Goal: Task Accomplishment & Management: Complete application form

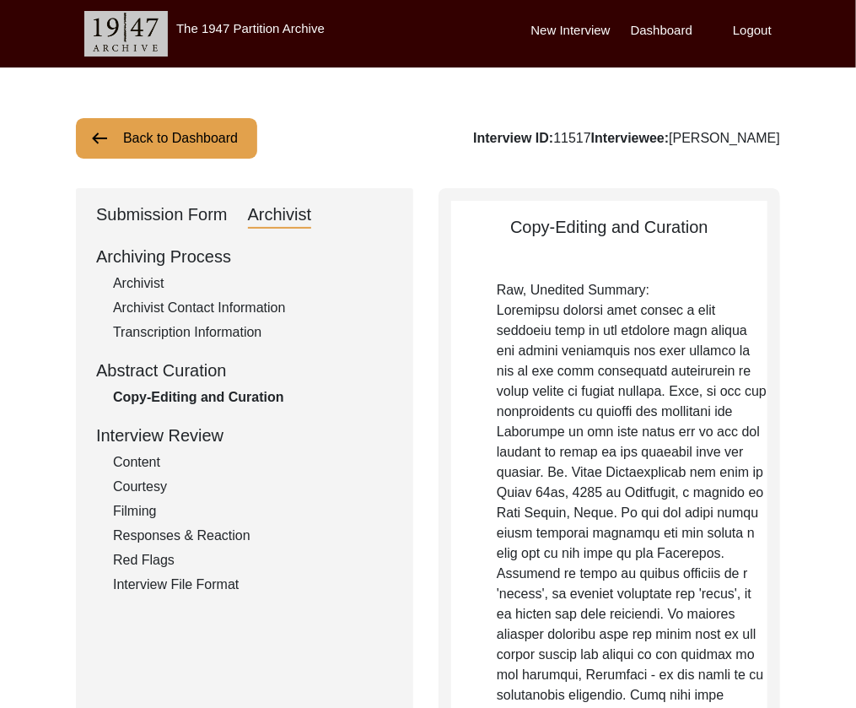
click at [191, 147] on button "Back to Dashboard" at bounding box center [166, 138] width 181 height 41
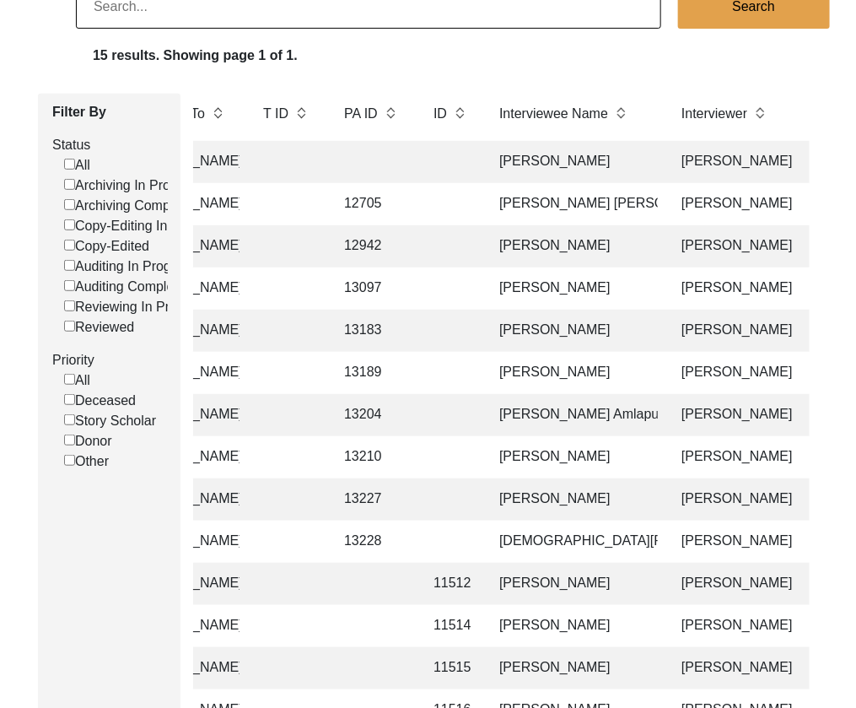
scroll to position [149, 0]
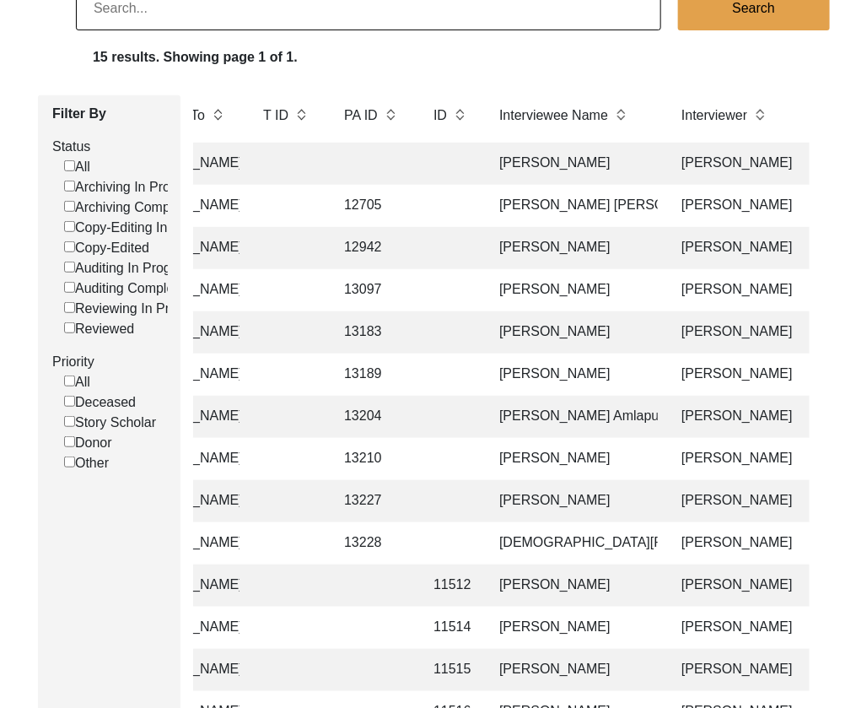
click at [501, 292] on td "[PERSON_NAME]" at bounding box center [573, 290] width 169 height 42
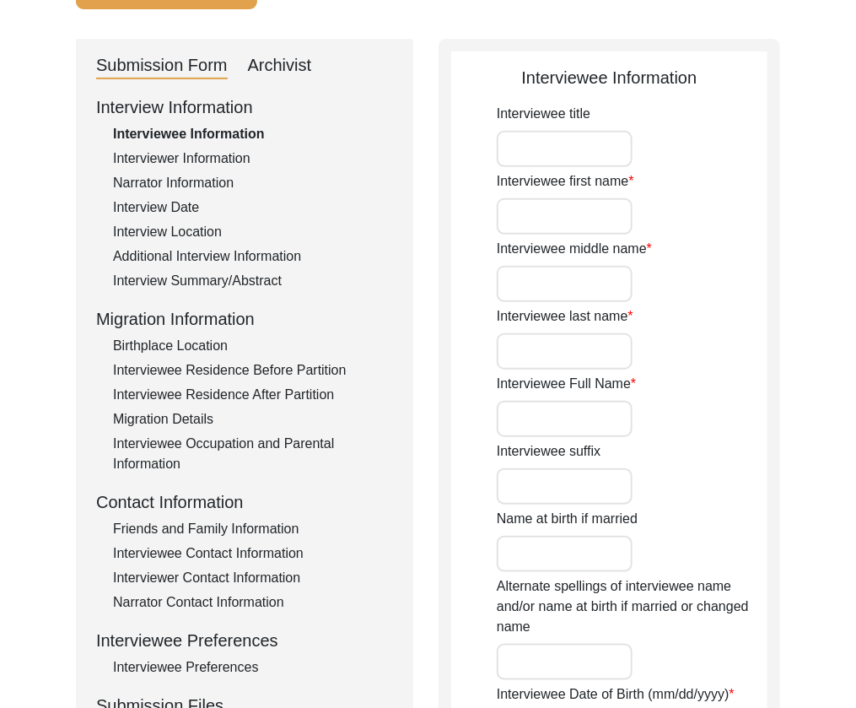
type input "Mr."
type input "Subodh"
type input "n/a"
type input "Das"
type input "[PERSON_NAME]"
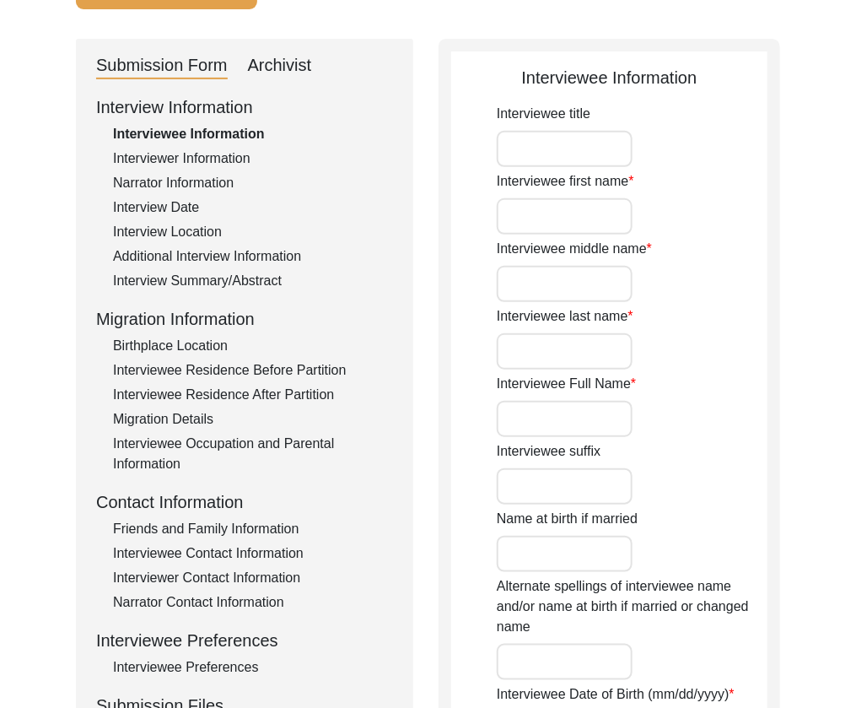
type input "[PERSON_NAME]"
type input "n/a"
type input "Between [DATE] to [DATE]"
type input "Between 78 to 76"
type input "[DEMOGRAPHIC_DATA]"
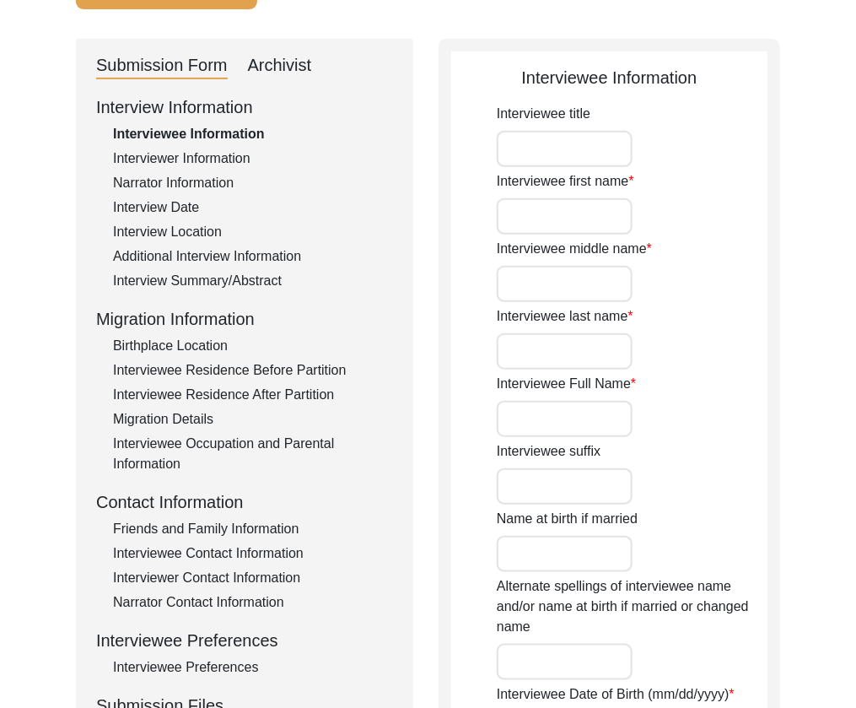
type input "Assamese and Bengali"
type input "[DEMOGRAPHIC_DATA]"
drag, startPoint x: 597, startPoint y: 278, endPoint x: 378, endPoint y: 278, distance: 219.4
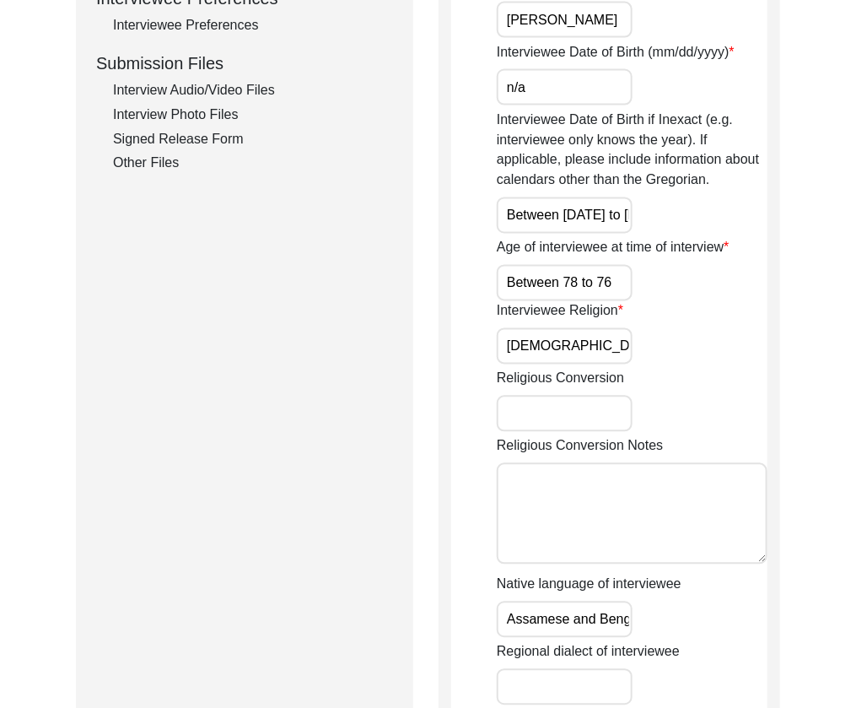
scroll to position [792, 0]
drag, startPoint x: 565, startPoint y: 96, endPoint x: 448, endPoint y: 94, distance: 117.3
click at [448, 94] on div "Interviewee Information Interviewee title Mr. Interviewee first name [PERSON_NA…" at bounding box center [610, 178] width 342 height 1565
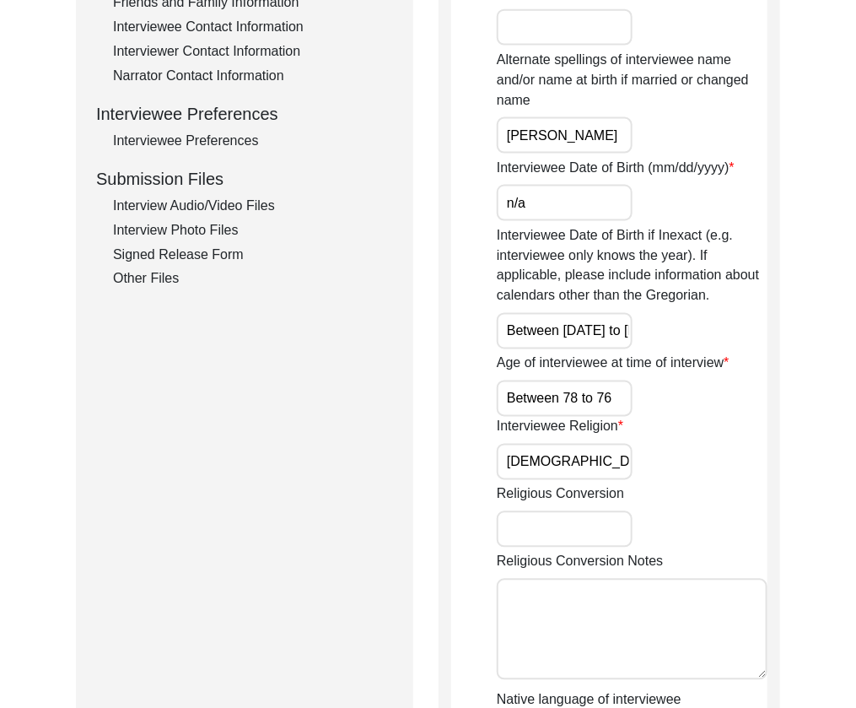
scroll to position [678, 0]
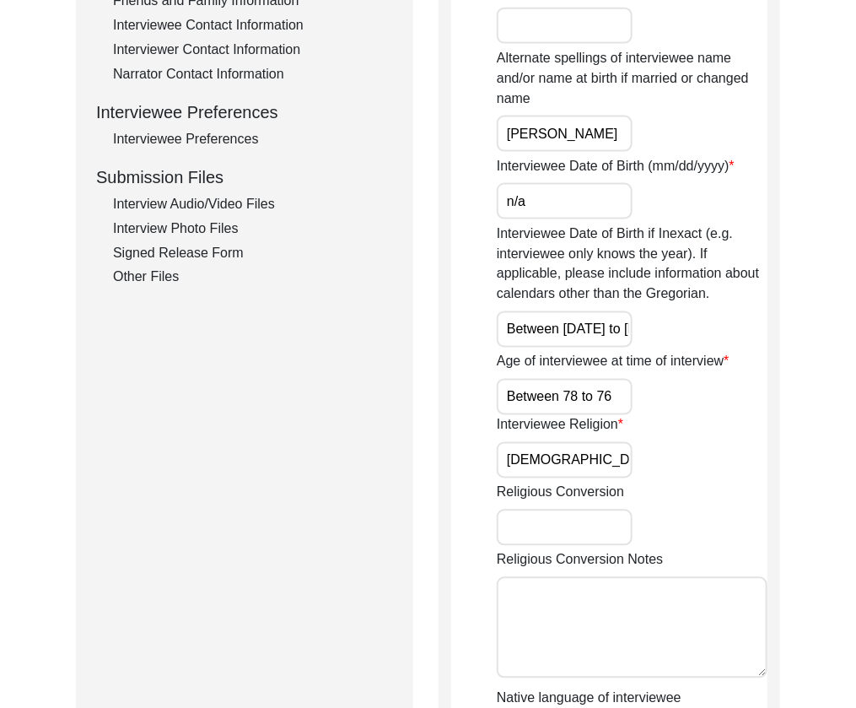
click at [591, 317] on input "Between [DATE] to [DATE]" at bounding box center [565, 329] width 136 height 36
drag, startPoint x: 586, startPoint y: 194, endPoint x: 487, endPoint y: 196, distance: 99.6
click at [487, 196] on app-interviewee-information "Interviewee Information Interviewee title Mr. Interviewee first name [PERSON_NA…" at bounding box center [609, 300] width 316 height 1526
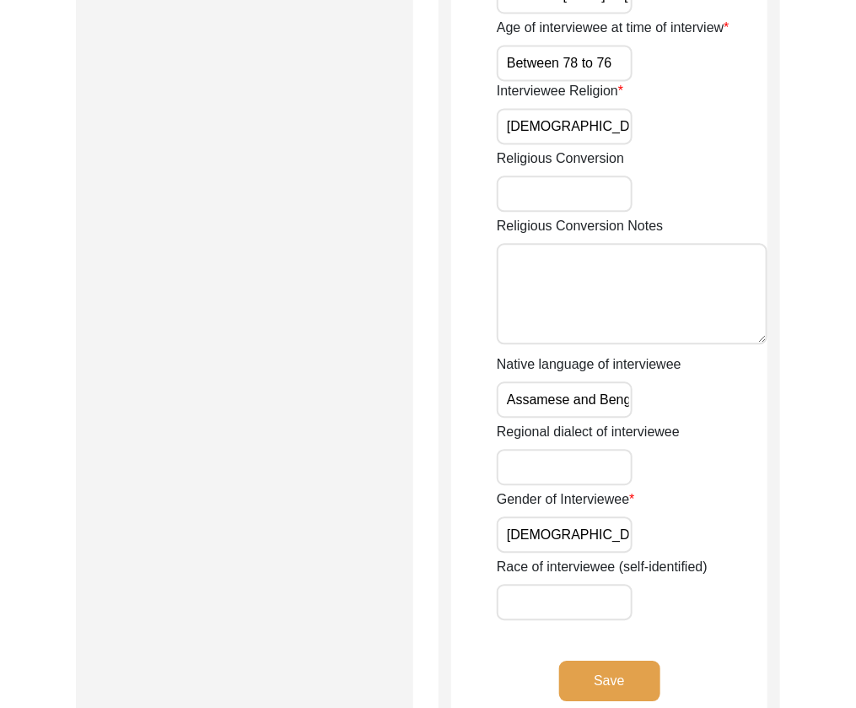
scroll to position [1091, 0]
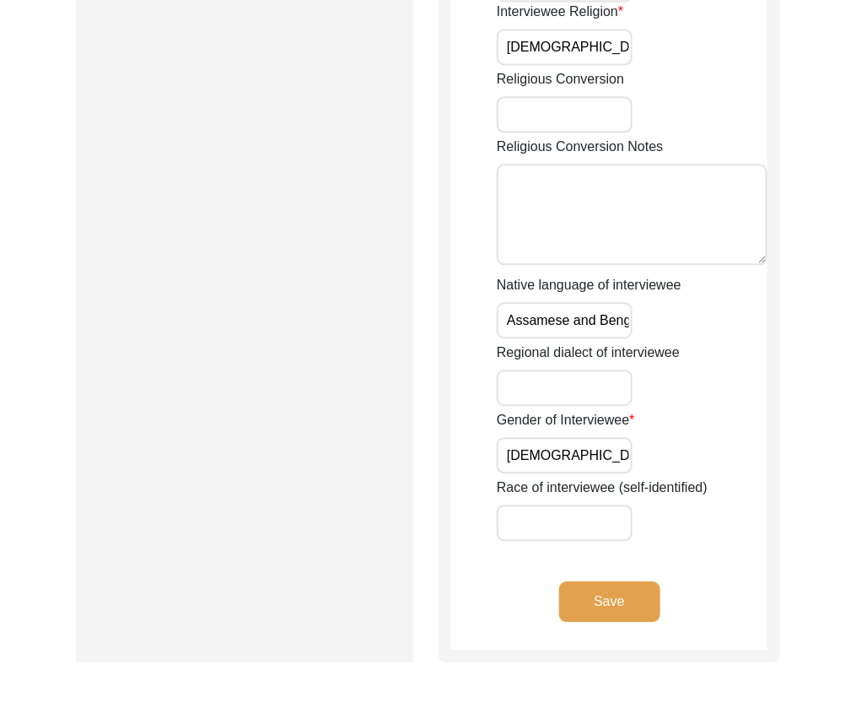
type input "Unknown"
click at [597, 319] on input "Assamese and Bengali" at bounding box center [565, 320] width 136 height 36
drag, startPoint x: 625, startPoint y: 592, endPoint x: 613, endPoint y: 561, distance: 33.4
click at [625, 592] on button "Save" at bounding box center [609, 601] width 101 height 41
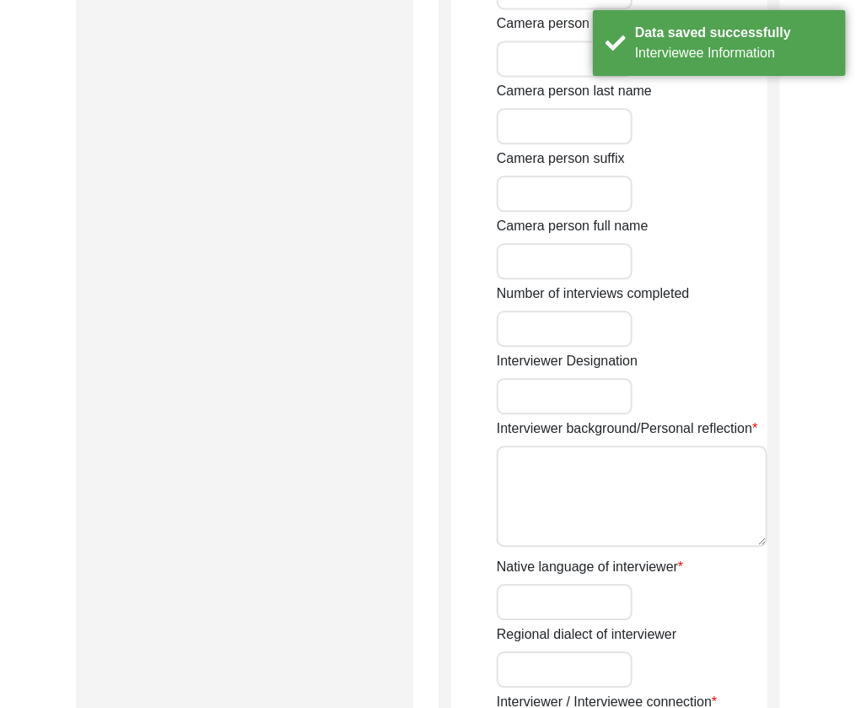
type input "[PERSON_NAME]"
type input "[DEMOGRAPHIC_DATA]"
type input "[DATE]"
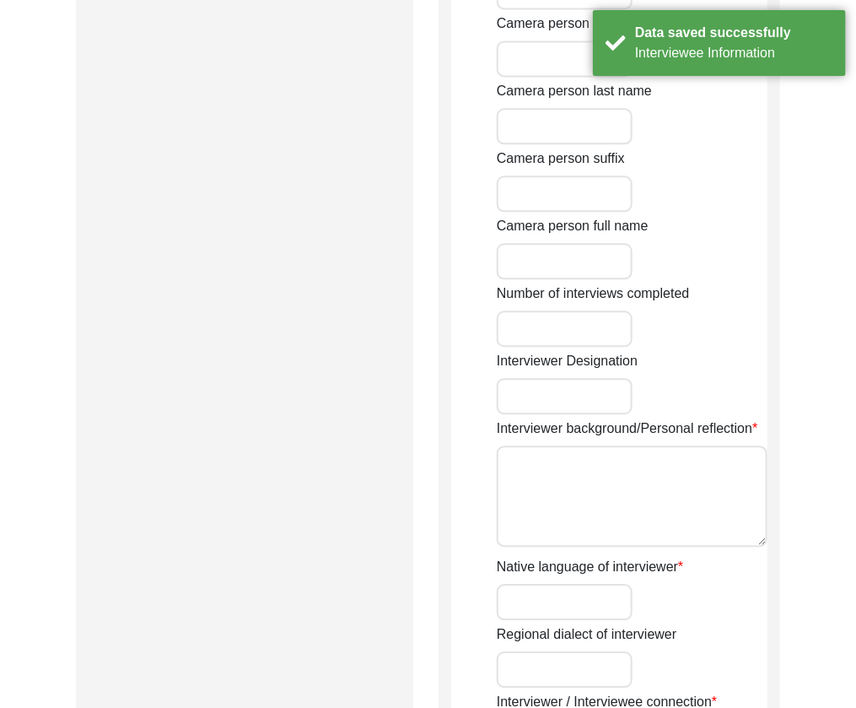
type input "Dum Dum, [GEOGRAPHIC_DATA], [GEOGRAPHIC_DATA]"
type input "Student"
type input "[PERSON_NAME]"
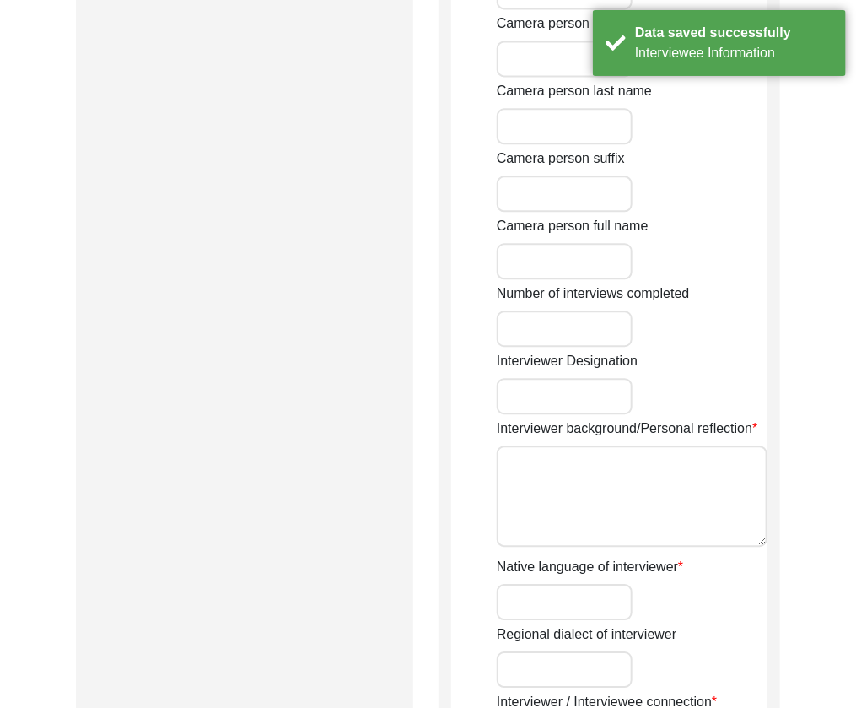
type textarea "The interviewee is a student currently pursuing a Bachelor of Arts in History (…"
type input "Bengali"
type textarea "The interviewee is a resident of the same apartment as that of the interviewer."
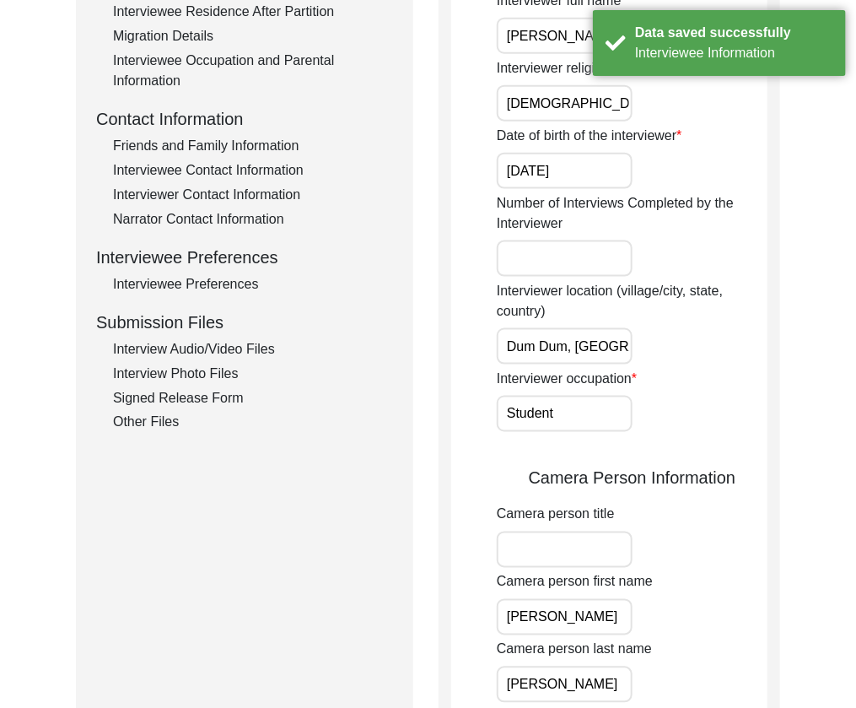
scroll to position [518, 0]
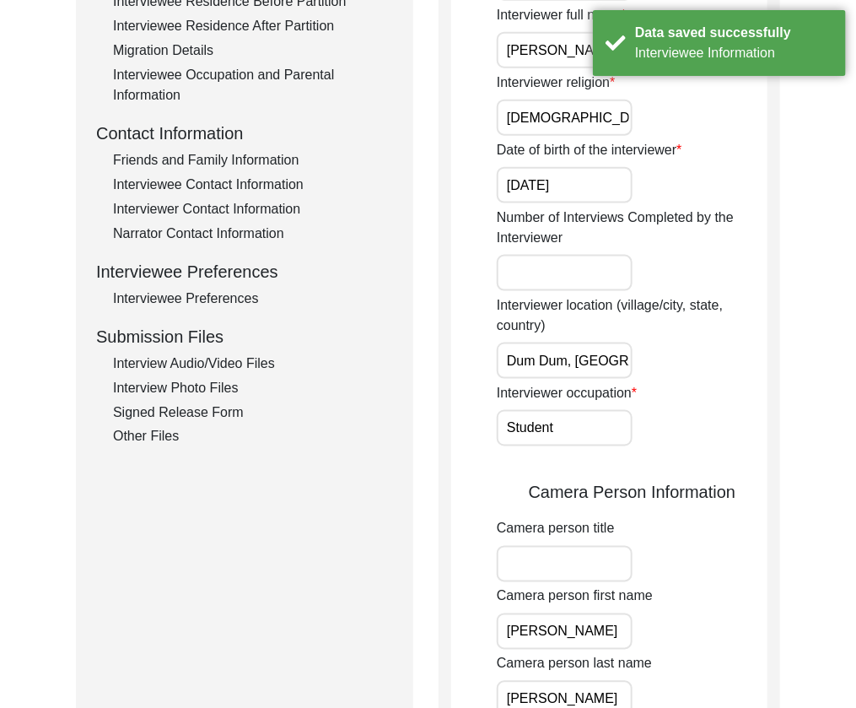
click at [563, 353] on input "Dum Dum, [GEOGRAPHIC_DATA], [GEOGRAPHIC_DATA]" at bounding box center [565, 361] width 136 height 36
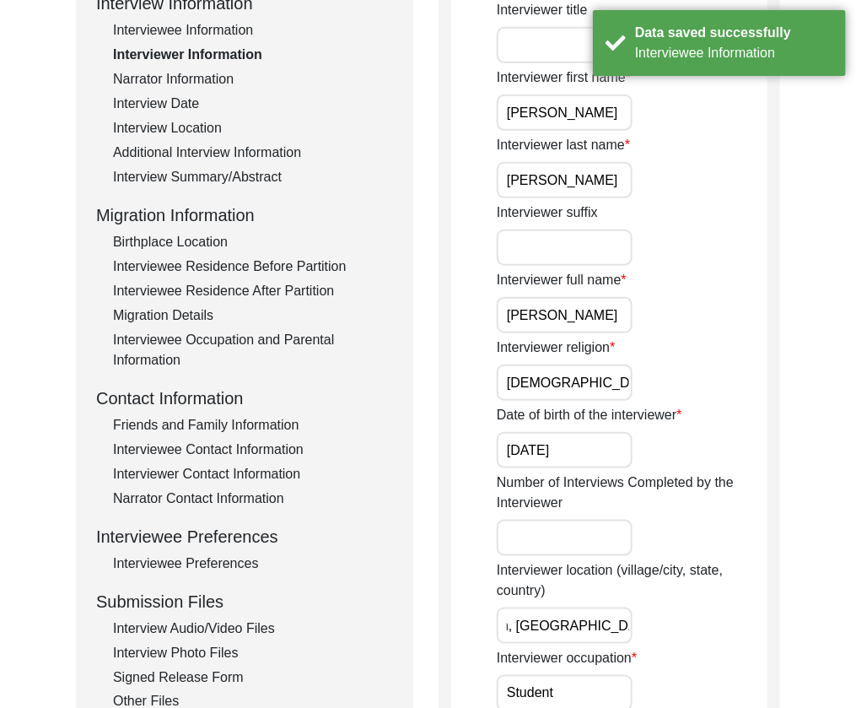
scroll to position [286, 0]
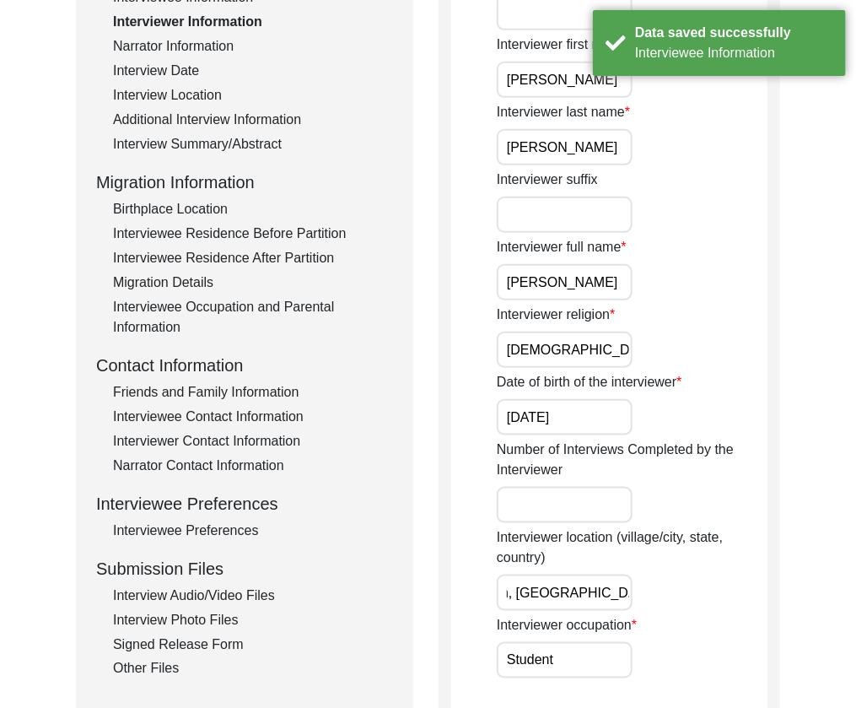
click at [217, 591] on div "Interview Audio/Video Files" at bounding box center [253, 596] width 280 height 20
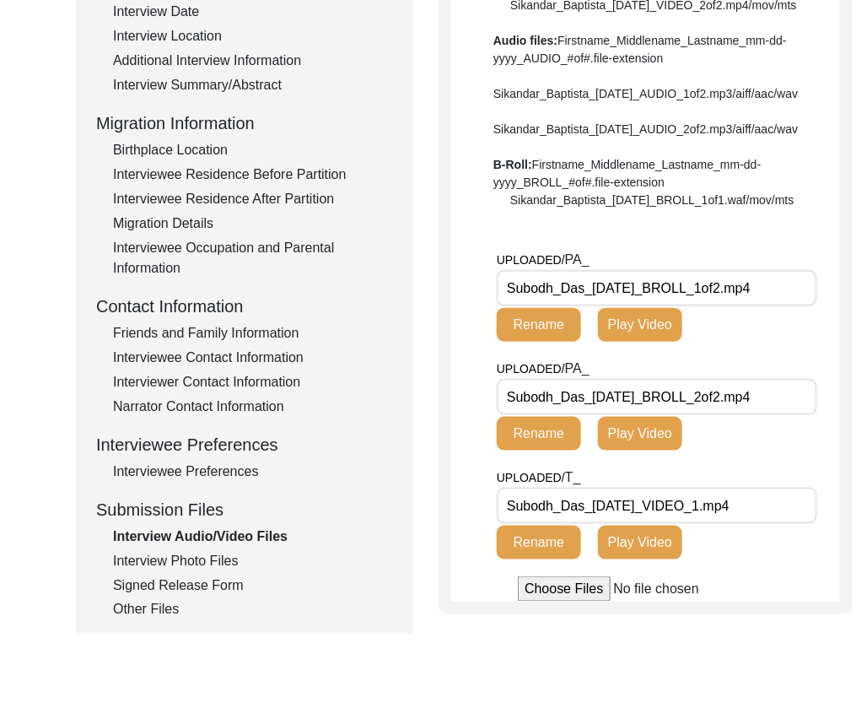
scroll to position [545, 0]
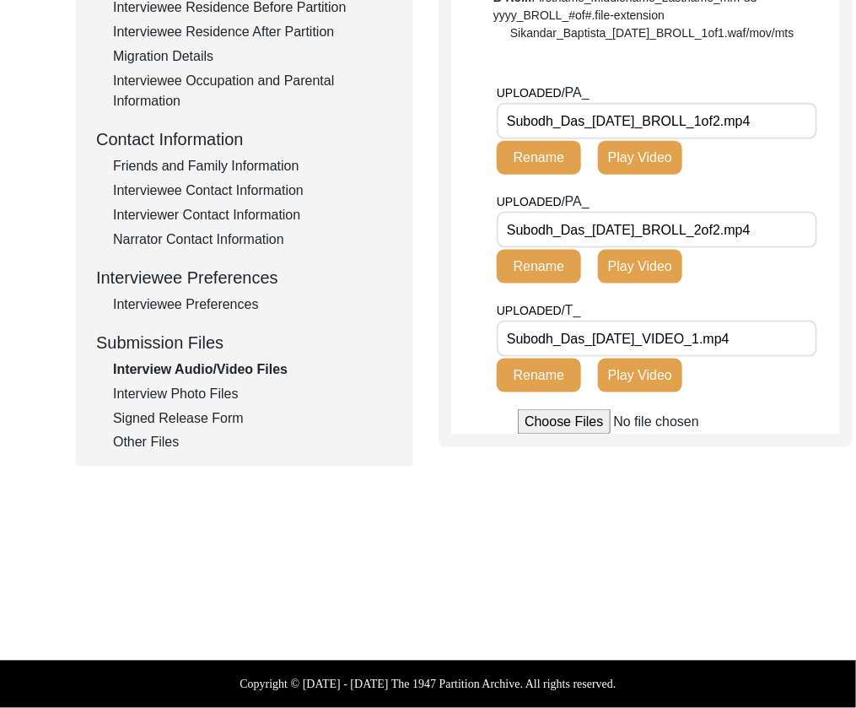
click at [148, 433] on div "Other Files" at bounding box center [253, 443] width 280 height 20
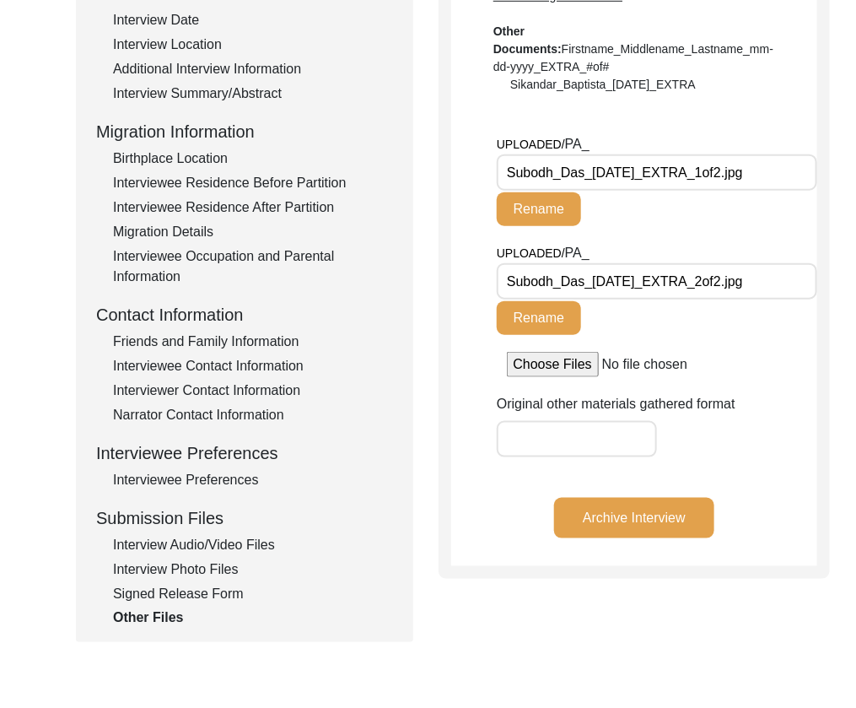
scroll to position [308, 0]
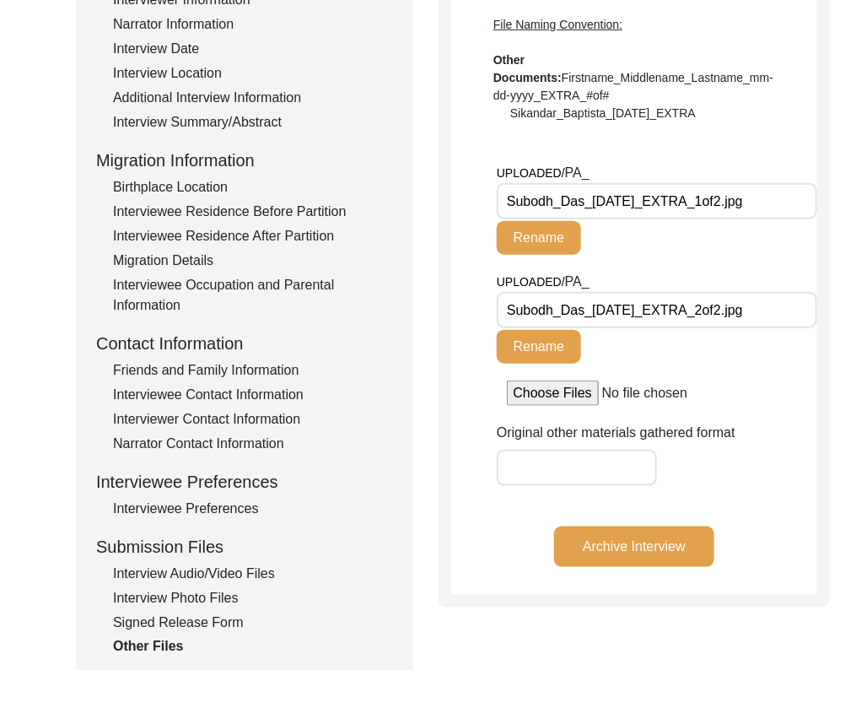
click at [219, 624] on div "Signed Release Form" at bounding box center [253, 623] width 280 height 20
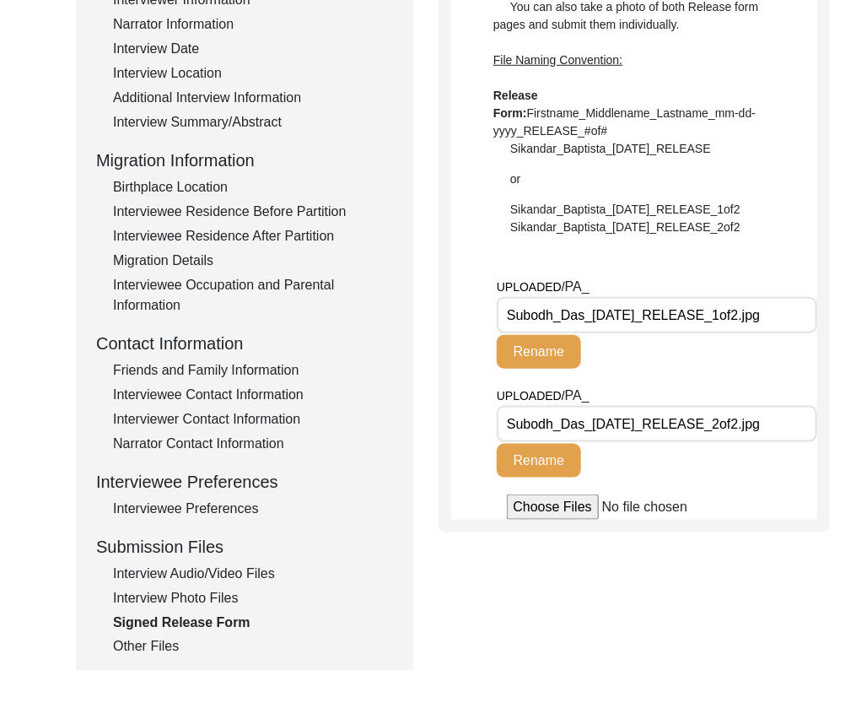
click at [212, 600] on div "Interview Photo Files" at bounding box center [253, 598] width 280 height 20
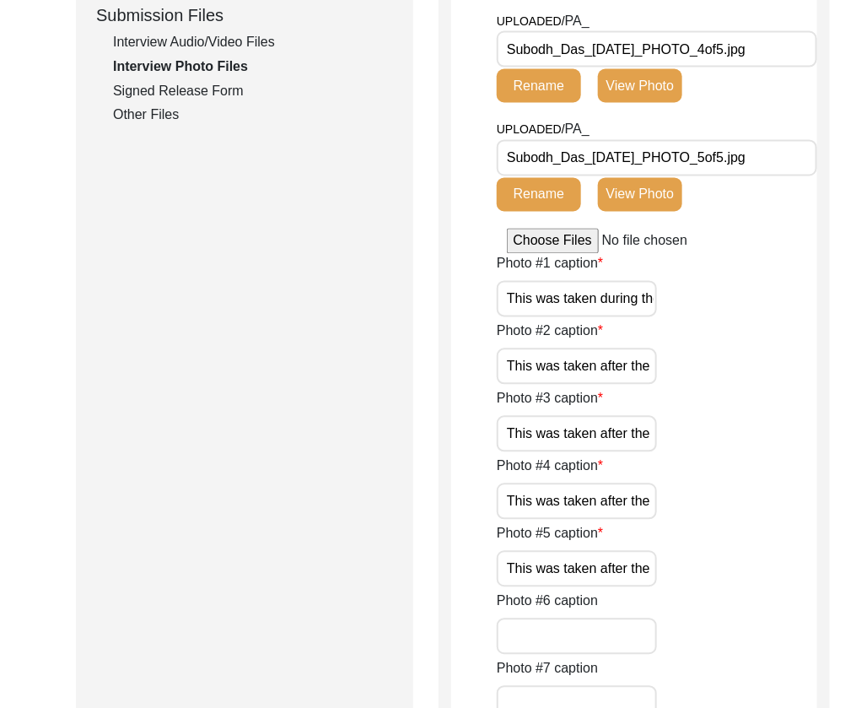
scroll to position [842, 0]
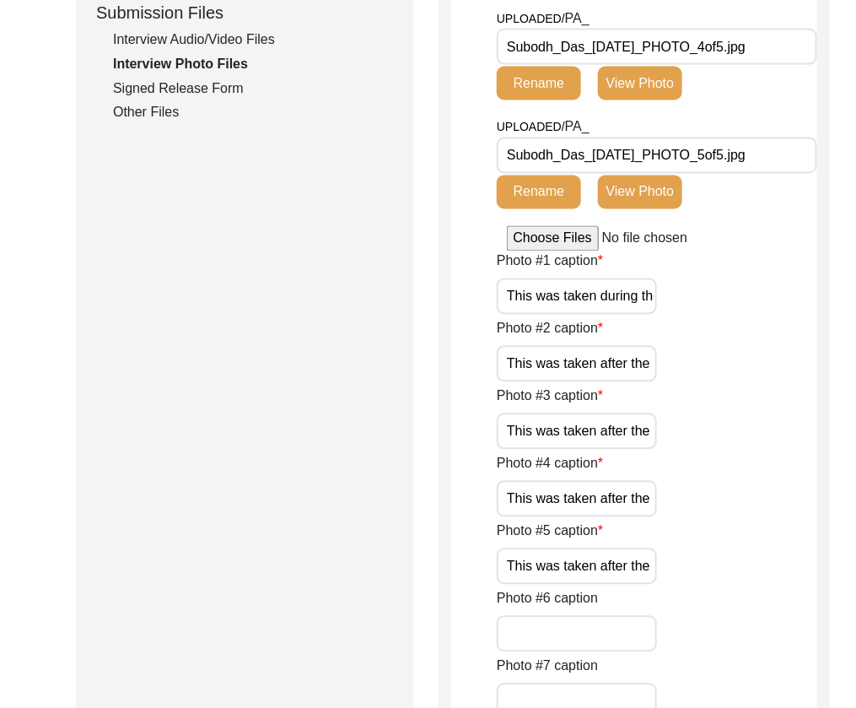
click at [575, 355] on input "This was taken after the interview." at bounding box center [577, 364] width 160 height 36
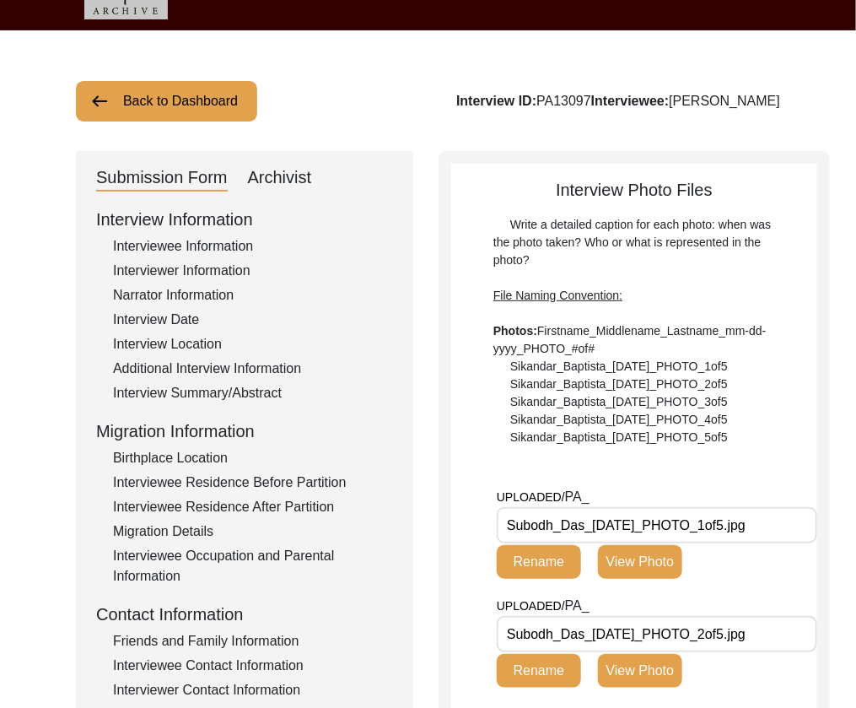
scroll to position [110, 0]
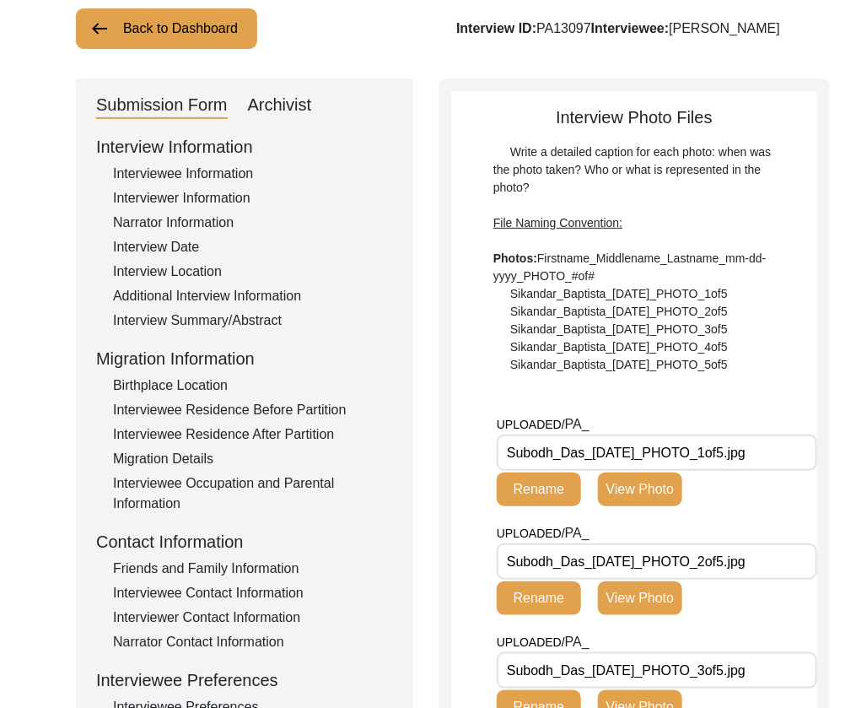
click at [633, 489] on button "View Photo" at bounding box center [640, 490] width 84 height 34
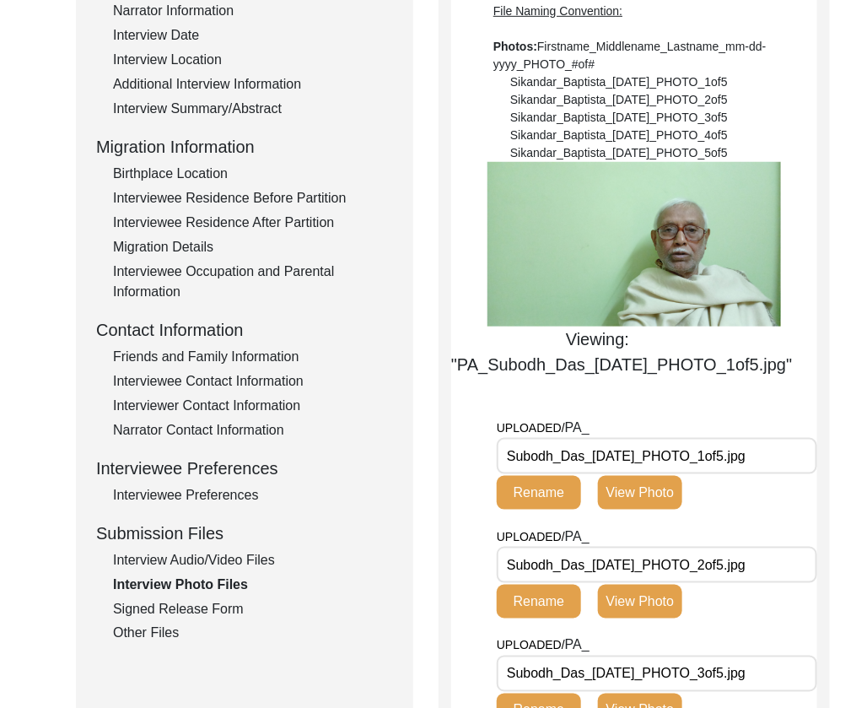
scroll to position [325, 0]
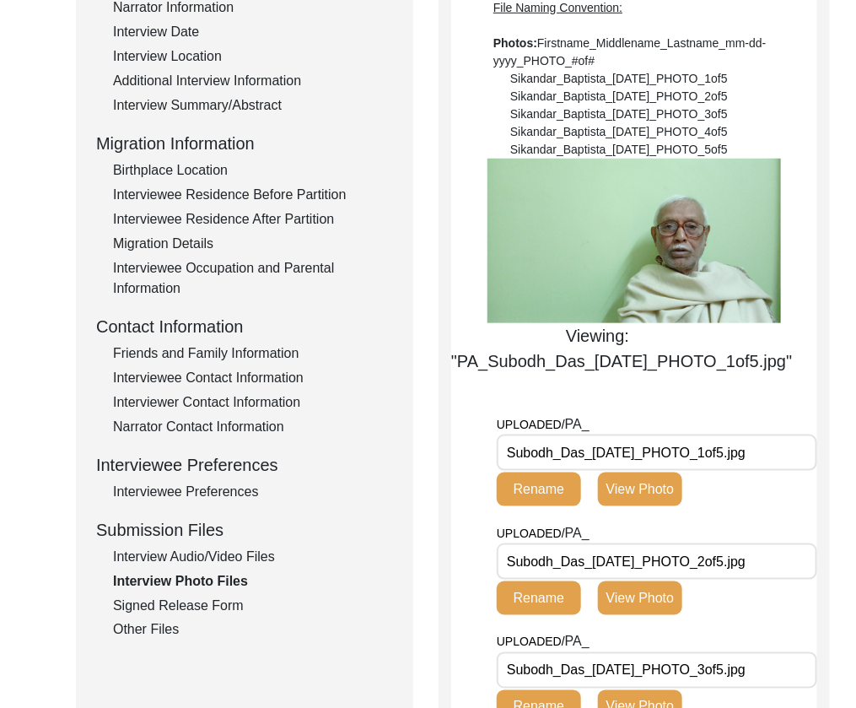
click at [641, 602] on button "View Photo" at bounding box center [640, 598] width 84 height 34
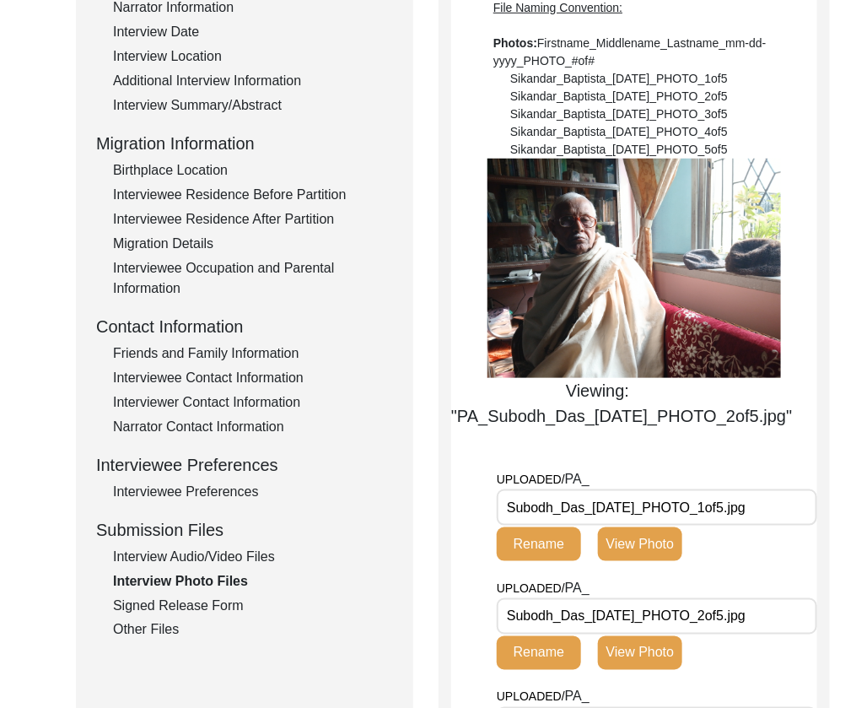
scroll to position [434, 0]
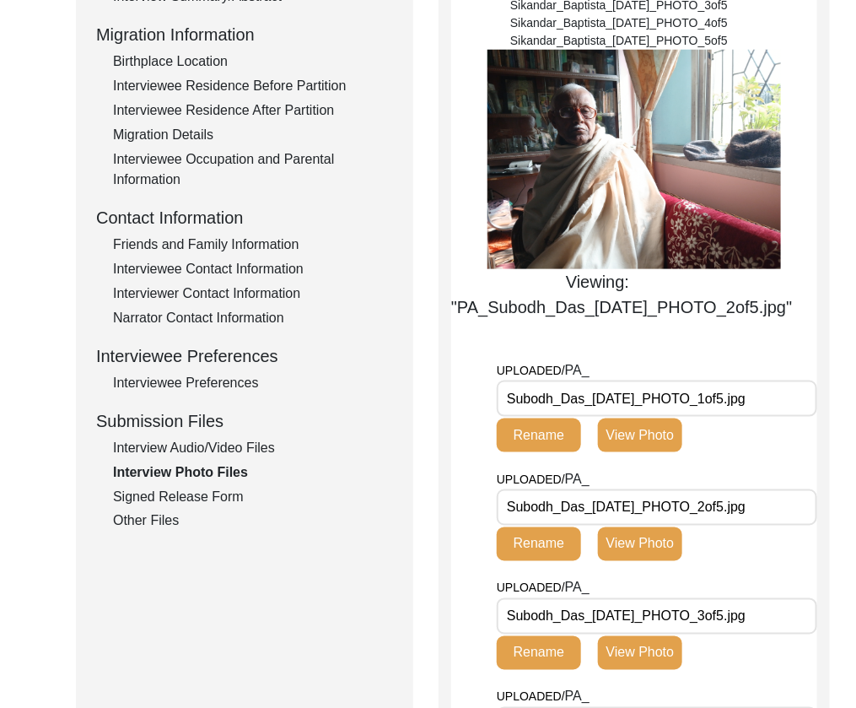
click at [633, 655] on button "View Photo" at bounding box center [640, 653] width 84 height 34
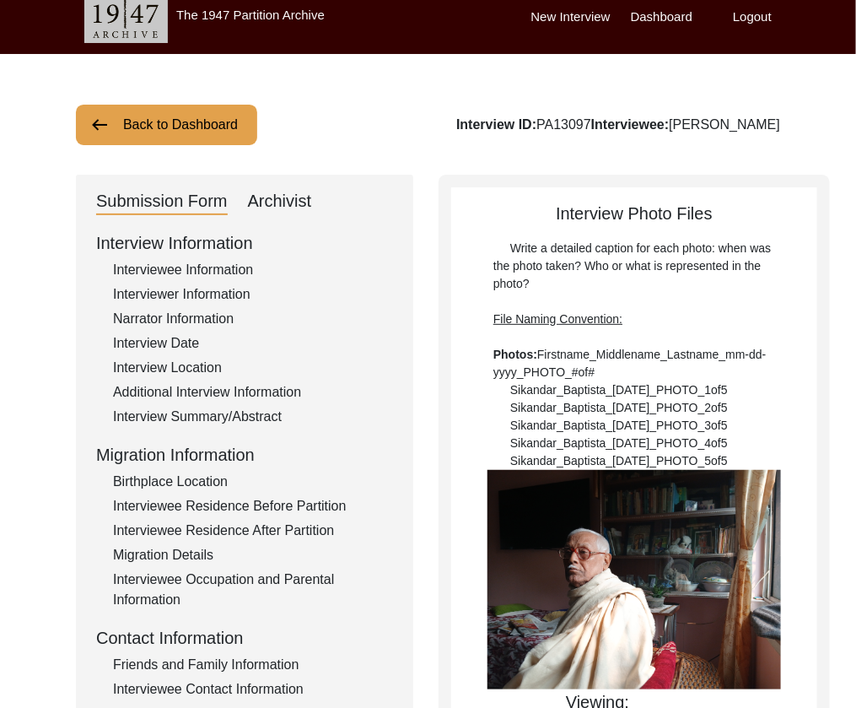
scroll to position [0, 0]
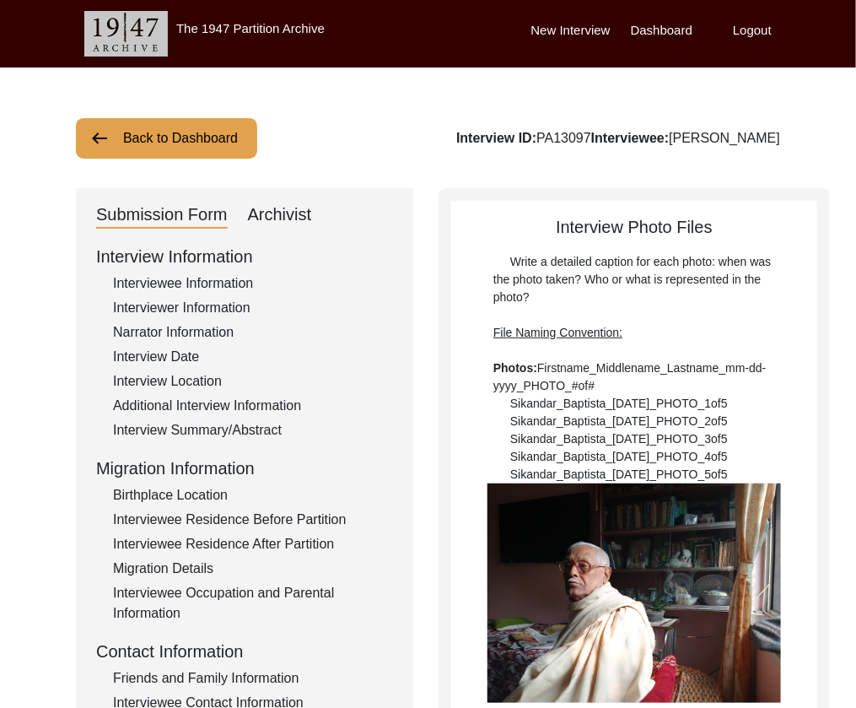
click at [254, 140] on button "Back to Dashboard" at bounding box center [166, 138] width 181 height 41
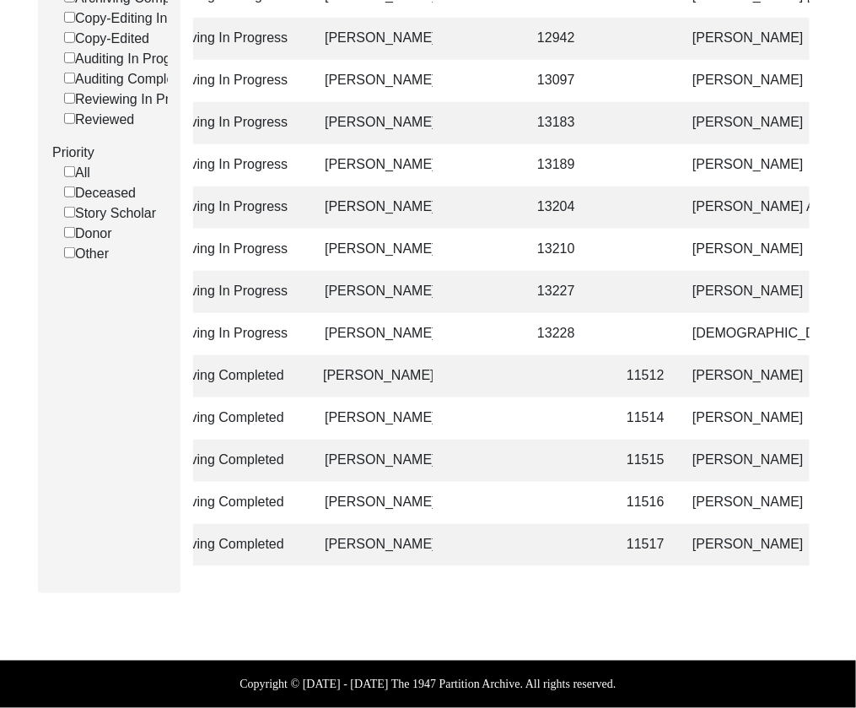
scroll to position [0, 185]
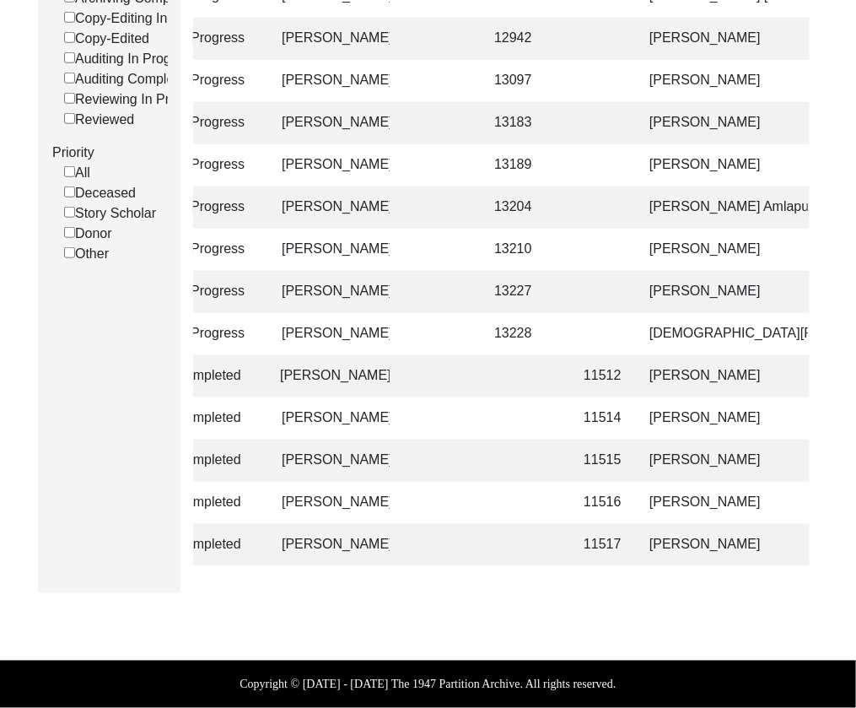
click at [659, 533] on td "[PERSON_NAME]" at bounding box center [724, 545] width 169 height 42
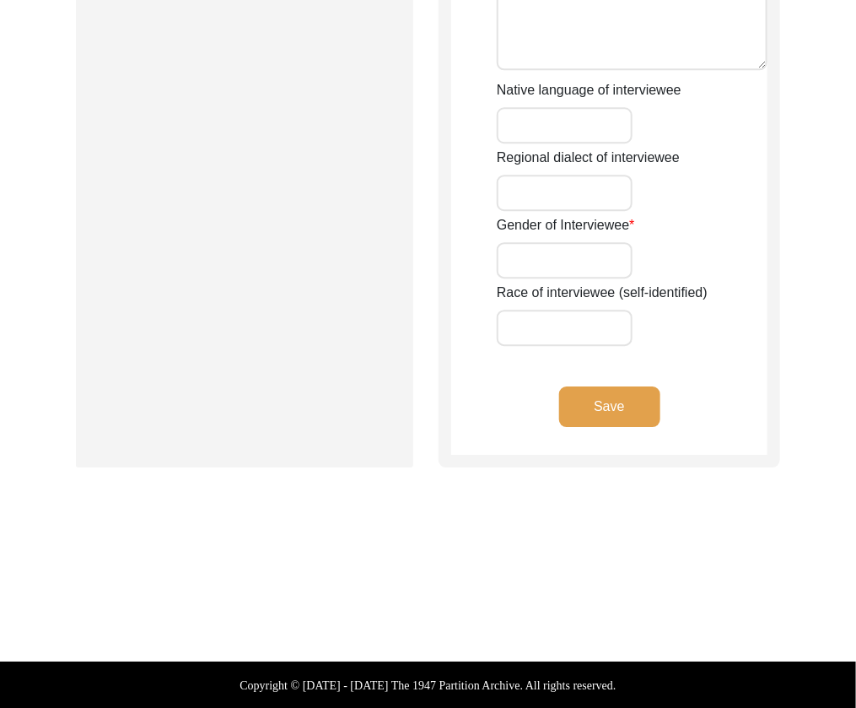
type input "Dr."
type input "[PERSON_NAME]"
type input "N/A"
type input "Chattopadhyay"
type input "[PERSON_NAME]"
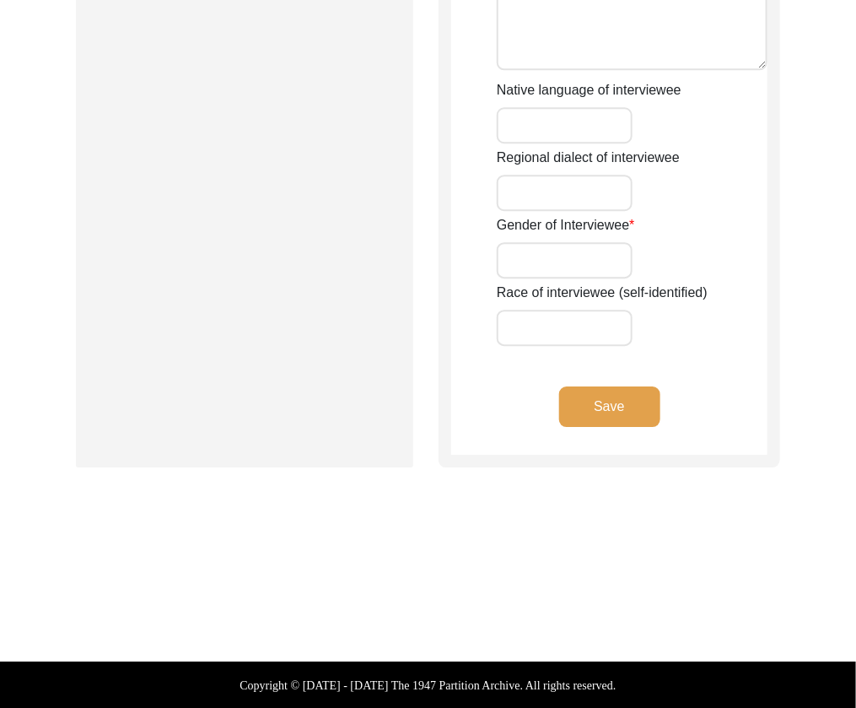
type input "[DATE]"
type input "79"
type input "[DEMOGRAPHIC_DATA]"
type input "Bengali"
type input "[DEMOGRAPHIC_DATA]"
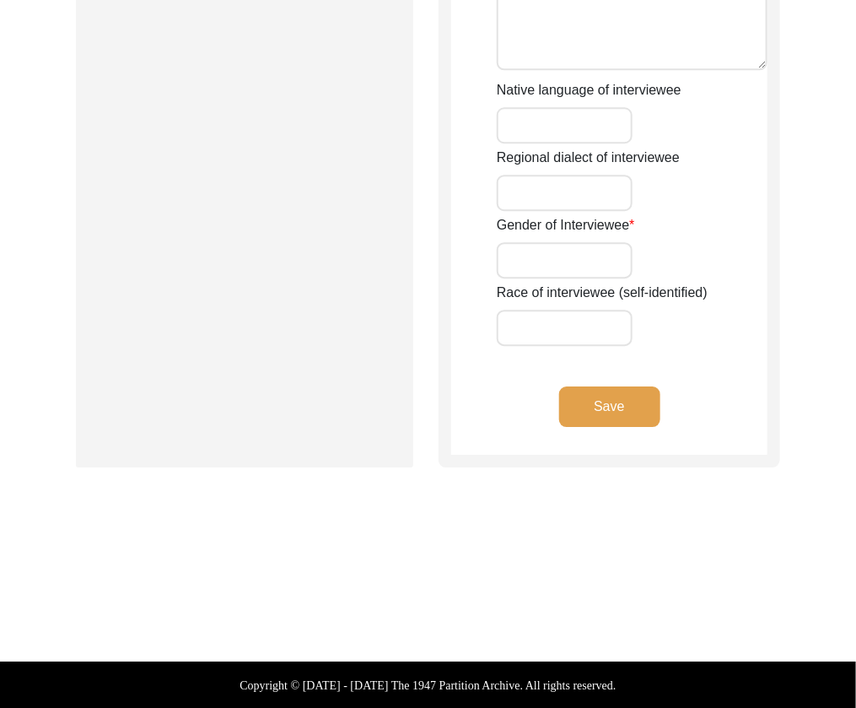
type input "[DEMOGRAPHIC_DATA]"
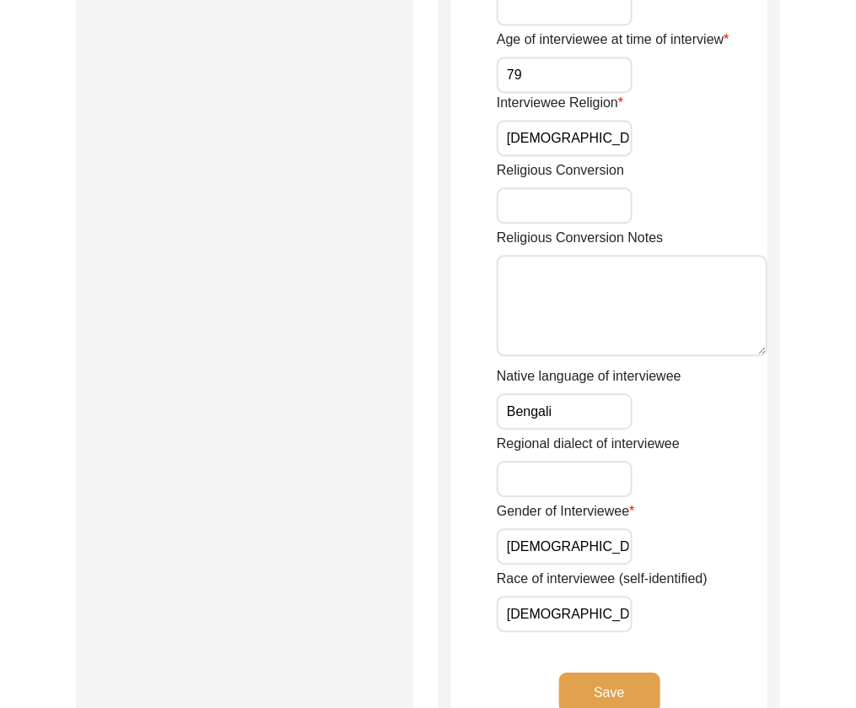
scroll to position [520, 0]
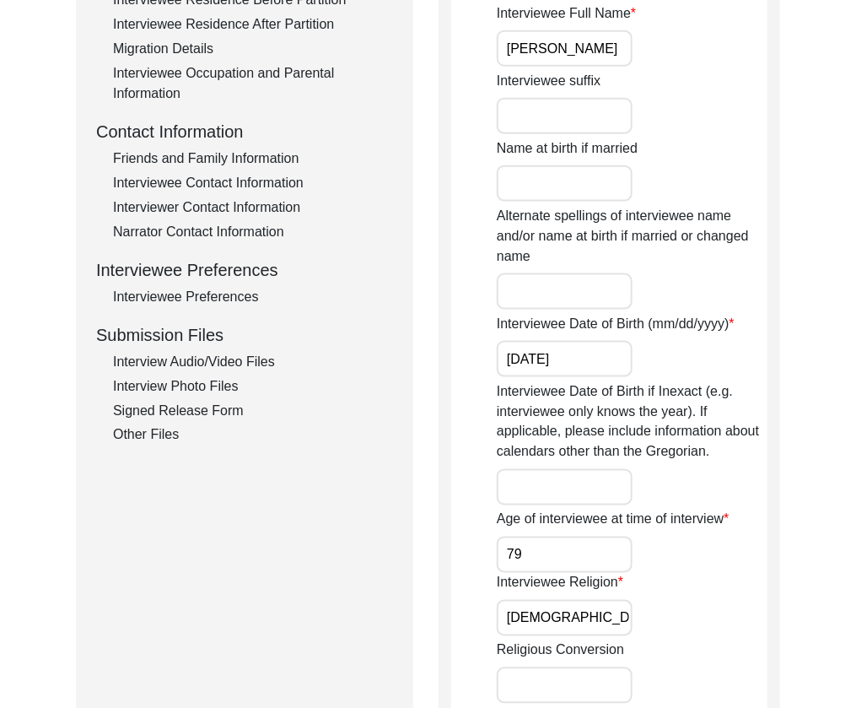
click at [160, 359] on div "Interview Audio/Video Files" at bounding box center [253, 362] width 280 height 20
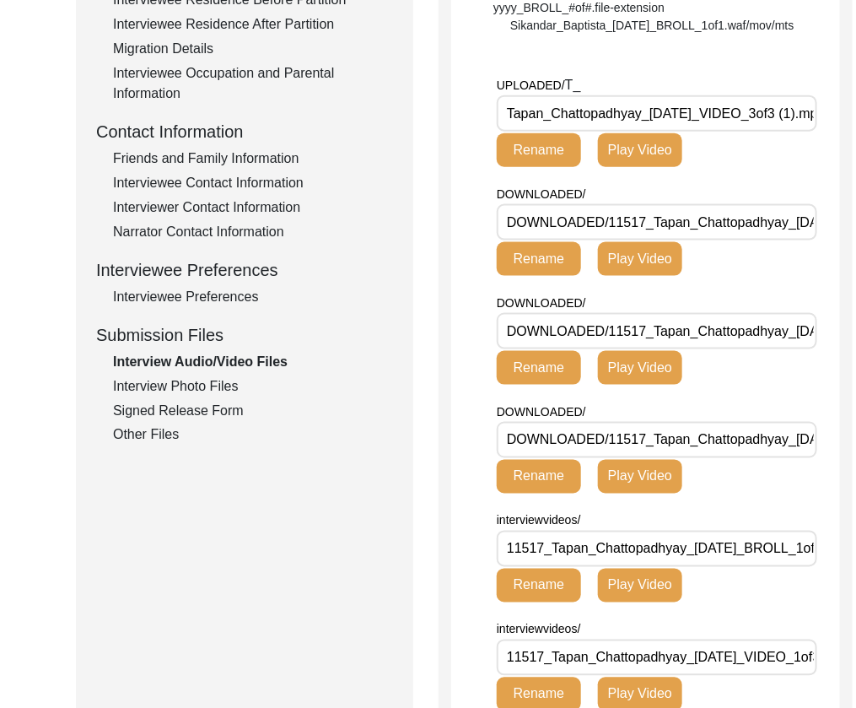
click at [699, 132] on \(1\)\ "Tapan_Chattopadhyay_[DATE]_VIDEO_3of3 (1).mp4" at bounding box center [657, 113] width 321 height 36
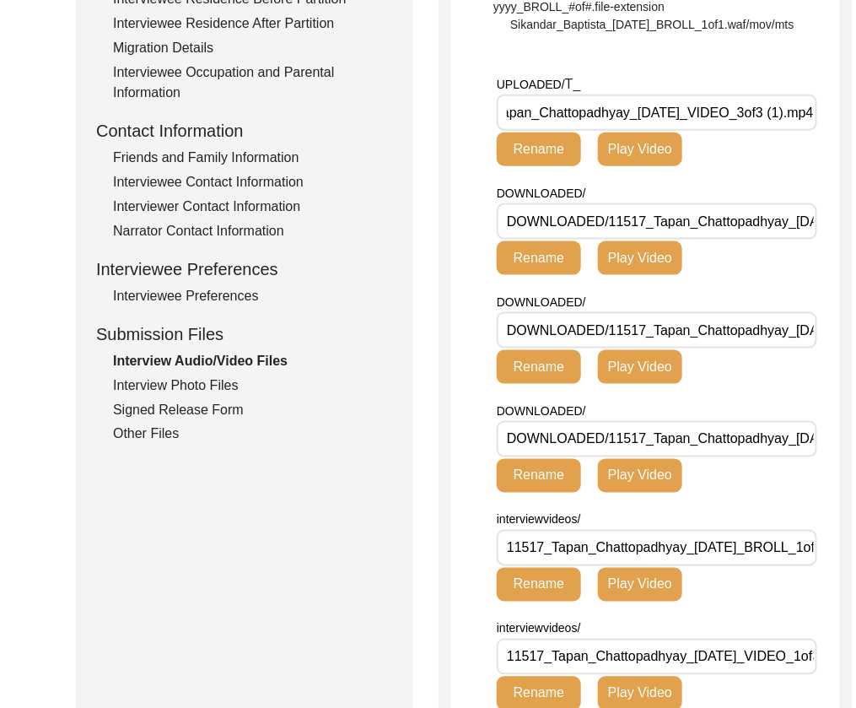
scroll to position [0, 0]
click at [765, 131] on \(1\)\ "Tapan_Chattopadhyay_[DATE]_VIDEO_3of3 (1).mp4" at bounding box center [657, 113] width 321 height 36
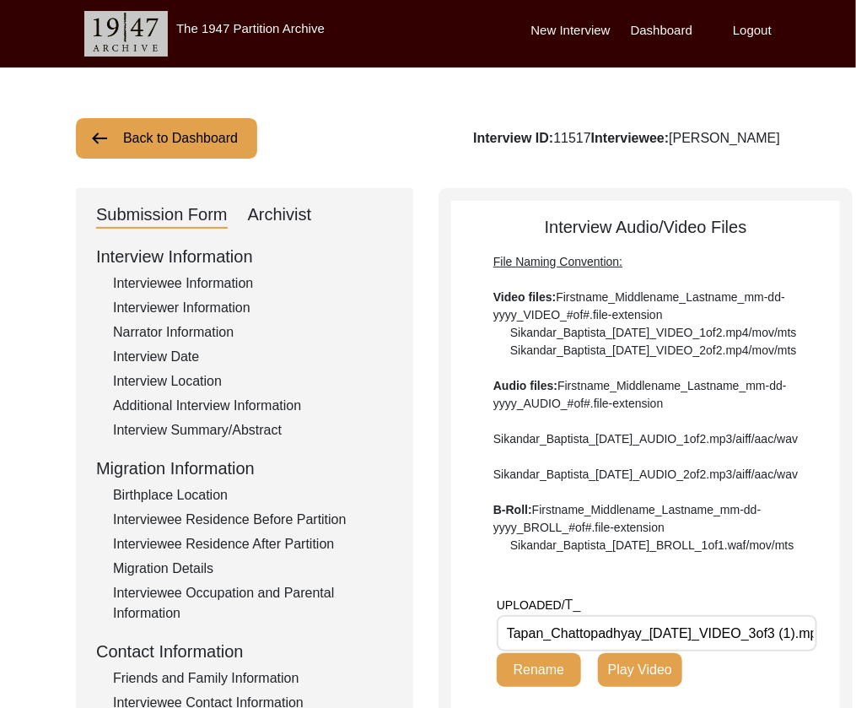
click at [172, 146] on button "Back to Dashboard" at bounding box center [166, 138] width 181 height 41
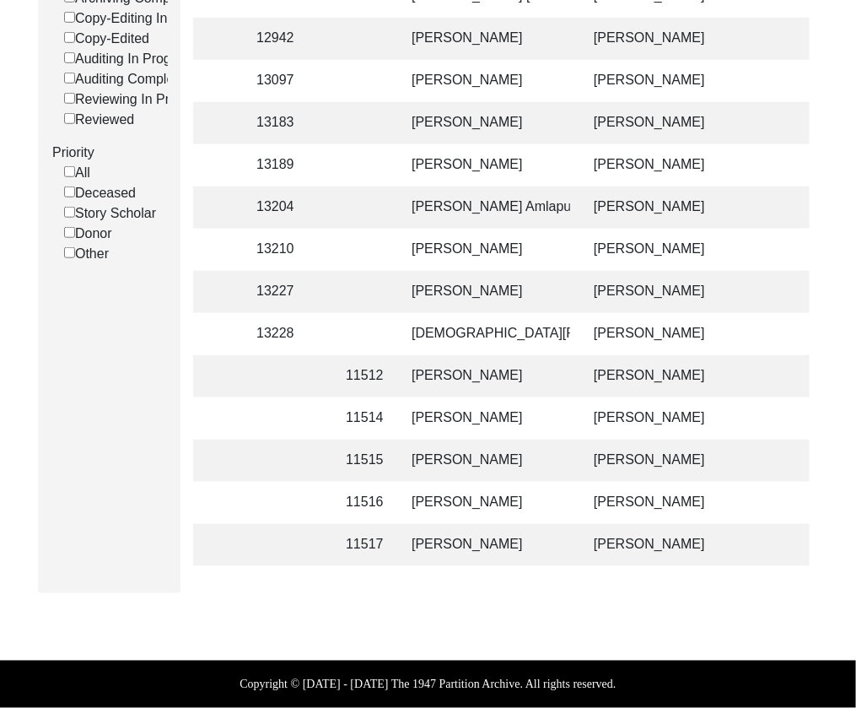
scroll to position [0, 440]
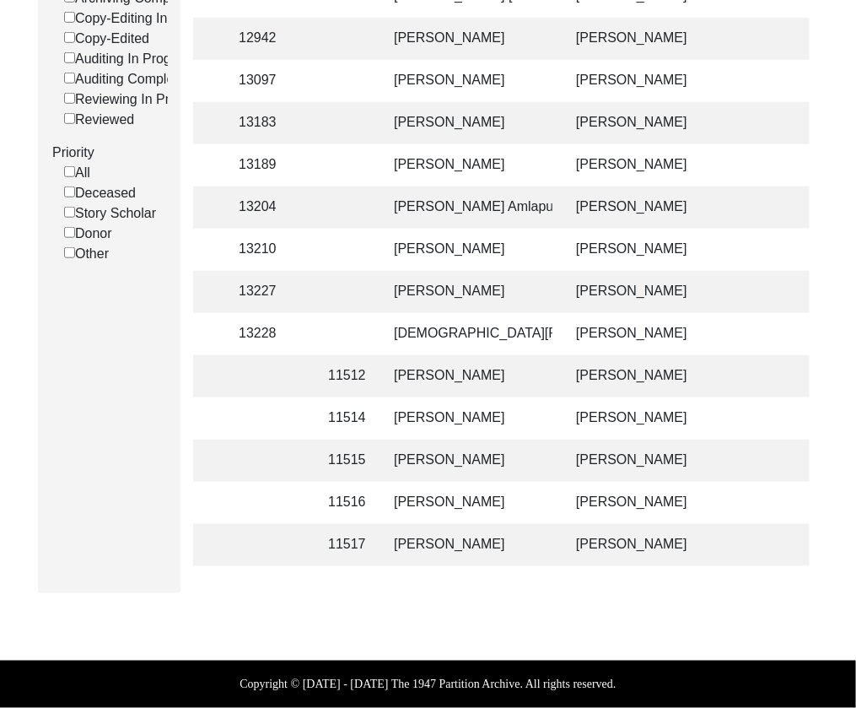
click at [551, 503] on td "[PERSON_NAME]" at bounding box center [468, 503] width 169 height 42
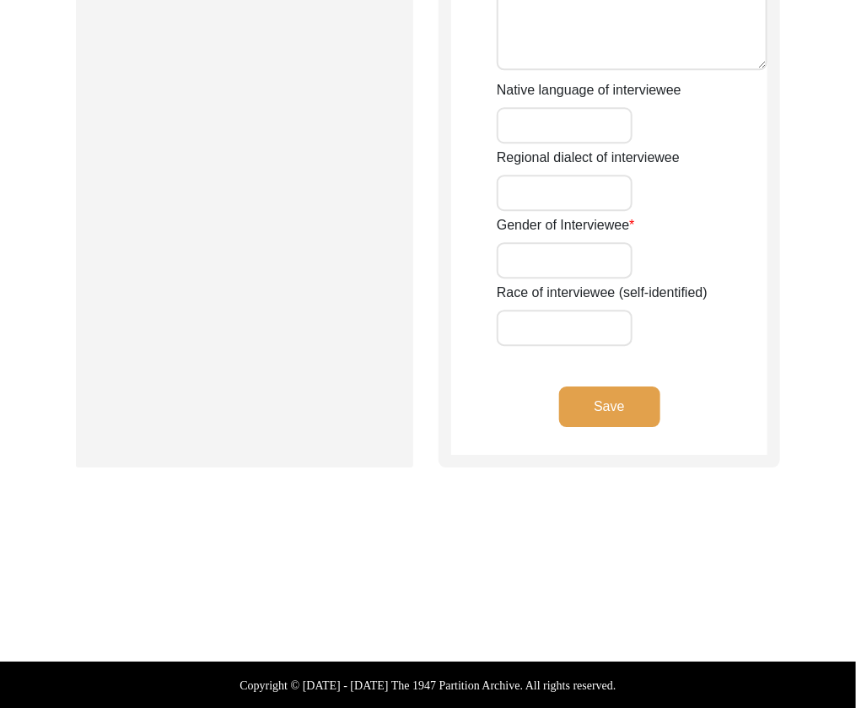
type input "Mr."
type input "[PERSON_NAME]"
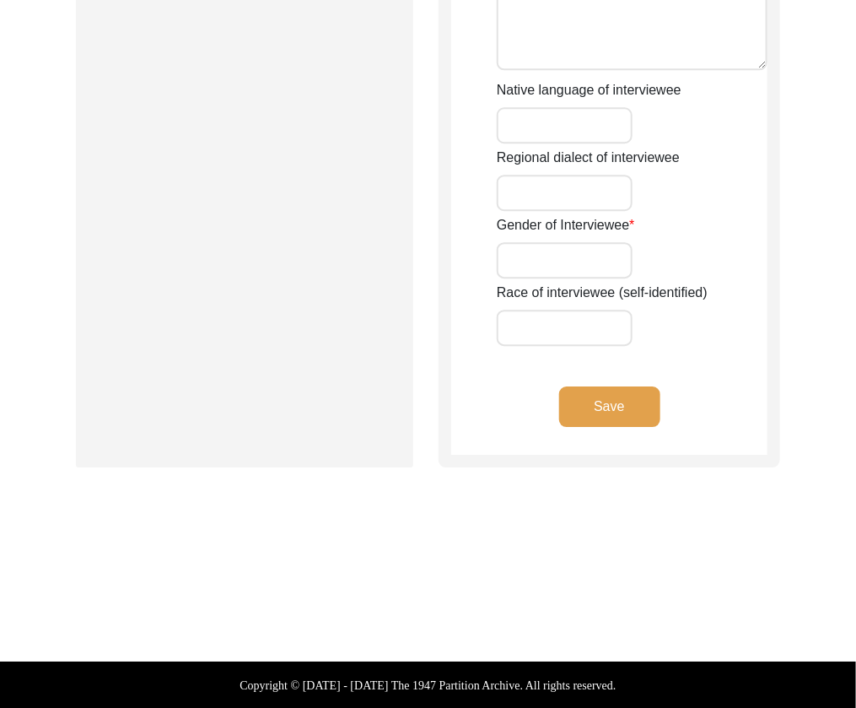
type input "[PERSON_NAME]"
type input "[DATE]"
type input "86"
type input "[DEMOGRAPHIC_DATA]"
type input "Punjabi"
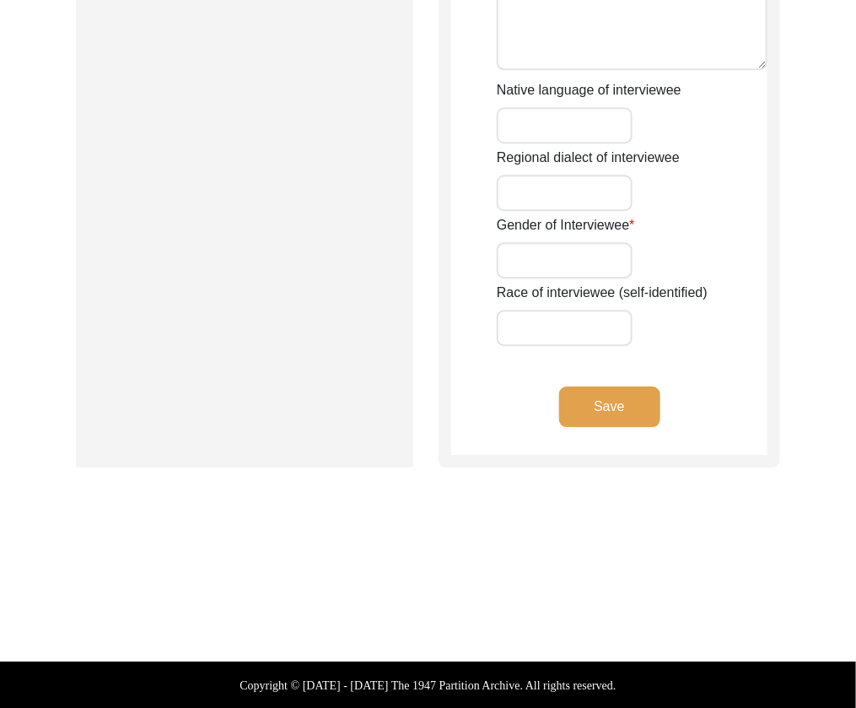
type input "Pakistani Punjabi"
type input "[DEMOGRAPHIC_DATA]"
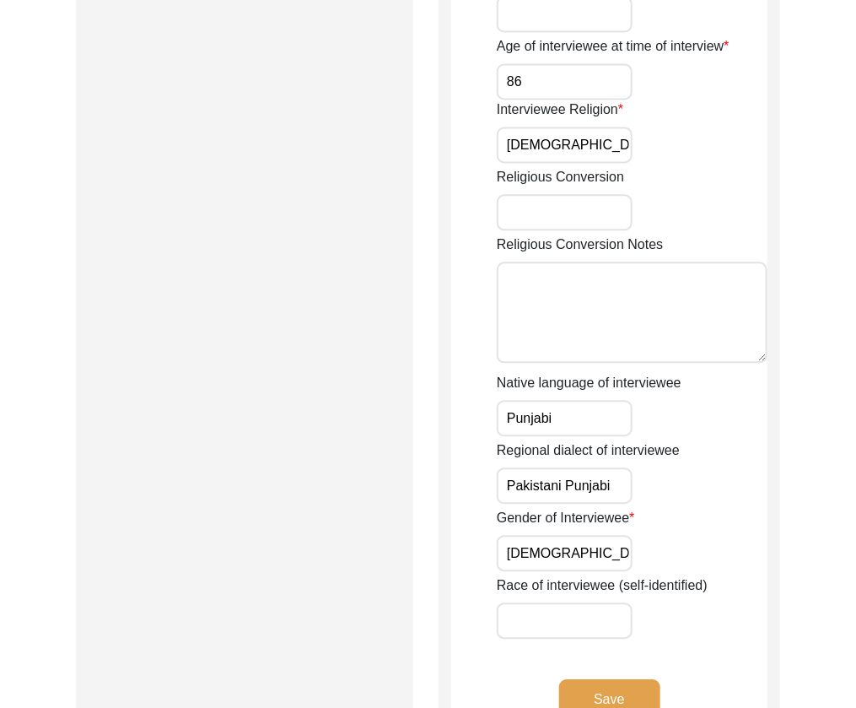
scroll to position [511, 0]
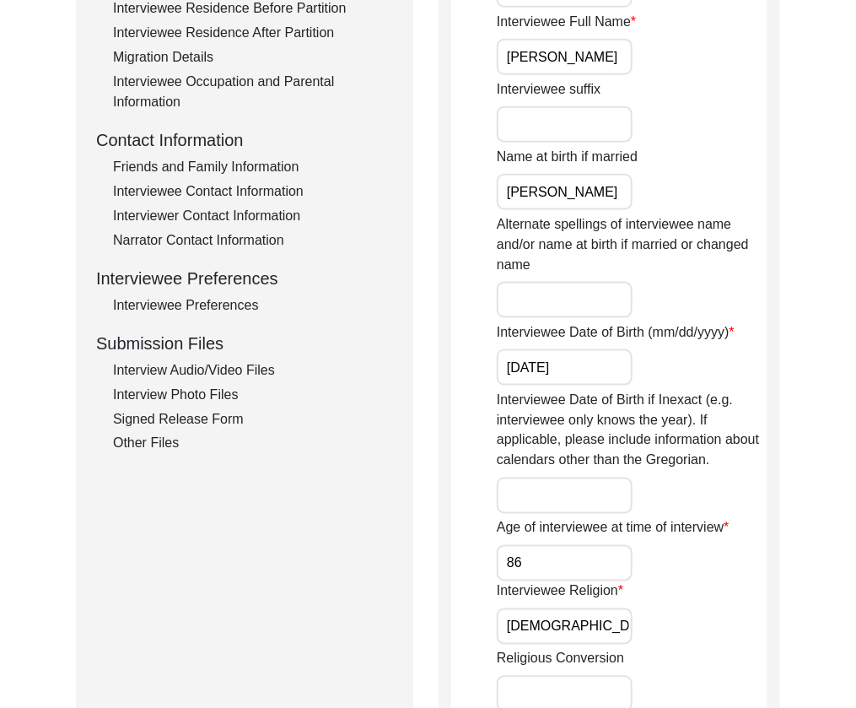
click at [215, 375] on div "Interview Audio/Video Files" at bounding box center [253, 370] width 280 height 20
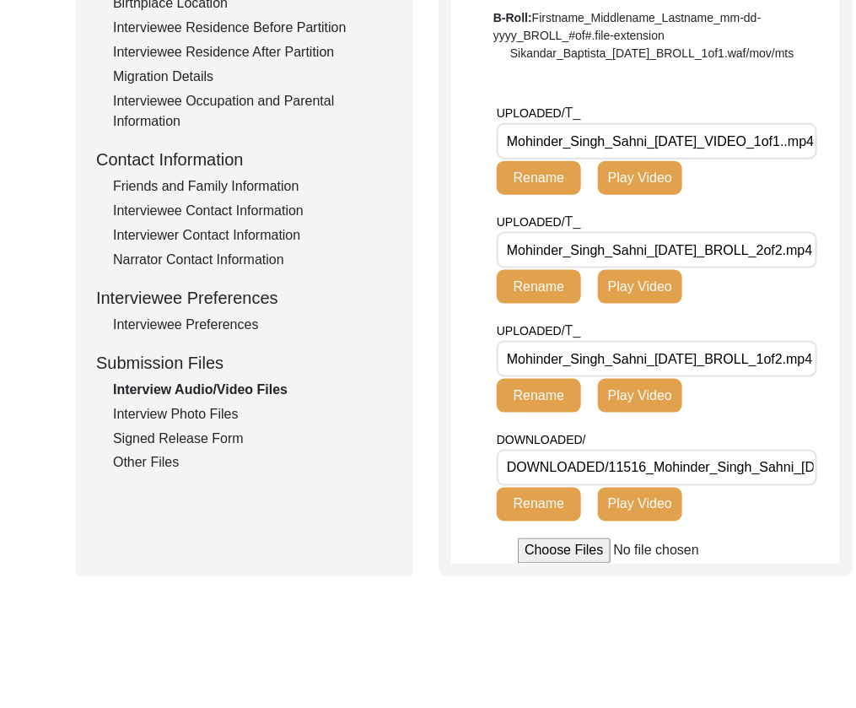
scroll to position [517, 0]
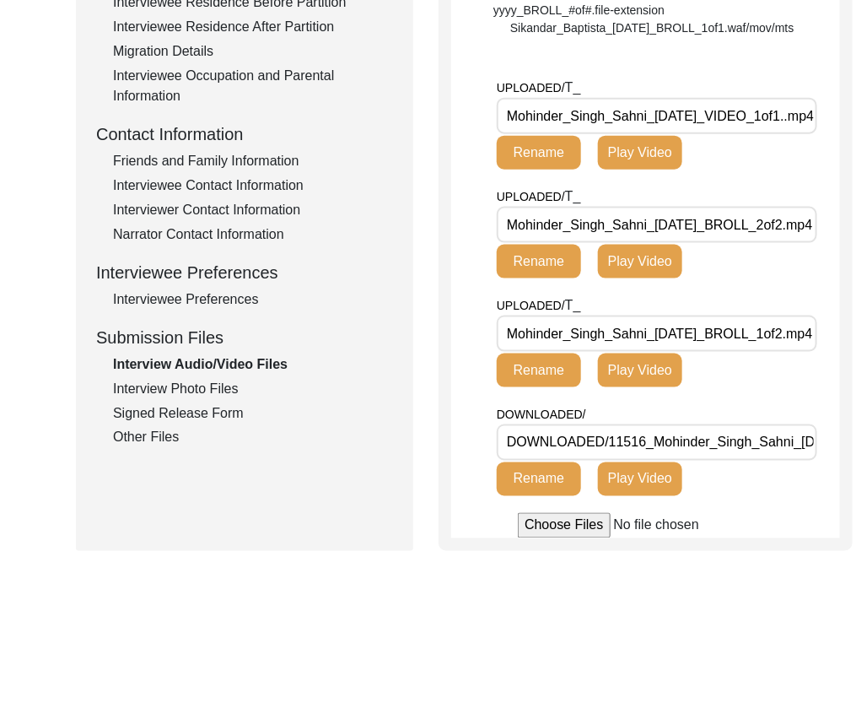
click at [764, 461] on input "DOWNLOADED/11516_Mohinder_Singh_Sahni_[DATE]_VIDEO_1of1.mp4" at bounding box center [657, 442] width 321 height 36
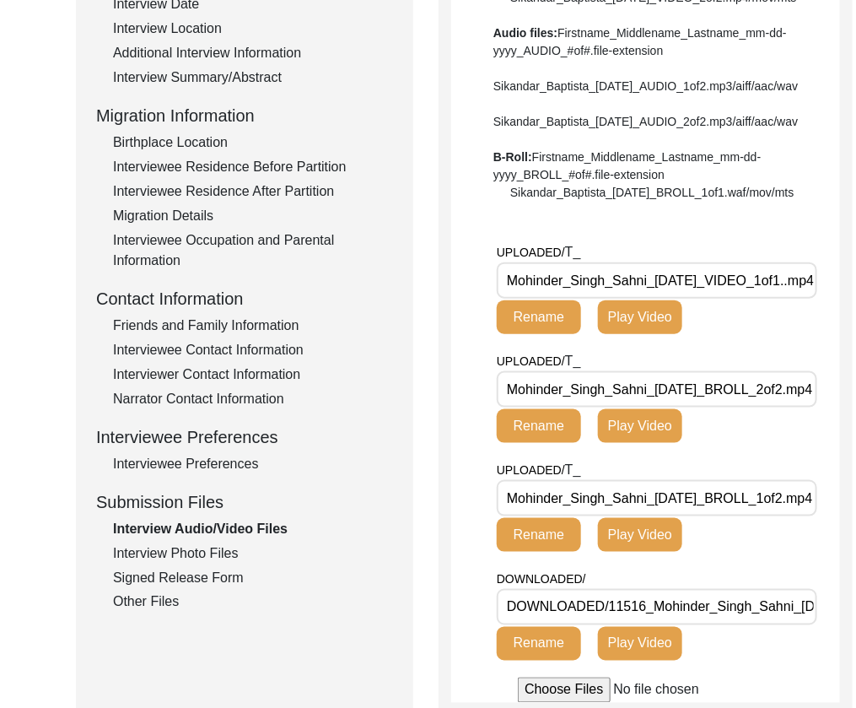
scroll to position [468, 0]
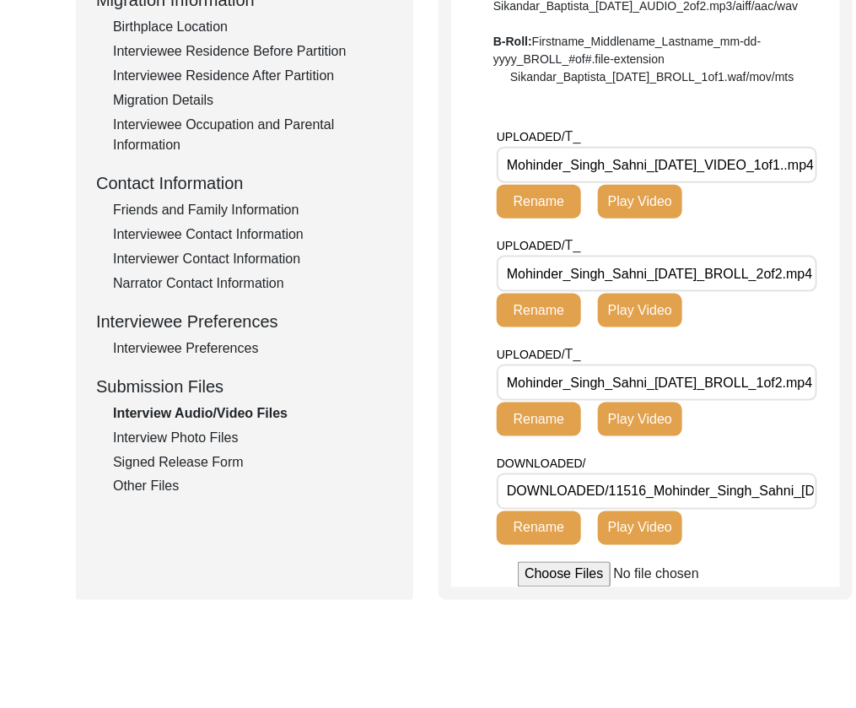
click at [121, 499] on div "Submission Form Archivist Interview Information Interviewee Information Intervi…" at bounding box center [245, 160] width 338 height 880
click at [166, 443] on div "Interview Photo Files" at bounding box center [253, 438] width 280 height 20
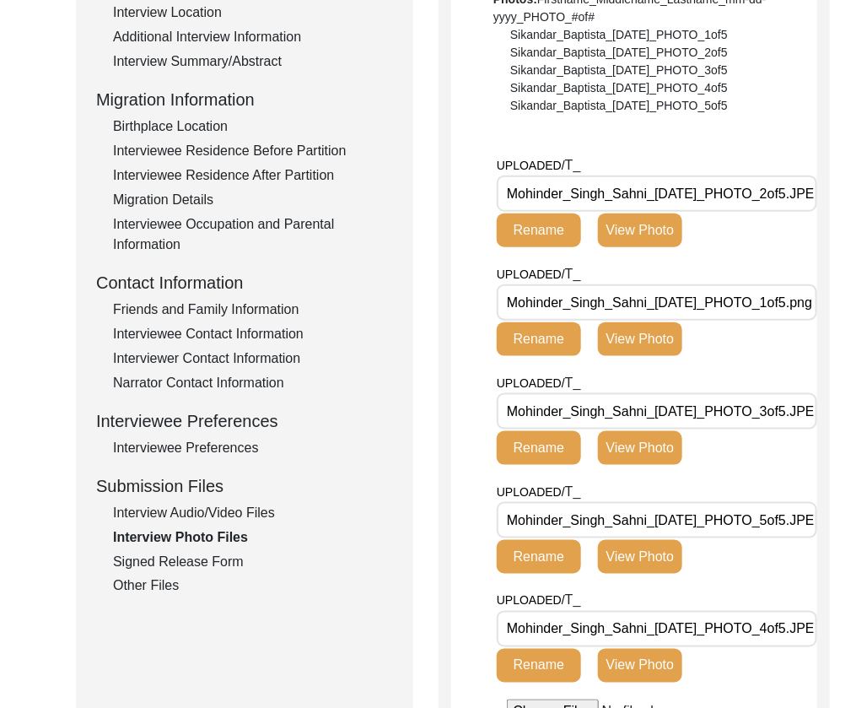
scroll to position [365, 0]
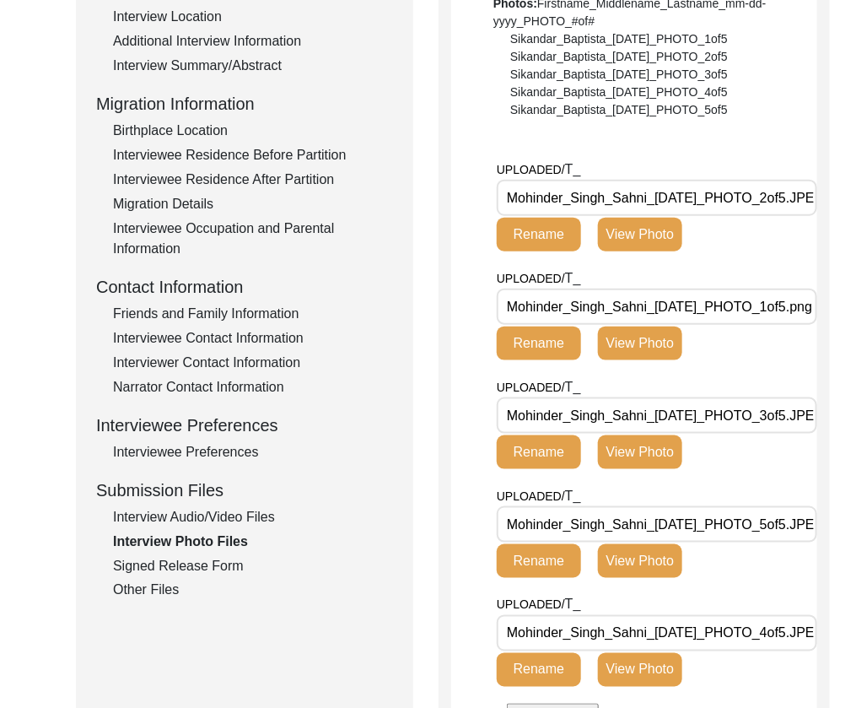
click at [208, 566] on div "Signed Release Form" at bounding box center [253, 566] width 280 height 20
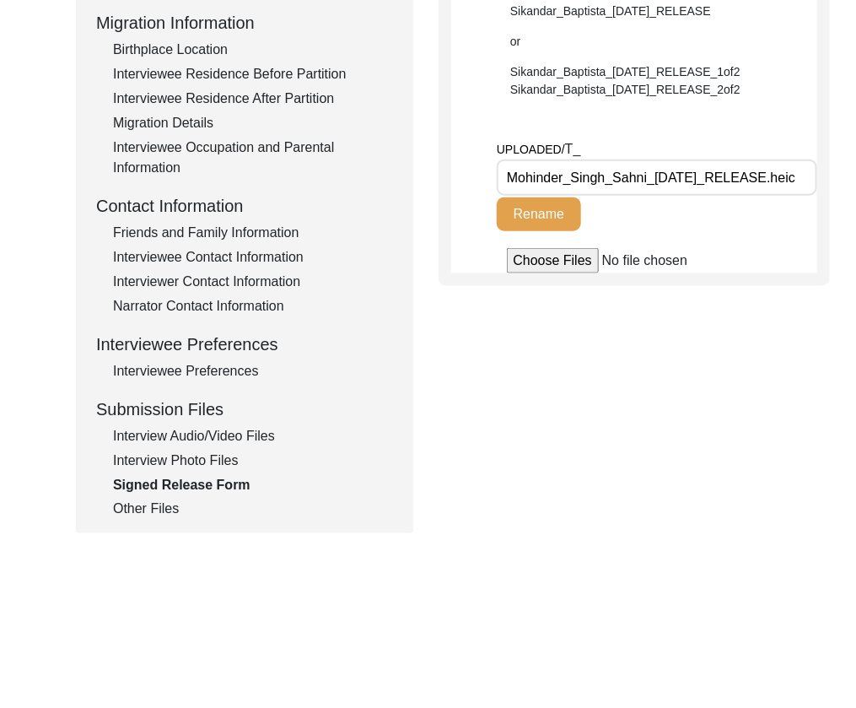
scroll to position [446, 0]
click at [142, 510] on div "Other Files" at bounding box center [253, 509] width 280 height 20
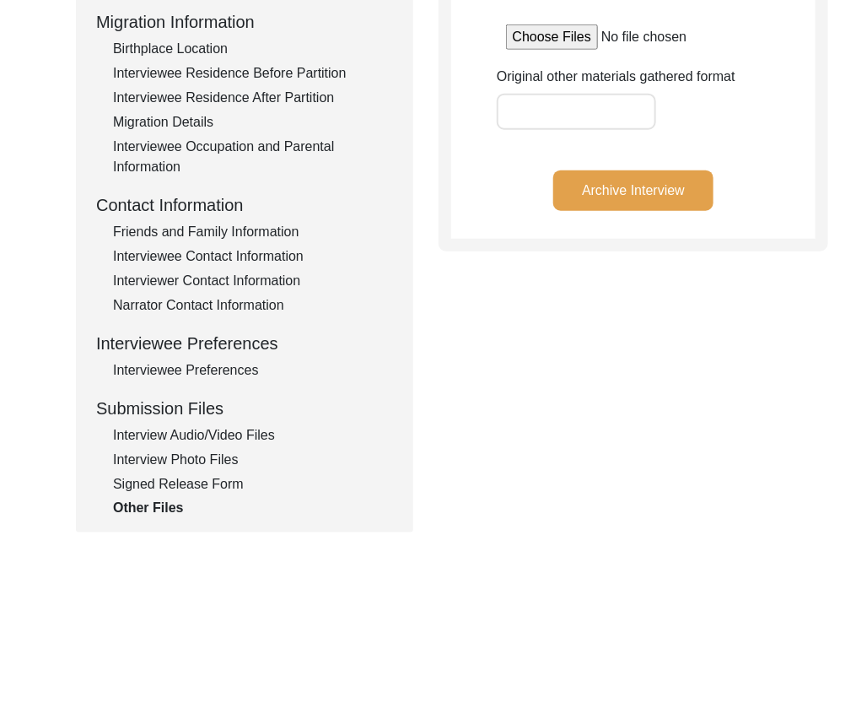
click at [197, 432] on div "Interview Audio/Video Files" at bounding box center [253, 435] width 280 height 20
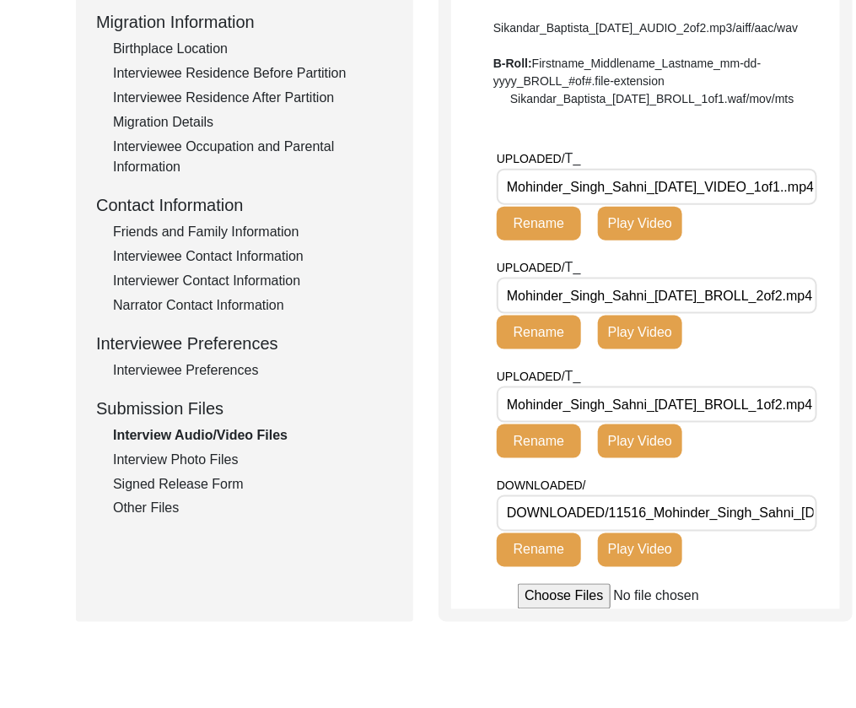
scroll to position [0, 0]
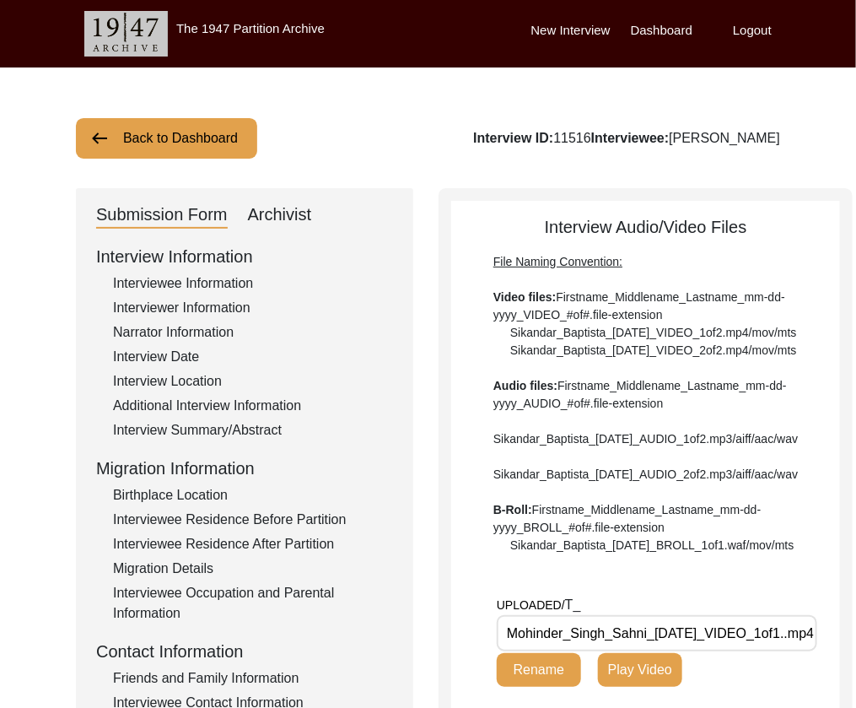
click at [131, 133] on button "Back to Dashboard" at bounding box center [166, 138] width 181 height 41
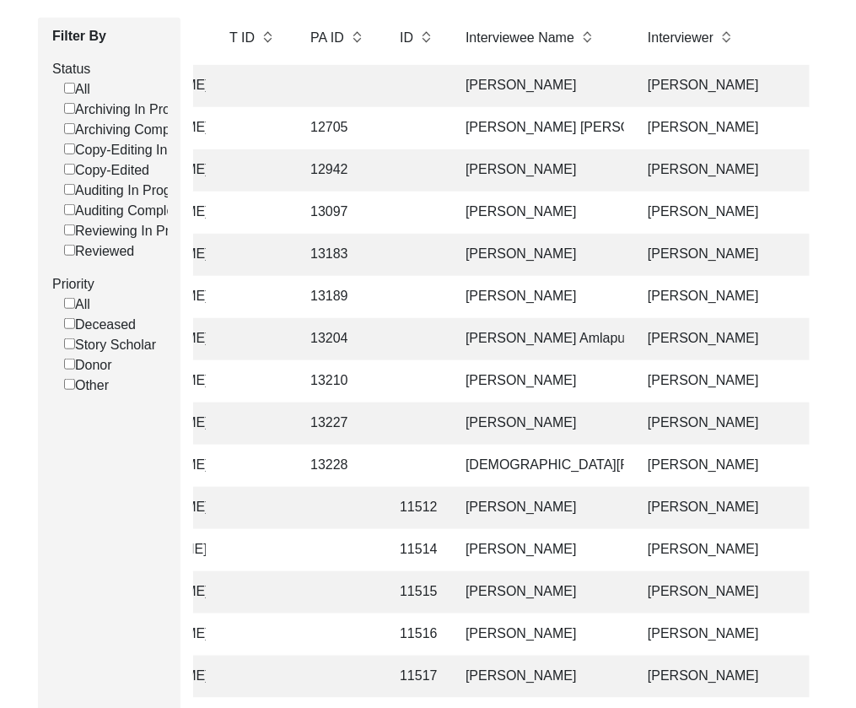
scroll to position [225, 0]
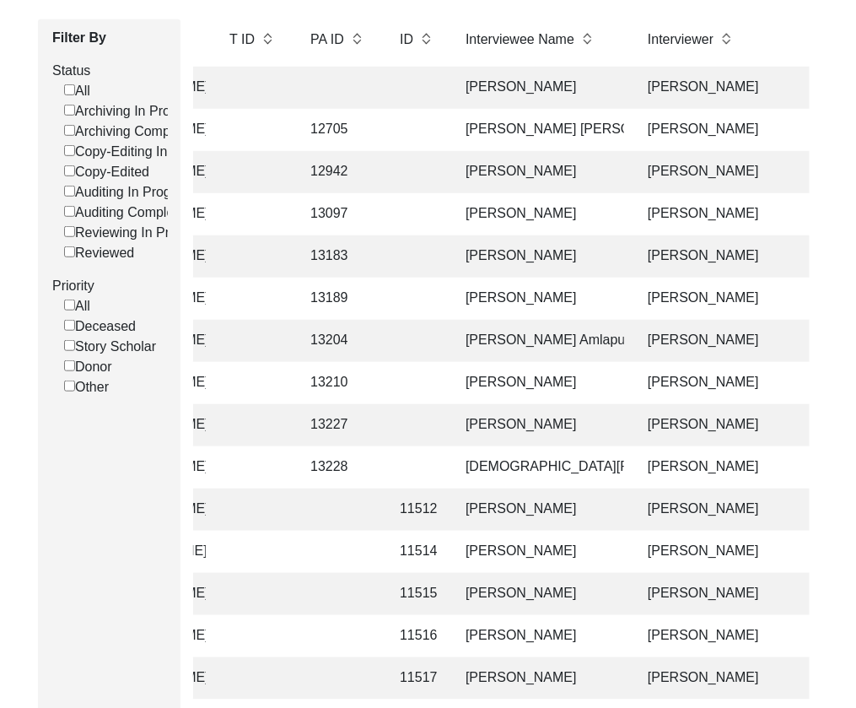
click at [493, 223] on td "[PERSON_NAME]" at bounding box center [540, 214] width 169 height 42
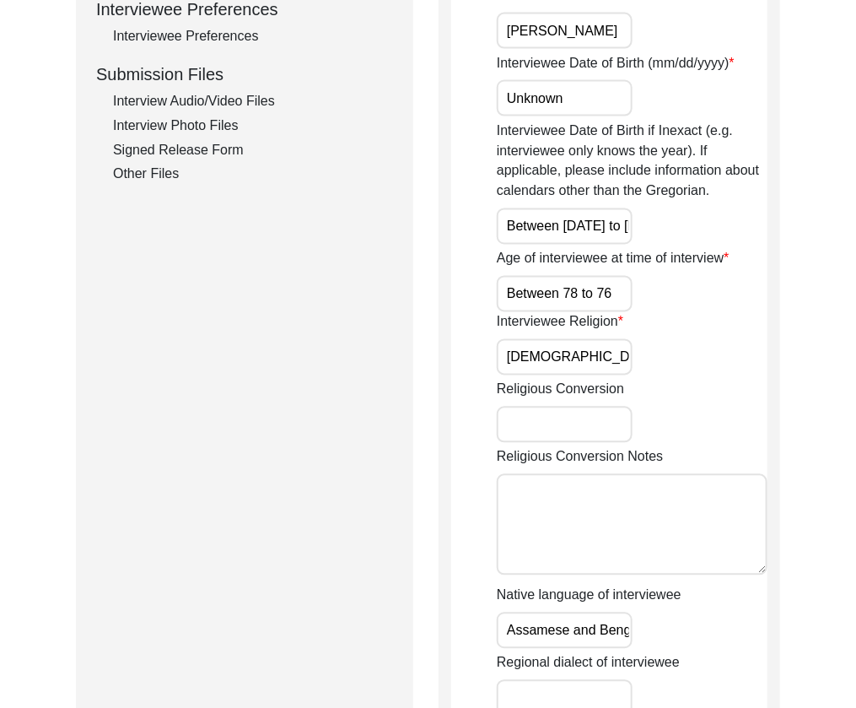
scroll to position [731, 0]
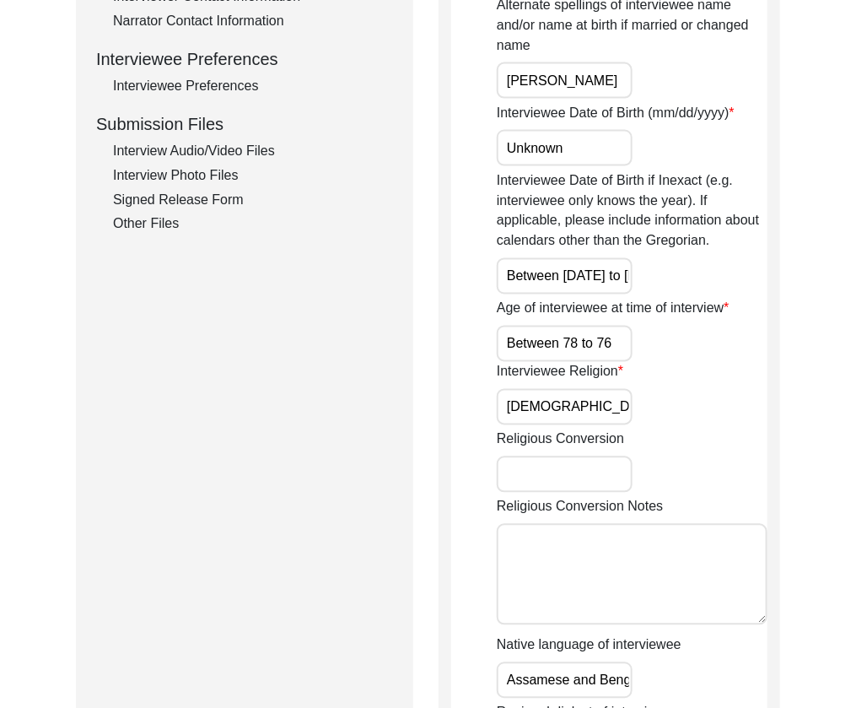
click at [170, 203] on div "Signed Release Form" at bounding box center [253, 200] width 280 height 20
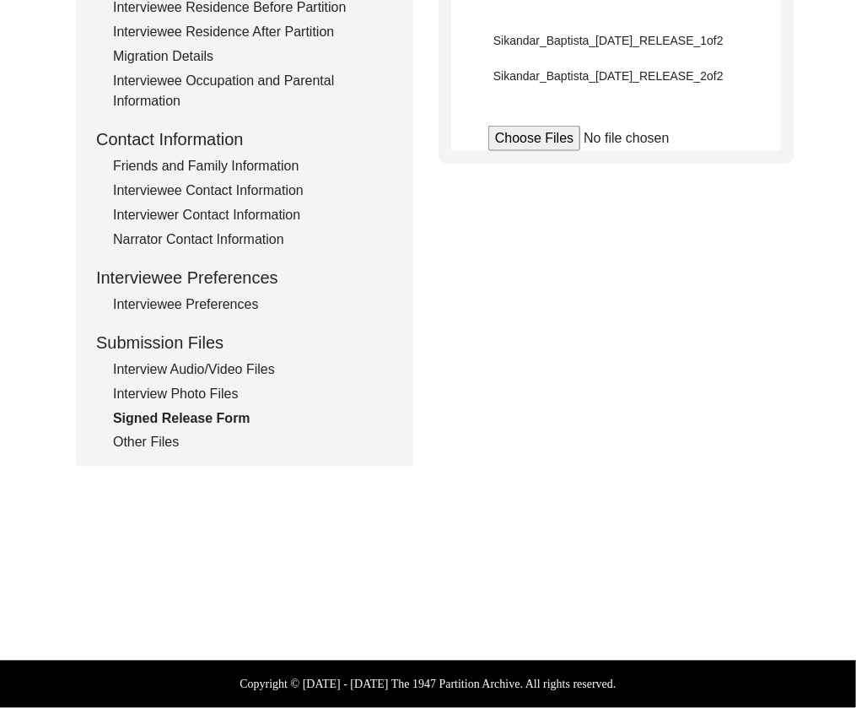
scroll to position [511, 0]
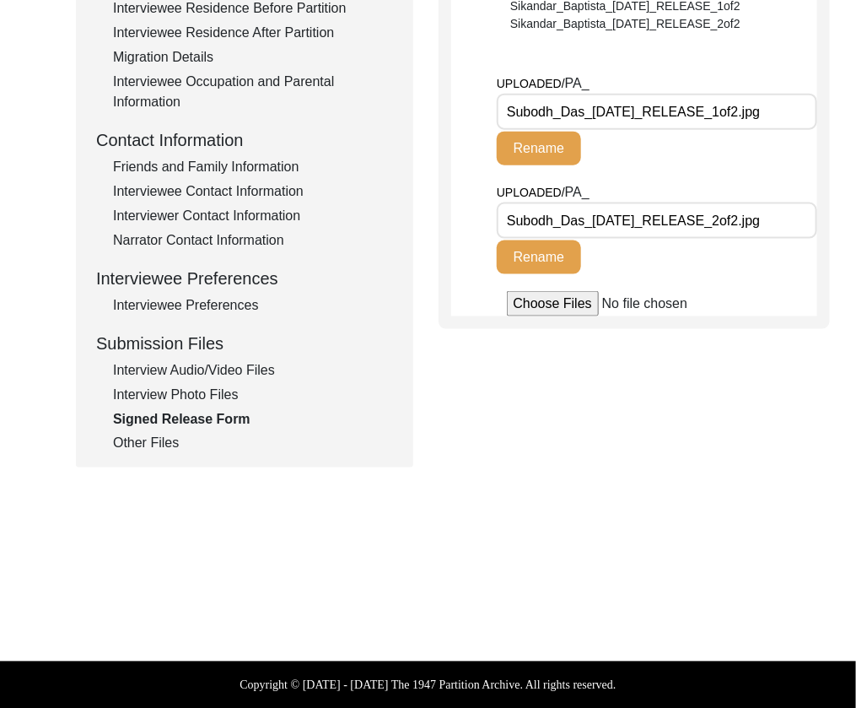
click at [141, 440] on div "Other Files" at bounding box center [253, 444] width 280 height 20
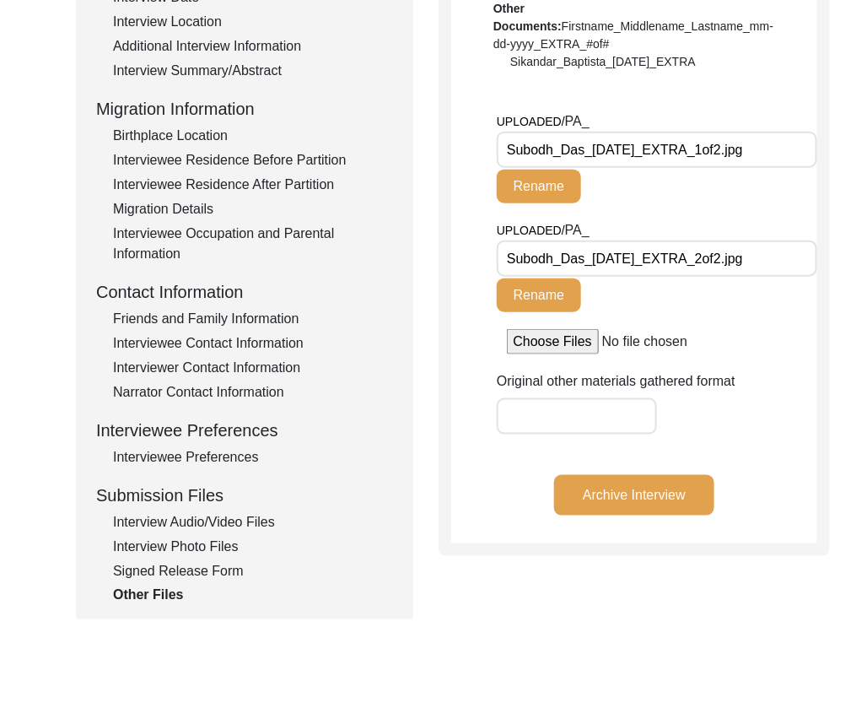
scroll to position [357, 0]
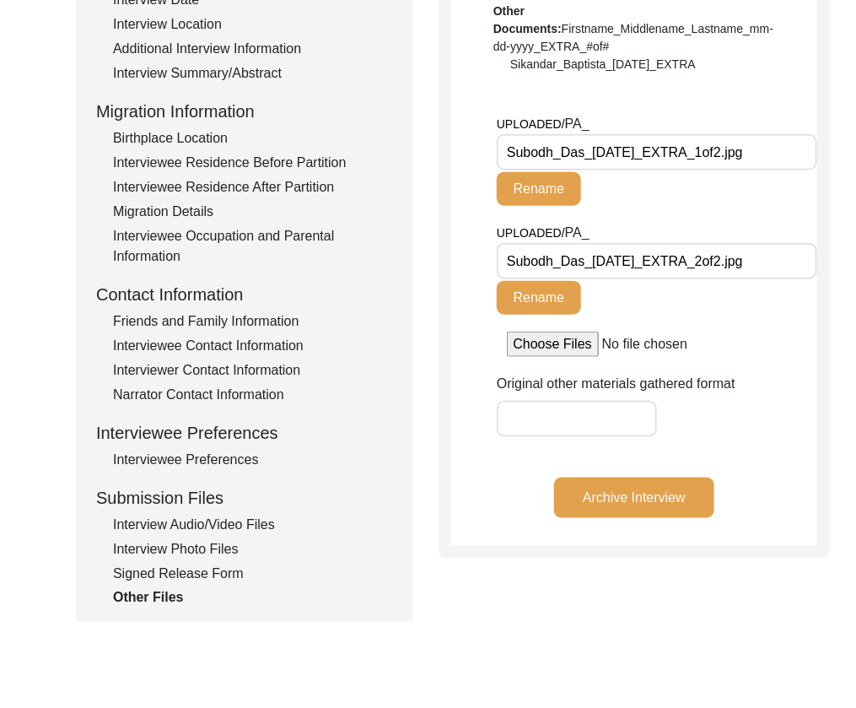
drag, startPoint x: 586, startPoint y: 149, endPoint x: 449, endPoint y: 150, distance: 137.5
click at [449, 150] on div "Other Files All other files and supporting documents that you would like to sub…" at bounding box center [635, 194] width 392 height 727
drag, startPoint x: 582, startPoint y: 258, endPoint x: 474, endPoint y: 255, distance: 108.1
click at [474, 255] on app-file-uploader "UPLOADED/ PA_ Subodh_Das_[DATE]_EXTRA_1of2.jpg Rename UPLOADED/ PA_ Subodh_Das_…" at bounding box center [634, 235] width 366 height 243
click at [455, 256] on app-file-uploader "UPLOADED/ PA_ Subodh_Das_[DATE]_EXTRA_1of2.jpg Rename UPLOADED/ PA_ Subodh_Das_…" at bounding box center [634, 235] width 366 height 243
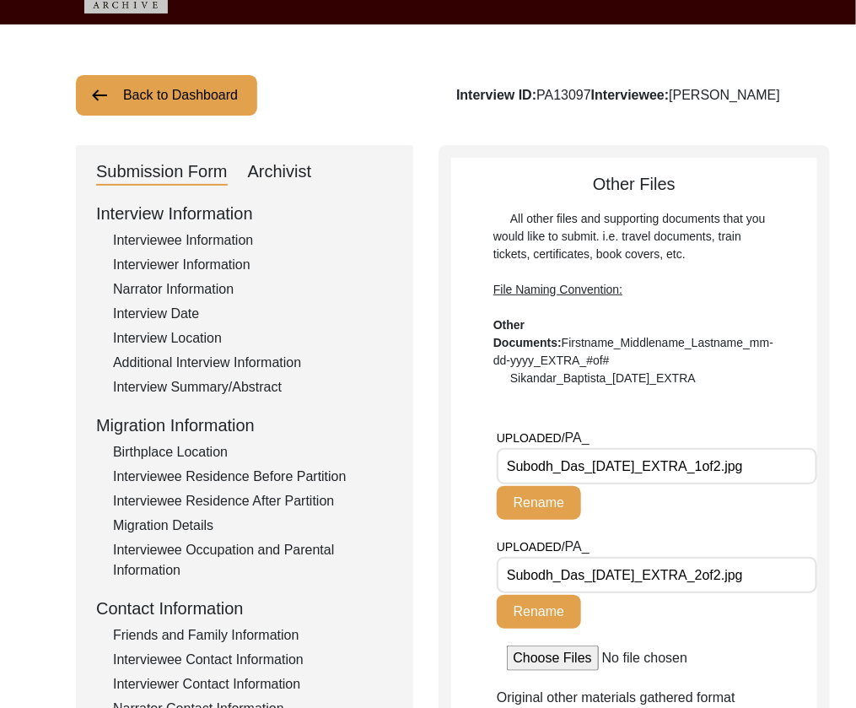
scroll to position [0, 0]
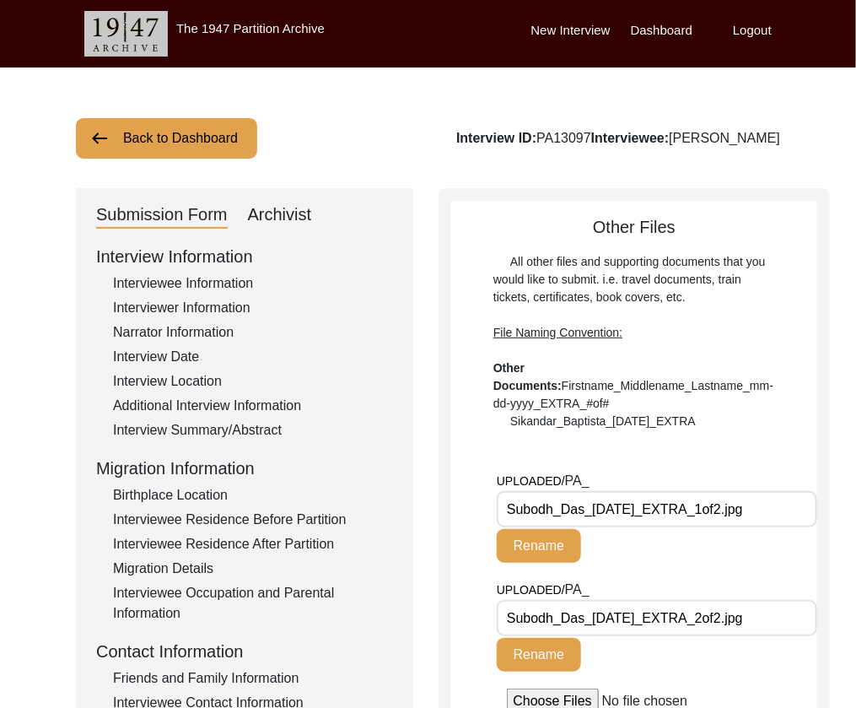
click at [200, 310] on div "Interviewer Information" at bounding box center [253, 308] width 280 height 20
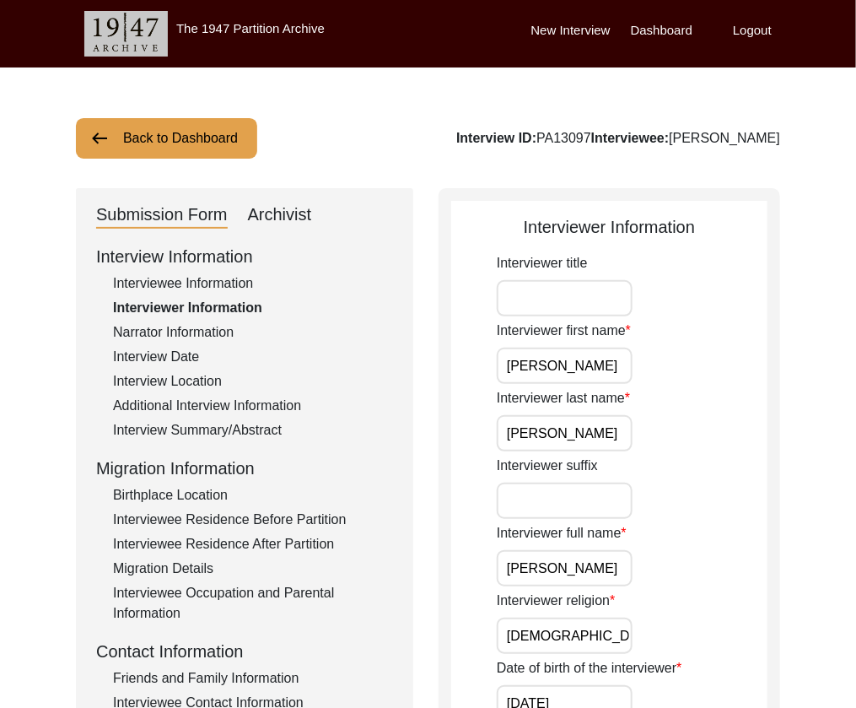
scroll to position [11, 0]
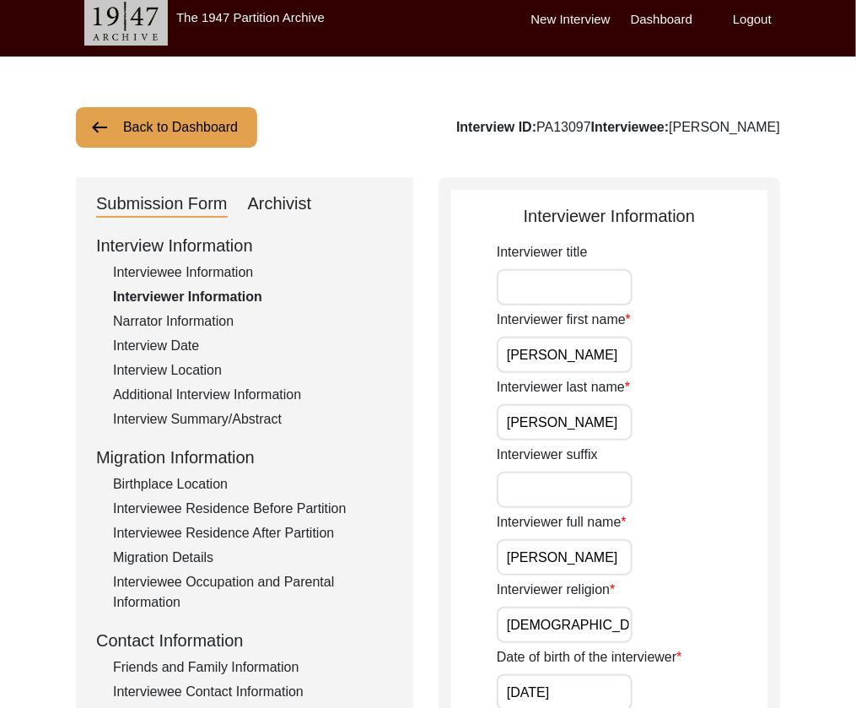
click at [261, 415] on div "Interview Summary/Abstract" at bounding box center [253, 419] width 280 height 20
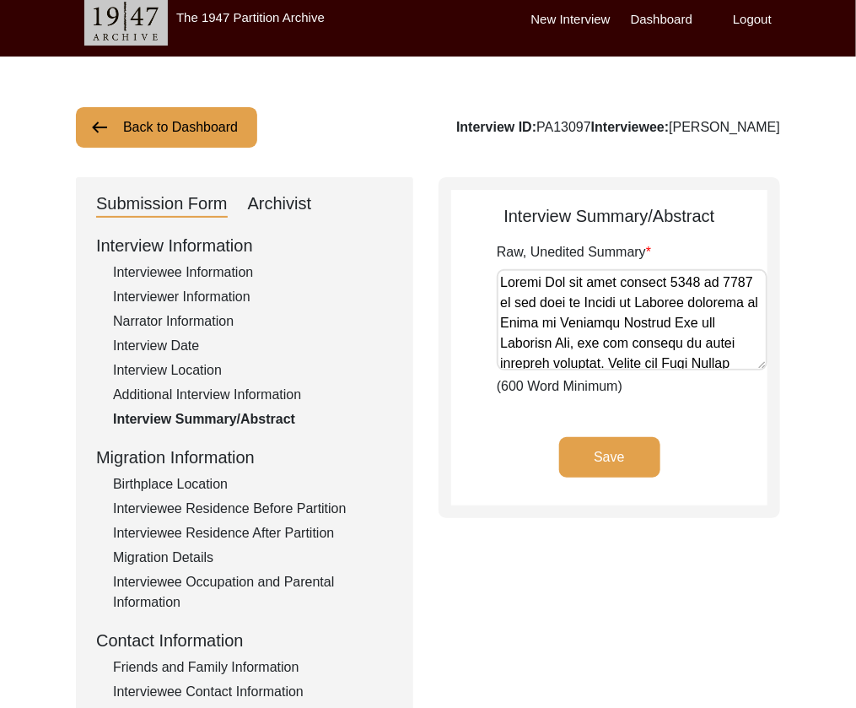
click at [230, 283] on div "Interview Information Interviewee Information Interviewer Information Narrator …" at bounding box center [244, 593] width 297 height 721
click at [220, 267] on div "Interviewee Information" at bounding box center [253, 272] width 280 height 20
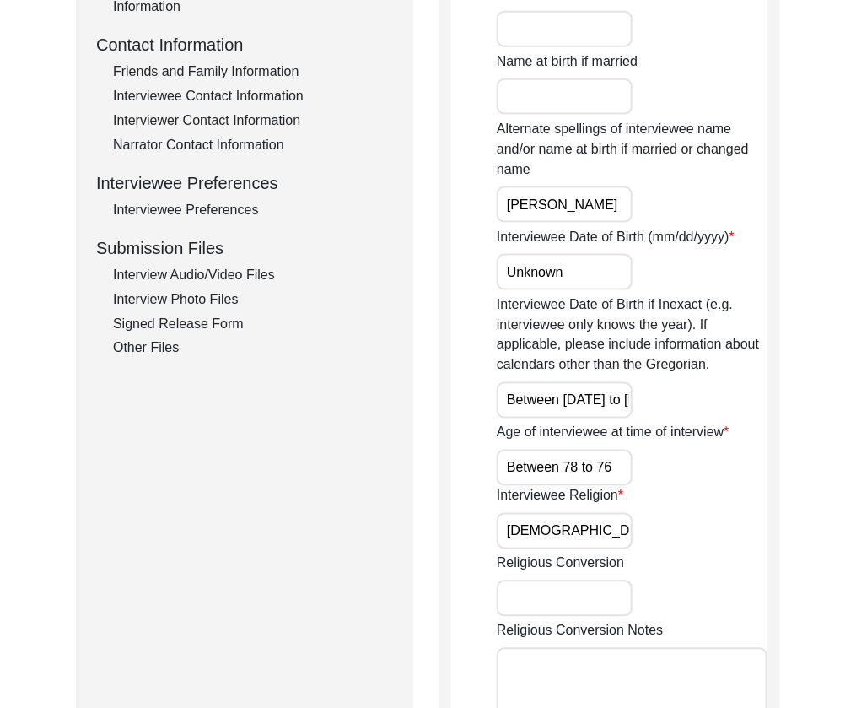
scroll to position [0, 13]
click at [621, 467] on input "Between 78 to 76" at bounding box center [565, 468] width 136 height 36
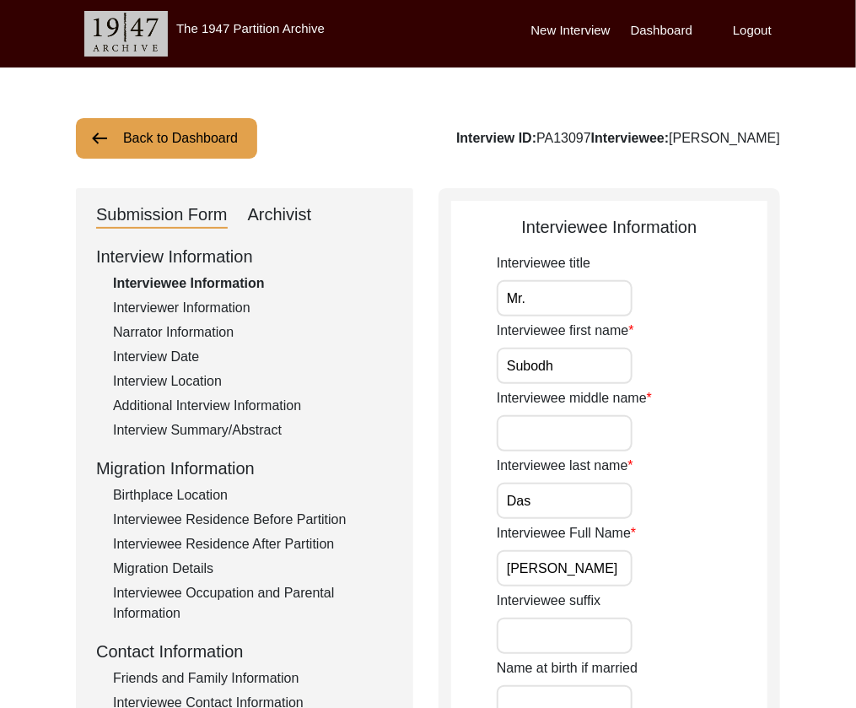
click at [290, 211] on div "Archivist" at bounding box center [280, 215] width 64 height 27
select select "507"
select select "Archiving In Progress"
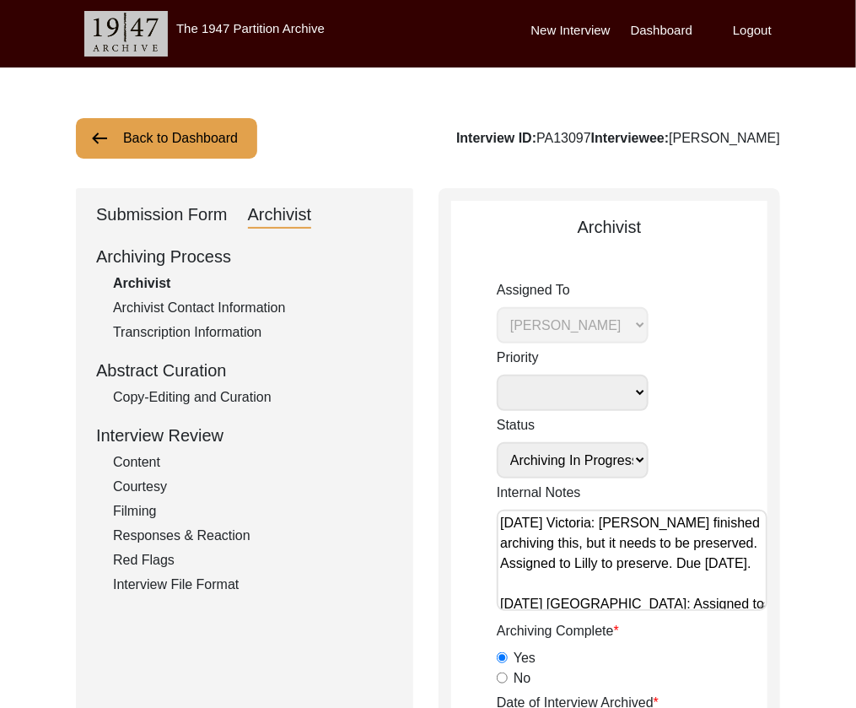
click at [224, 149] on button "Back to Dashboard" at bounding box center [166, 138] width 181 height 41
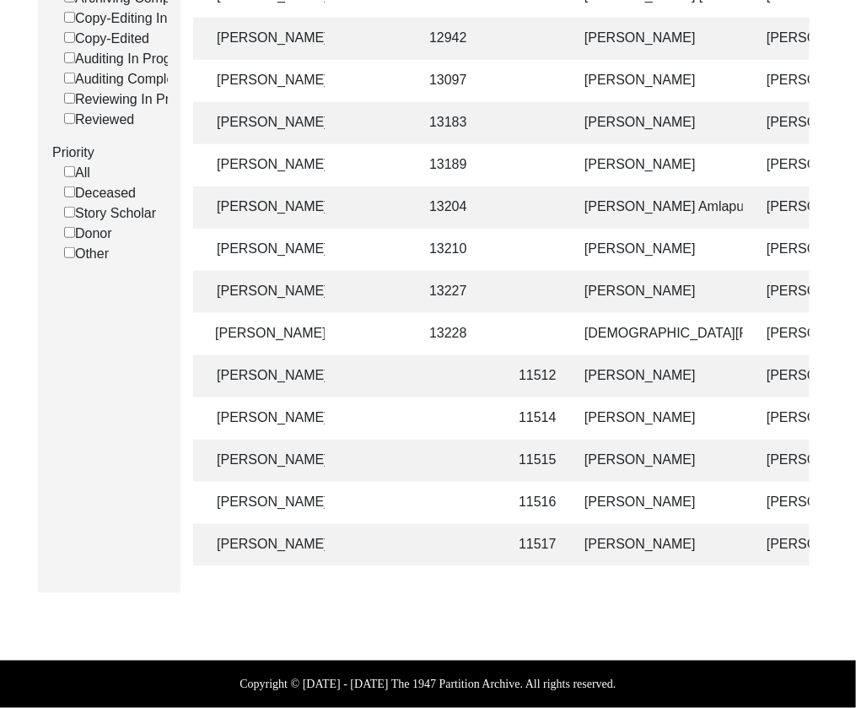
scroll to position [0, 251]
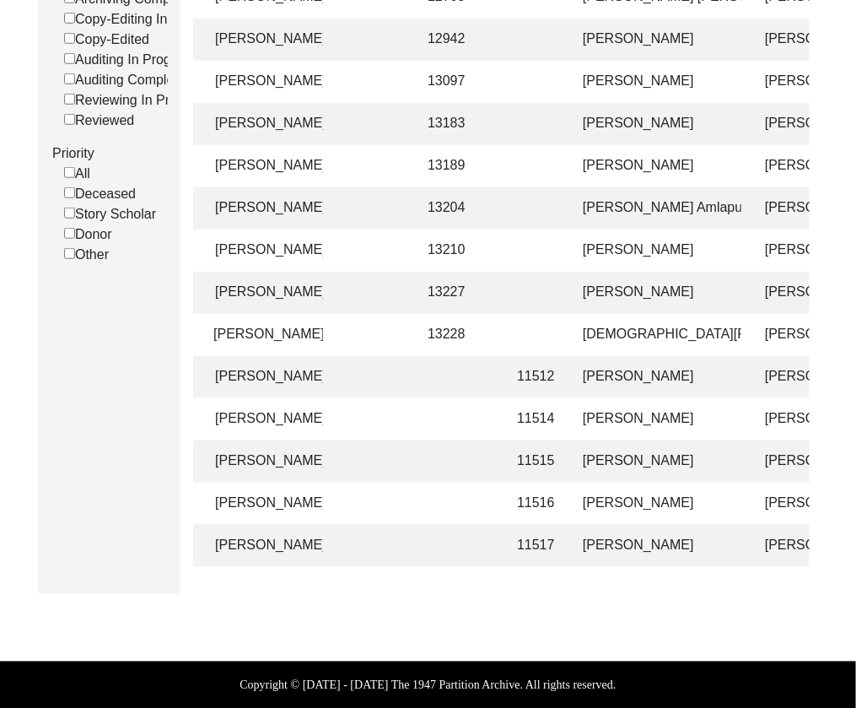
click at [658, 543] on td "[PERSON_NAME]" at bounding box center [657, 546] width 169 height 42
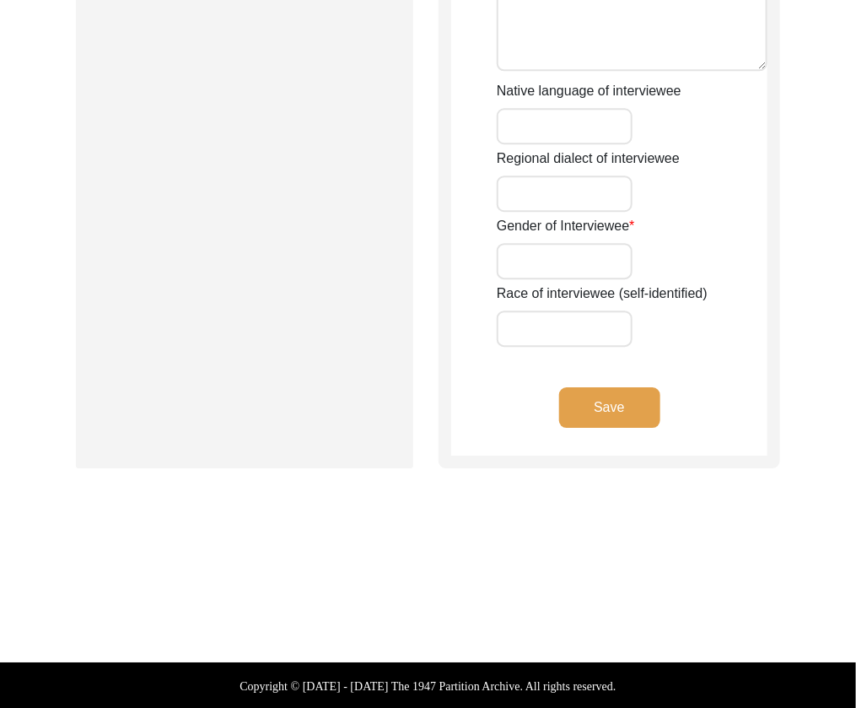
type input "Dr."
type input "[PERSON_NAME]"
type input "N/A"
type input "Chattopadhyay"
type input "[PERSON_NAME]"
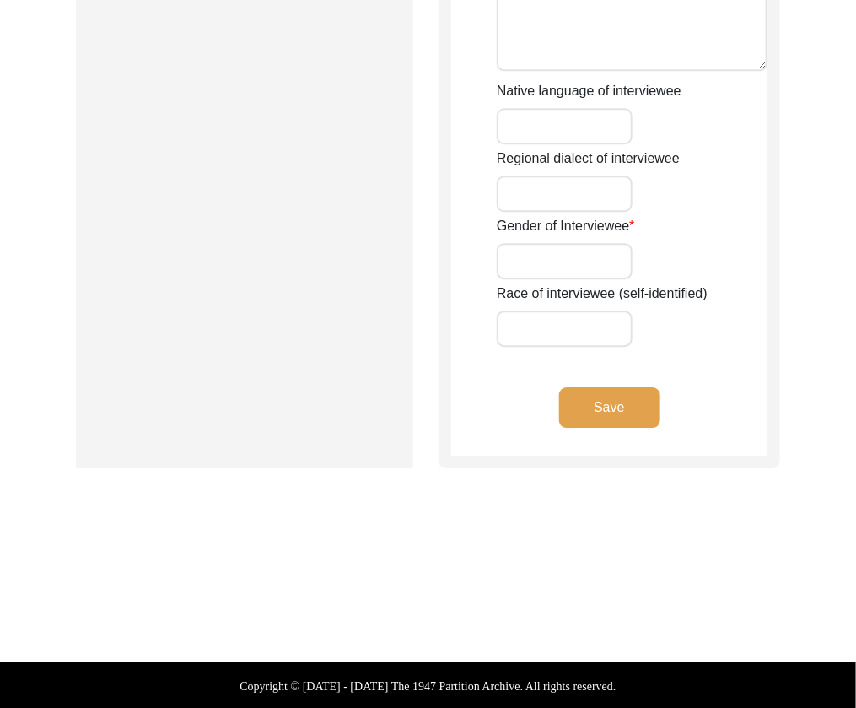
type input "[DATE]"
type input "79"
type input "[DEMOGRAPHIC_DATA]"
type input "Bengali"
type input "[DEMOGRAPHIC_DATA]"
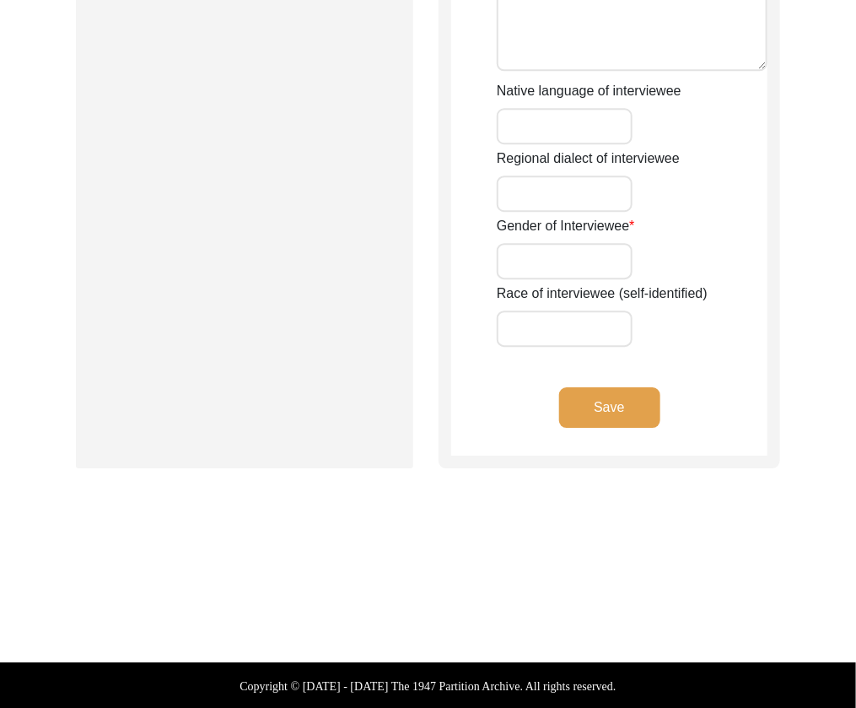
type input "[DEMOGRAPHIC_DATA]"
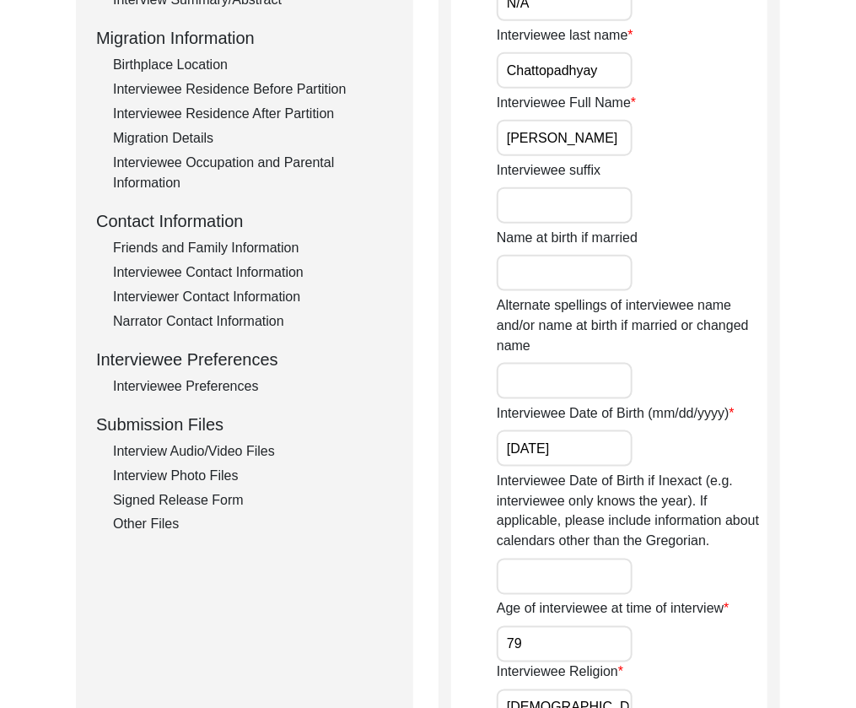
scroll to position [190, 0]
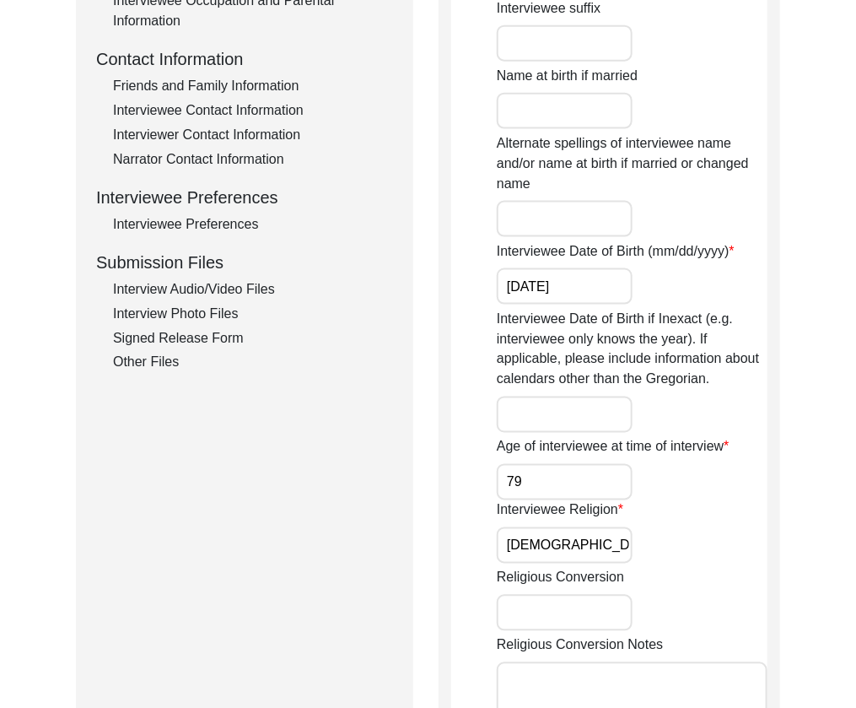
click at [267, 289] on div "Interview Audio/Video Files" at bounding box center [253, 289] width 280 height 20
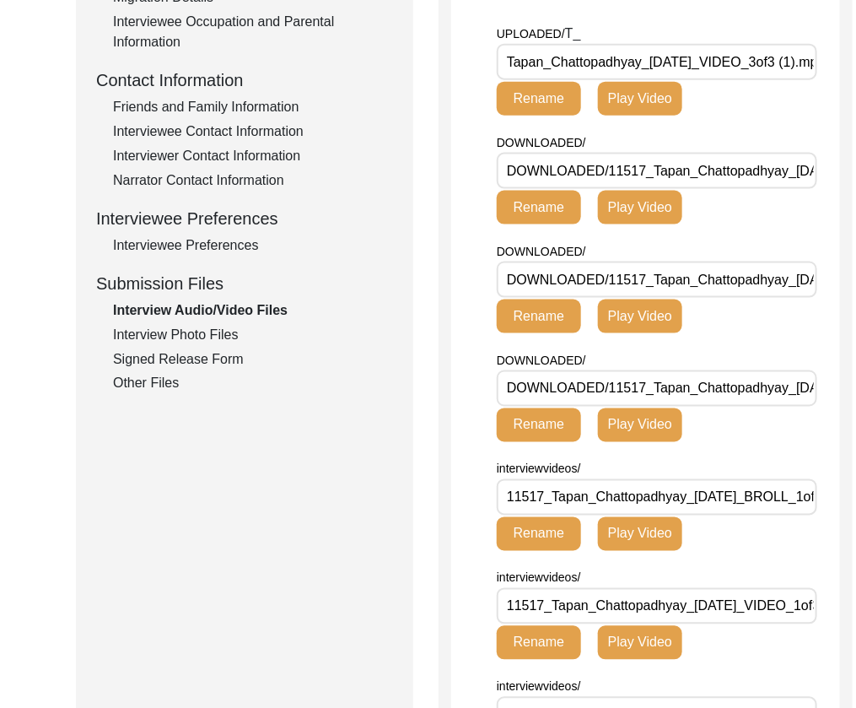
scroll to position [574, 0]
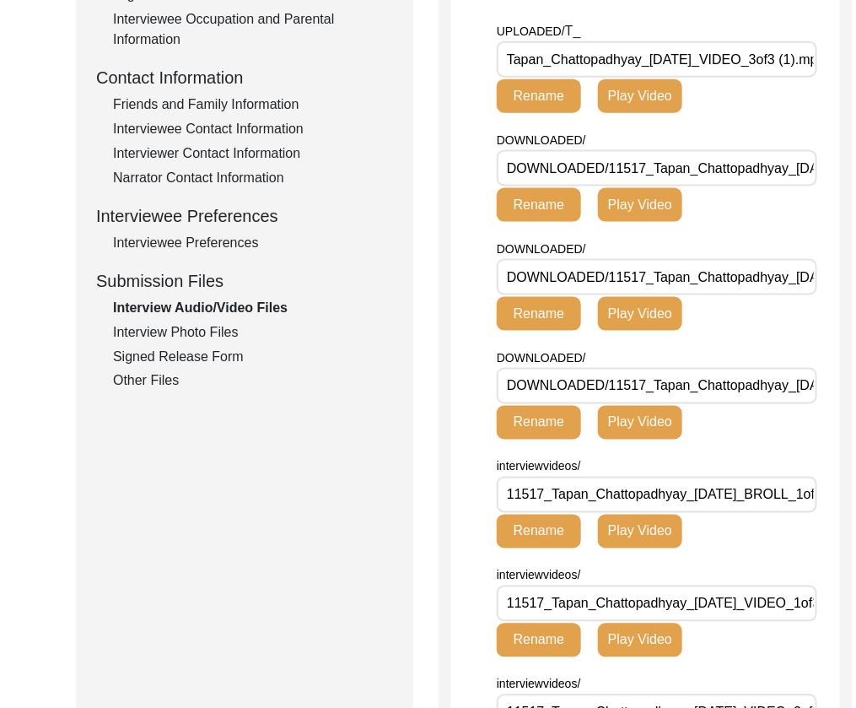
click at [770, 78] on \(1\)\ "Tapan_Chattopadhyay_[DATE]_VIDEO_3of3 (1).mp4" at bounding box center [657, 59] width 321 height 36
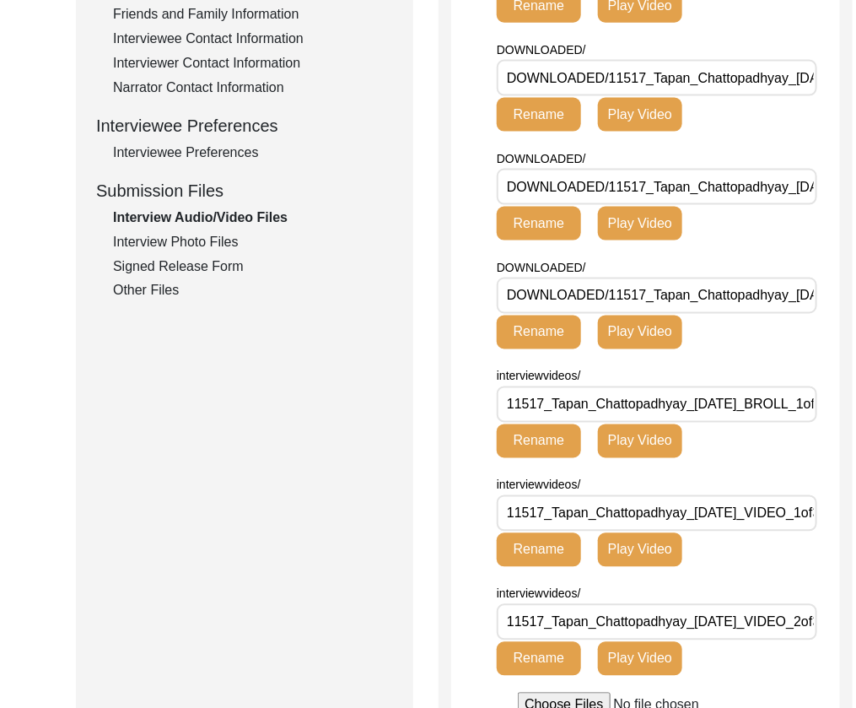
scroll to position [633, 0]
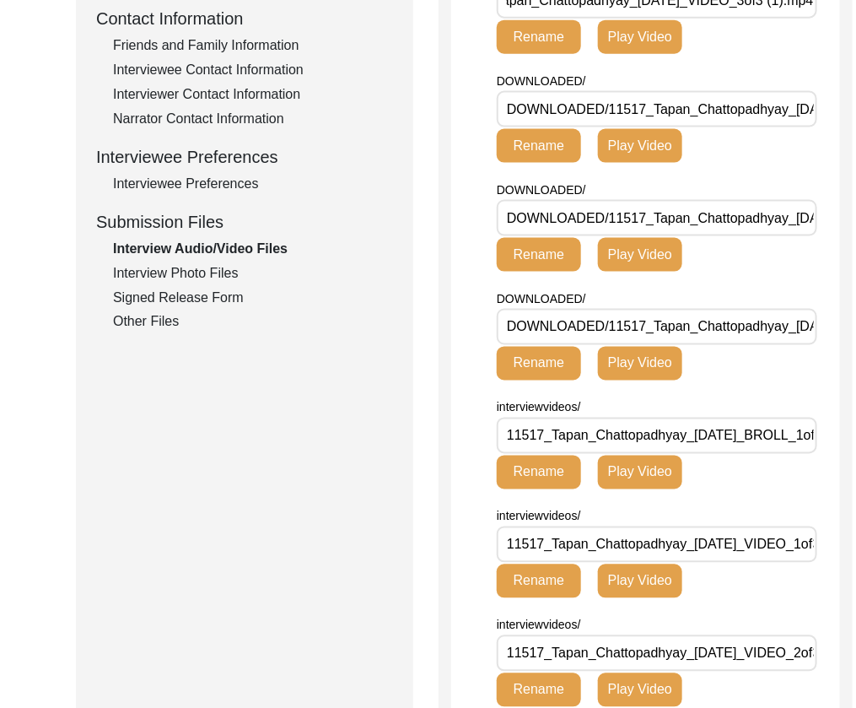
click at [241, 268] on div "Interview Photo Files" at bounding box center [253, 273] width 280 height 20
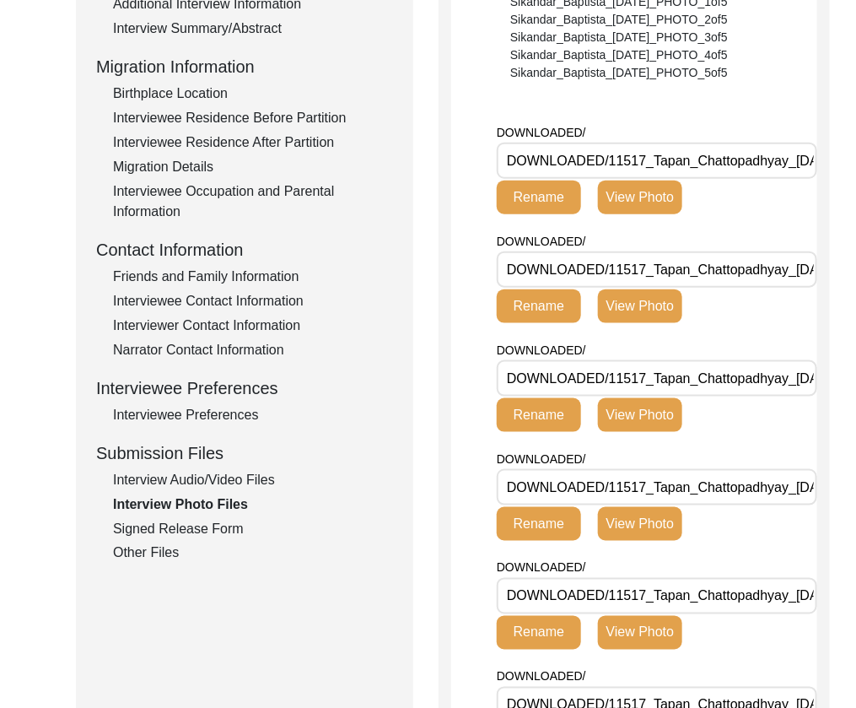
scroll to position [402, 0]
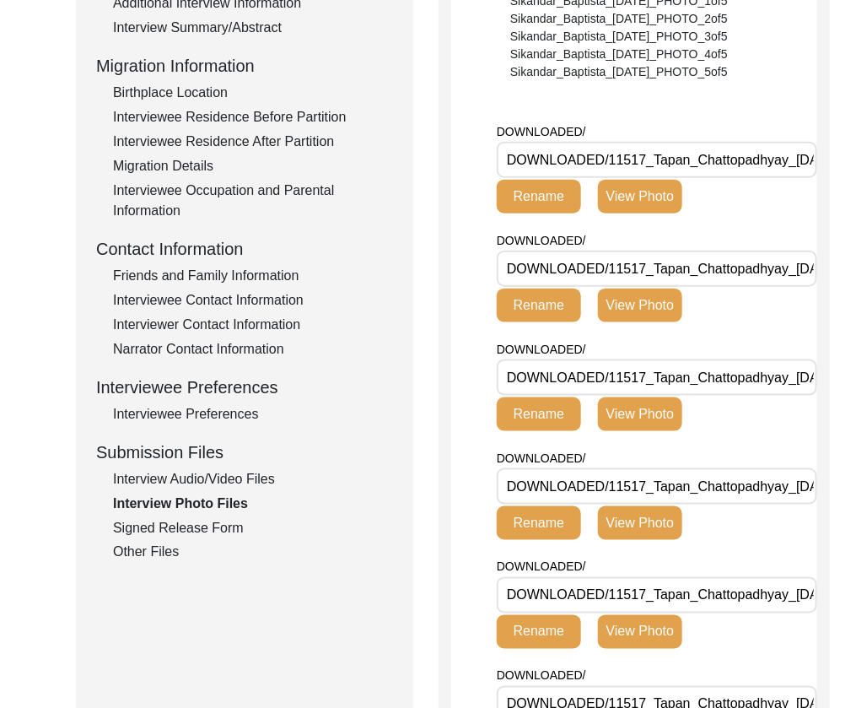
click at [195, 527] on div "Signed Release Form" at bounding box center [253, 528] width 280 height 20
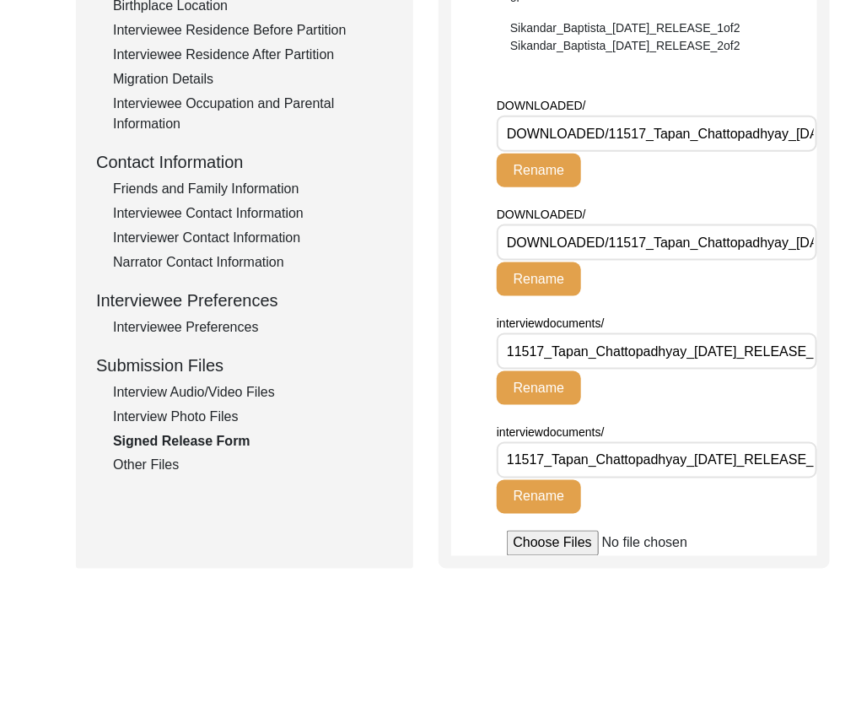
scroll to position [516, 0]
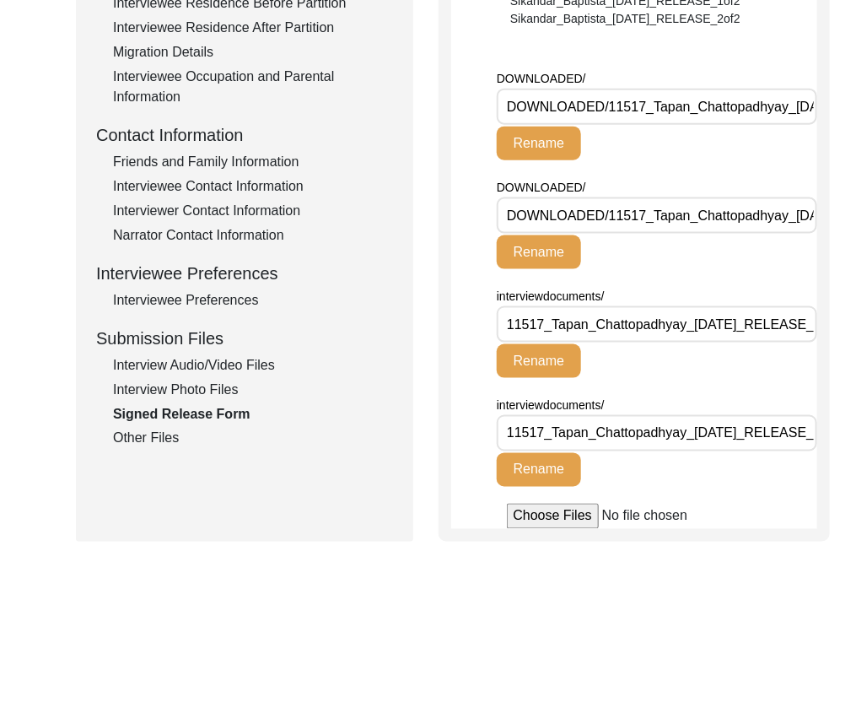
click at [149, 440] on div "Other Files" at bounding box center [253, 439] width 280 height 20
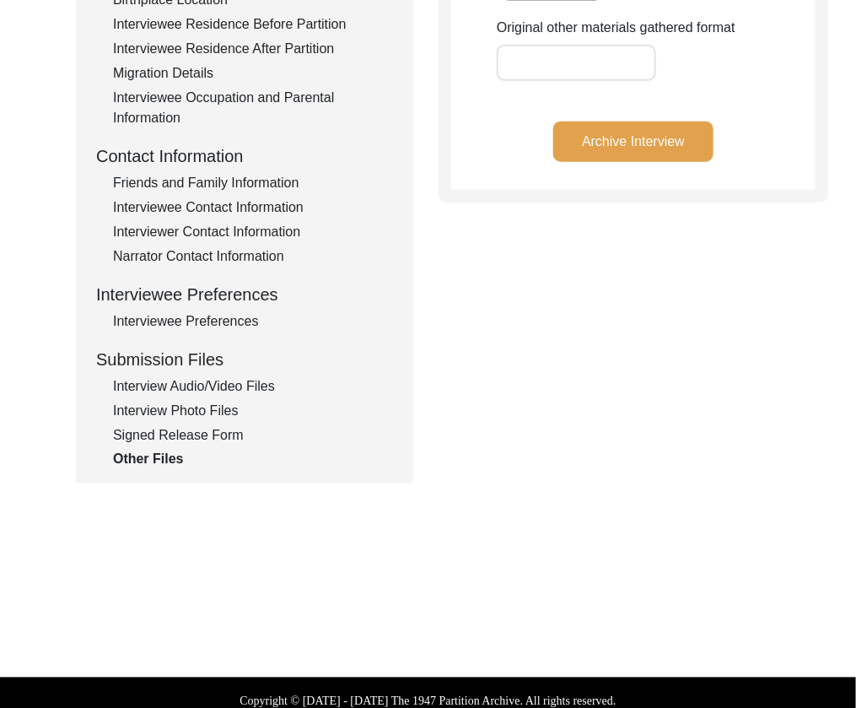
scroll to position [510, 0]
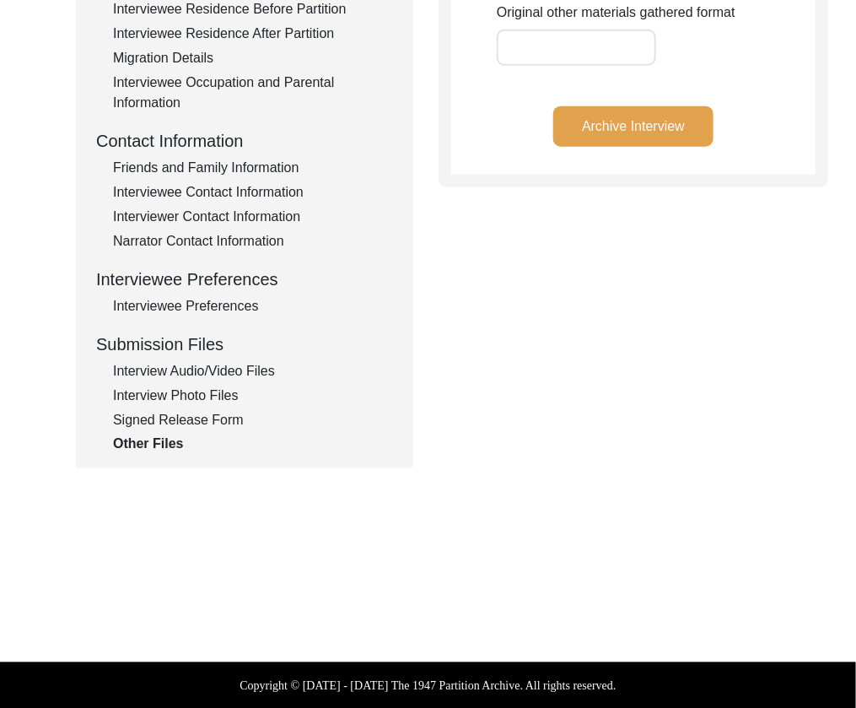
click at [203, 379] on div "Interview Audio/Video Files" at bounding box center [253, 371] width 280 height 20
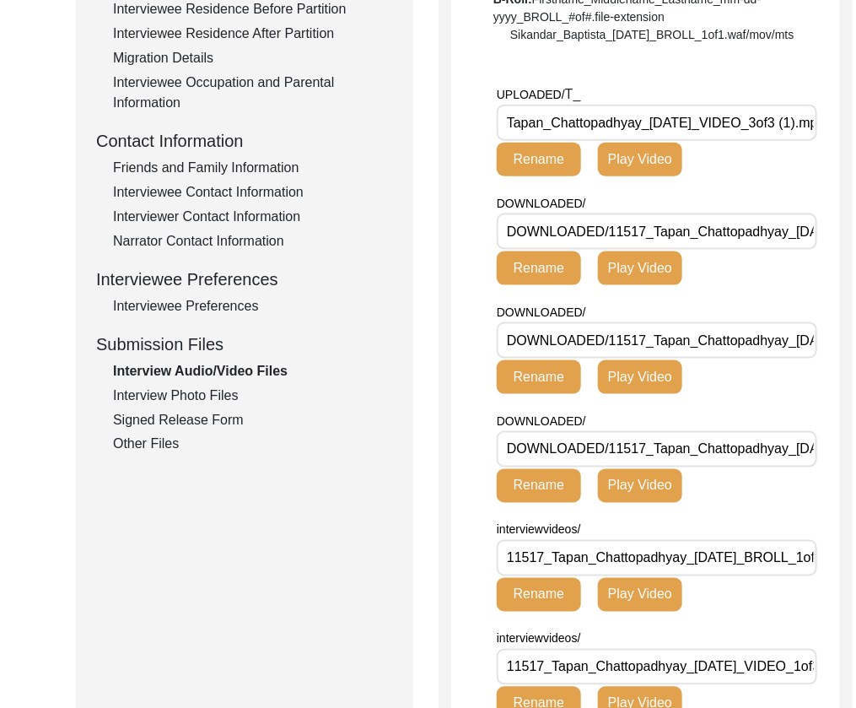
click at [771, 141] on \(1\)\ "Tapan_Chattopadhyay_[DATE]_VIDEO_3of3 (1).mp4" at bounding box center [657, 123] width 321 height 36
drag, startPoint x: 767, startPoint y: 227, endPoint x: 760, endPoint y: 220, distance: 9.5
click at [767, 193] on div "UPLOADED/ T_ Tapan_Chattopadhyay_[DATE]_VIDEO_3of3 (1).mp4 Rename Play Video" at bounding box center [668, 138] width 343 height 109
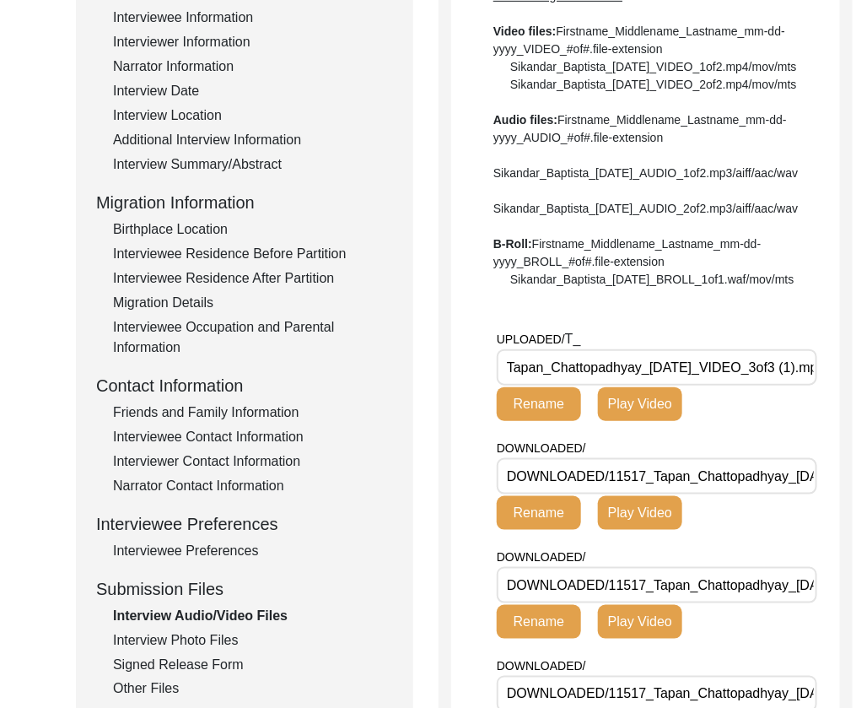
scroll to position [267, 0]
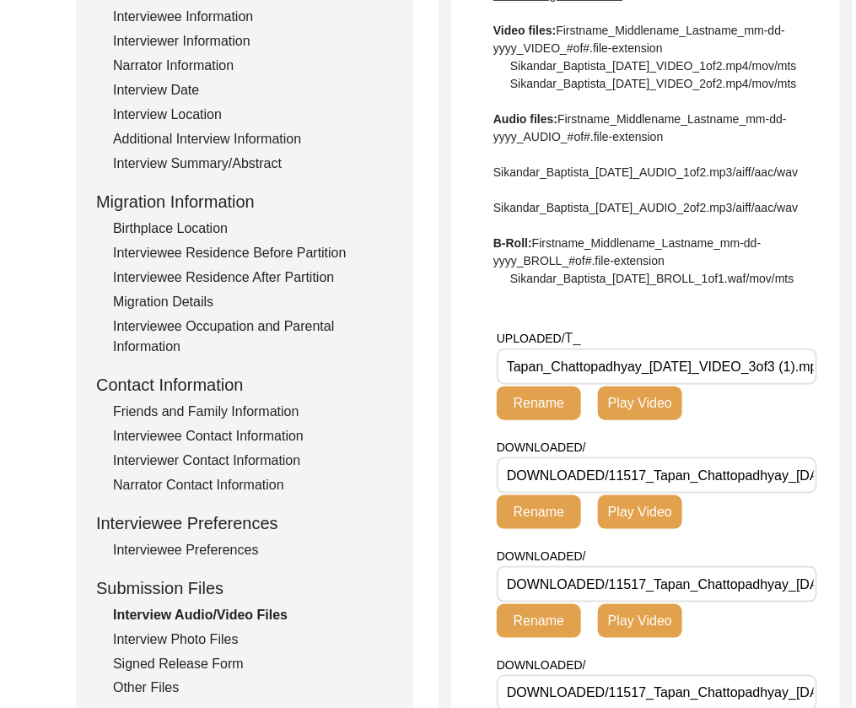
click at [710, 385] on \(1\)\ "Tapan_Chattopadhyay_[DATE]_VIDEO_3of3 (1).mp4" at bounding box center [657, 366] width 321 height 36
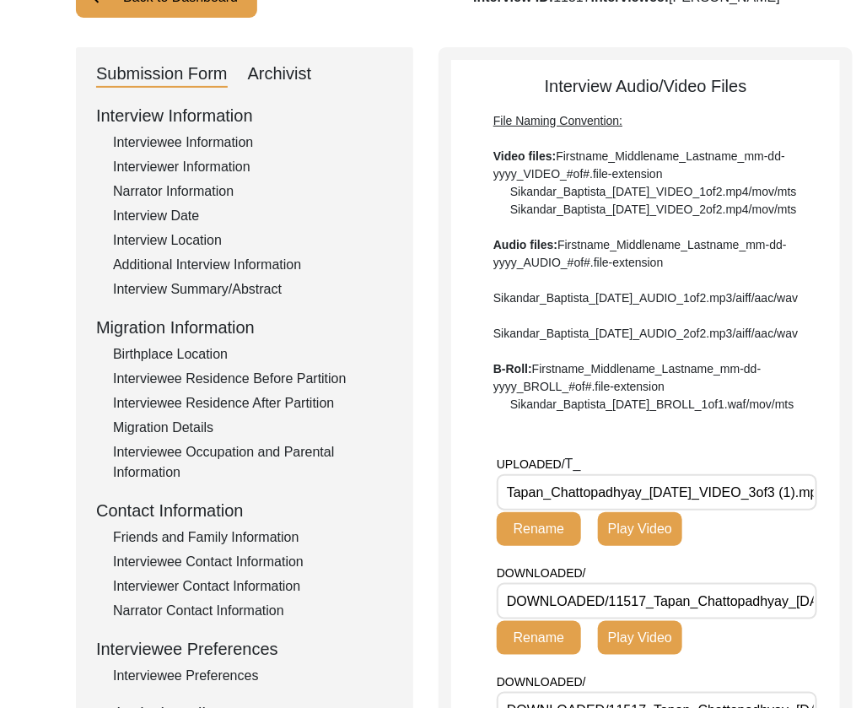
scroll to position [156, 0]
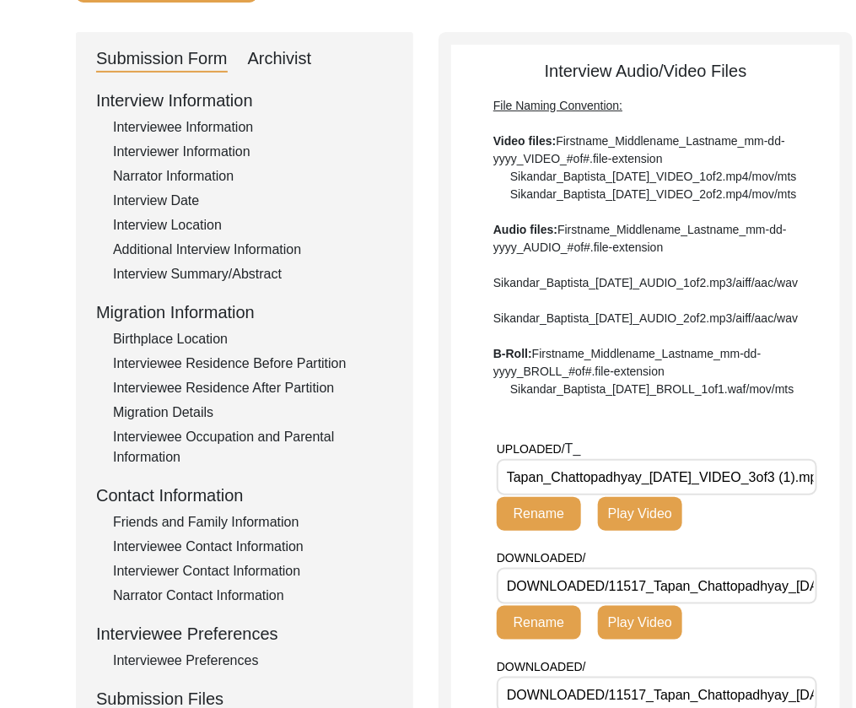
click at [755, 495] on \(1\)\ "Tapan_Chattopadhyay_[DATE]_VIDEO_3of3 (1).mp4" at bounding box center [657, 477] width 321 height 36
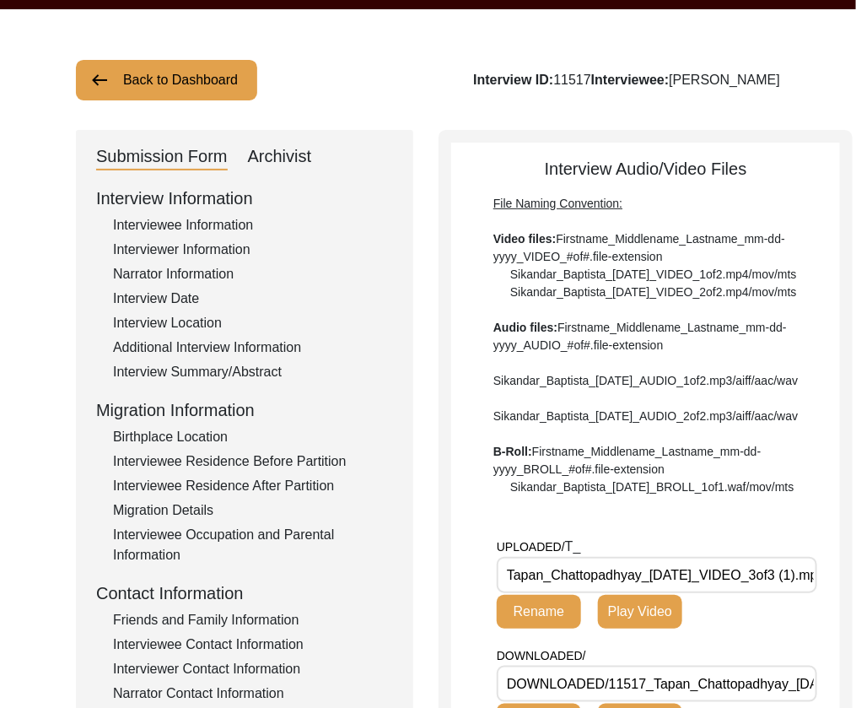
scroll to position [0, 0]
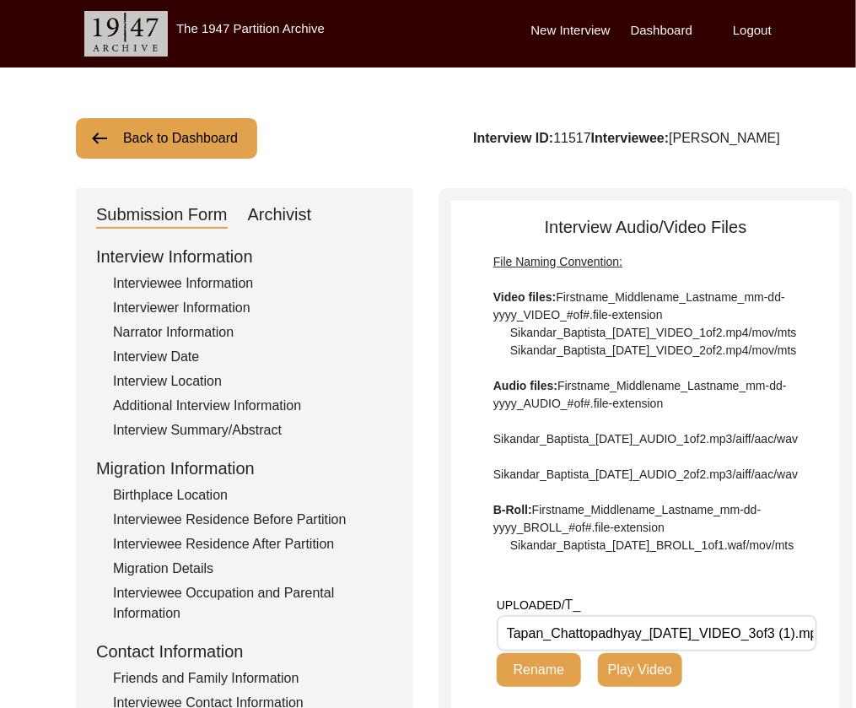
click at [220, 145] on button "Back to Dashboard" at bounding box center [166, 138] width 181 height 41
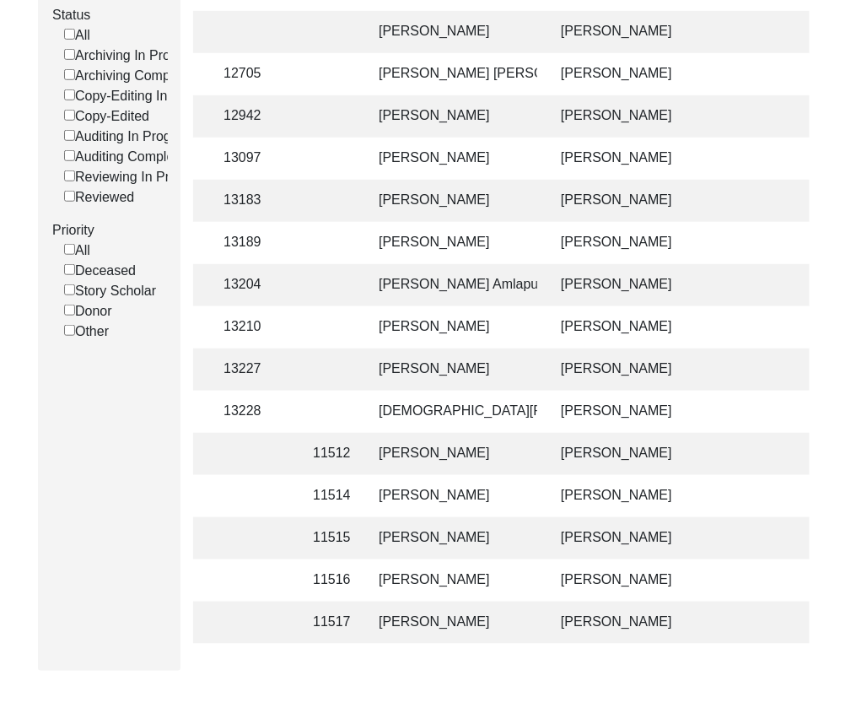
scroll to position [215, 0]
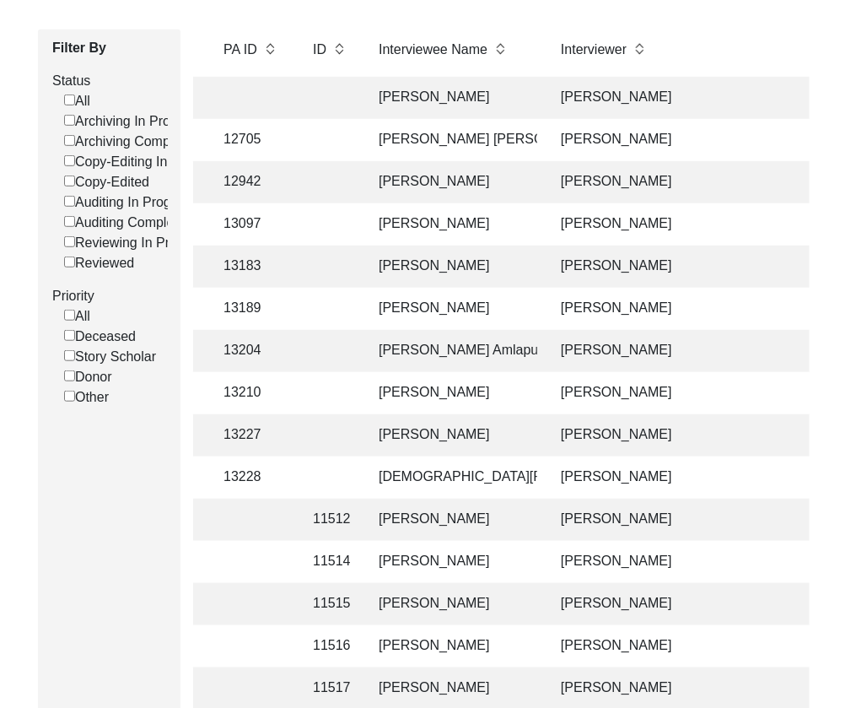
click at [492, 233] on td "[PERSON_NAME]" at bounding box center [453, 224] width 169 height 42
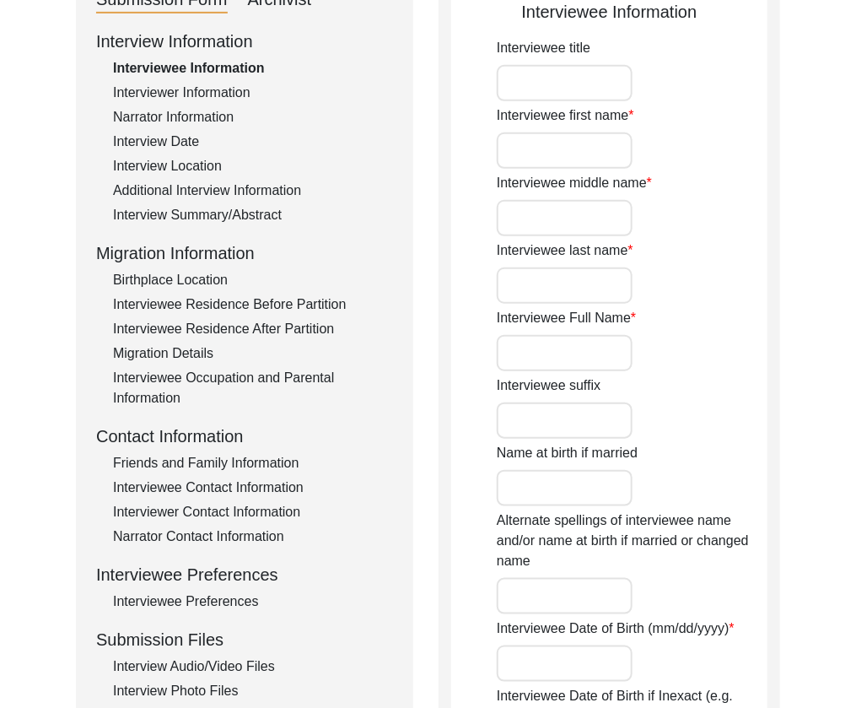
type input "Mr."
type input "Subodh"
type input "Das"
type input "[PERSON_NAME]"
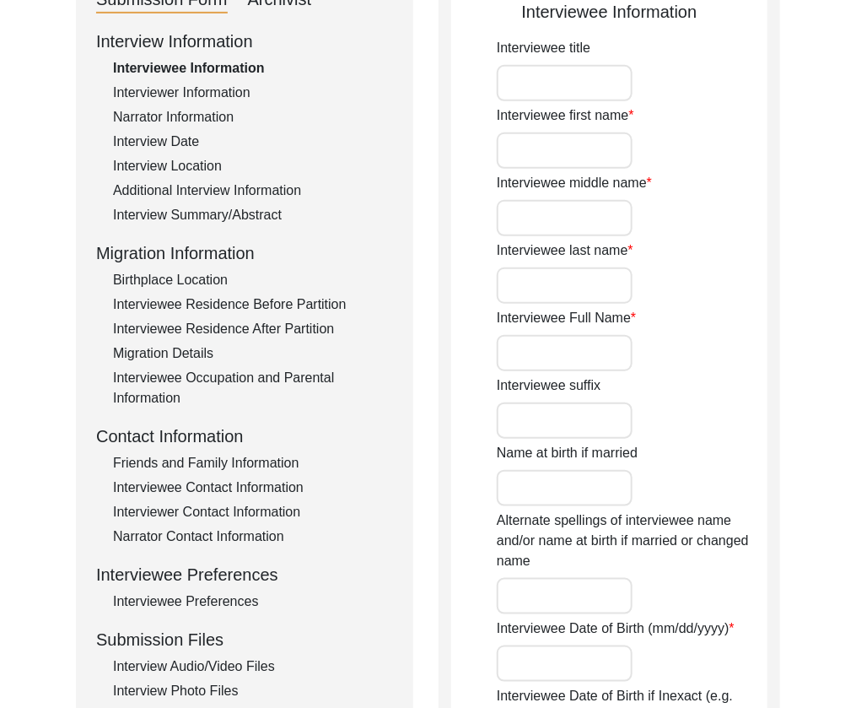
type input "Unknown"
type input "Between [DATE] to [DATE]"
type input "Between 78 to 76"
type input "[DEMOGRAPHIC_DATA]"
type input "Assamese and Bengali"
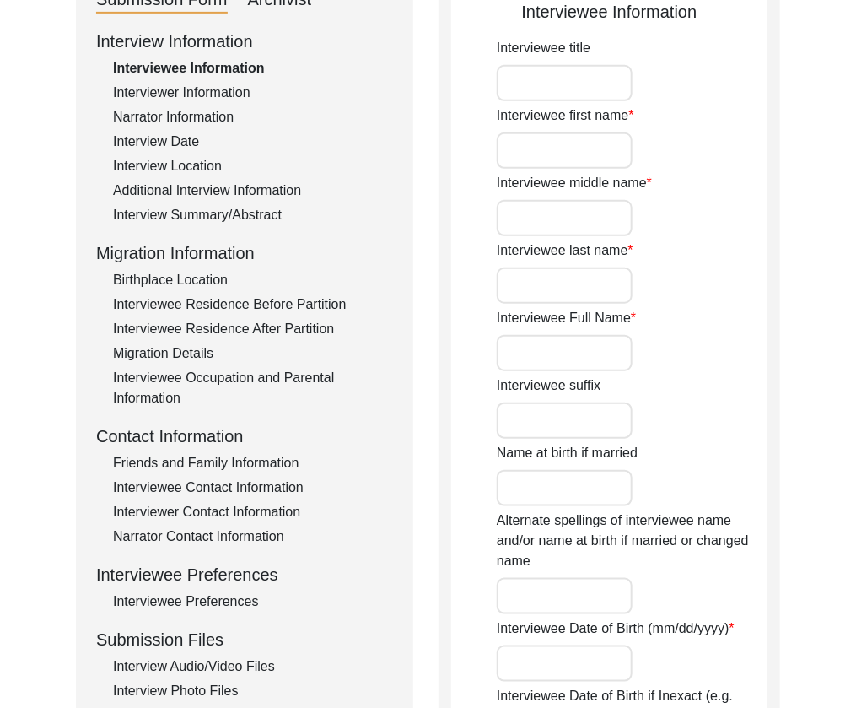
type input "[DEMOGRAPHIC_DATA]"
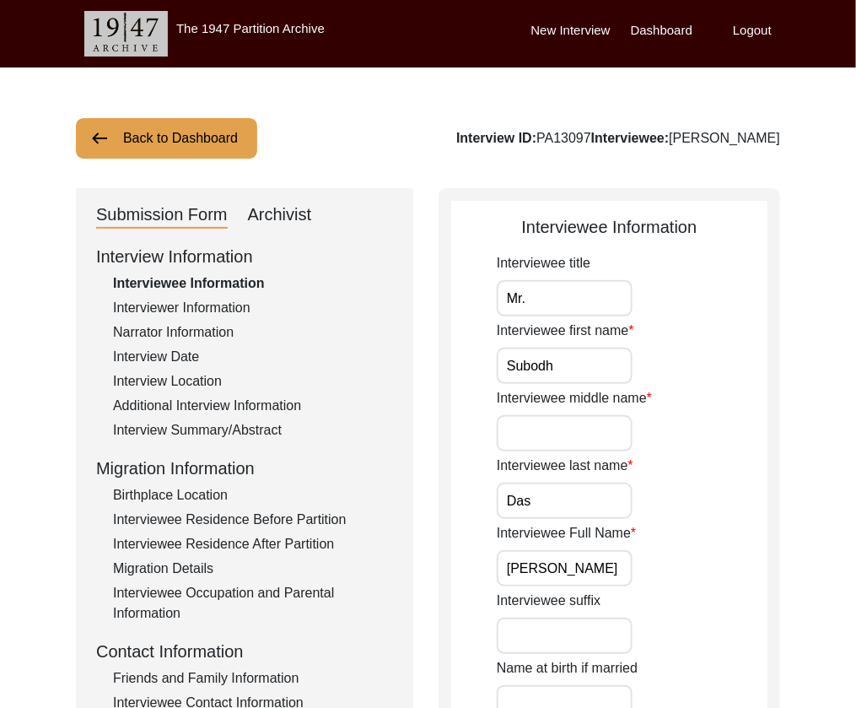
click at [286, 214] on div "Archivist" at bounding box center [280, 215] width 64 height 27
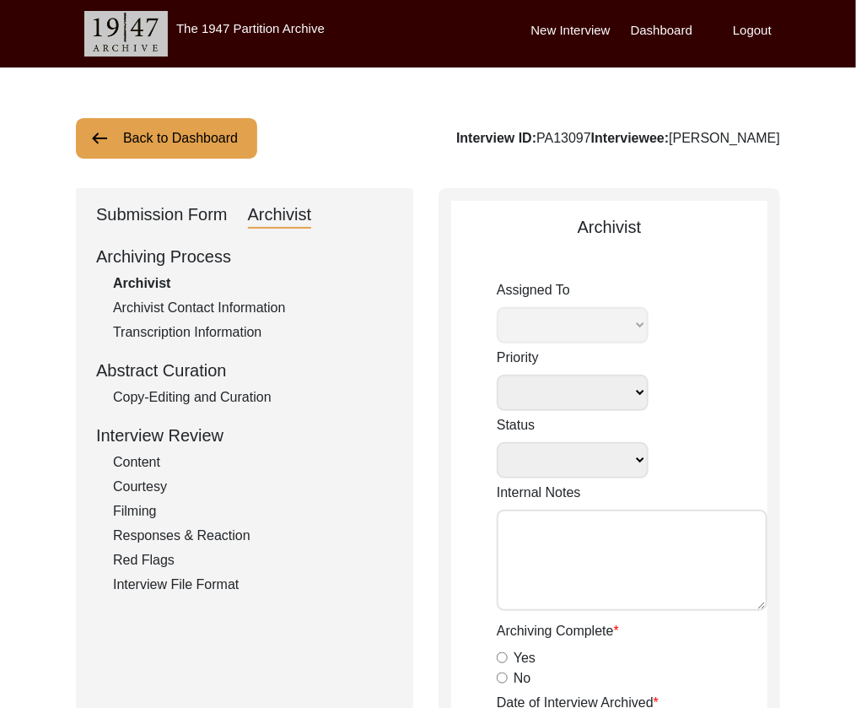
select select
select select "Archiving In Progress"
type textarea "[DATE] Victoria: [PERSON_NAME] finished archiving this, but it needs to be pres…"
radio input "true"
type input "[DATE]"
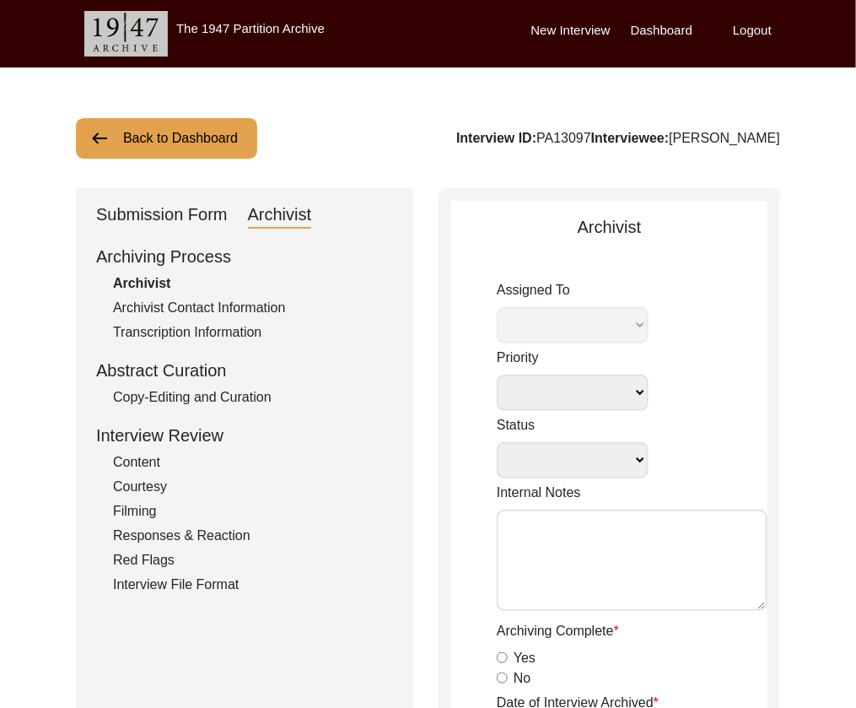
type textarea "Lore 69, 9080 Ipsumdo: Sitametc. Adi eli seddoe temp incid ut labo etdo M Aliqu…"
radio input "true"
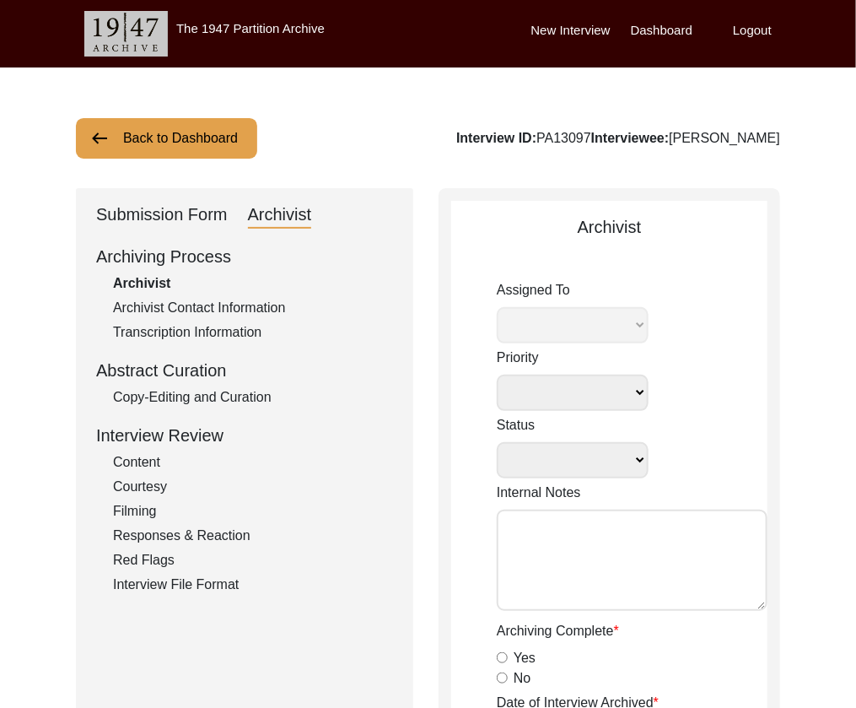
radio input "true"
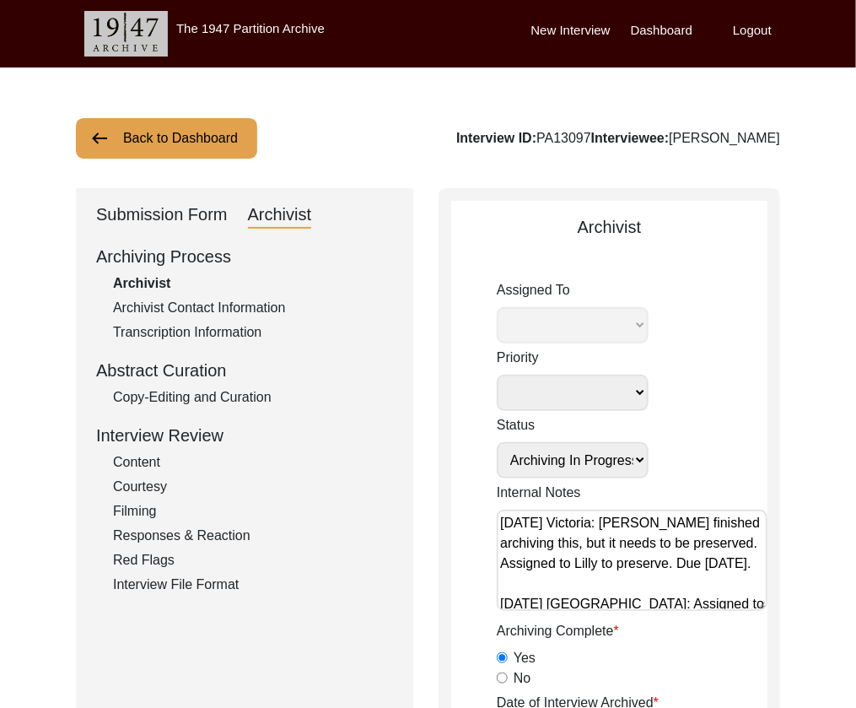
select select "507"
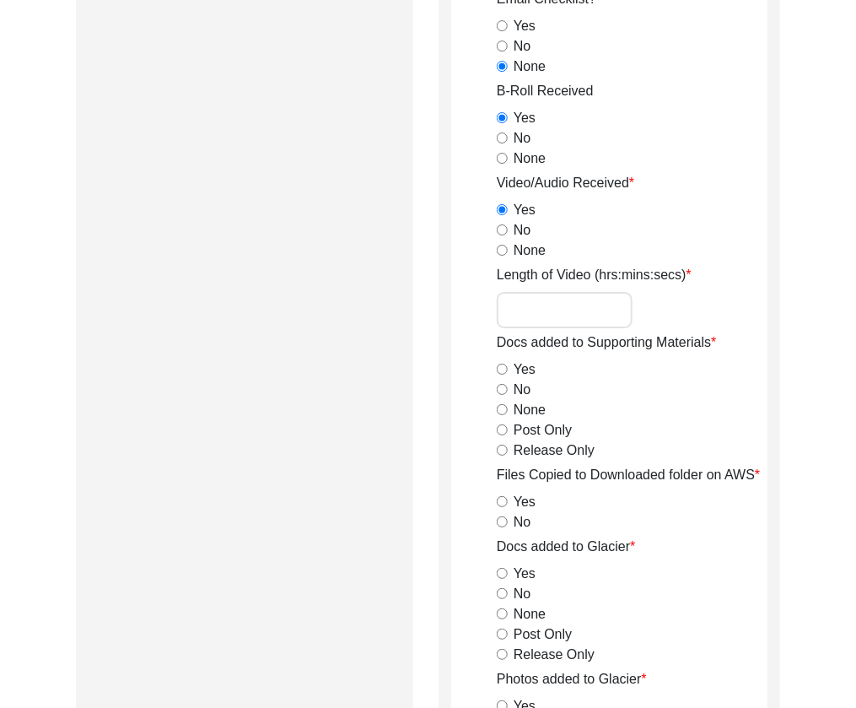
scroll to position [1704, 0]
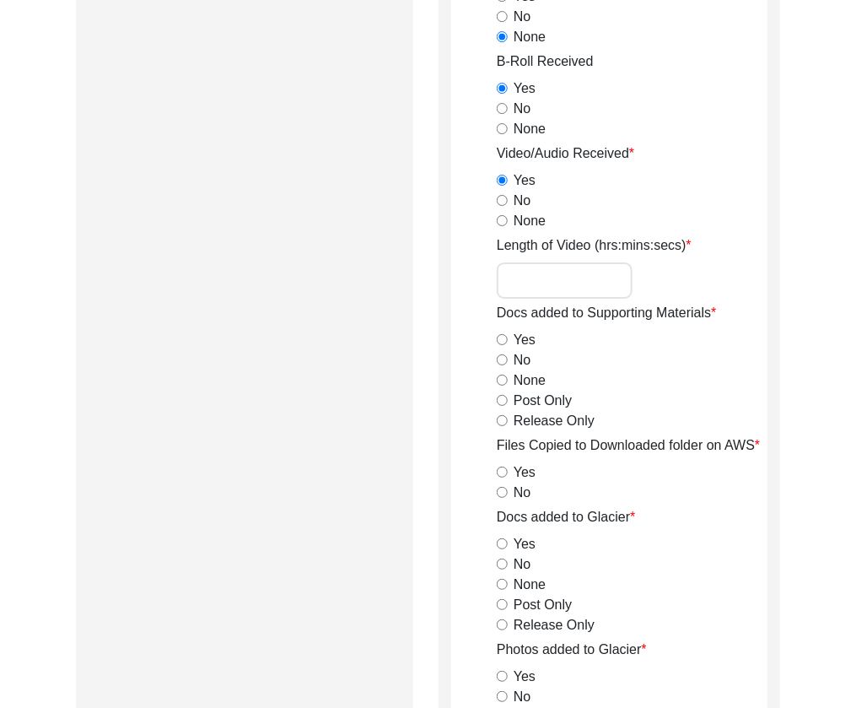
click at [537, 281] on input "Length of Video (hrs:mins:secs)" at bounding box center [565, 280] width 136 height 36
paste input "2:08:13"
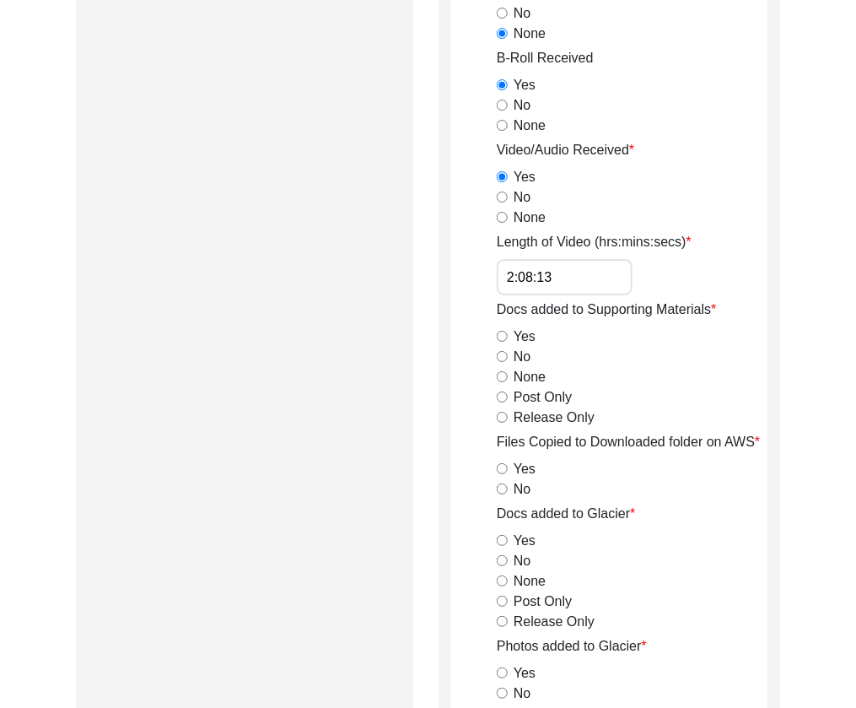
type input "2:08:13"
click at [503, 417] on input "Release Only" at bounding box center [502, 416] width 11 height 11
radio input "true"
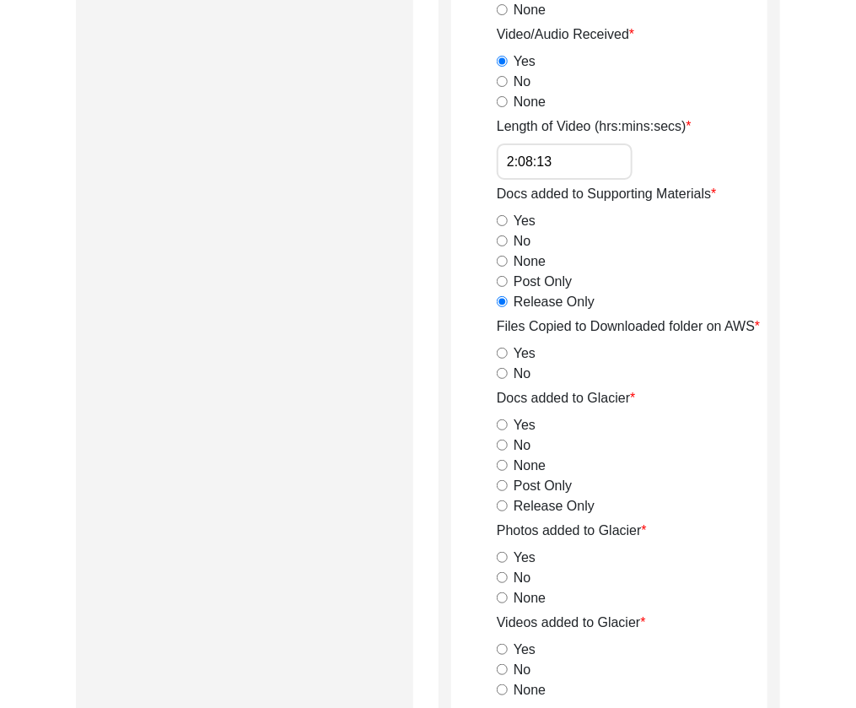
click at [500, 353] on input "Yes" at bounding box center [502, 353] width 11 height 11
radio input "true"
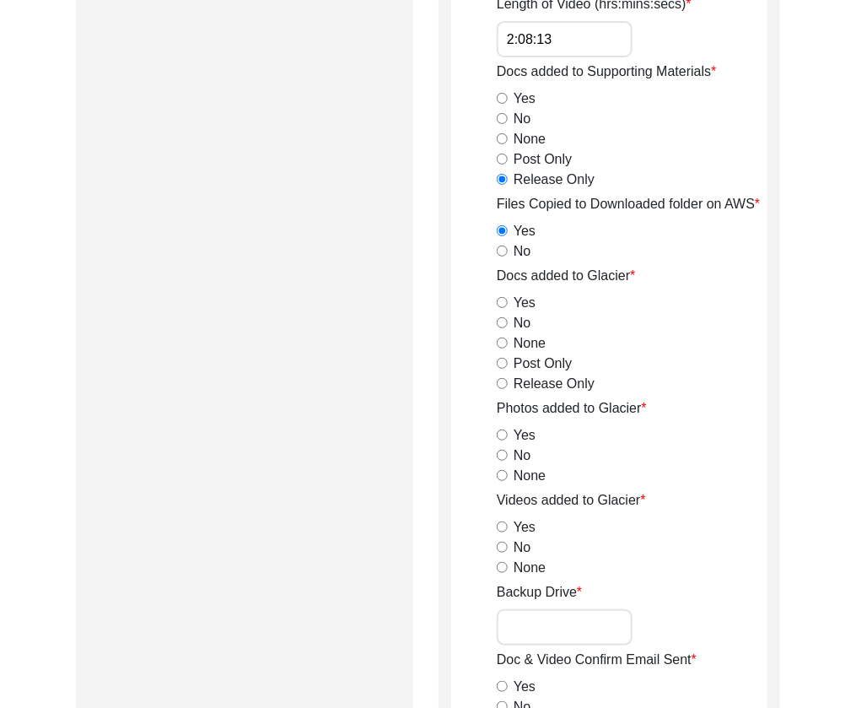
scroll to position [1949, 0]
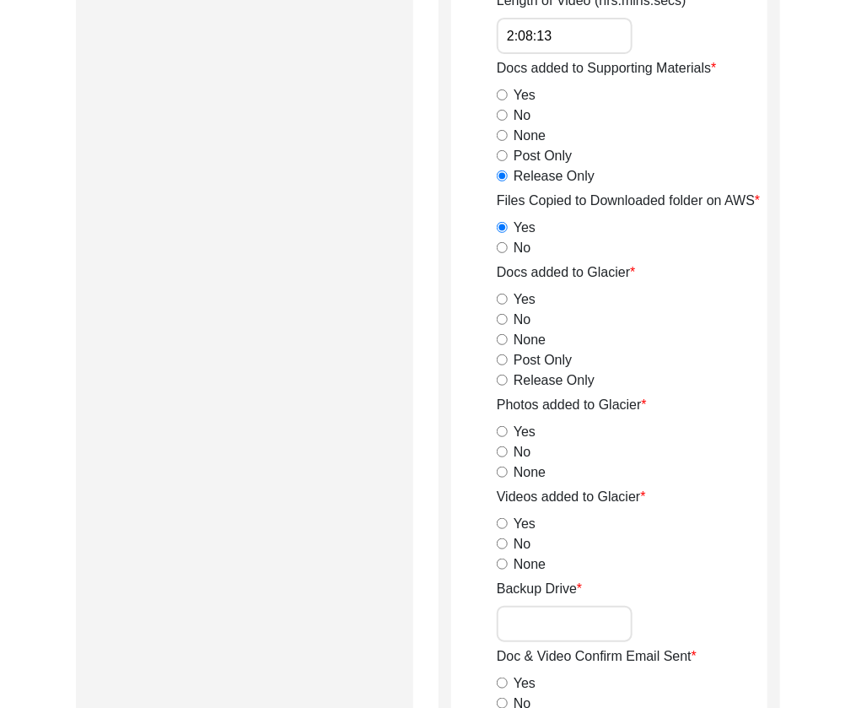
click at [499, 381] on input "Release Only" at bounding box center [502, 380] width 11 height 11
radio input "true"
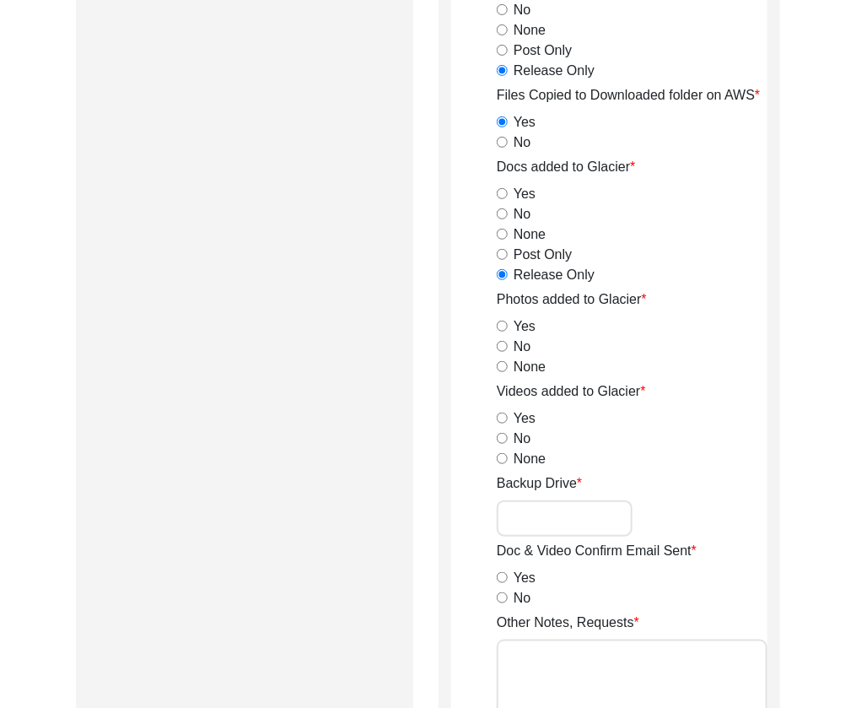
click at [500, 324] on input "Yes" at bounding box center [502, 326] width 11 height 11
radio input "true"
click at [504, 419] on input "Yes" at bounding box center [502, 418] width 11 height 11
radio input "true"
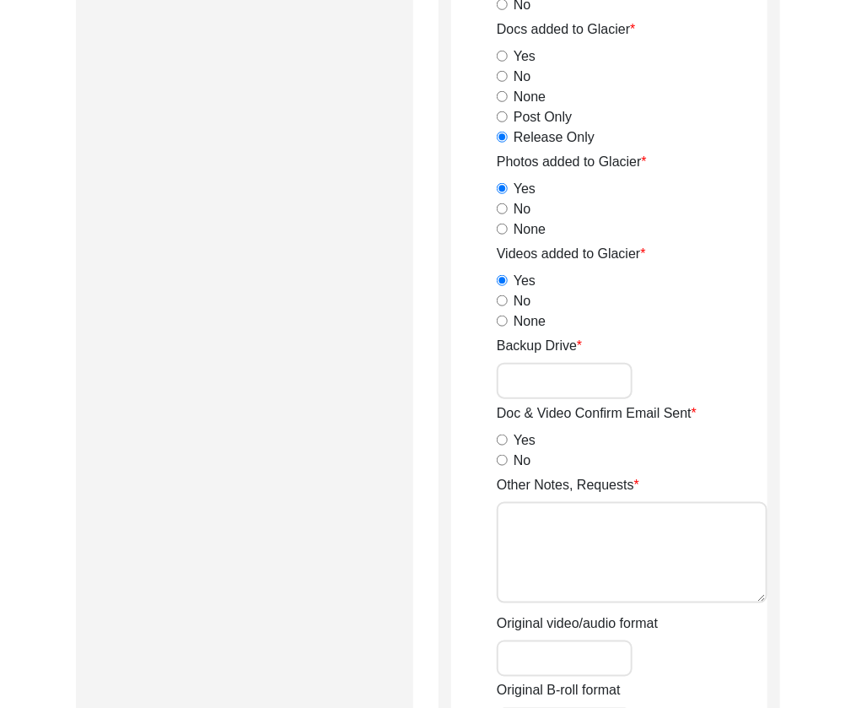
click at [500, 456] on input "No" at bounding box center [502, 460] width 11 height 11
radio input "true"
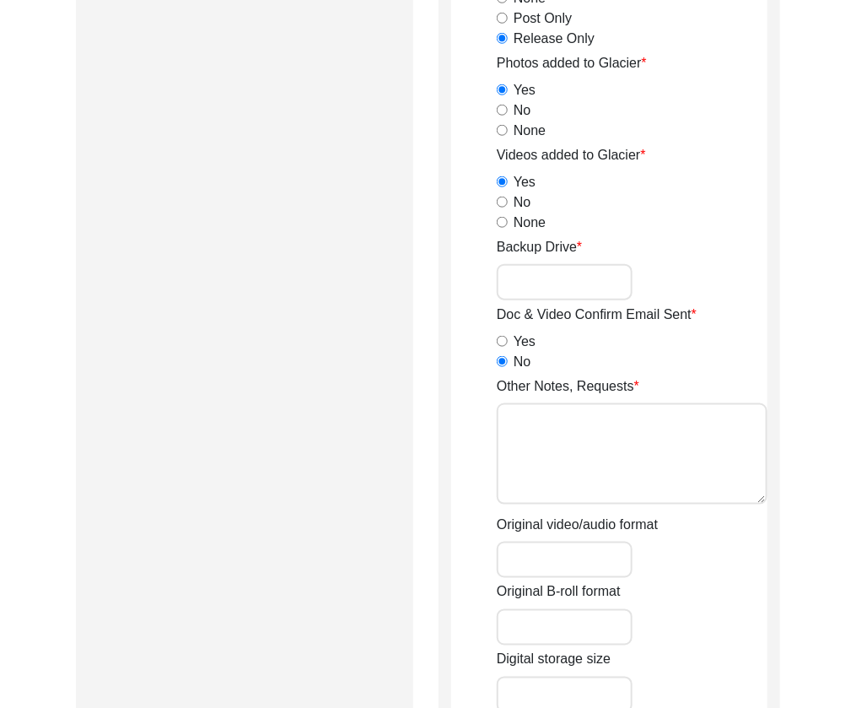
scroll to position [2312, 0]
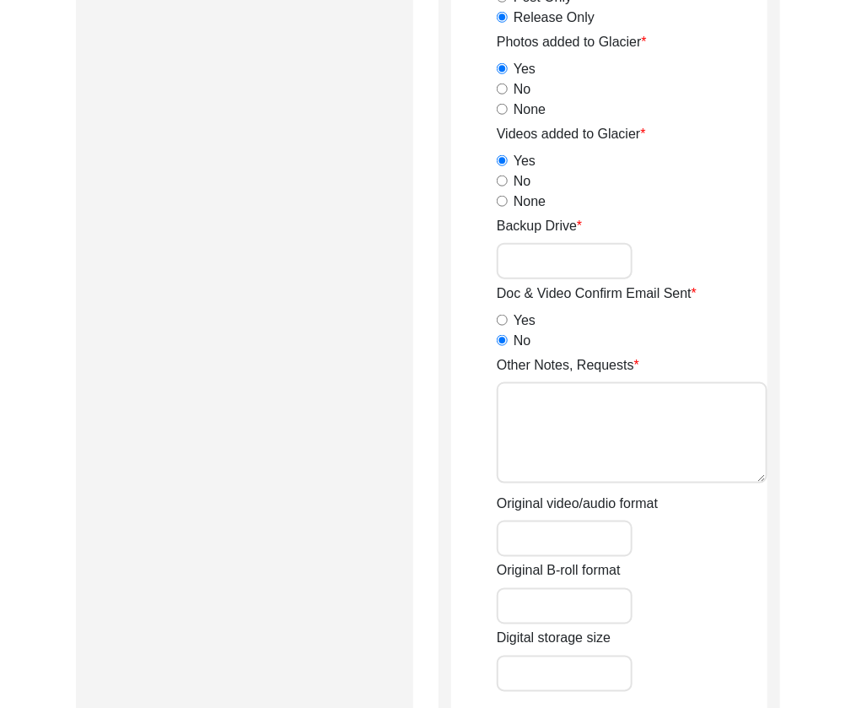
click at [581, 435] on textarea "Other Notes, Requests" at bounding box center [632, 432] width 271 height 101
type textarea "B-roll length: 0:05:09"
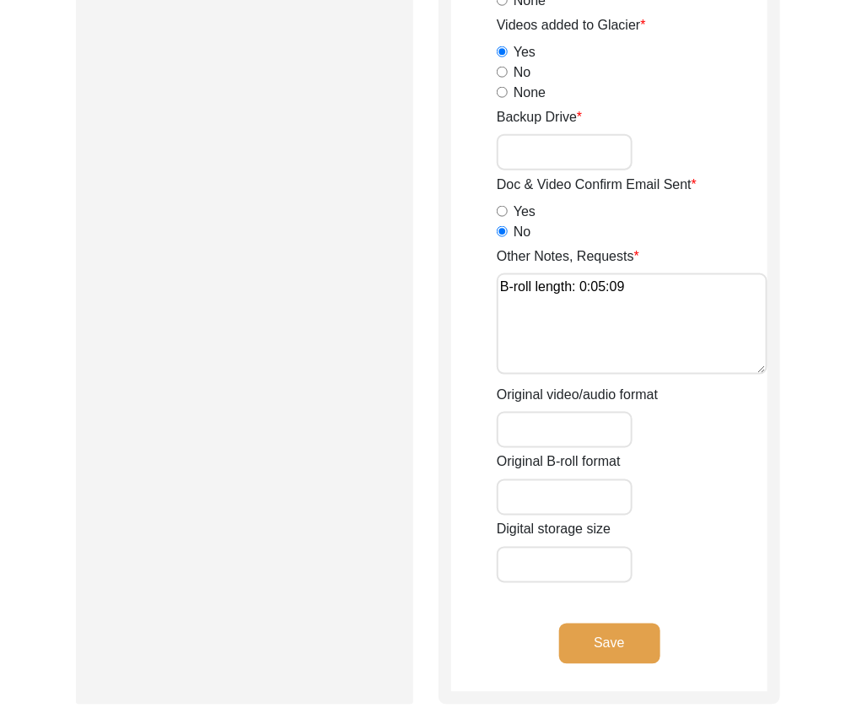
scroll to position [2425, 0]
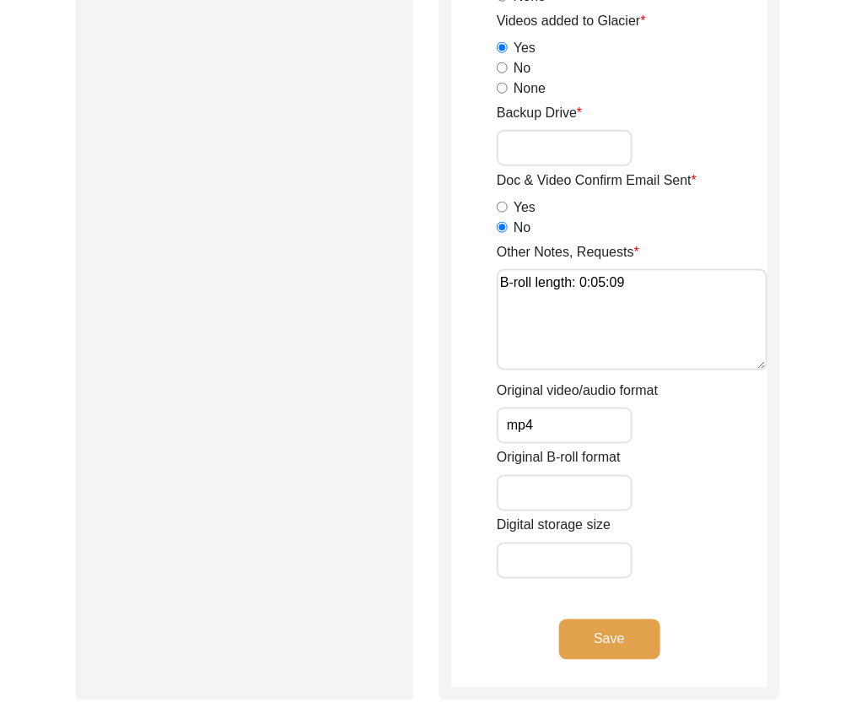
type input "mp4"
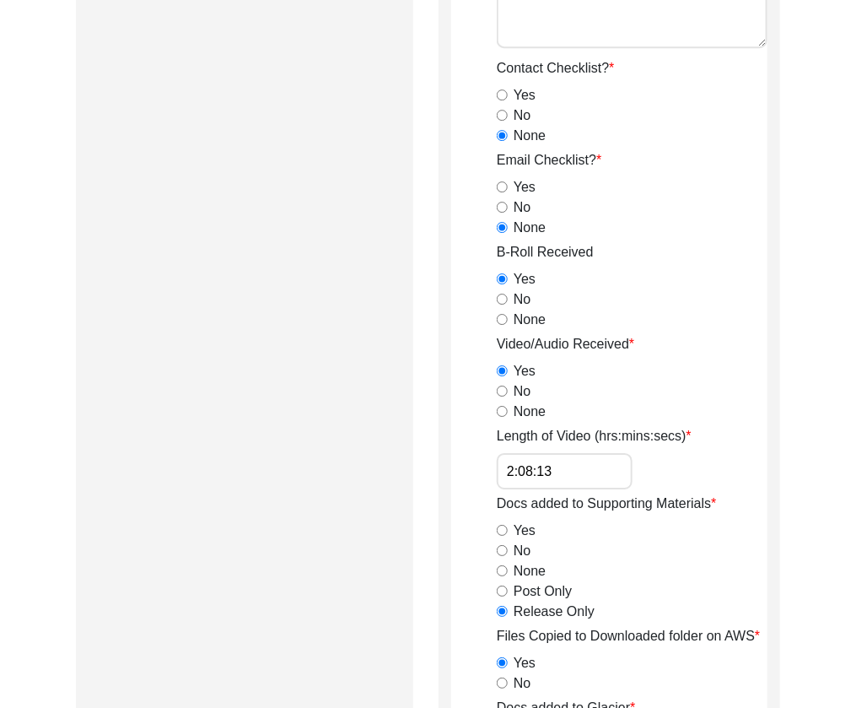
type input "17.33 GB"
click at [675, 396] on div "No" at bounding box center [632, 391] width 271 height 20
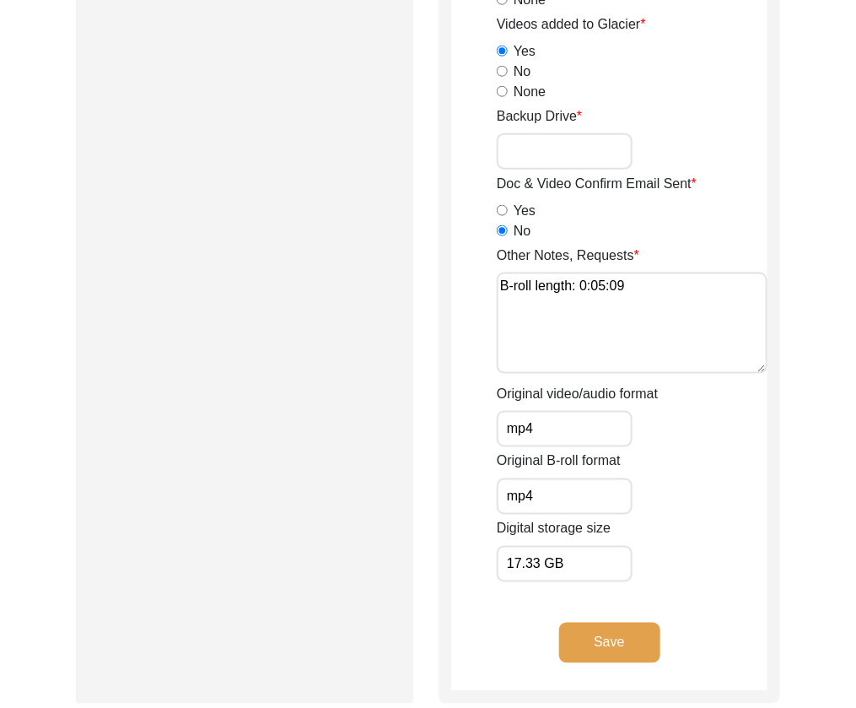
click at [608, 626] on button "Save" at bounding box center [609, 643] width 101 height 41
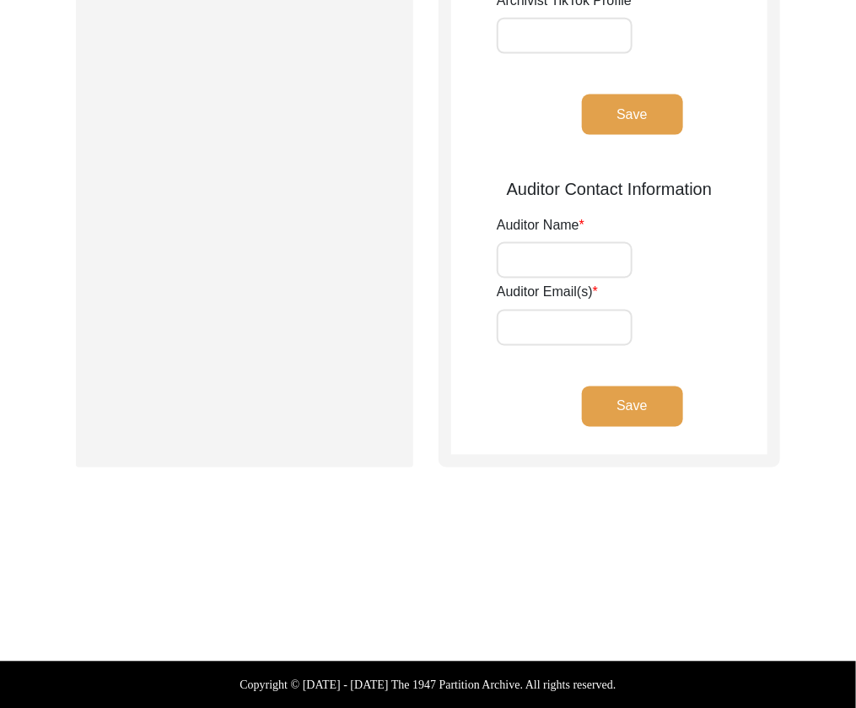
type input "[PERSON_NAME]"
type input "[EMAIL_ADDRESS][DOMAIN_NAME]"
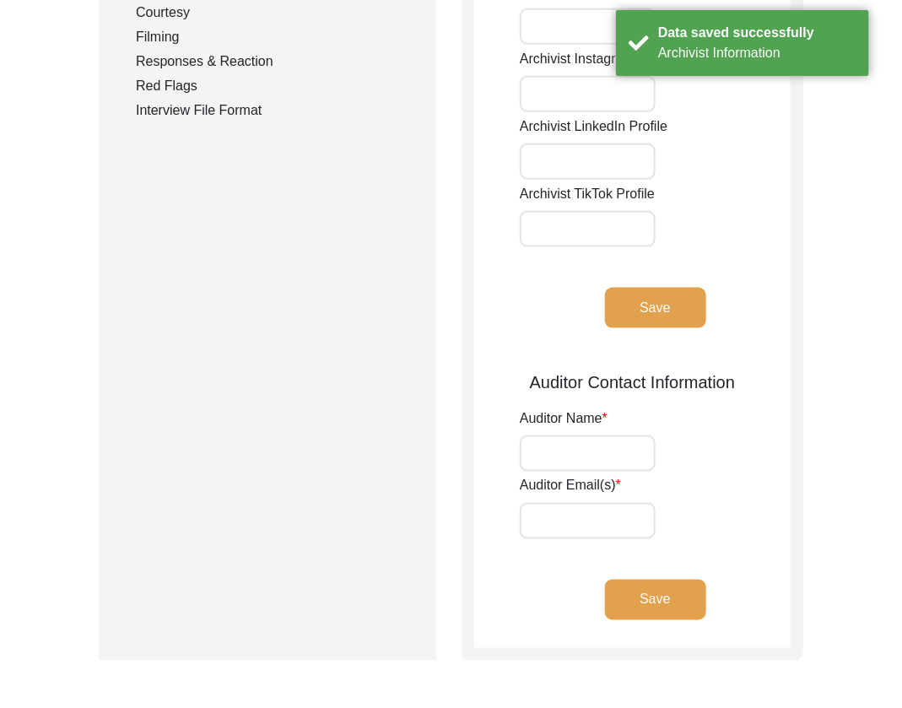
scroll to position [0, 0]
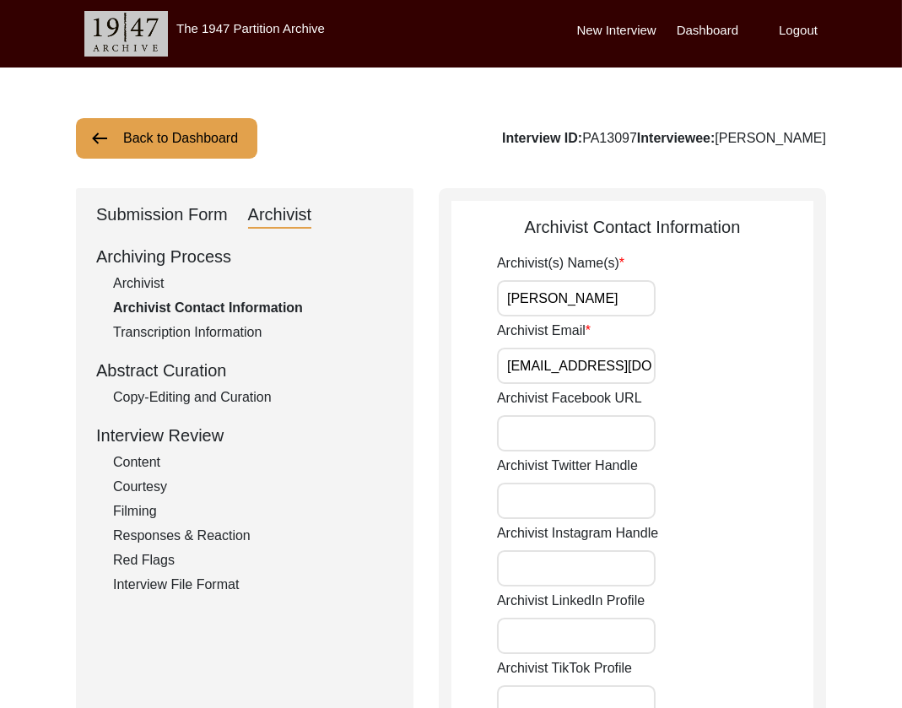
click at [156, 160] on div "Back to Dashboard Interview ID: PA13097 Interviewee: [PERSON_NAME] Submission F…" at bounding box center [451, 665] width 902 height 1194
click at [179, 148] on button "Back to Dashboard" at bounding box center [166, 138] width 181 height 41
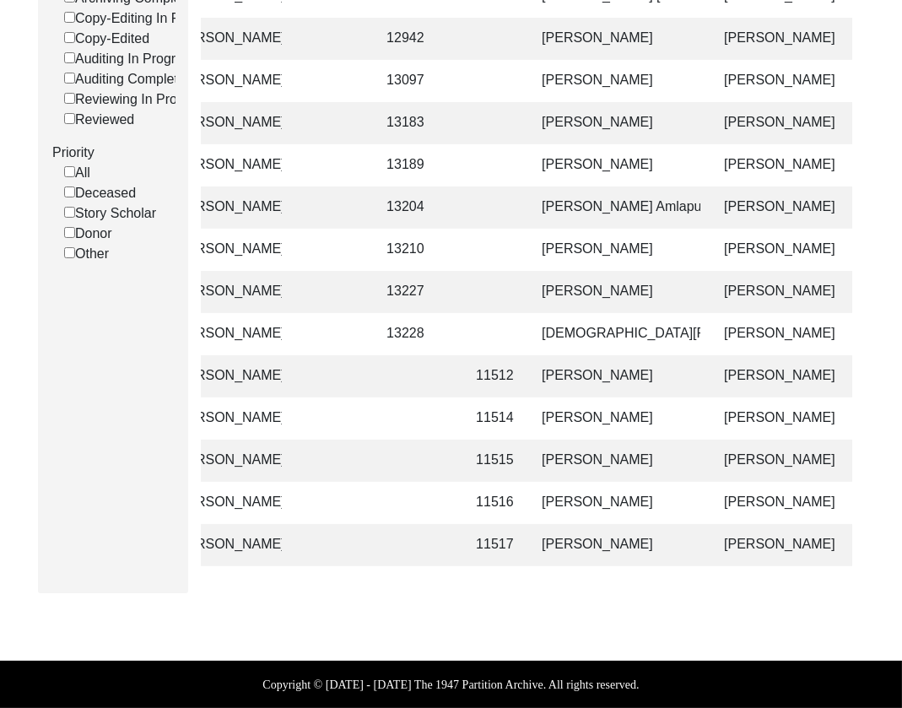
scroll to position [0, 305]
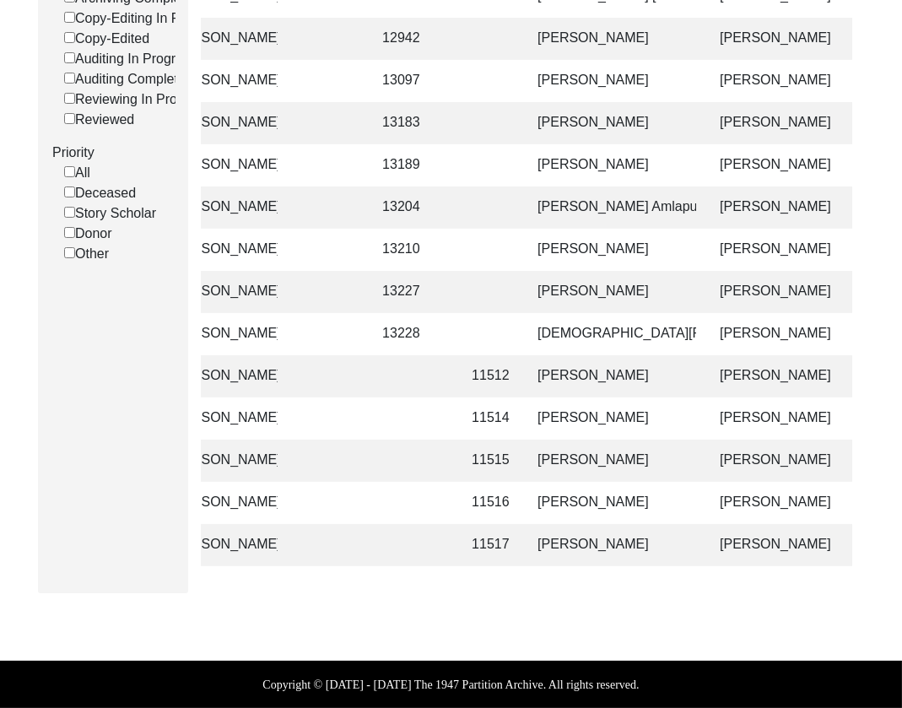
click at [651, 507] on td "[PERSON_NAME]" at bounding box center [611, 503] width 169 height 42
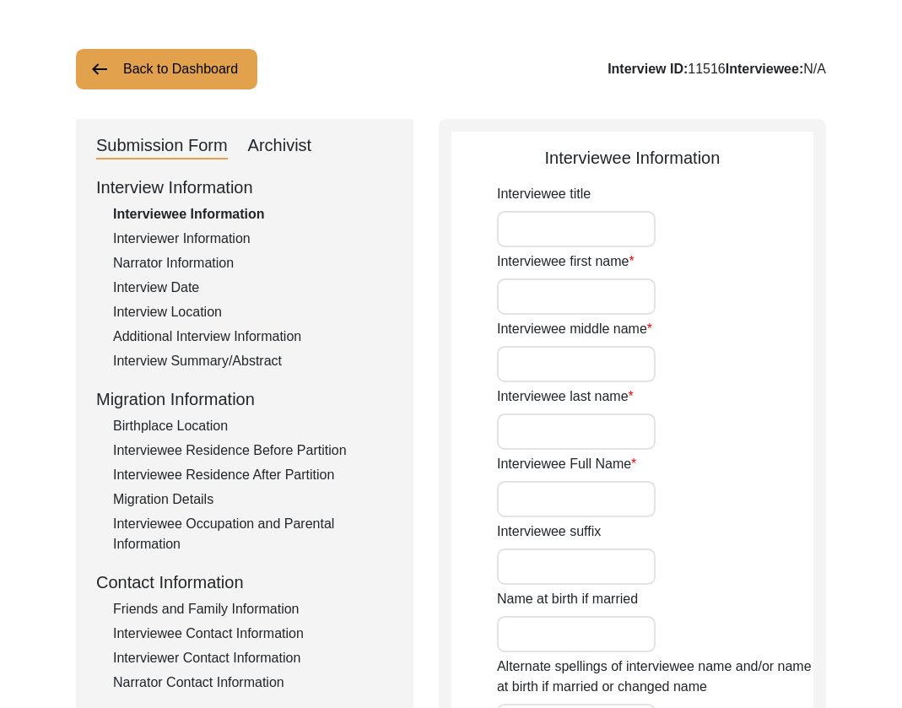
type input "Mr."
type input "[PERSON_NAME]"
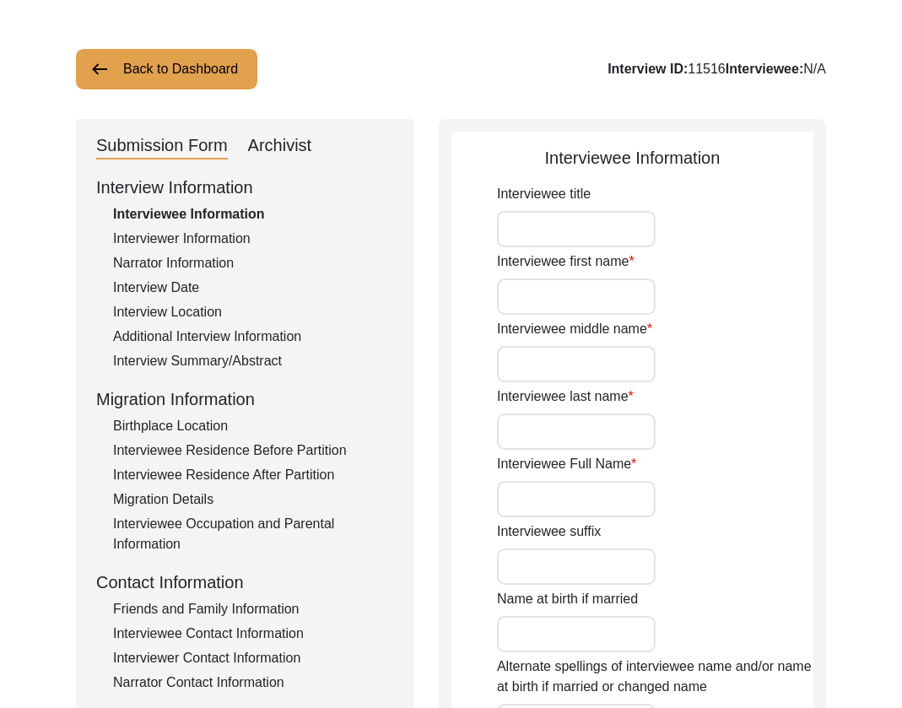
type input "[PERSON_NAME]"
type input "[DATE]"
type input "86"
type input "[DEMOGRAPHIC_DATA]"
type input "Punjabi"
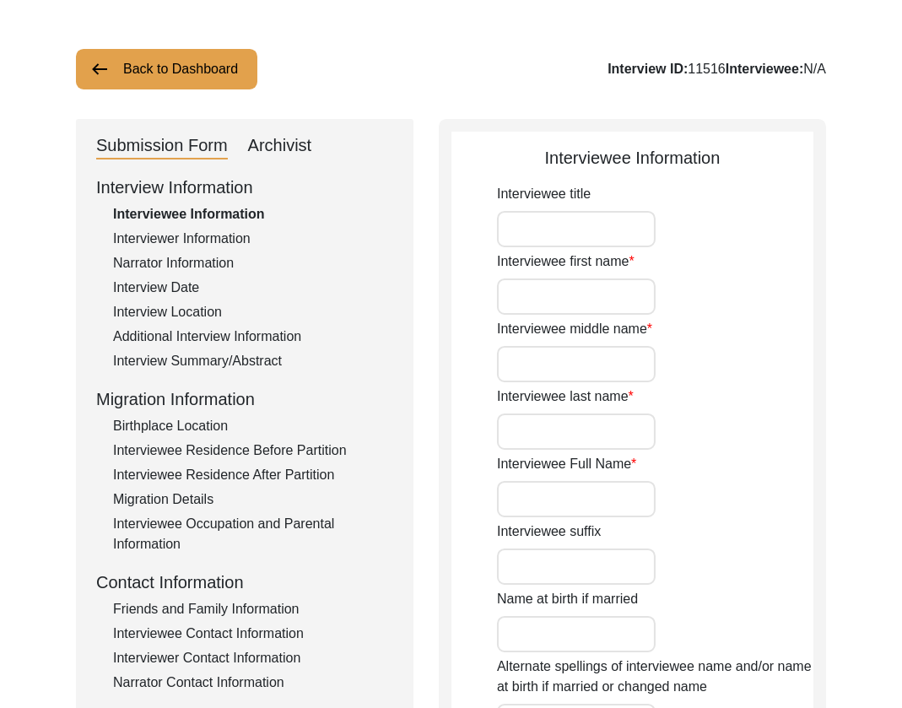
type input "Pakistani Punjabi"
type input "[DEMOGRAPHIC_DATA]"
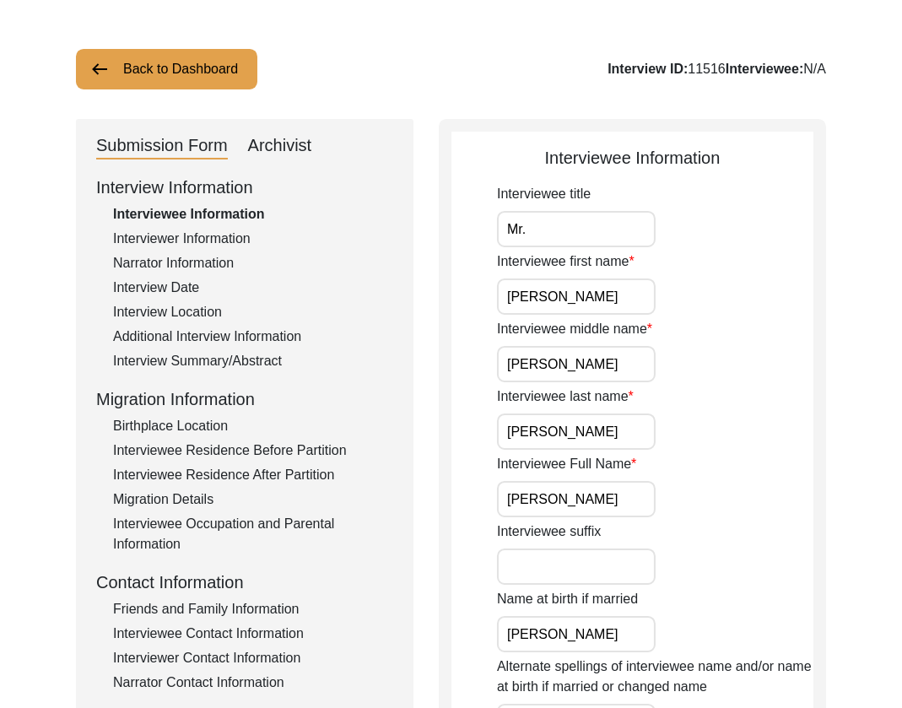
scroll to position [55, 0]
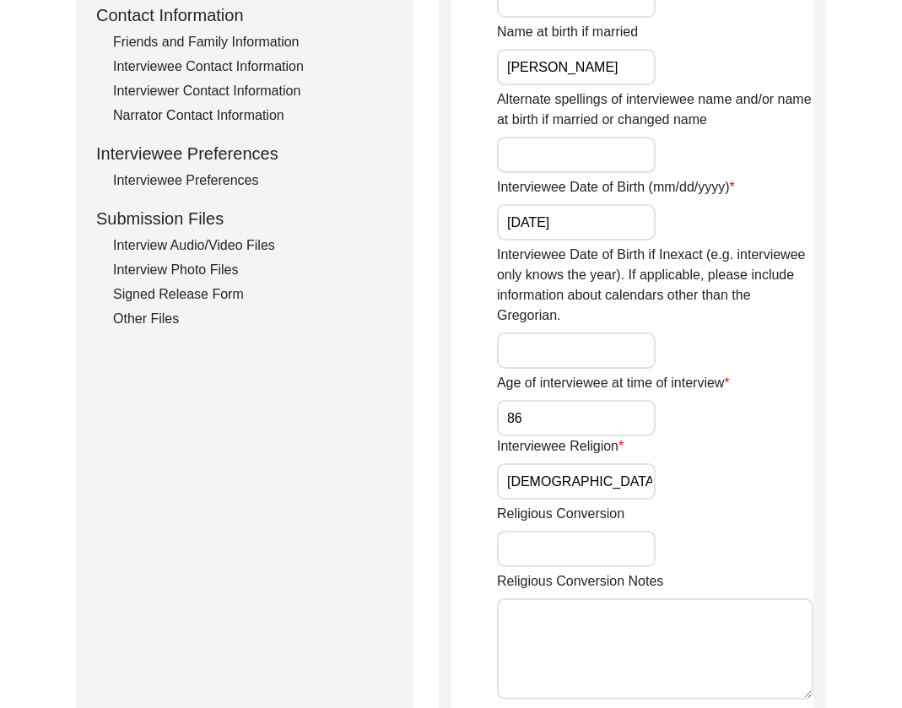
click at [212, 246] on div "Interview Audio/Video Files" at bounding box center [253, 245] width 280 height 20
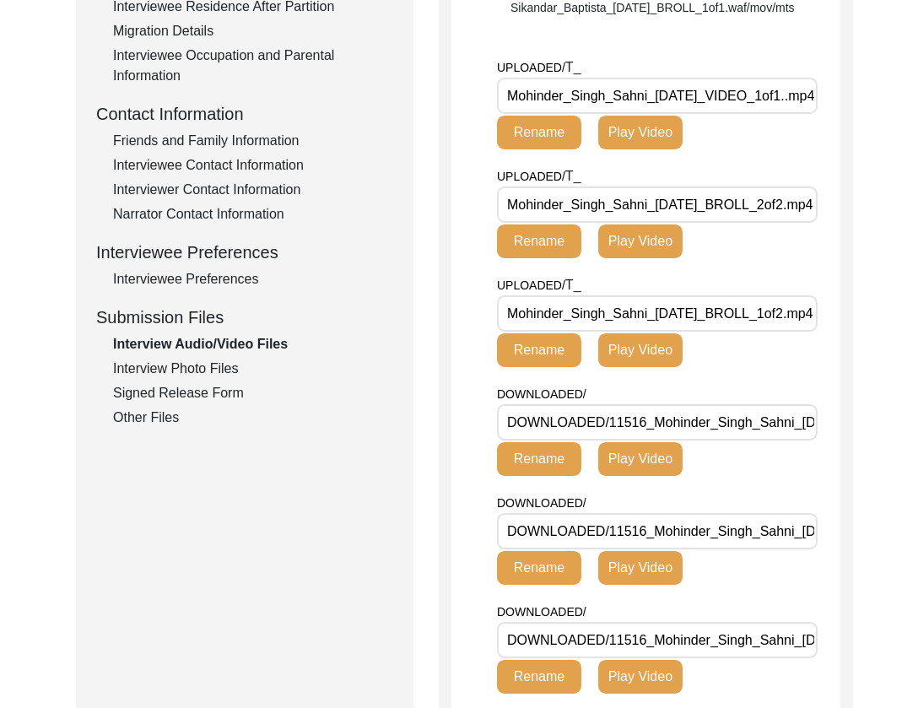
scroll to position [539, 0]
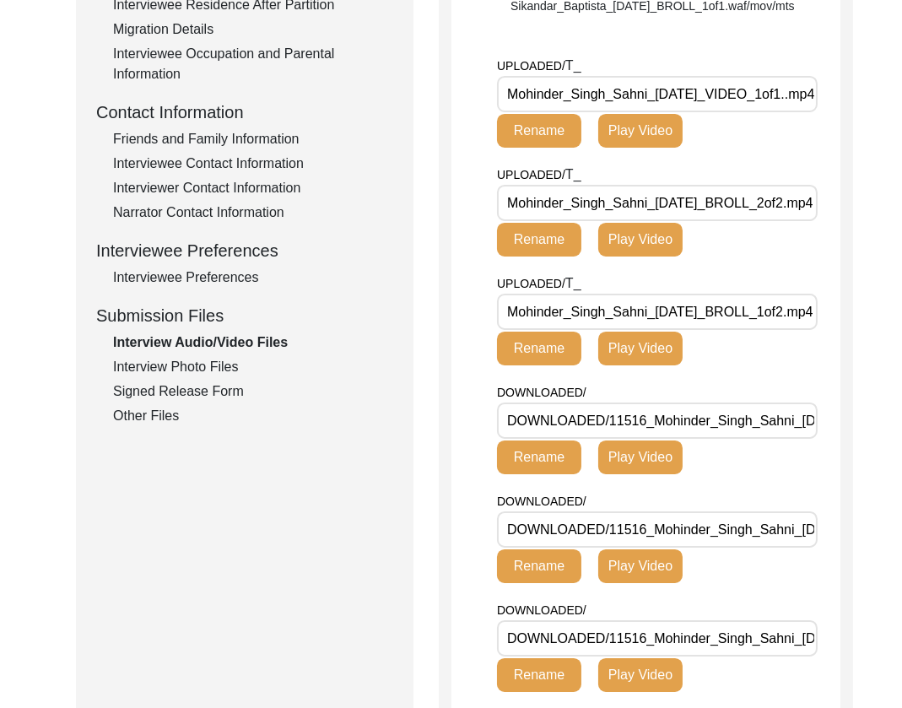
click at [781, 221] on input "Mohinder_Singh_Sahni_[DATE]_BROLL_2of2.mp4" at bounding box center [657, 203] width 321 height 36
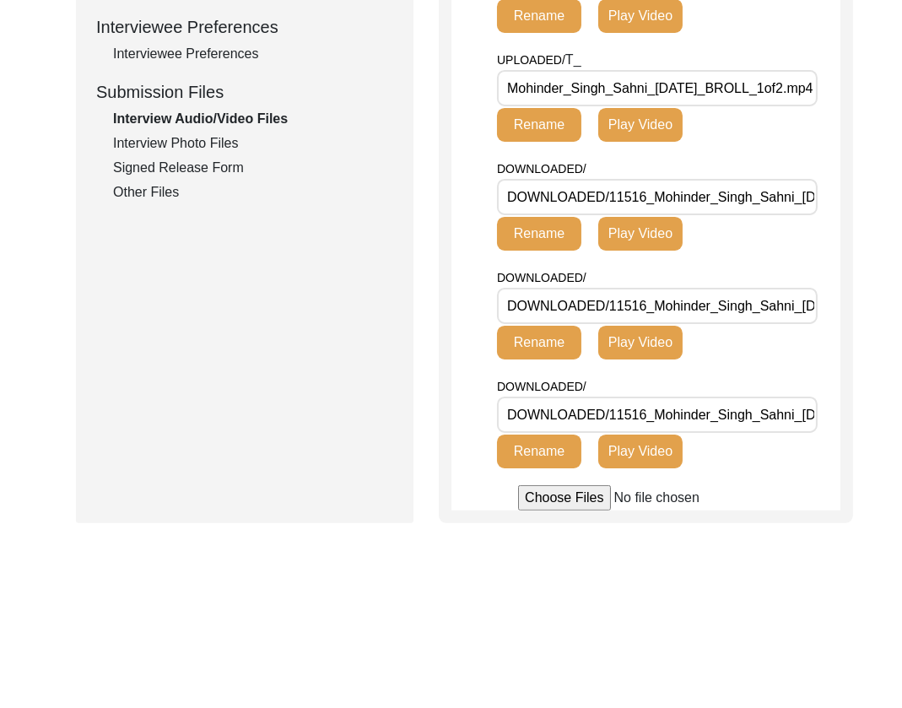
scroll to position [840, 0]
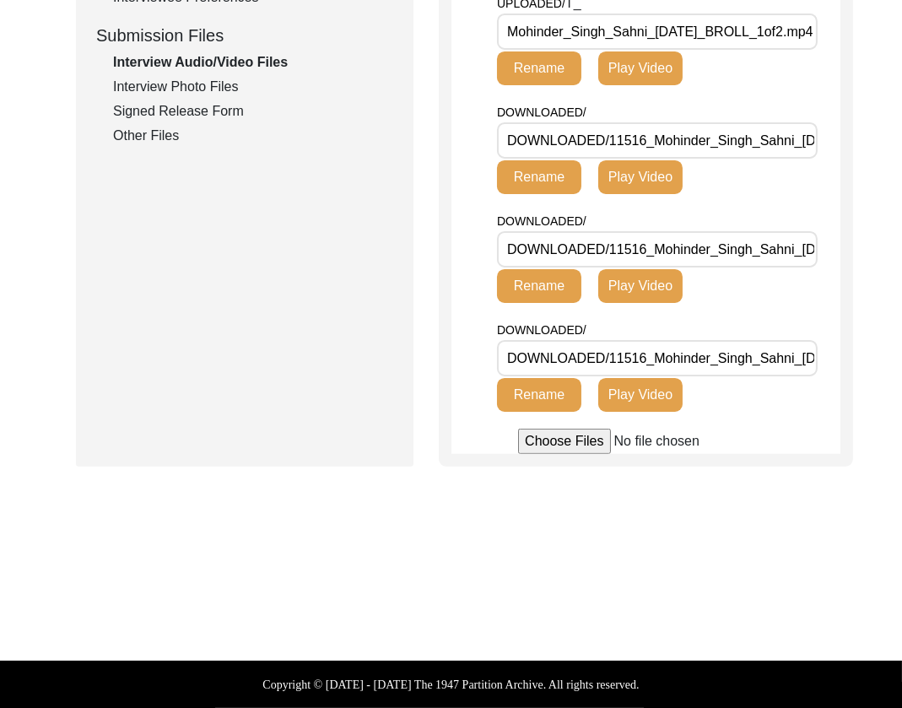
click at [748, 376] on input "DOWNLOADED/11516_Mohinder_Singh_Sahni_[DATE]_VIDEO_1of1.mp4" at bounding box center [657, 358] width 321 height 36
click at [772, 267] on input "DOWNLOADED/11516_Mohinder_Singh_Sahni_[DATE]_BROLL_2of2.mp4" at bounding box center [657, 249] width 321 height 36
click at [770, 159] on input "DOWNLOADED/11516_Mohinder_Singh_Sahni_[DATE]_BROLL_1of2.mp4" at bounding box center [657, 140] width 321 height 36
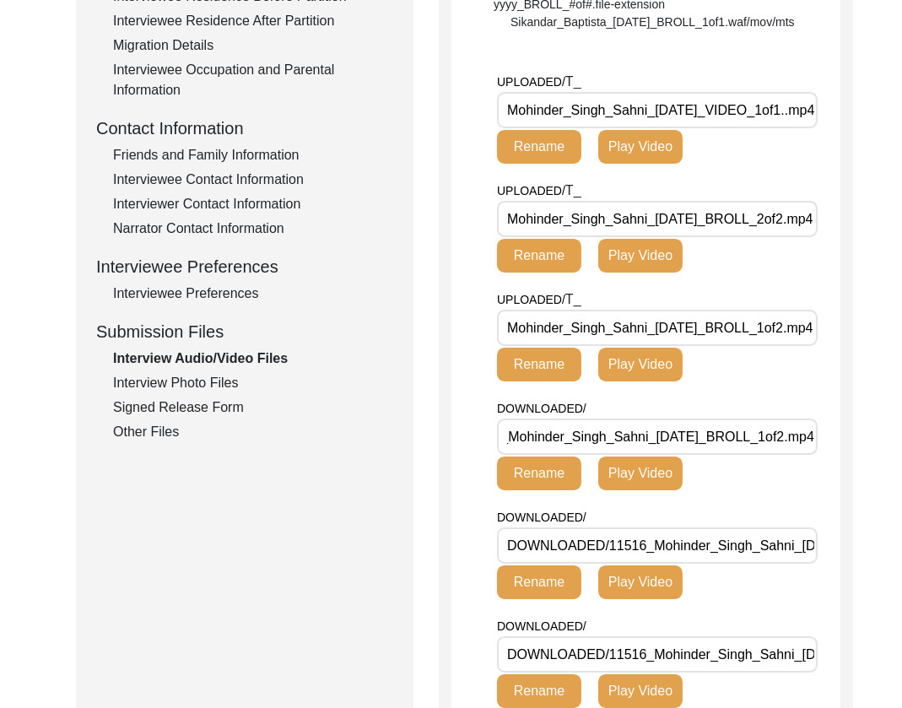
scroll to position [517, 0]
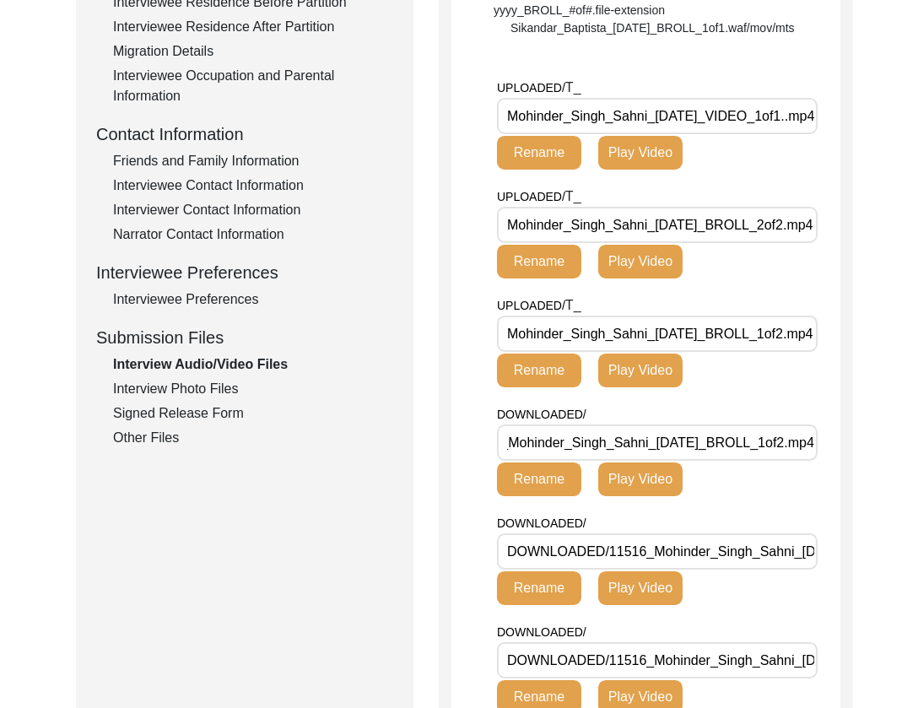
click at [200, 418] on div "Signed Release Form" at bounding box center [253, 413] width 280 height 20
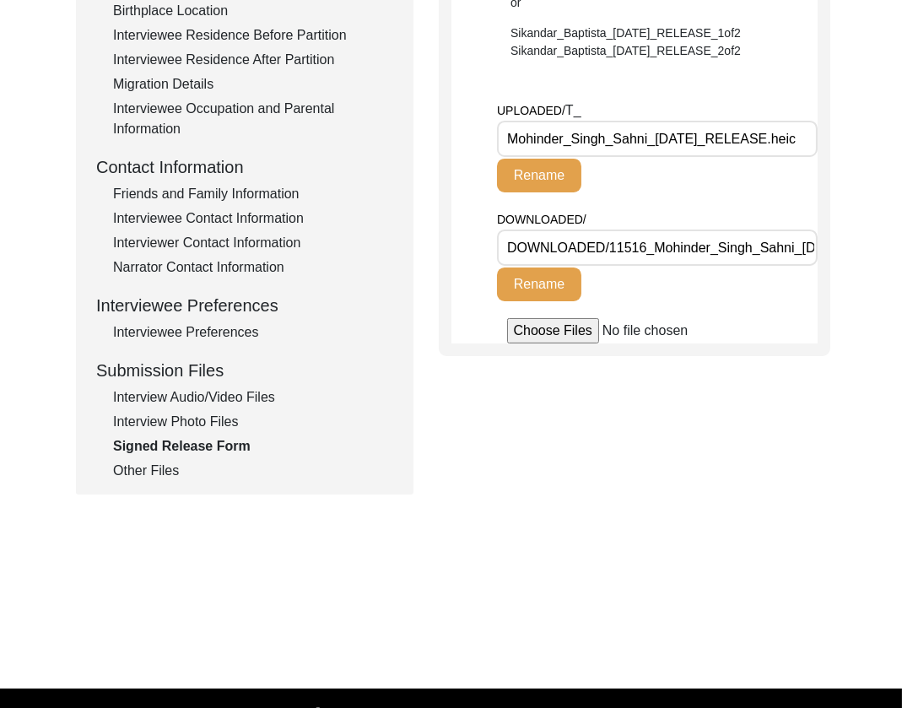
scroll to position [491, 0]
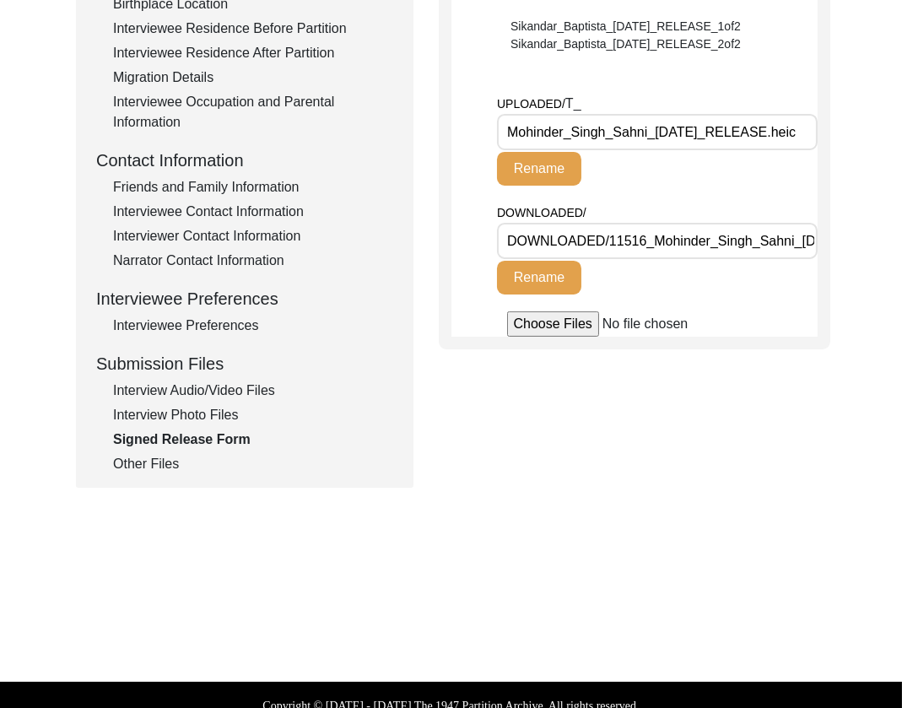
click at [721, 239] on input "DOWNLOADED/11516_Mohinder_Singh_Sahni_[DATE]_RELEASE.heic" at bounding box center [657, 241] width 321 height 36
click at [211, 408] on div "Interview Photo Files" at bounding box center [253, 415] width 280 height 20
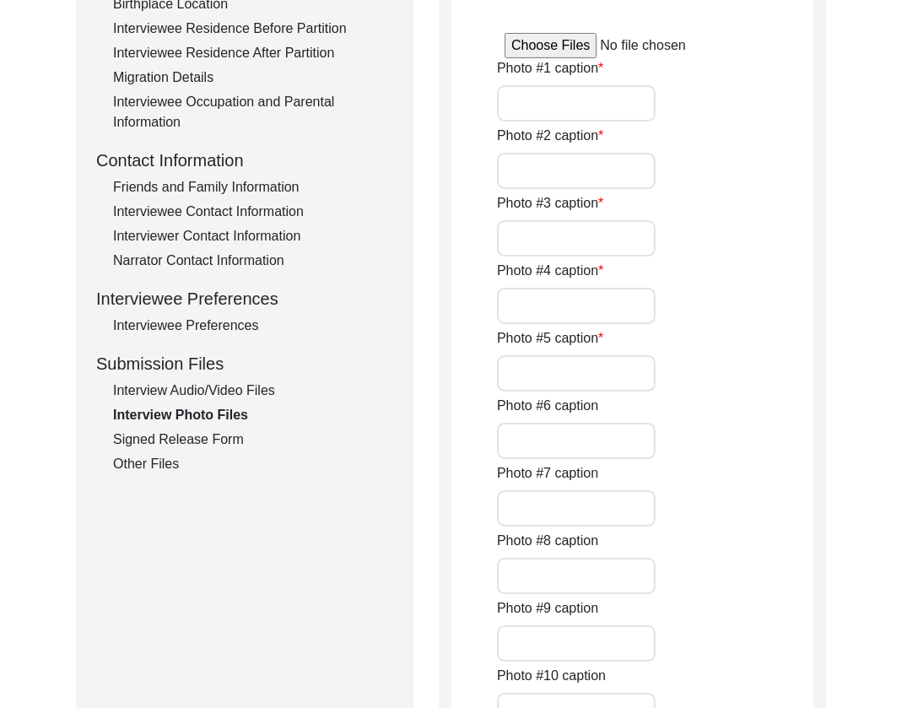
type input "[PERSON_NAME] during the interview"
type input "A painting of the interviewee's mother"
type input "Past photograph of the interviewee with family"
type input "Past photograph of the interviewee with his friend"
type input "Past photograph of the interviewee with friends"
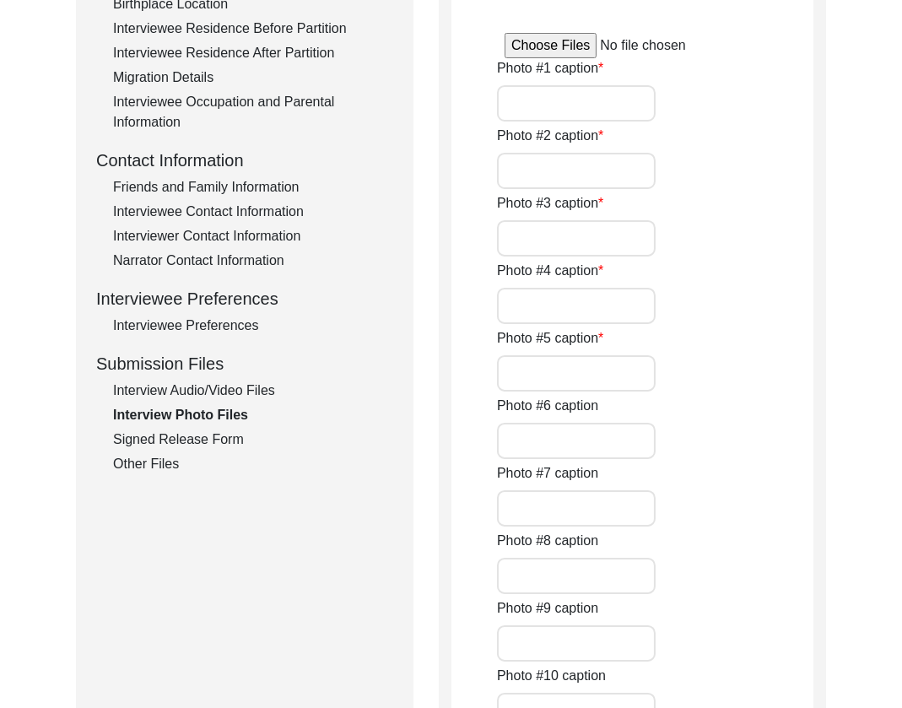
type input "0of5"
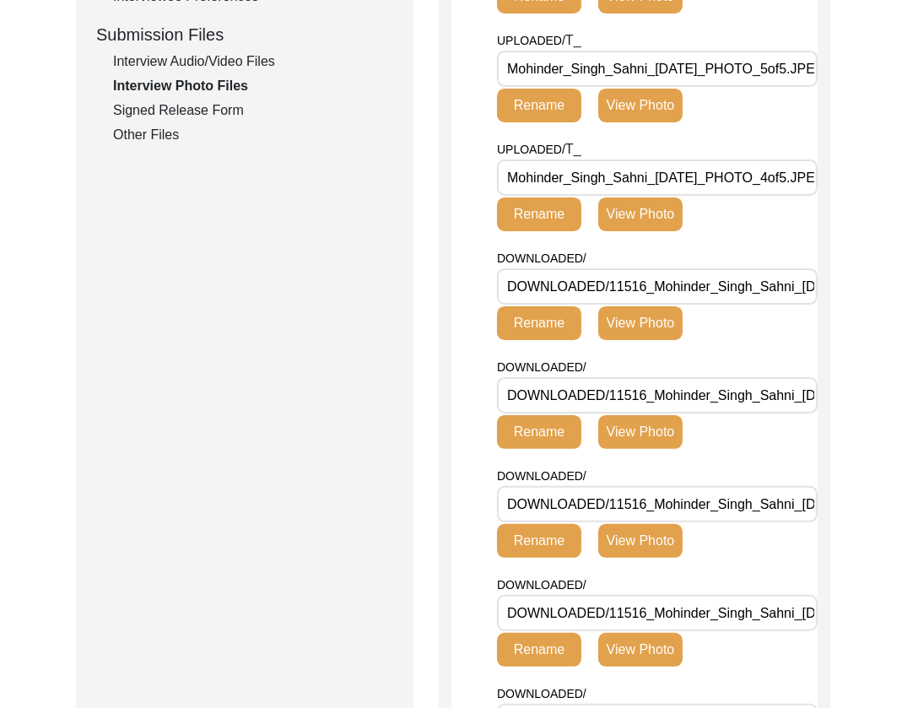
scroll to position [738, 0]
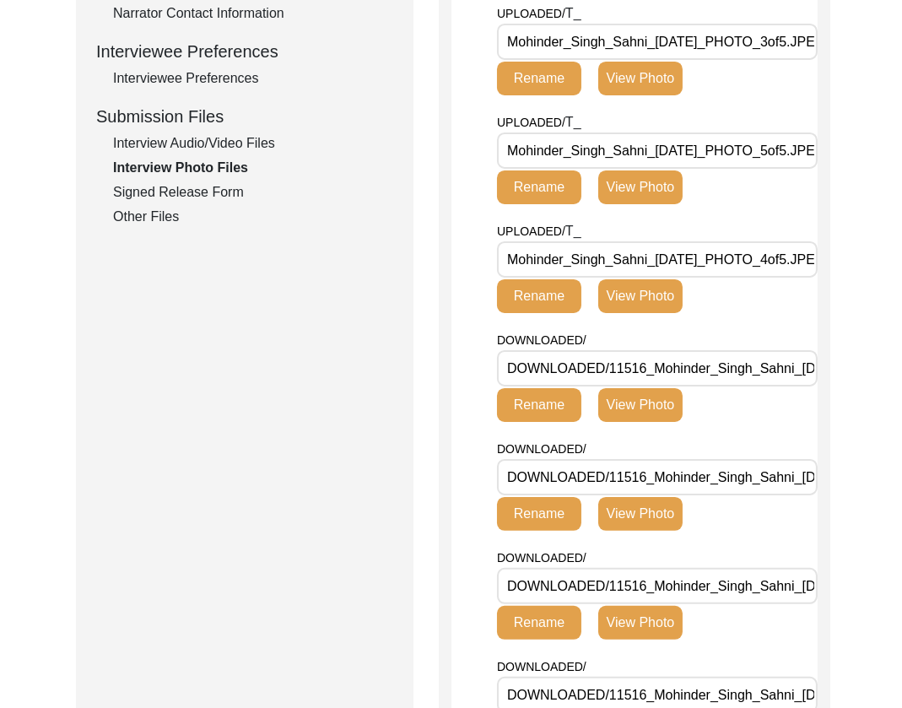
click at [168, 148] on div "Interview Audio/Video Files" at bounding box center [253, 143] width 280 height 20
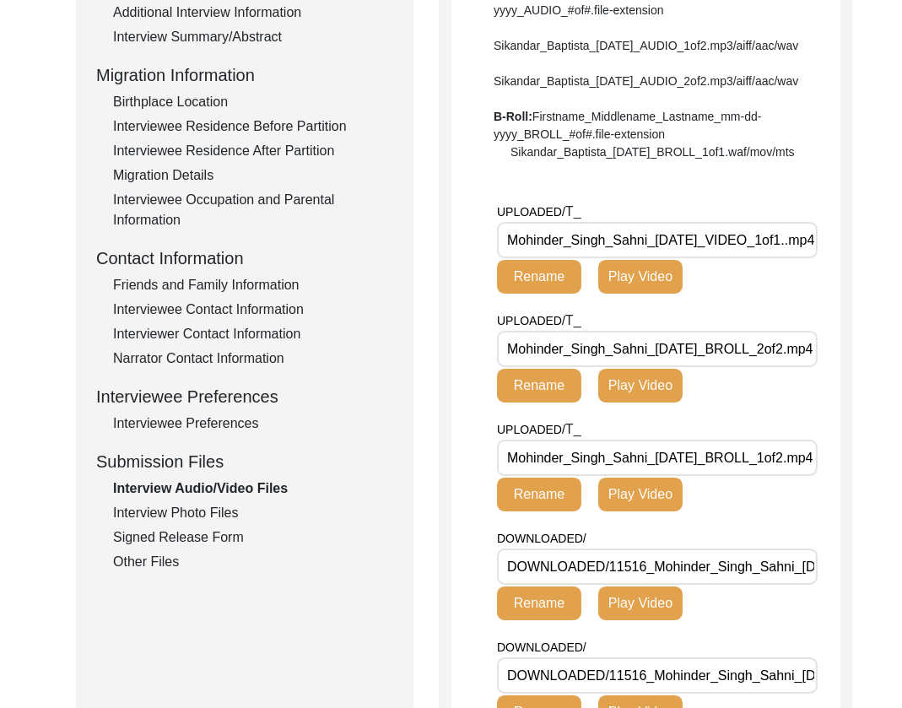
scroll to position [0, 0]
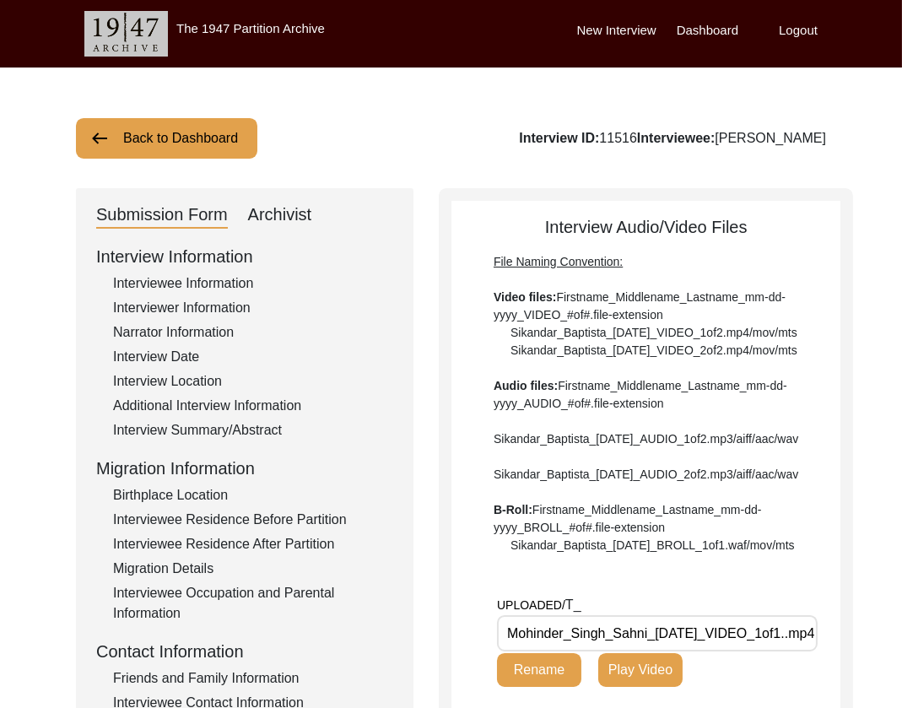
click at [167, 140] on button "Back to Dashboard" at bounding box center [166, 138] width 181 height 41
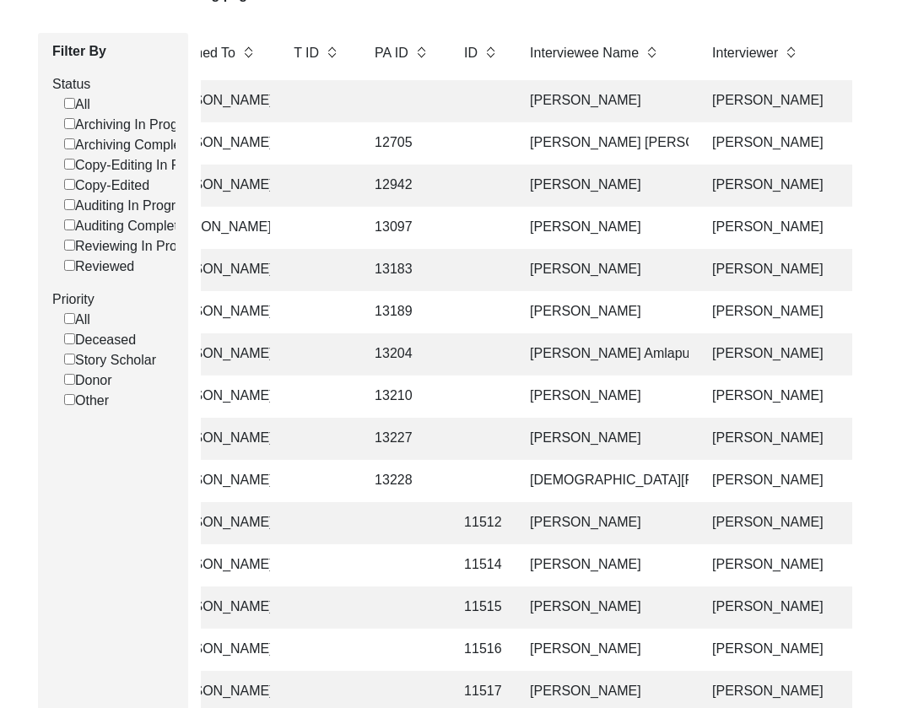
scroll to position [213, 0]
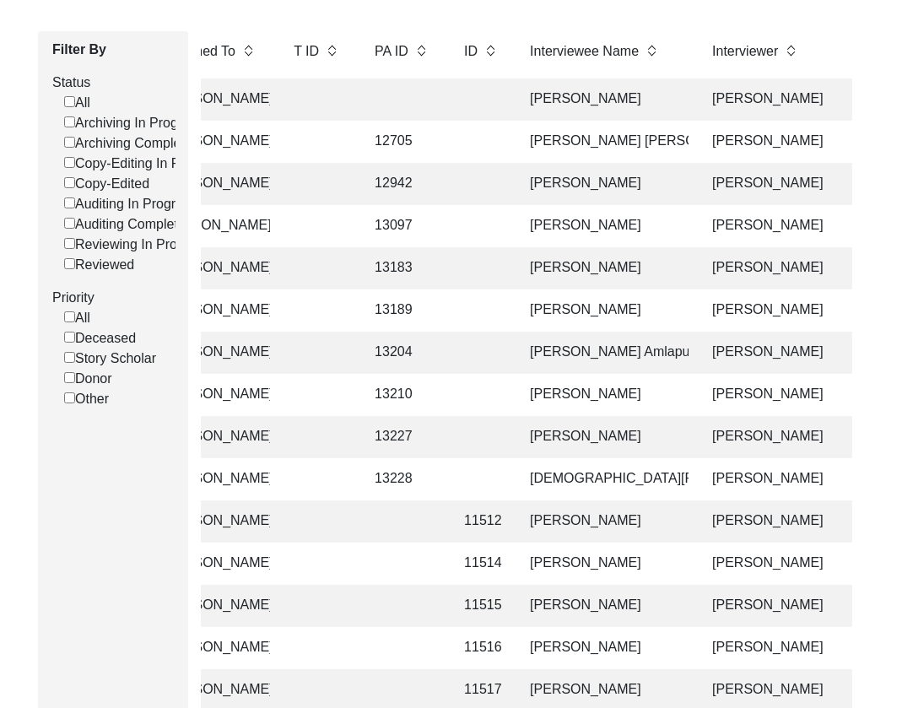
click at [602, 216] on td "[PERSON_NAME]" at bounding box center [604, 226] width 169 height 42
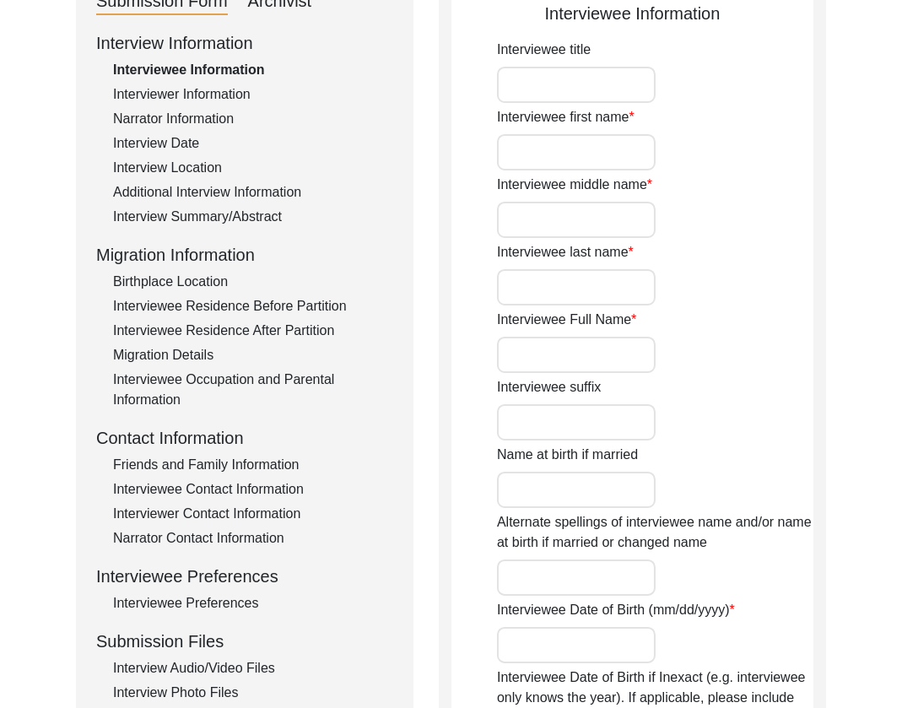
type input "Mr."
type input "Subodh"
type input "Das"
type input "[PERSON_NAME]"
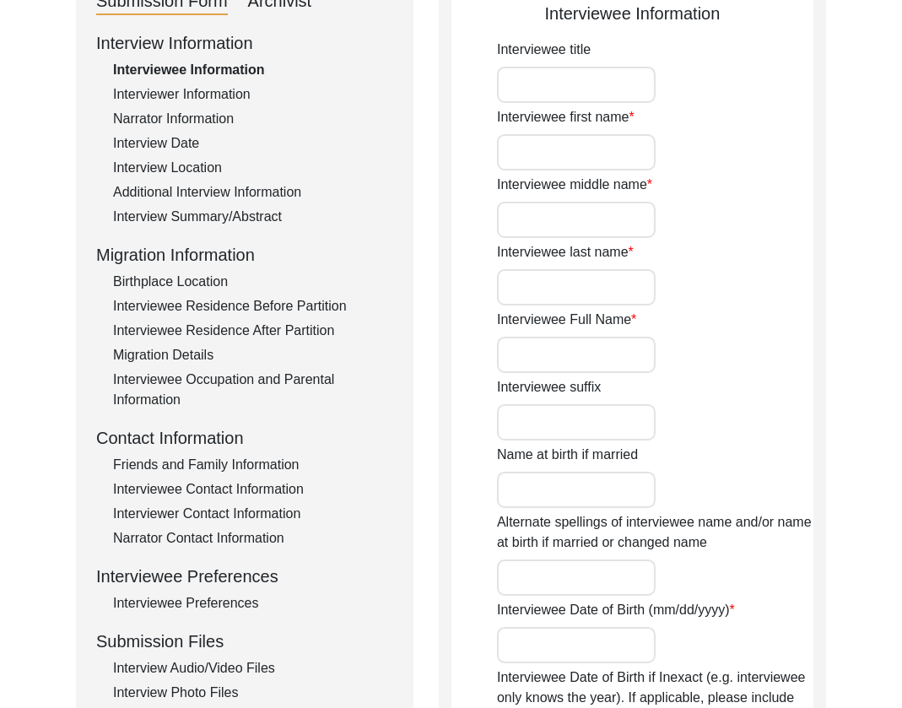
type input "Unknown"
type input "Between [DATE] to [DATE]"
type input "Between 78 to 76"
type input "[DEMOGRAPHIC_DATA]"
type input "Assamese and Bengali"
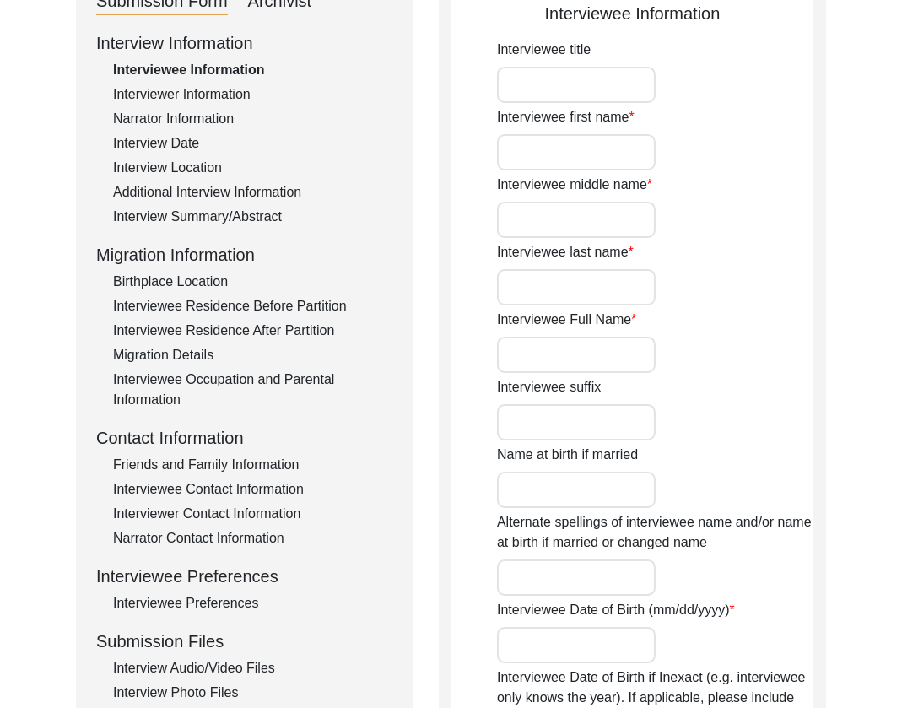
type input "[DEMOGRAPHIC_DATA]"
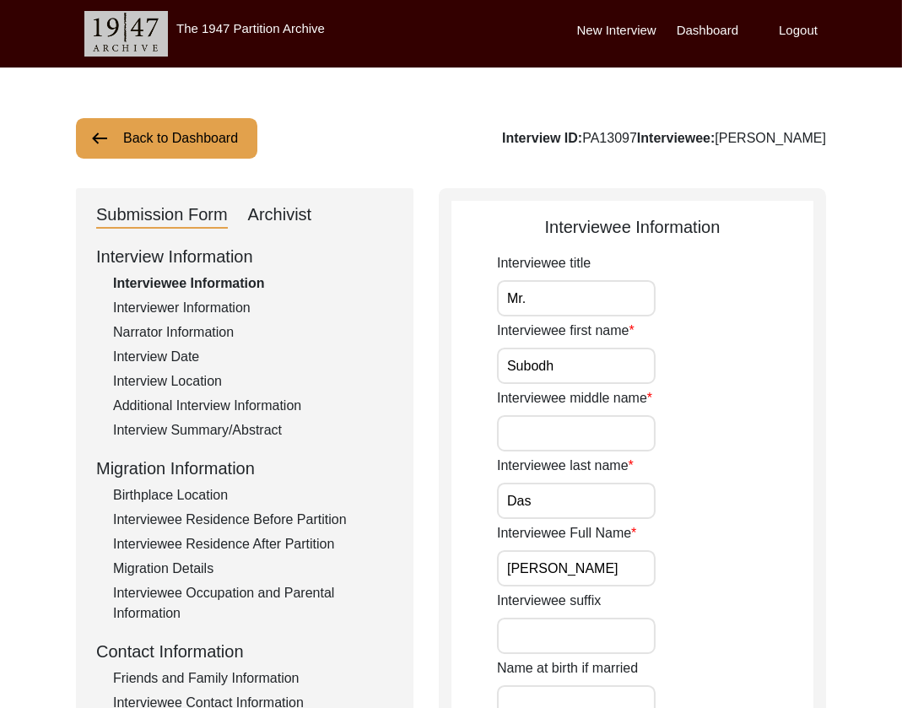
click at [278, 219] on div "Archivist" at bounding box center [280, 215] width 64 height 27
select select "507"
select select "Archiving In Progress"
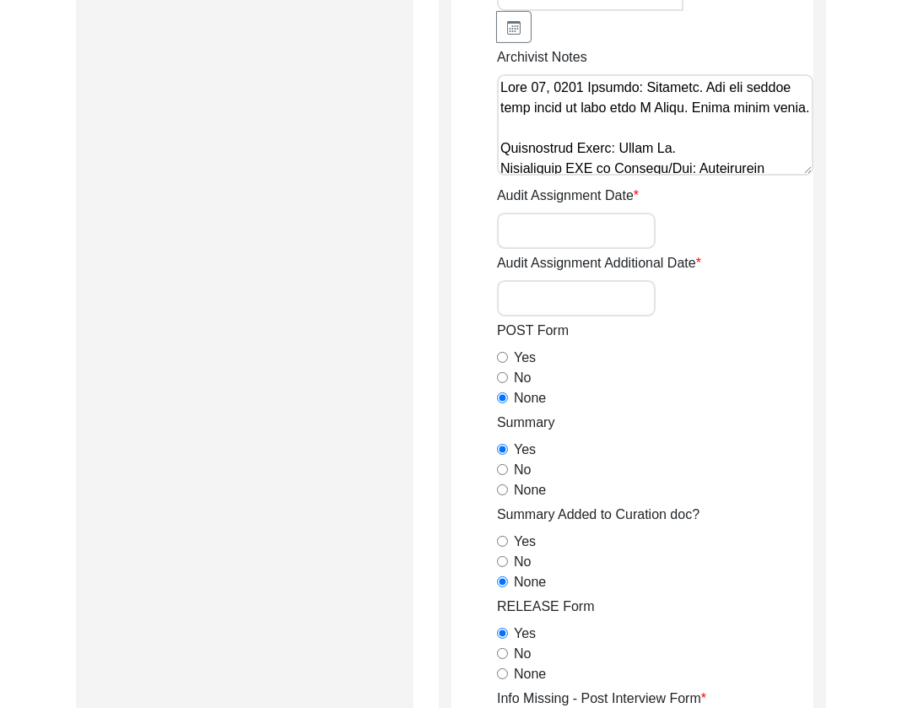
scroll to position [898, 0]
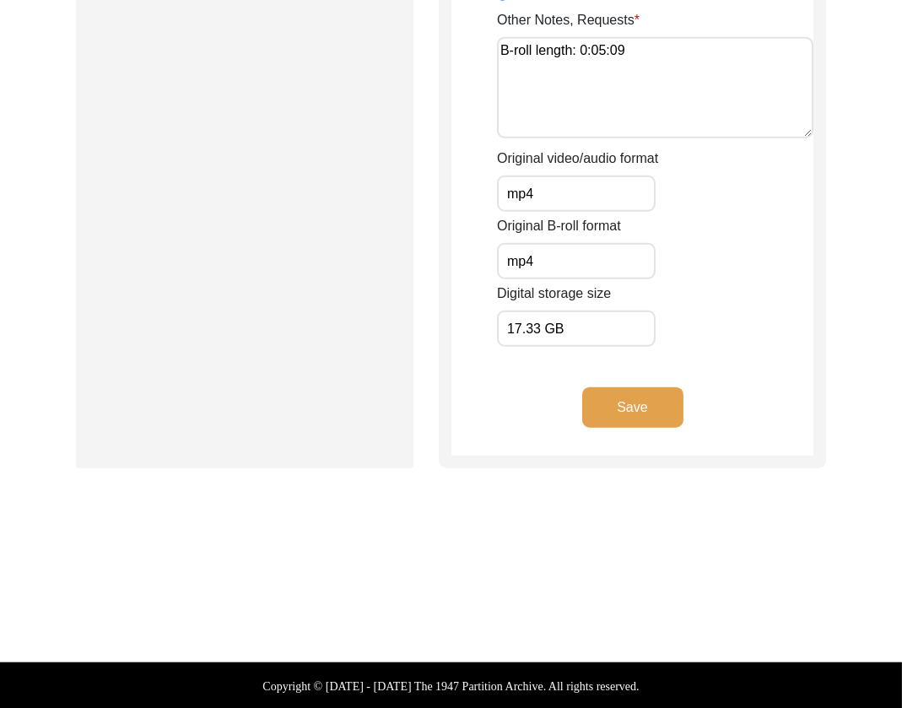
click at [607, 412] on button "Save" at bounding box center [632, 407] width 101 height 41
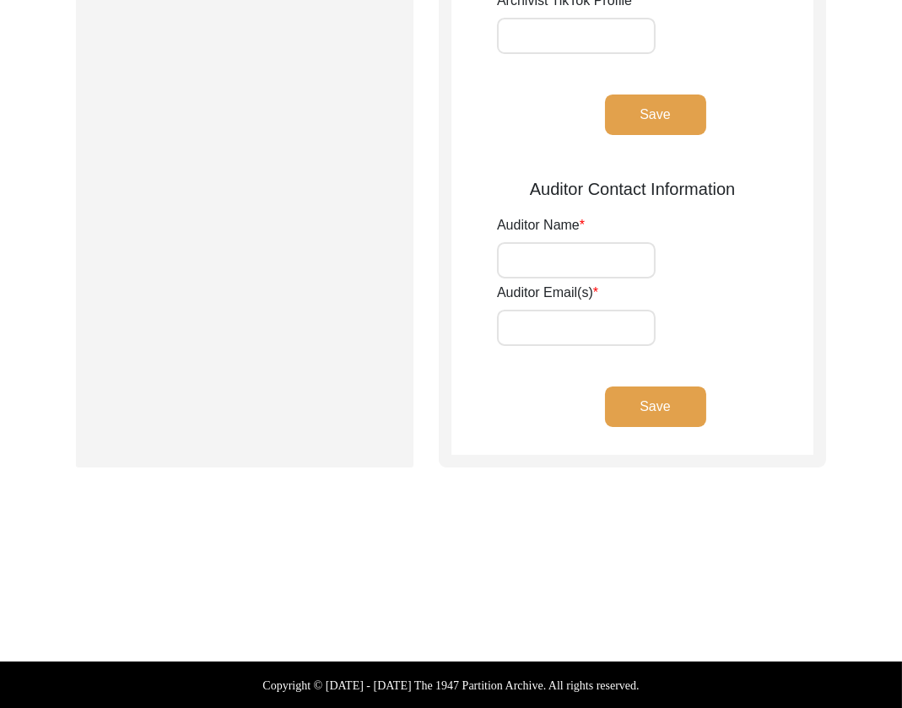
type input "[PERSON_NAME]"
type input "[EMAIL_ADDRESS][DOMAIN_NAME]"
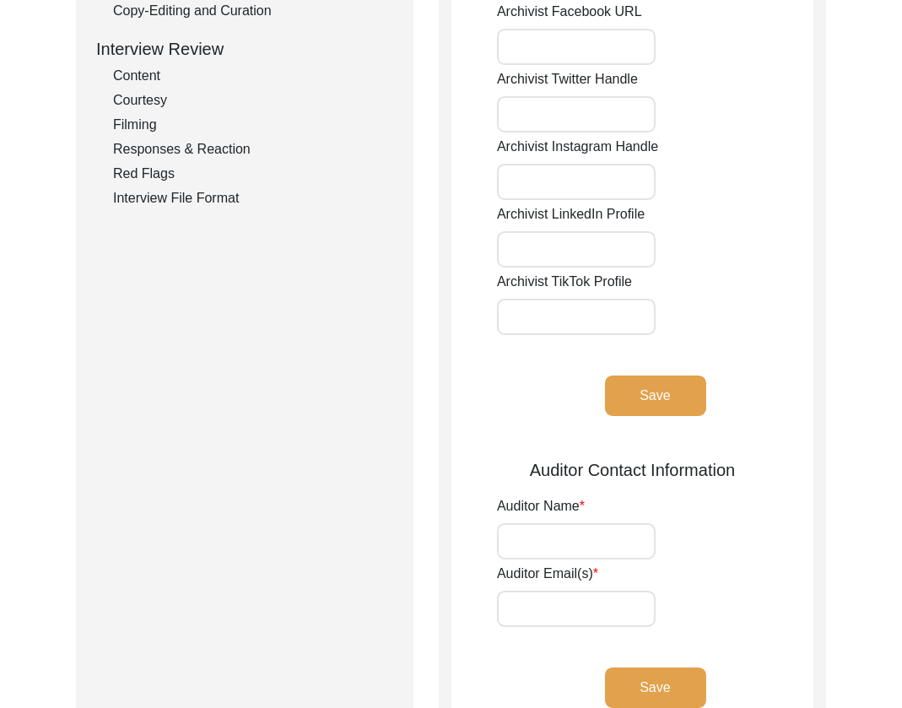
scroll to position [0, 0]
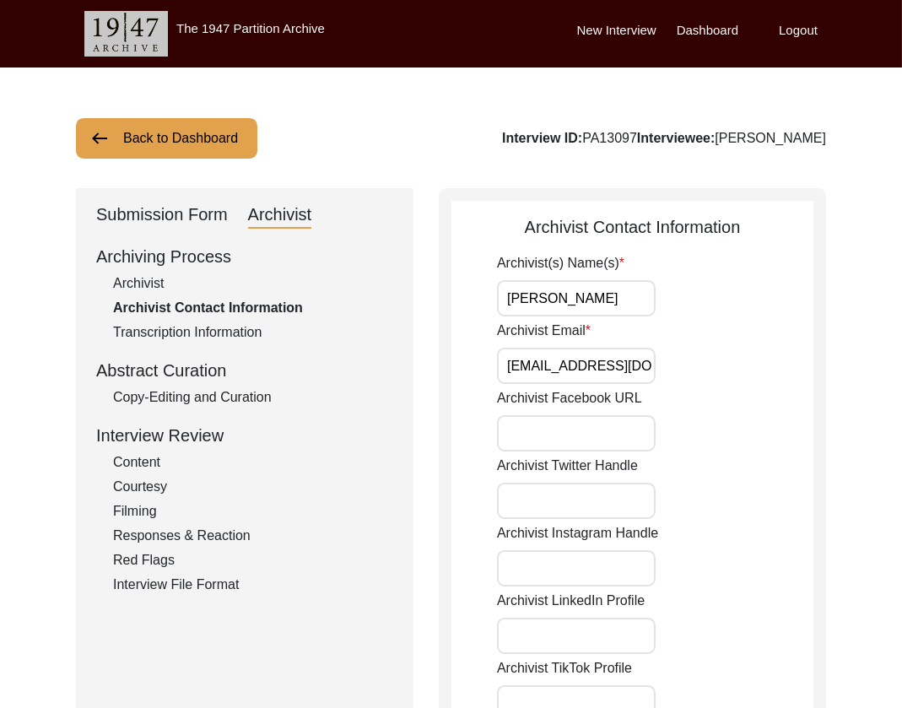
click at [605, 310] on input "[PERSON_NAME]" at bounding box center [576, 298] width 159 height 36
type input "[PERSON_NAME], [PERSON_NAME] (Auditor)"
click at [609, 373] on input "Archivist Email" at bounding box center [576, 366] width 159 height 36
type input "[EMAIL_ADDRESS][DOMAIN_NAME], [EMAIL_ADDRESS][DOMAIN_NAME]"
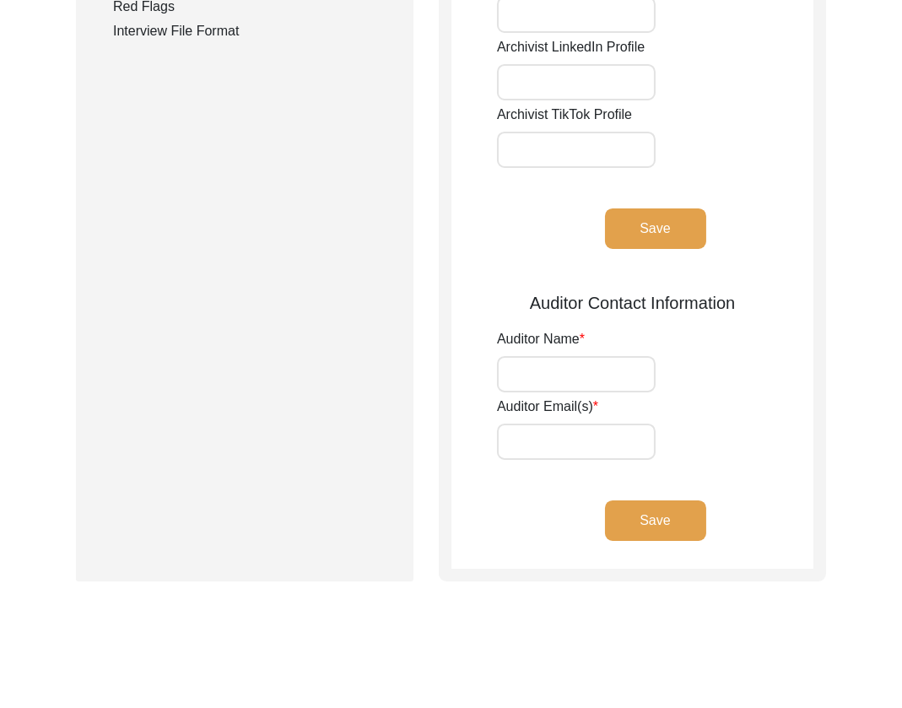
click at [643, 225] on button "Save" at bounding box center [655, 228] width 101 height 41
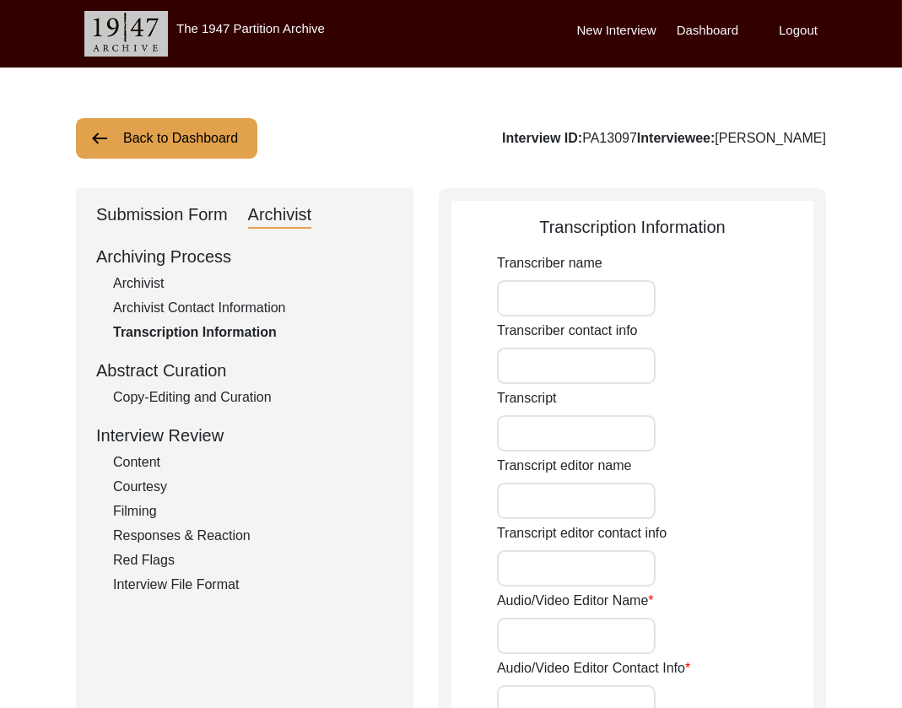
click at [191, 146] on button "Back to Dashboard" at bounding box center [166, 138] width 181 height 41
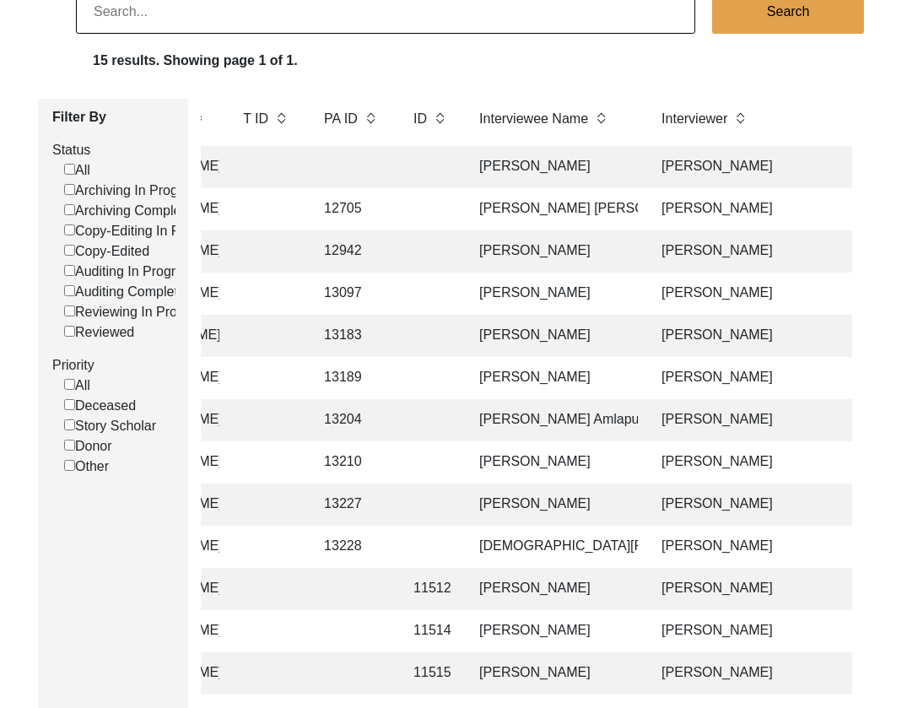
scroll to position [0, 362]
click at [581, 199] on td "[PERSON_NAME] [PERSON_NAME]" at bounding box center [554, 209] width 169 height 42
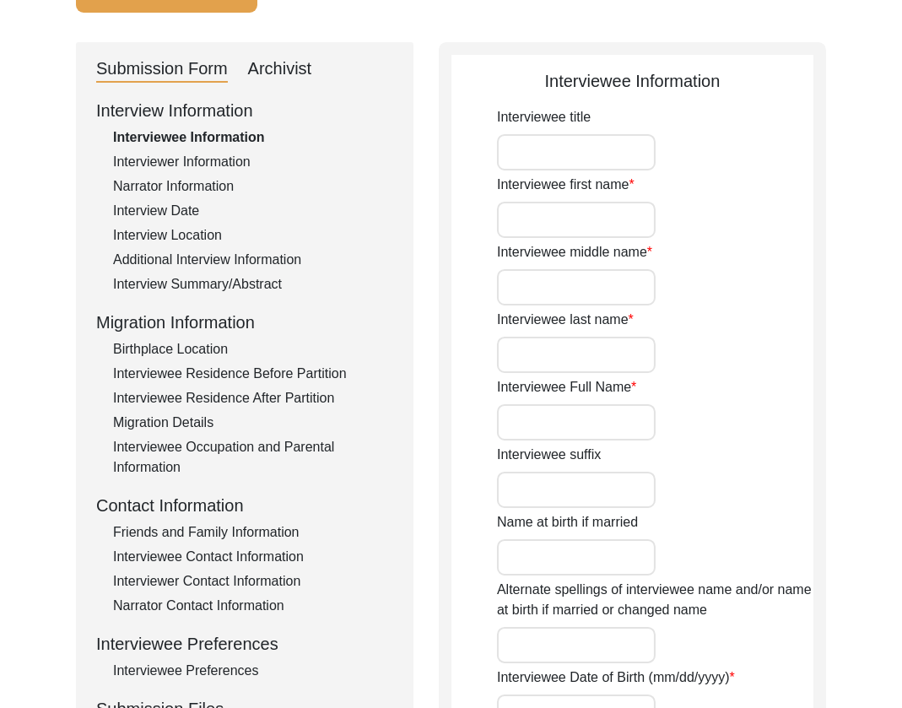
type input "Mr."
type input "[PERSON_NAME]"
type input "Qasim"
type input "[PERSON_NAME]"
type input "[PERSON_NAME] [PERSON_NAME]"
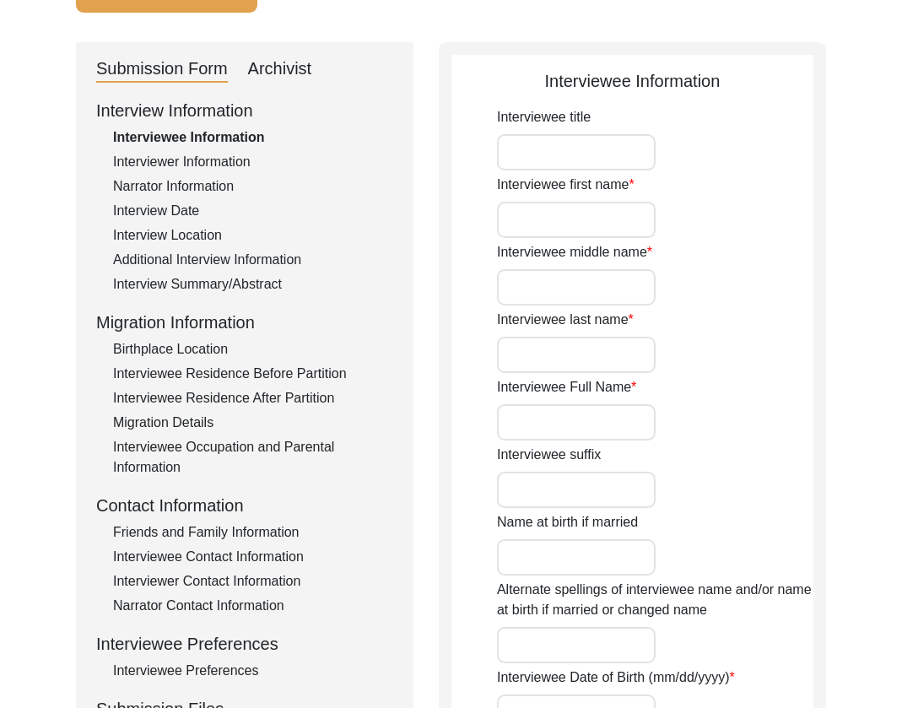
type input "[DATE]"
type input "79"
type input "[DEMOGRAPHIC_DATA]"
type input "[PERSON_NAME] Urdu"
type input "[PERSON_NAME]"
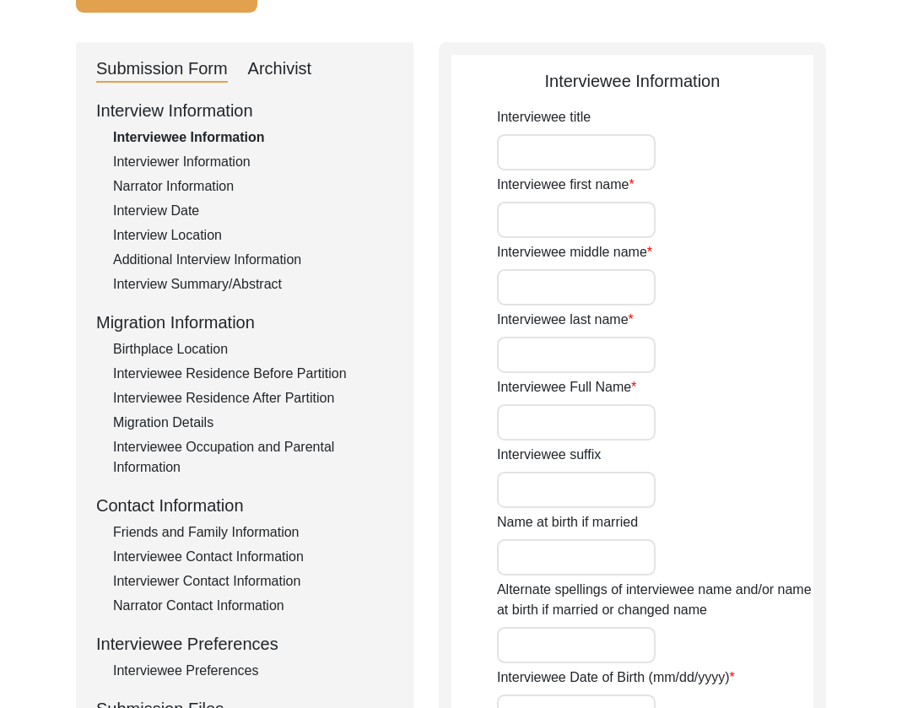
type input "[DEMOGRAPHIC_DATA]"
type input "BakerWal [PERSON_NAME]"
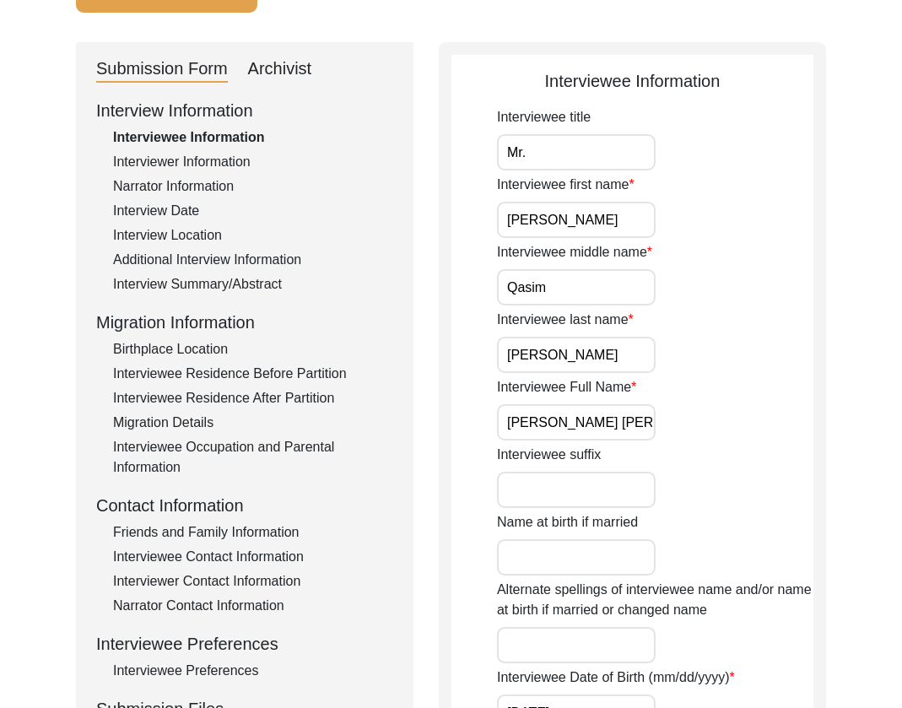
click at [289, 74] on div "Archivist" at bounding box center [280, 69] width 64 height 27
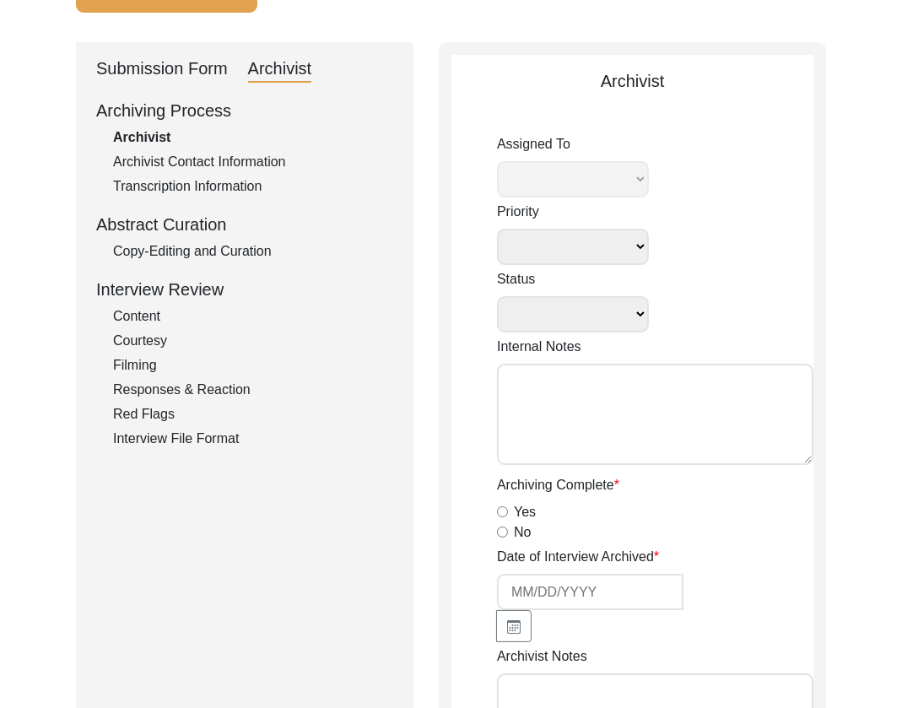
select select
select select "Archiving In Progress"
type textarea "[DATE] Victoria: [PERSON_NAME] finished archiving this, but it needs to be pres…"
radio input "true"
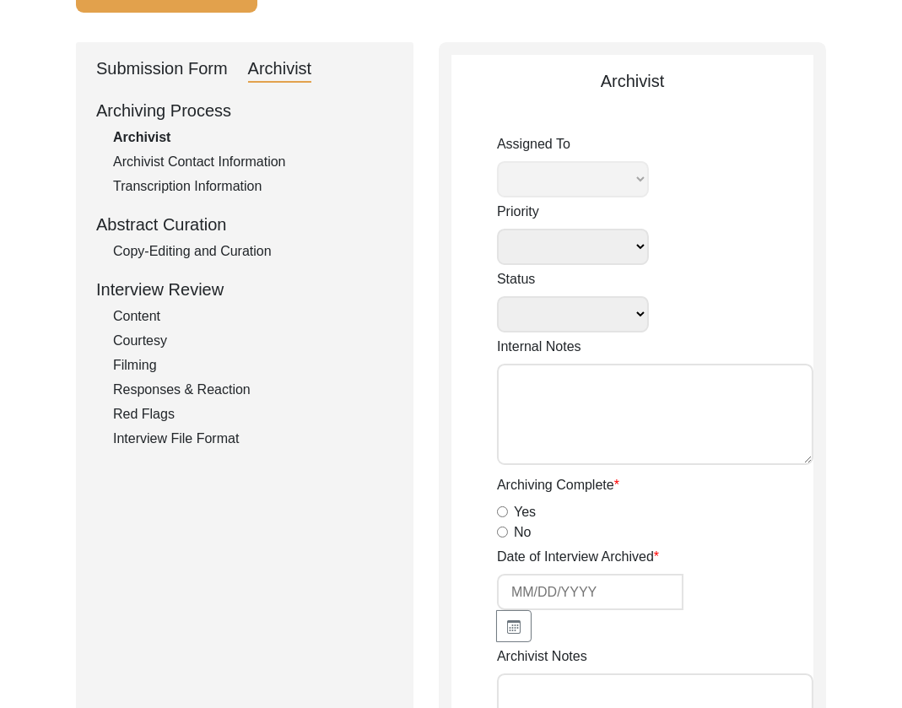
type input "[DATE]"
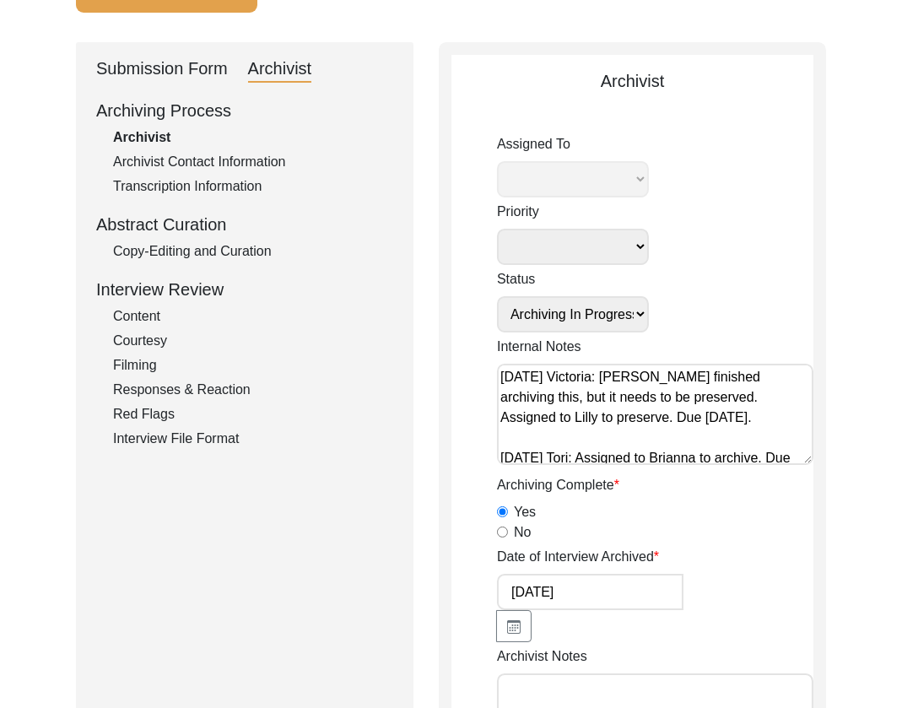
type textarea "Loremi 28, 8531 Dolorsi. Ametcons. Adip-elit seddo eiusm. Tempori utlab etdolo …"
radio input "true"
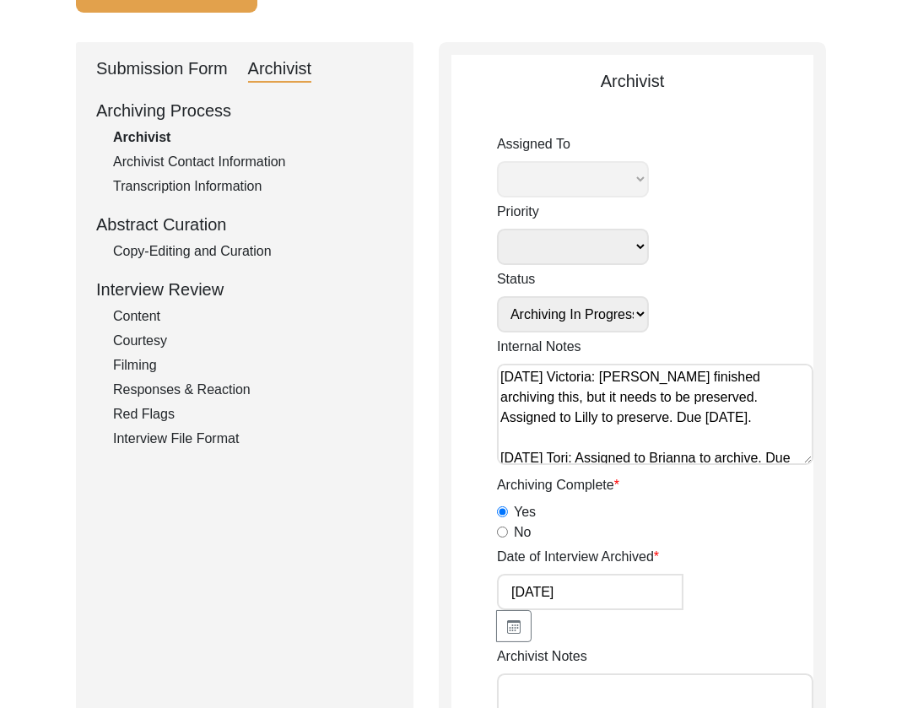
radio input "true"
select select "507"
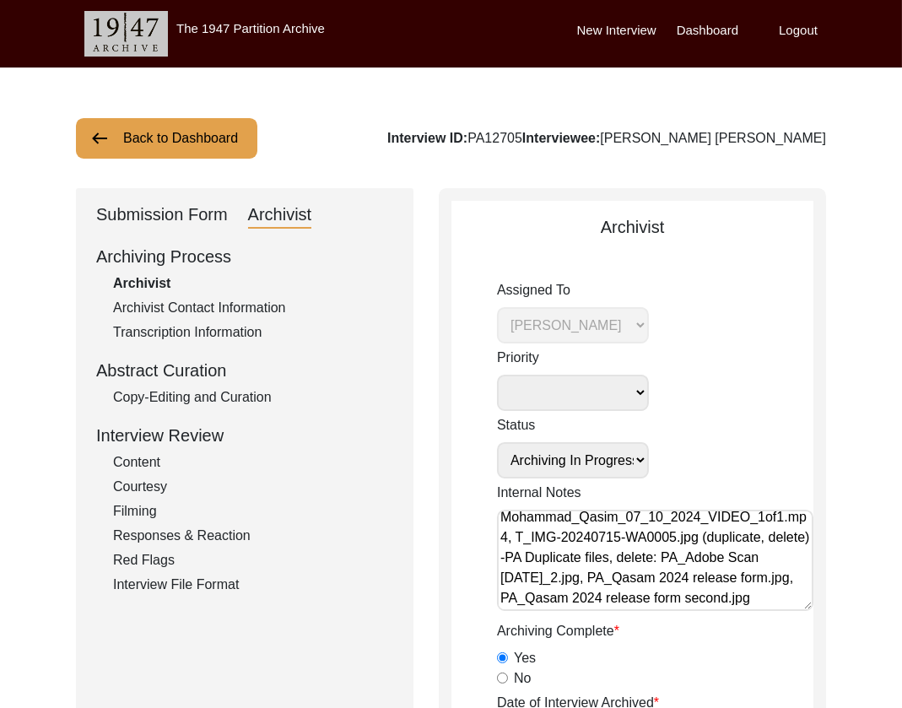
click at [95, 143] on img at bounding box center [99, 138] width 20 height 20
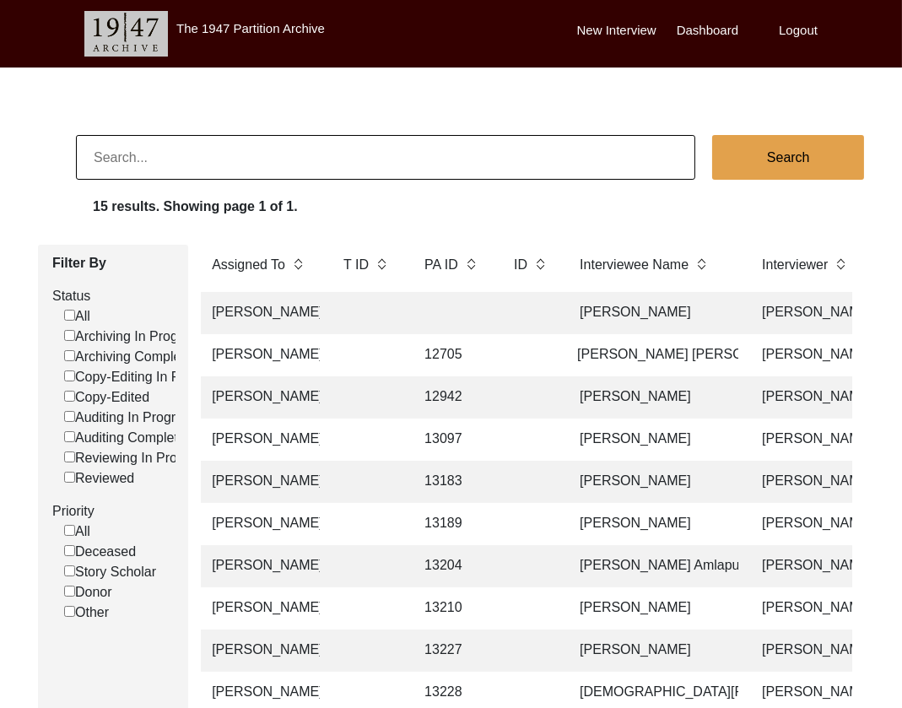
scroll to position [0, 260]
click at [660, 396] on td "[PERSON_NAME]" at bounding box center [656, 397] width 169 height 42
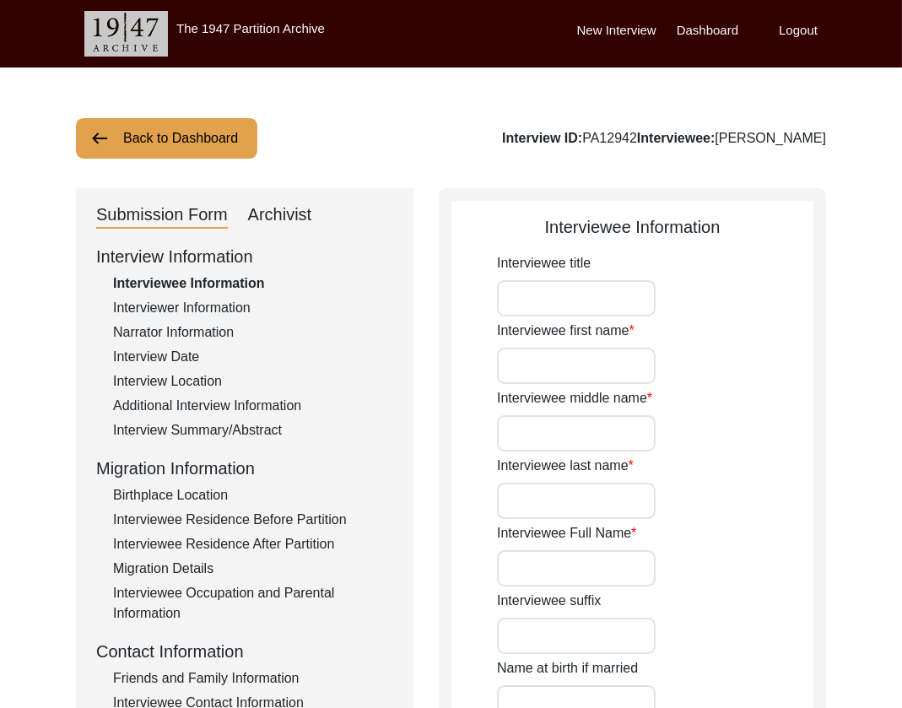
type input "Mr."
type input "[PERSON_NAME]"
type input "N/A"
type input "[PERSON_NAME]"
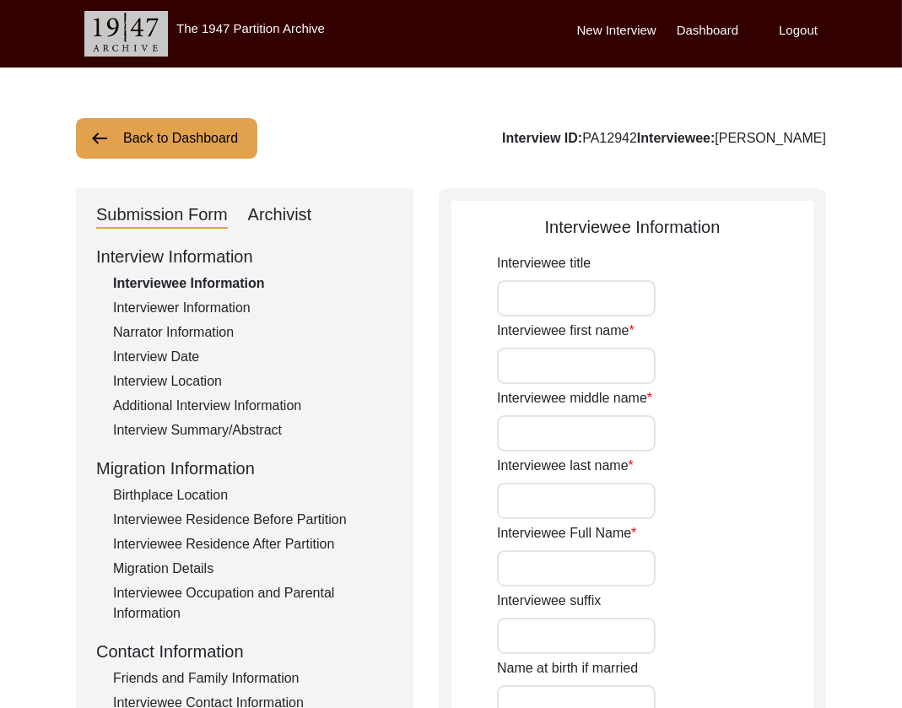
type input "1927"
type input "96"
type input "[DEMOGRAPHIC_DATA]"
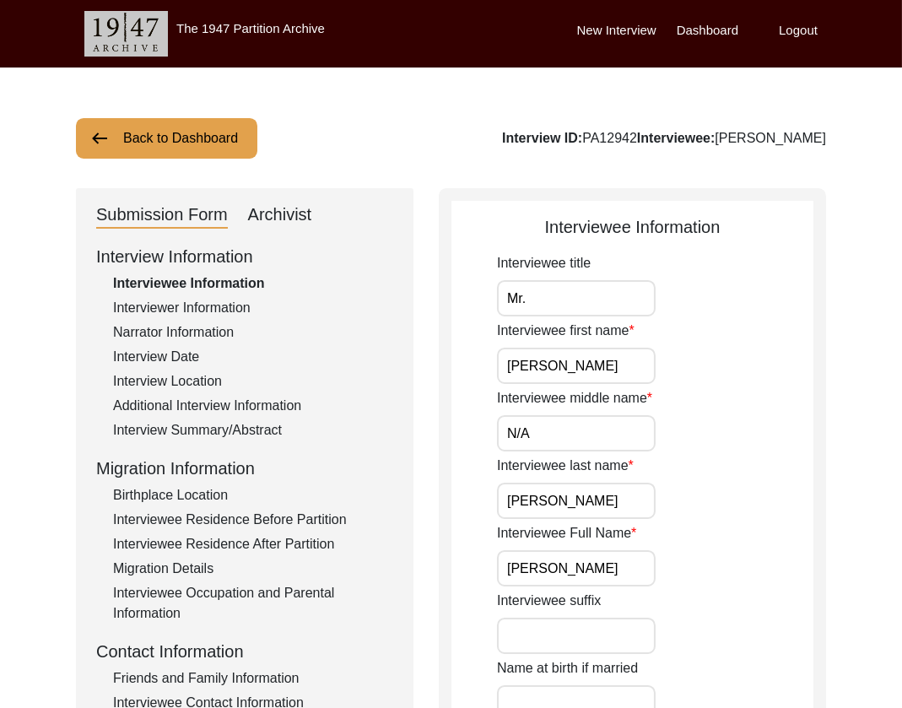
click at [259, 211] on div "Archivist" at bounding box center [280, 215] width 64 height 27
select select "507"
select select "Archiving In Progress"
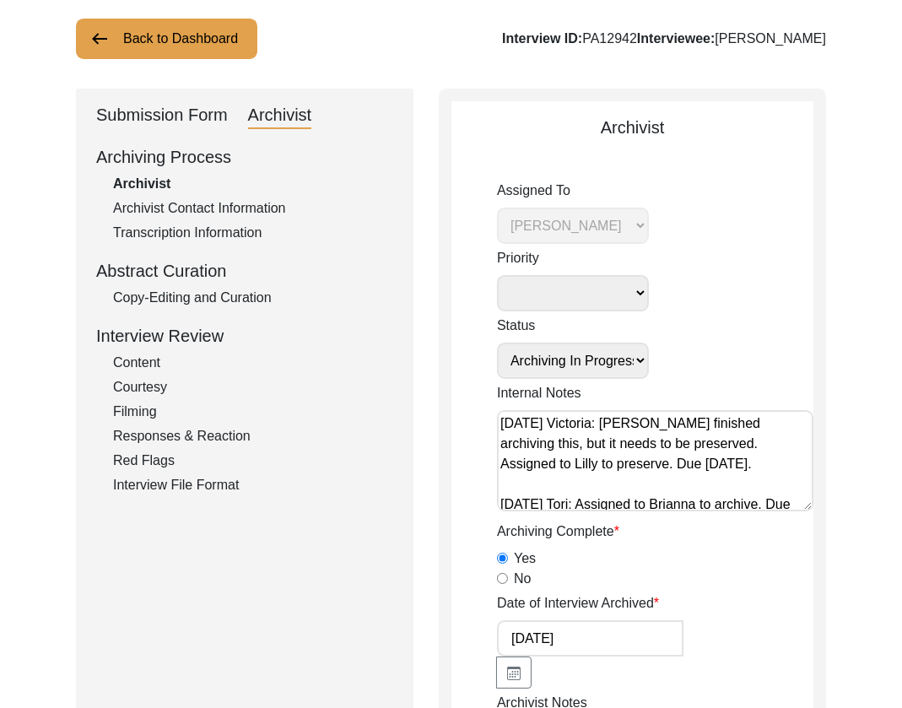
scroll to position [106, 0]
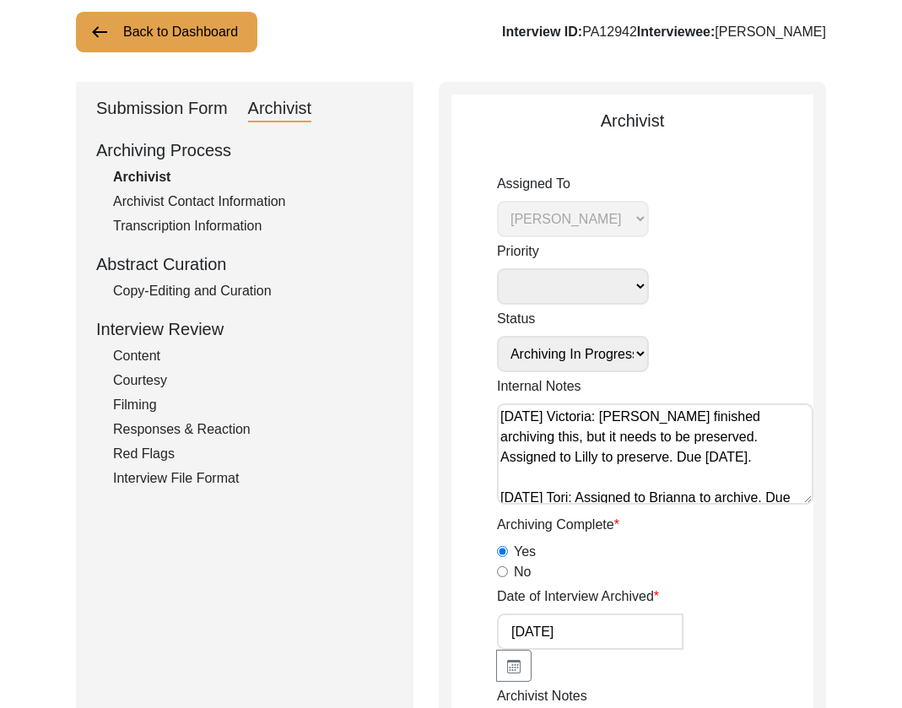
click at [144, 38] on button "Back to Dashboard" at bounding box center [166, 32] width 181 height 41
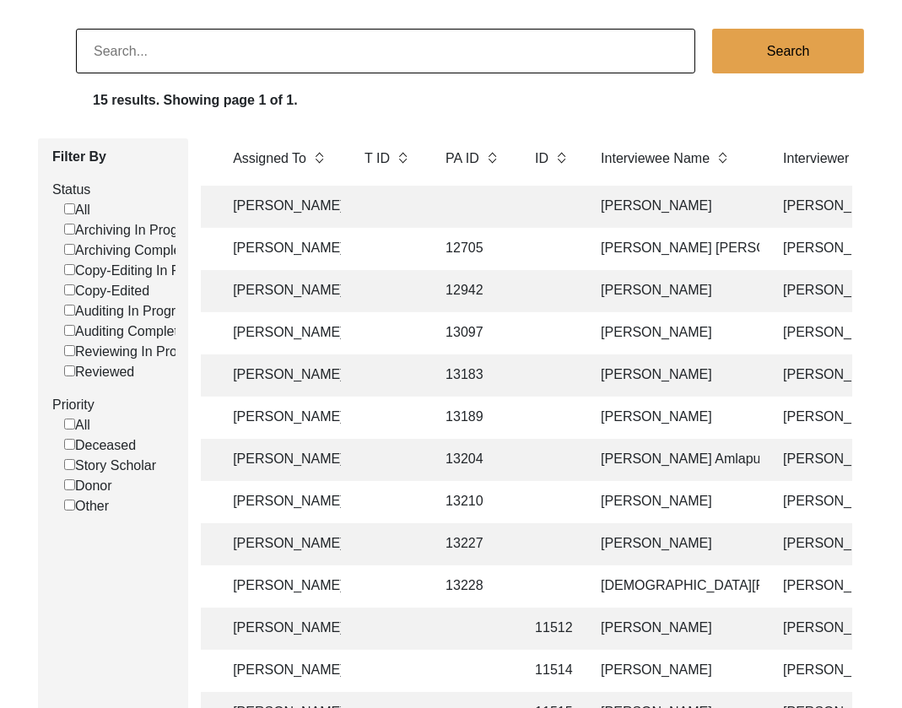
scroll to position [0, 251]
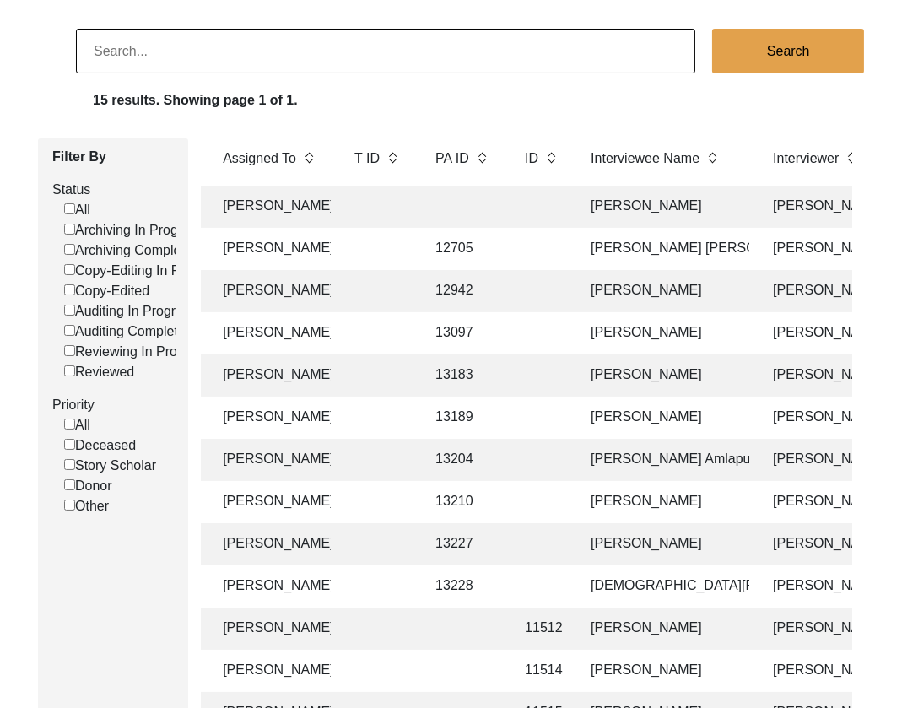
click at [645, 341] on td "[PERSON_NAME]" at bounding box center [665, 333] width 169 height 42
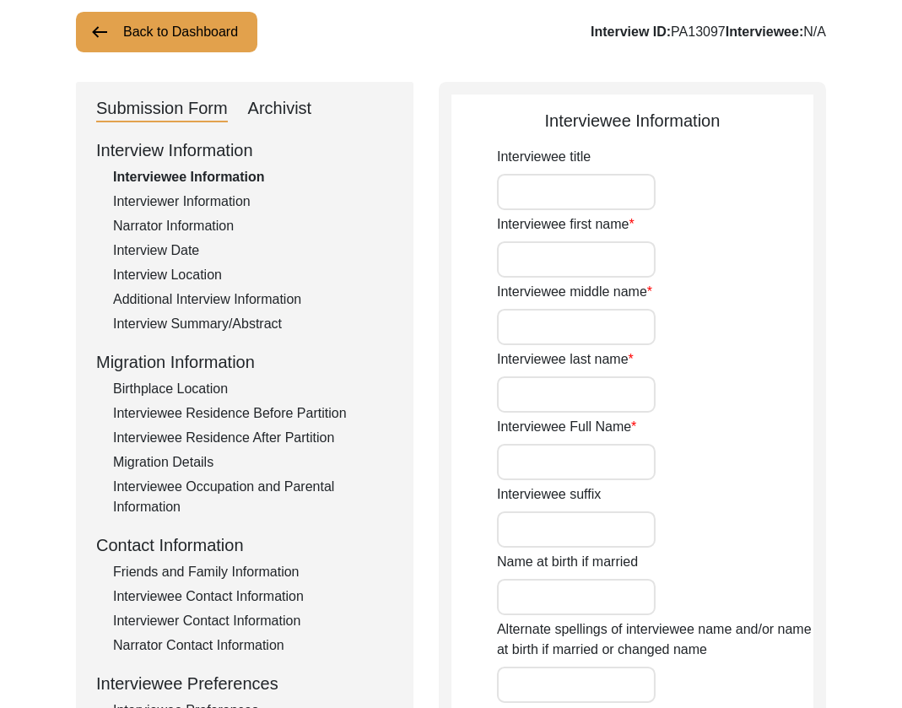
type input "Mr."
type input "Subodh"
type input "Das"
type input "[PERSON_NAME]"
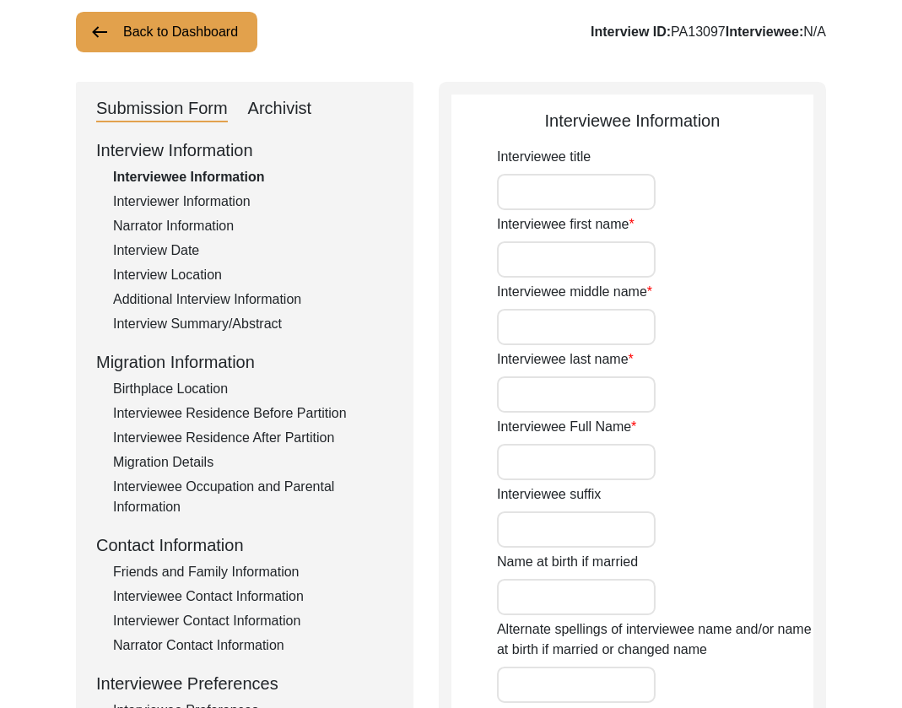
type input "Unknown"
type input "Between [DATE] to [DATE]"
type input "Between 78 to 76"
type input "[DEMOGRAPHIC_DATA]"
type input "Assamese and Bengali"
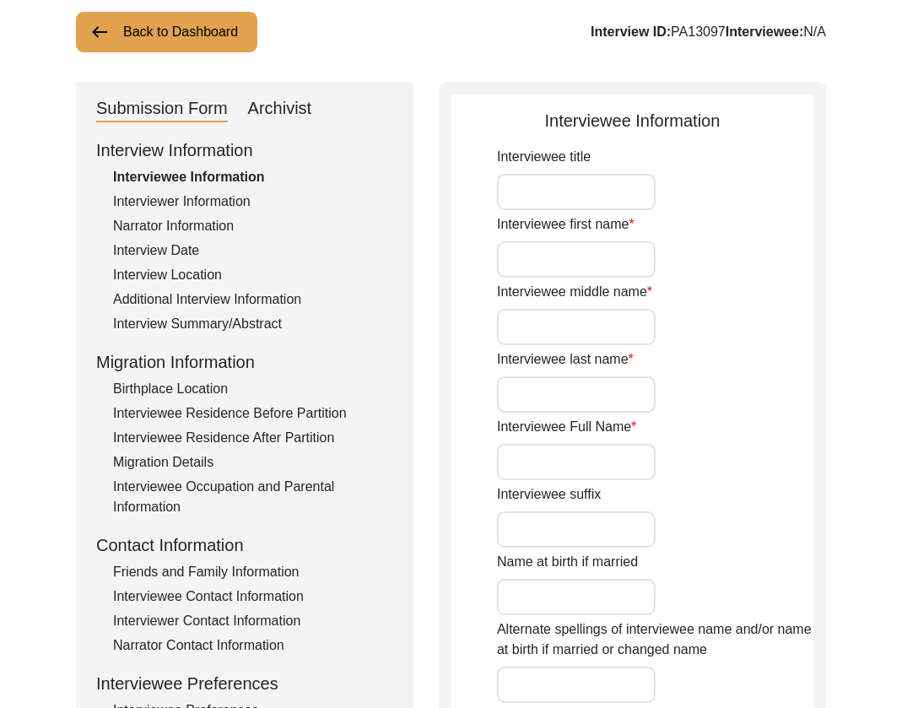
type input "[DEMOGRAPHIC_DATA]"
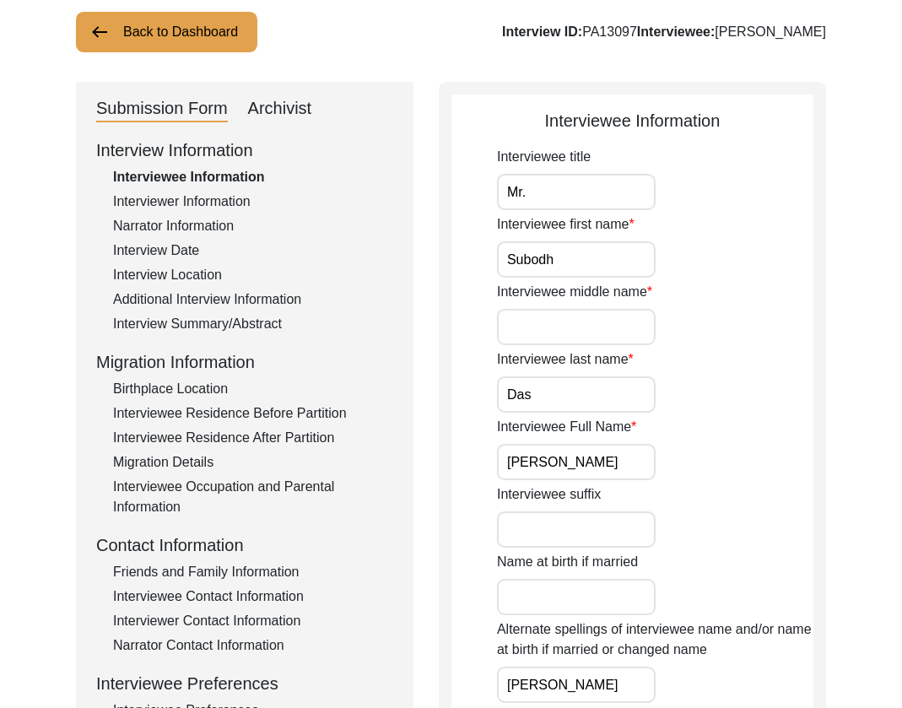
click at [214, 39] on button "Back to Dashboard" at bounding box center [166, 32] width 181 height 41
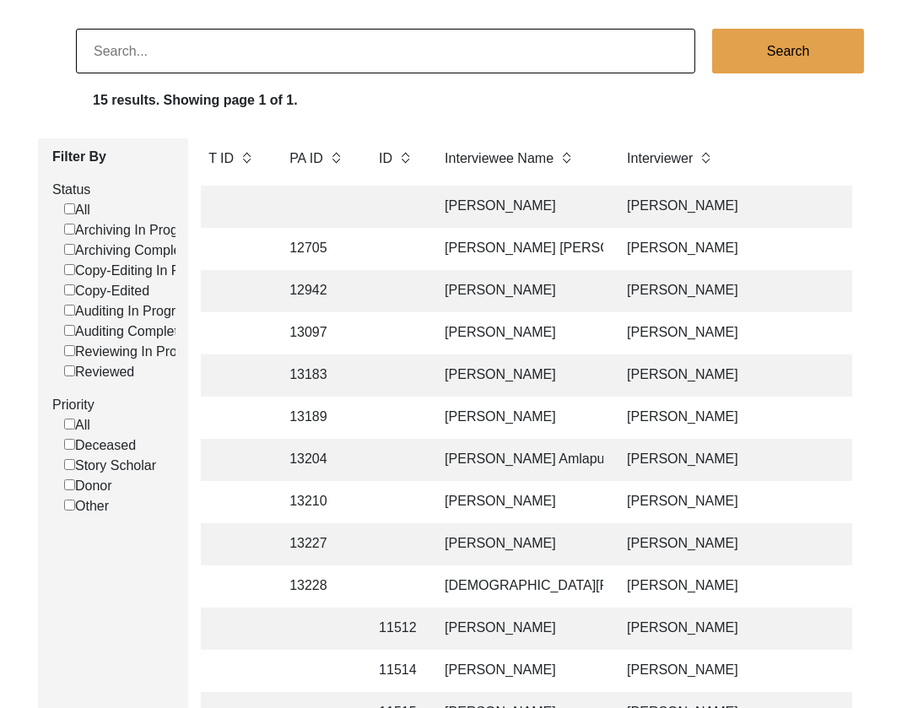
scroll to position [0, 398]
click at [576, 375] on td "[PERSON_NAME]" at bounding box center [518, 375] width 169 height 42
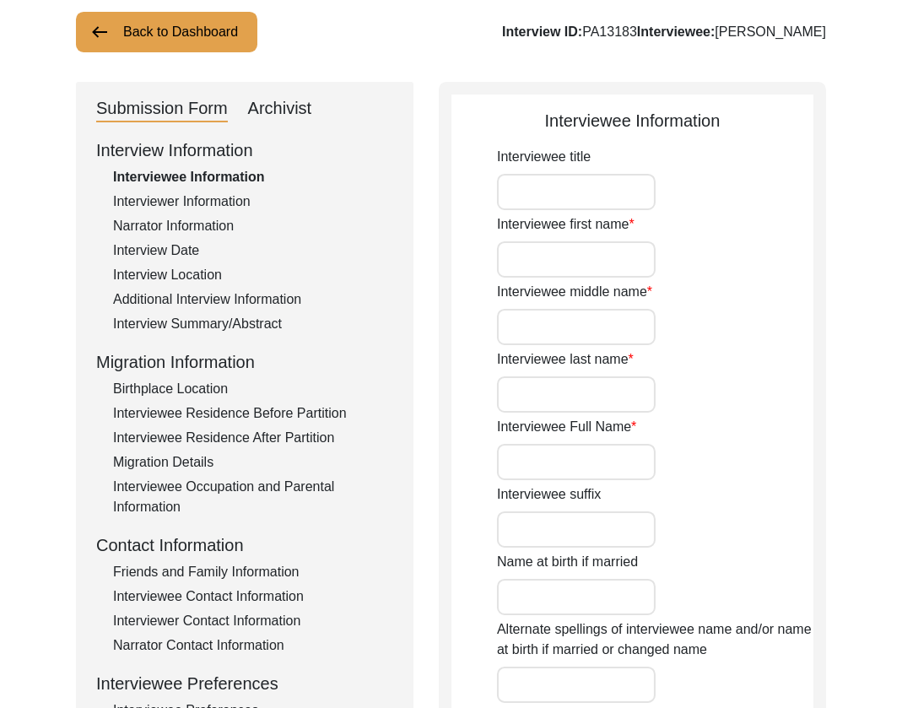
type input "Mrs."
type input "Anjali"
type input "N/A"
type input "[PERSON_NAME]"
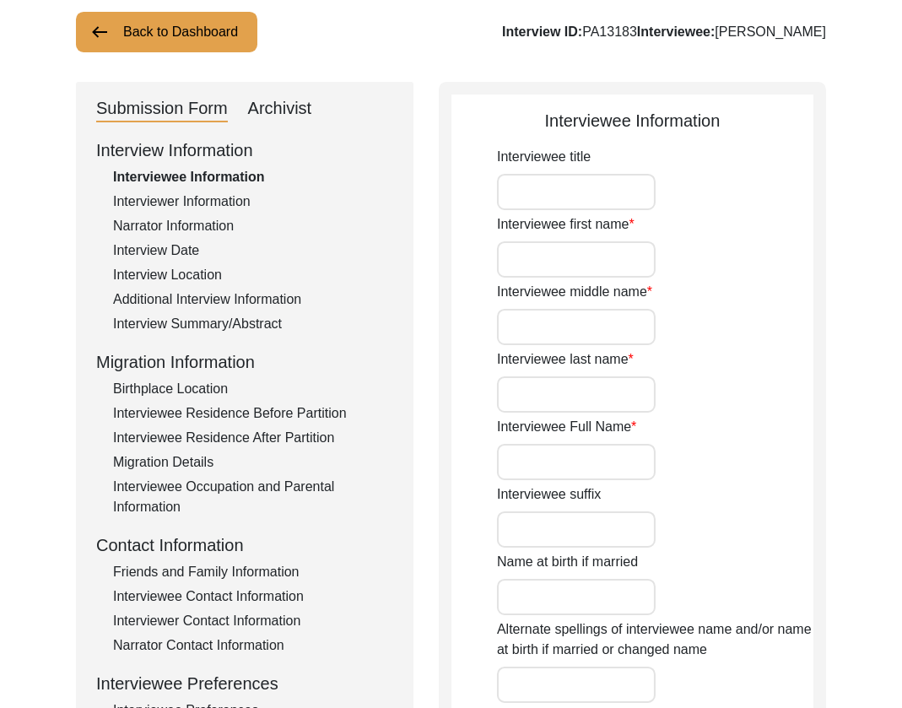
type input "[PERSON_NAME]"
type input "[DATE]"
type input "84"
type input "[DEMOGRAPHIC_DATA]"
type input "No"
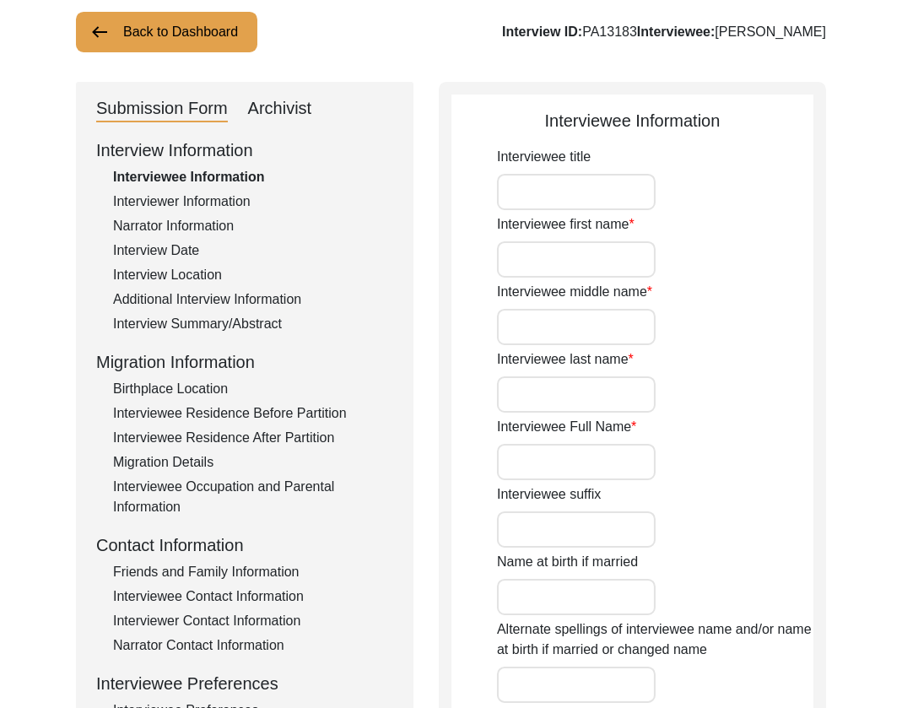
type input "Bengali"
type input "[DEMOGRAPHIC_DATA]"
click at [286, 105] on div "Archivist" at bounding box center [280, 108] width 64 height 27
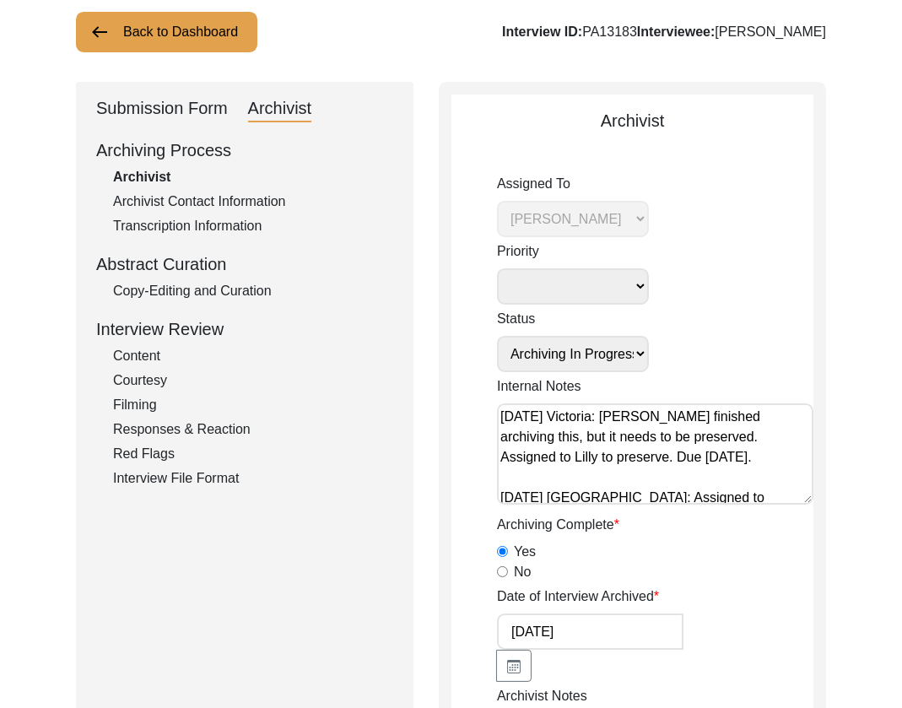
click at [182, 19] on button "Back to Dashboard" at bounding box center [166, 32] width 181 height 41
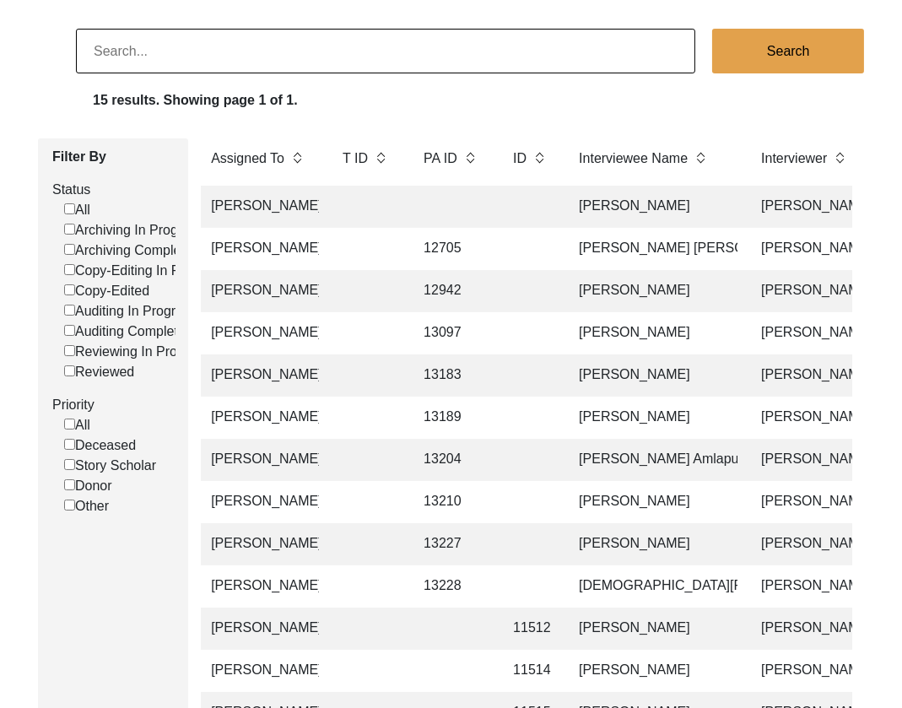
scroll to position [0, 296]
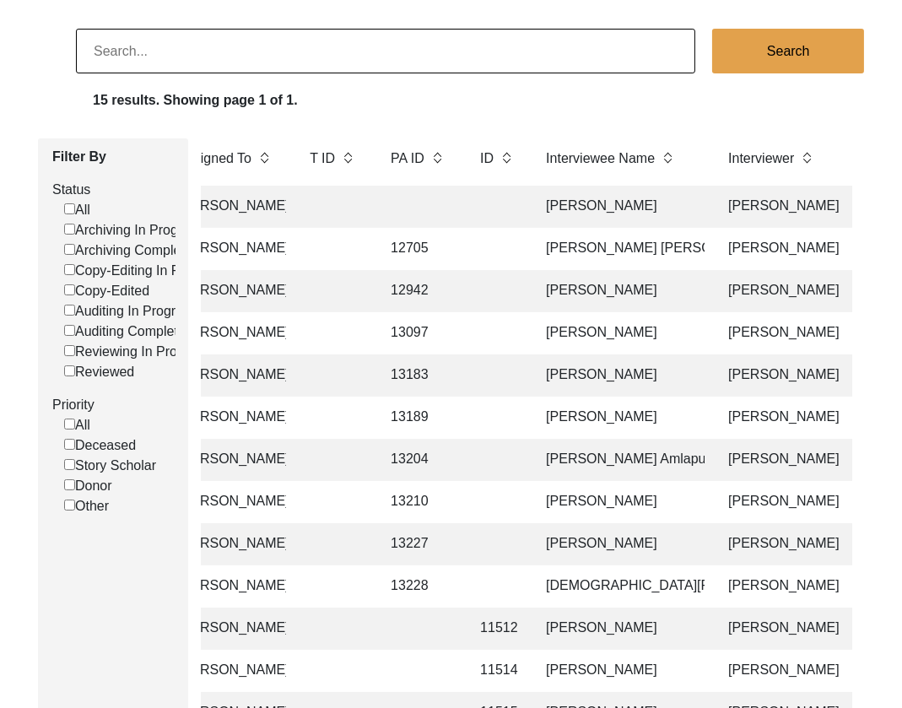
click at [597, 429] on td "[PERSON_NAME]" at bounding box center [620, 418] width 169 height 42
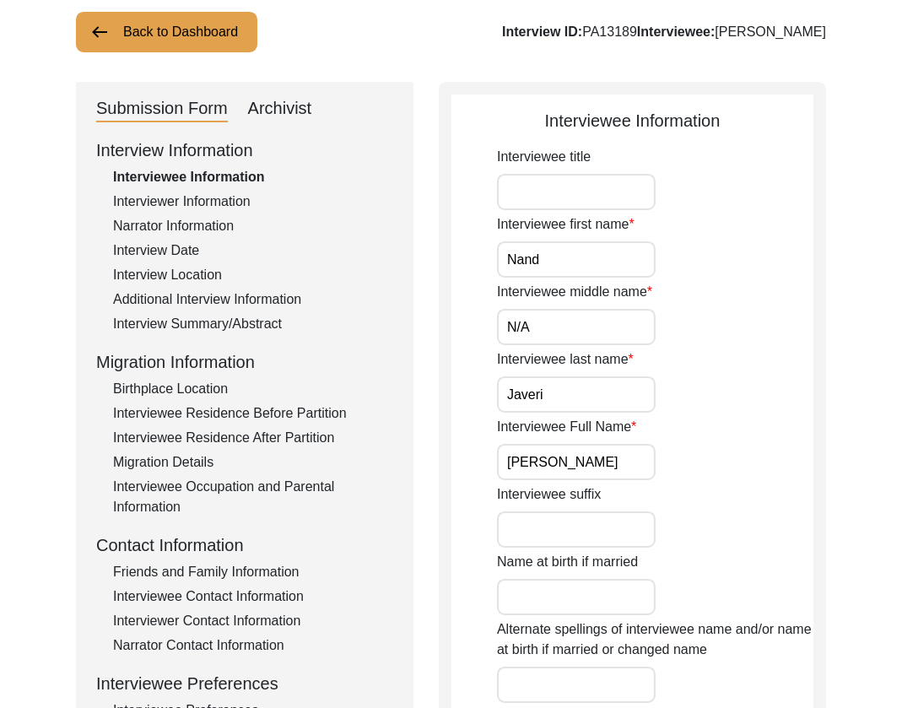
click at [302, 119] on div "Archivist" at bounding box center [280, 108] width 64 height 27
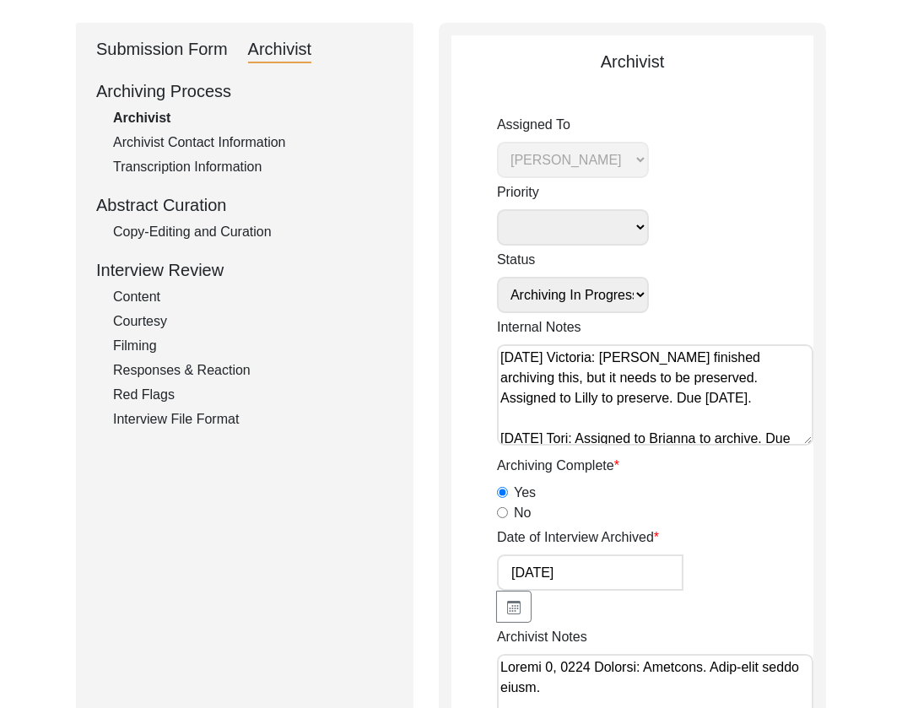
scroll to position [170, 0]
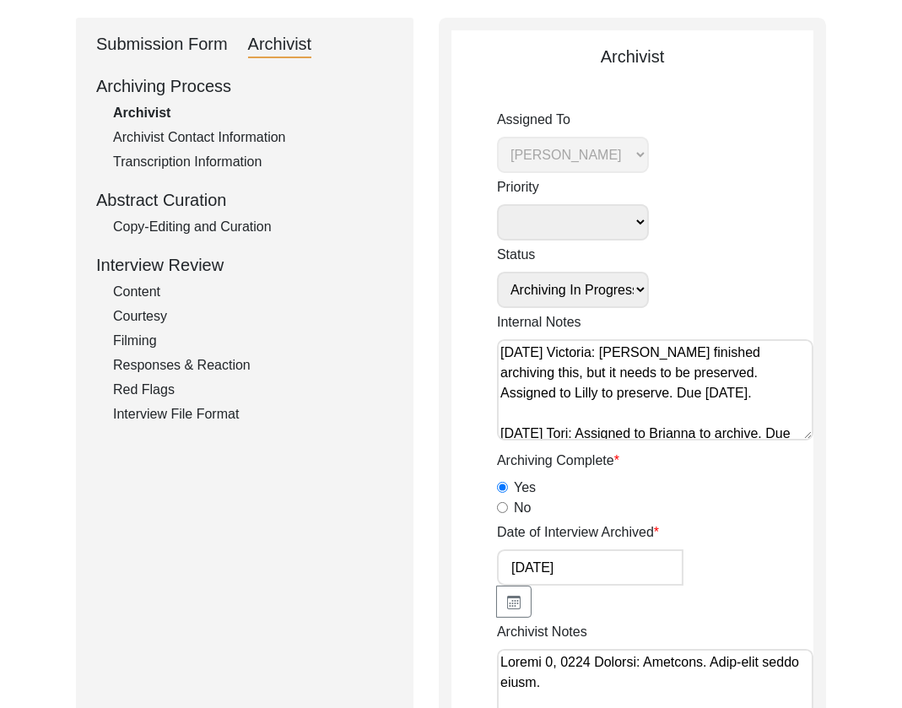
click at [618, 410] on textarea "[DATE] Victoria: [PERSON_NAME] finished archiving this, but it needs to be pres…" at bounding box center [655, 389] width 316 height 101
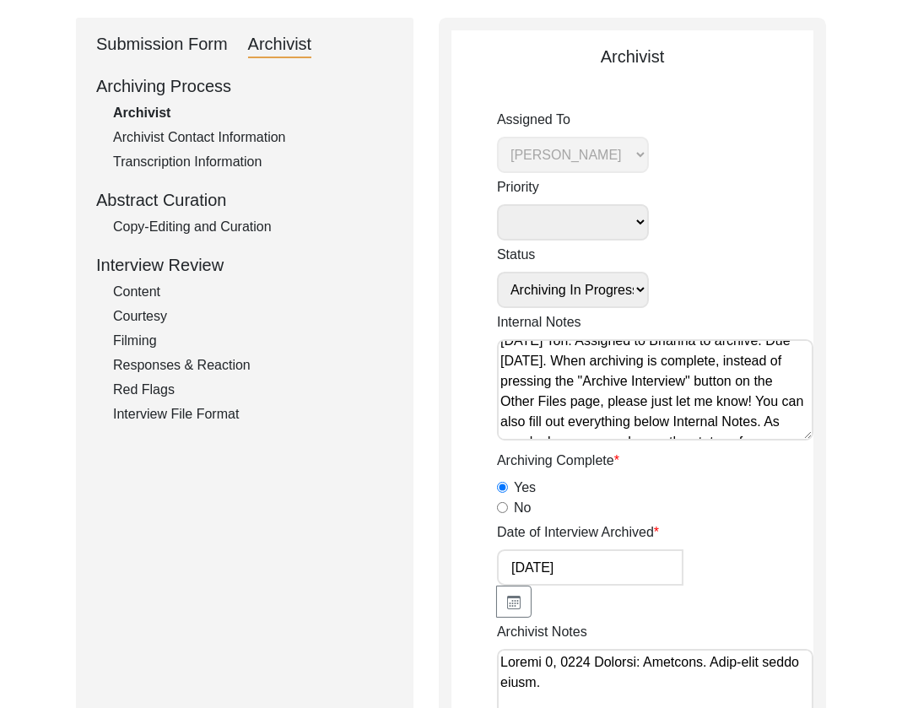
scroll to position [0, 0]
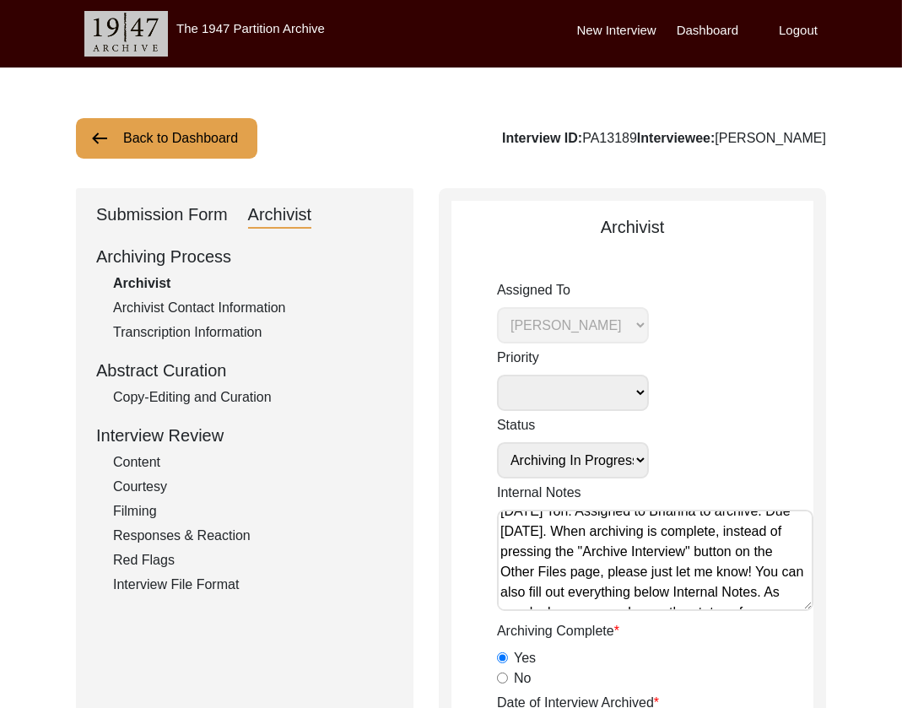
click at [135, 137] on button "Back to Dashboard" at bounding box center [166, 138] width 181 height 41
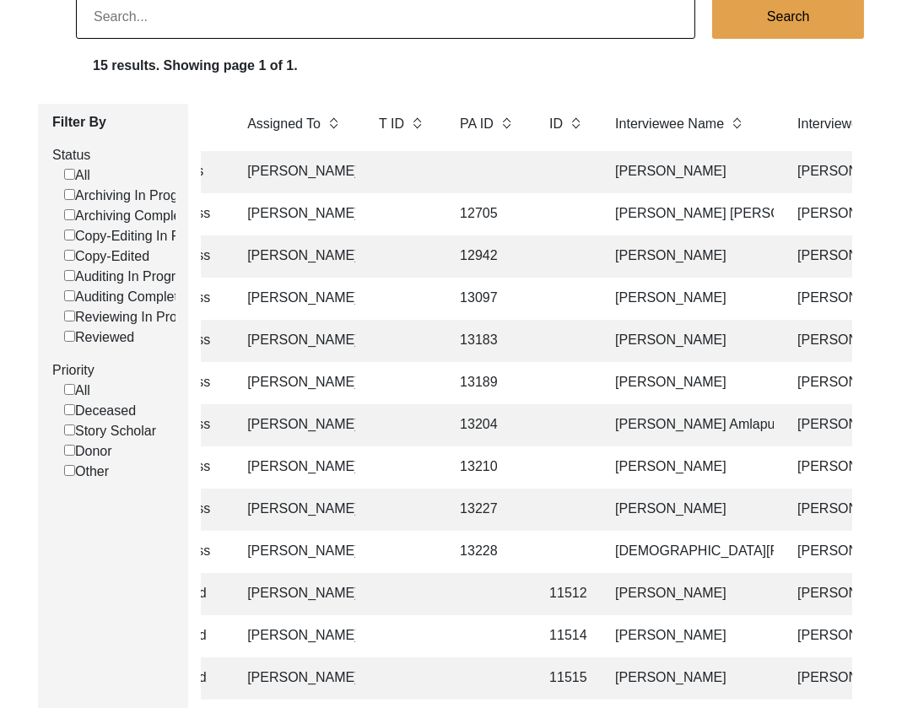
scroll to position [143, 0]
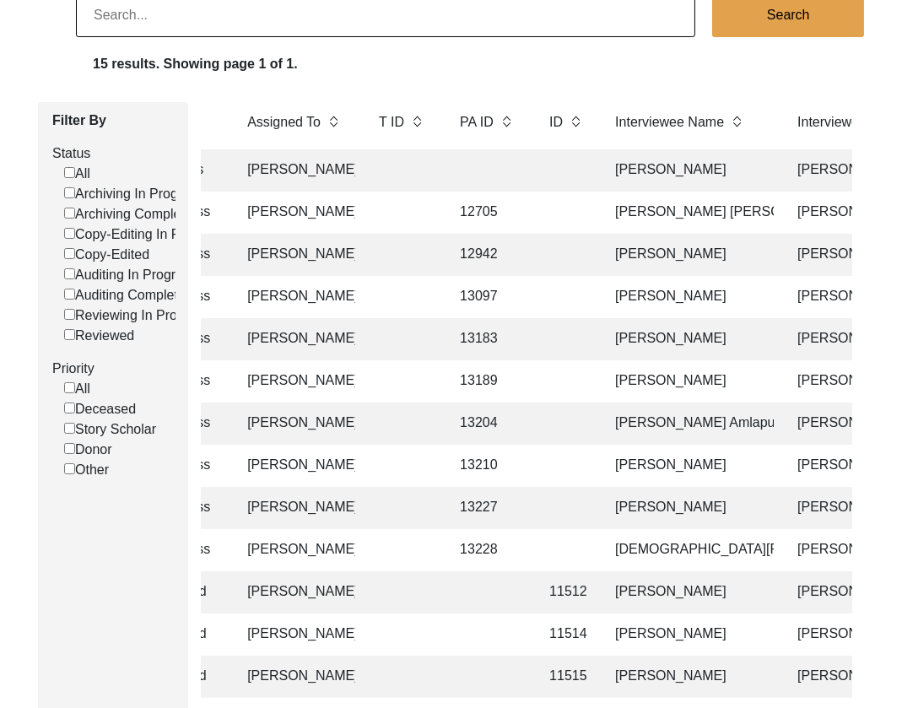
click at [689, 429] on td "[PERSON_NAME] Amlapuri" at bounding box center [689, 423] width 169 height 42
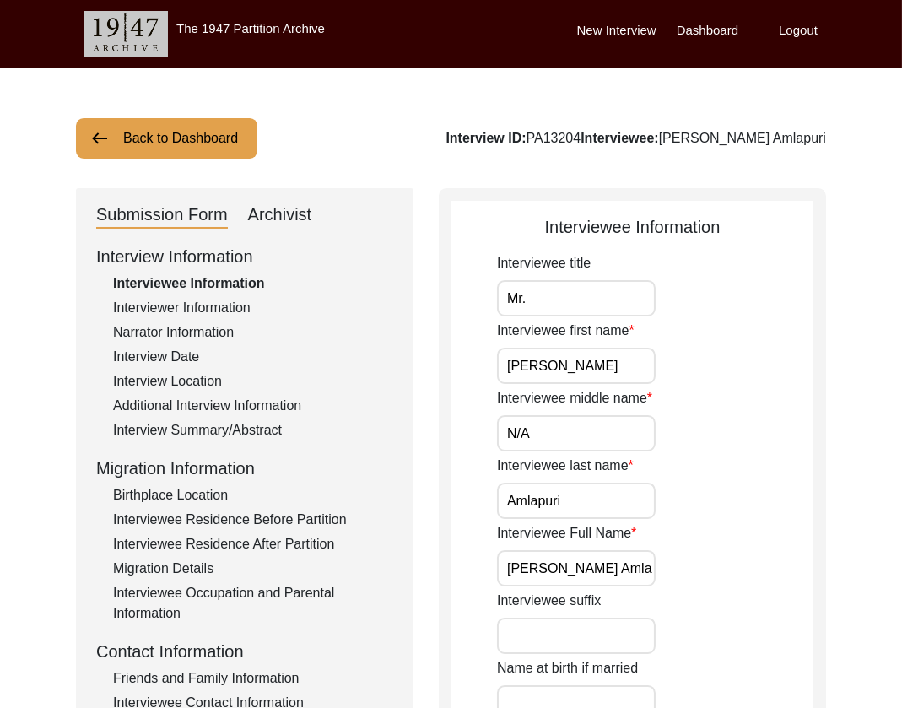
click at [299, 208] on div "Archivist" at bounding box center [280, 215] width 64 height 27
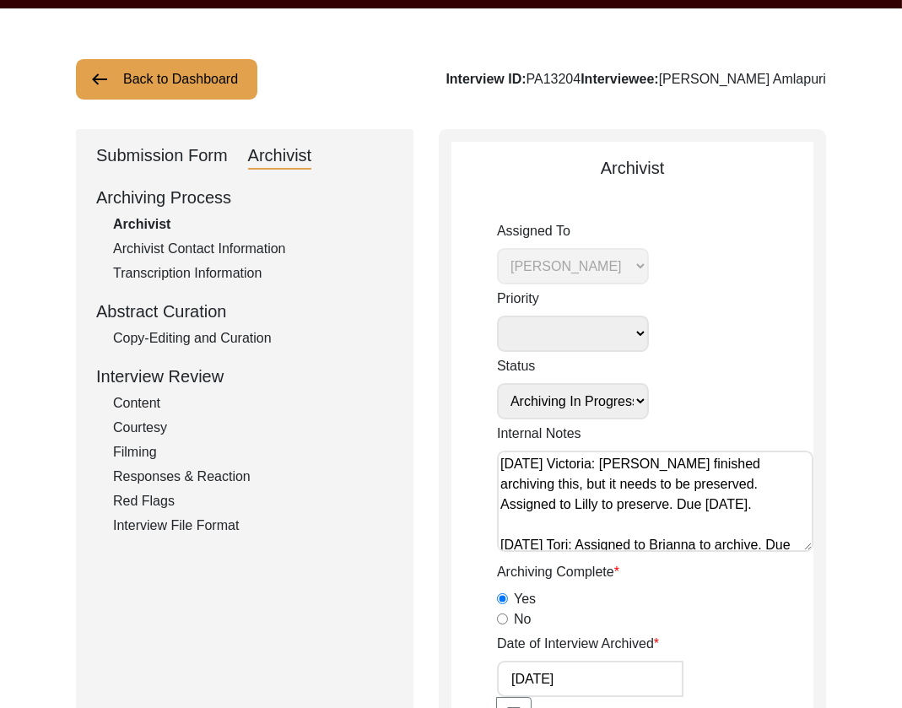
scroll to position [73, 0]
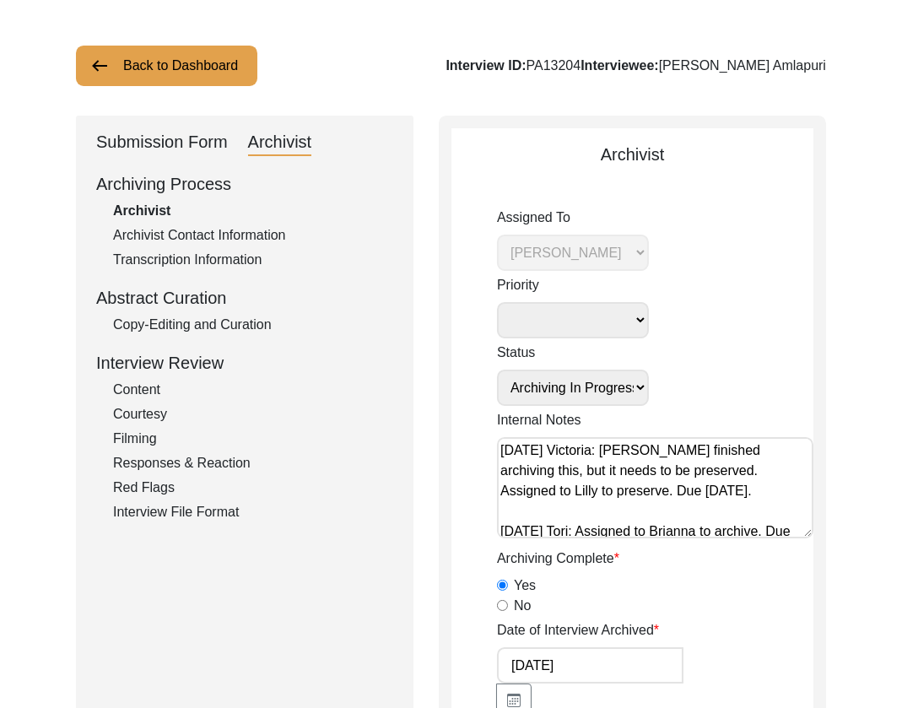
click at [743, 501] on textarea "[DATE] Victoria: [PERSON_NAME] finished archiving this, but it needs to be pres…" at bounding box center [655, 487] width 316 height 101
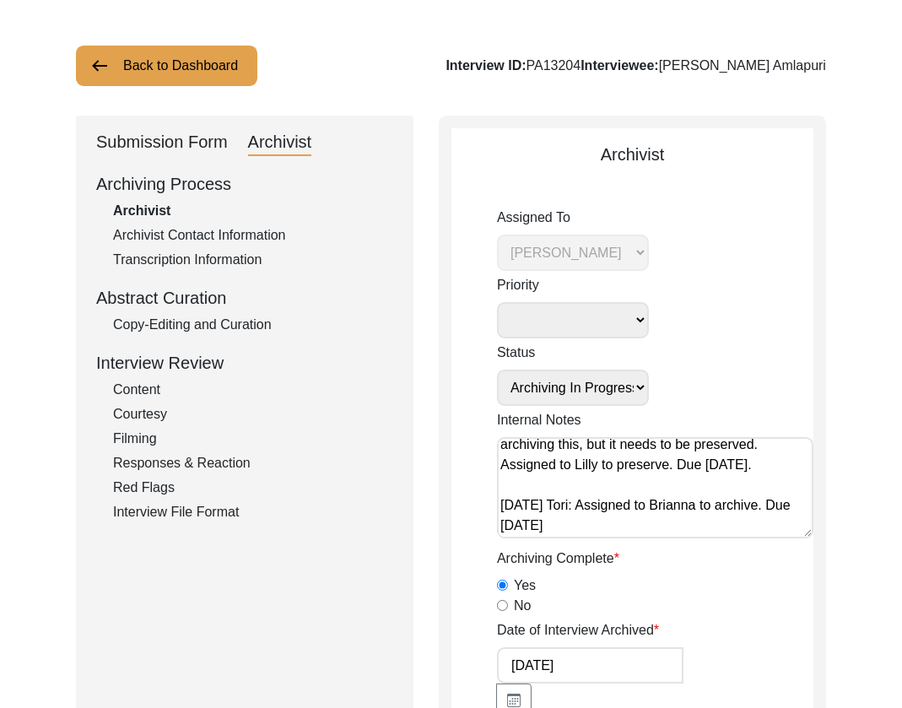
click at [116, 60] on button "Back to Dashboard" at bounding box center [166, 66] width 181 height 41
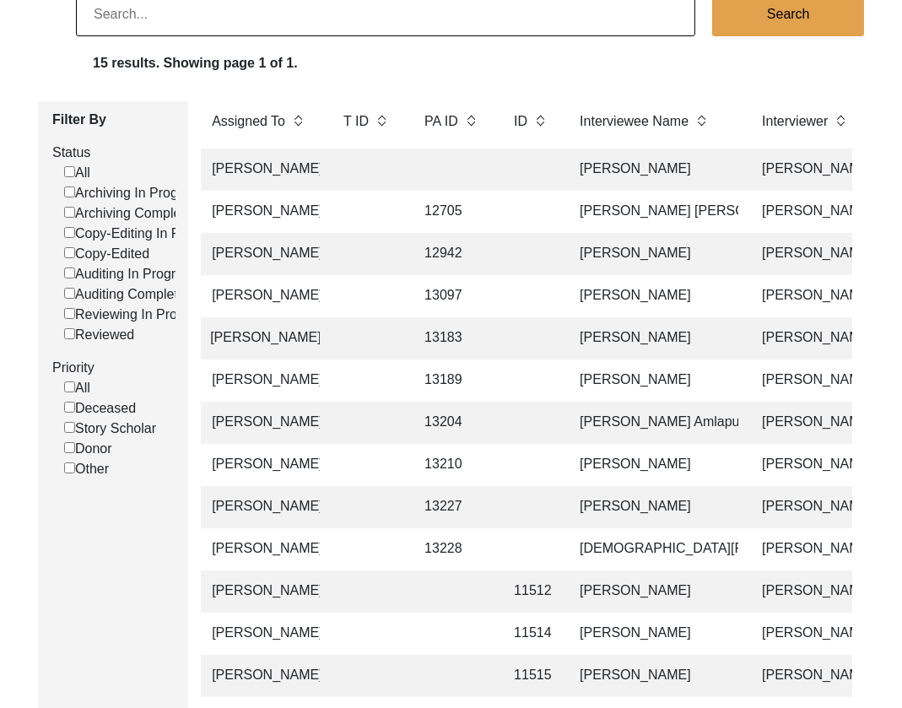
scroll to position [144, 0]
click at [679, 476] on td "[PERSON_NAME]" at bounding box center [654, 464] width 169 height 42
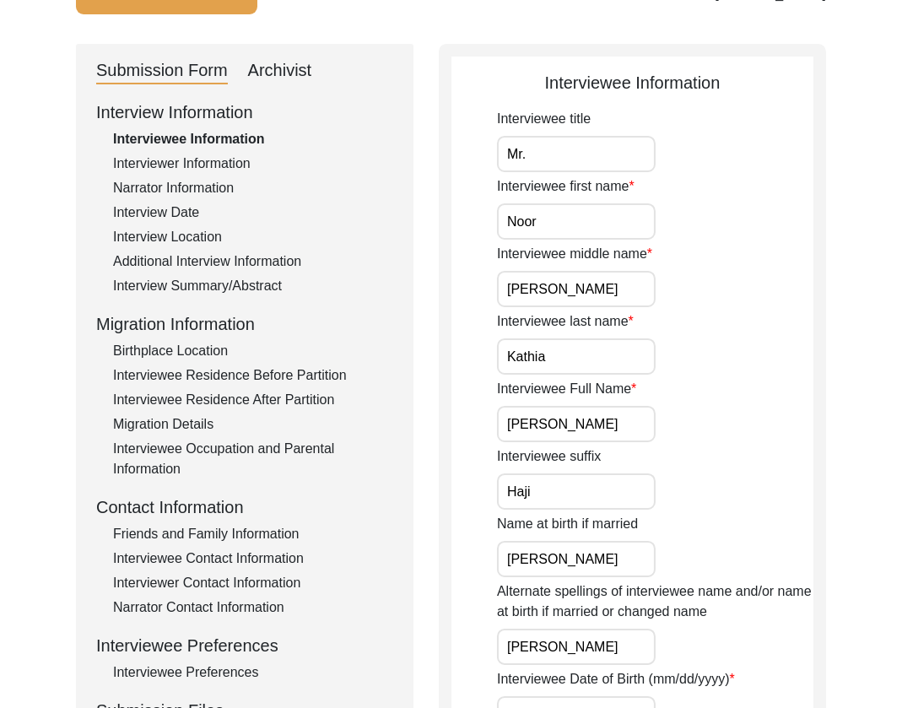
click at [274, 71] on div "Archivist" at bounding box center [280, 70] width 64 height 27
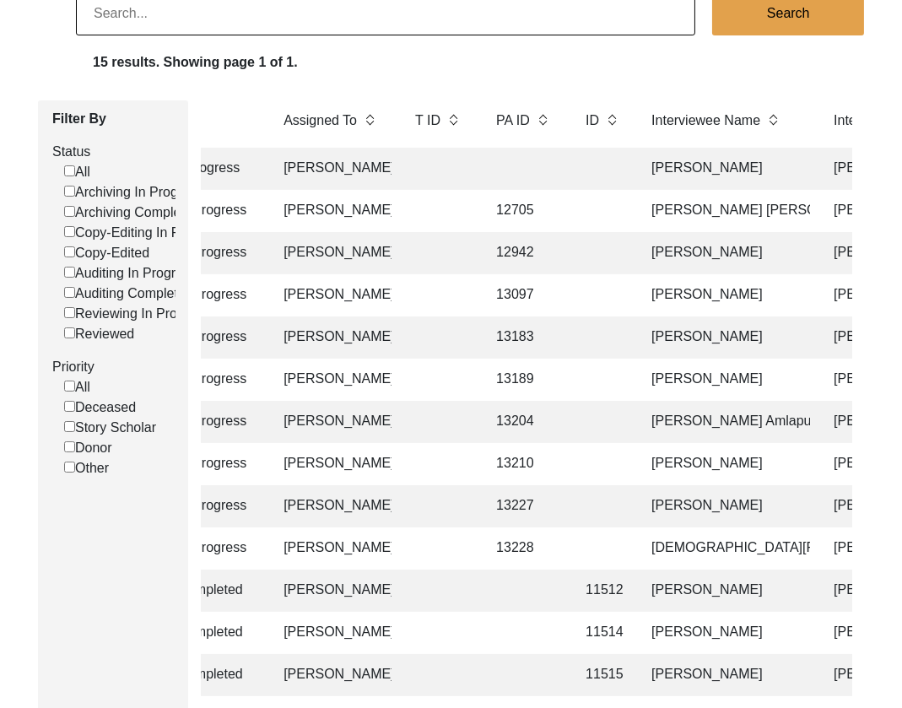
scroll to position [0, 186]
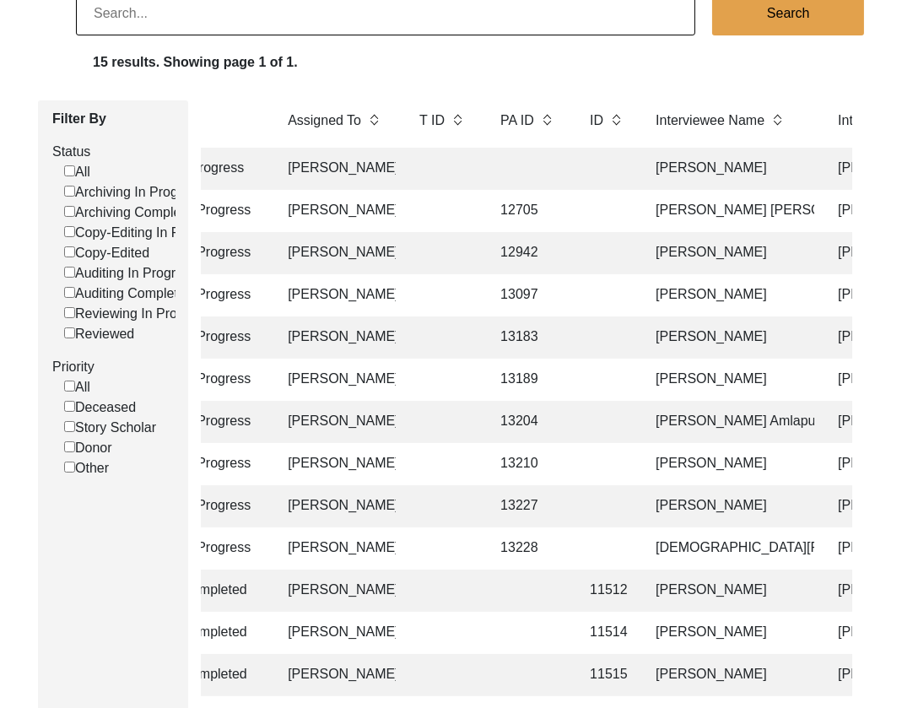
click at [686, 508] on td "[PERSON_NAME]" at bounding box center [729, 506] width 169 height 42
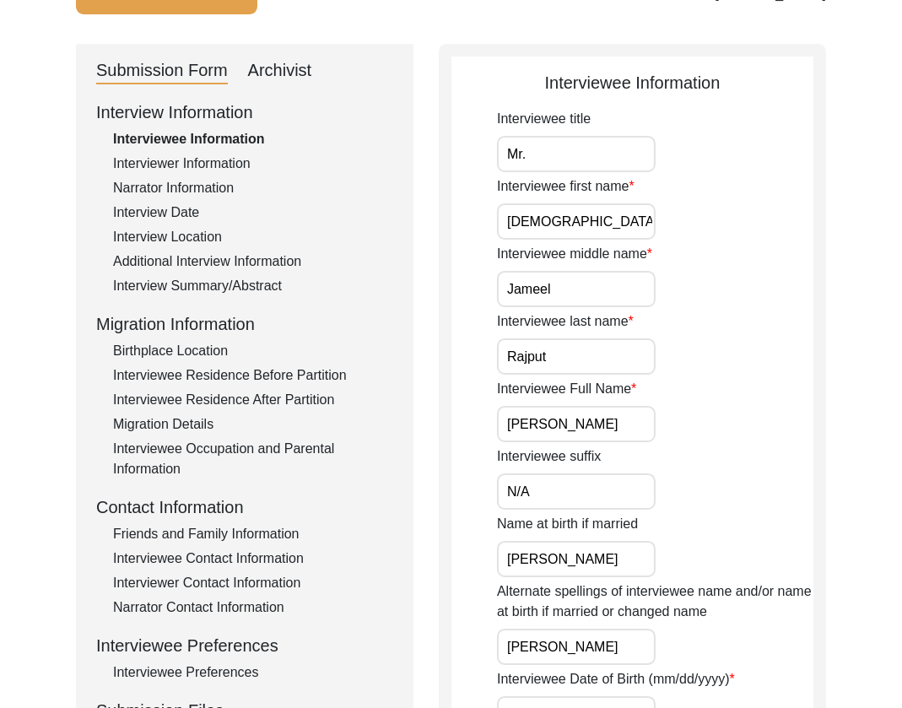
scroll to position [28, 0]
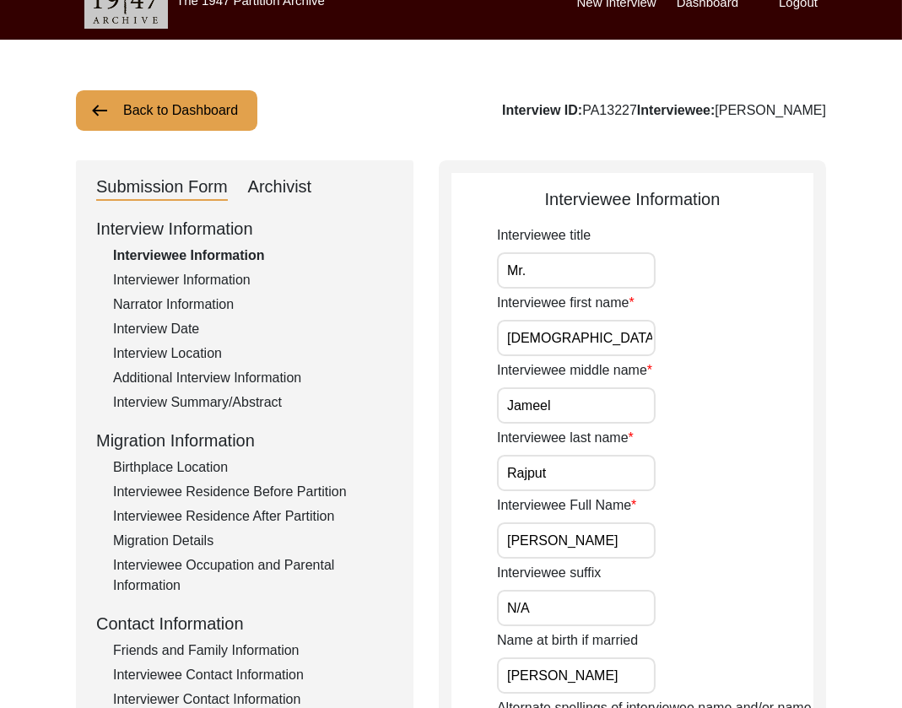
click at [307, 188] on div "Archivist" at bounding box center [280, 187] width 64 height 27
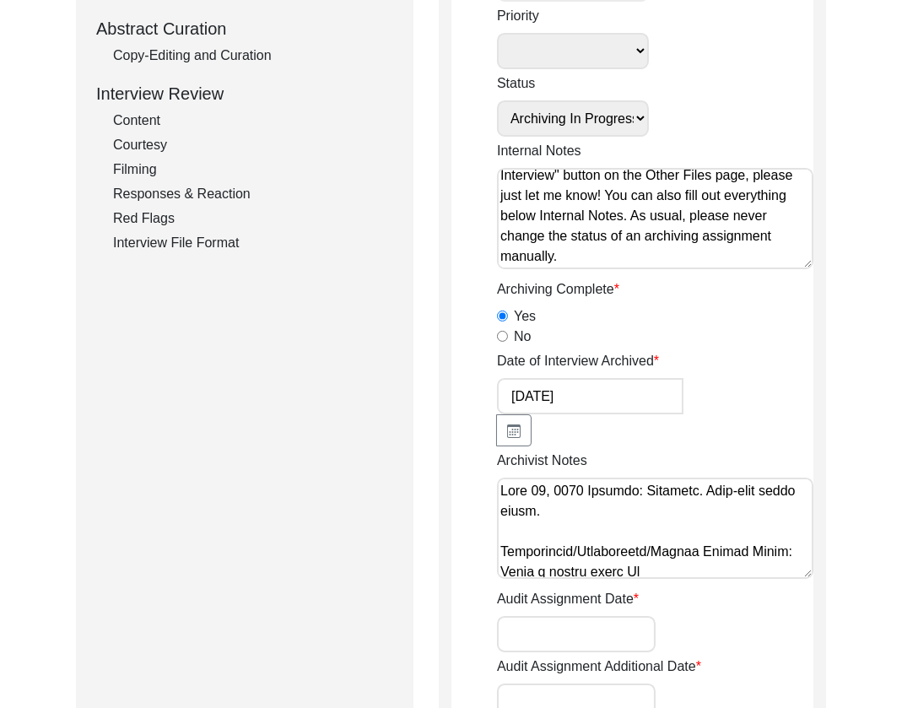
scroll to position [0, 0]
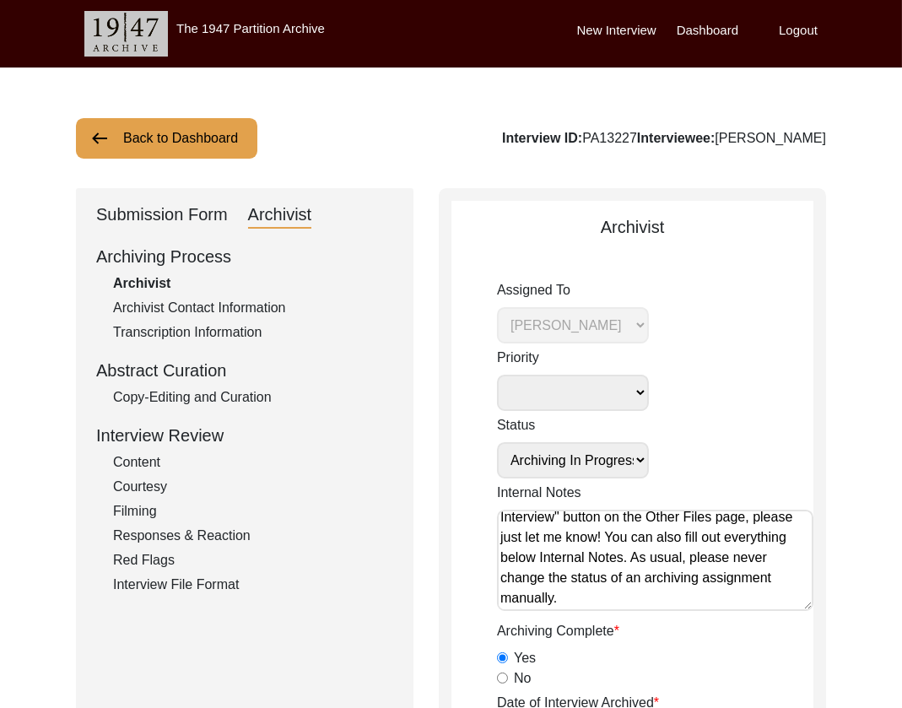
click at [125, 142] on button "Back to Dashboard" at bounding box center [166, 138] width 181 height 41
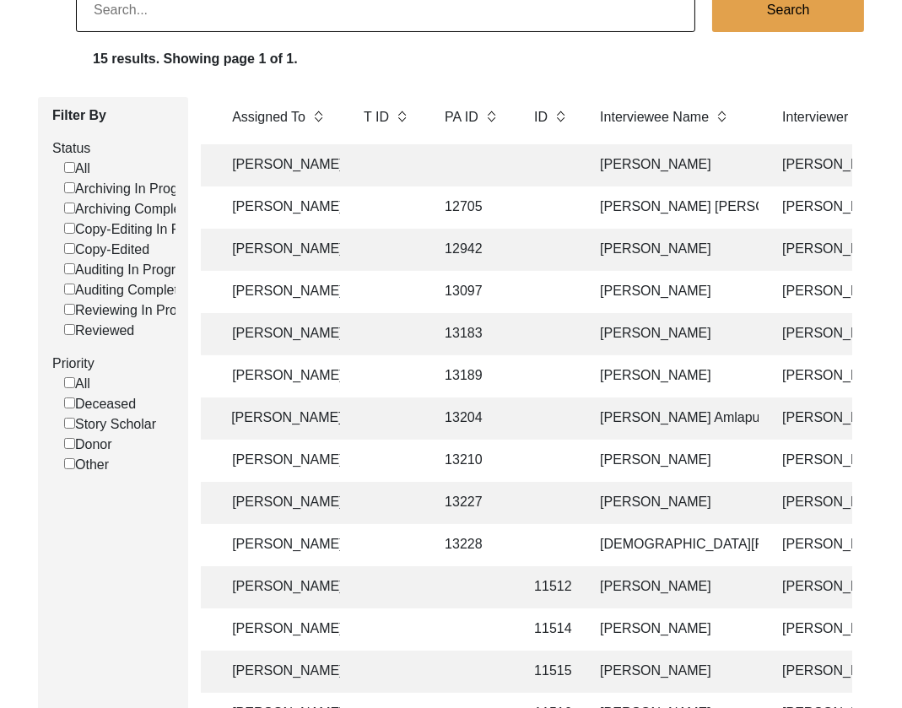
scroll to position [173, 0]
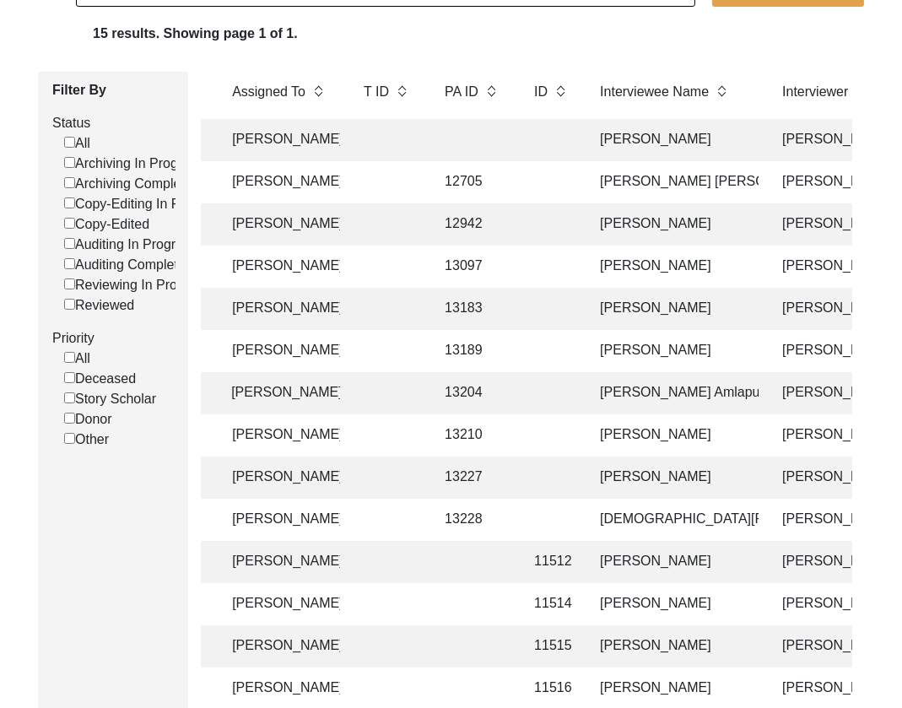
click at [716, 524] on td "[DEMOGRAPHIC_DATA][PERSON_NAME] [PERSON_NAME]" at bounding box center [674, 520] width 169 height 42
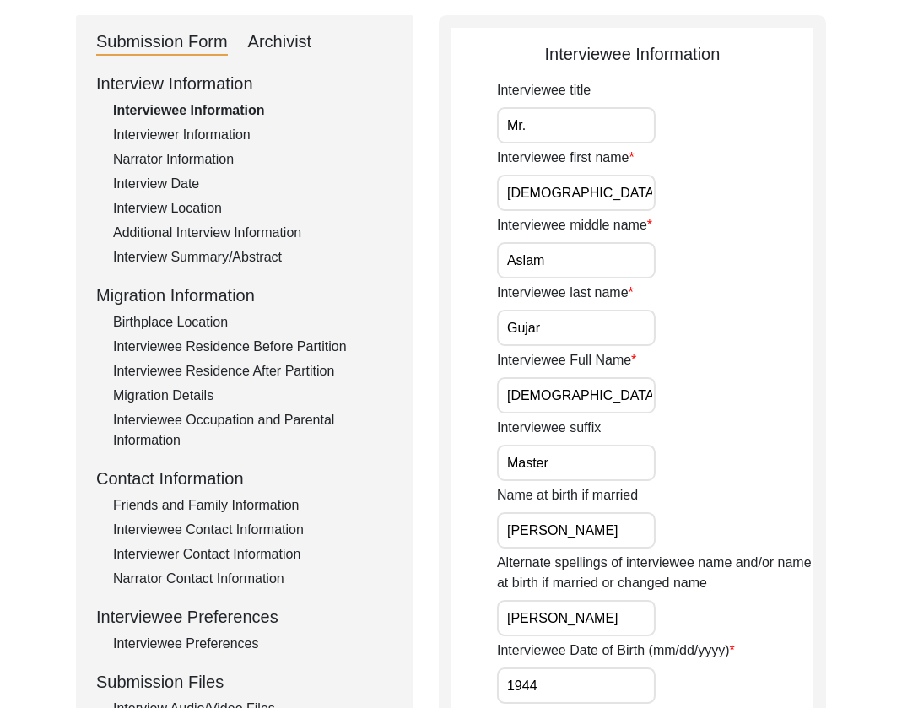
click at [303, 47] on div "Archivist" at bounding box center [280, 42] width 64 height 27
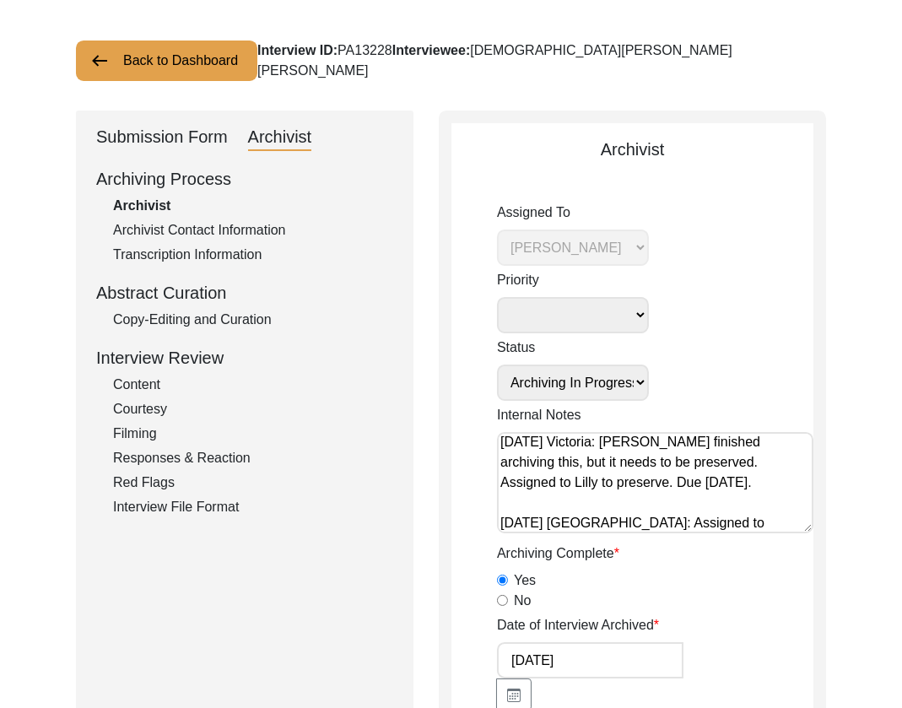
click at [167, 59] on button "Back to Dashboard" at bounding box center [166, 61] width 181 height 41
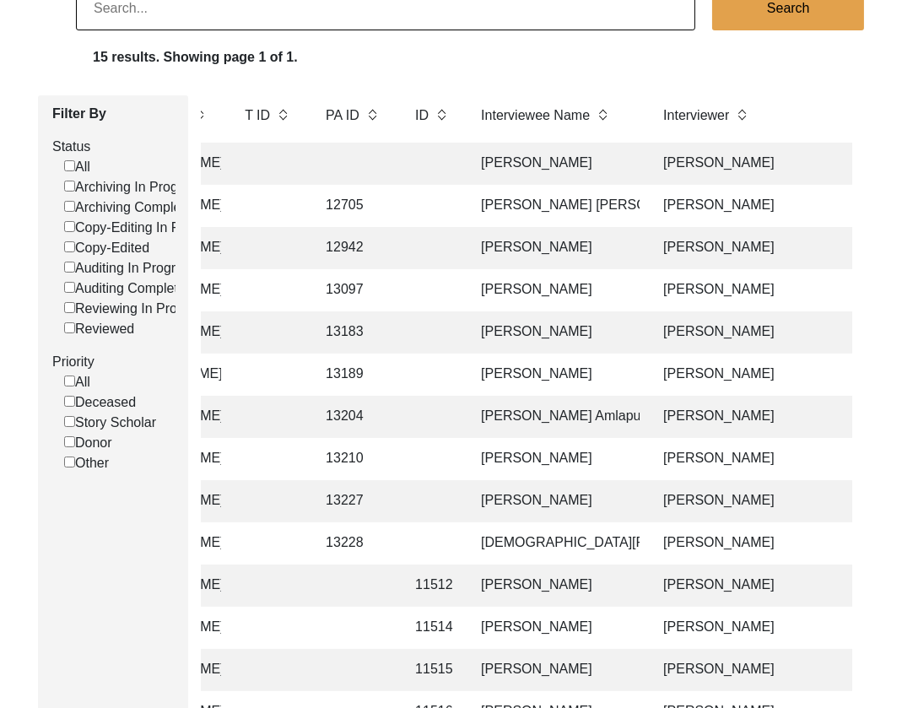
click at [613, 200] on td "[PERSON_NAME] [PERSON_NAME]" at bounding box center [555, 206] width 169 height 42
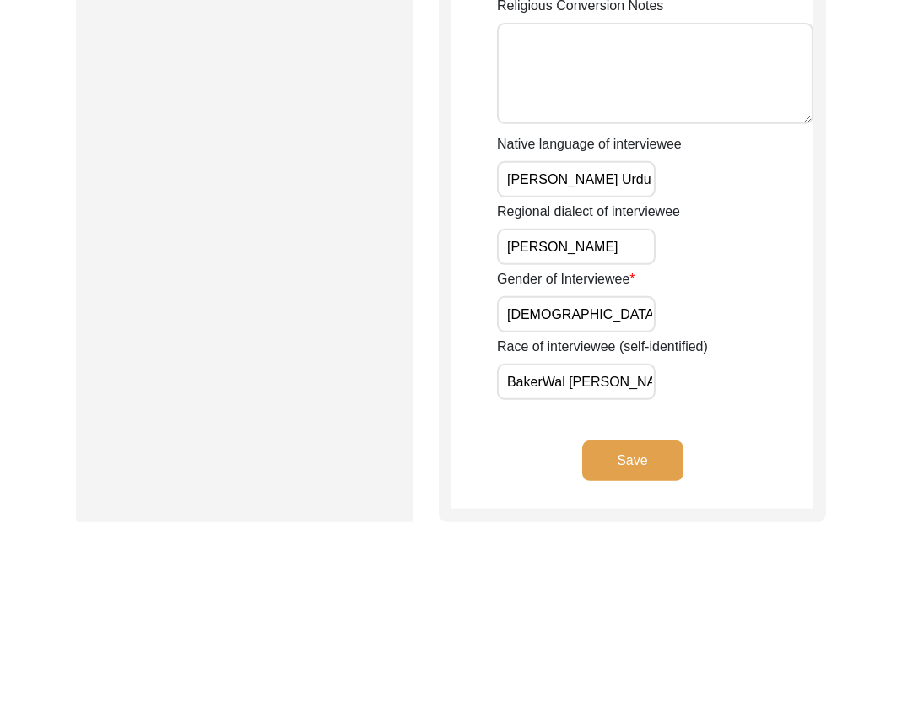
scroll to position [1266, 0]
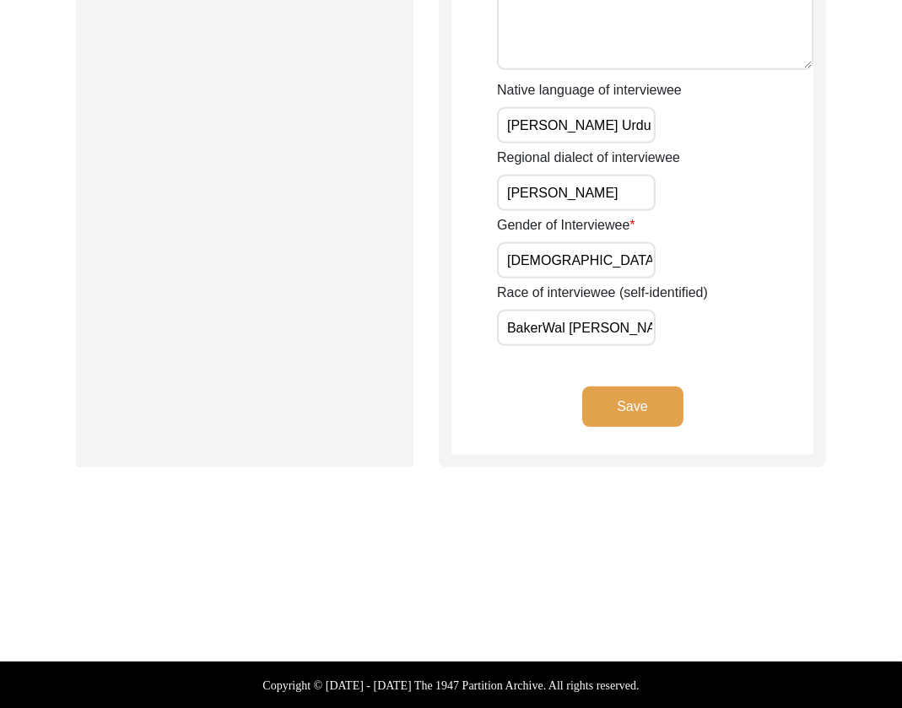
drag, startPoint x: 639, startPoint y: 330, endPoint x: 440, endPoint y: 332, distance: 198.3
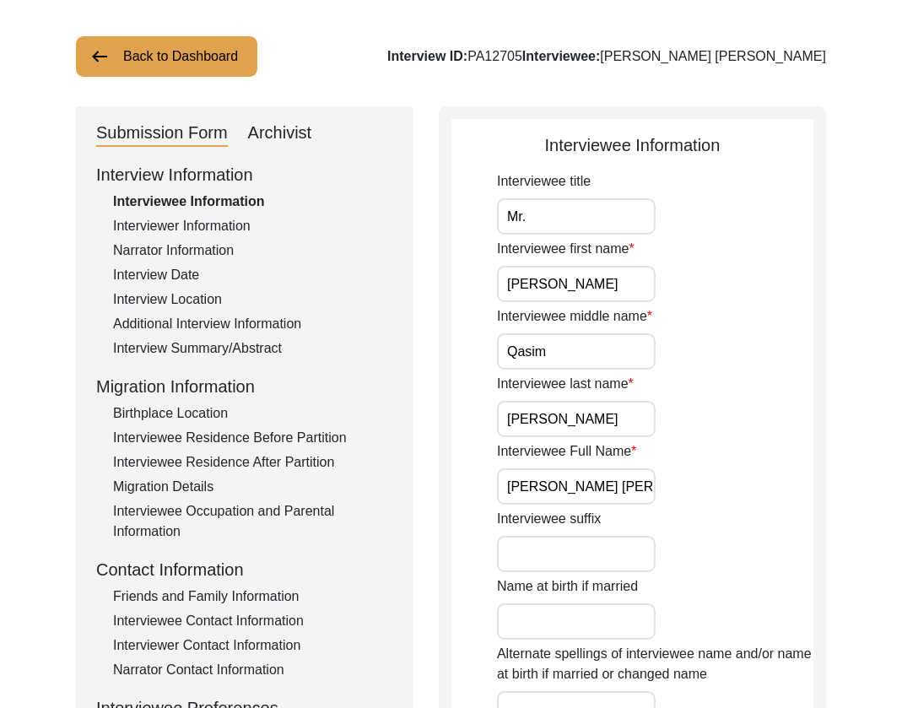
scroll to position [0, 0]
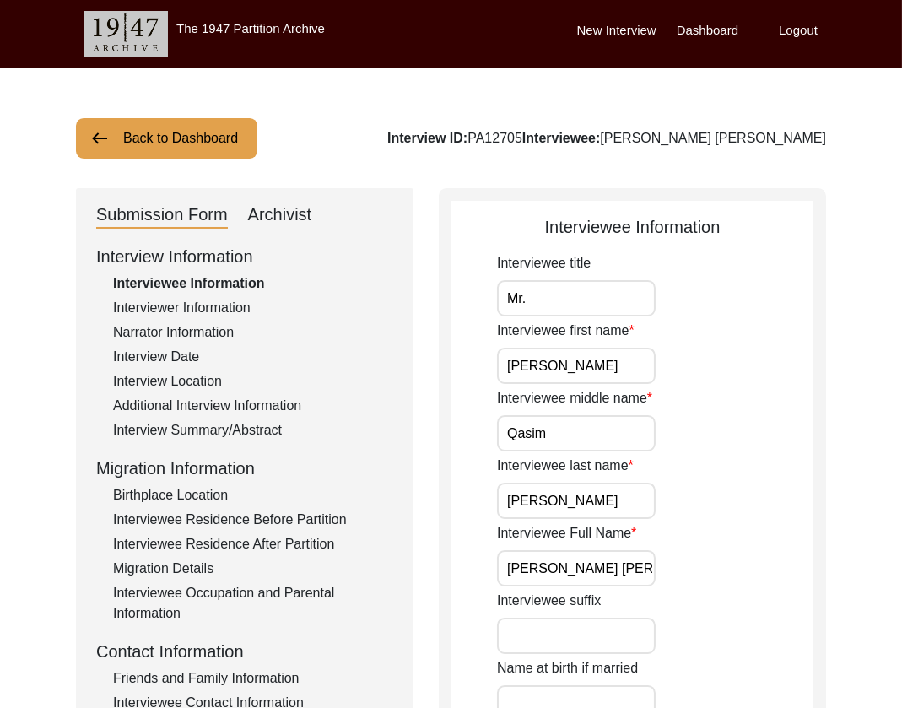
click at [185, 316] on div "Interviewer Information" at bounding box center [253, 308] width 280 height 20
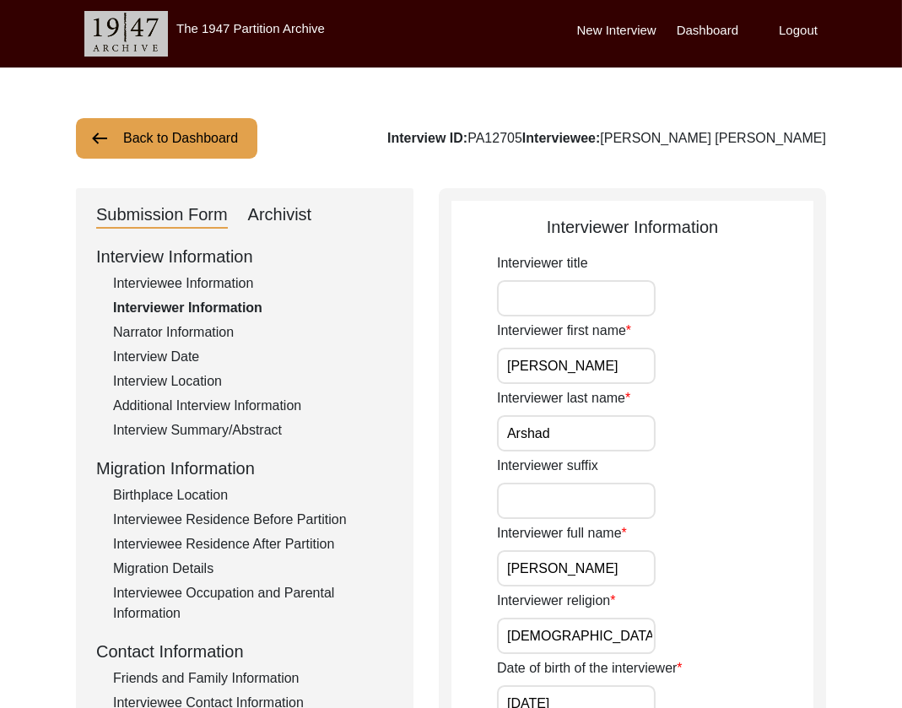
click at [230, 281] on div "Interviewee Information" at bounding box center [253, 283] width 280 height 20
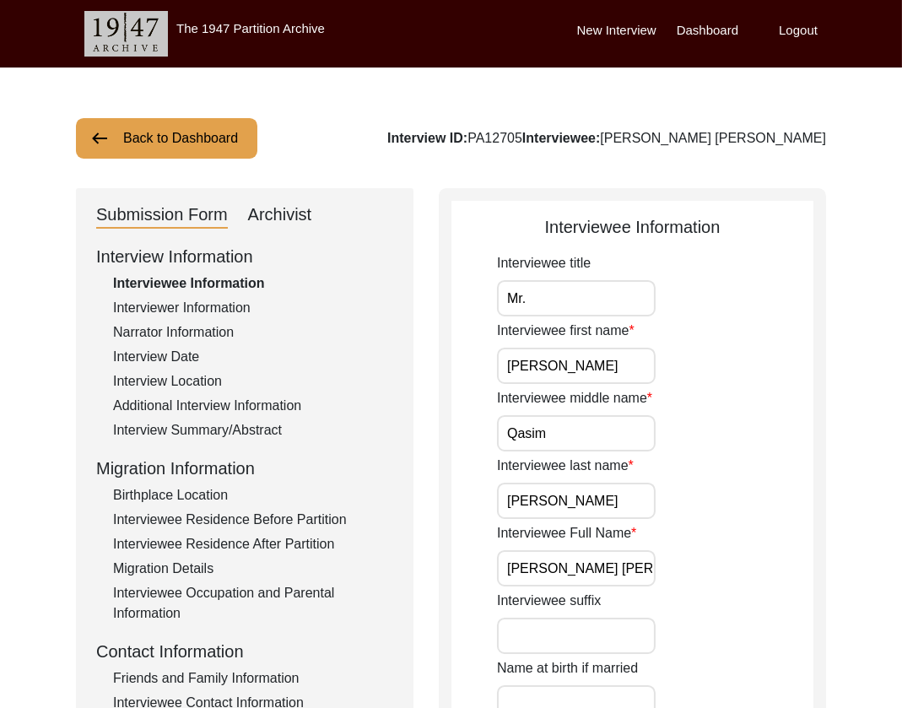
click at [597, 301] on input "Mr." at bounding box center [576, 298] width 159 height 36
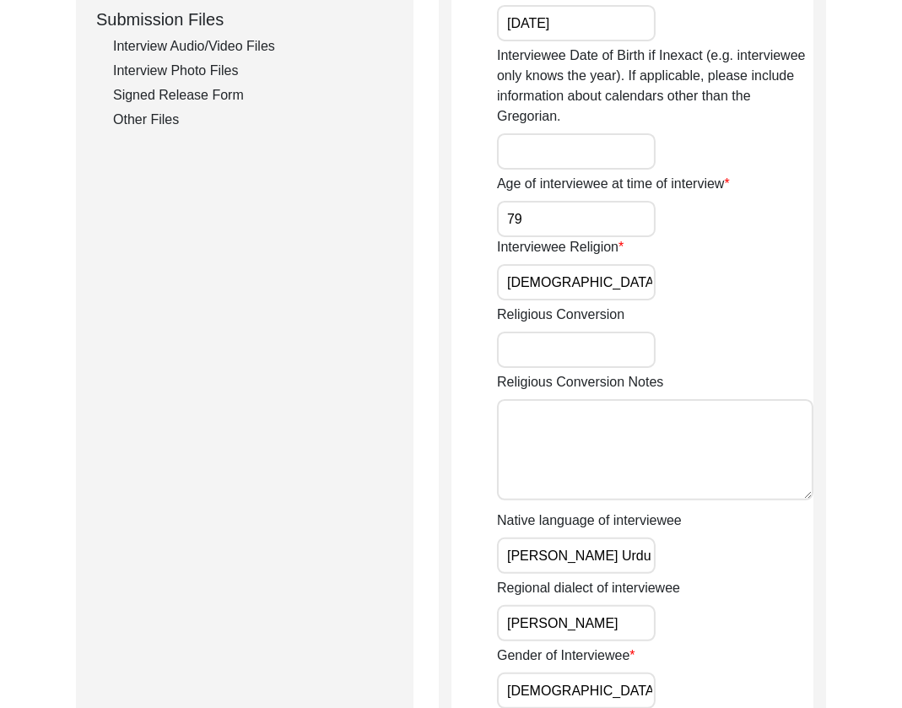
scroll to position [1239, 0]
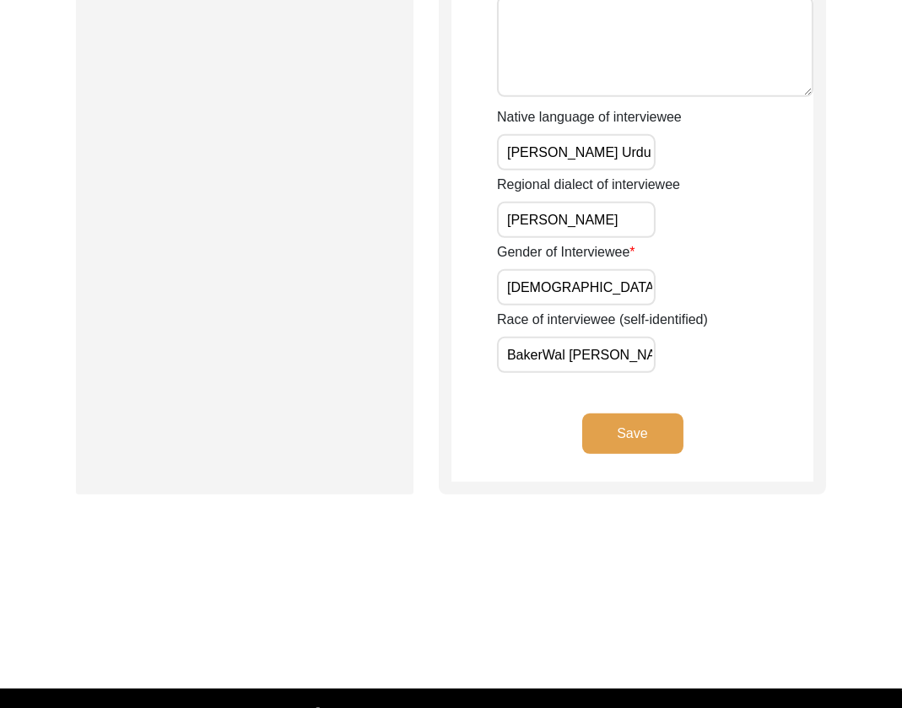
paste input "wal [PERSON_NAME]"
click at [649, 424] on button "Save" at bounding box center [632, 433] width 101 height 41
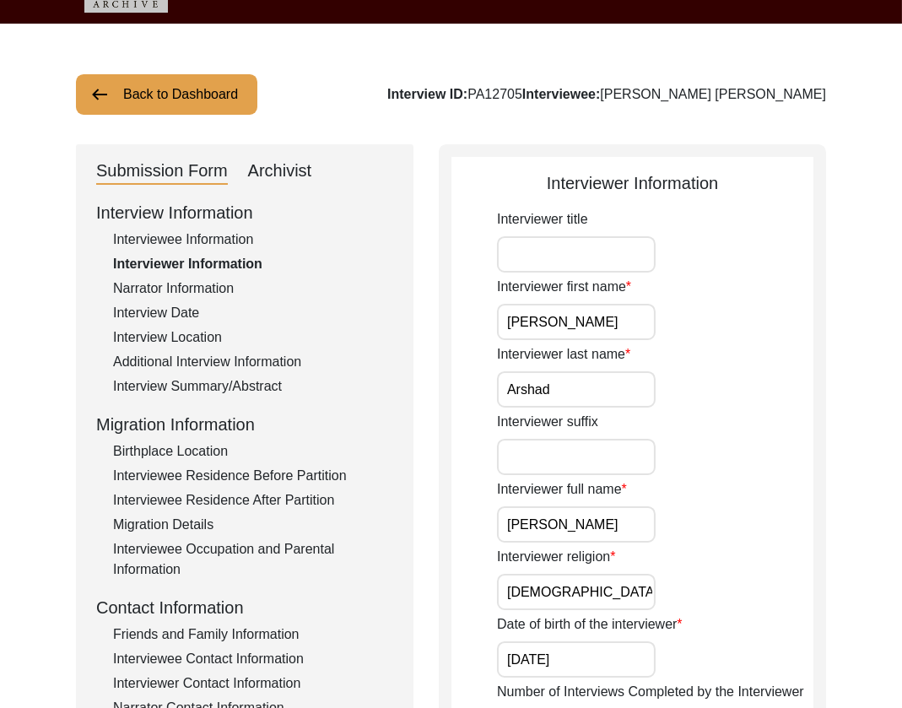
scroll to position [62, 0]
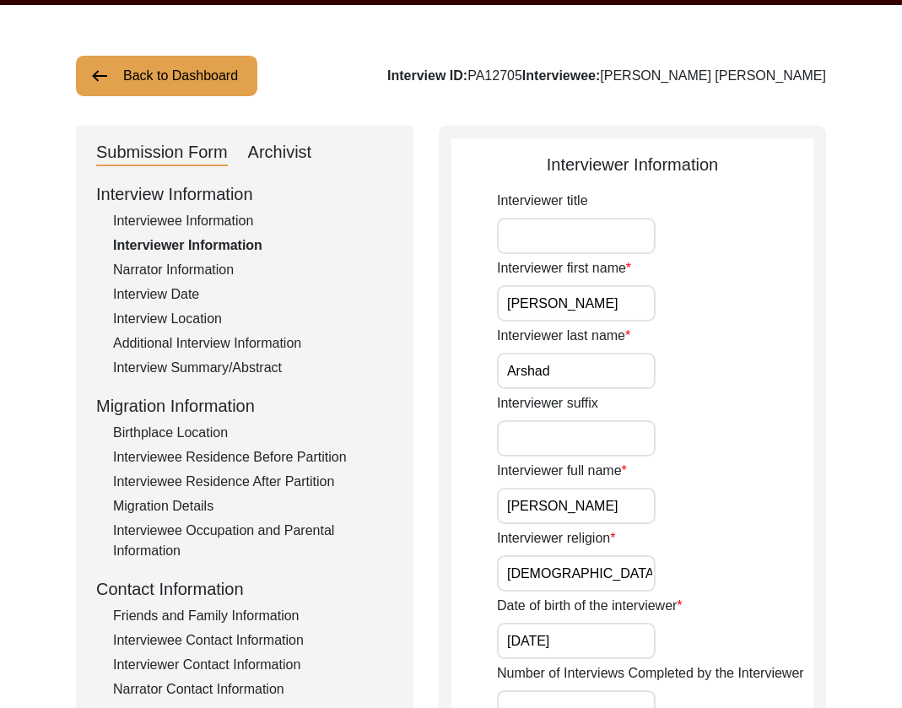
click at [173, 222] on div "Interviewee Information" at bounding box center [253, 221] width 280 height 20
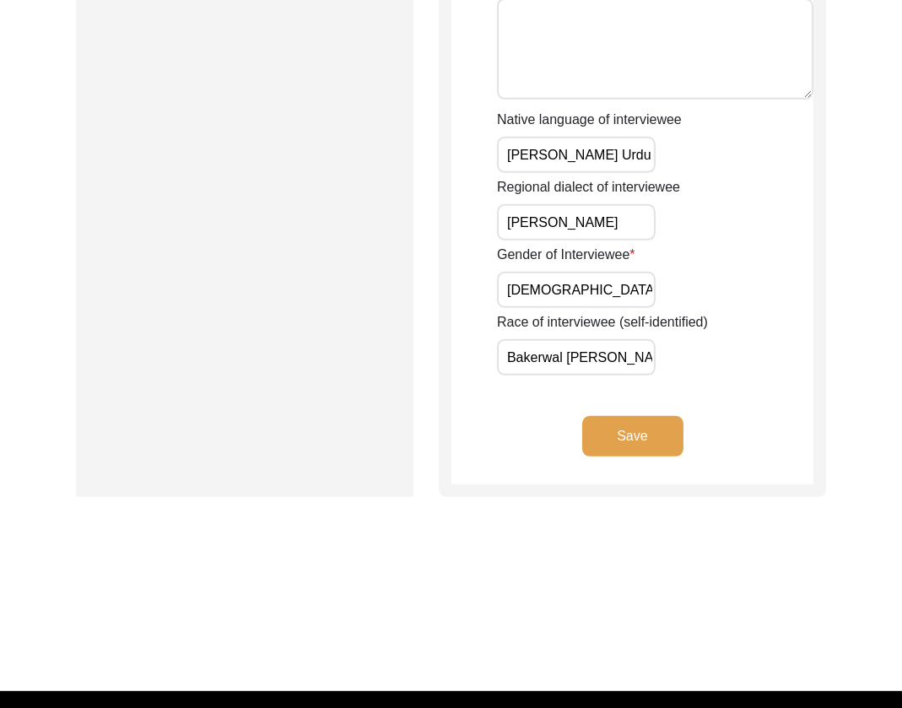
scroll to position [1233, 0]
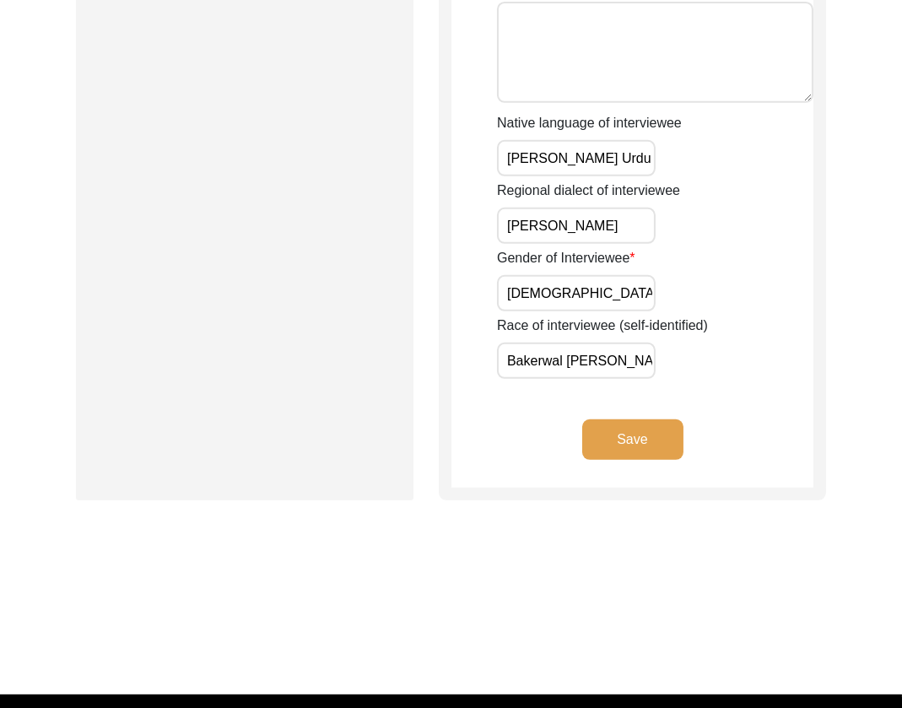
click at [537, 365] on input "Bakerwal [PERSON_NAME]" at bounding box center [576, 361] width 159 height 36
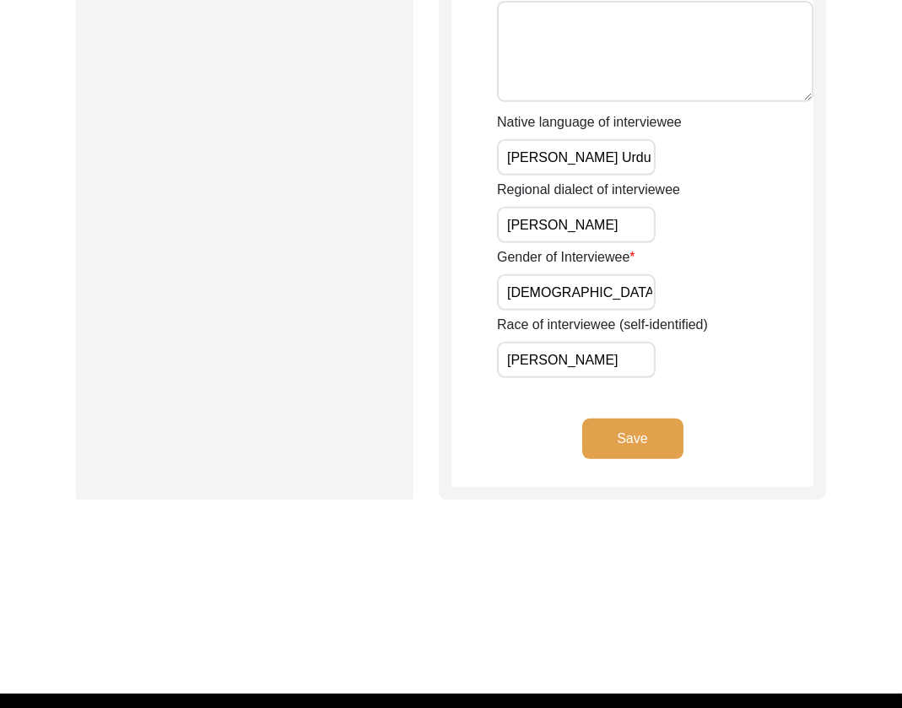
click at [651, 436] on button "Save" at bounding box center [632, 439] width 101 height 41
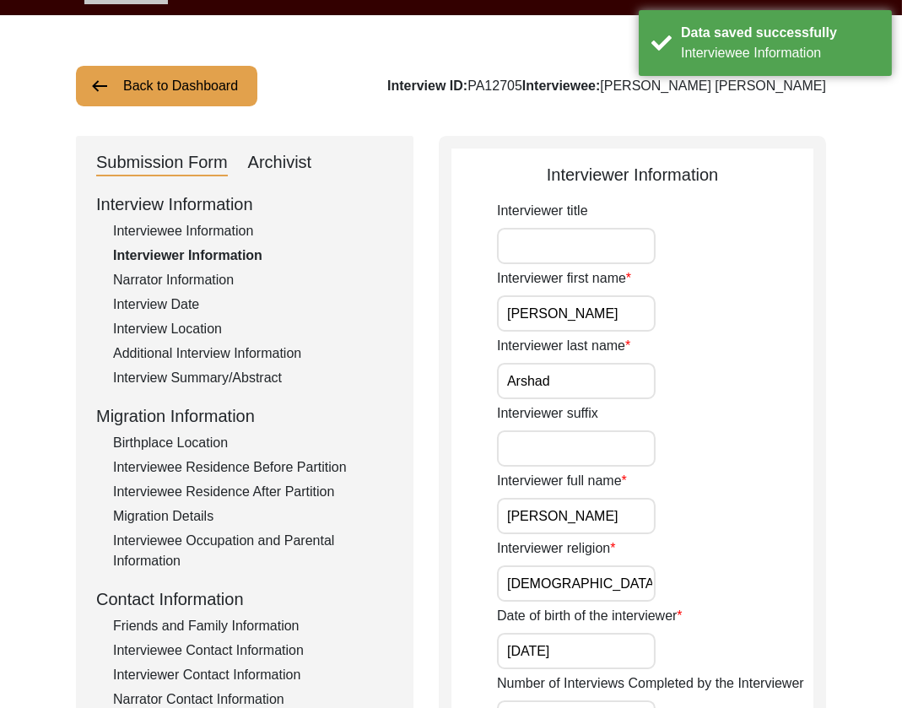
scroll to position [0, 0]
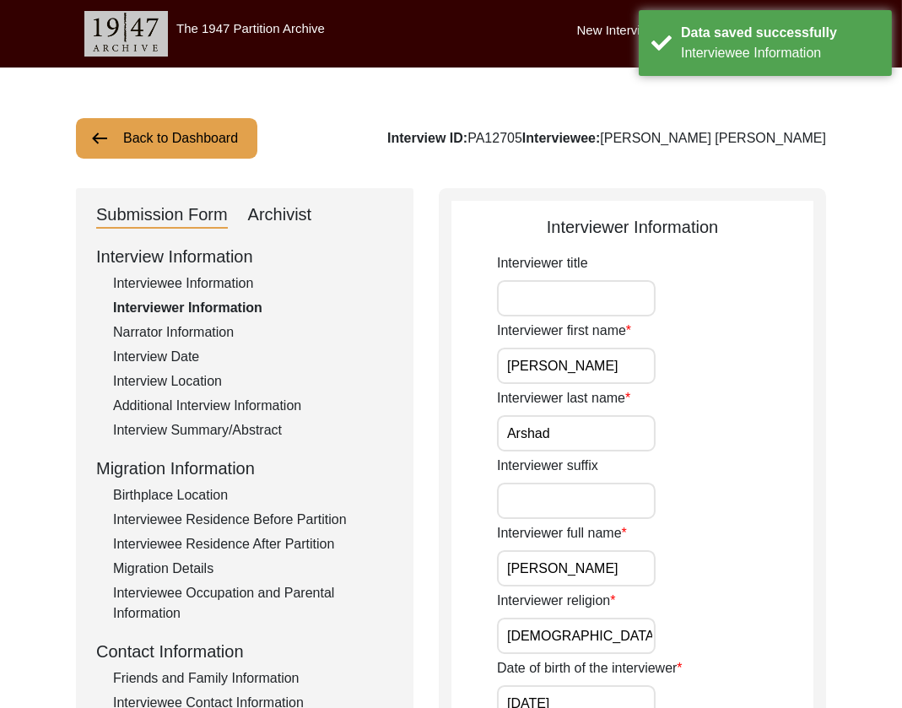
click at [601, 368] on input "[PERSON_NAME]" at bounding box center [576, 366] width 159 height 36
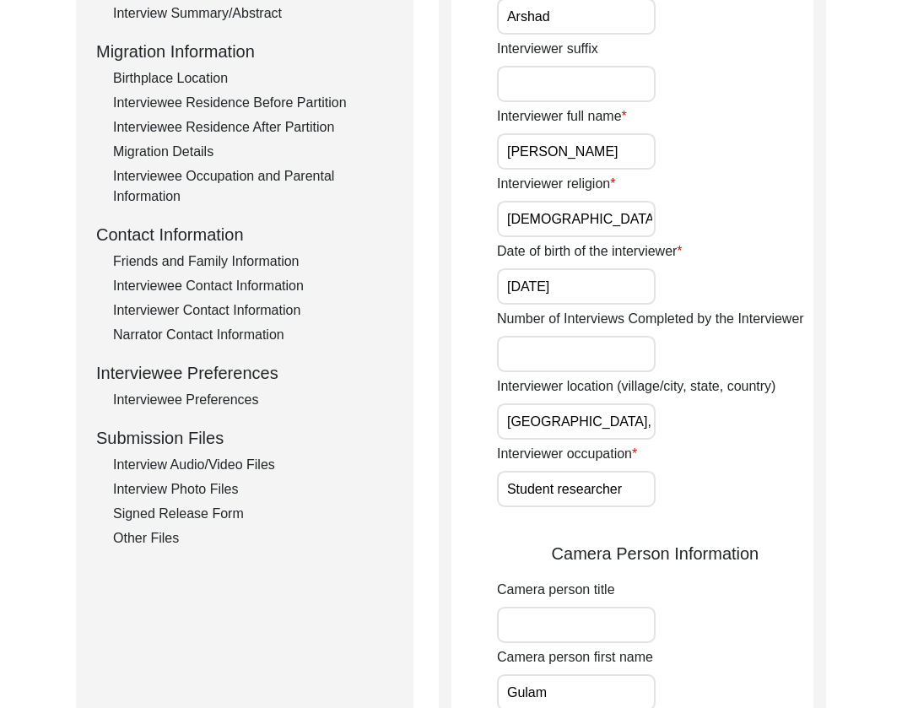
click at [592, 431] on input "[GEOGRAPHIC_DATA], [GEOGRAPHIC_DATA], [GEOGRAPHIC_DATA]" at bounding box center [576, 421] width 159 height 36
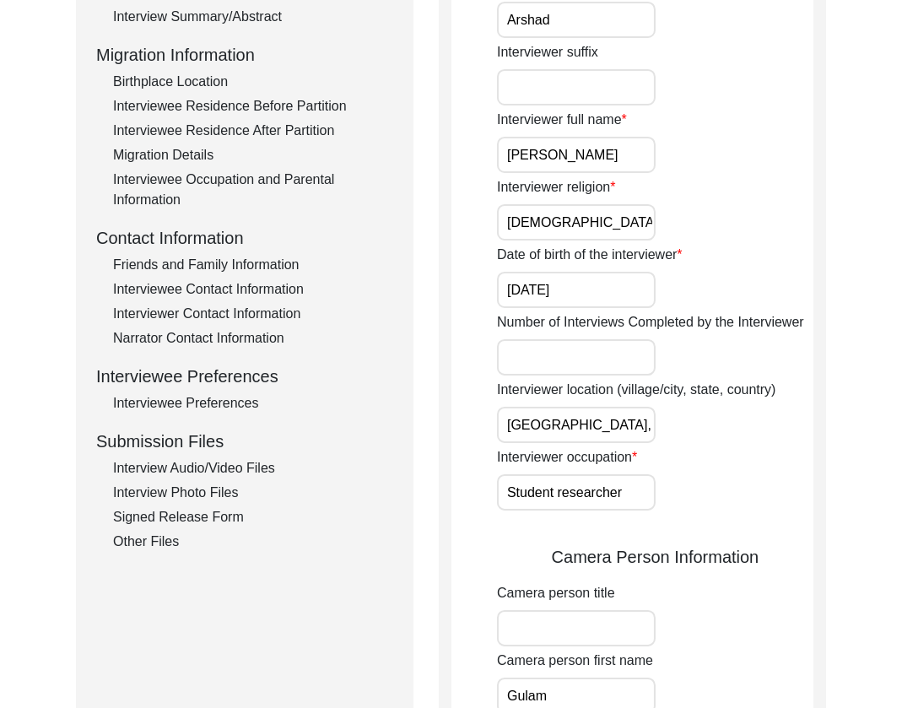
drag, startPoint x: 570, startPoint y: 486, endPoint x: 569, endPoint y: 494, distance: 8.6
click at [570, 486] on input "Student researcher" at bounding box center [576, 492] width 159 height 36
click at [559, 499] on input "Student researcher" at bounding box center [576, 492] width 159 height 36
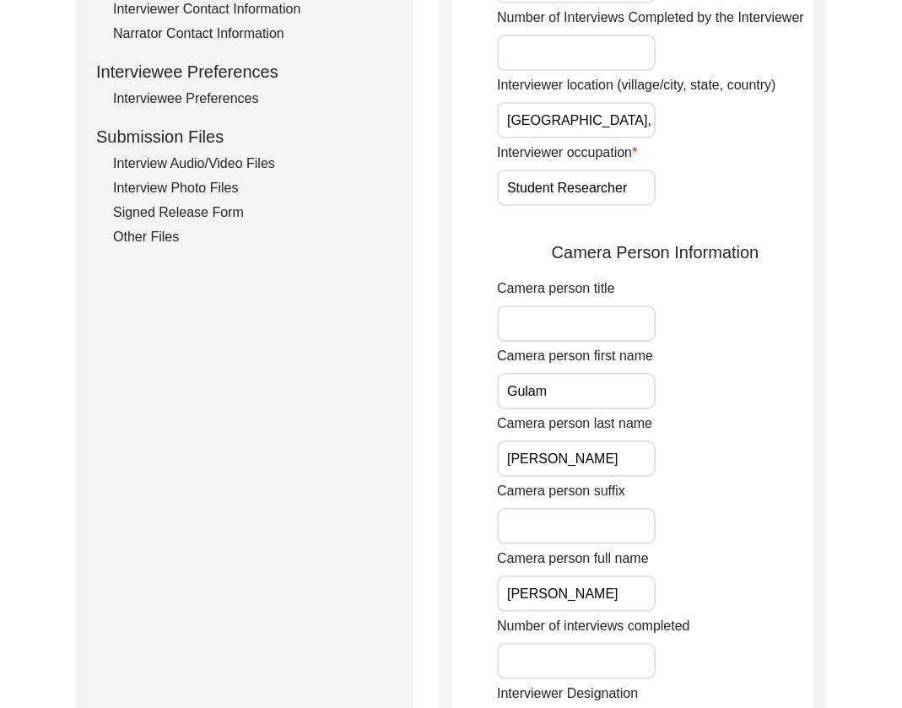
scroll to position [796, 0]
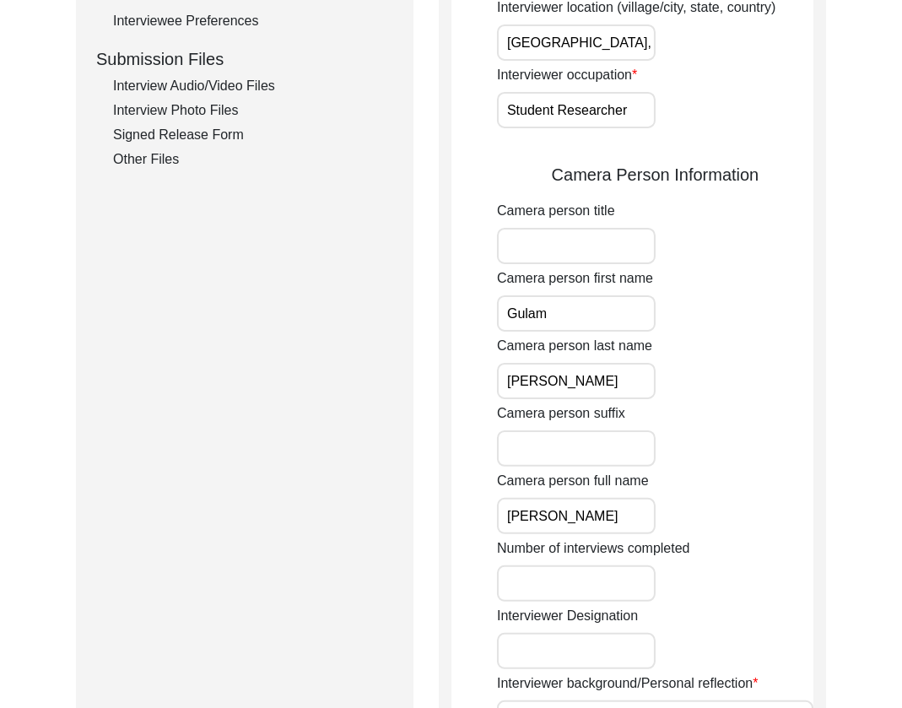
click at [630, 323] on input "Gulam" at bounding box center [576, 313] width 159 height 36
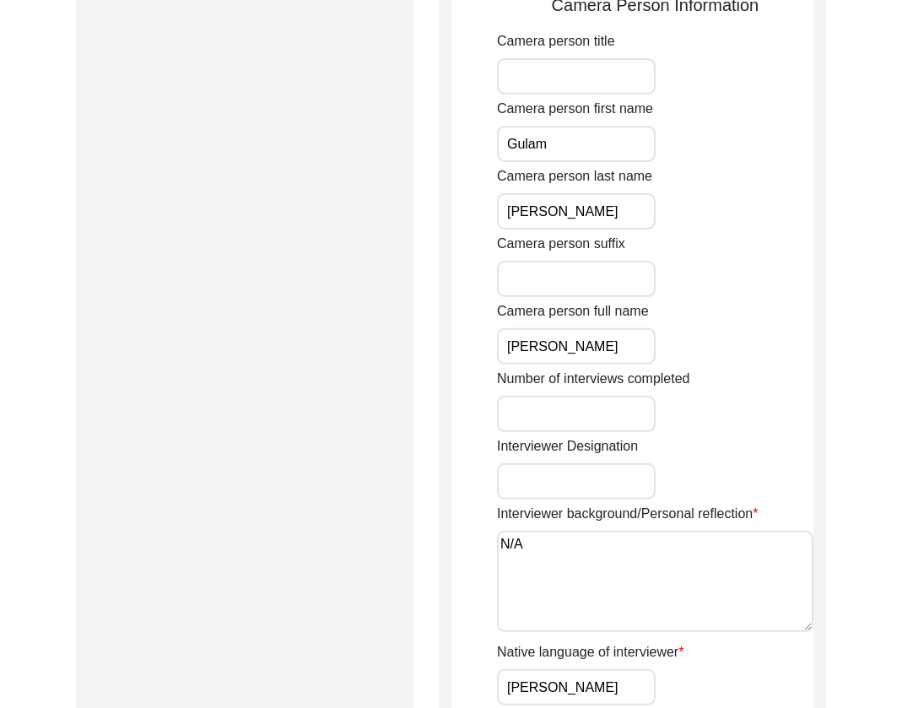
scroll to position [1365, 0]
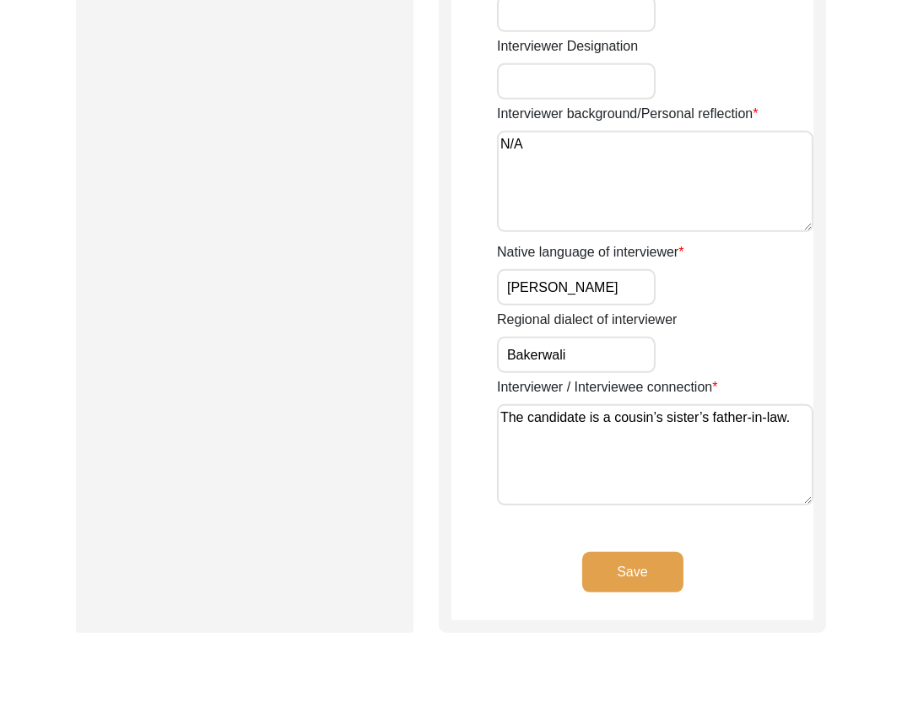
click at [591, 354] on input "Bakerwali" at bounding box center [576, 355] width 159 height 36
drag, startPoint x: 539, startPoint y: 350, endPoint x: 571, endPoint y: 408, distance: 66.5
click at [539, 351] on input "Bakerwali" at bounding box center [576, 355] width 159 height 36
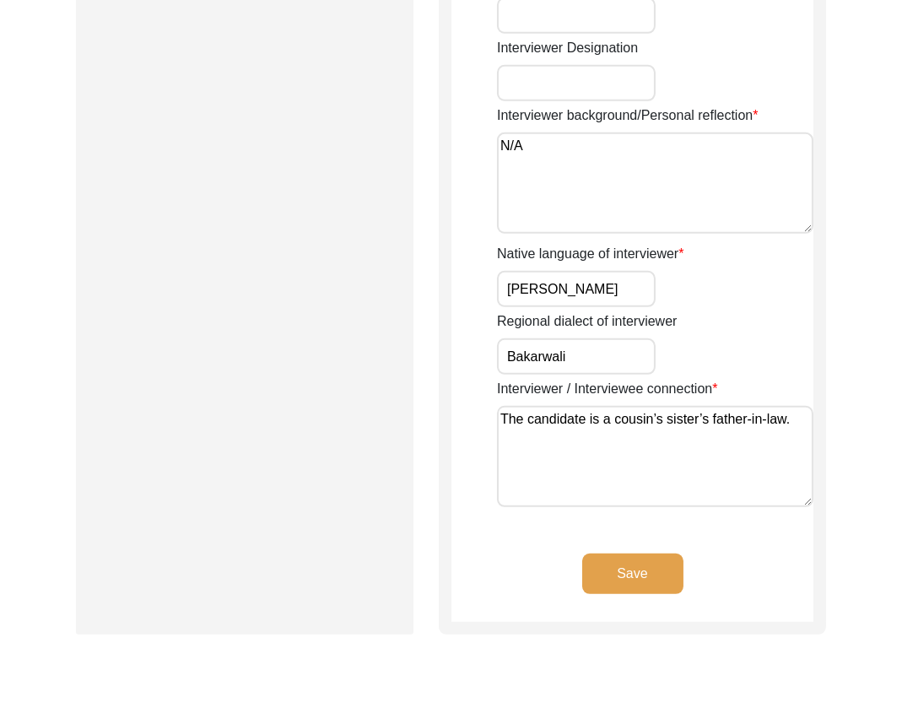
drag, startPoint x: 691, startPoint y: 397, endPoint x: 694, endPoint y: 456, distance: 60.0
click at [692, 397] on label "Interviewer / Interviewee connection" at bounding box center [607, 389] width 220 height 20
click at [692, 406] on textarea "The candidate is a cousin’s sister’s father-in-law." at bounding box center [655, 456] width 316 height 101
click at [699, 480] on textarea "The candidate is a cousin’s sister’s father-in-law." at bounding box center [655, 456] width 316 height 101
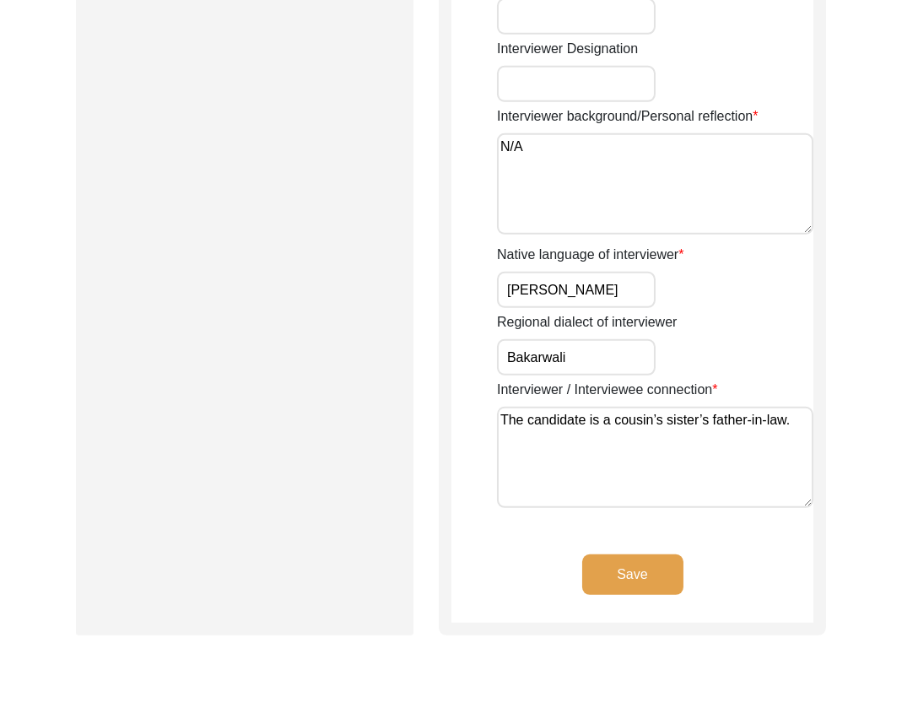
click at [600, 358] on input "Bakarwali" at bounding box center [576, 357] width 159 height 36
click at [713, 461] on textarea "The candidate is a cousin’s sister’s father-in-law." at bounding box center [655, 457] width 316 height 101
click at [639, 564] on button "Save" at bounding box center [632, 574] width 101 height 41
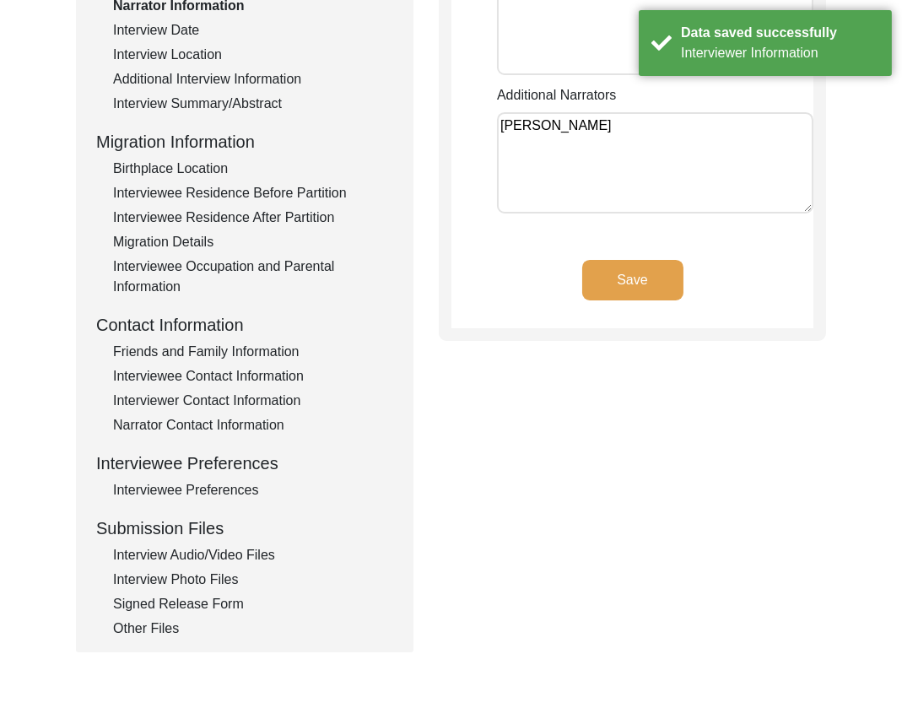
scroll to position [0, 0]
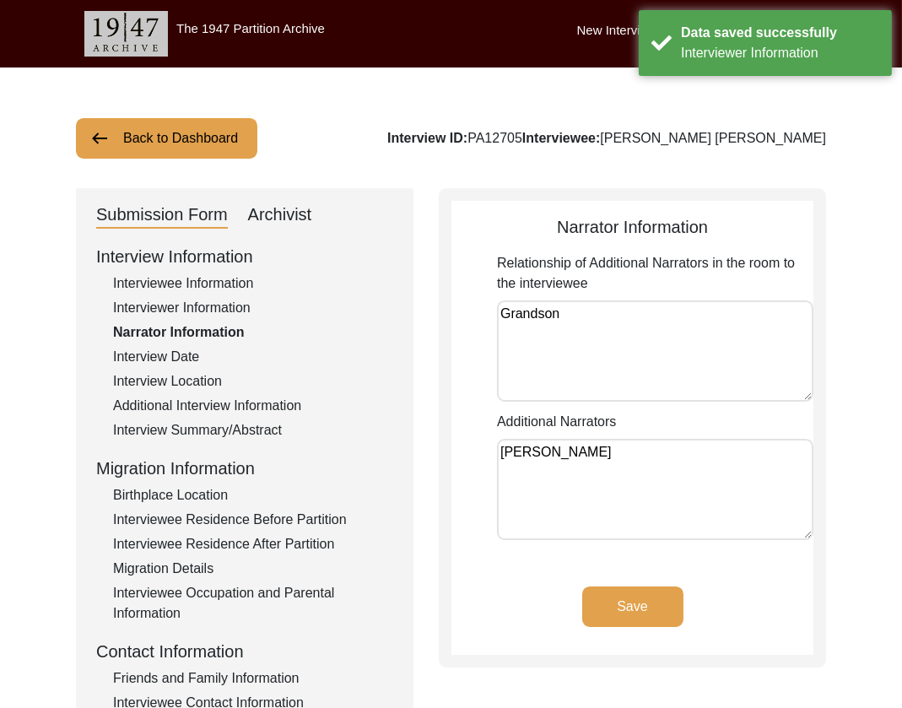
click at [639, 321] on textarea "Grandson" at bounding box center [655, 350] width 316 height 101
click at [632, 609] on button "Save" at bounding box center [632, 606] width 101 height 41
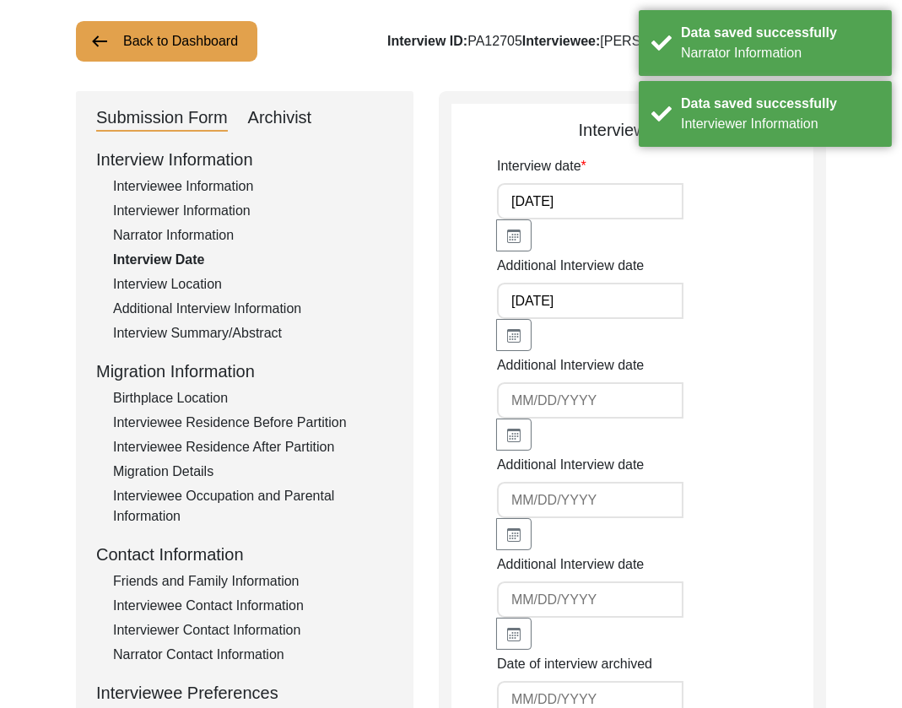
scroll to position [100, 0]
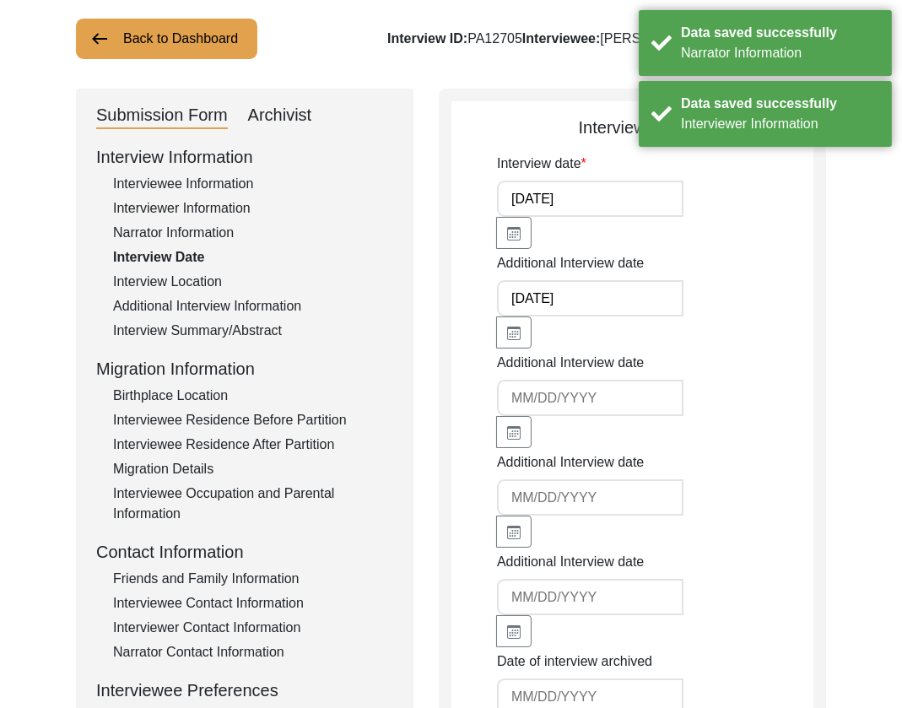
click at [181, 279] on div "Interview Location" at bounding box center [253, 282] width 280 height 20
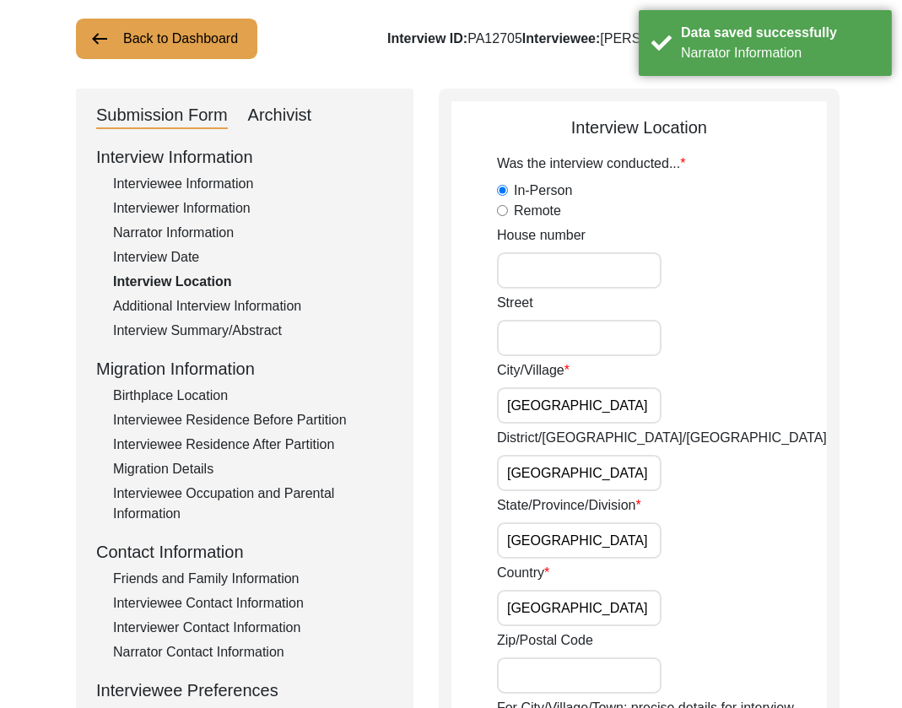
click at [599, 408] on input "[GEOGRAPHIC_DATA]" at bounding box center [579, 405] width 165 height 36
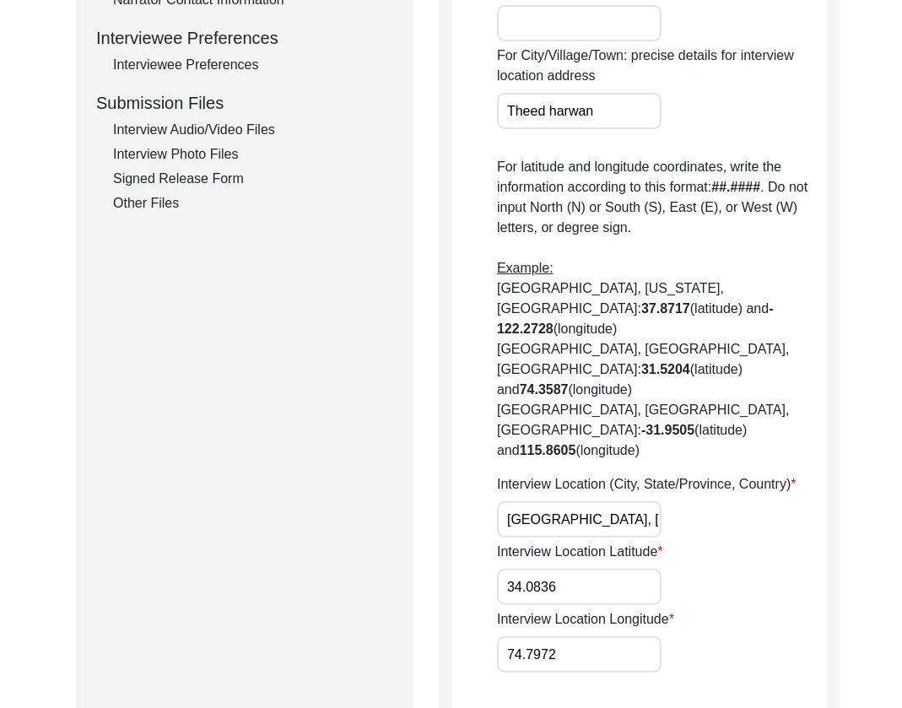
scroll to position [723, 0]
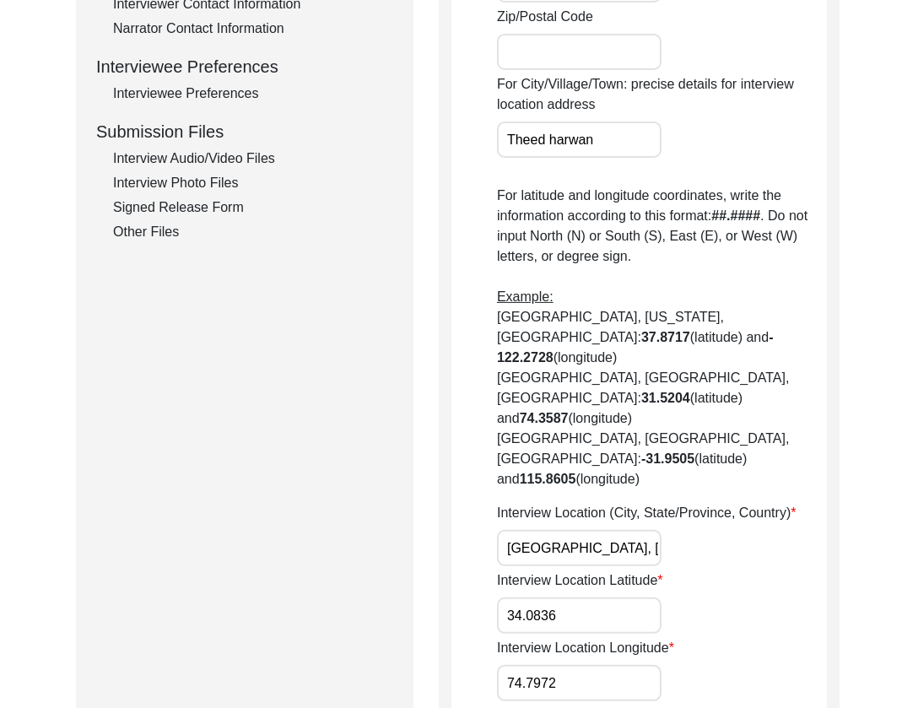
click at [554, 138] on input "Theed harwan" at bounding box center [579, 140] width 165 height 36
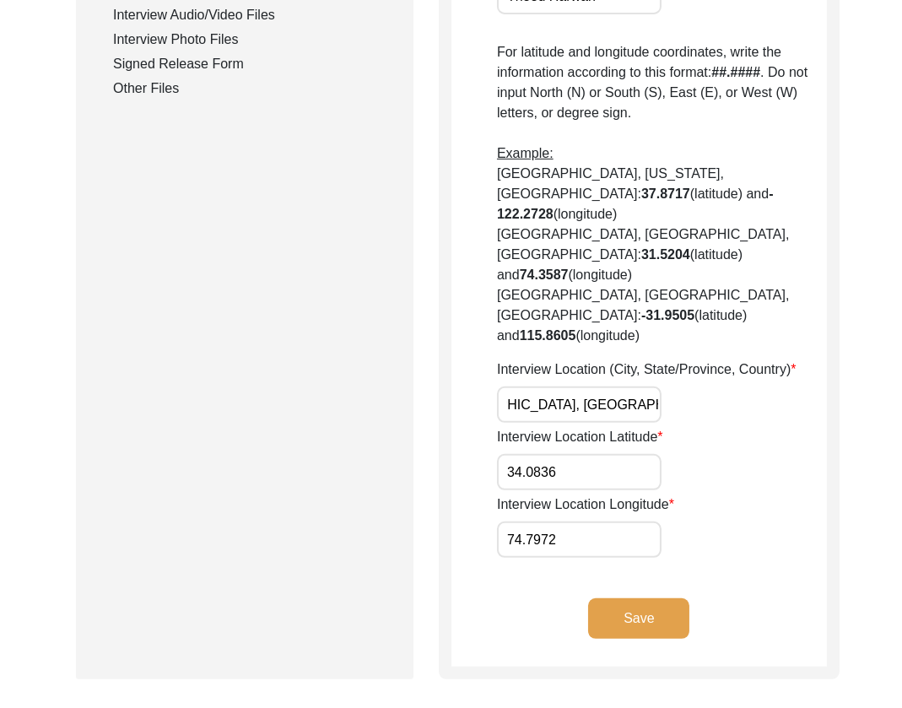
scroll to position [0, 0]
click at [636, 598] on button "Save" at bounding box center [638, 618] width 101 height 41
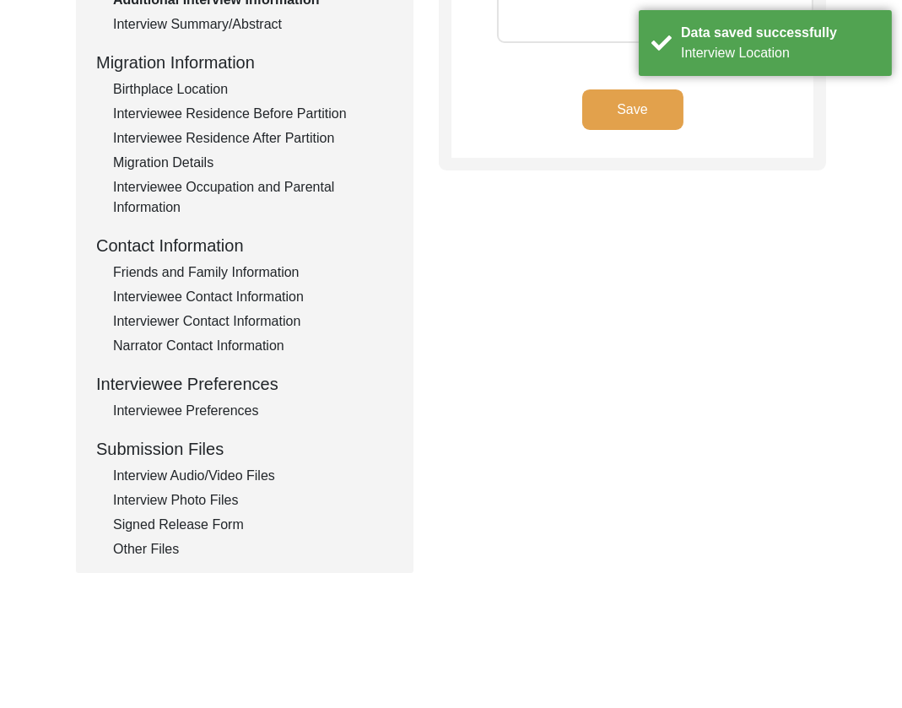
scroll to position [164, 0]
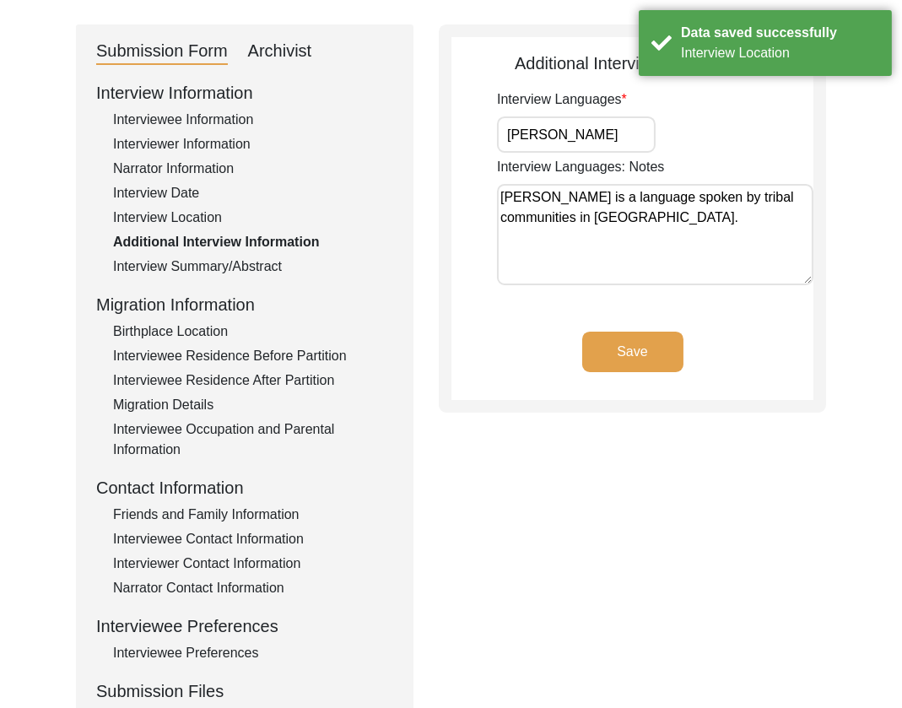
click at [599, 116] on input "[PERSON_NAME]" at bounding box center [576, 134] width 159 height 36
click at [597, 132] on input "[PERSON_NAME]" at bounding box center [576, 134] width 159 height 36
click at [630, 346] on button "Save" at bounding box center [632, 352] width 101 height 41
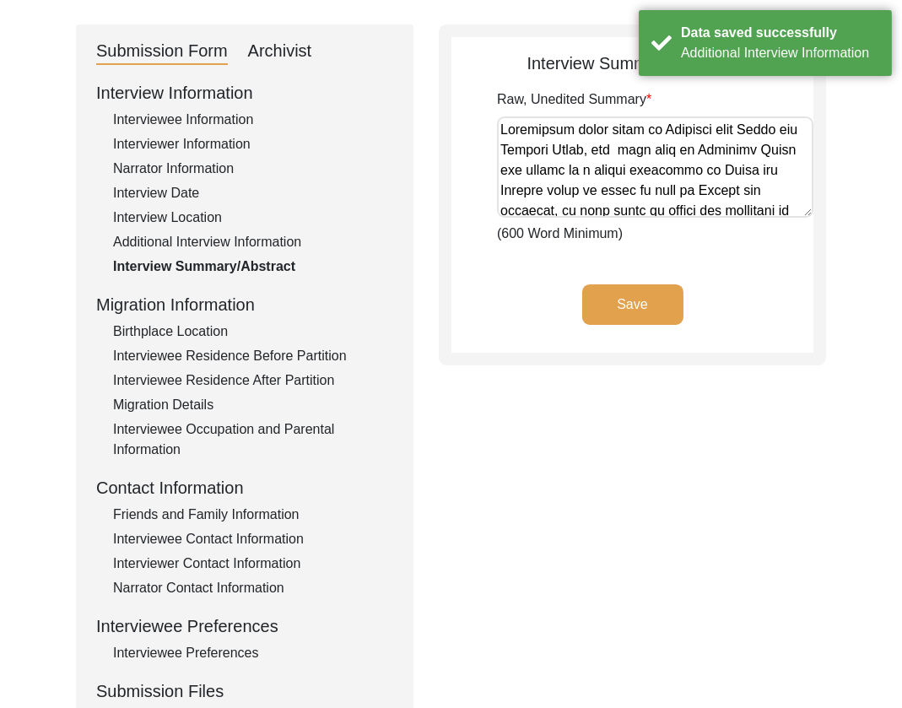
click at [159, 330] on div "Birthplace Location" at bounding box center [253, 331] width 280 height 20
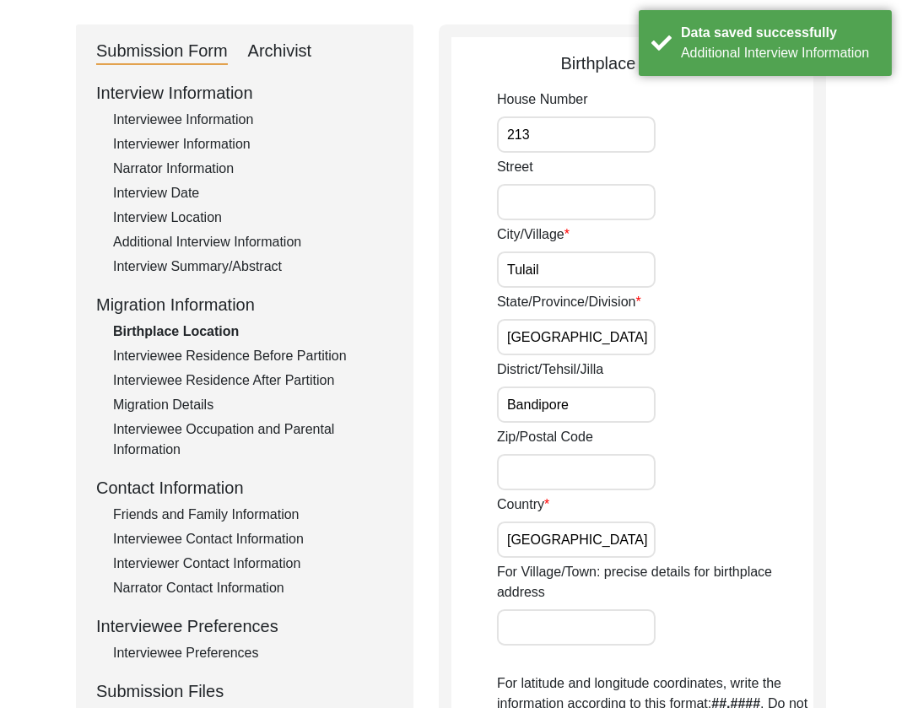
click at [572, 135] on input "213" at bounding box center [576, 134] width 159 height 36
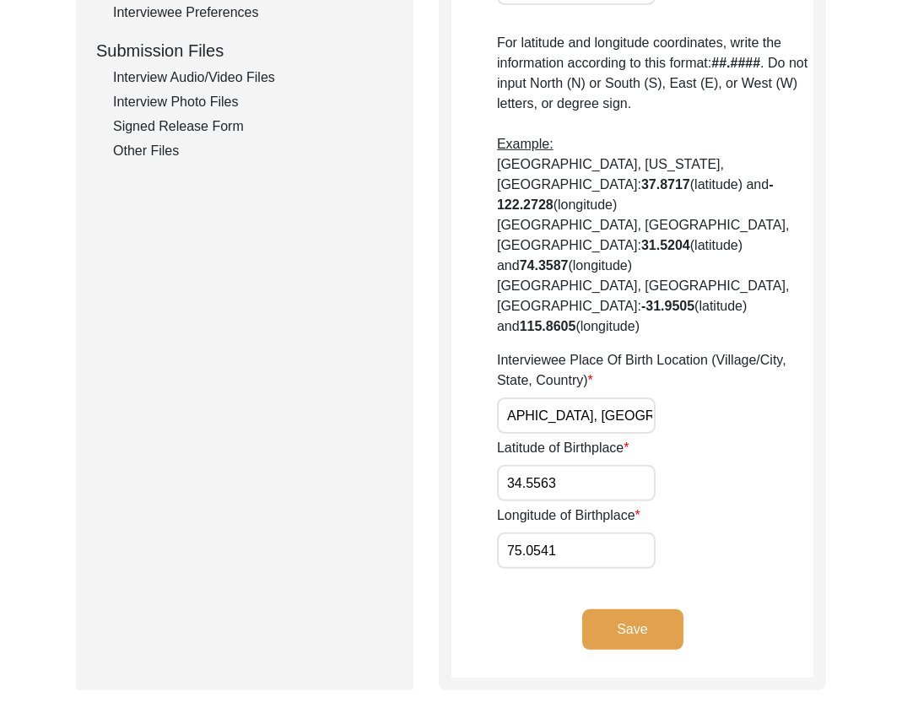
scroll to position [0, 0]
click at [629, 609] on button "Save" at bounding box center [632, 629] width 101 height 41
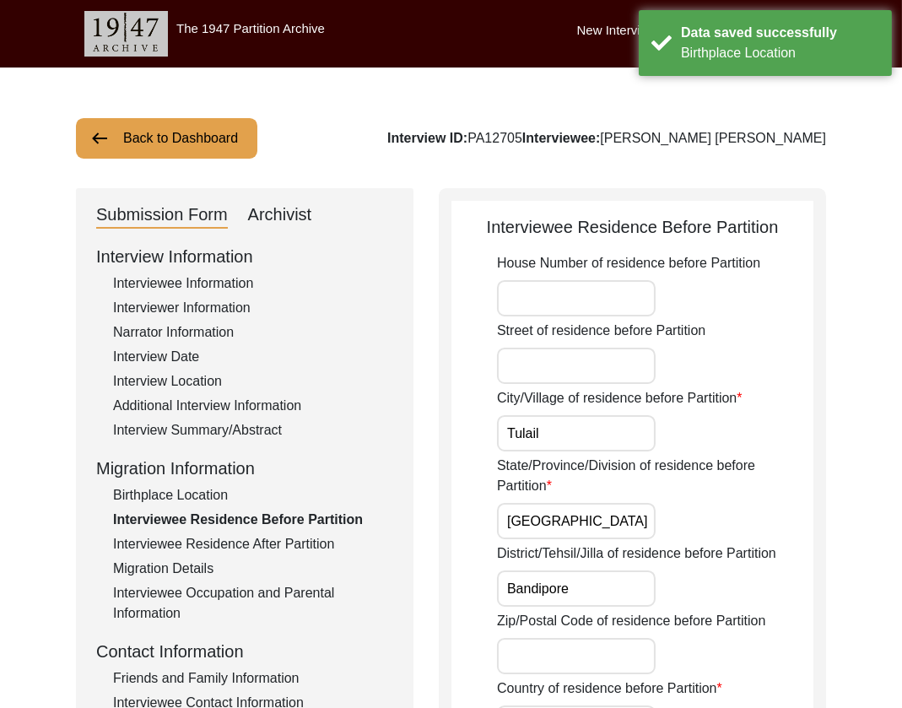
click at [570, 445] on input "Tulail" at bounding box center [576, 433] width 159 height 36
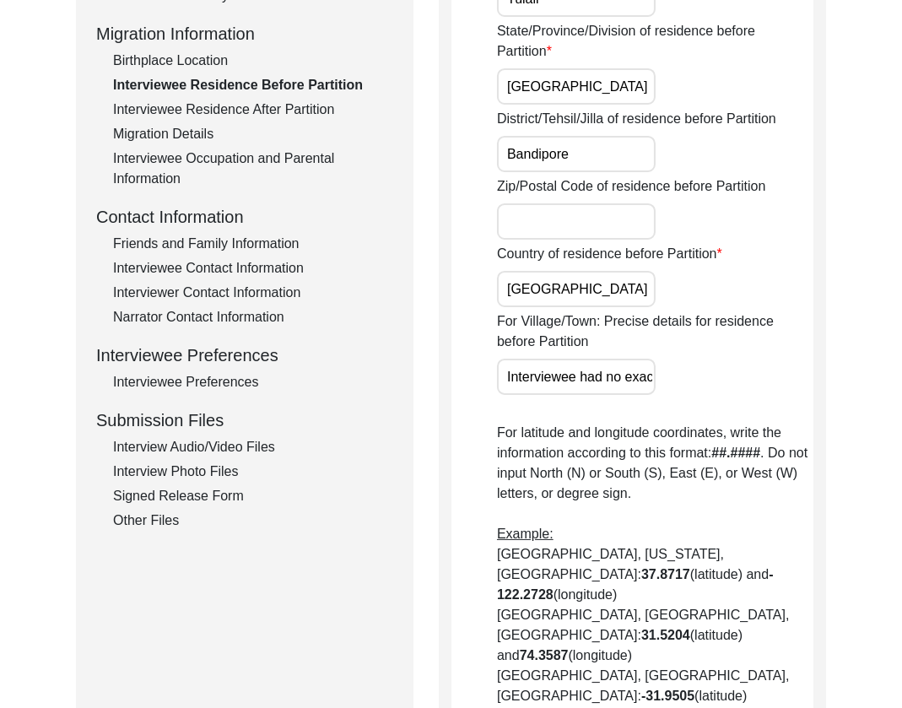
scroll to position [435, 0]
click at [596, 395] on div "House Number of residence before Partition Street of residence before [GEOGRAPH…" at bounding box center [655, 378] width 316 height 1120
click at [597, 375] on input "Interviewee had no exact home, as their tribe was migratory. [PERSON_NAME] they…" at bounding box center [576, 376] width 159 height 36
click at [655, 380] on div "For Village/Town: Precise details for residence before Partition Interviewee ha…" at bounding box center [655, 353] width 316 height 84
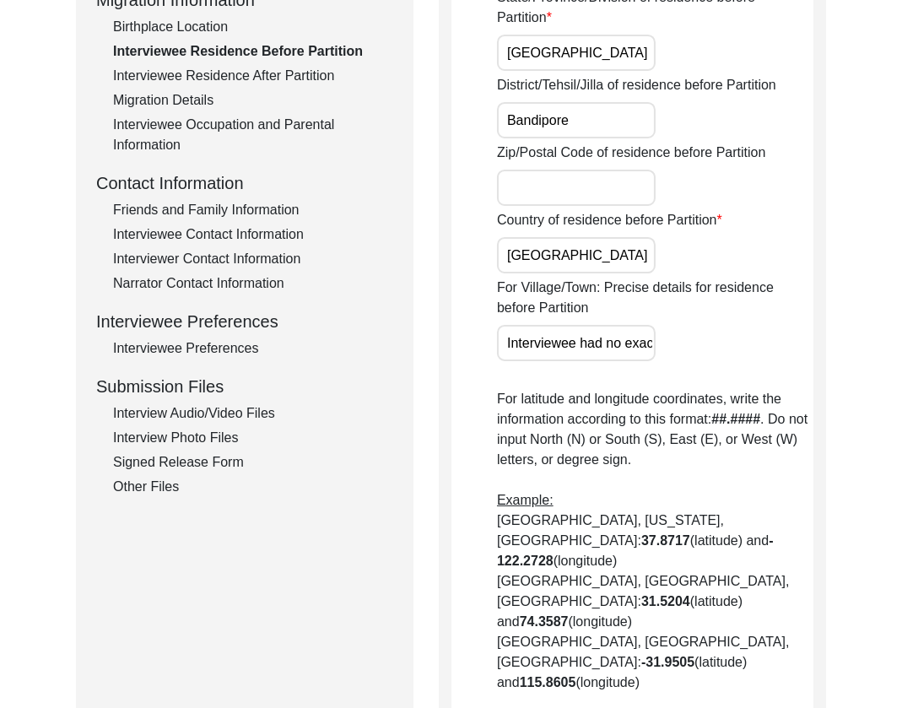
scroll to position [872, 0]
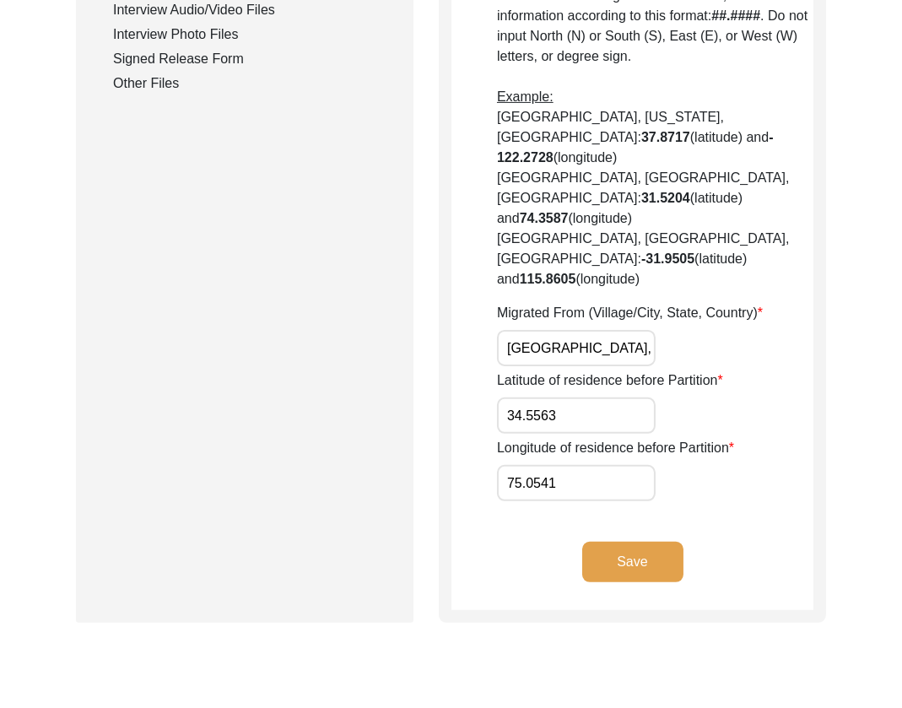
click at [640, 542] on button "Save" at bounding box center [632, 562] width 101 height 41
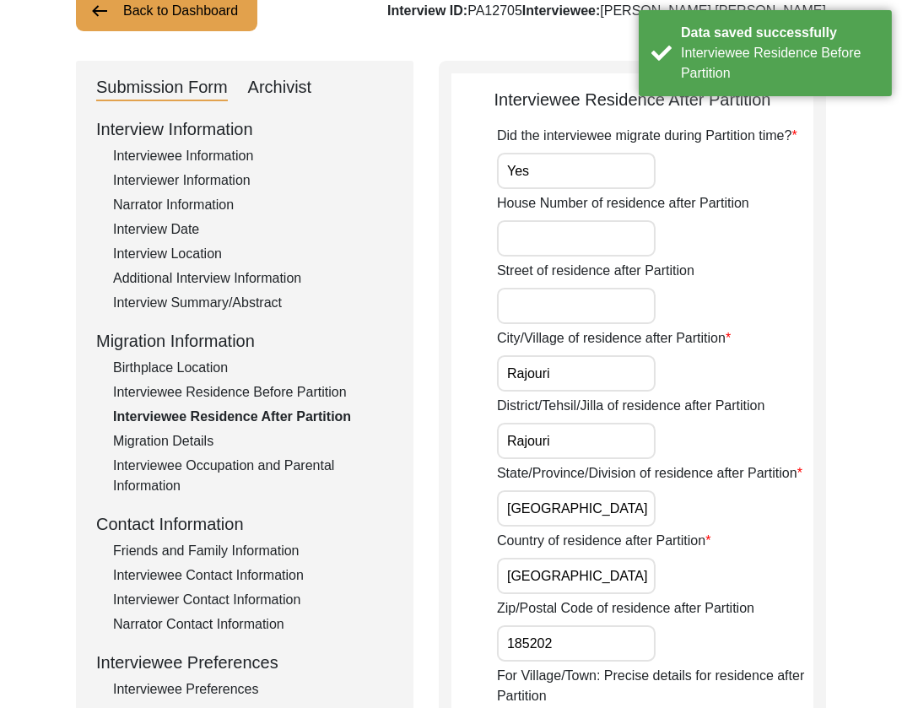
scroll to position [127, 0]
click at [579, 174] on input "Yes" at bounding box center [576, 172] width 159 height 36
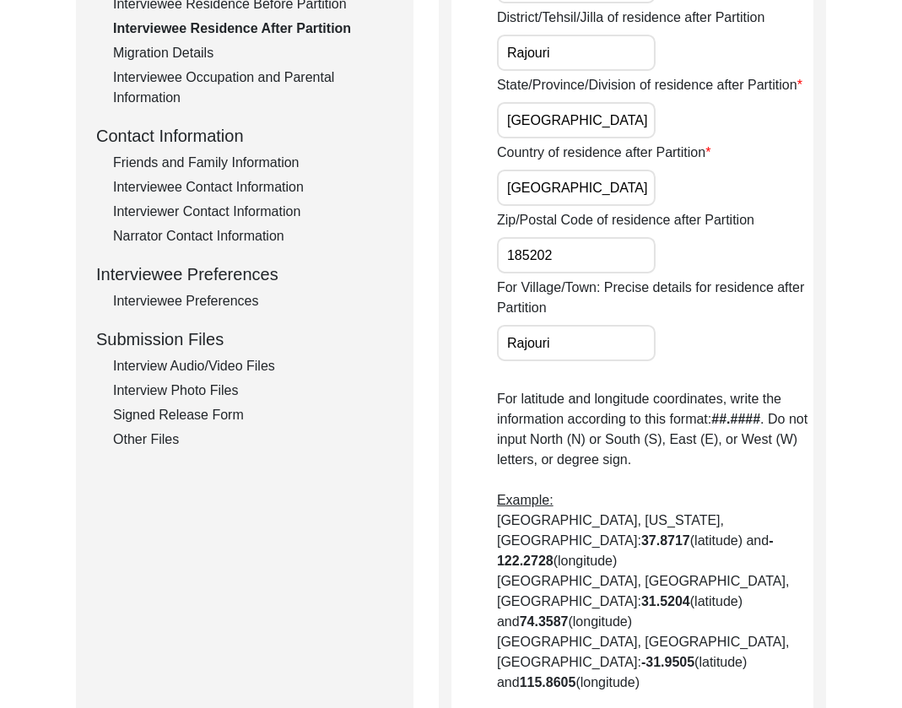
scroll to position [920, 0]
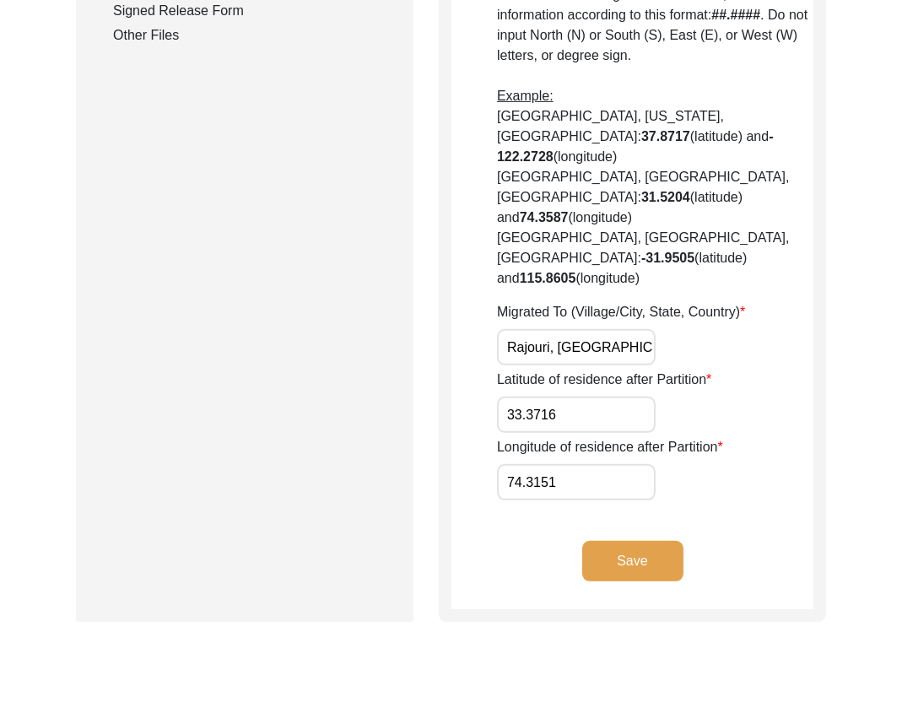
click at [630, 541] on button "Save" at bounding box center [632, 561] width 101 height 41
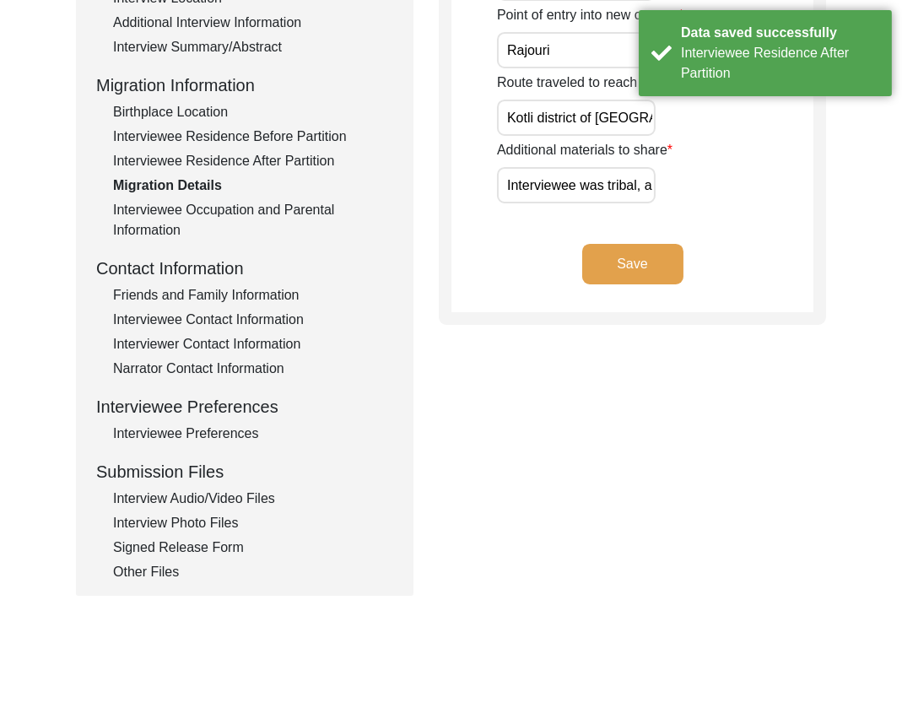
scroll to position [137, 0]
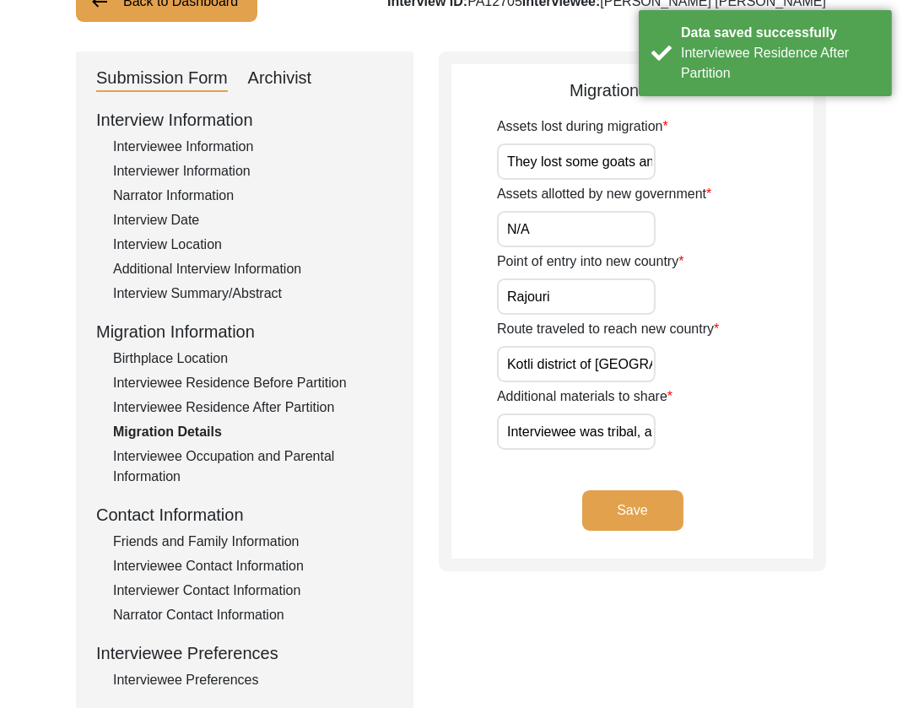
click at [602, 431] on input "Interviewee was tribal, and would move from [GEOGRAPHIC_DATA] to [GEOGRAPHIC_DA…" at bounding box center [576, 431] width 159 height 36
click at [604, 365] on input "Kotli district of [GEOGRAPHIC_DATA] to [GEOGRAPHIC_DATA] jammu" at bounding box center [576, 364] width 159 height 36
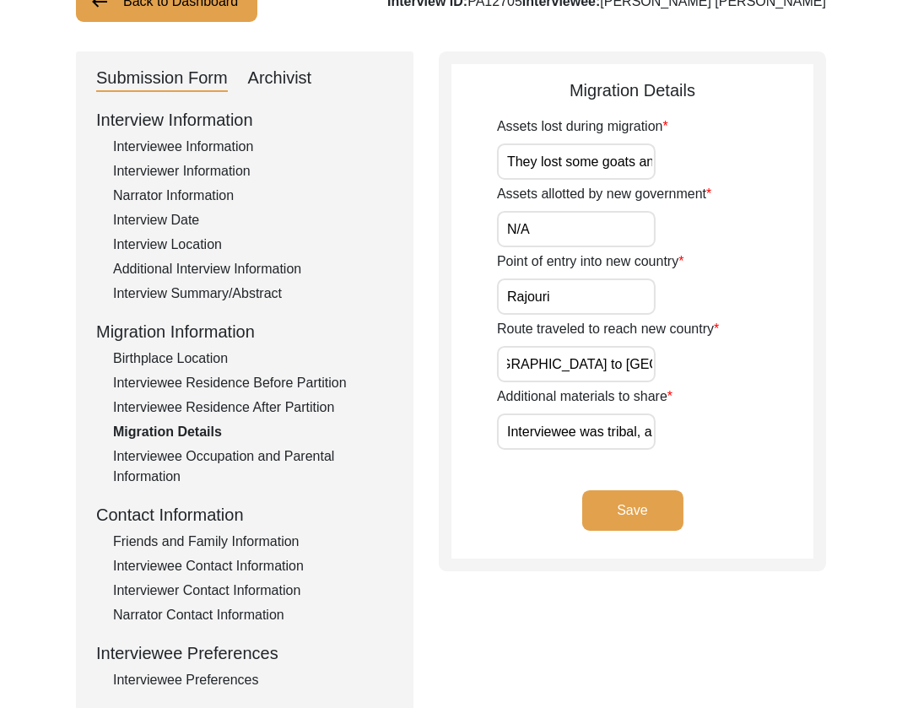
scroll to position [0, 0]
click at [578, 160] on input "They lost some goats and horses" at bounding box center [576, 161] width 159 height 36
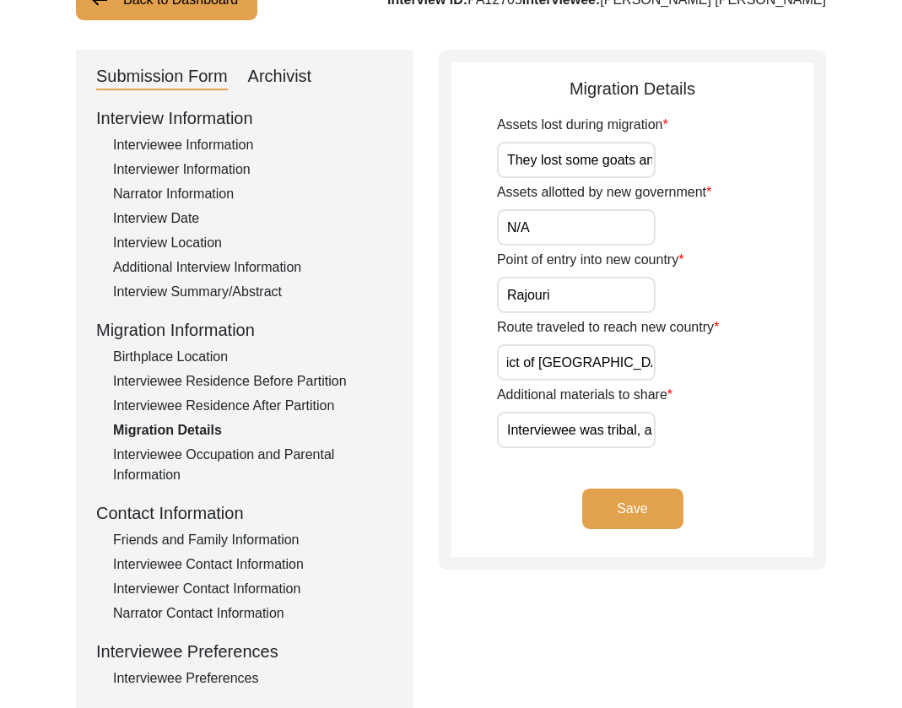
click at [597, 365] on input "Kotli district of [GEOGRAPHIC_DATA] to [GEOGRAPHIC_DATA] jammu" at bounding box center [576, 362] width 159 height 36
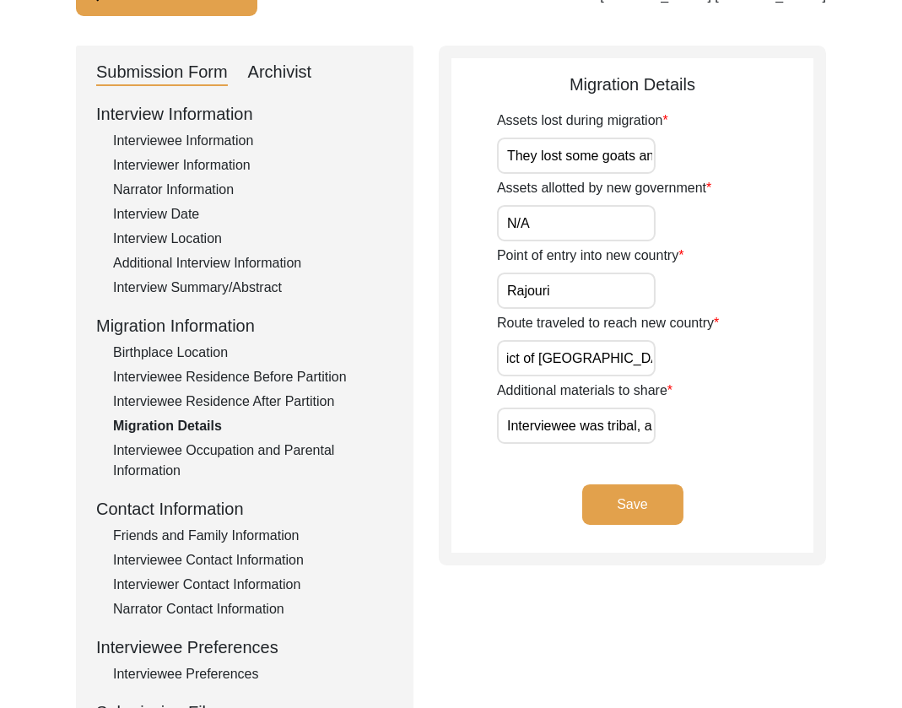
click at [545, 370] on input "Kotli district of [GEOGRAPHIC_DATA] to [GEOGRAPHIC_DATA] jammu" at bounding box center [576, 358] width 159 height 36
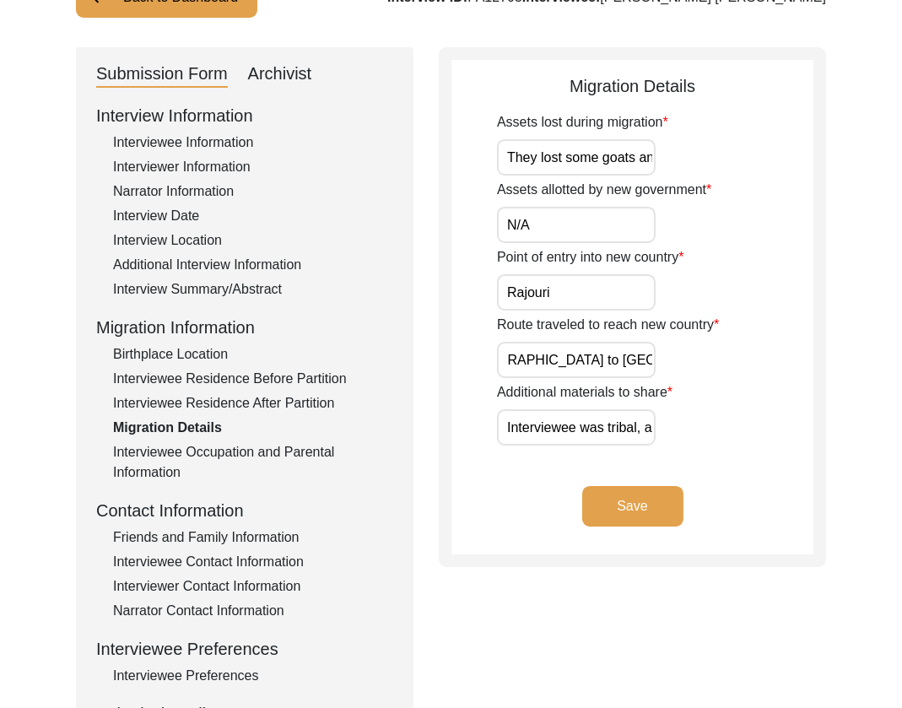
scroll to position [0, 128]
click at [602, 365] on input "Kotli district of [GEOGRAPHIC_DATA] to [GEOGRAPHIC_DATA] Jammu" at bounding box center [576, 360] width 159 height 36
click at [618, 494] on button "Save" at bounding box center [632, 506] width 101 height 41
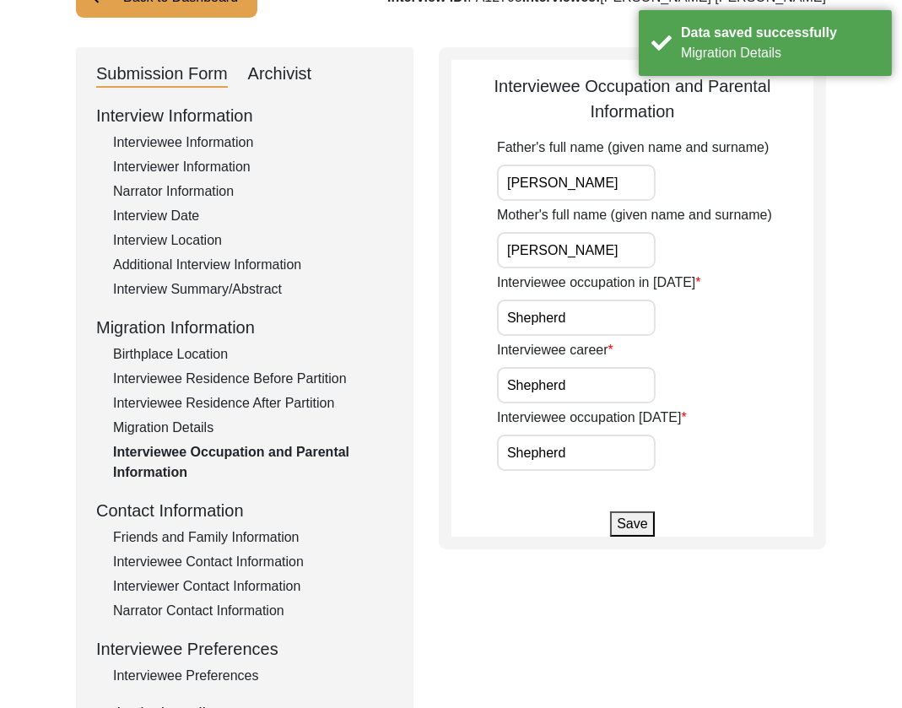
click at [629, 186] on input "[PERSON_NAME]" at bounding box center [576, 183] width 159 height 36
click at [642, 528] on button "Save" at bounding box center [632, 523] width 44 height 25
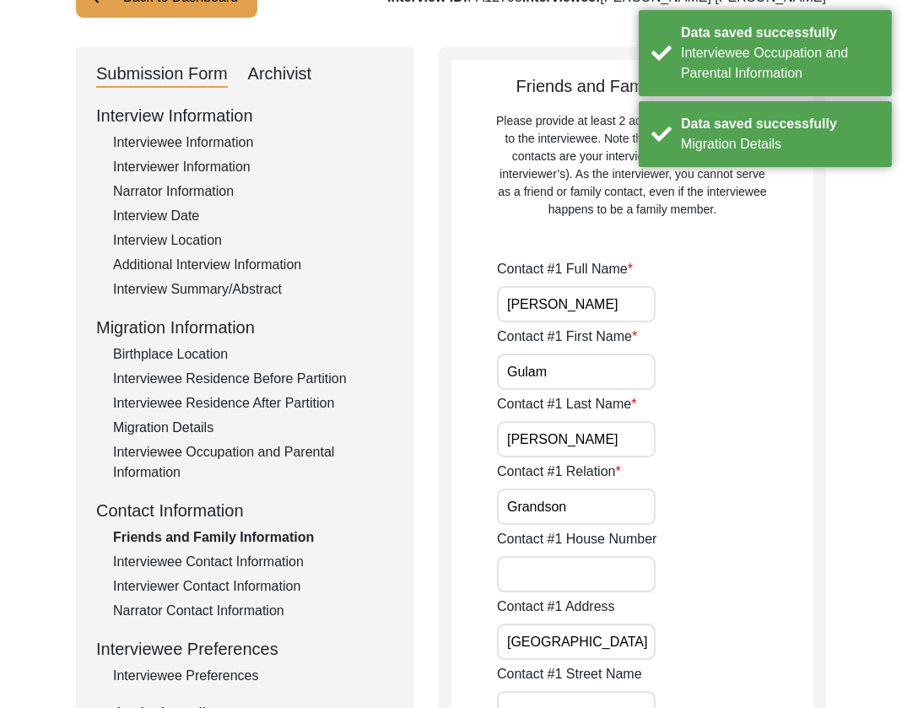
click at [619, 305] on input "[PERSON_NAME]" at bounding box center [576, 304] width 159 height 36
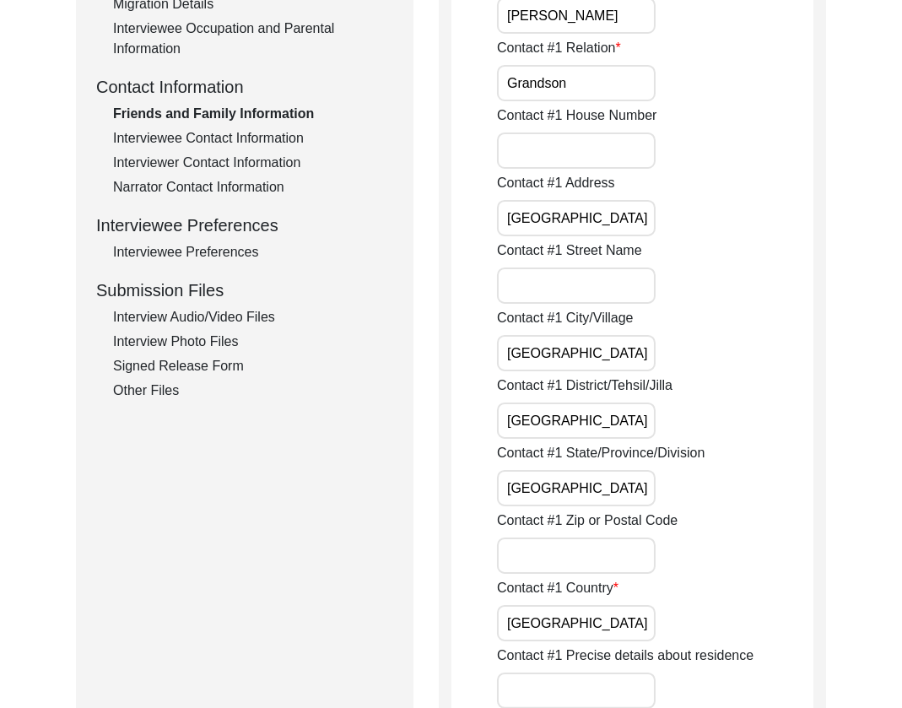
scroll to position [968, 0]
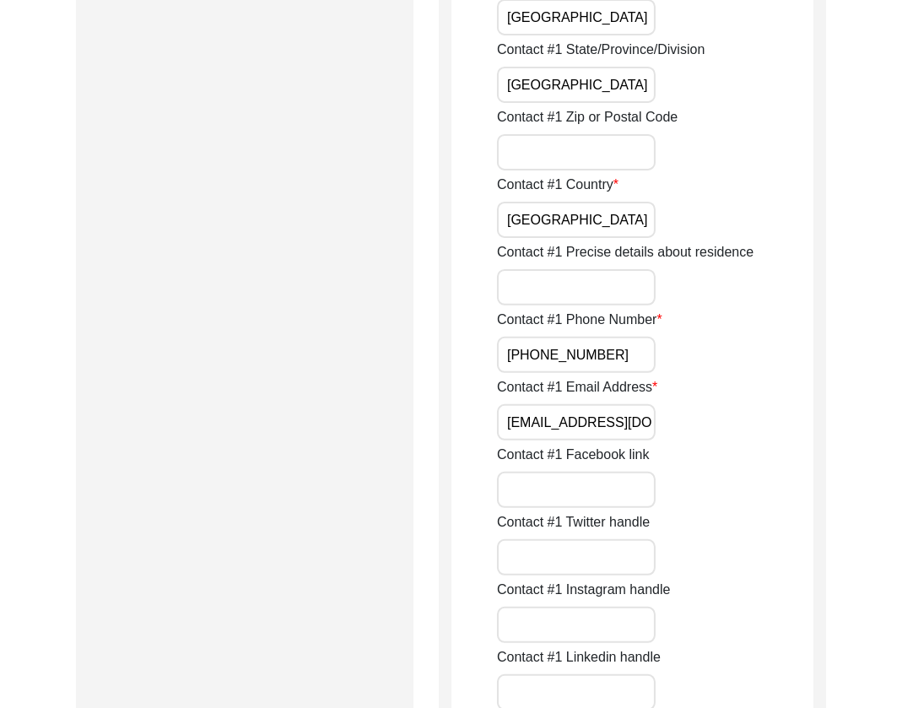
drag, startPoint x: 647, startPoint y: 428, endPoint x: 647, endPoint y: 462, distance: 34.6
click at [647, 428] on input "[EMAIL_ADDRESS][DOMAIN_NAME]" at bounding box center [576, 422] width 159 height 36
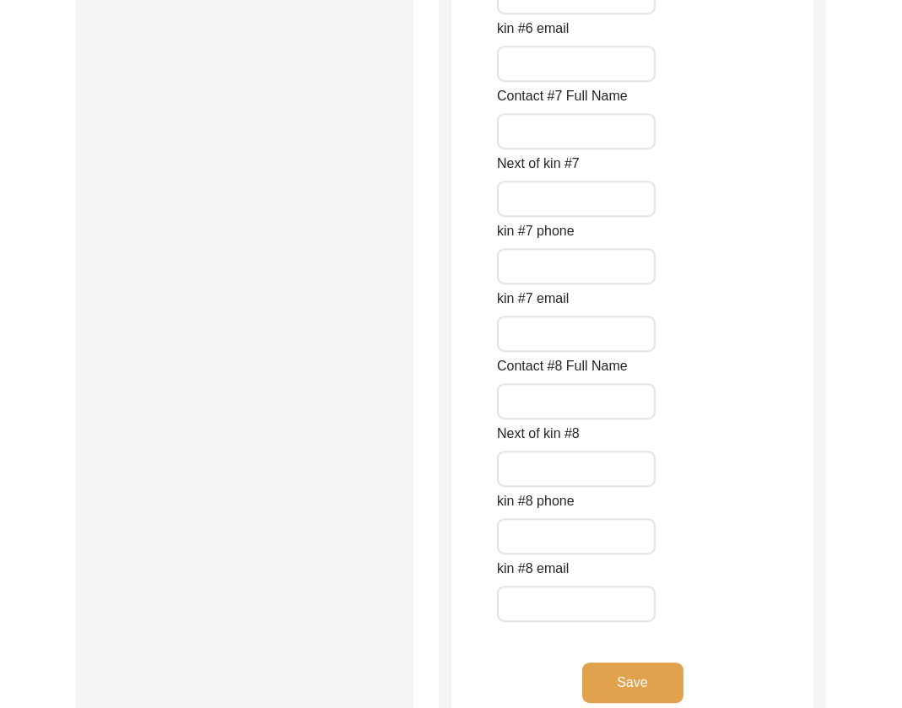
scroll to position [7610, 0]
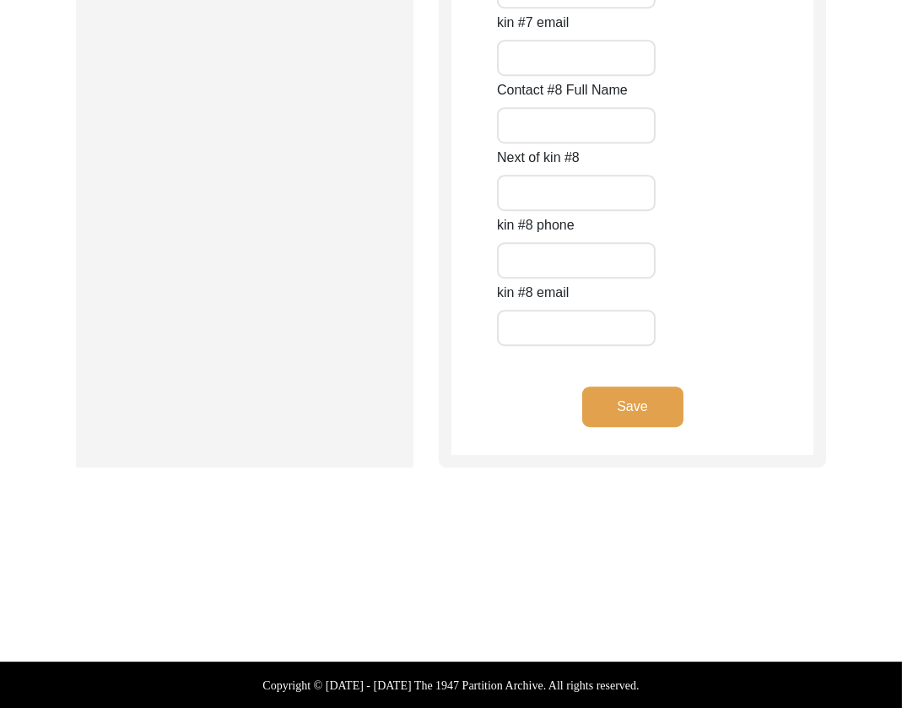
click at [613, 396] on button "Save" at bounding box center [632, 406] width 101 height 41
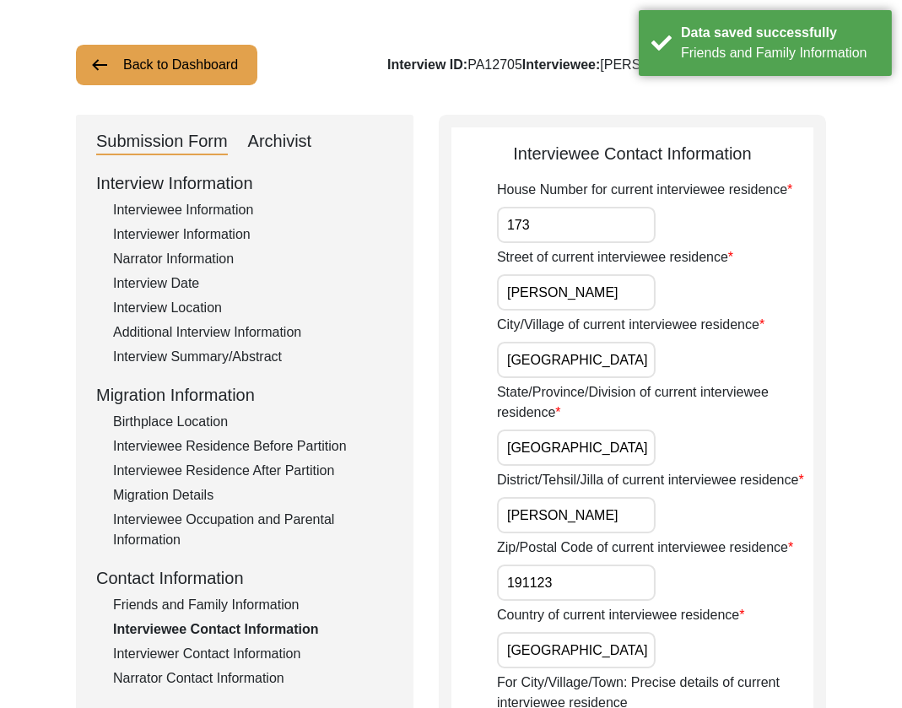
scroll to position [0, 0]
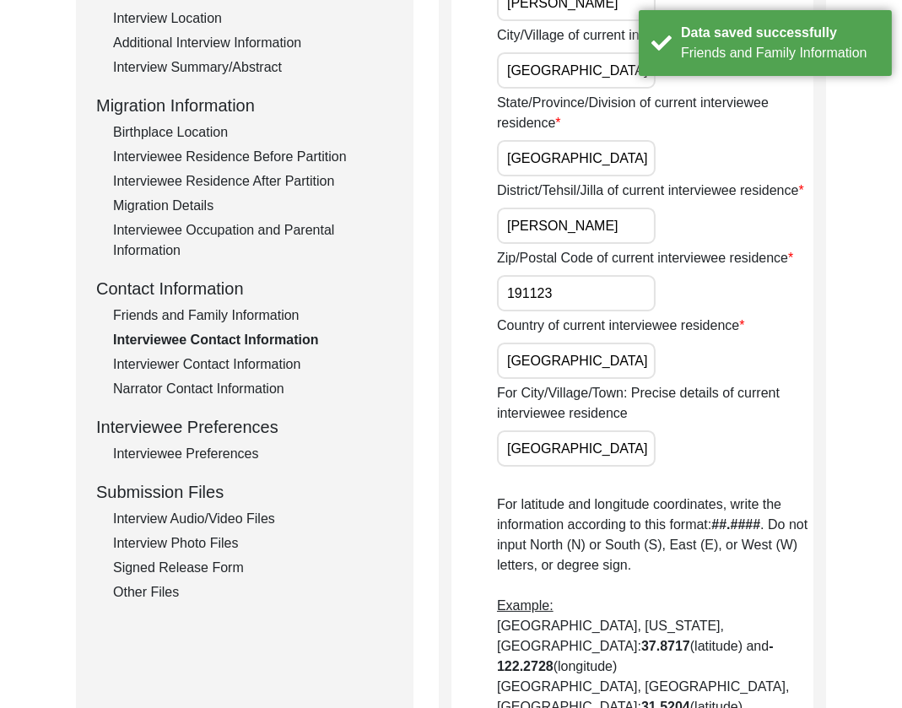
click at [226, 358] on div "Interviewer Contact Information" at bounding box center [253, 364] width 280 height 20
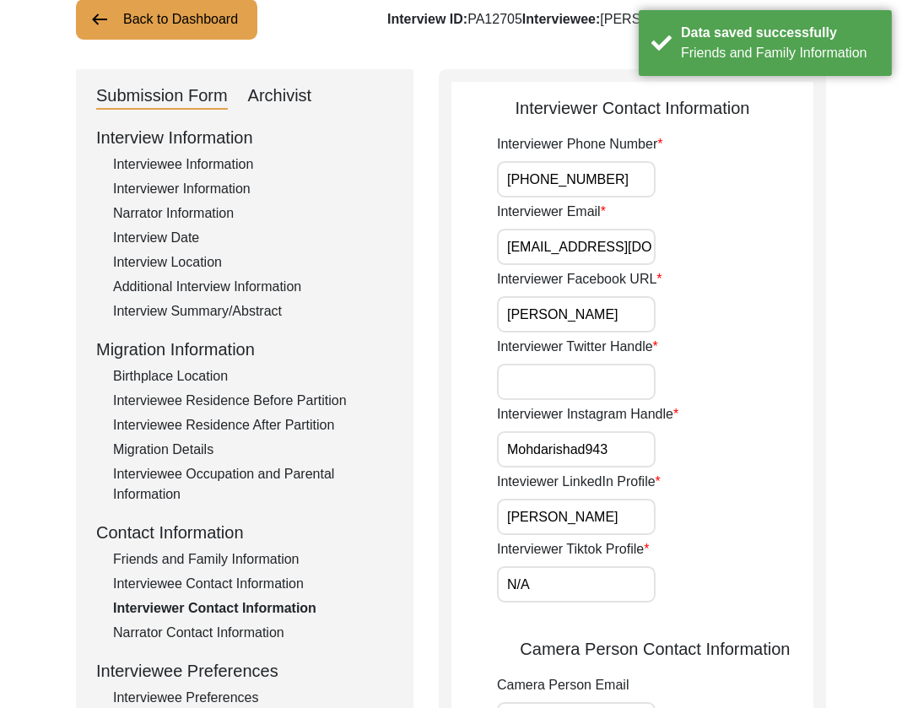
scroll to position [85, 0]
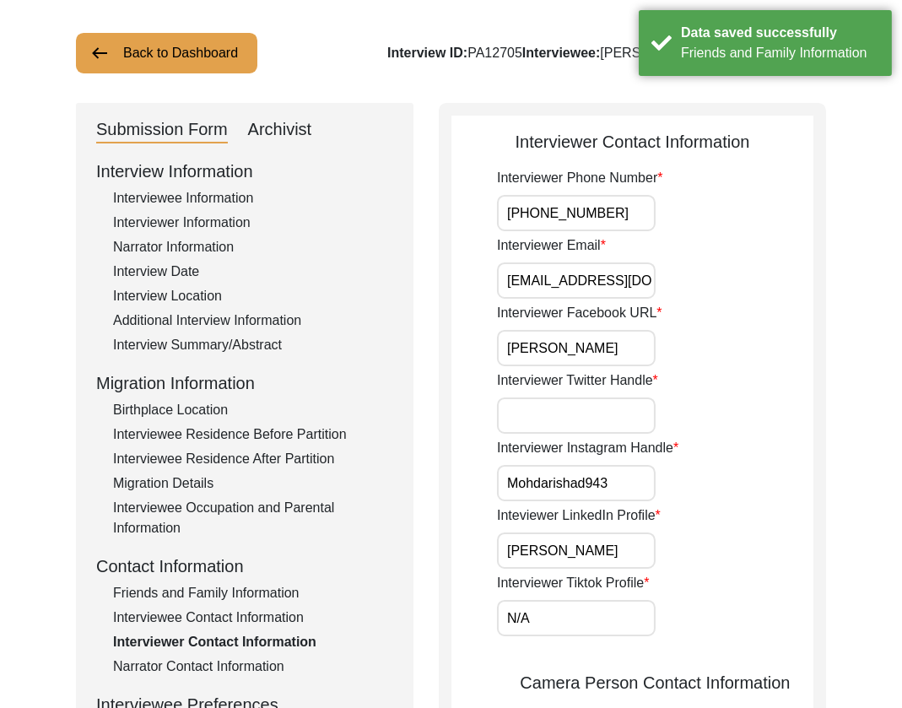
click at [618, 227] on input "[PHONE_NUMBER]" at bounding box center [576, 213] width 159 height 36
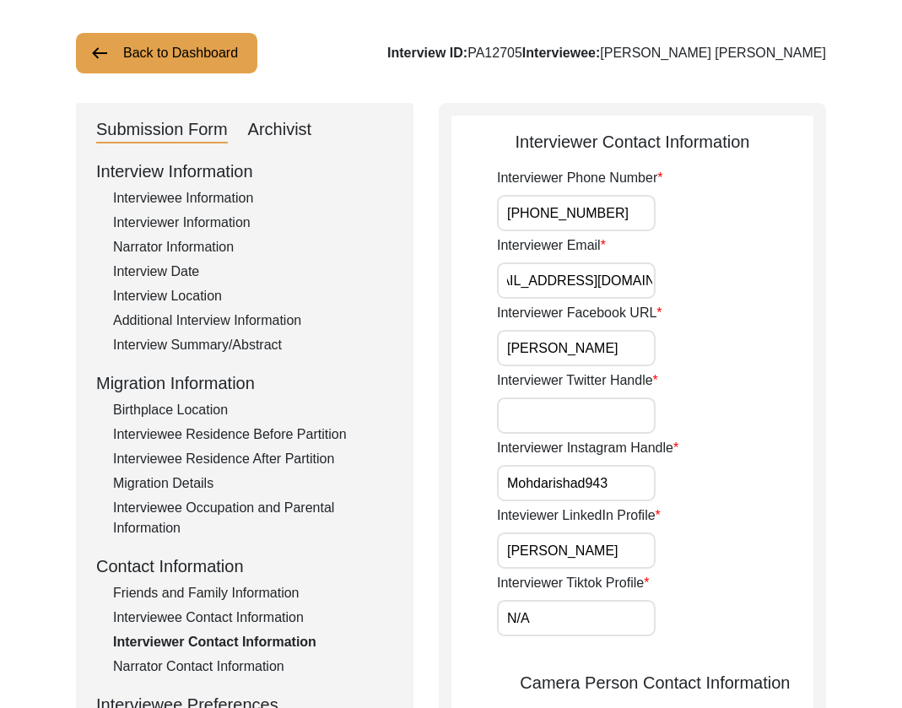
scroll to position [0, 0]
click at [629, 213] on input "[PHONE_NUMBER]" at bounding box center [576, 213] width 159 height 36
click at [622, 204] on input "[PHONE_NUMBER]" at bounding box center [576, 213] width 159 height 36
click at [562, 407] on input "Interviewer Twitter Handle" at bounding box center [576, 415] width 159 height 36
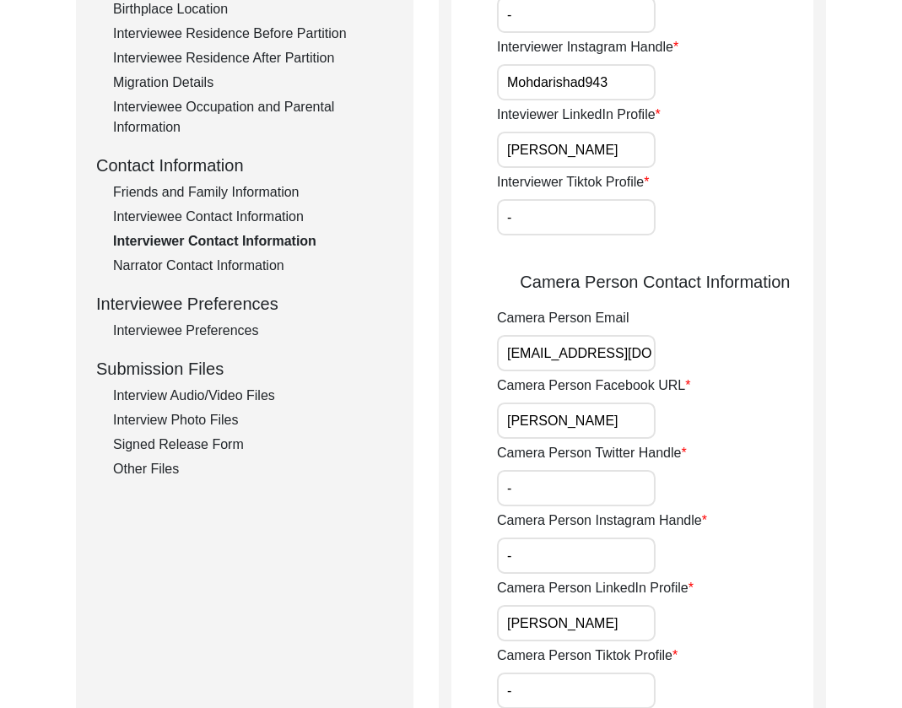
scroll to position [890, 0]
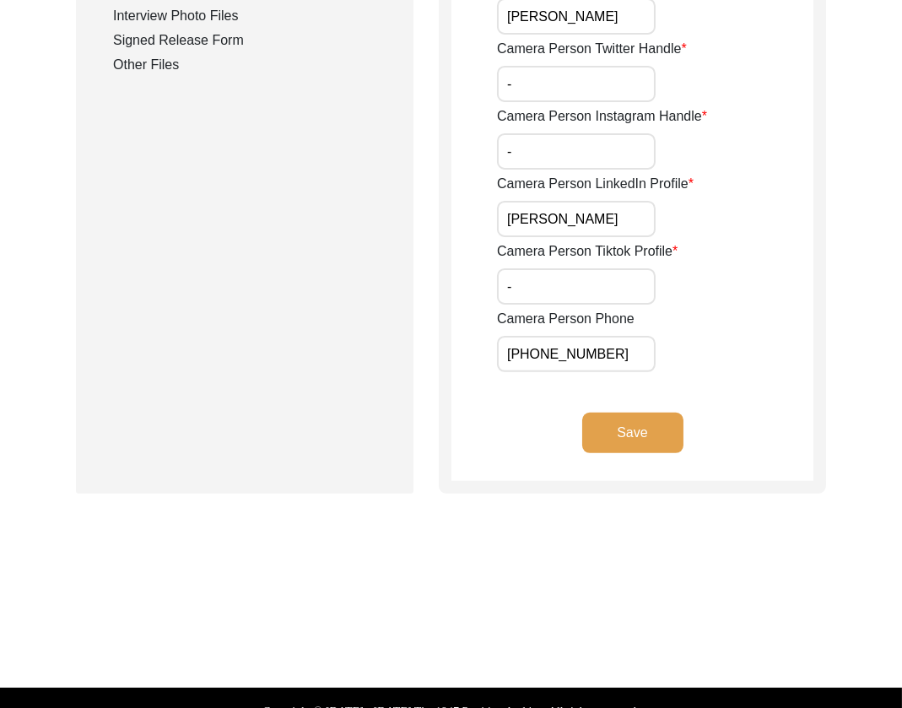
click at [627, 424] on button "Save" at bounding box center [632, 433] width 101 height 41
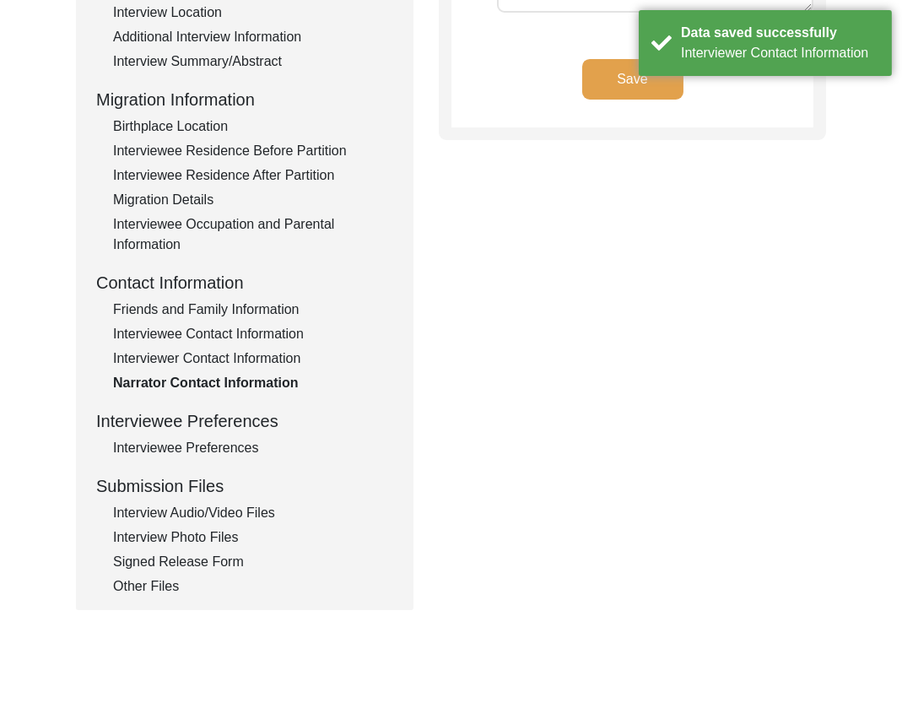
scroll to position [0, 0]
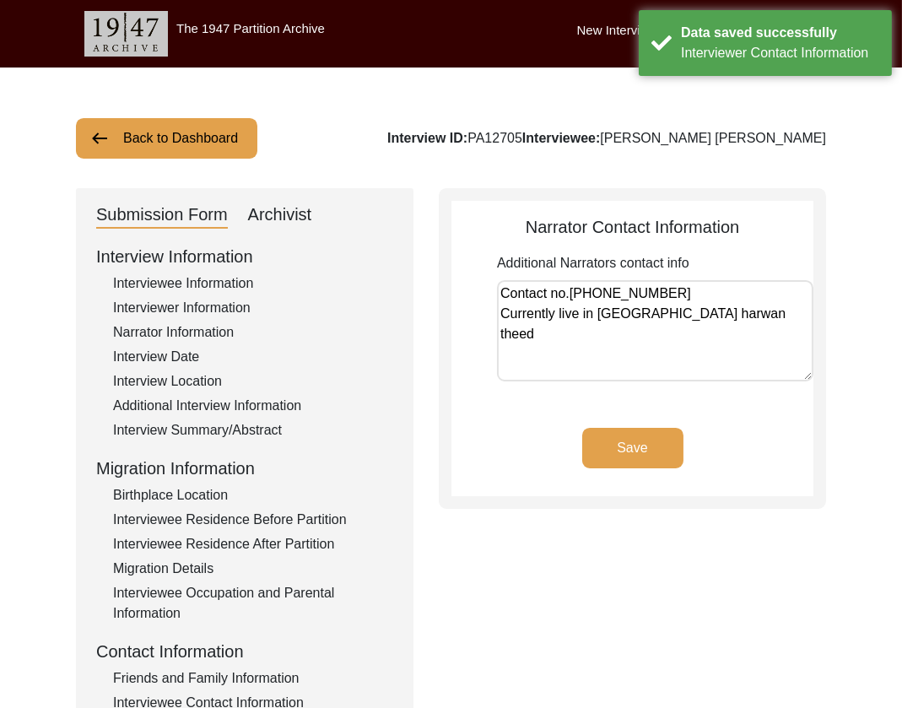
click at [754, 320] on textarea "Contact no.[PHONE_NUMBER] Currently live in [GEOGRAPHIC_DATA] harwan theed" at bounding box center [655, 330] width 316 height 101
click at [657, 313] on textarea "Contact no.[PHONE_NUMBER] Currently live in [GEOGRAPHIC_DATA] harwan theed" at bounding box center [655, 330] width 316 height 101
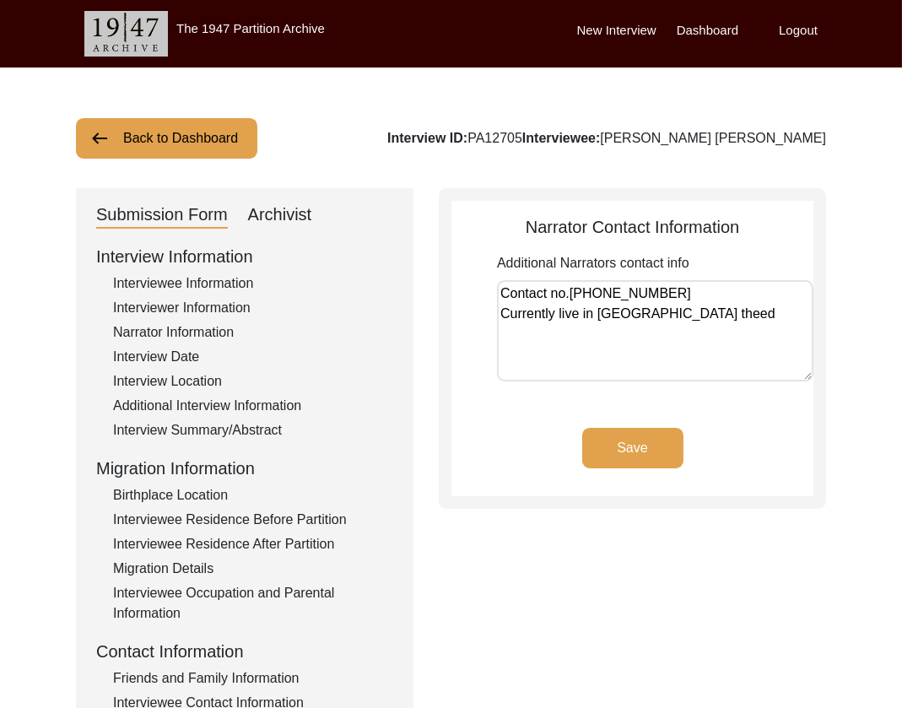
click at [710, 316] on textarea "Contact no.[PHONE_NUMBER] Currently live in [GEOGRAPHIC_DATA] theed" at bounding box center [655, 330] width 316 height 101
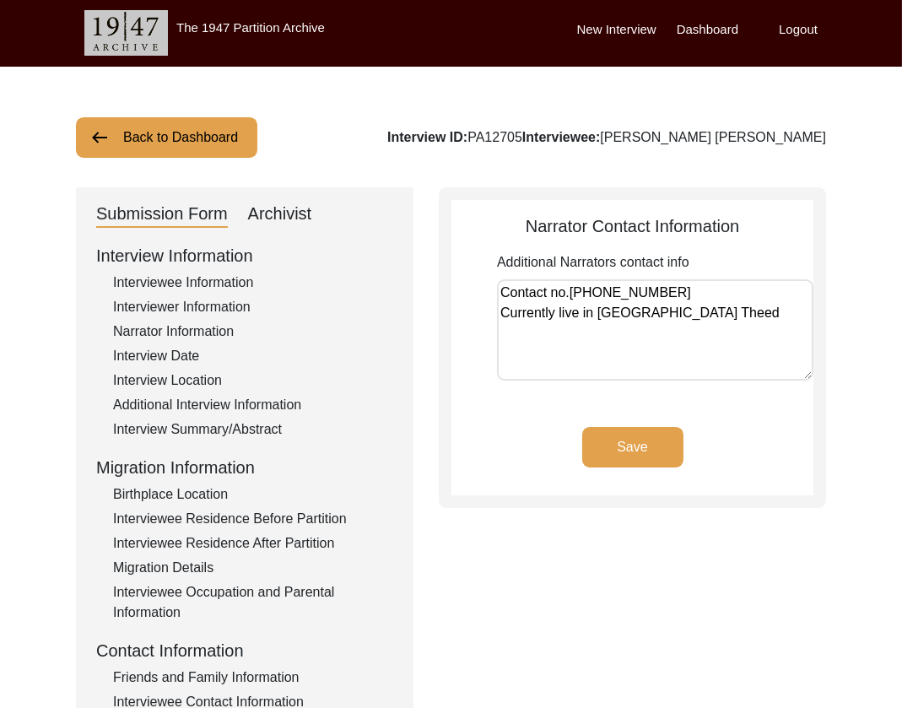
click at [790, 308] on textarea "Contact no.[PHONE_NUMBER] Currently live in [GEOGRAPHIC_DATA] Theed" at bounding box center [655, 329] width 316 height 101
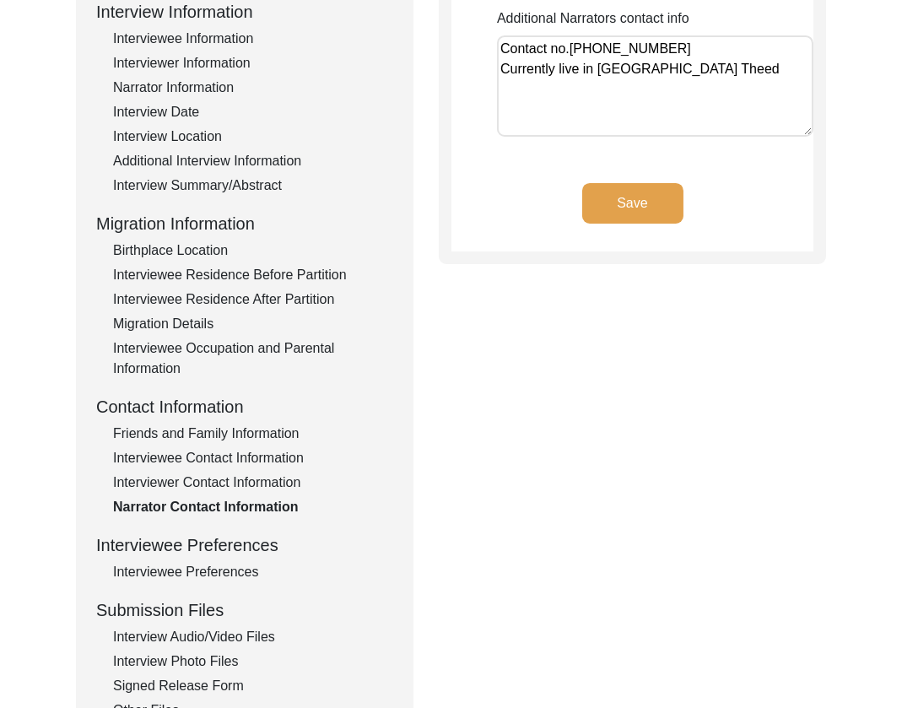
scroll to position [80, 0]
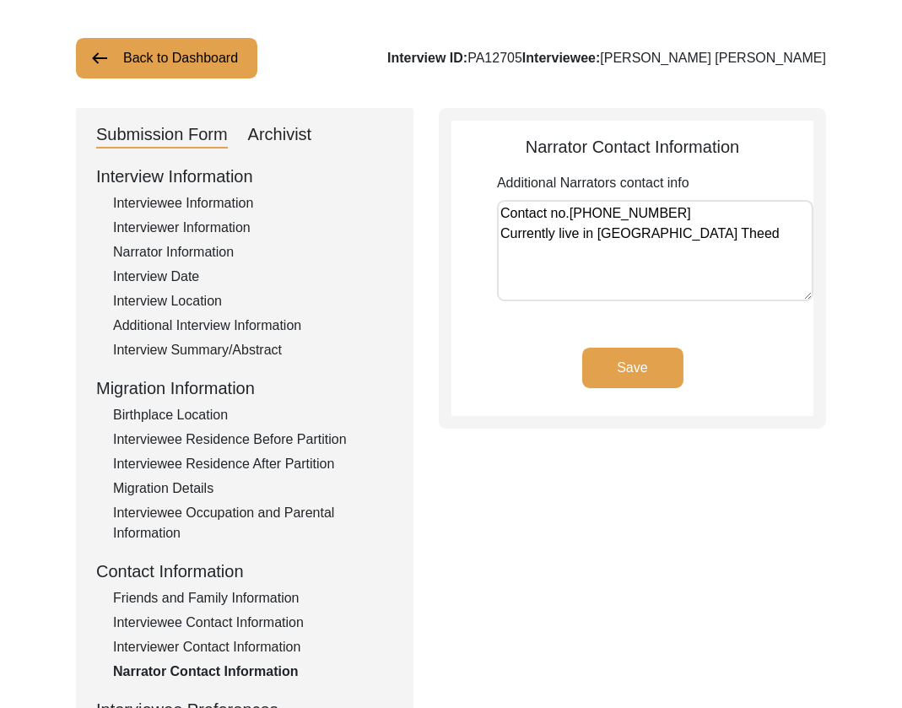
click at [623, 333] on app-narrator-contact-information "Narrator Contact Information Additional Narrators contact info Contact no.[PHON…" at bounding box center [632, 275] width 362 height 282
click at [619, 348] on button "Save" at bounding box center [632, 368] width 101 height 41
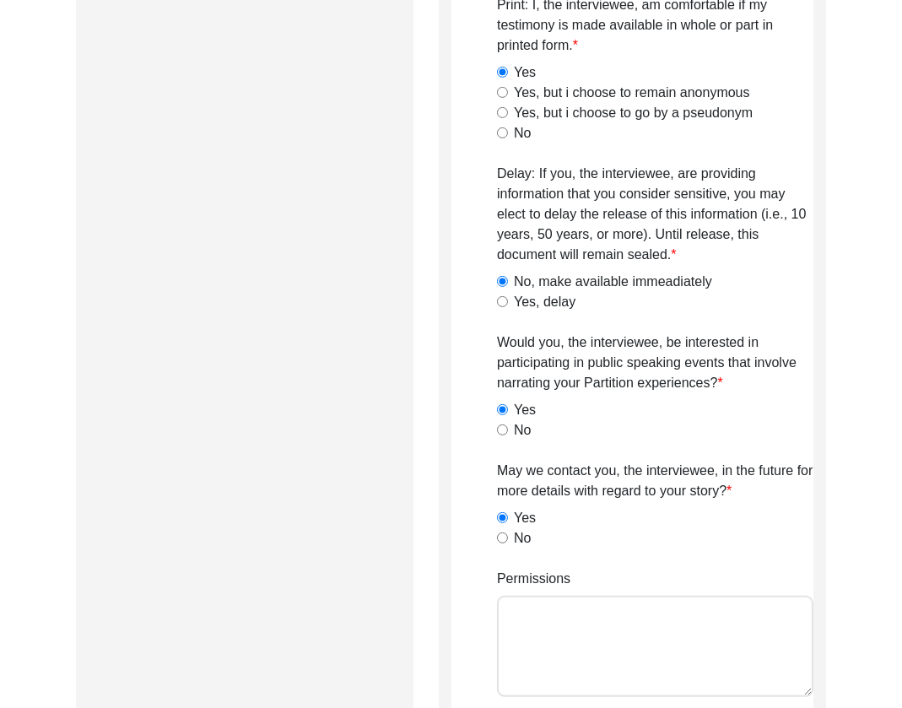
scroll to position [1191, 0]
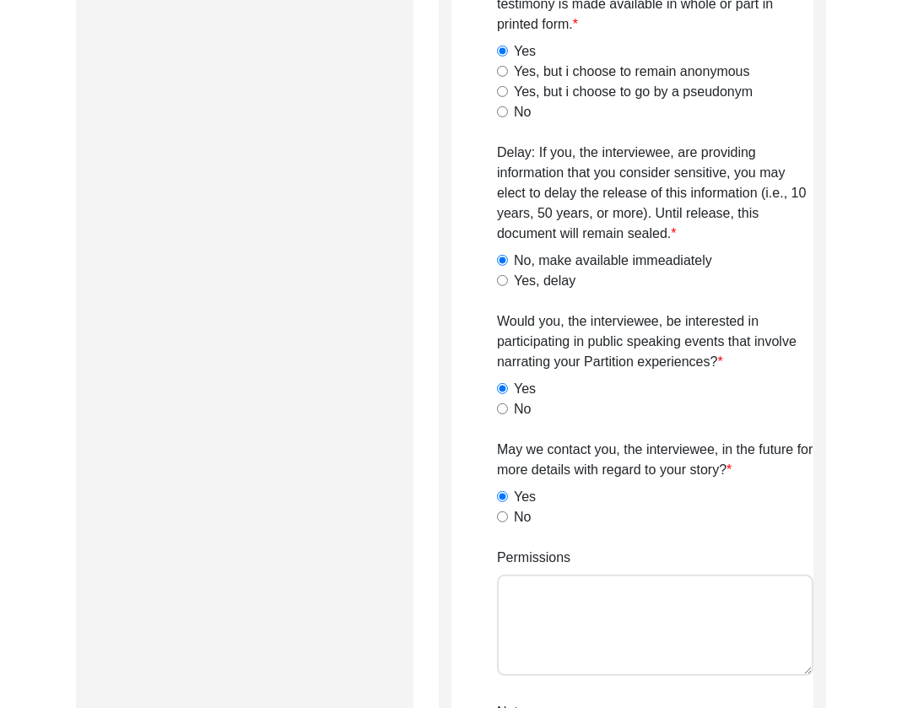
click at [551, 602] on textarea "Permissions" at bounding box center [655, 625] width 316 height 101
paste textarea "Yes to video only to project website, yes to all, no to television broadcast an…"
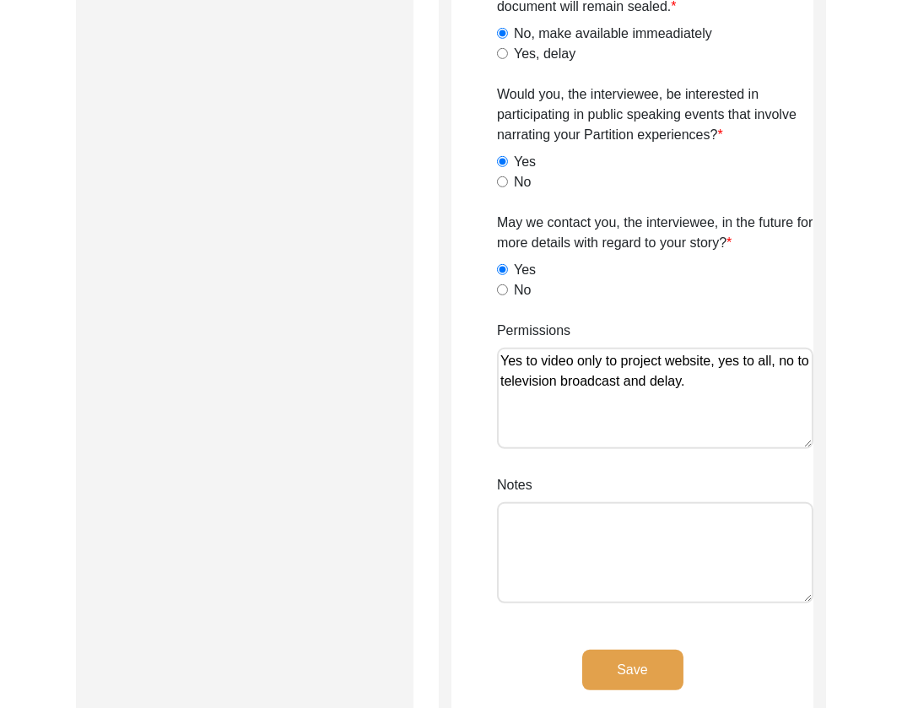
scroll to position [1420, 0]
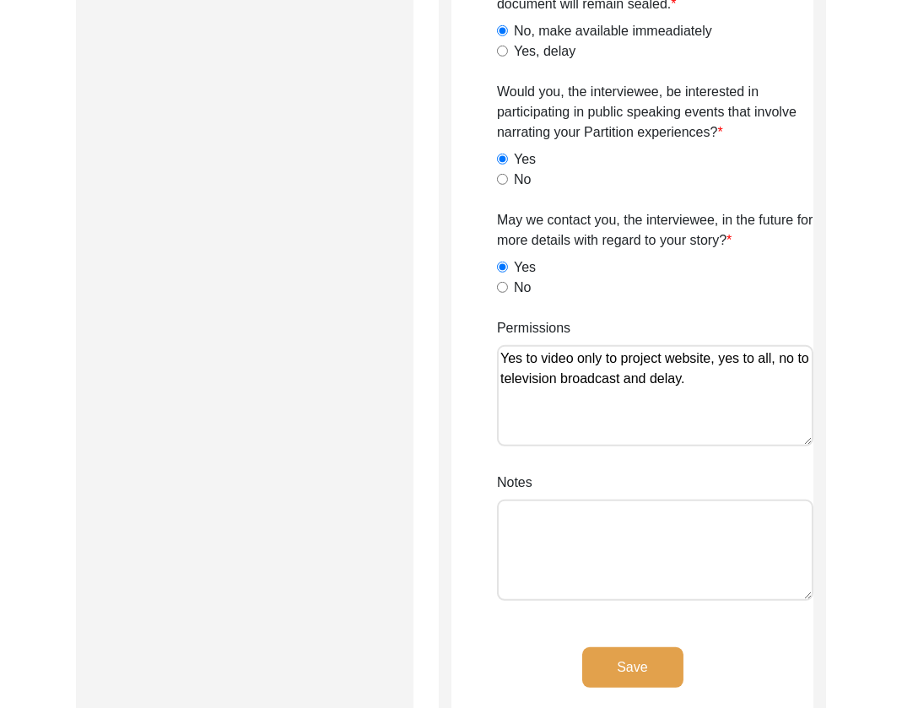
paste textarea "Lilly Q on [DATE]."
click at [633, 665] on button "Save" at bounding box center [632, 667] width 101 height 41
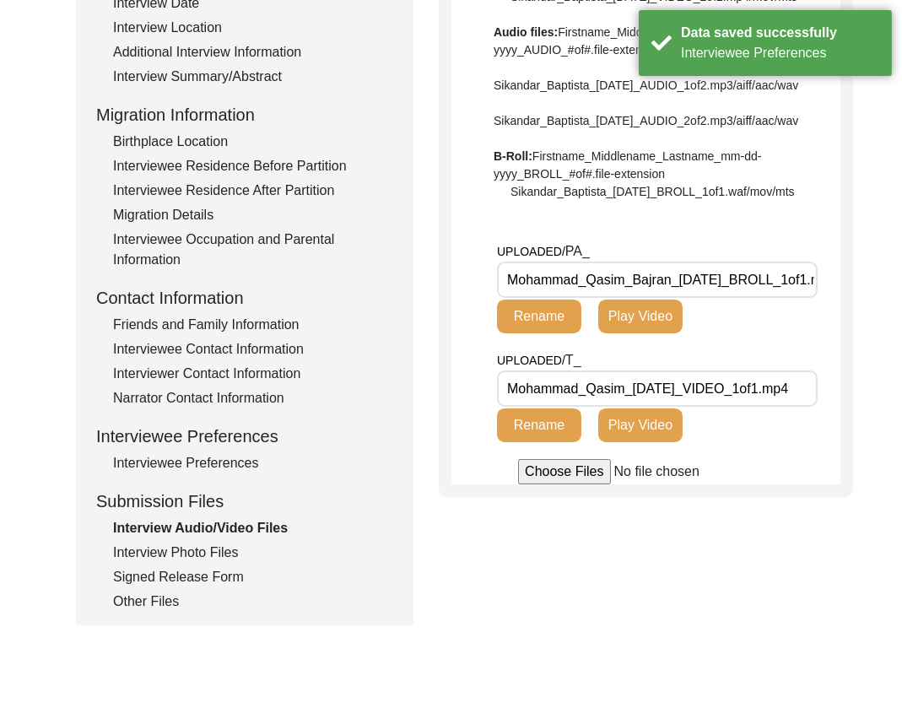
scroll to position [345, 0]
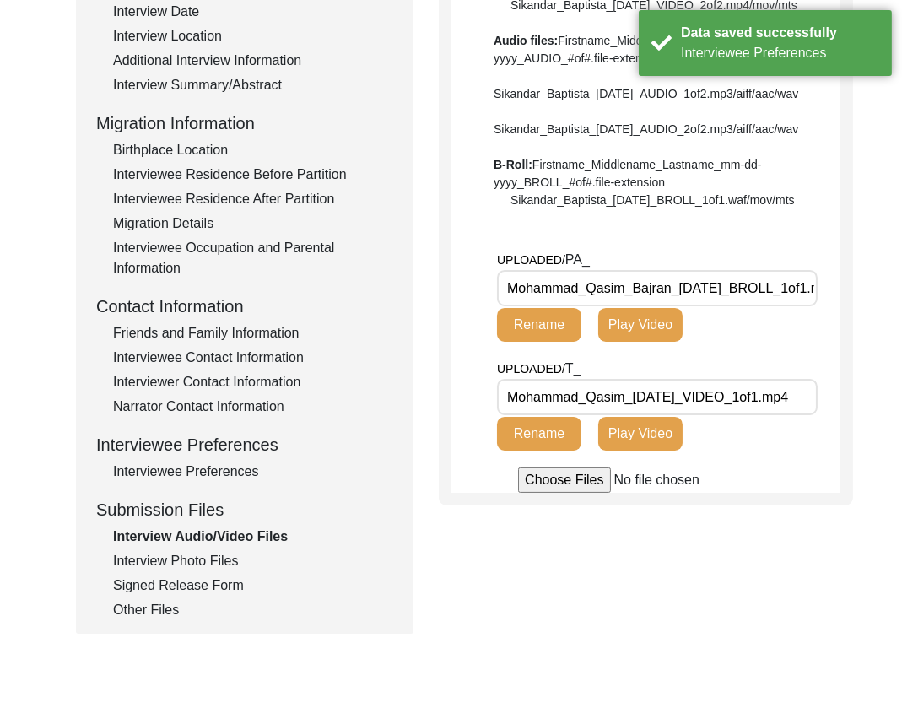
click at [736, 306] on input "Mohammad_Qasim_Bajran_[DATE]_BROLL_1of1.mp4" at bounding box center [657, 288] width 321 height 36
click at [136, 567] on div "Interview Photo Files" at bounding box center [253, 561] width 280 height 20
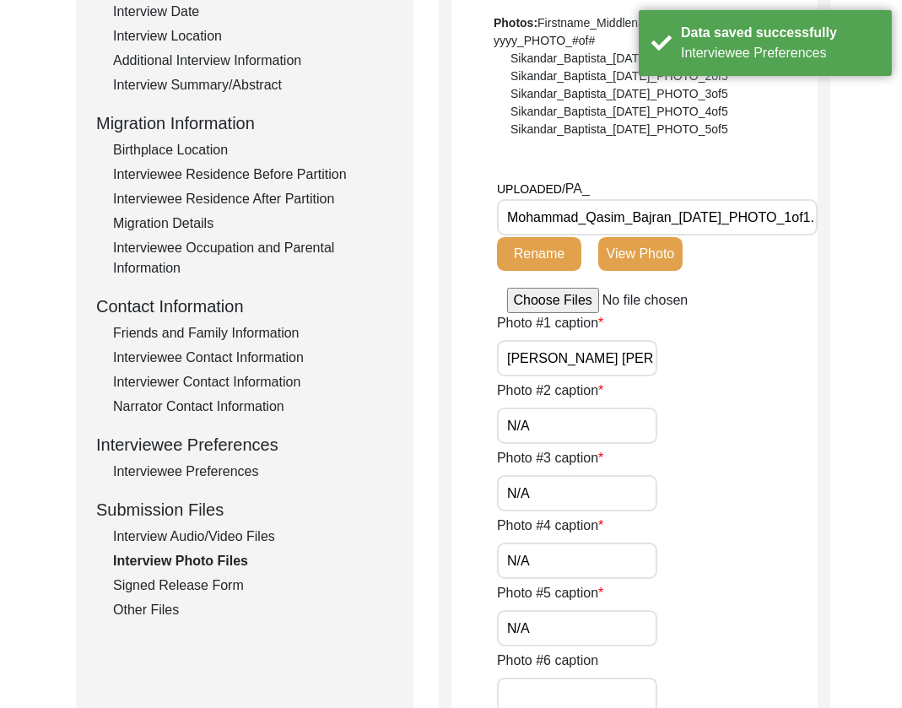
click at [648, 251] on button "View Photo" at bounding box center [640, 254] width 84 height 34
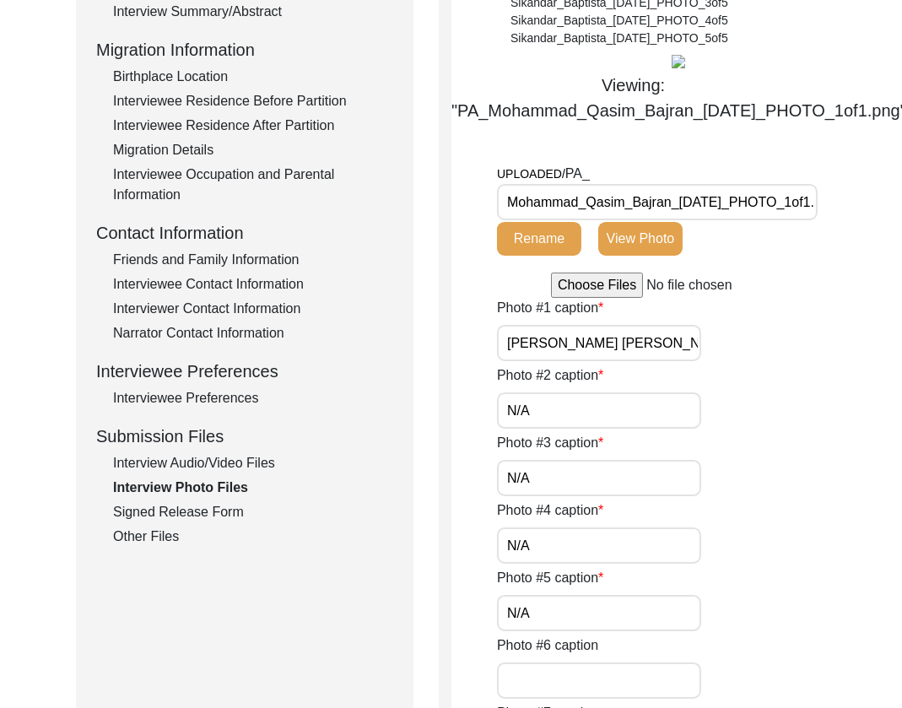
scroll to position [448, 0]
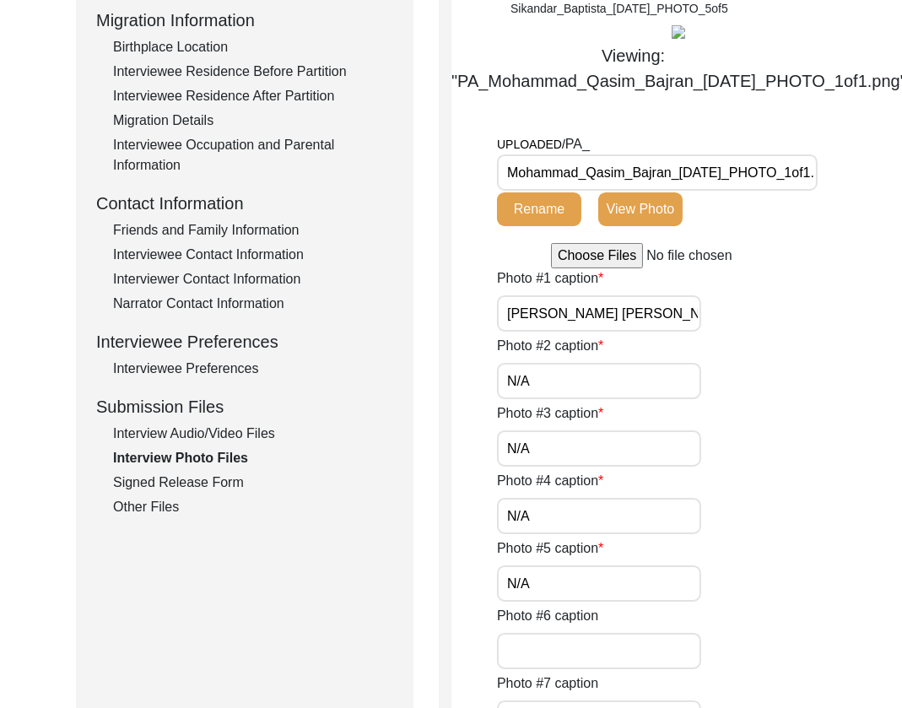
drag, startPoint x: 172, startPoint y: 484, endPoint x: 181, endPoint y: 483, distance: 9.4
click at [172, 484] on div "Signed Release Form" at bounding box center [253, 483] width 280 height 20
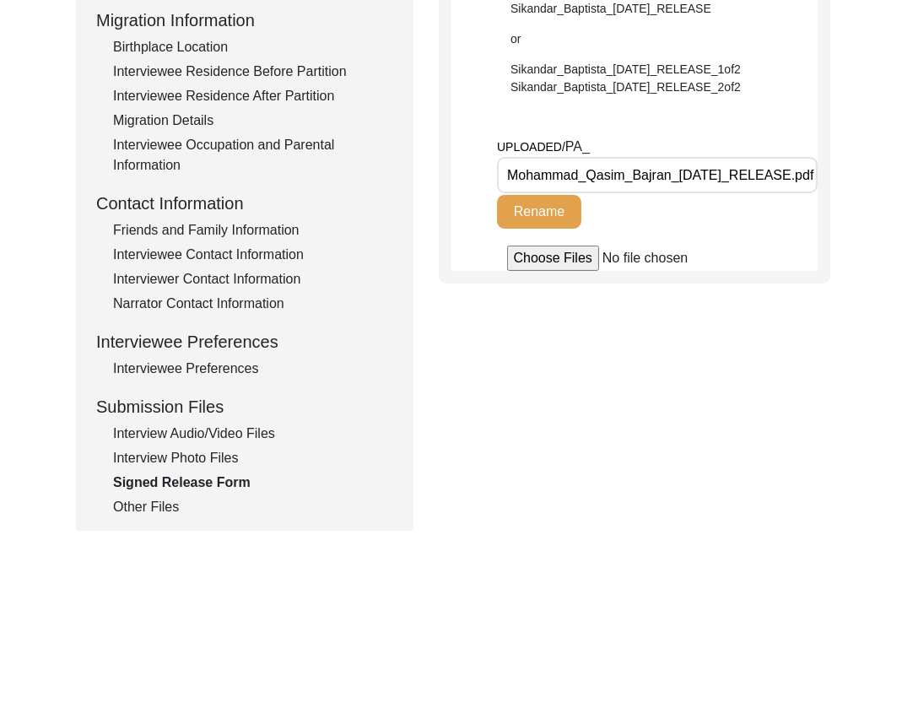
scroll to position [511, 0]
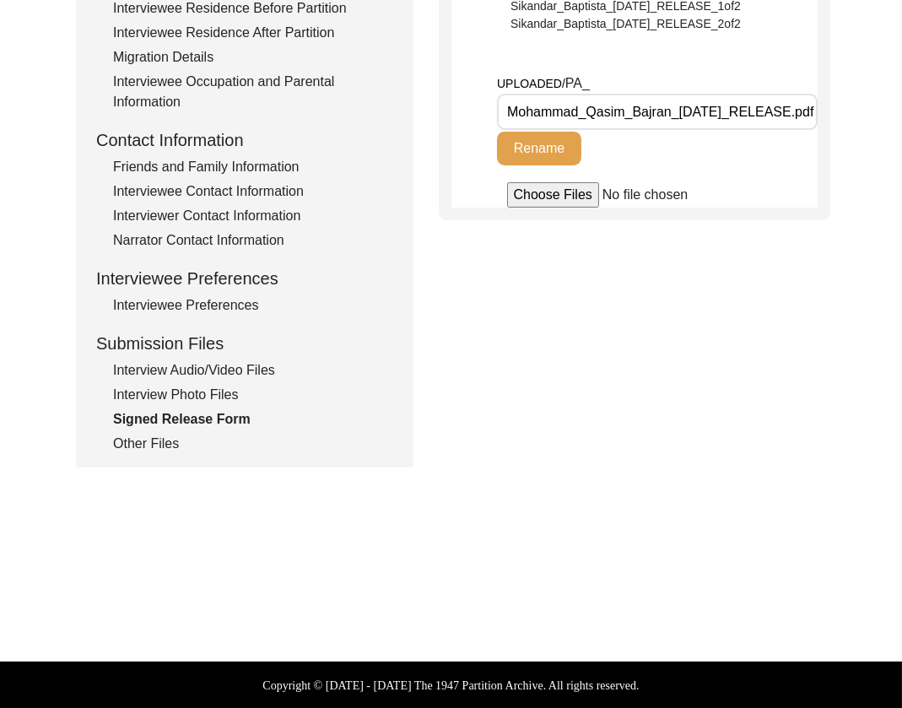
click at [775, 117] on input "Mohammad_Qasim_Bajran_[DATE]_RELEASE.pdf" at bounding box center [657, 112] width 321 height 36
click at [815, 111] on input "Mohammad_Qasim_Bajran_[DATE]_RELEASE.pdf" at bounding box center [657, 112] width 321 height 36
click at [143, 442] on div "Other Files" at bounding box center [253, 444] width 280 height 20
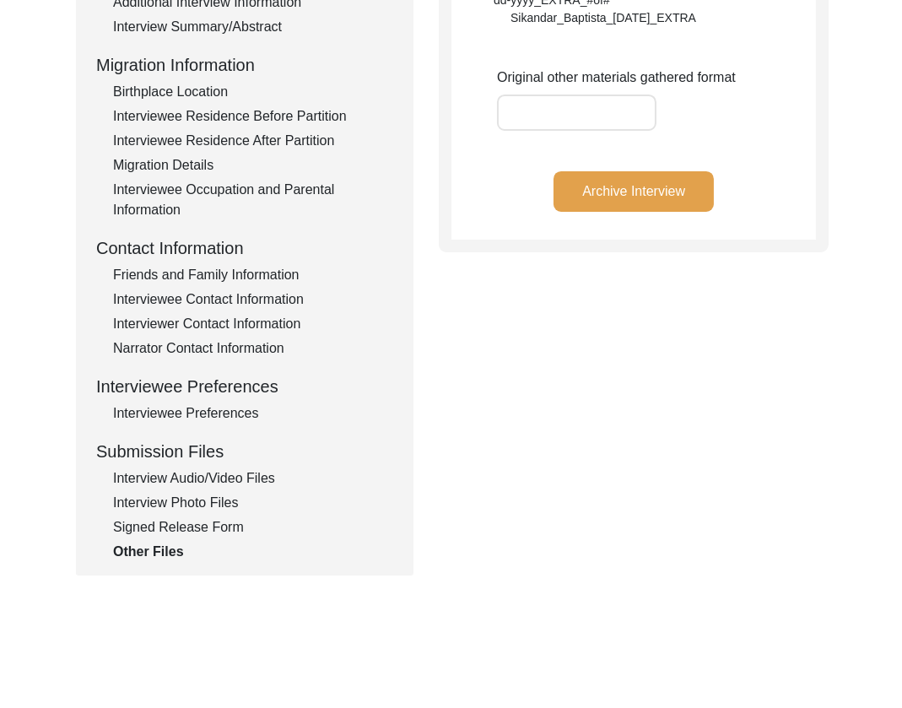
scroll to position [405, 0]
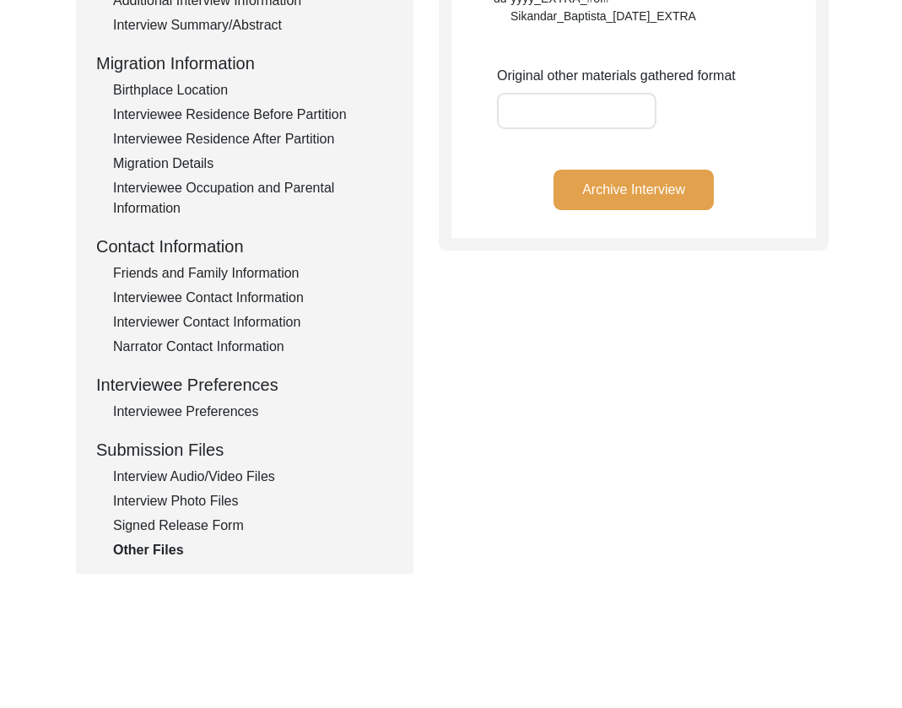
click at [203, 472] on div "Interview Audio/Video Files" at bounding box center [253, 477] width 280 height 20
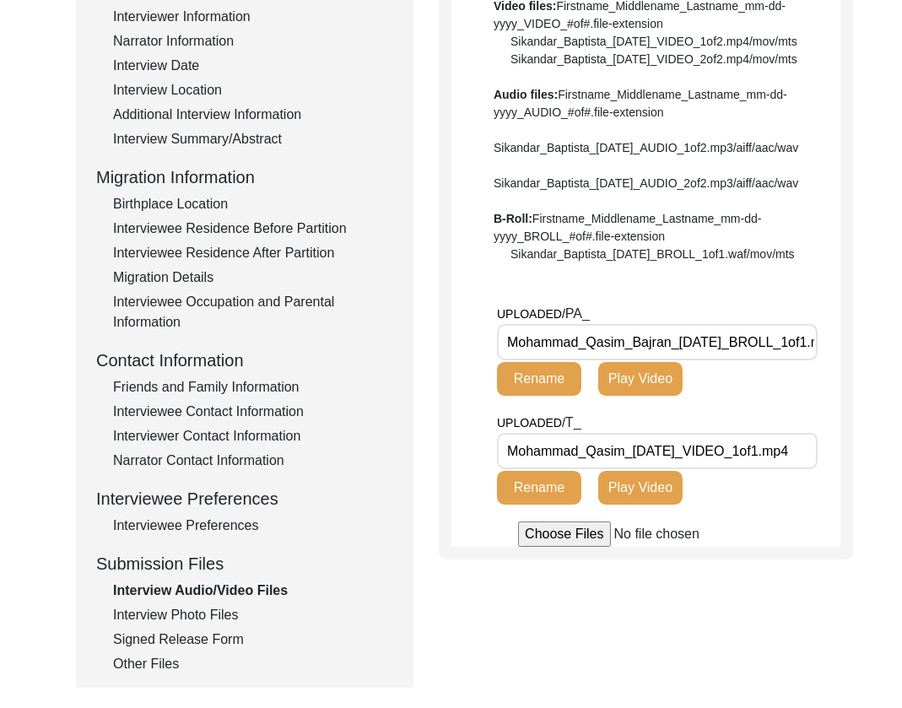
scroll to position [289, 0]
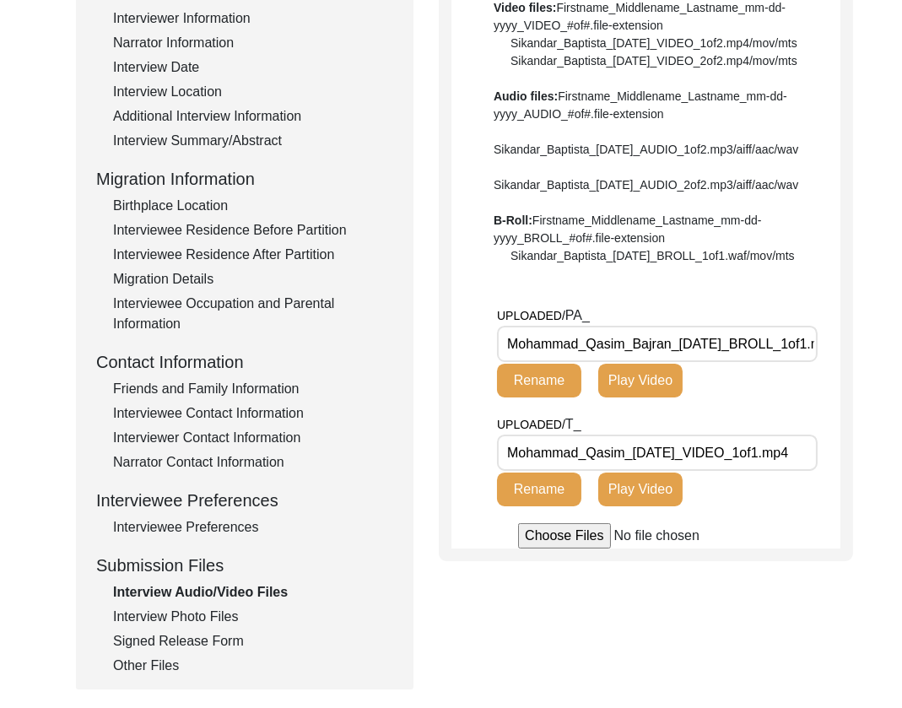
click at [756, 362] on input "Mohammad_Qasim_Bajran_[DATE]_BROLL_1of1.mp4" at bounding box center [657, 344] width 321 height 36
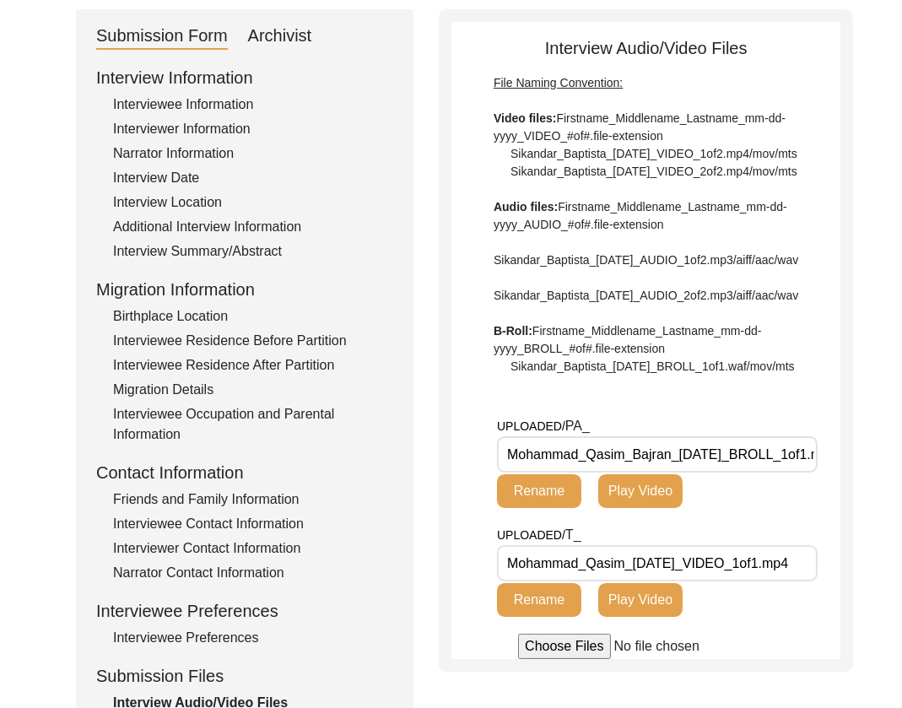
scroll to position [0, 0]
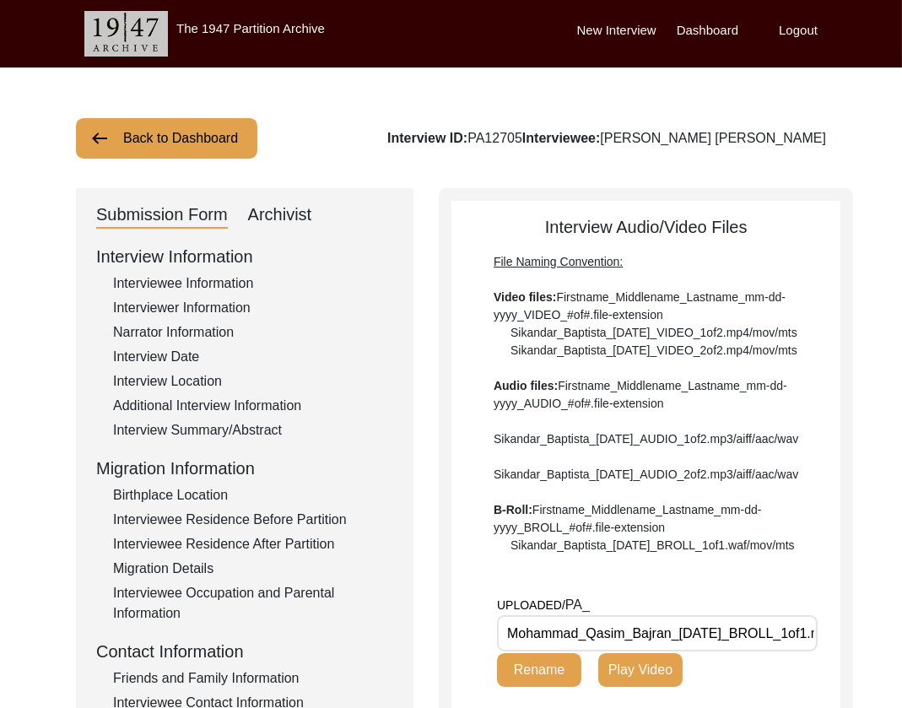
click at [277, 217] on div "Archivist" at bounding box center [280, 215] width 64 height 27
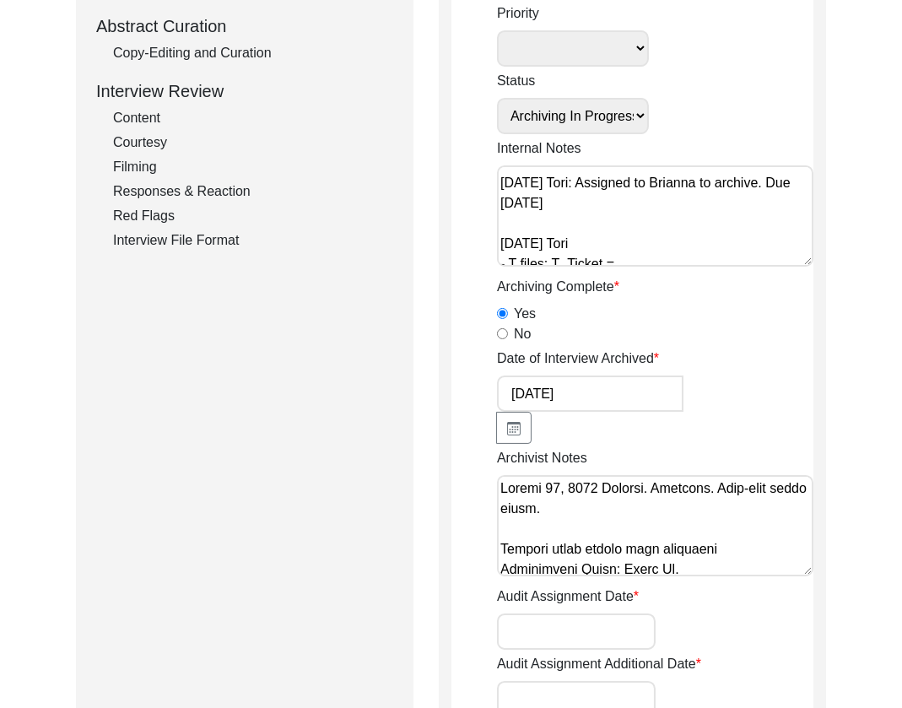
scroll to position [388, 0]
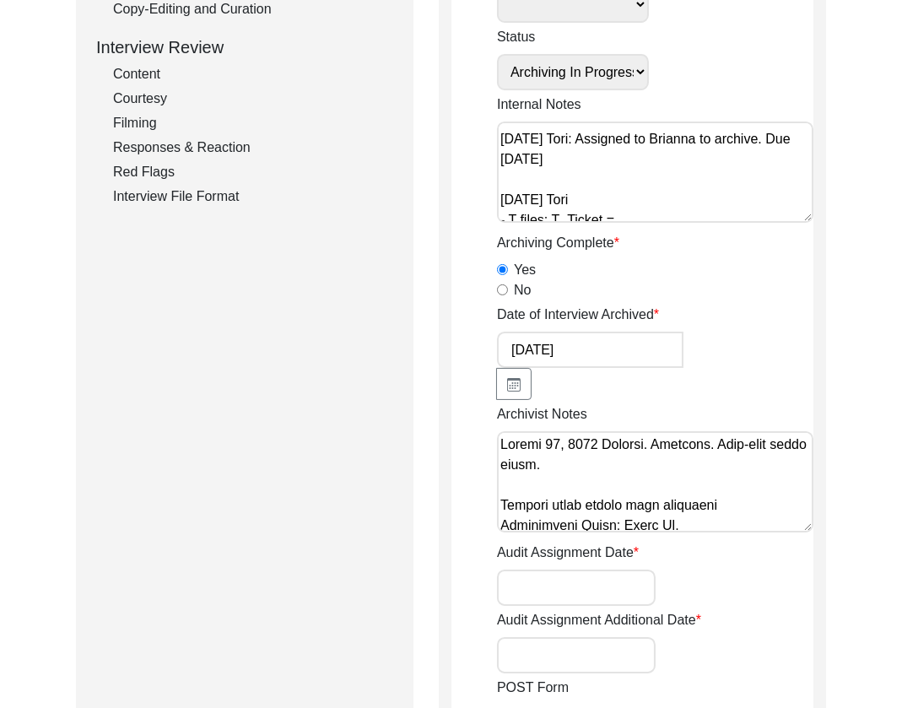
click at [501, 443] on textarea "Archivist Notes" at bounding box center [655, 481] width 316 height 101
paste textarea "[Archiving] on [DATE] by [PERSON_NAME] Interviewee Information • changed ‘Baker…"
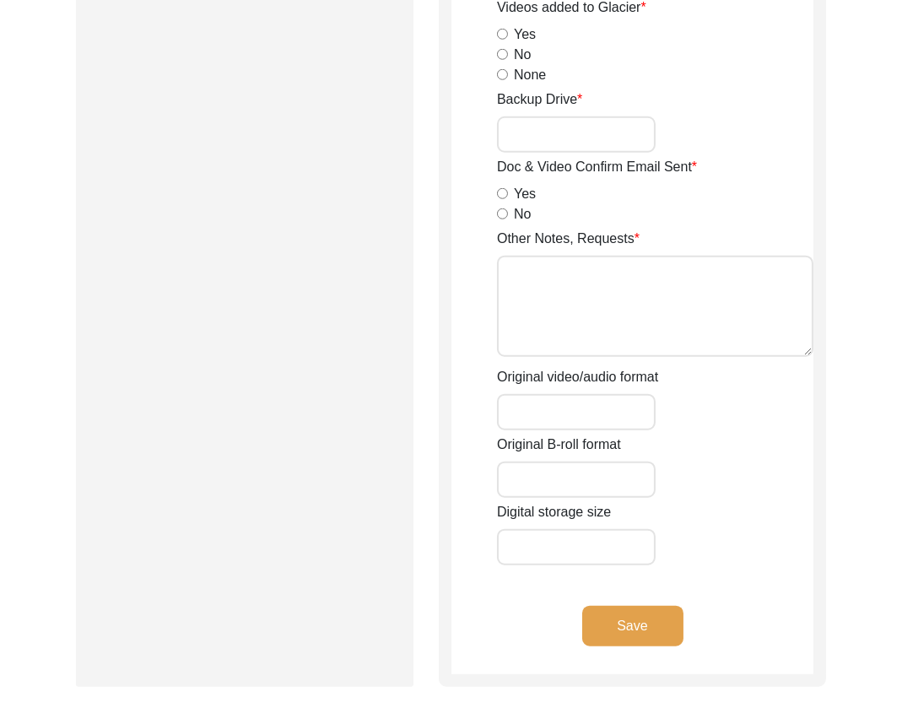
scroll to position [2396, 0]
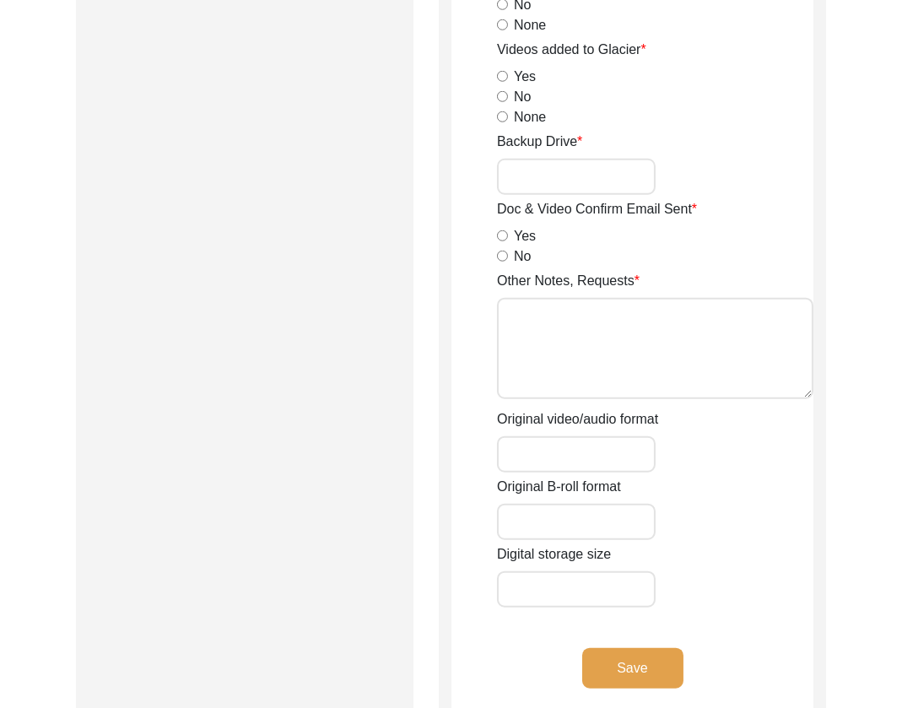
click at [640, 671] on button "Save" at bounding box center [632, 668] width 101 height 41
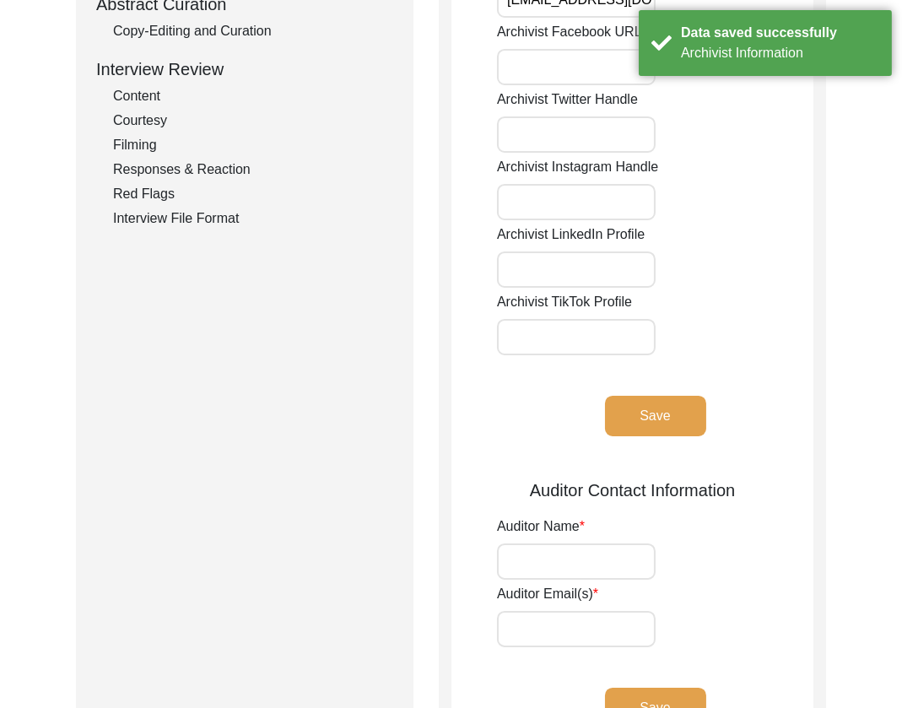
scroll to position [0, 0]
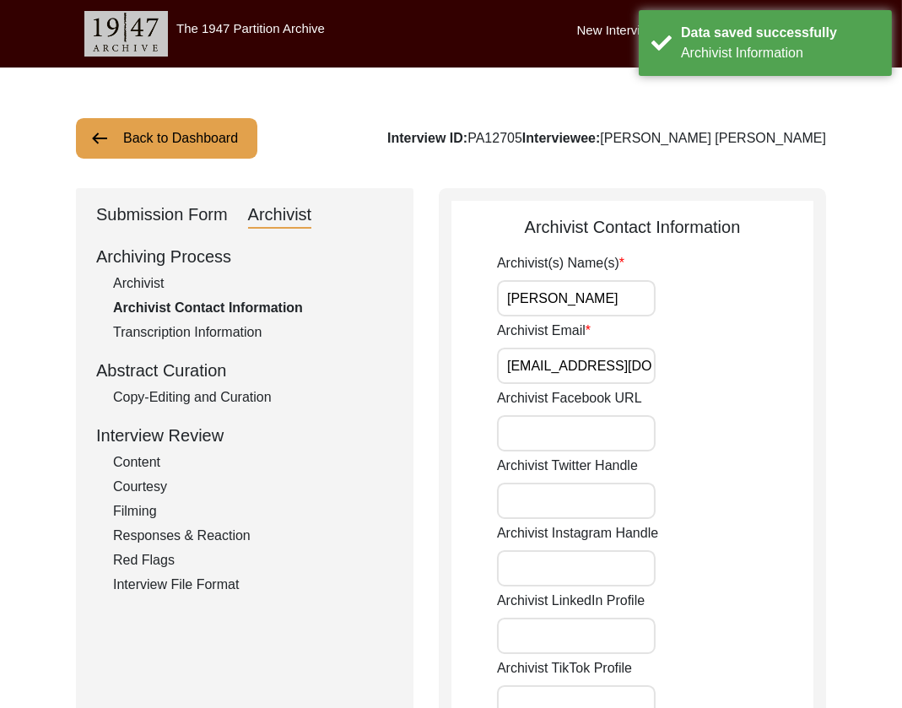
click at [611, 314] on input "[PERSON_NAME]" at bounding box center [576, 298] width 159 height 36
drag, startPoint x: 625, startPoint y: 360, endPoint x: 645, endPoint y: 381, distance: 29.2
click at [625, 361] on input "Archivist Email" at bounding box center [576, 366] width 159 height 36
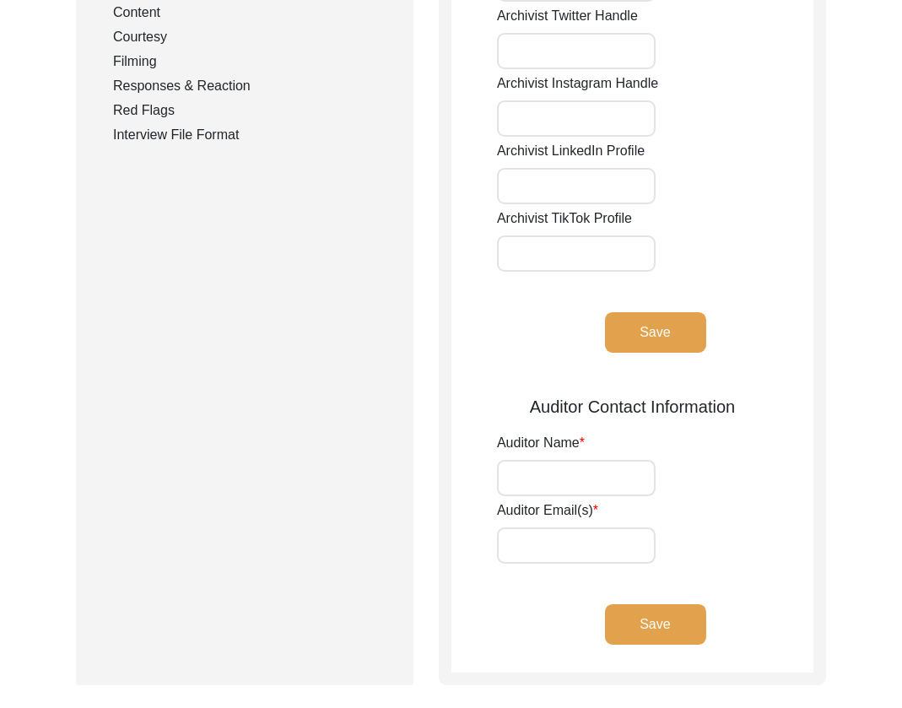
click at [635, 339] on button "Save" at bounding box center [655, 332] width 101 height 41
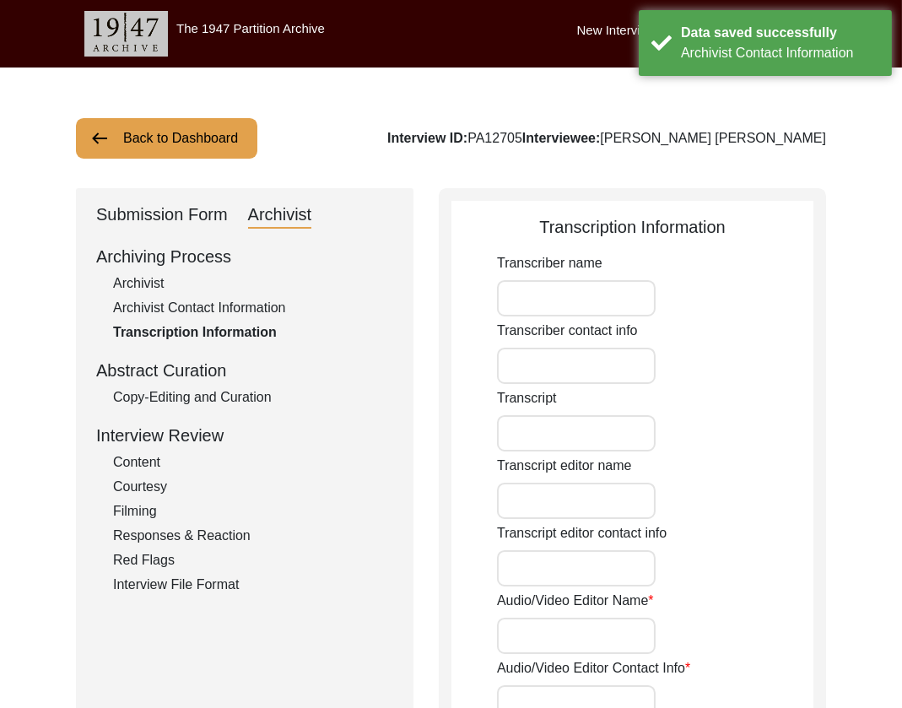
click at [154, 208] on div "Submission Form" at bounding box center [162, 215] width 132 height 27
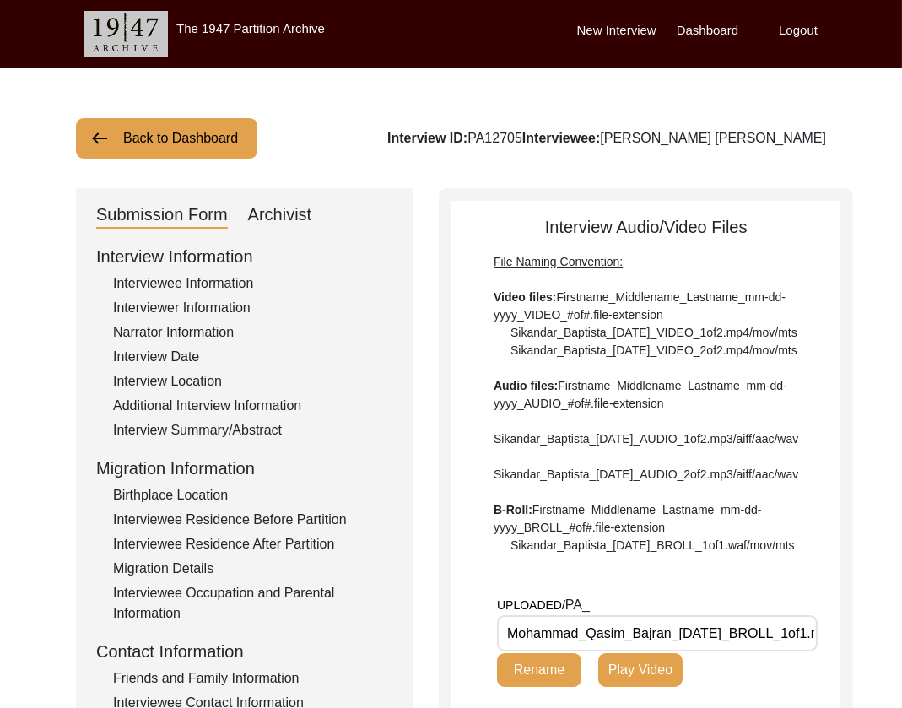
click at [137, 145] on button "Back to Dashboard" at bounding box center [166, 138] width 181 height 41
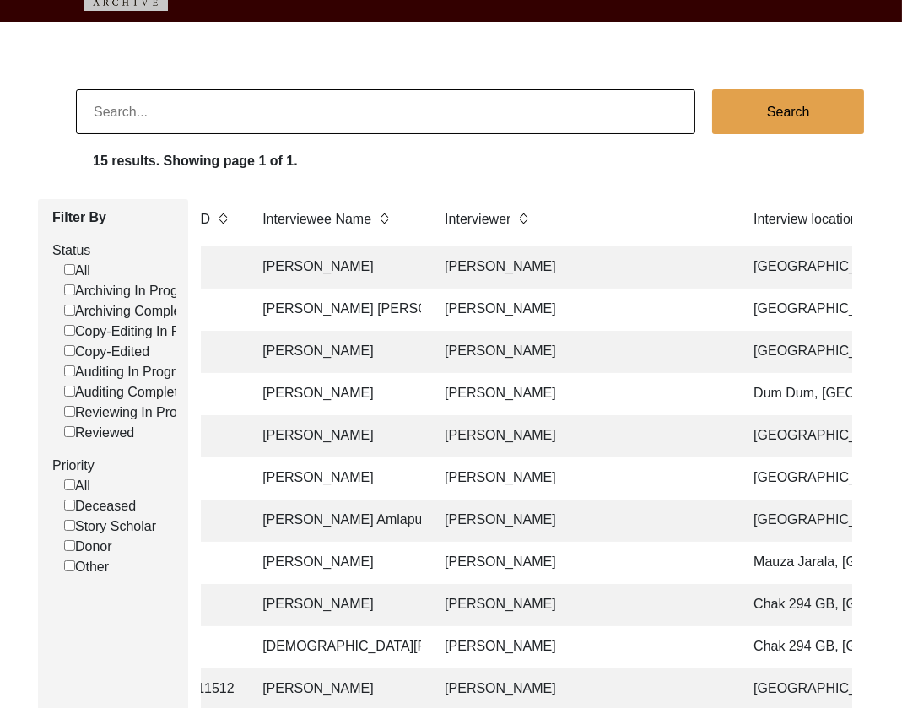
scroll to position [84, 0]
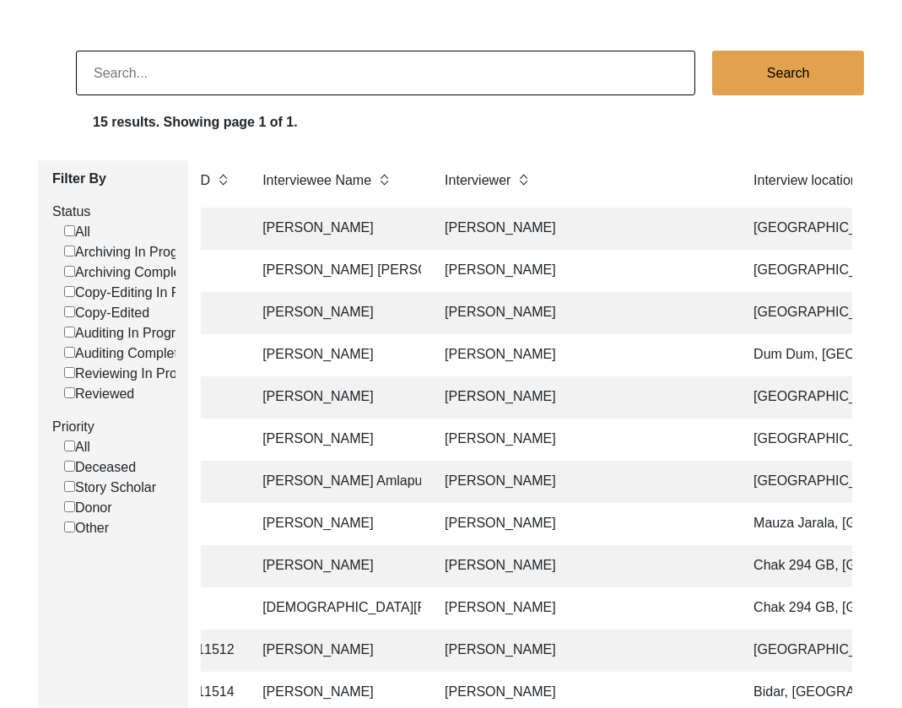
click at [322, 355] on td "[PERSON_NAME]" at bounding box center [336, 355] width 169 height 42
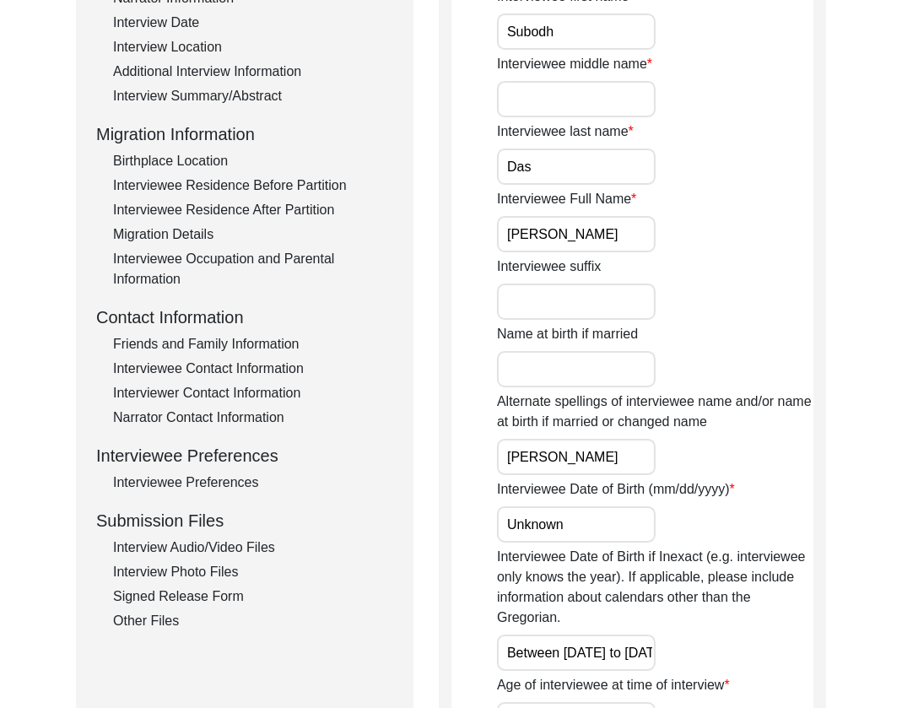
scroll to position [489, 0]
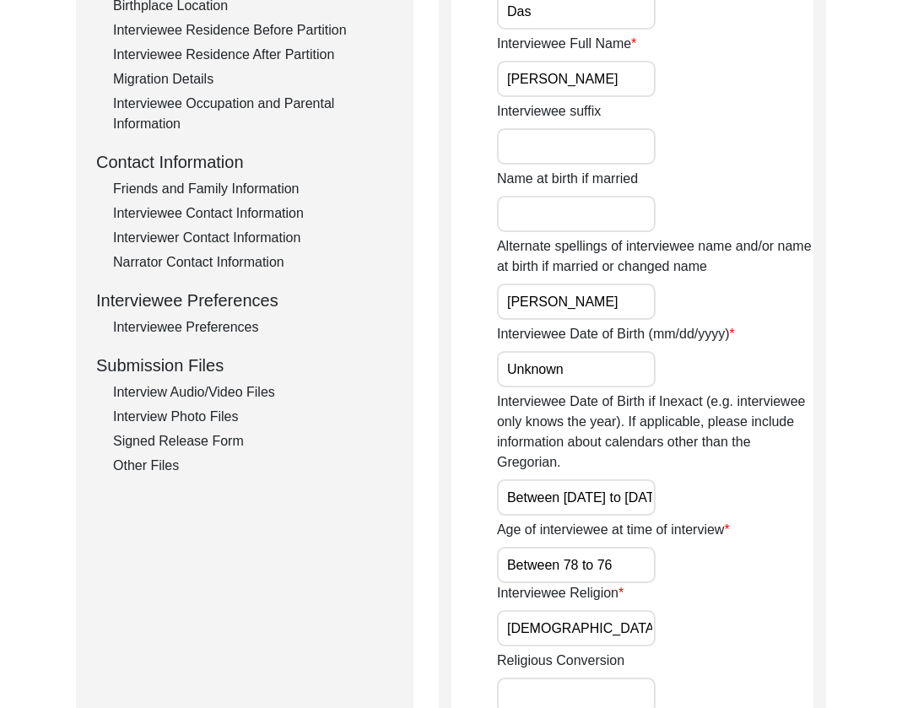
click at [137, 386] on div "Interview Audio/Video Files" at bounding box center [253, 392] width 280 height 20
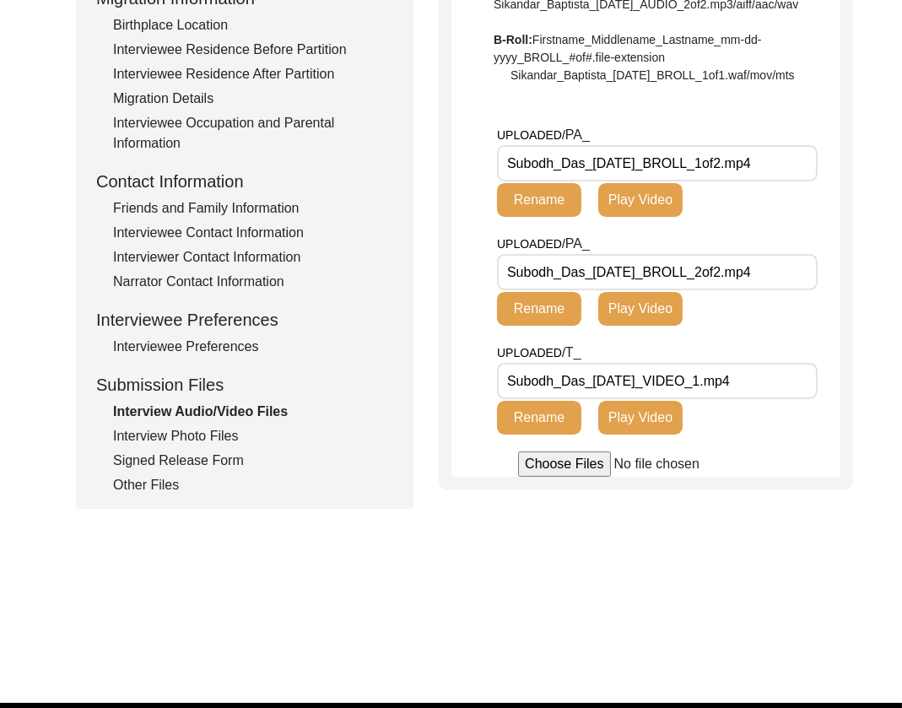
scroll to position [458, 0]
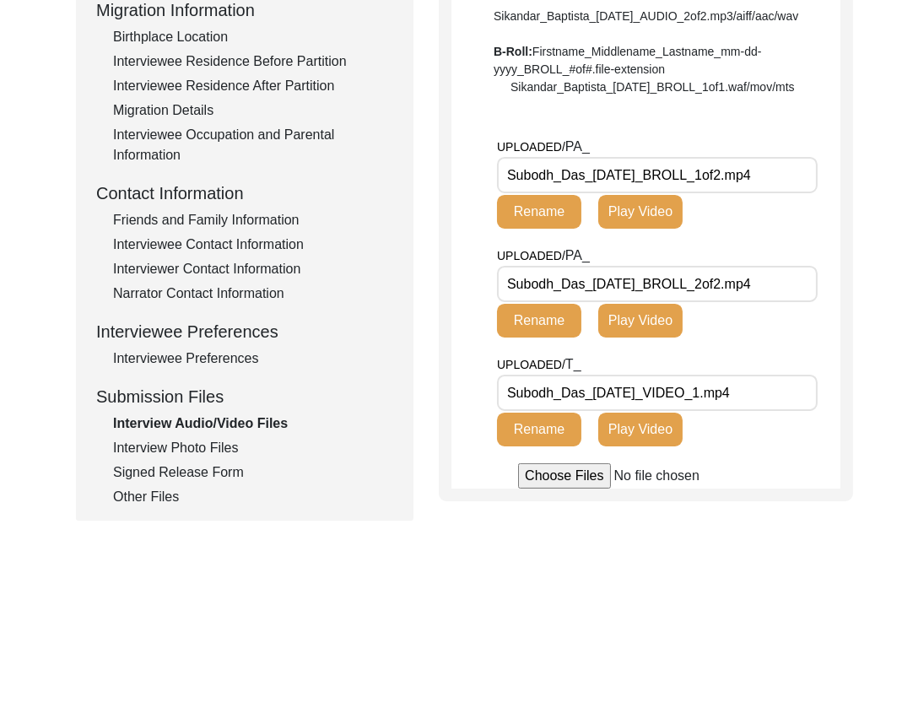
click at [794, 193] on input "Subodh_Das_[DATE]_BROLL_1of2.mp4" at bounding box center [657, 175] width 321 height 36
click at [794, 302] on input "Subodh_Das_[DATE]_BROLL_2of2.mp4" at bounding box center [657, 284] width 321 height 36
drag, startPoint x: 779, startPoint y: 451, endPoint x: 419, endPoint y: 454, distance: 360.3
click at [419, 454] on div "Submission Form Archivist Interview Information Interviewee Information Intervi…" at bounding box center [451, 125] width 750 height 791
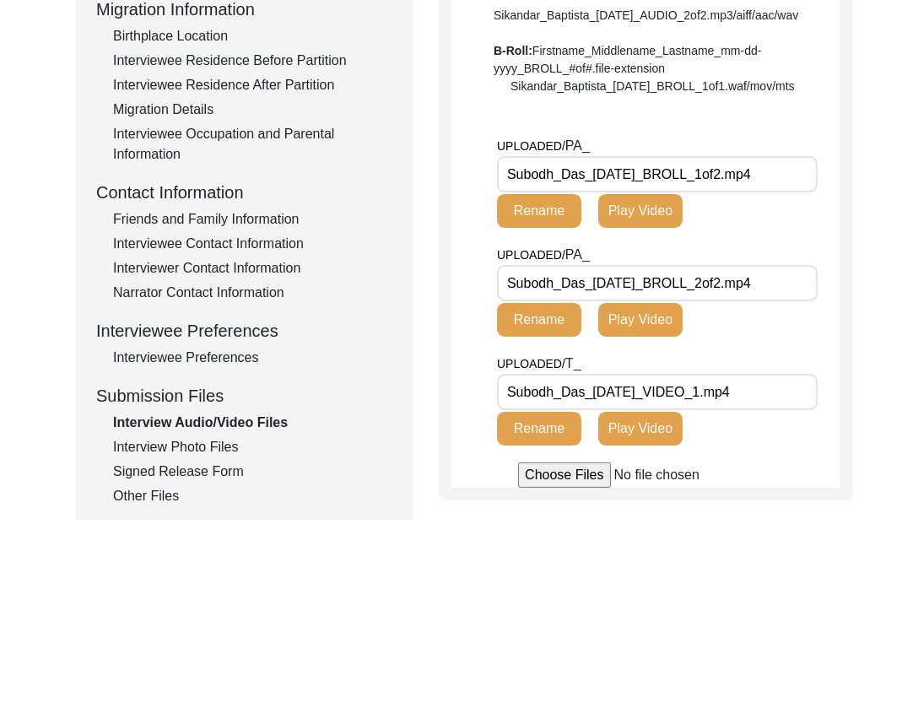
click at [197, 448] on div "Interview Photo Files" at bounding box center [253, 447] width 280 height 20
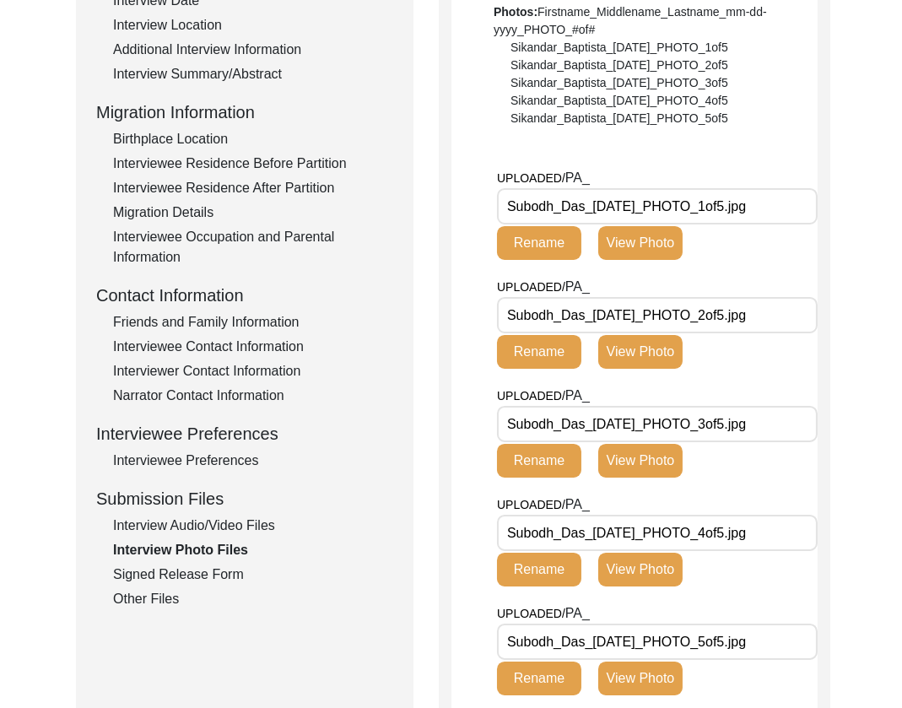
click at [764, 211] on input "Subodh_Das_[DATE]_PHOTO_1of5.jpg" at bounding box center [657, 206] width 321 height 36
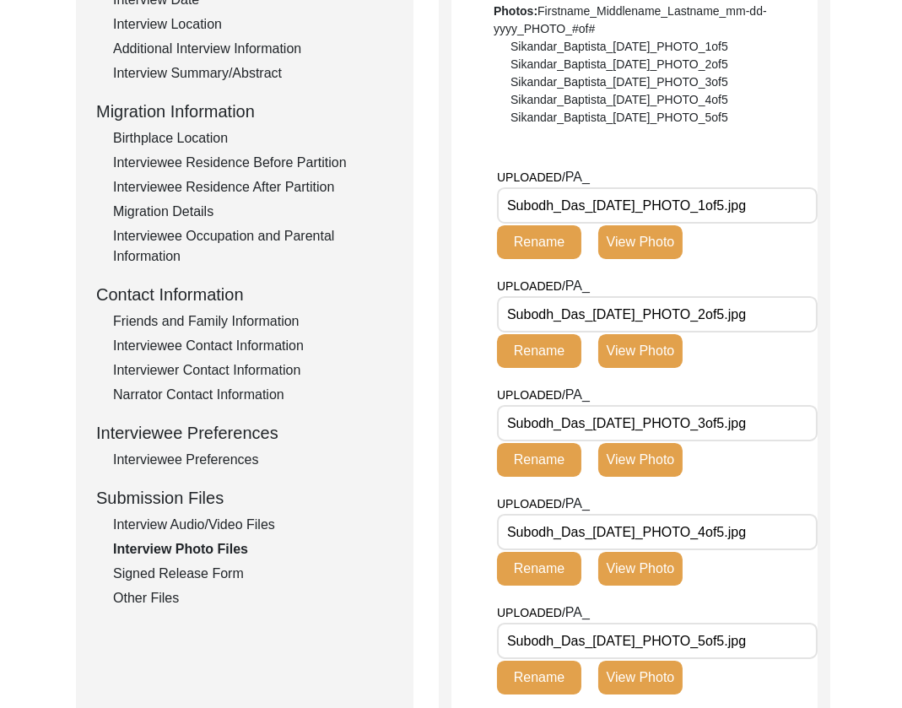
click at [777, 321] on input "Subodh_Das_[DATE]_PHOTO_2of5.jpg" at bounding box center [657, 314] width 321 height 36
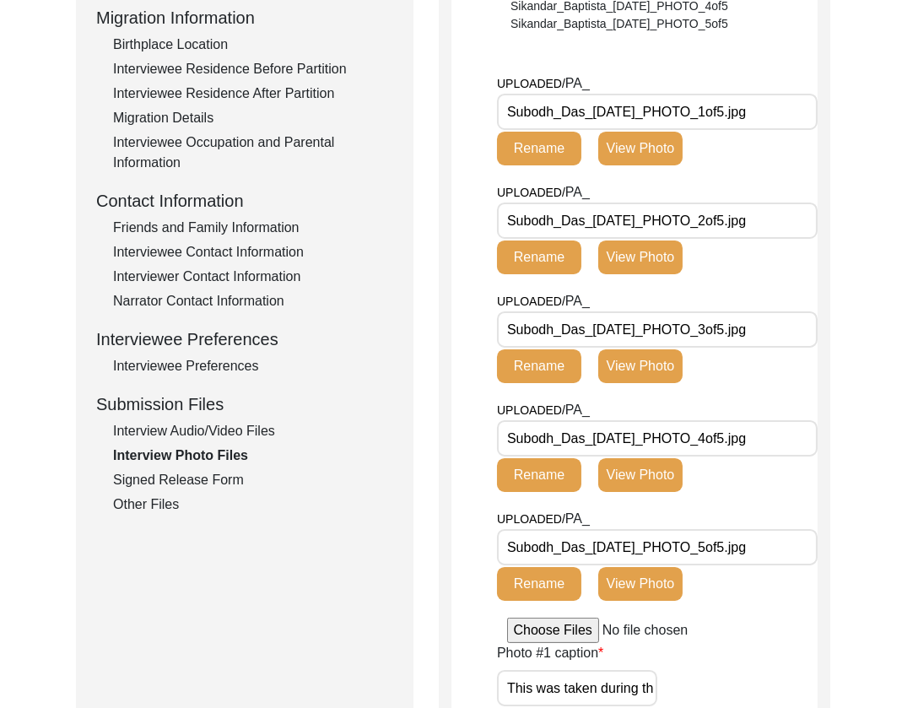
scroll to position [451, 0]
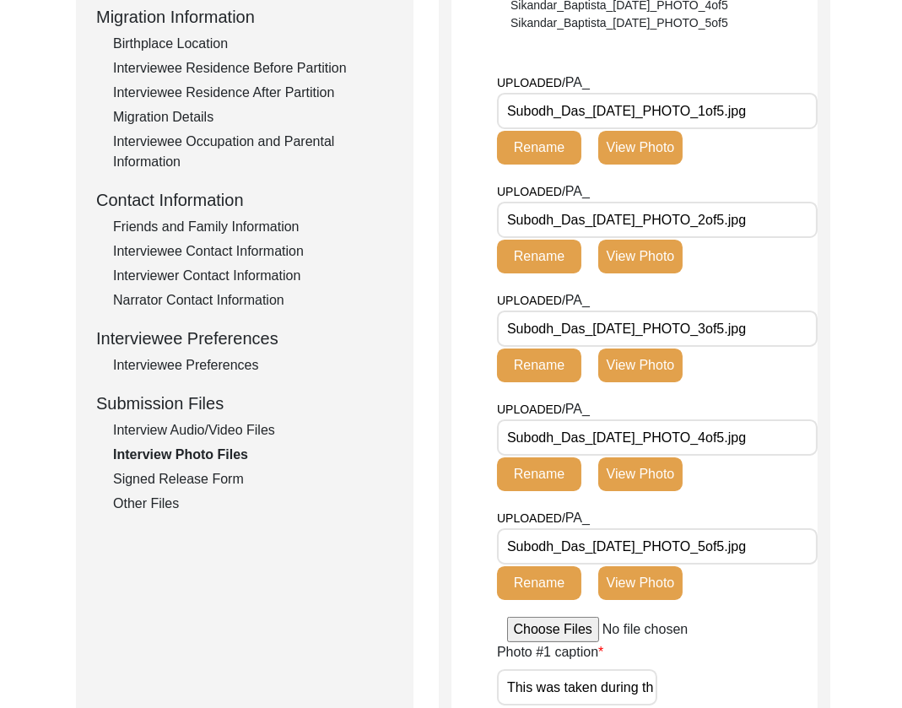
click at [775, 336] on input "Subodh_Das_[DATE]_PHOTO_3of5.jpg" at bounding box center [657, 329] width 321 height 36
click at [768, 439] on input "Subodh_Das_[DATE]_PHOTO_4of5.jpg" at bounding box center [657, 437] width 321 height 36
click at [748, 558] on input "Subodh_Das_[DATE]_PHOTO_5of5.jpg" at bounding box center [657, 546] width 321 height 36
click at [143, 483] on div "Signed Release Form" at bounding box center [253, 479] width 280 height 20
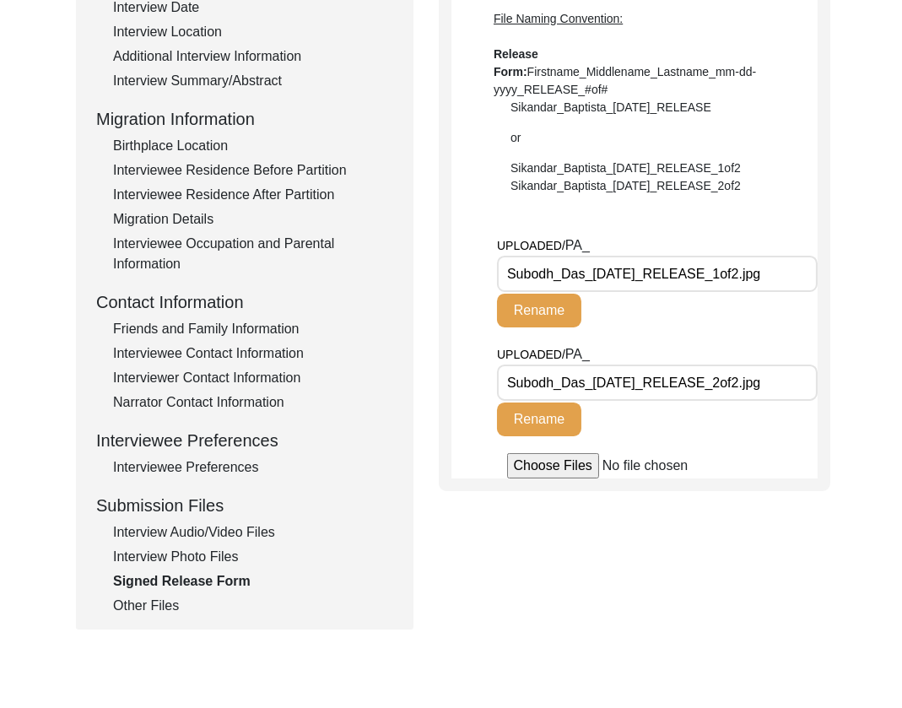
scroll to position [350, 0]
click at [759, 263] on input "Subodh_Das_[DATE]_RELEASE_1of2.jpg" at bounding box center [657, 273] width 321 height 36
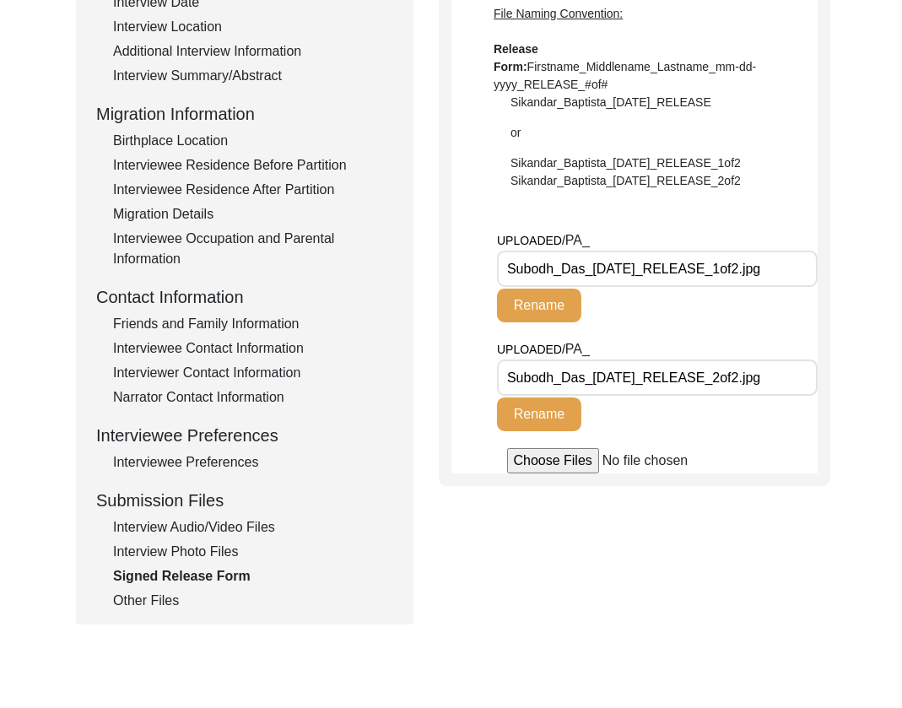
click at [737, 381] on input "Subodh_Das_[DATE]_RELEASE_2of2.jpg" at bounding box center [657, 377] width 321 height 36
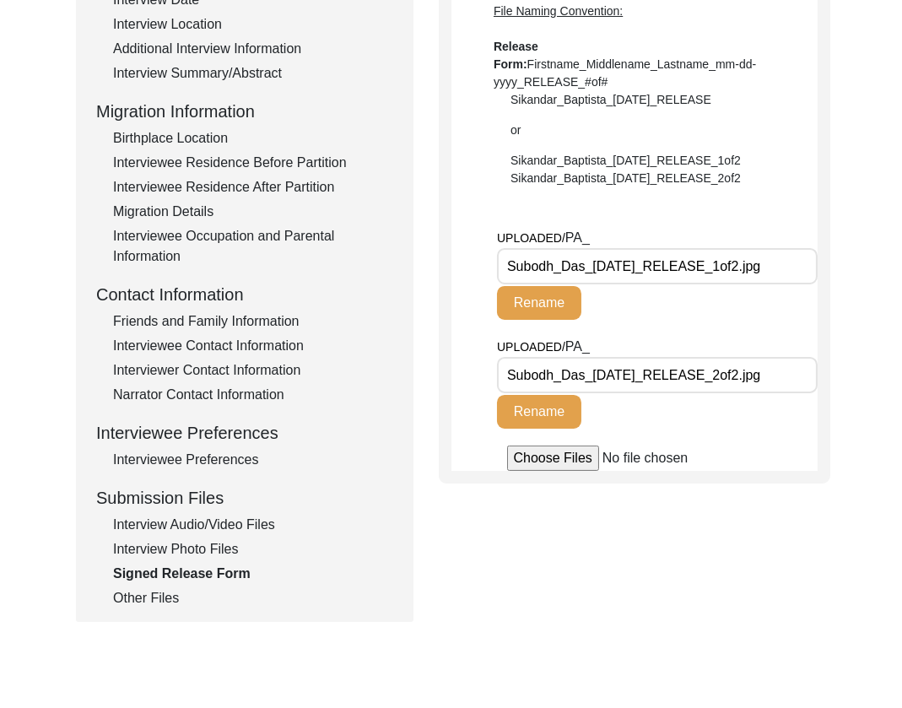
click at [149, 596] on div "Other Files" at bounding box center [253, 598] width 280 height 20
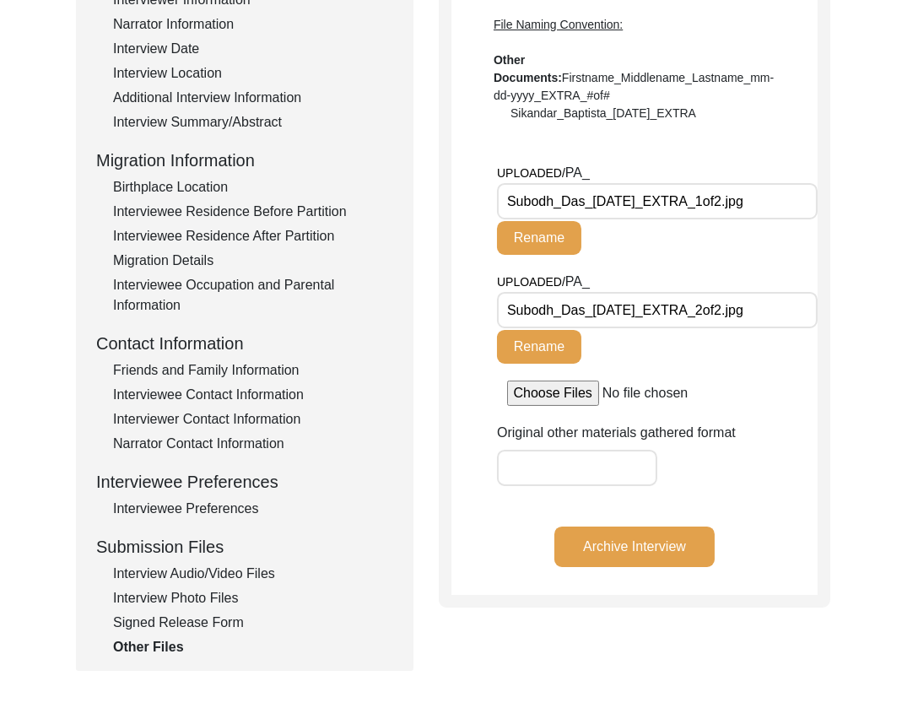
scroll to position [311, 0]
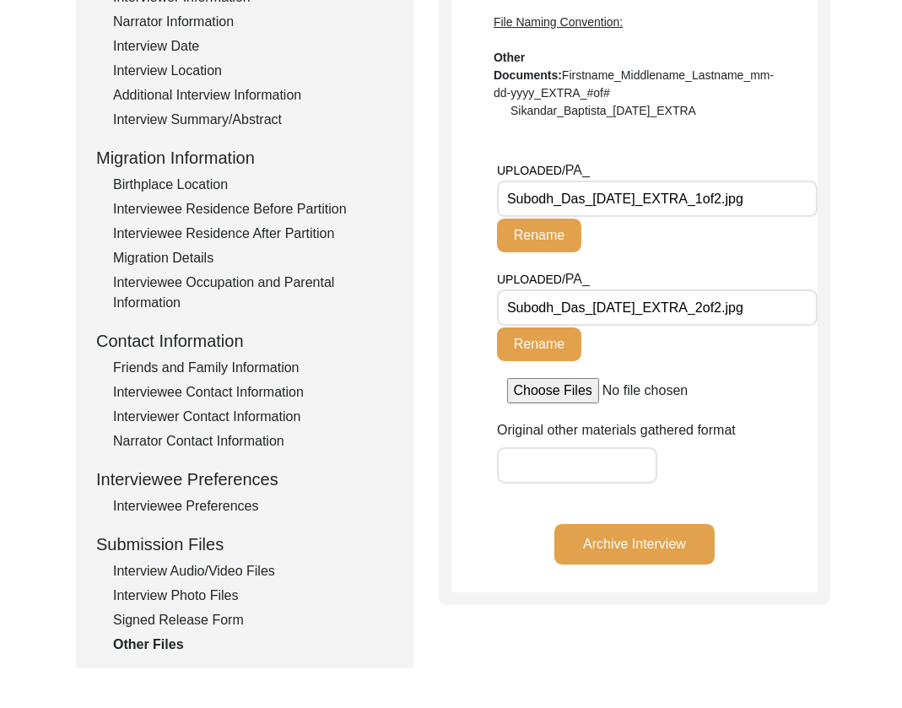
click at [197, 570] on div "Interview Audio/Video Files" at bounding box center [253, 571] width 280 height 20
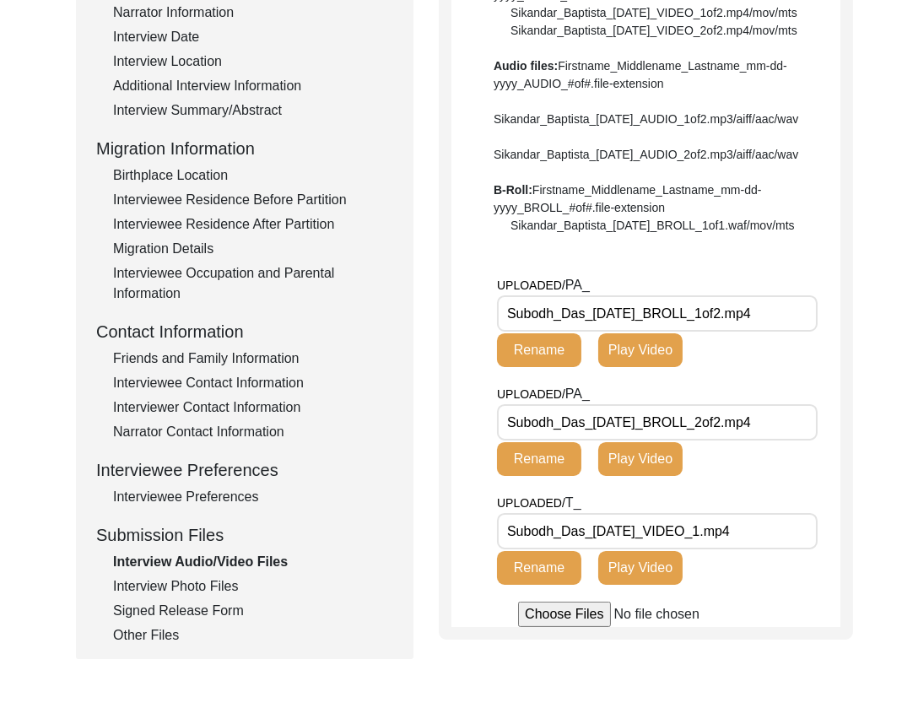
scroll to position [318, 0]
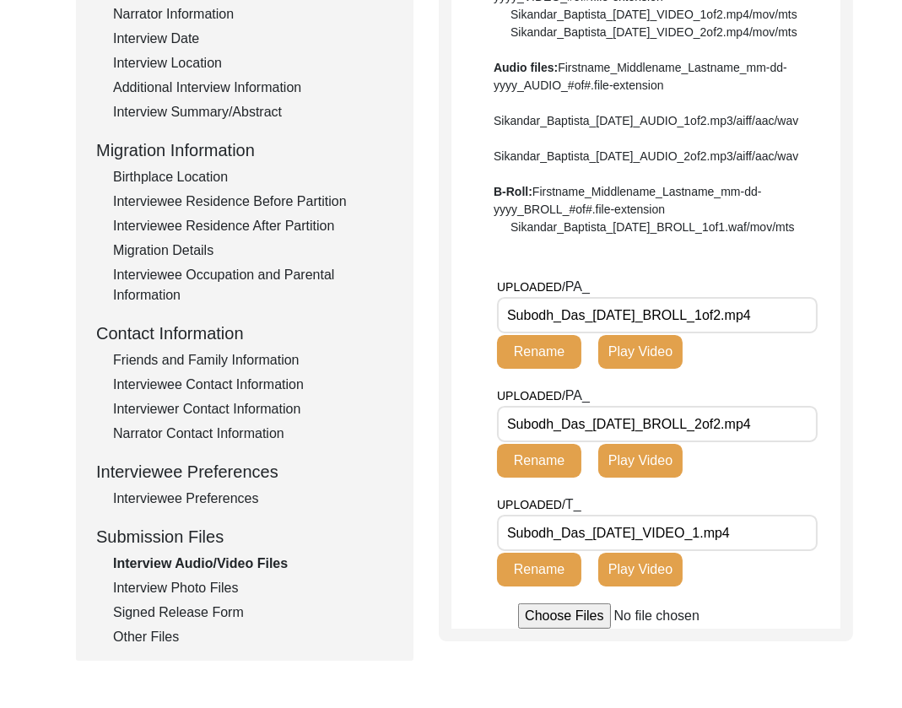
click at [143, 635] on div "Other Files" at bounding box center [253, 637] width 280 height 20
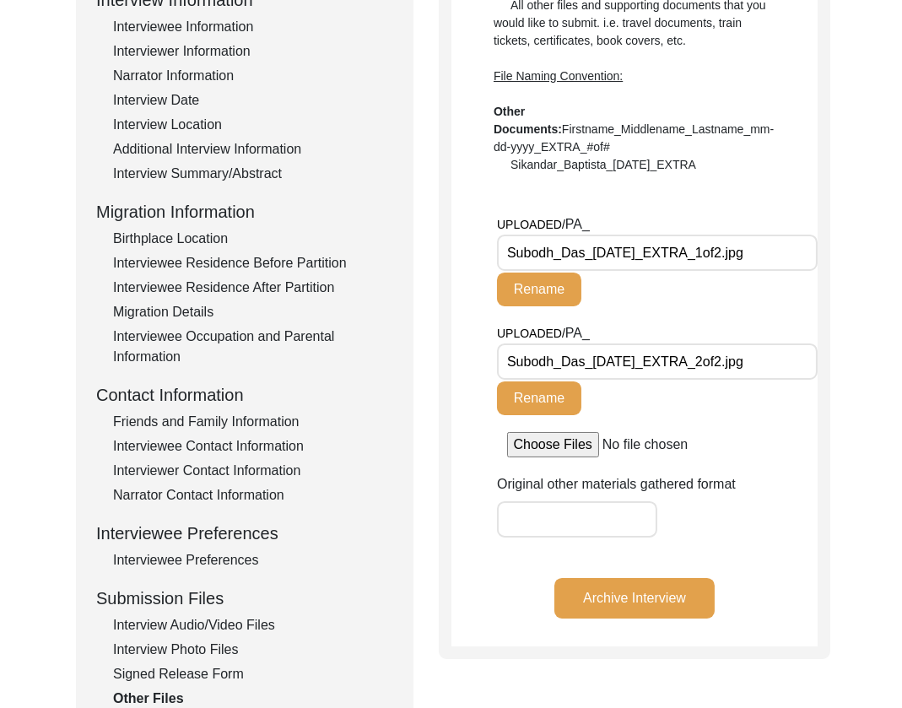
scroll to position [261, 0]
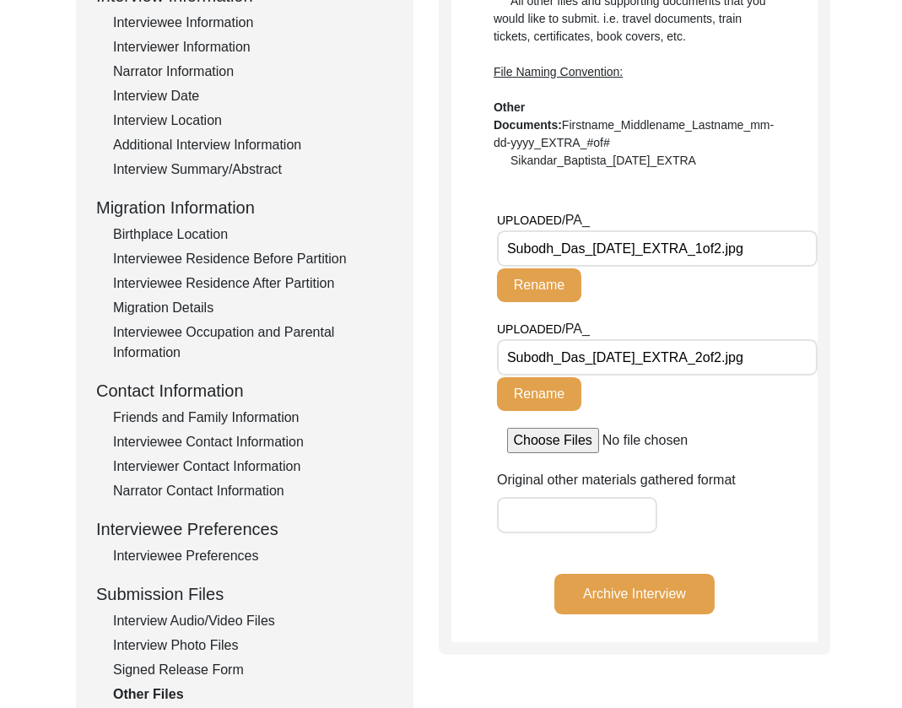
click at [635, 587] on button "Archive Interview" at bounding box center [634, 594] width 160 height 41
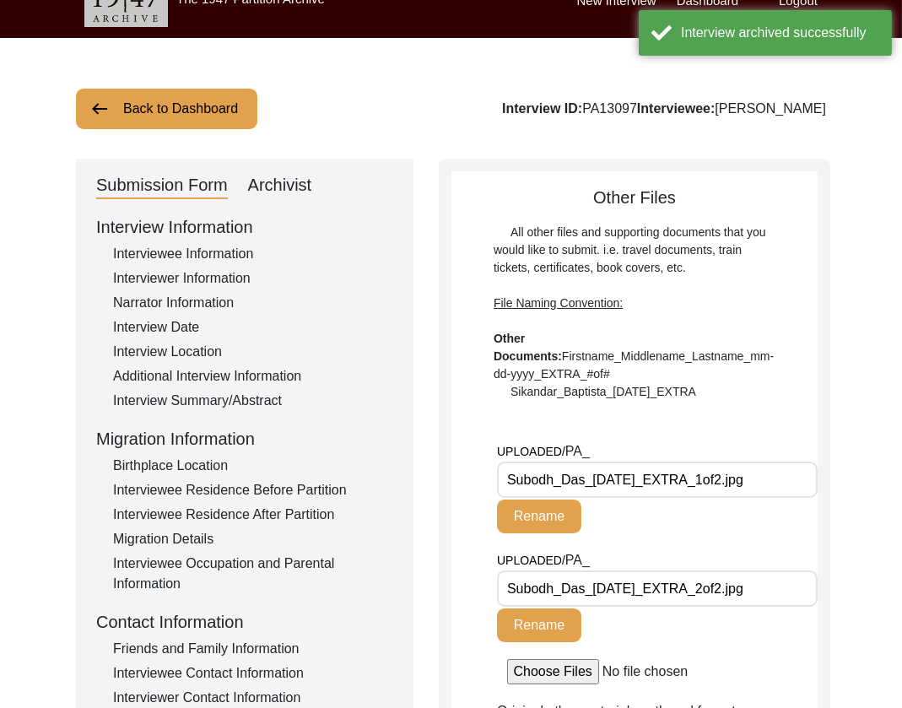
scroll to position [0, 0]
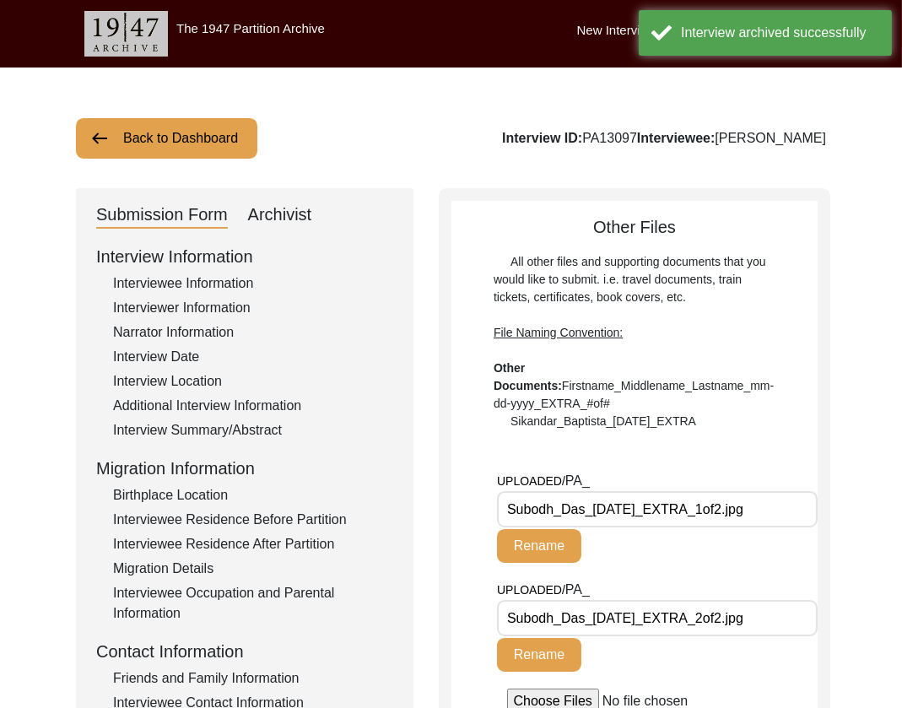
click at [173, 137] on button "Back to Dashboard" at bounding box center [166, 138] width 181 height 41
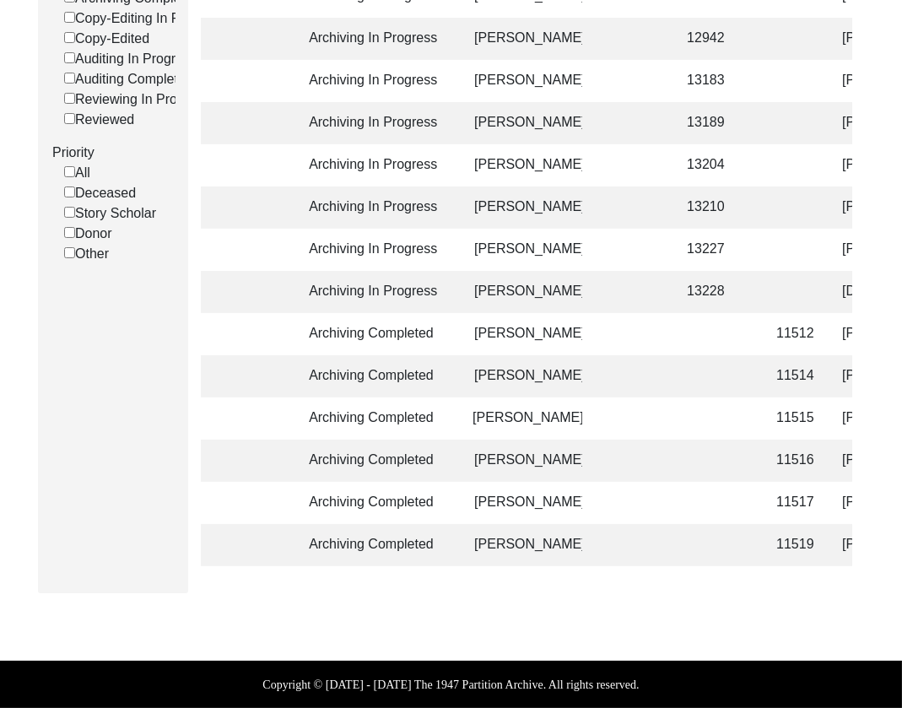
scroll to position [0, 2]
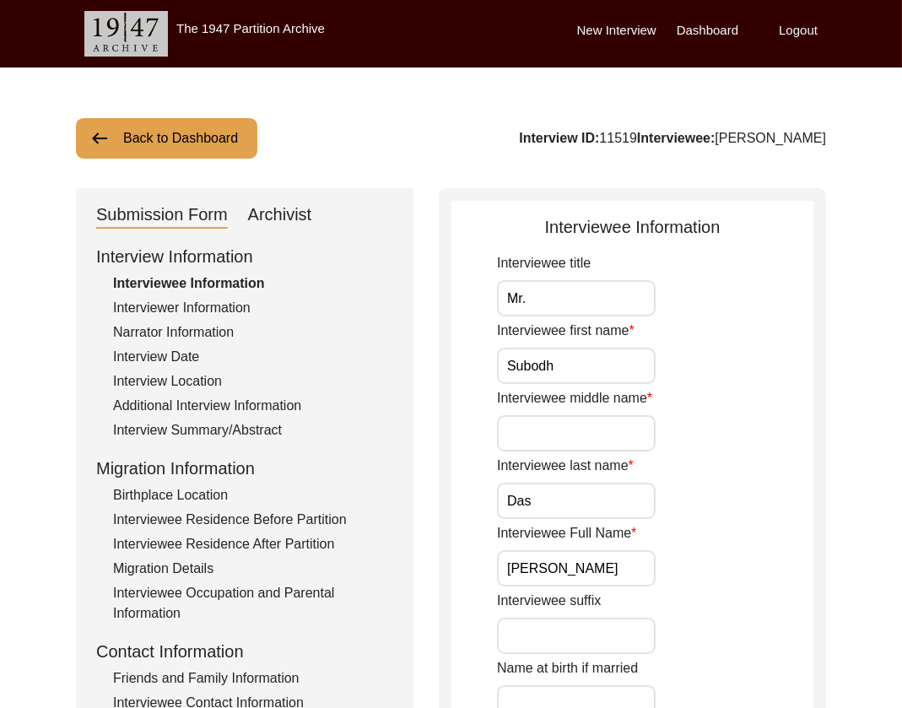
click at [287, 224] on div "Archivist" at bounding box center [280, 215] width 64 height 27
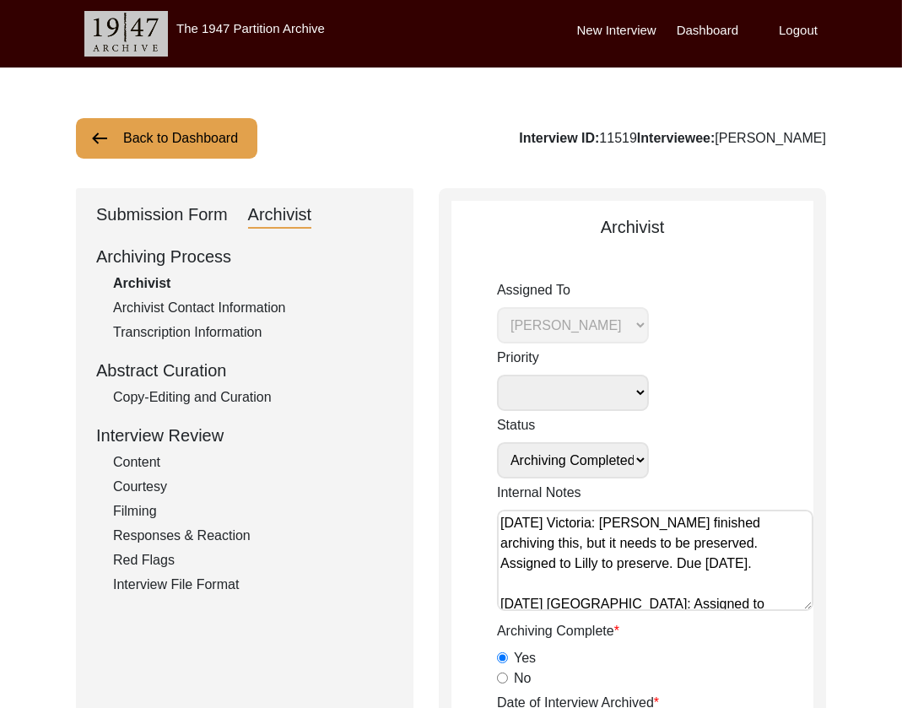
click at [286, 213] on div "Archivist" at bounding box center [280, 215] width 64 height 27
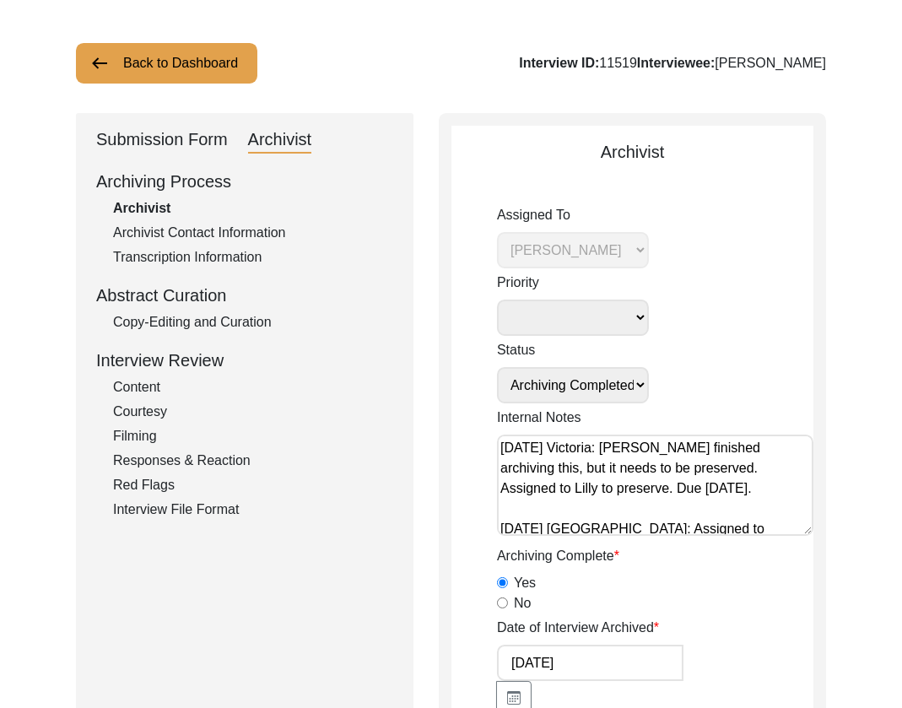
scroll to position [80, 0]
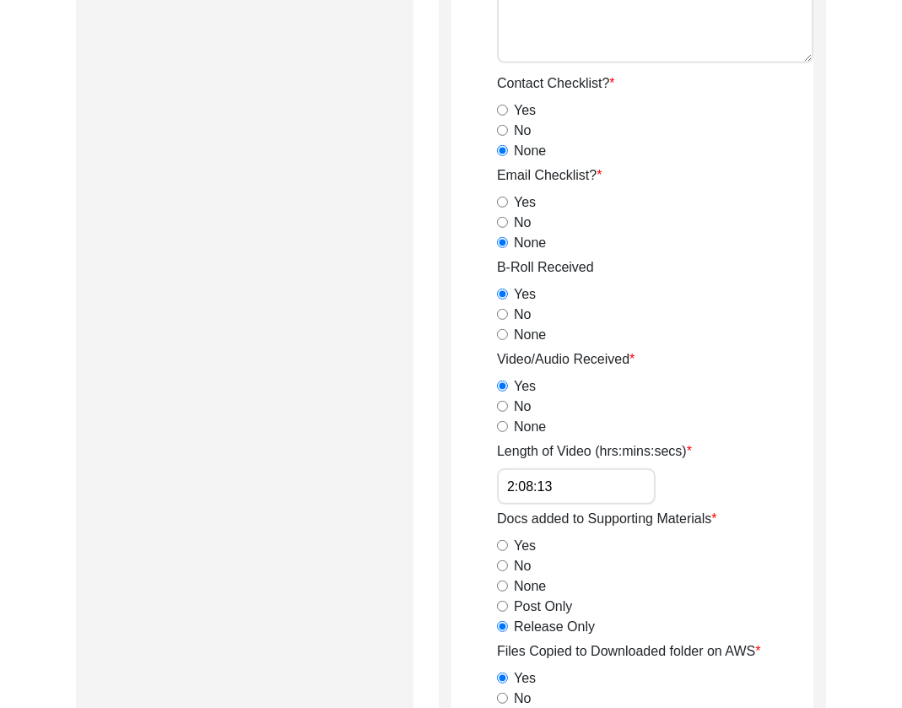
drag, startPoint x: 581, startPoint y: 479, endPoint x: 277, endPoint y: 462, distance: 304.2
click at [277, 462] on div "Submission Form Archivist Archiving Process Archivist Archivist Contact Informa…" at bounding box center [451, 158] width 750 height 2937
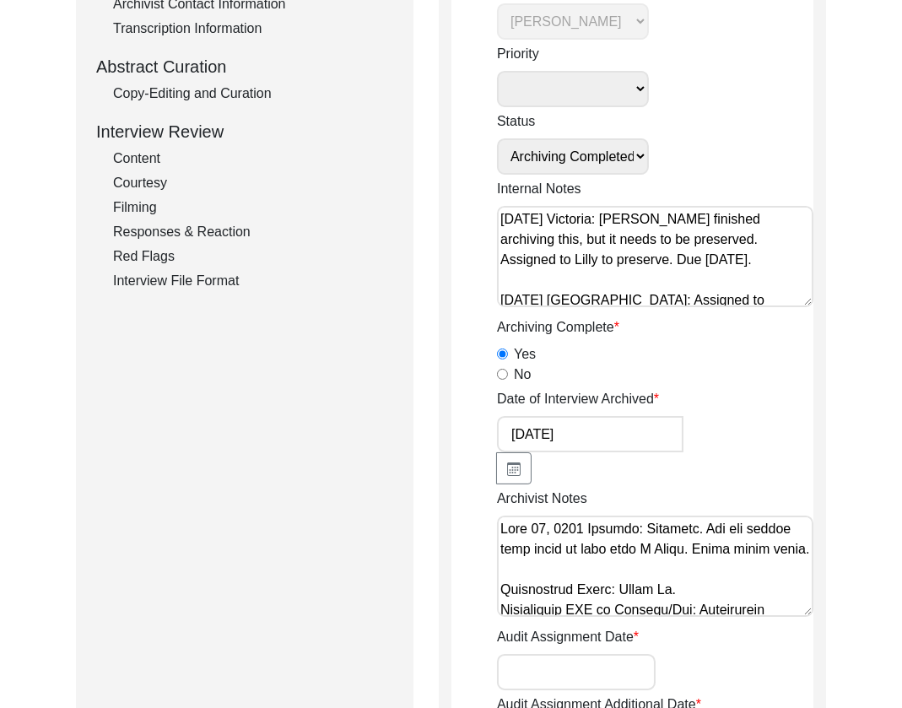
scroll to position [0, 0]
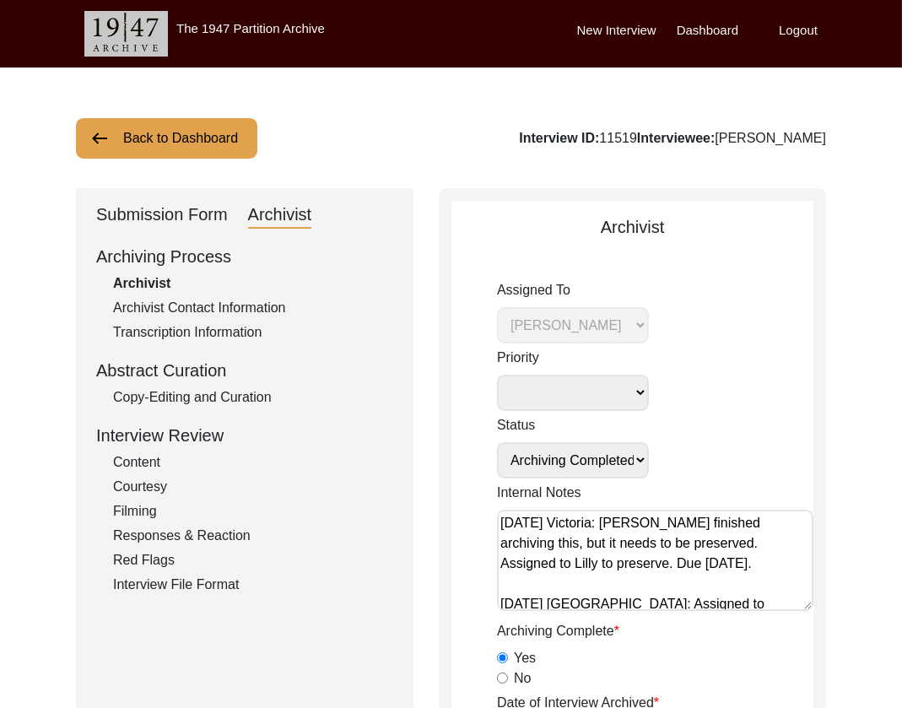
click at [159, 205] on div "Submission Form" at bounding box center [162, 215] width 132 height 27
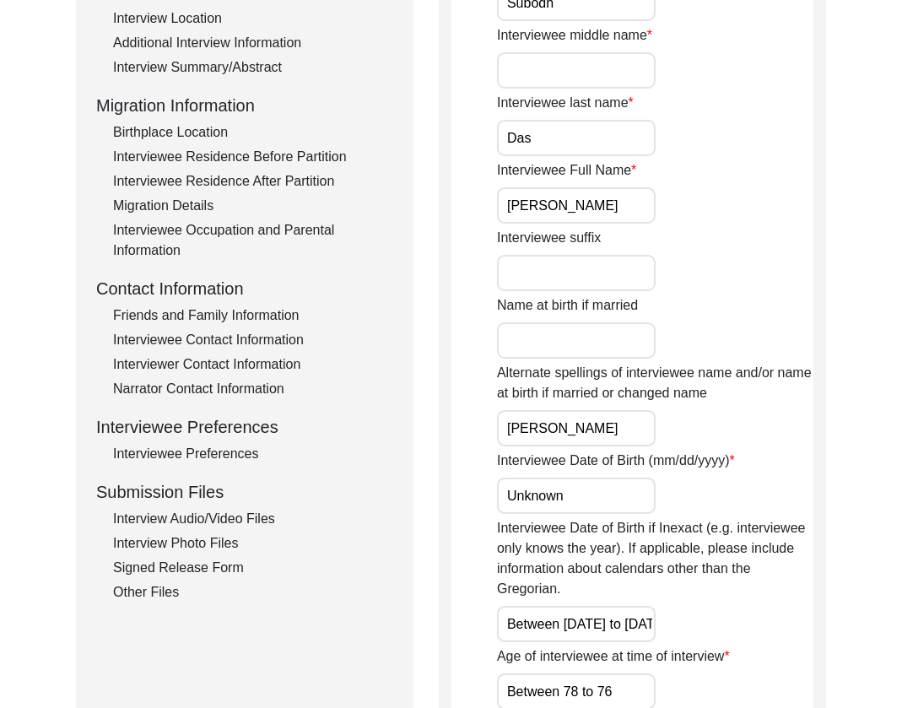
scroll to position [384, 0]
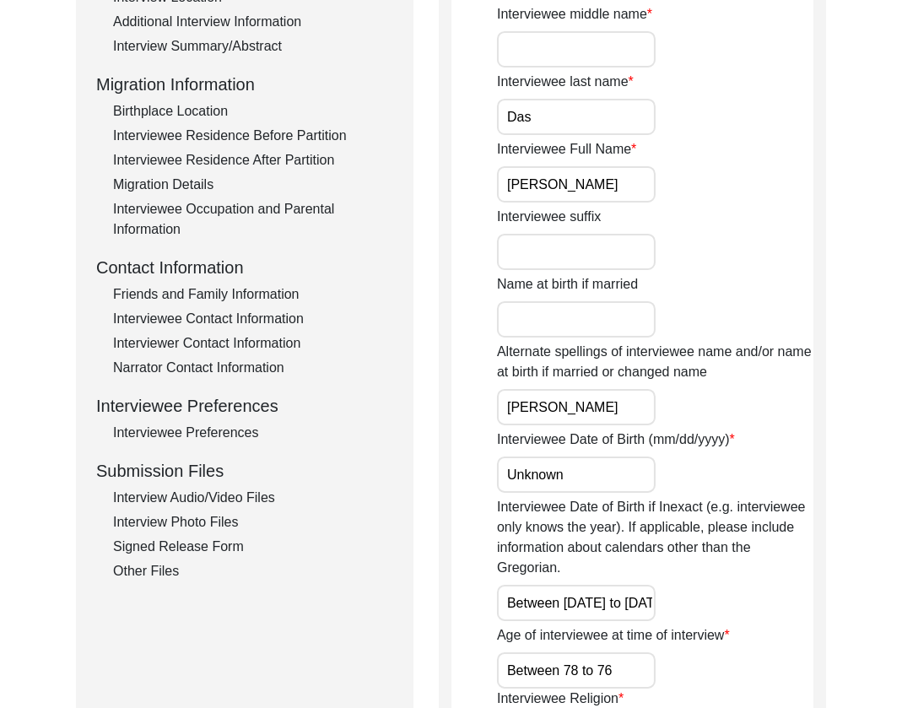
click at [197, 546] on div "Signed Release Form" at bounding box center [253, 547] width 280 height 20
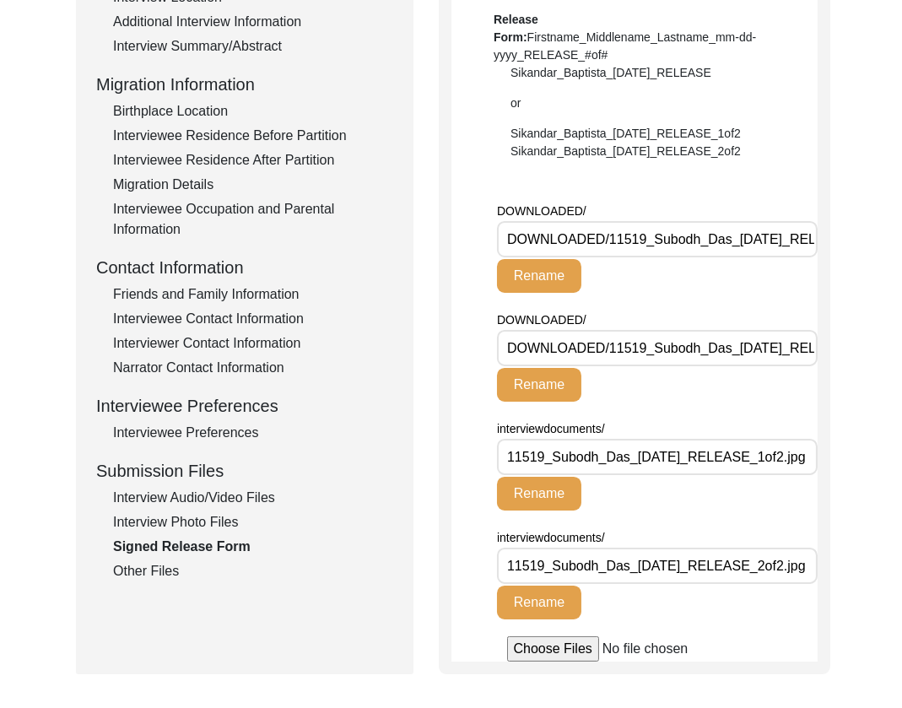
drag, startPoint x: 197, startPoint y: 522, endPoint x: 233, endPoint y: 528, distance: 36.8
click at [197, 522] on div "Interview Photo Files" at bounding box center [253, 522] width 280 height 20
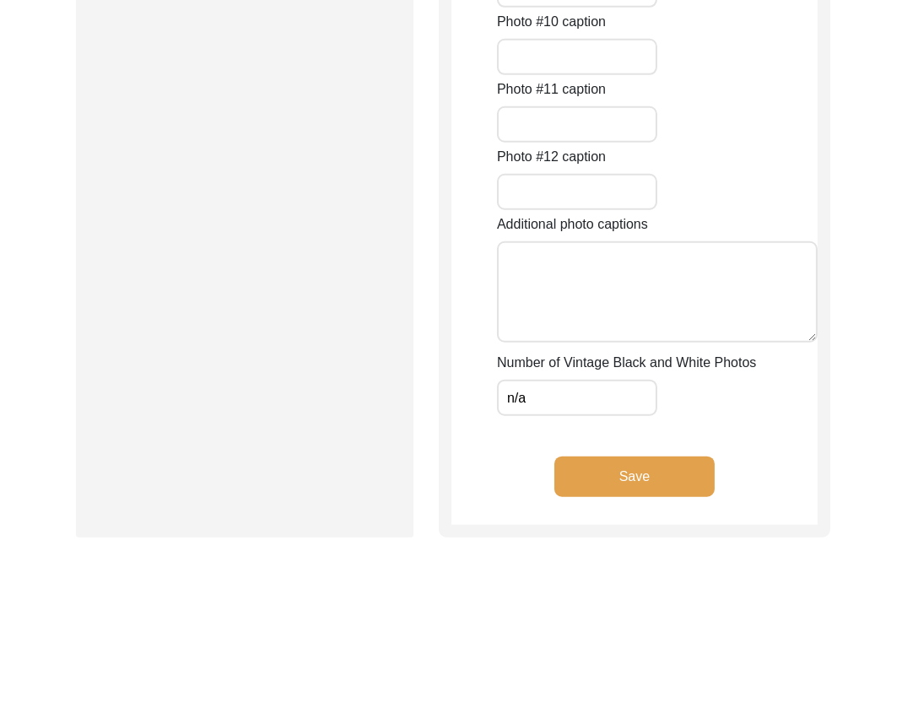
scroll to position [2231, 0]
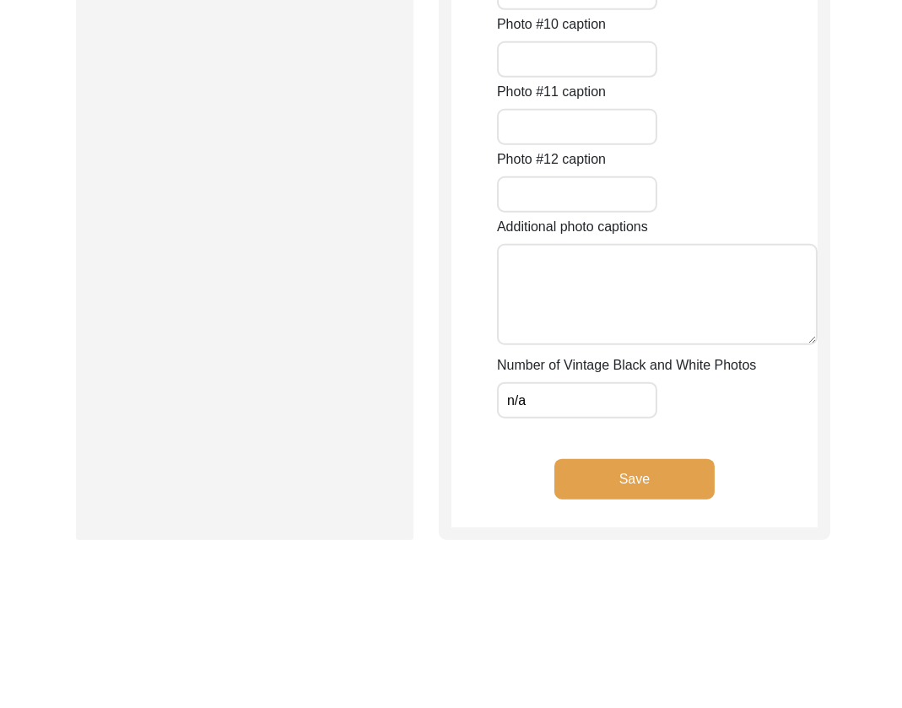
drag, startPoint x: 567, startPoint y: 408, endPoint x: 405, endPoint y: 402, distance: 162.1
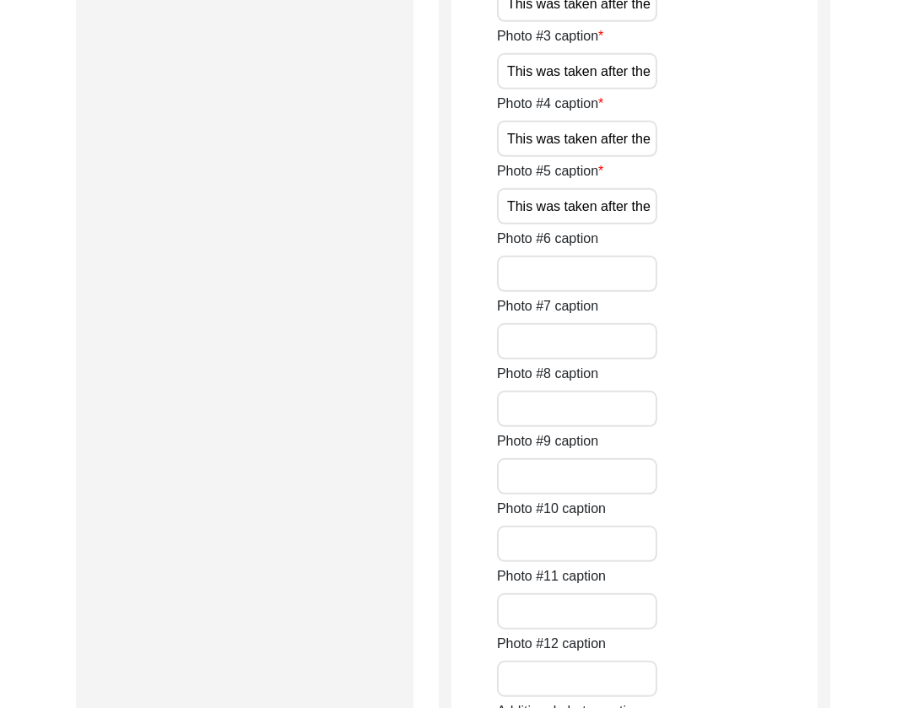
scroll to position [2303, 0]
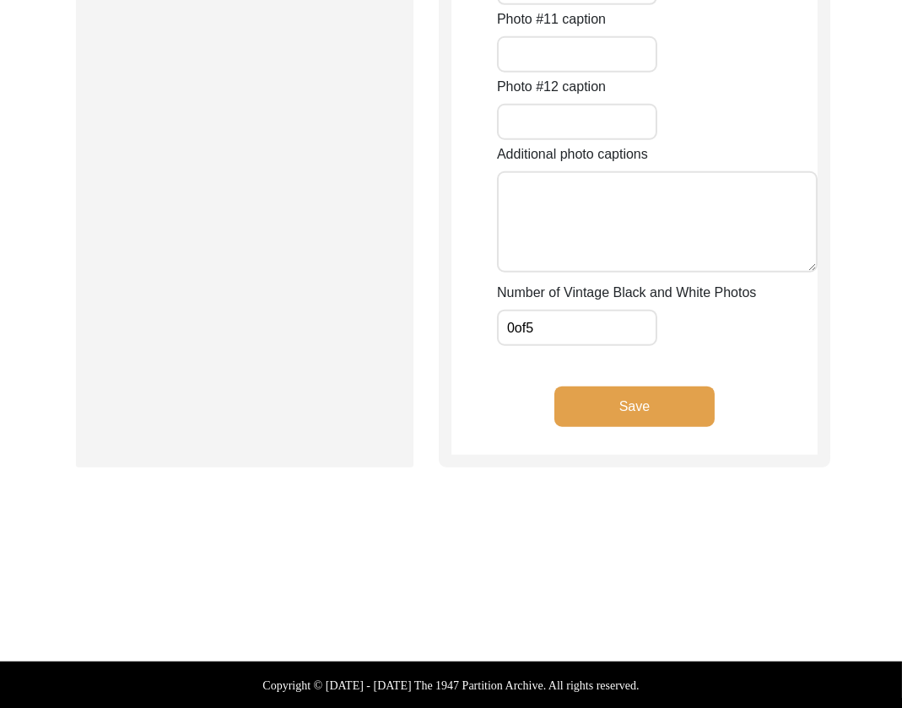
drag, startPoint x: 576, startPoint y: 326, endPoint x: 398, endPoint y: 321, distance: 178.1
click at [624, 409] on button "Save" at bounding box center [634, 406] width 160 height 41
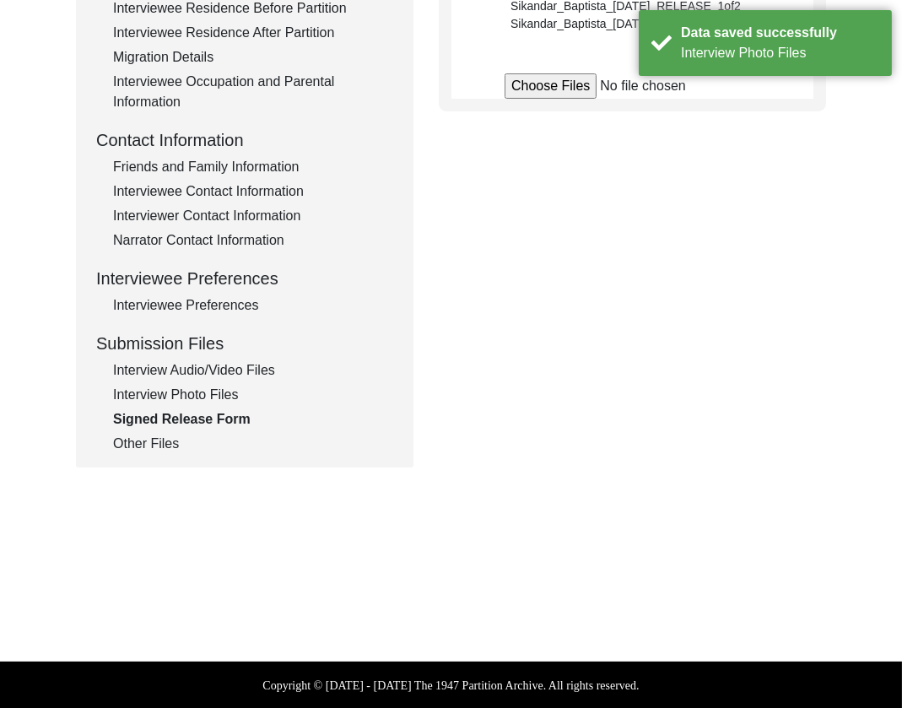
scroll to position [591, 0]
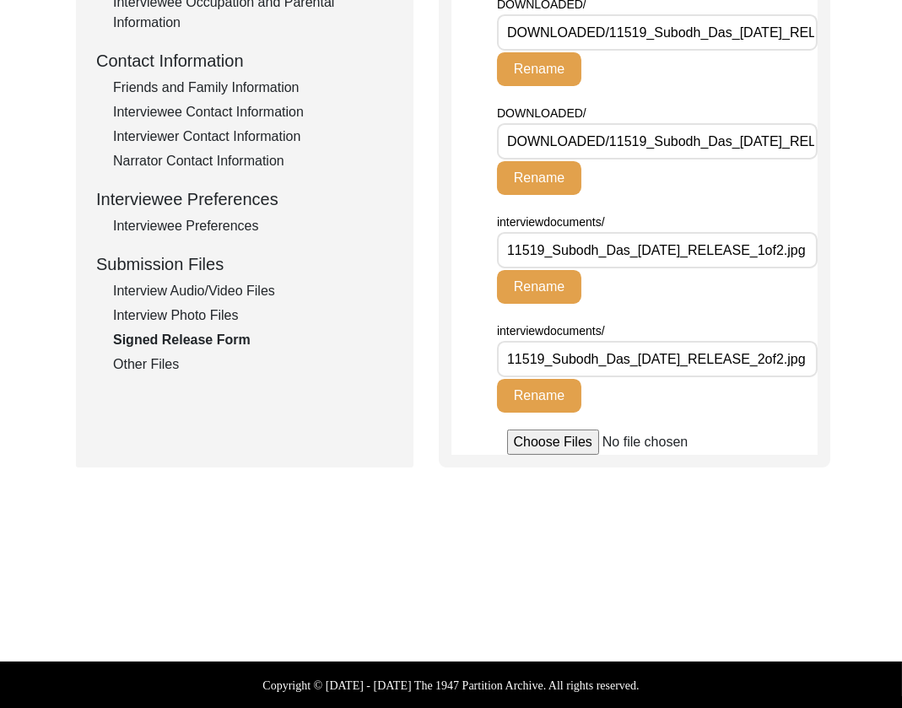
click at [361, 491] on div "Back to Dashboard Interview ID: 11519 Interviewee: [PERSON_NAME] Submission For…" at bounding box center [451, 35] width 902 height 1117
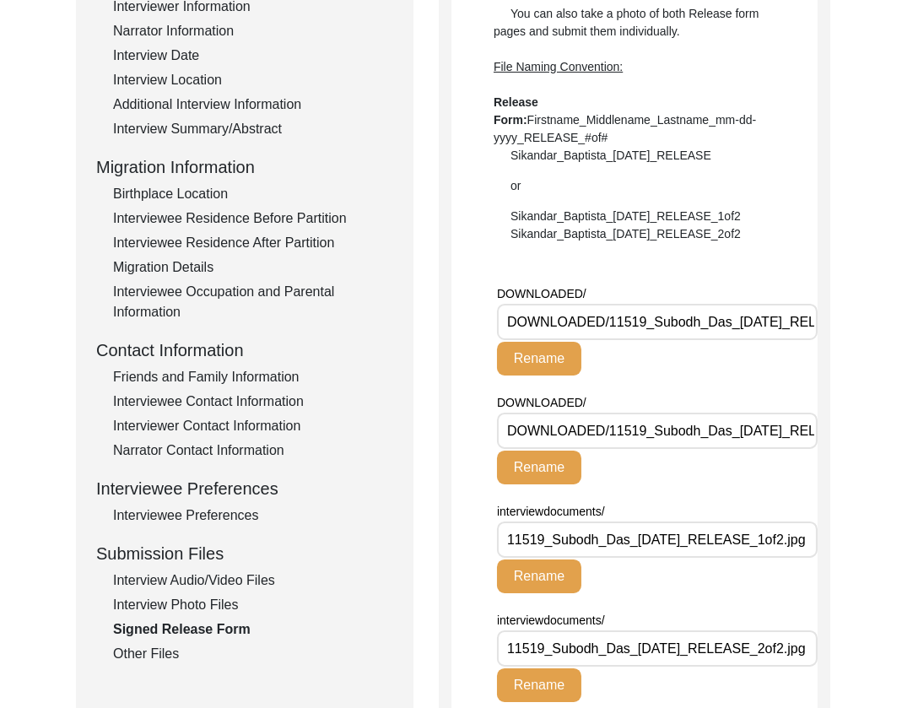
scroll to position [0, 0]
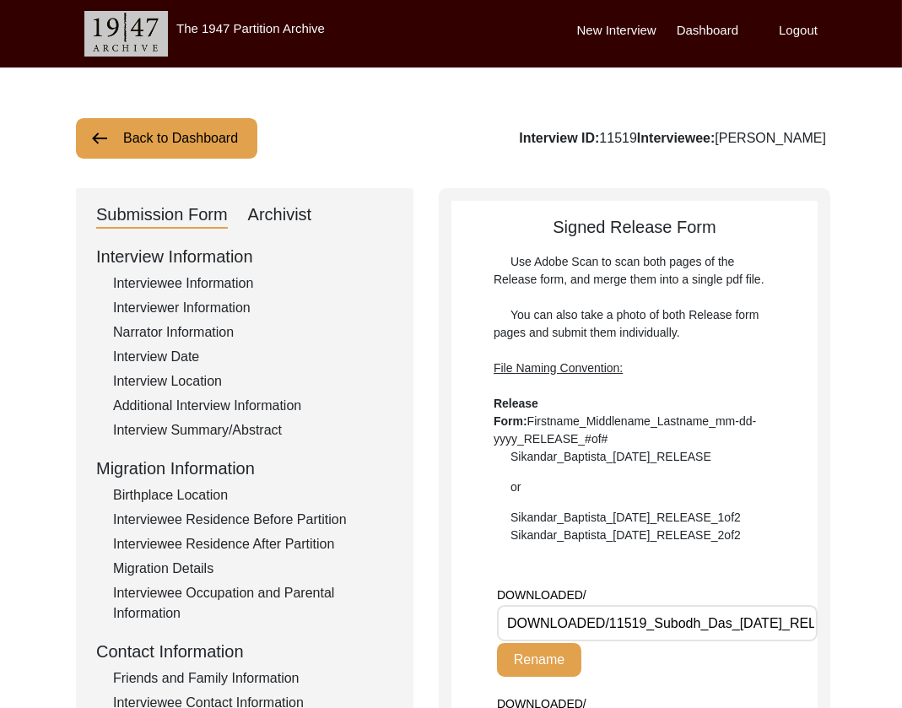
click at [211, 139] on button "Back to Dashboard" at bounding box center [166, 138] width 181 height 41
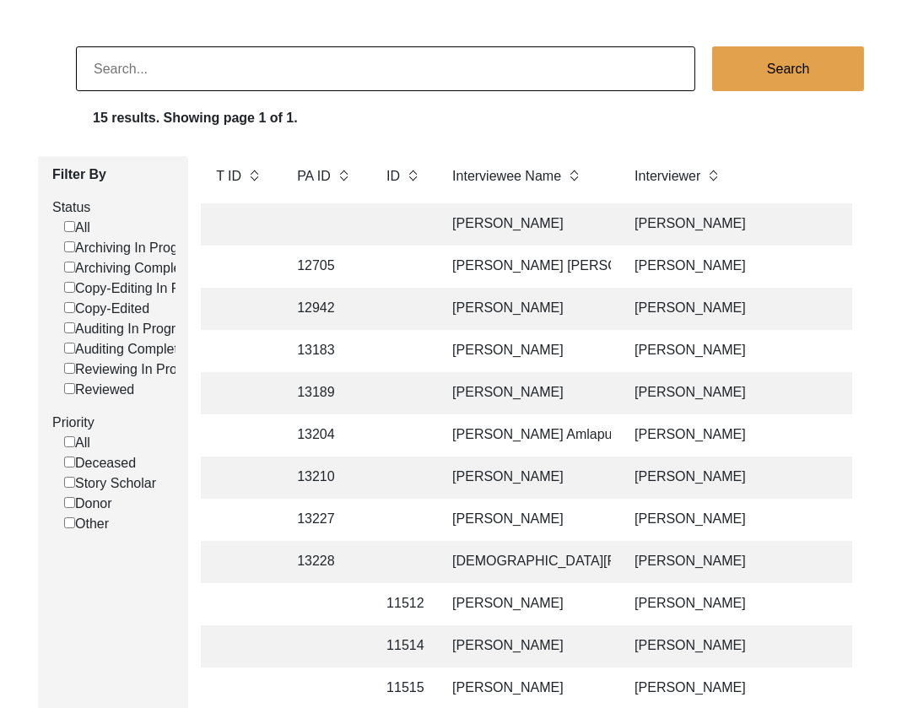
scroll to position [90, 0]
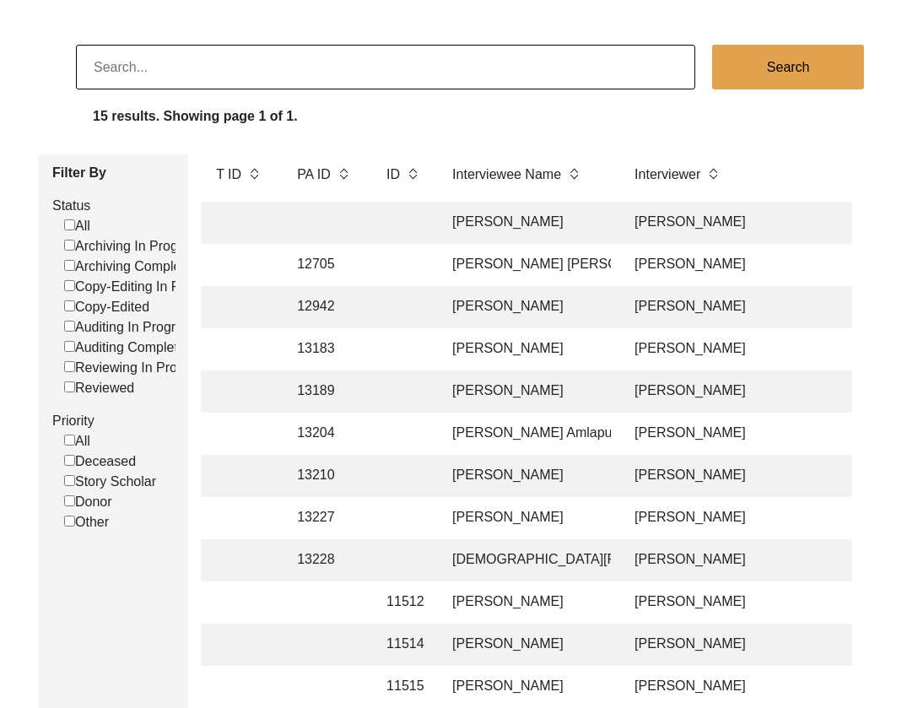
click at [505, 313] on td "[PERSON_NAME]" at bounding box center [526, 307] width 169 height 42
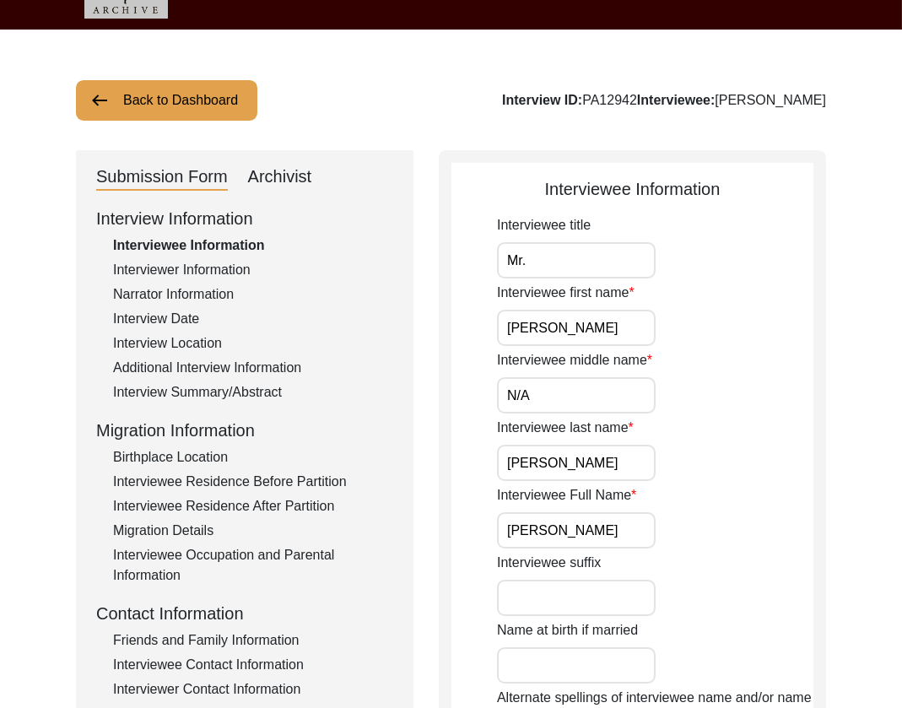
scroll to position [40, 0]
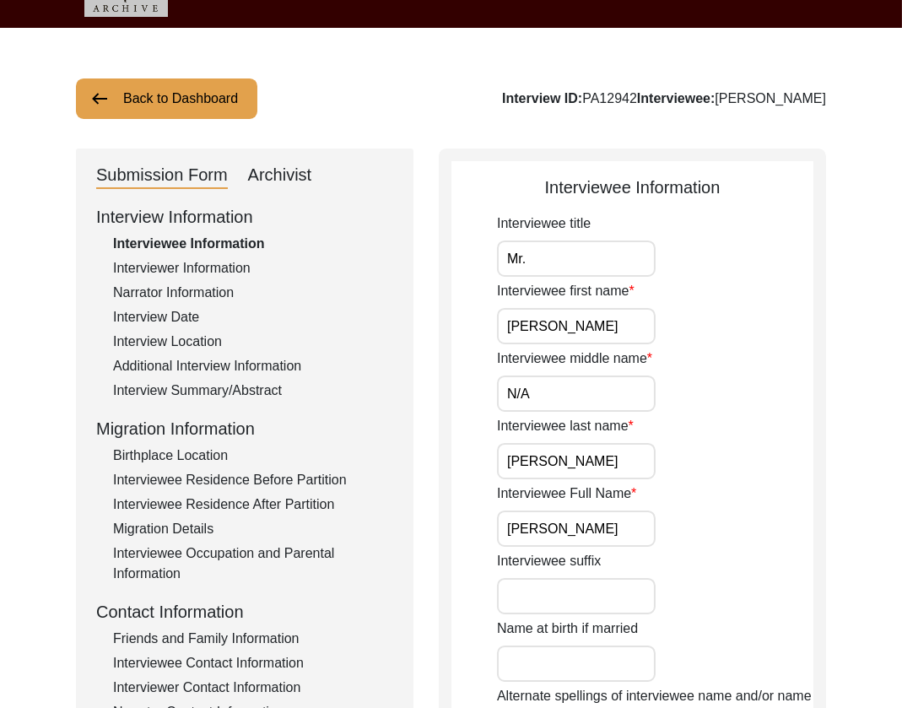
click at [589, 252] on input "Mr." at bounding box center [576, 258] width 159 height 36
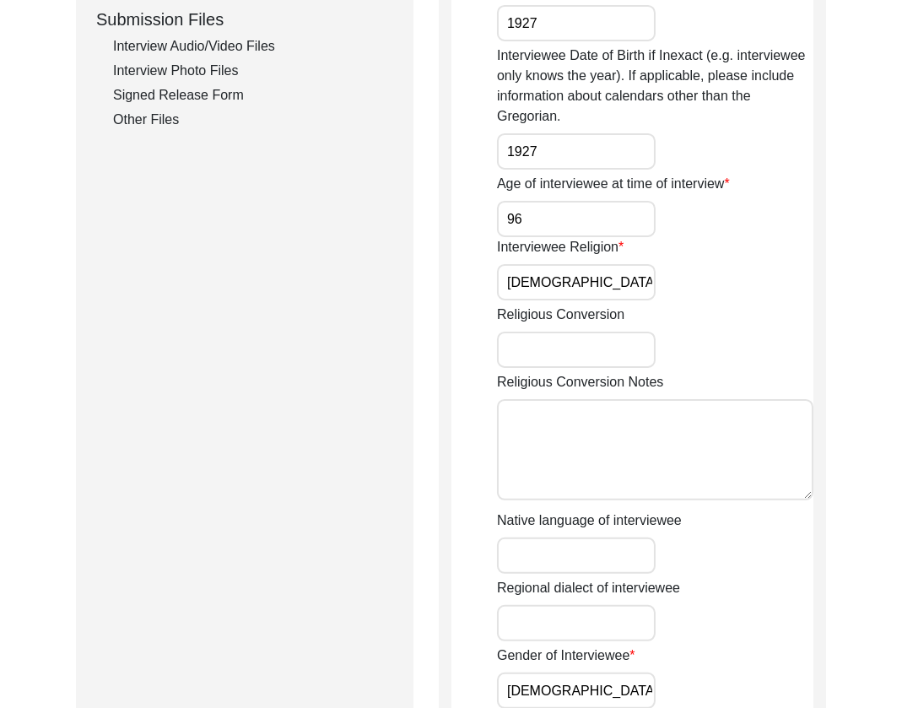
scroll to position [1239, 0]
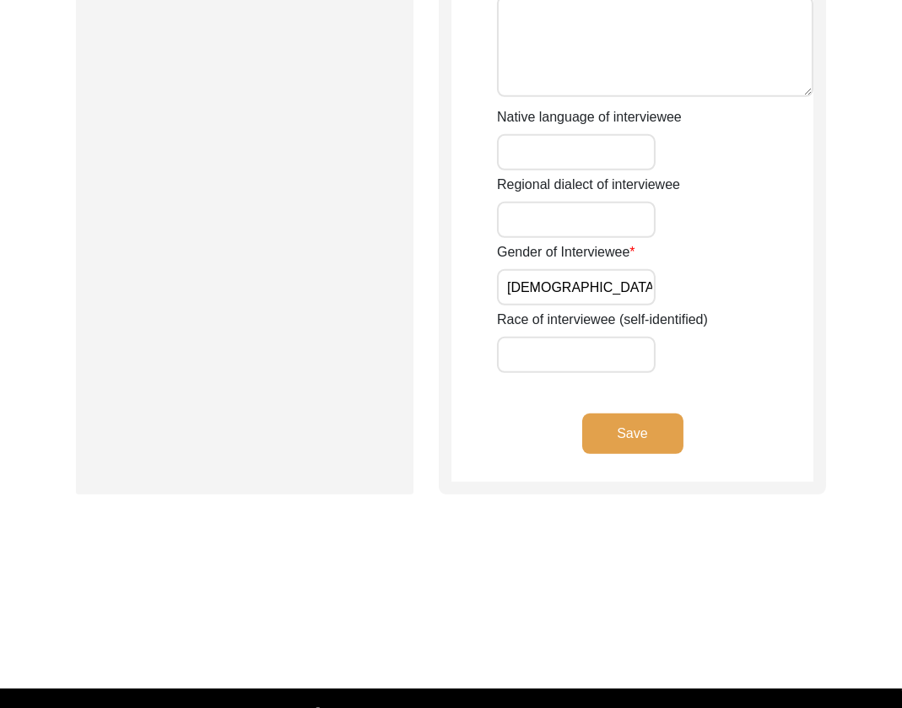
click at [637, 424] on button "Save" at bounding box center [632, 433] width 101 height 41
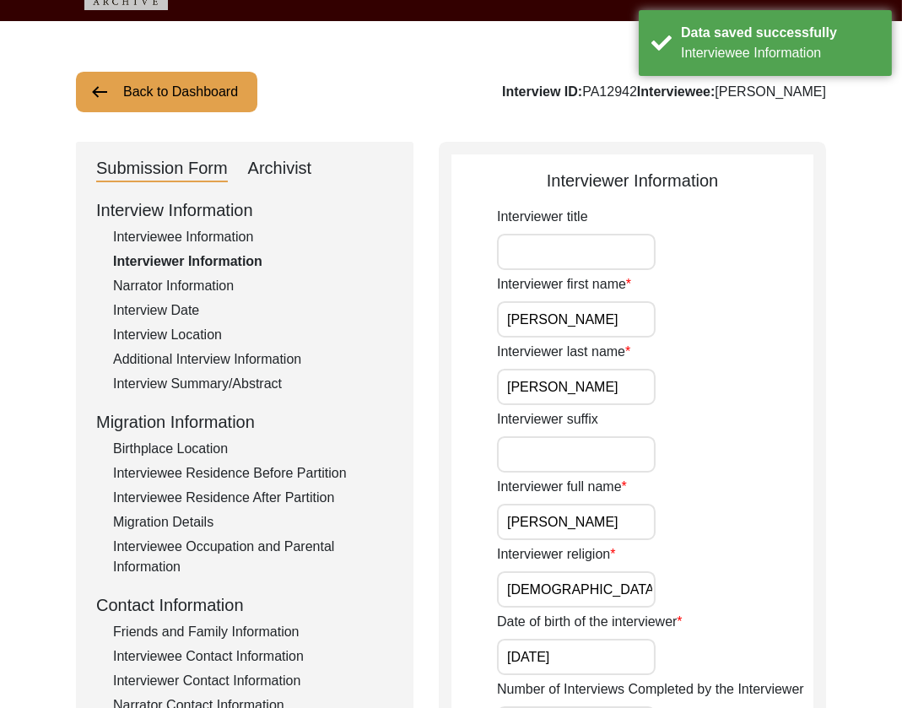
scroll to position [0, 0]
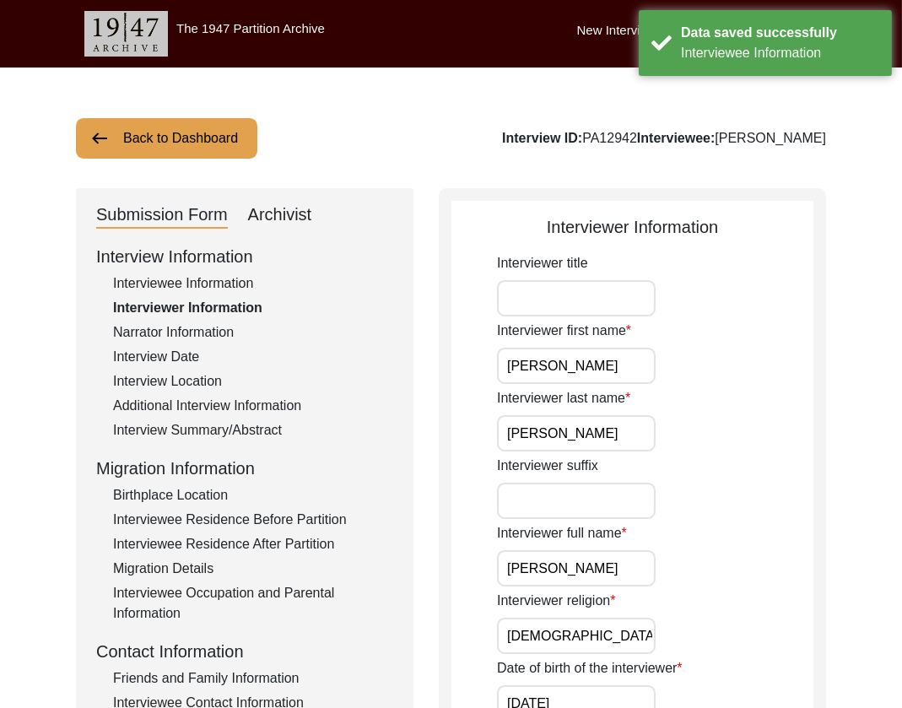
click at [595, 358] on input "[PERSON_NAME]" at bounding box center [576, 366] width 159 height 36
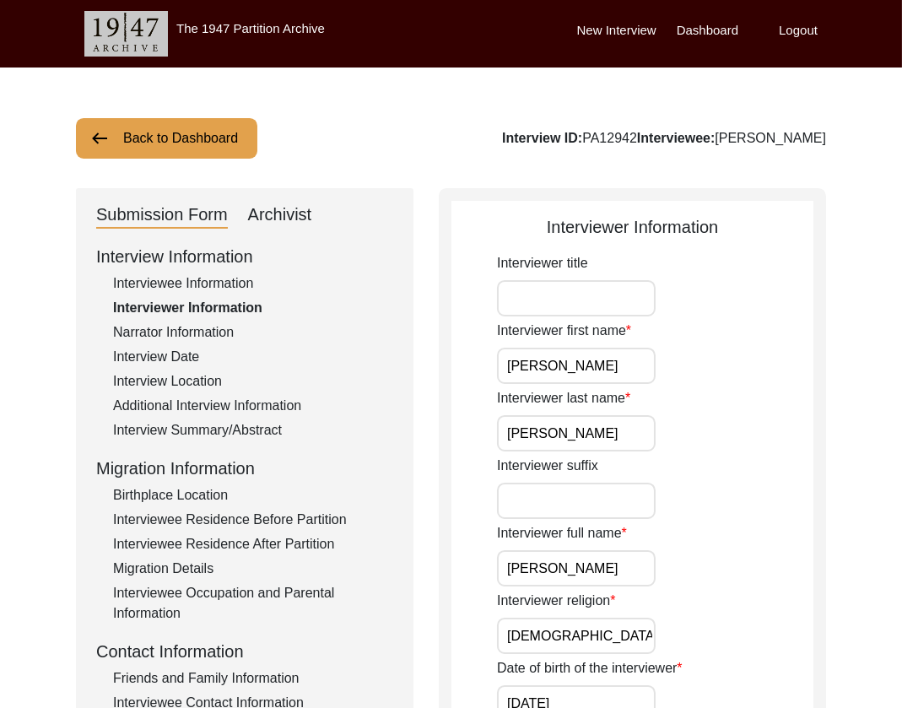
click at [663, 415] on div "Interviewer last name [PERSON_NAME]" at bounding box center [655, 419] width 316 height 63
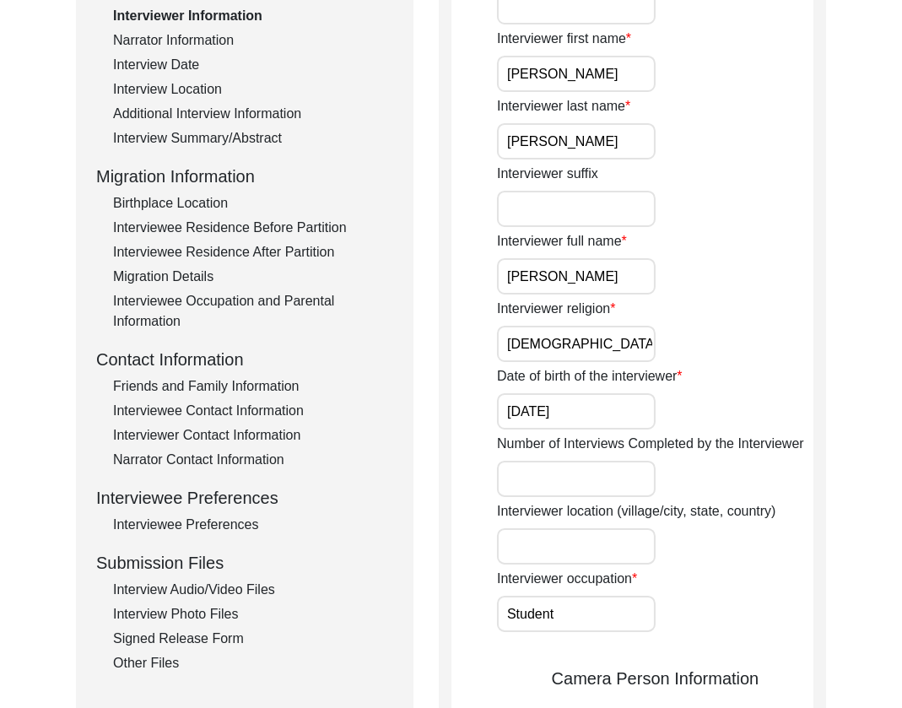
scroll to position [310, 0]
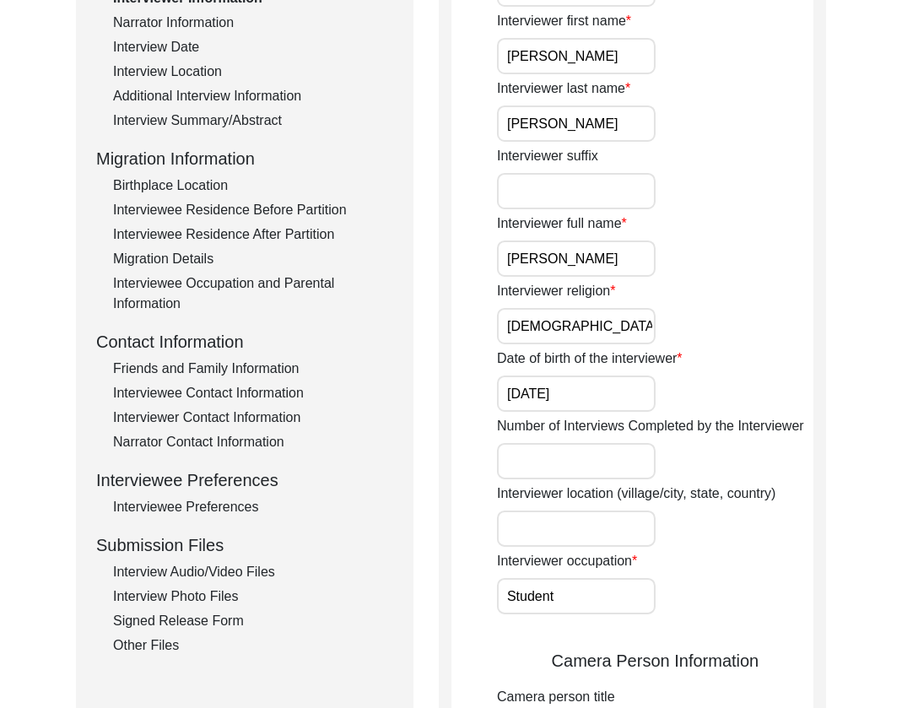
click at [626, 400] on input "[DATE]" at bounding box center [576, 393] width 159 height 36
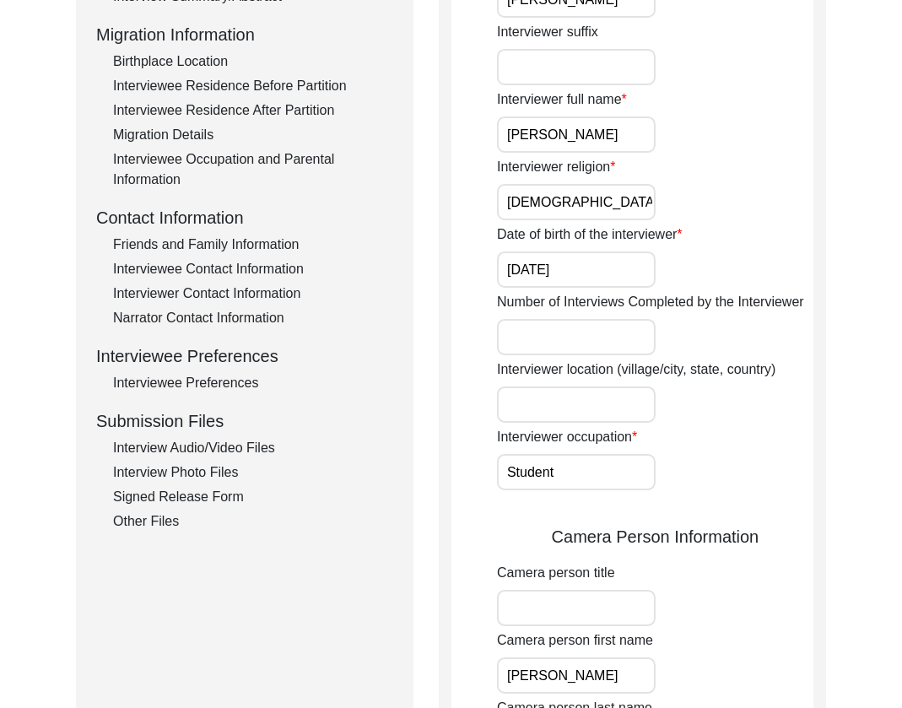
scroll to position [248, 0]
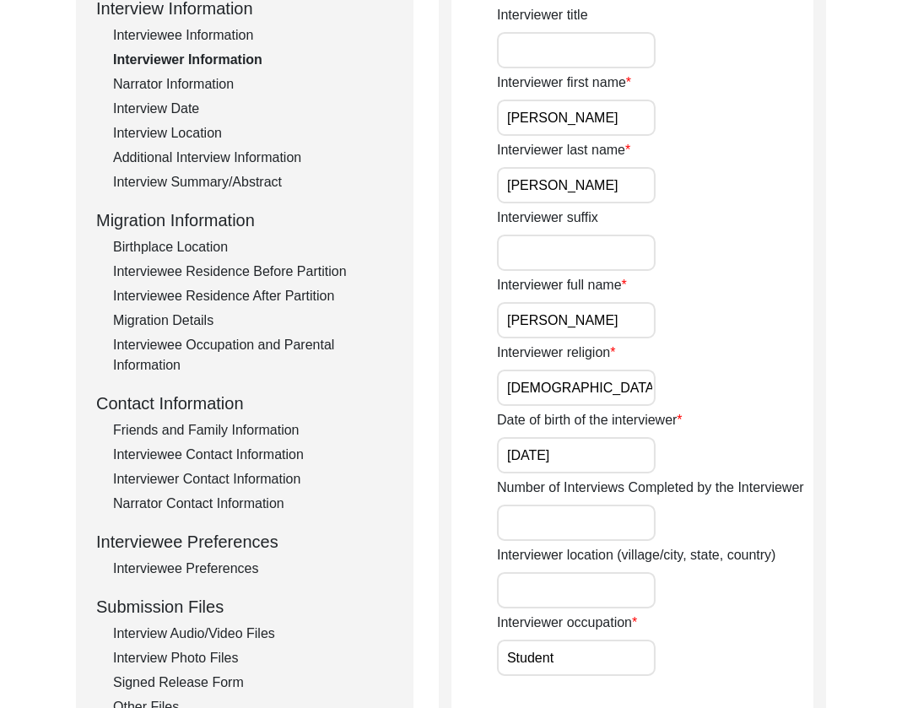
click at [585, 600] on input "Interviewer location (village/city, state, country)" at bounding box center [576, 590] width 159 height 36
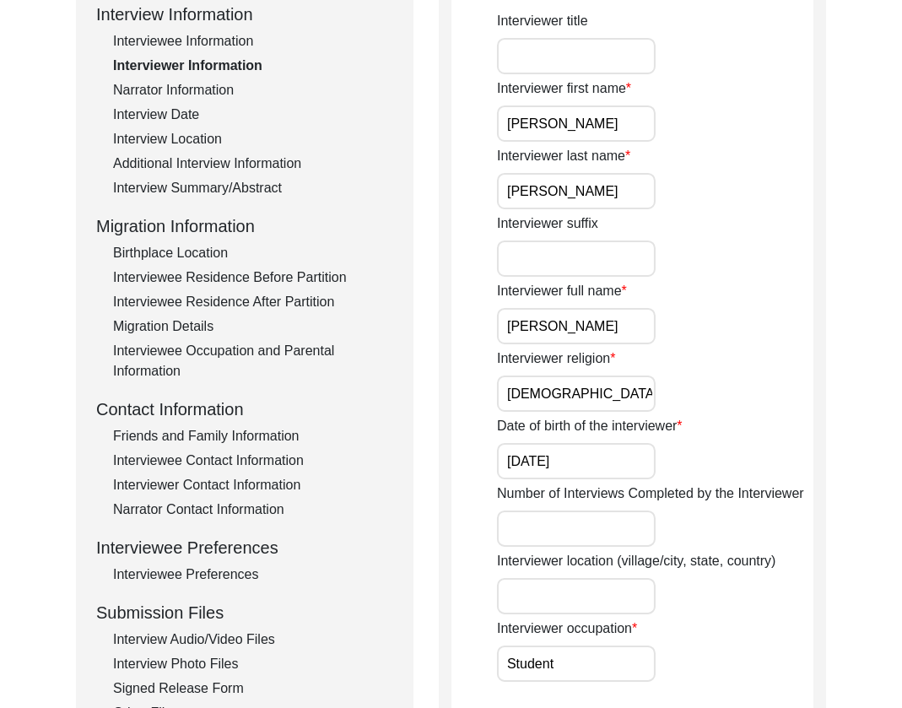
paste input "Navi [GEOGRAPHIC_DATA], [GEOGRAPHIC_DATA], [GEOGRAPHIC_DATA]"
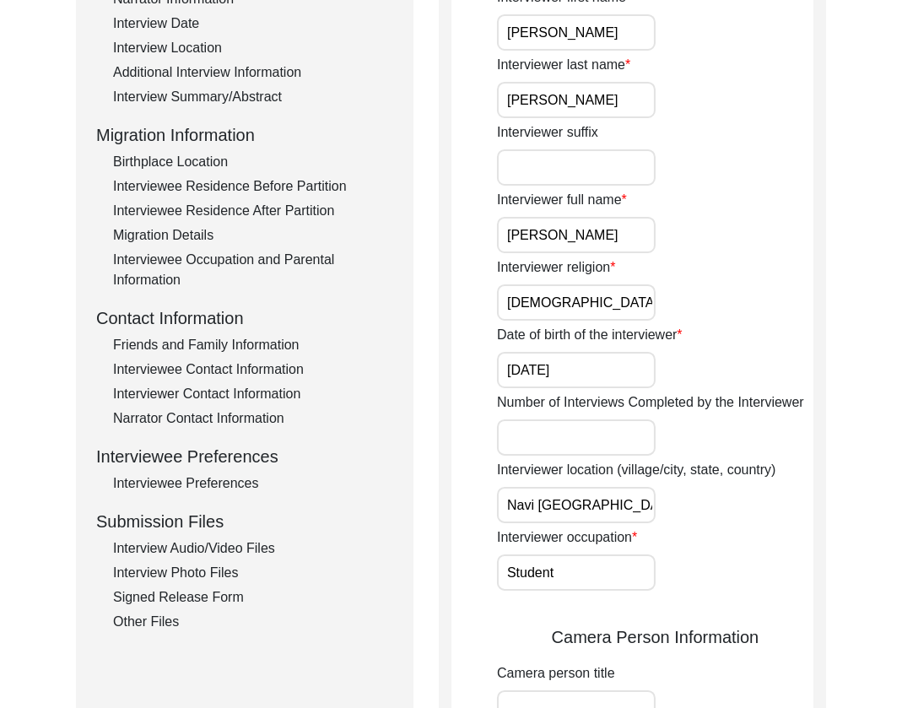
scroll to position [349, 0]
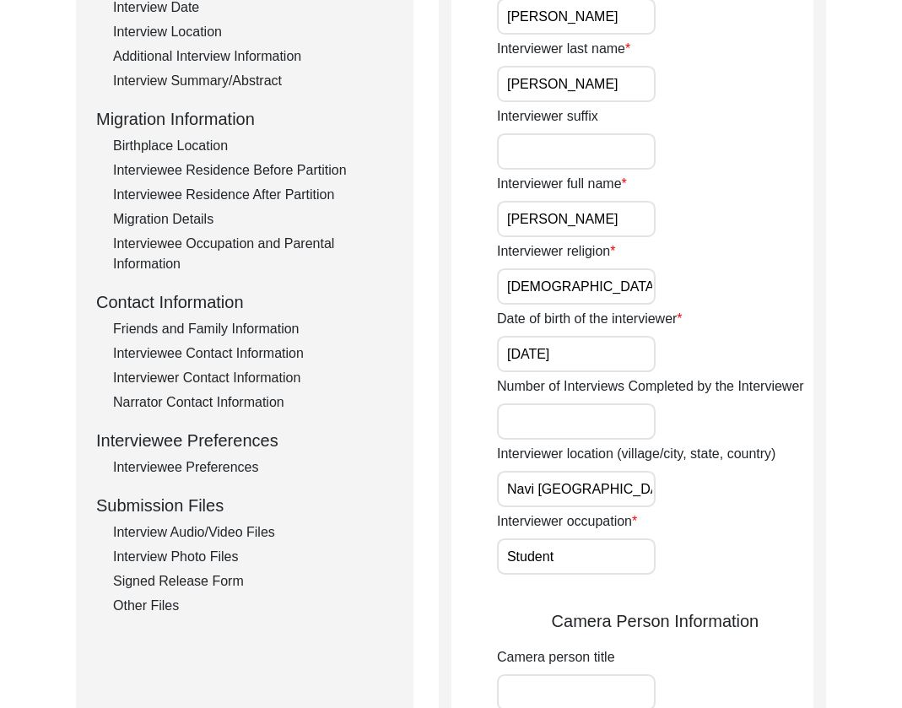
click at [624, 494] on input "Navi [GEOGRAPHIC_DATA], [GEOGRAPHIC_DATA], [GEOGRAPHIC_DATA]" at bounding box center [576, 489] width 159 height 36
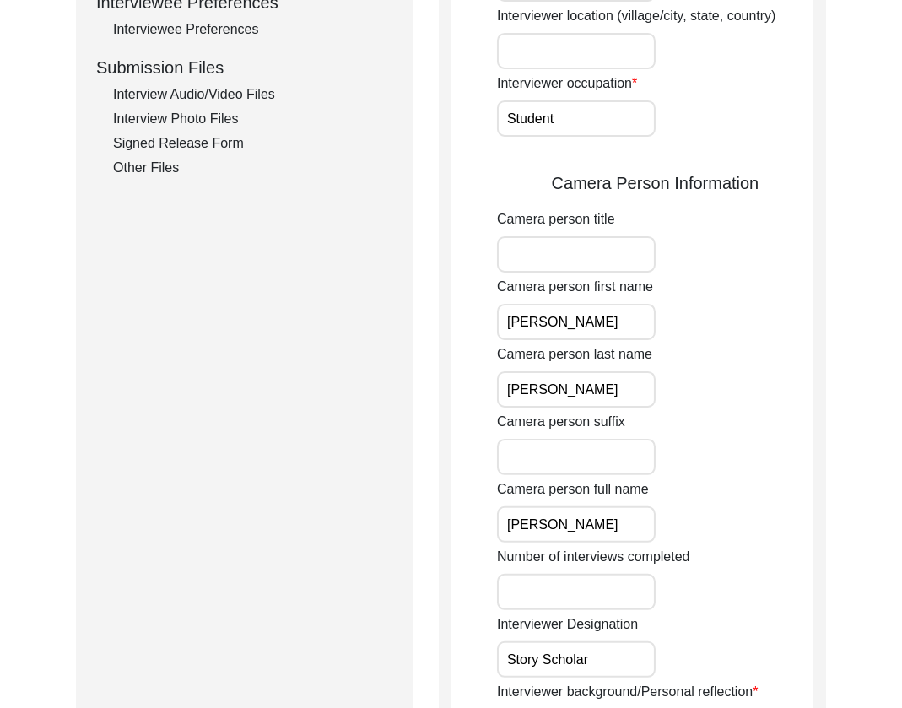
scroll to position [992, 0]
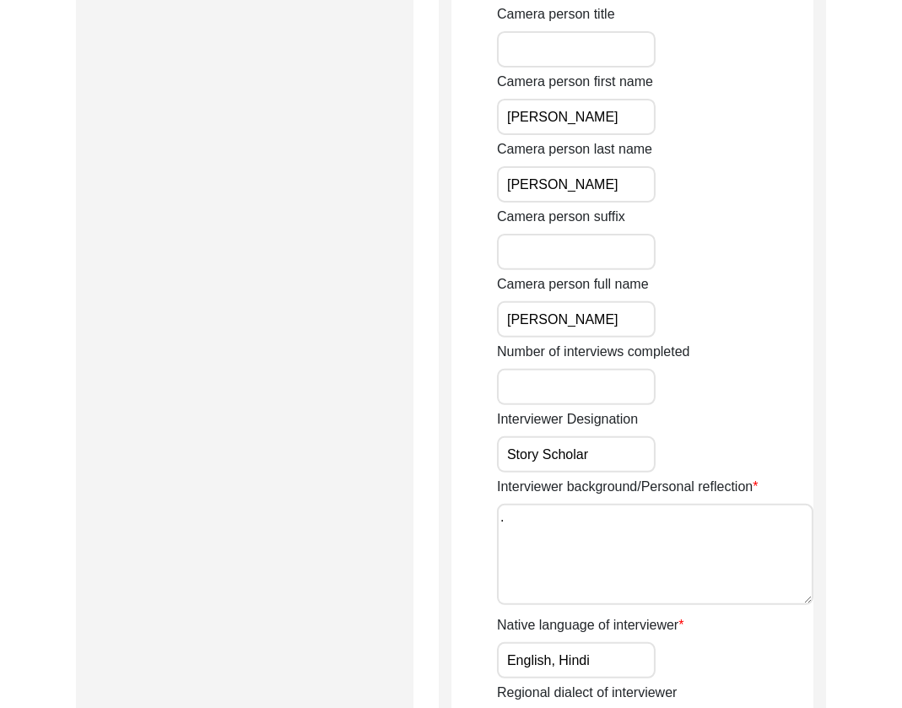
click at [709, 548] on textarea "." at bounding box center [655, 554] width 316 height 101
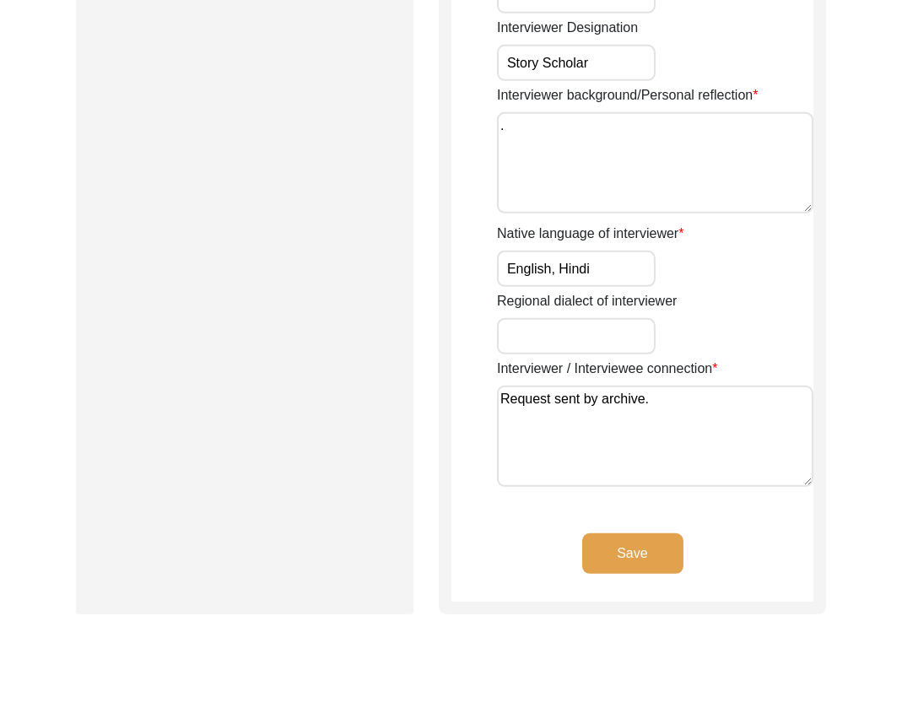
scroll to position [1388, 0]
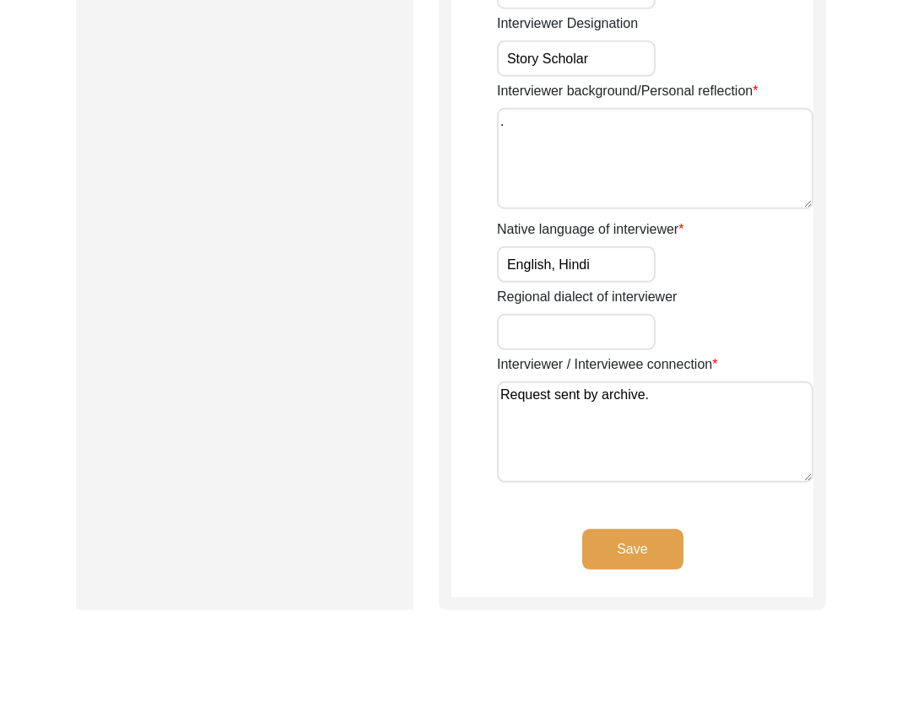
click at [624, 541] on button "Save" at bounding box center [632, 549] width 101 height 41
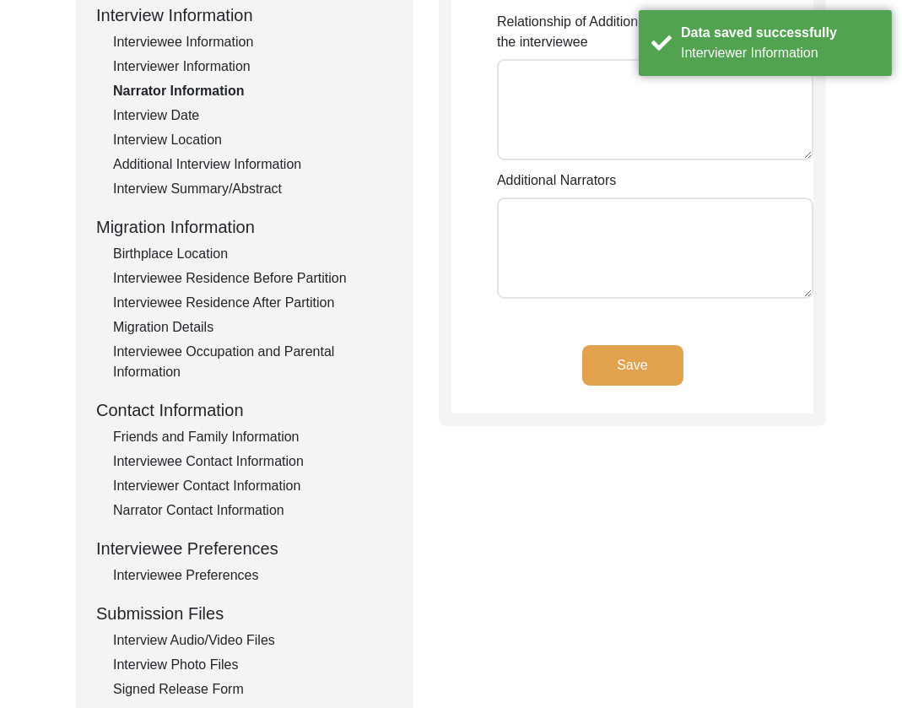
scroll to position [0, 0]
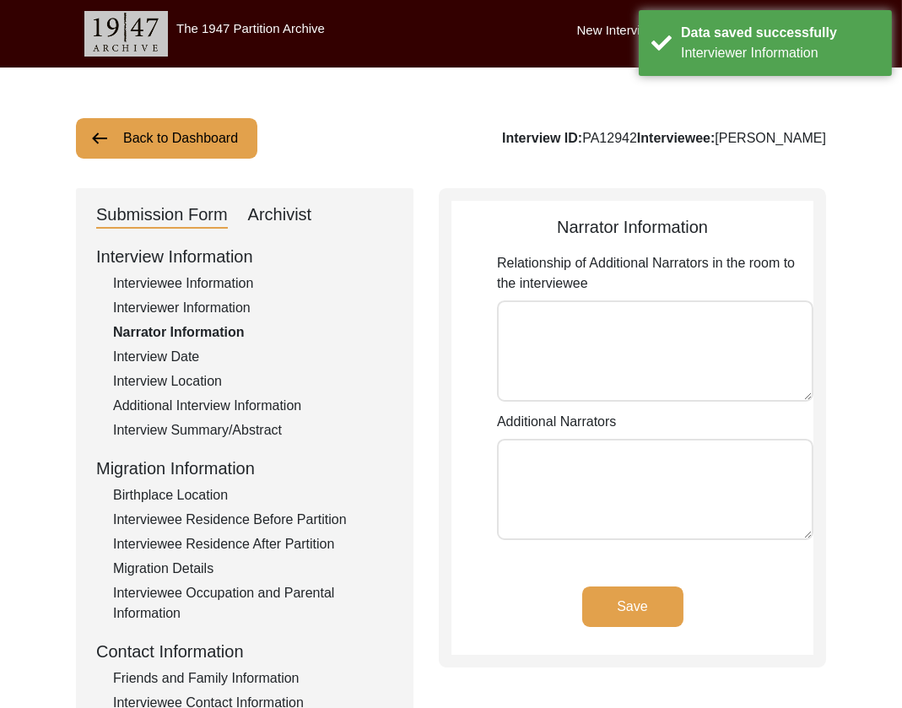
click at [600, 604] on button "Save" at bounding box center [632, 606] width 101 height 41
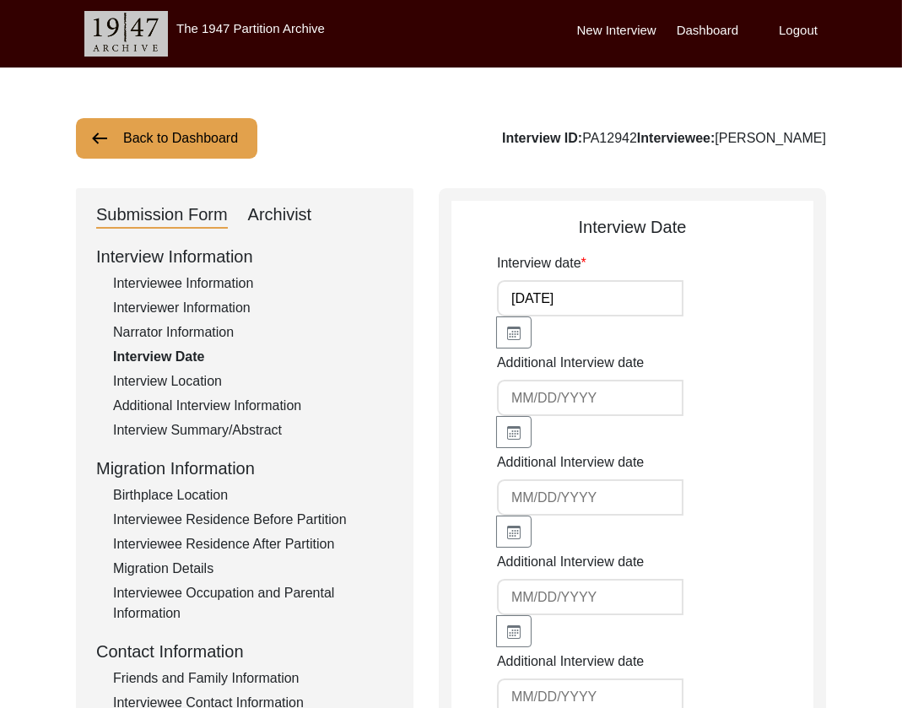
click at [737, 383] on div "Additional Interview date" at bounding box center [655, 400] width 316 height 95
drag, startPoint x: 662, startPoint y: 307, endPoint x: 628, endPoint y: 298, distance: 35.8
click at [661, 306] on div "Interview date [DATE]" at bounding box center [655, 300] width 316 height 95
click at [628, 298] on input "[DATE]" at bounding box center [590, 298] width 186 height 36
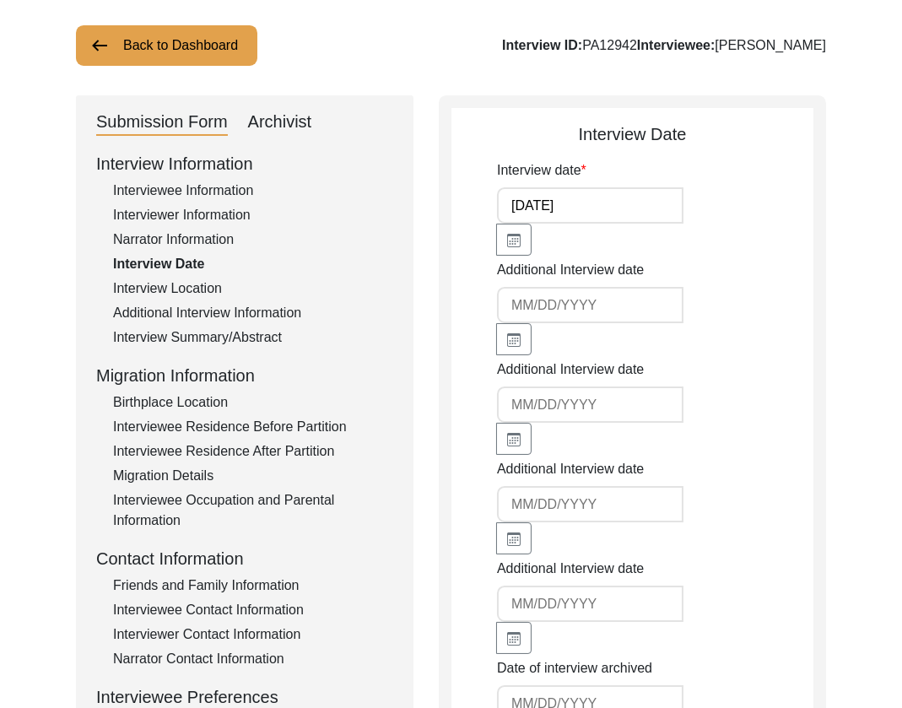
scroll to position [100, 0]
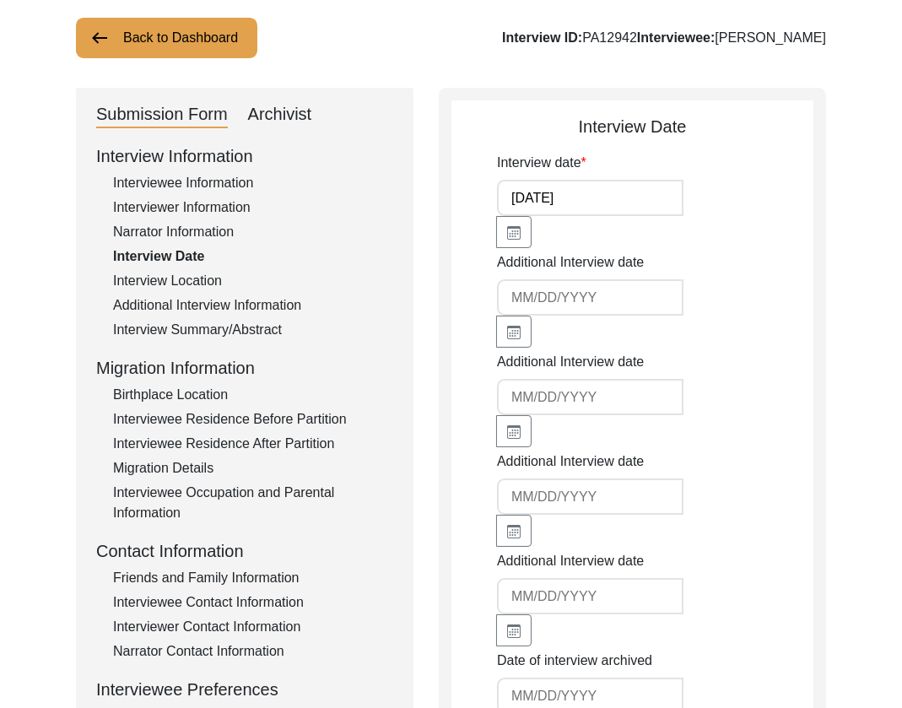
click at [217, 306] on div "Additional Interview Information" at bounding box center [253, 305] width 280 height 20
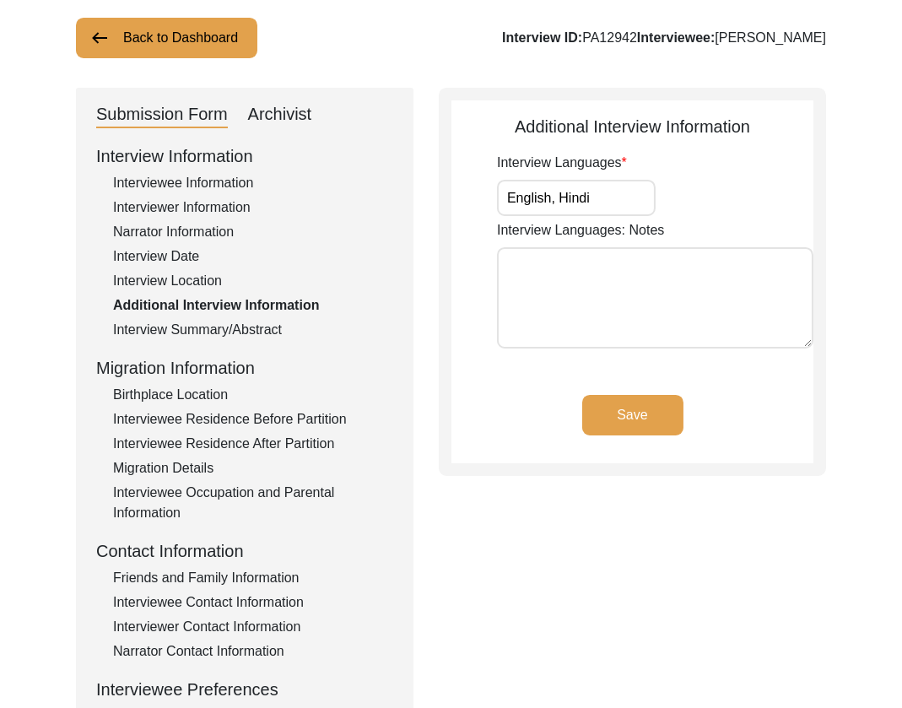
click at [166, 281] on div "Interview Location" at bounding box center [253, 281] width 280 height 20
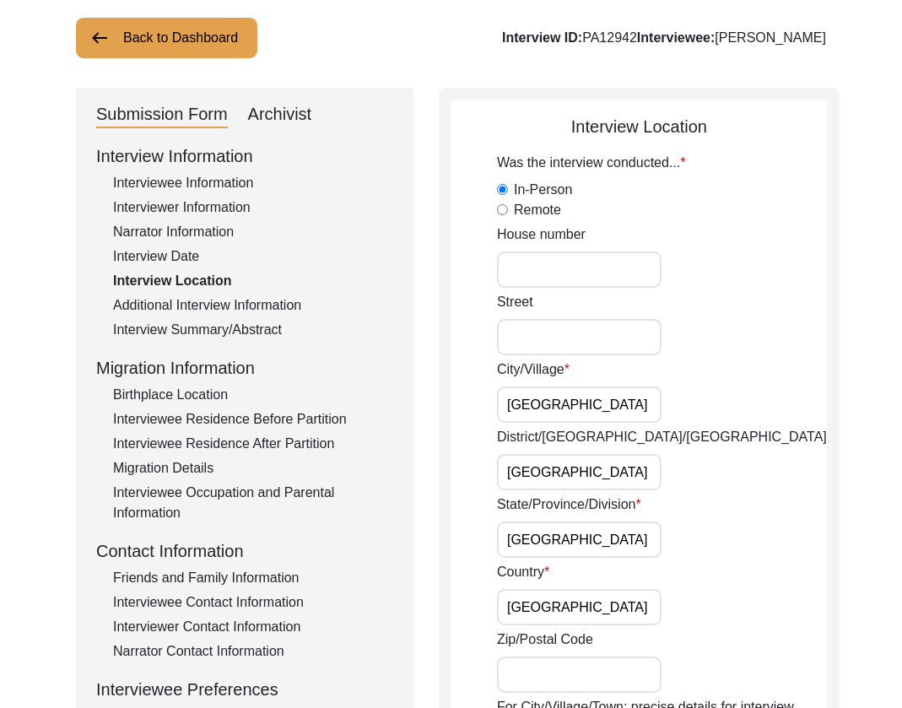
click at [610, 393] on input "[GEOGRAPHIC_DATA]" at bounding box center [579, 404] width 165 height 36
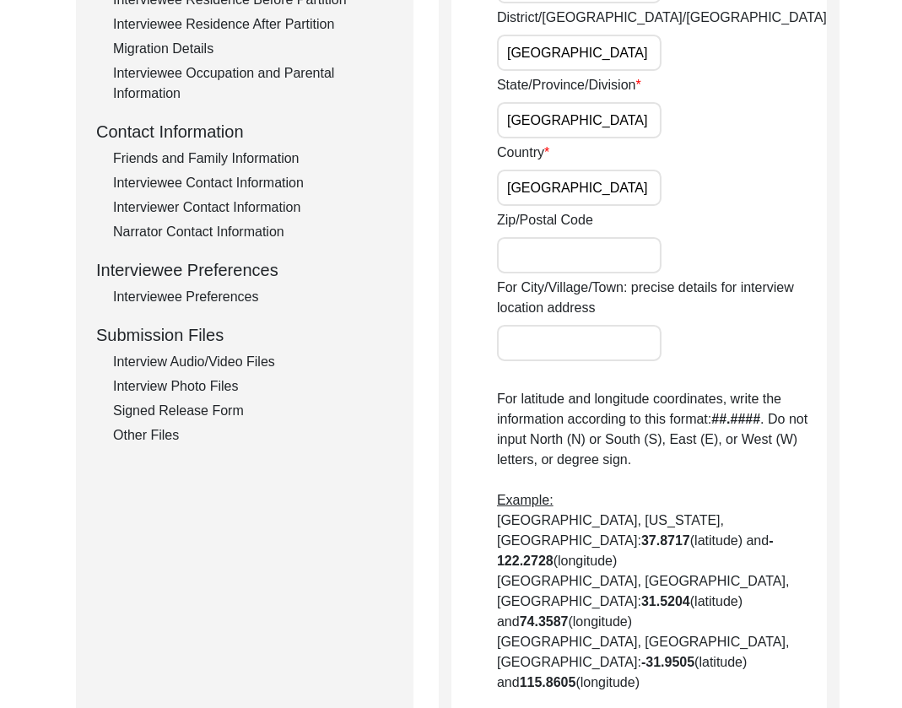
scroll to position [924, 0]
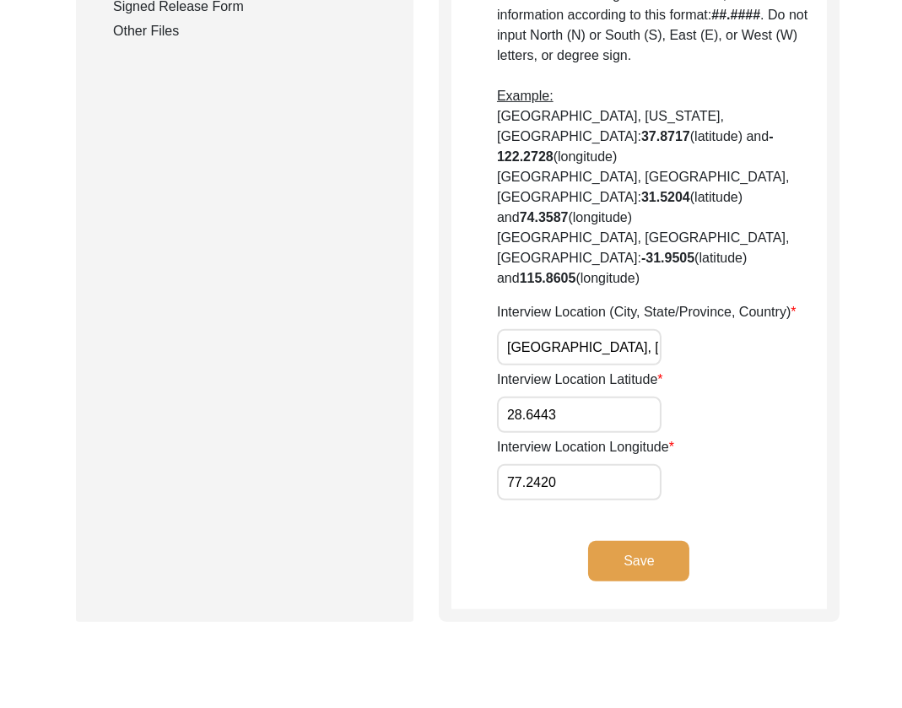
drag, startPoint x: 619, startPoint y: 499, endPoint x: 516, endPoint y: 365, distance: 169.1
click at [619, 541] on button "Save" at bounding box center [638, 561] width 101 height 41
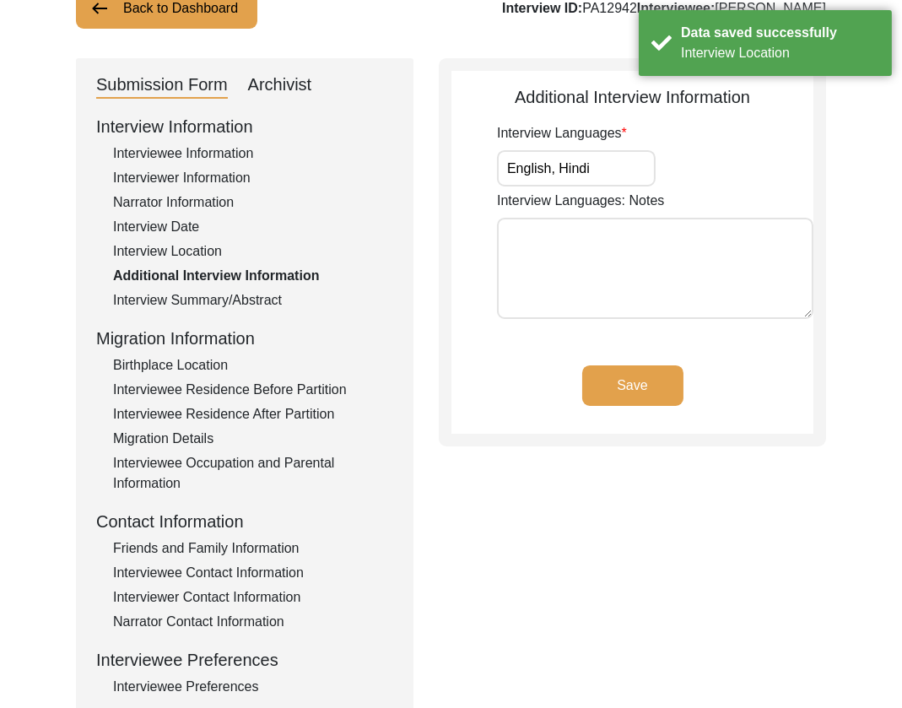
scroll to position [131, 0]
click at [609, 168] on input "English, Hindi" at bounding box center [576, 167] width 159 height 36
click at [187, 360] on div "Birthplace Location" at bounding box center [253, 364] width 280 height 20
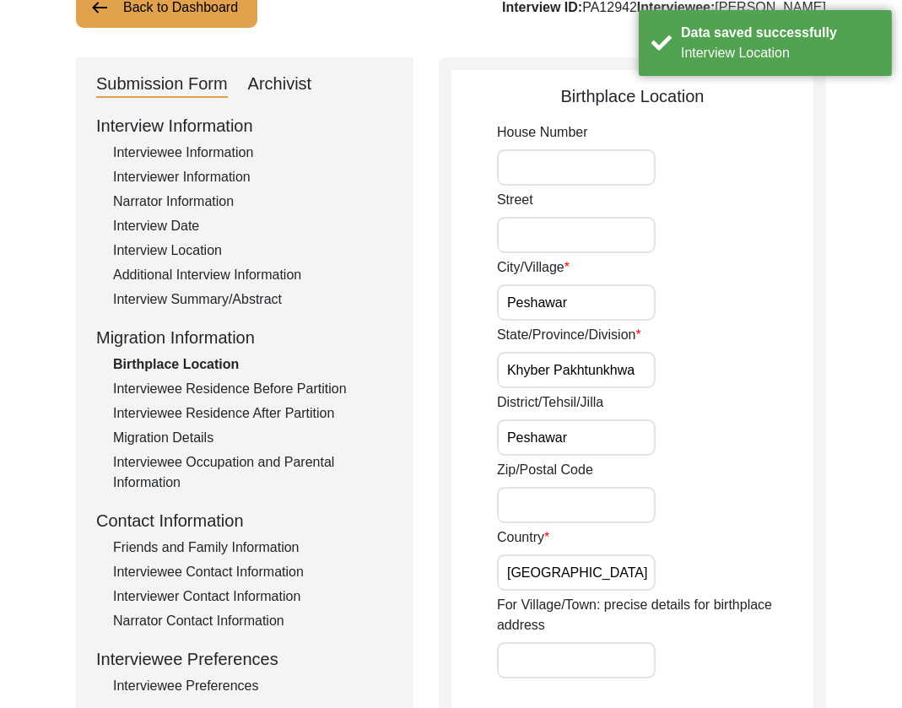
click at [600, 312] on input "Peshawar" at bounding box center [576, 302] width 159 height 36
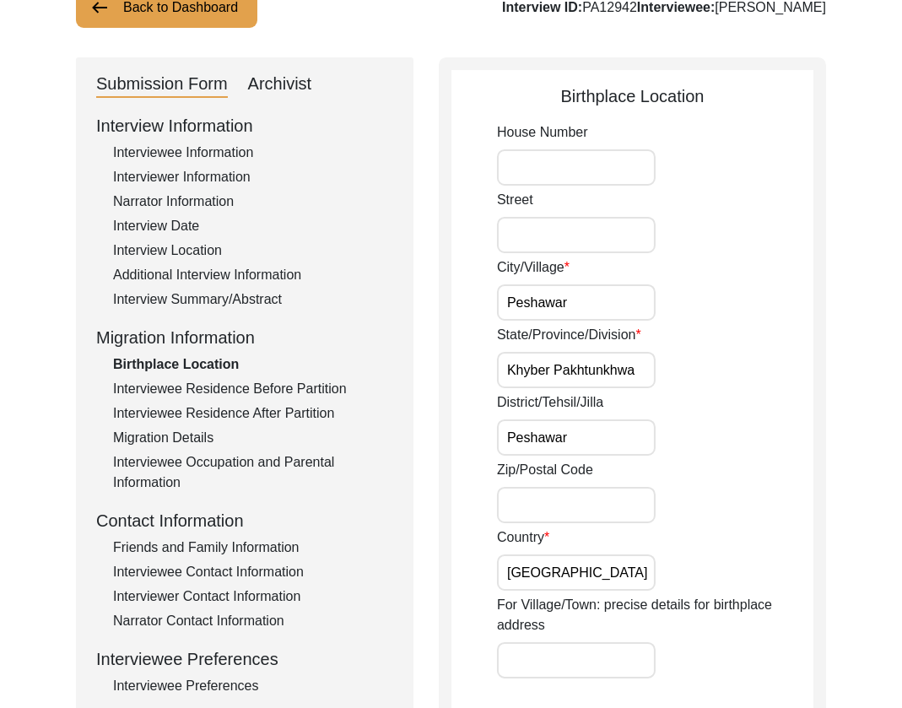
scroll to position [804, 0]
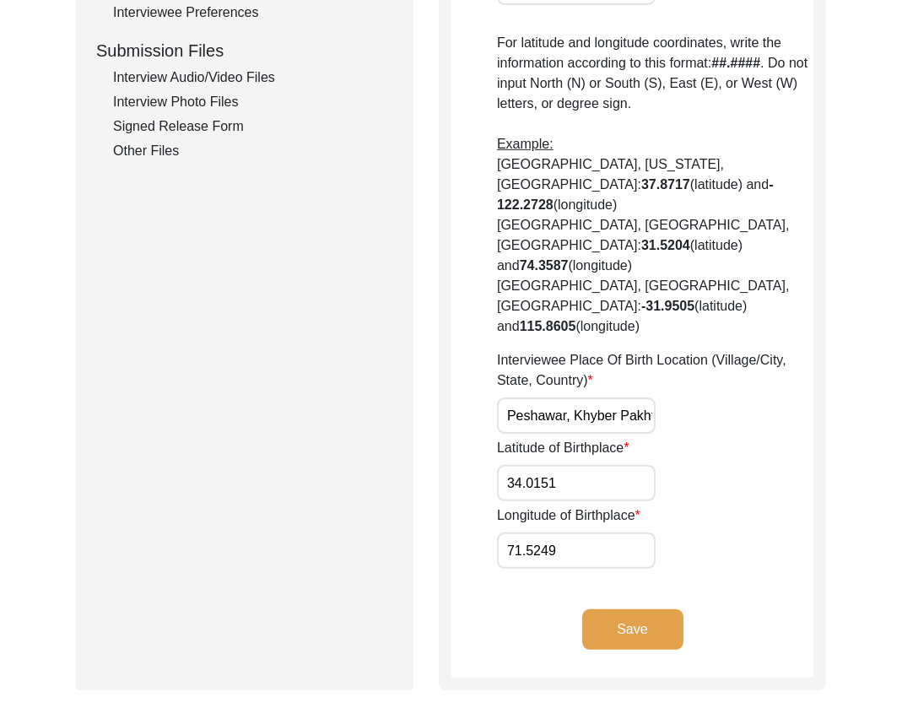
click at [636, 609] on button "Save" at bounding box center [632, 629] width 101 height 41
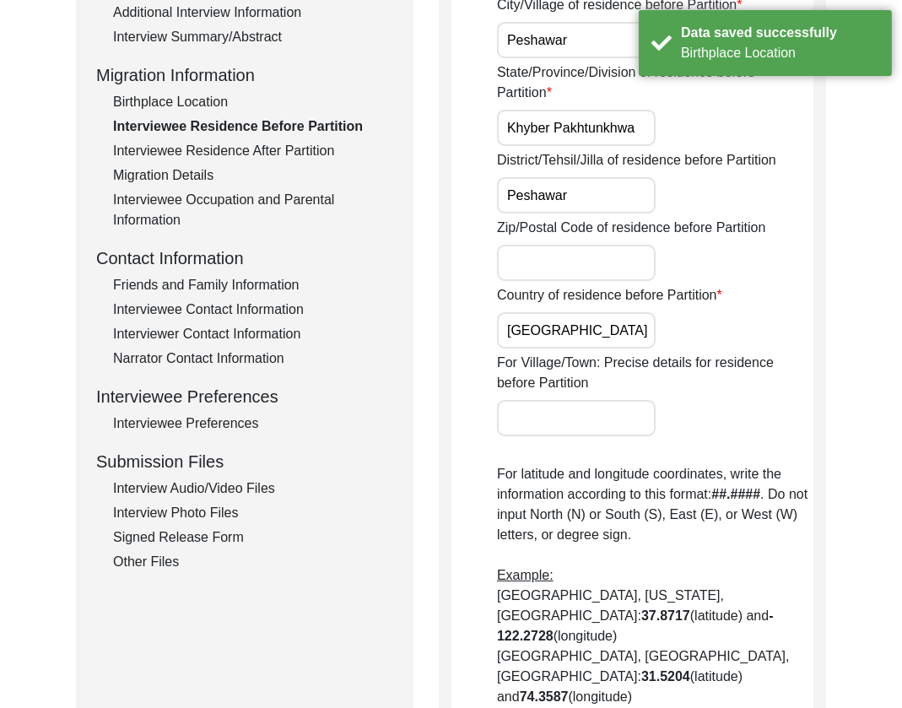
scroll to position [346, 0]
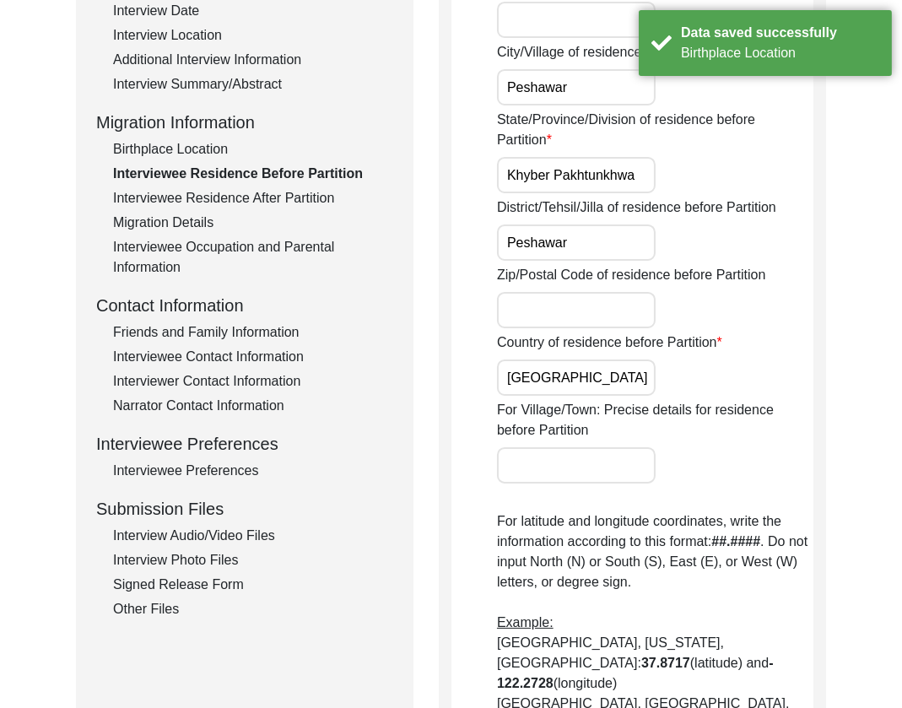
click at [198, 200] on div "Interviewee Residence After Partition" at bounding box center [253, 198] width 280 height 20
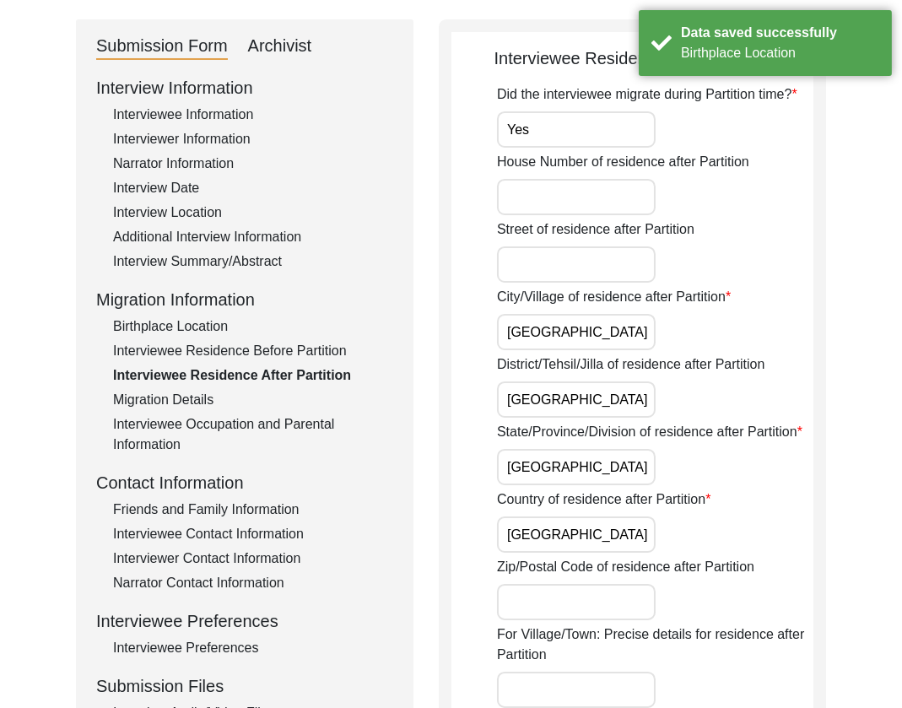
scroll to position [89, 0]
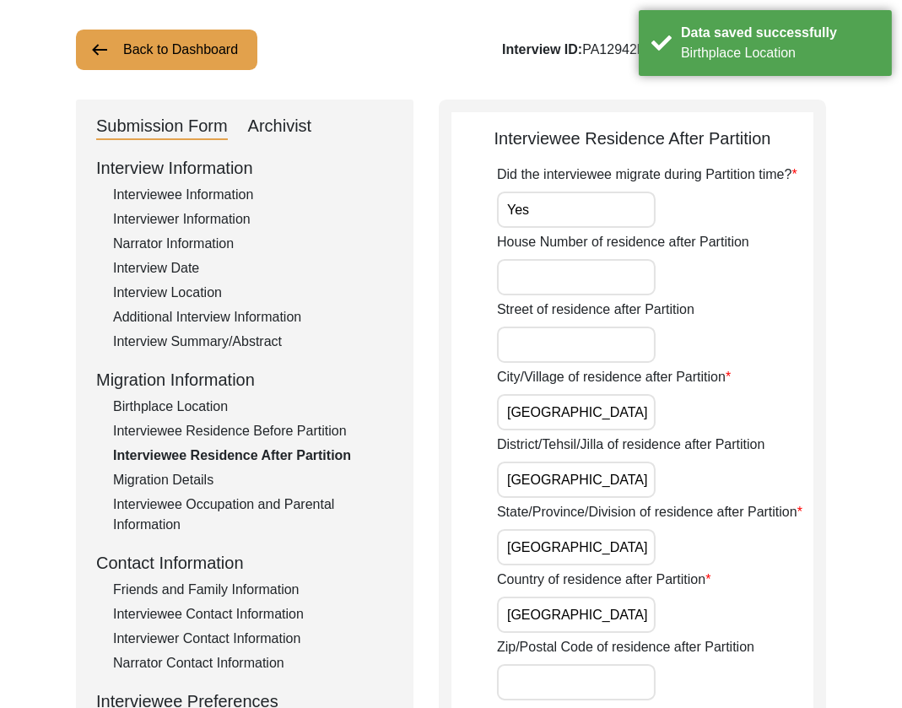
click at [590, 210] on input "Yes" at bounding box center [576, 210] width 159 height 36
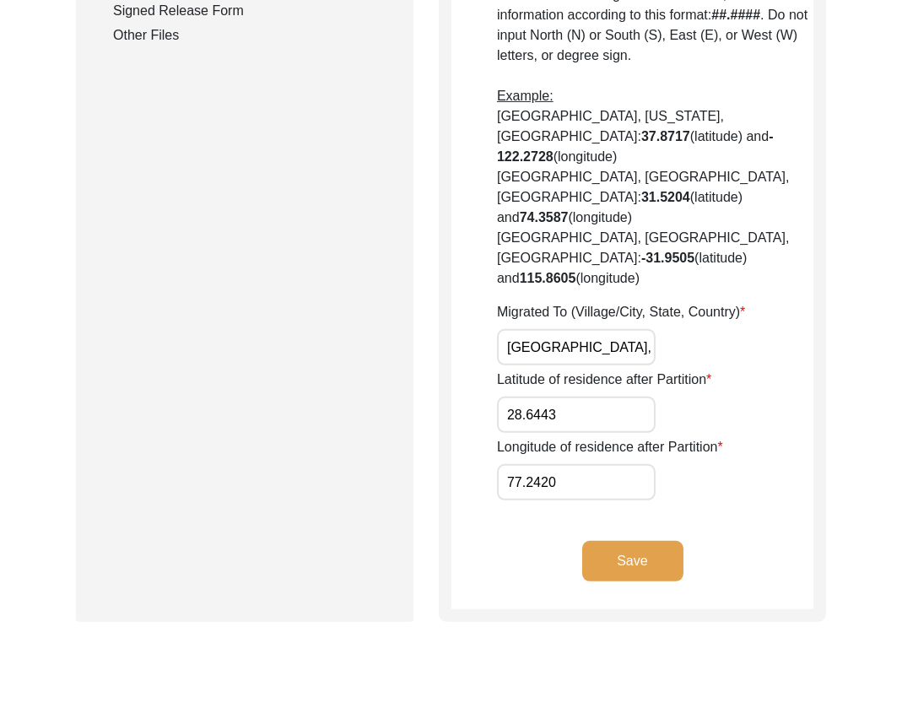
click at [640, 541] on button "Save" at bounding box center [632, 561] width 101 height 41
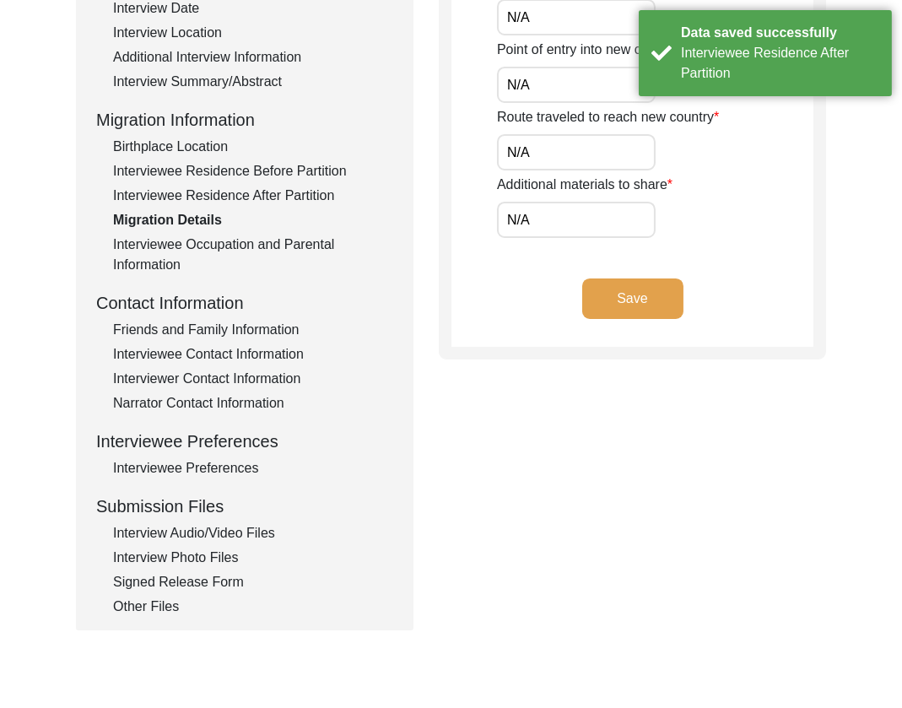
scroll to position [0, 0]
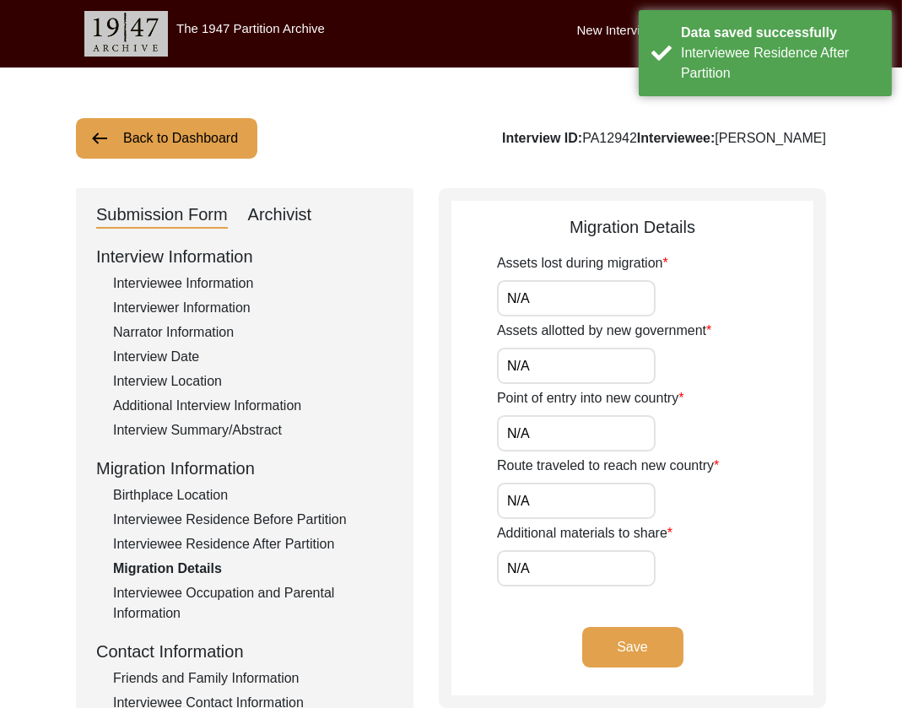
click at [585, 297] on input "N/A" at bounding box center [576, 298] width 159 height 36
click at [635, 652] on button "Save" at bounding box center [632, 647] width 101 height 41
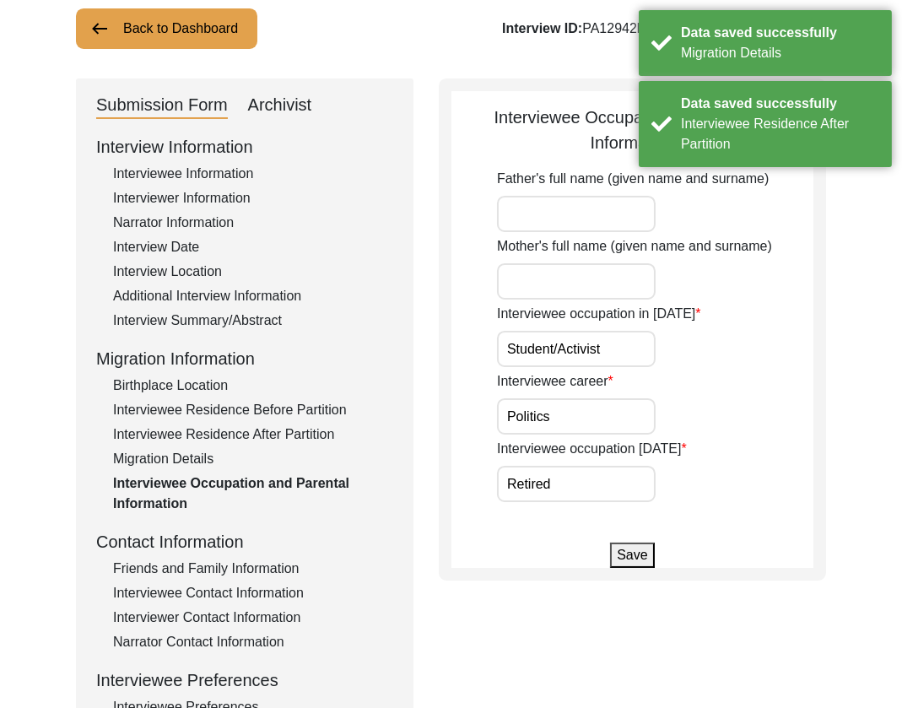
scroll to position [111, 0]
click at [619, 348] on input "Student/Activist" at bounding box center [576, 348] width 159 height 36
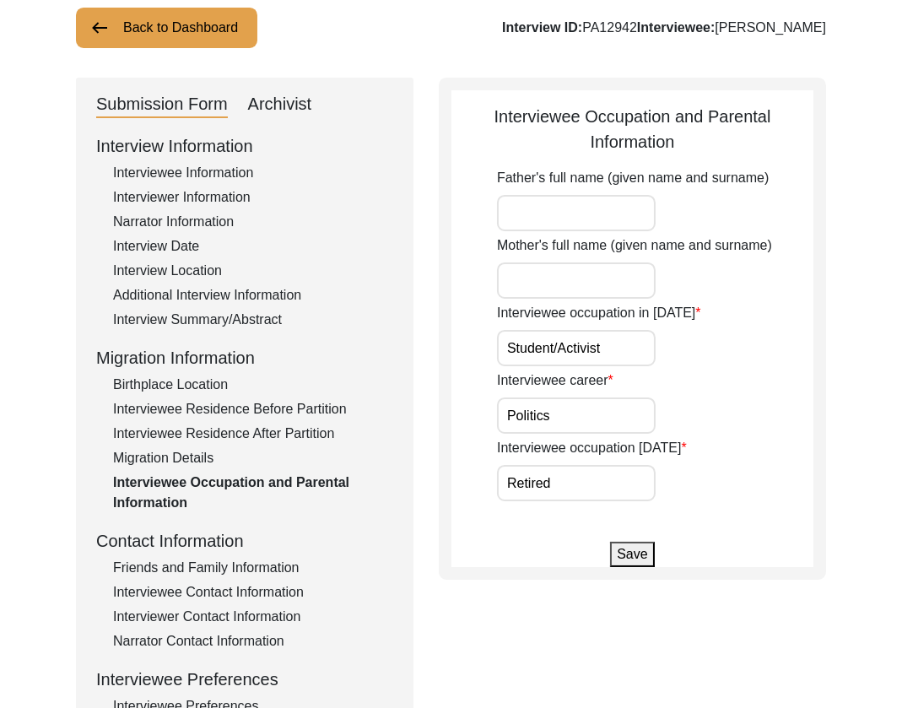
click at [556, 350] on input "Student/Activist" at bounding box center [576, 348] width 159 height 36
click at [616, 354] on input "Student, Activist" at bounding box center [576, 348] width 159 height 36
click at [623, 560] on button "Save" at bounding box center [632, 554] width 44 height 25
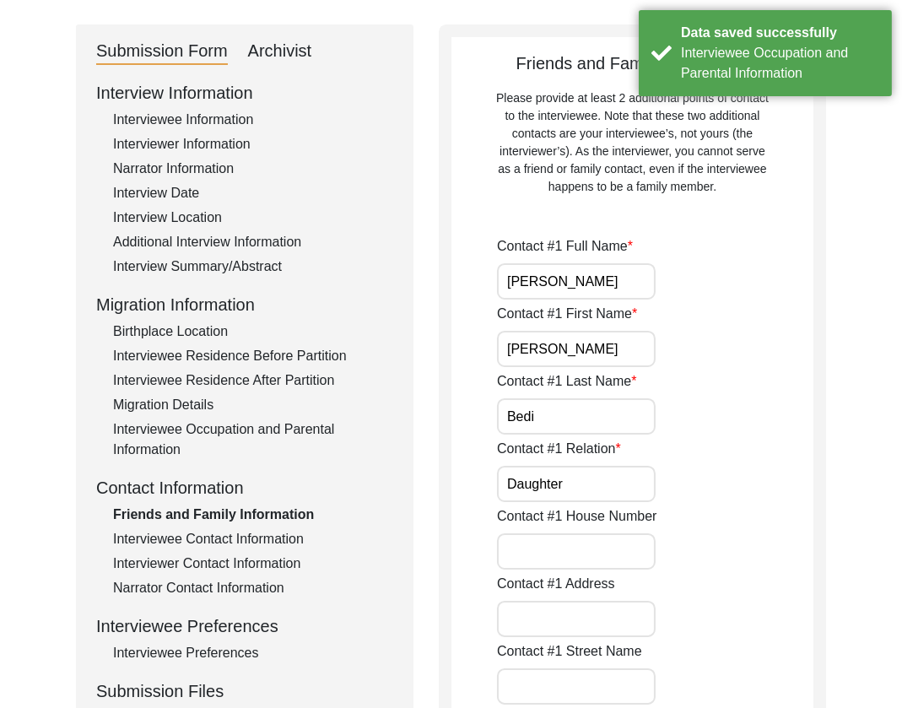
scroll to position [189, 0]
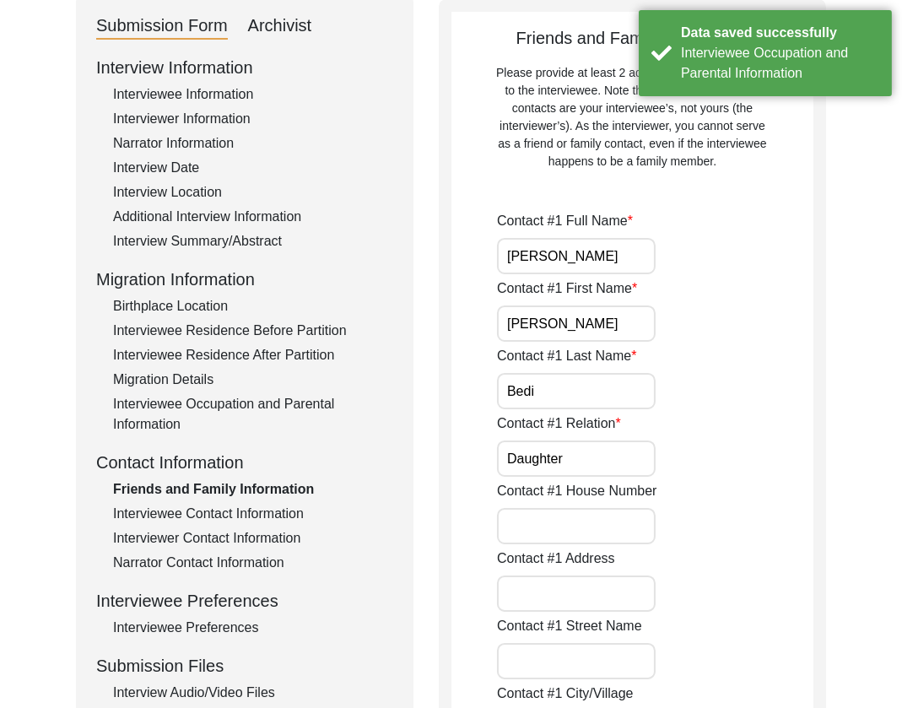
click at [610, 254] on input "[PERSON_NAME]" at bounding box center [576, 256] width 159 height 36
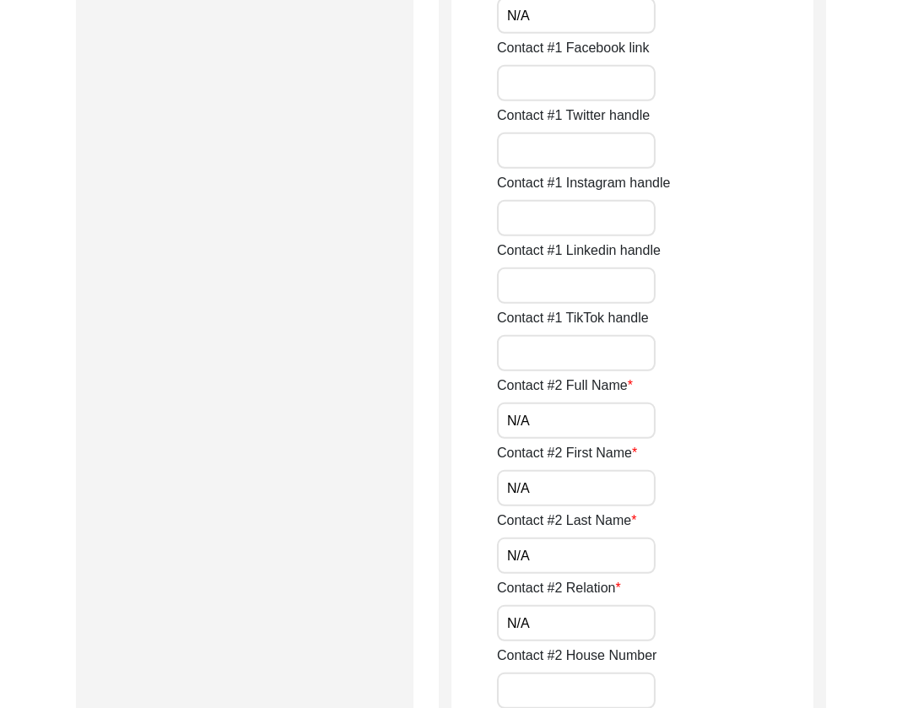
scroll to position [1778, 0]
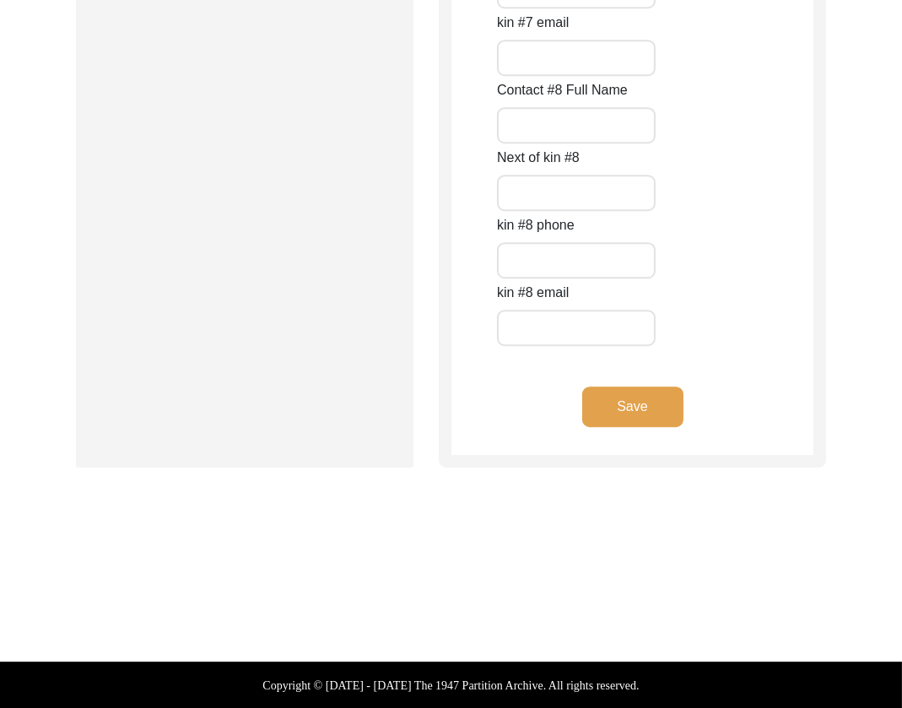
click at [618, 413] on button "Save" at bounding box center [632, 406] width 101 height 41
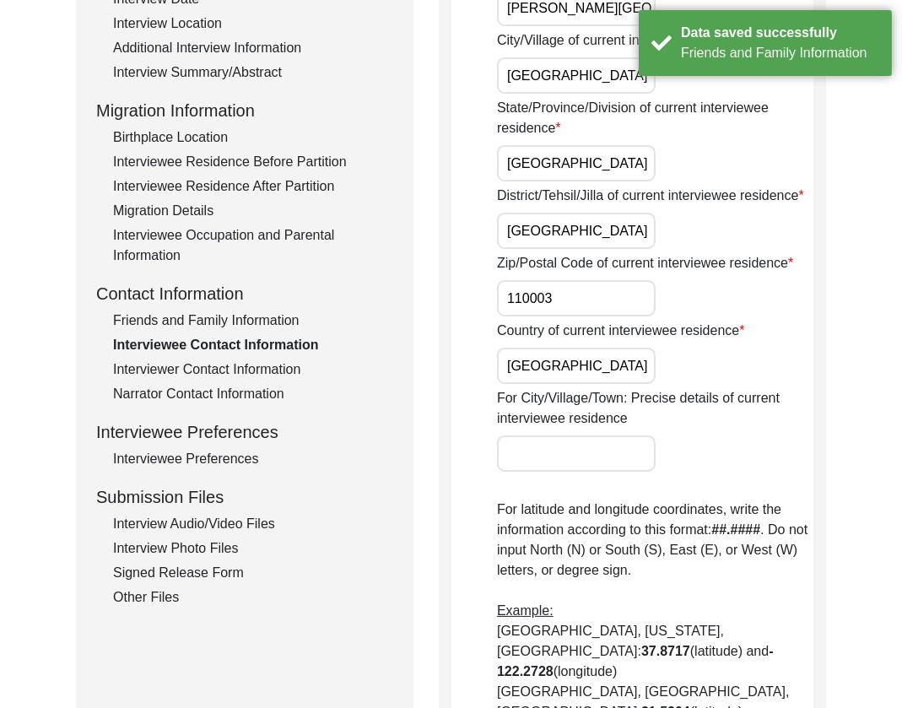
scroll to position [0, 0]
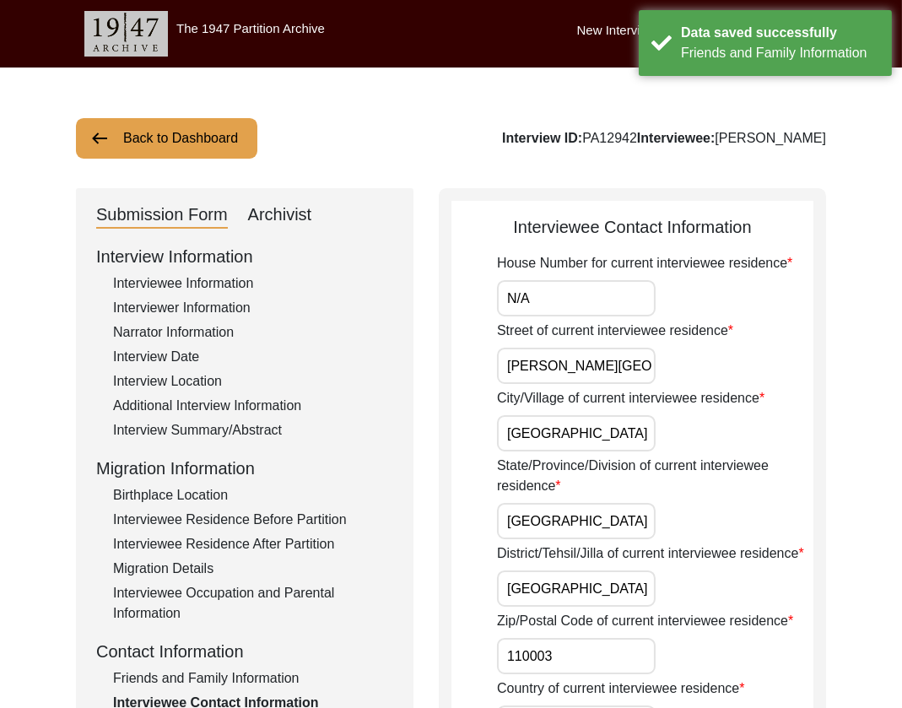
click at [620, 305] on input "N/A" at bounding box center [576, 298] width 159 height 36
drag, startPoint x: 614, startPoint y: 305, endPoint x: 312, endPoint y: 294, distance: 302.3
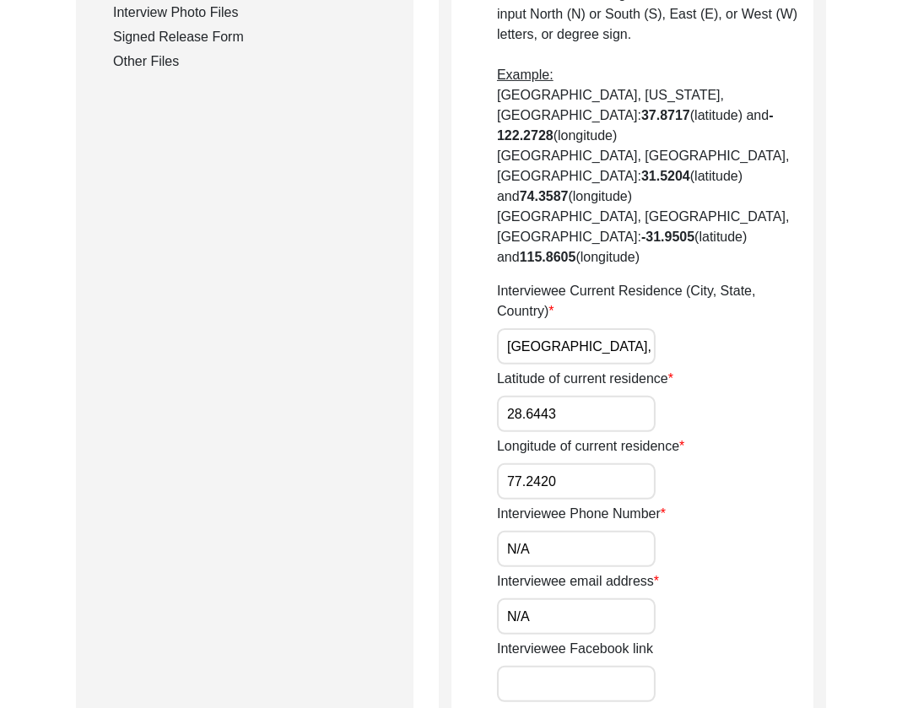
scroll to position [1297, 0]
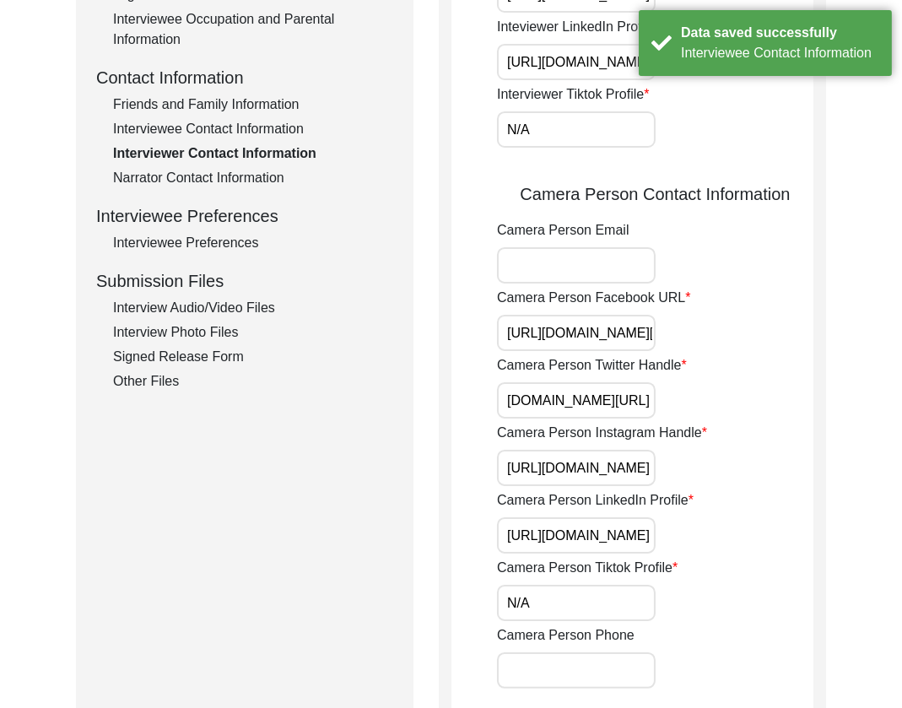
scroll to position [0, 0]
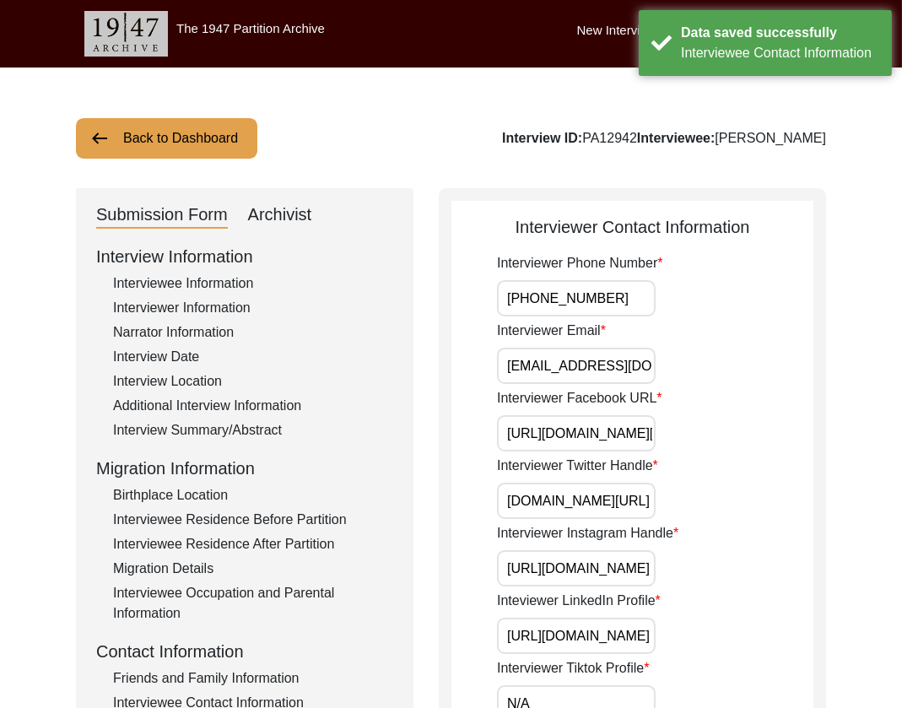
click at [636, 296] on input "[PHONE_NUMBER]" at bounding box center [576, 298] width 159 height 36
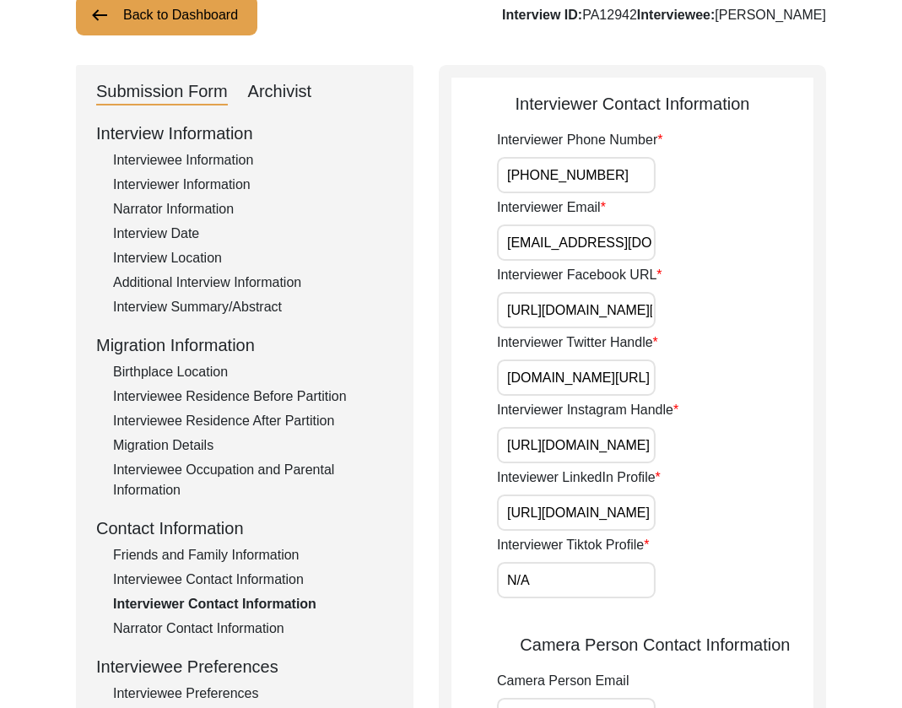
click at [613, 240] on input "[EMAIL_ADDRESS][DOMAIN_NAME]" at bounding box center [576, 242] width 159 height 36
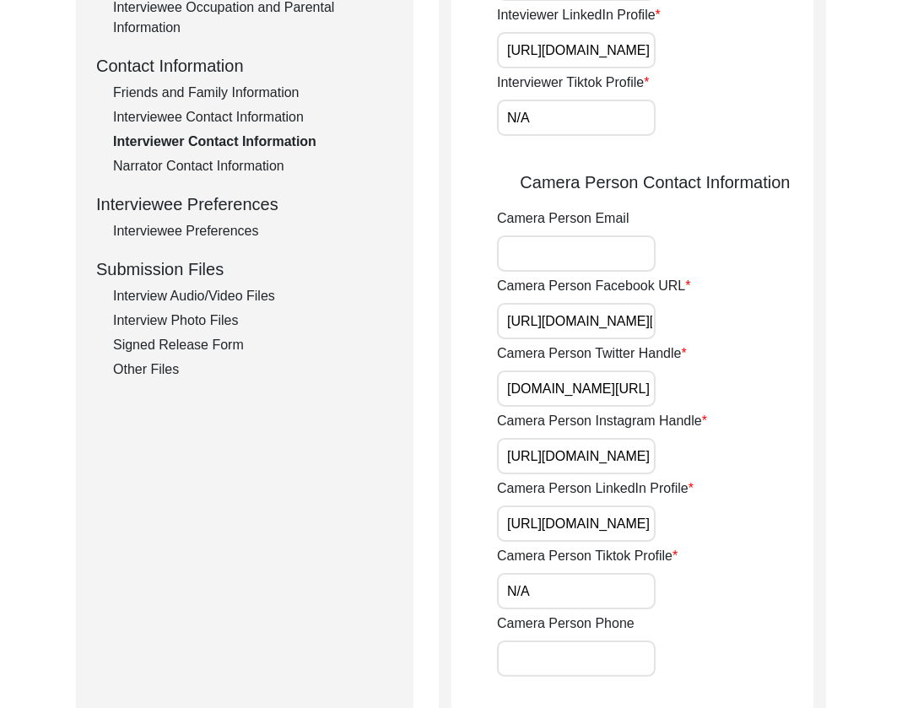
click at [597, 262] on input "Camera Person Email" at bounding box center [576, 253] width 159 height 36
paste input "[EMAIL_ADDRESS][DOMAIN_NAME]"
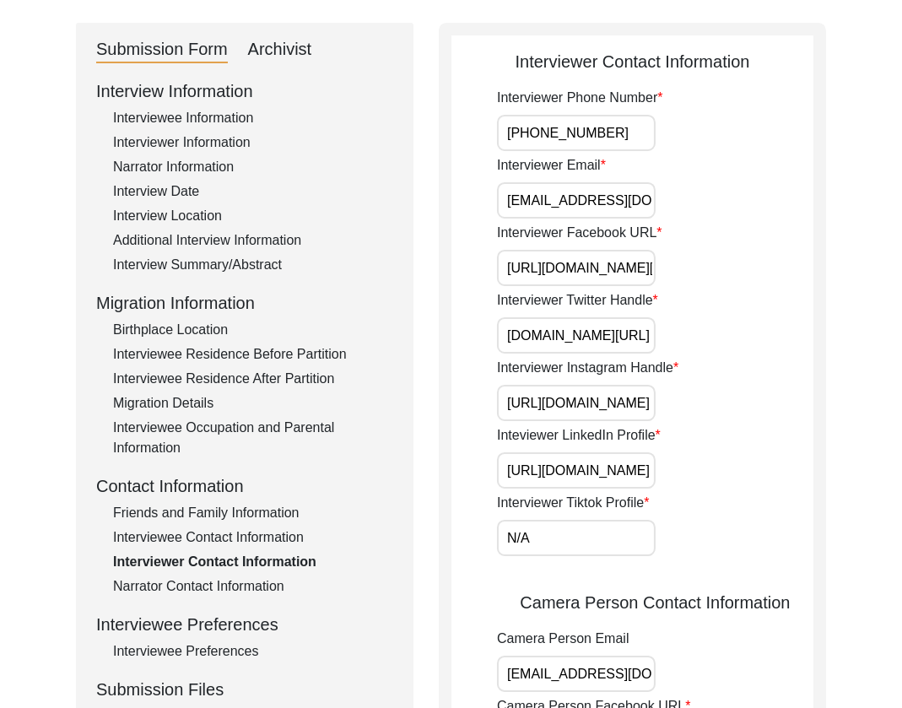
drag, startPoint x: 614, startPoint y: 128, endPoint x: 391, endPoint y: 132, distance: 223.6
click at [391, 132] on div "Submission Form Archivist Interview Information Interviewee Information Intervi…" at bounding box center [451, 621] width 750 height 1196
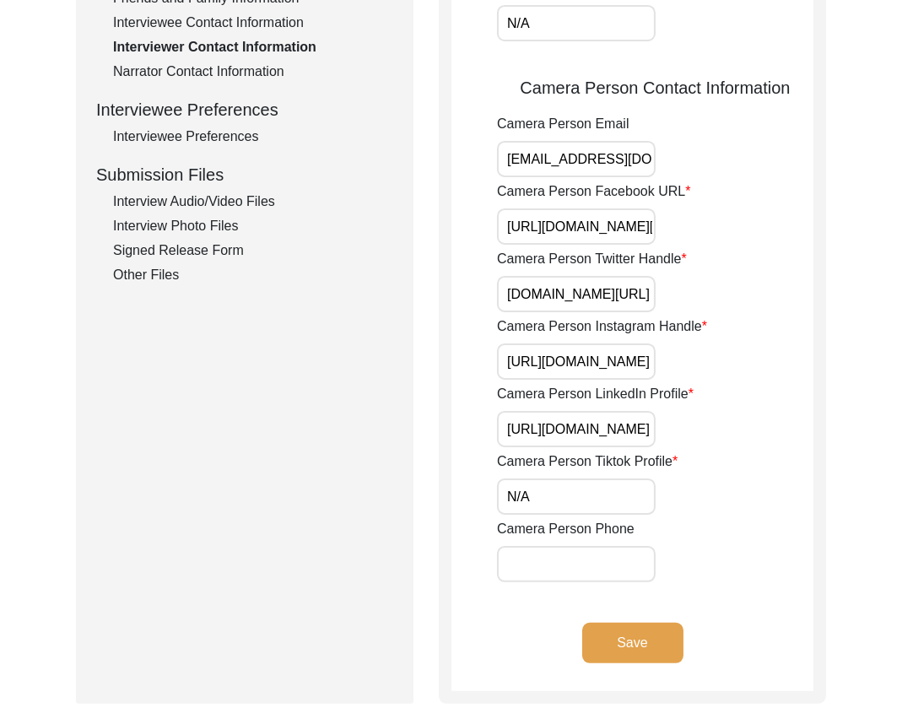
scroll to position [916, 0]
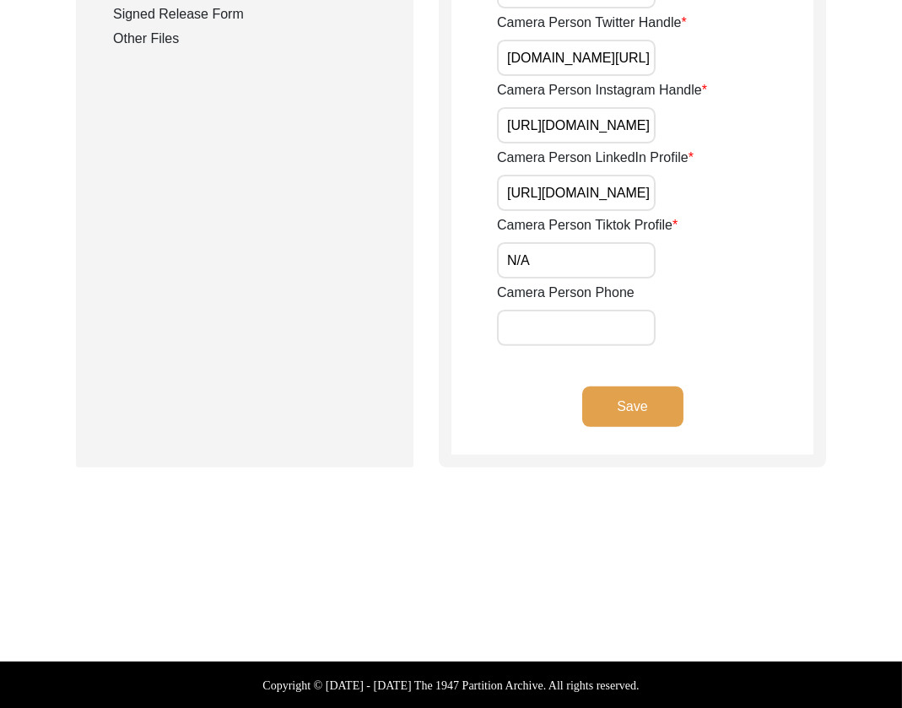
click at [592, 324] on input "Camera Person Phone" at bounding box center [576, 328] width 159 height 36
paste input "[PHONE_NUMBER]"
click at [622, 402] on button "Save" at bounding box center [632, 406] width 101 height 41
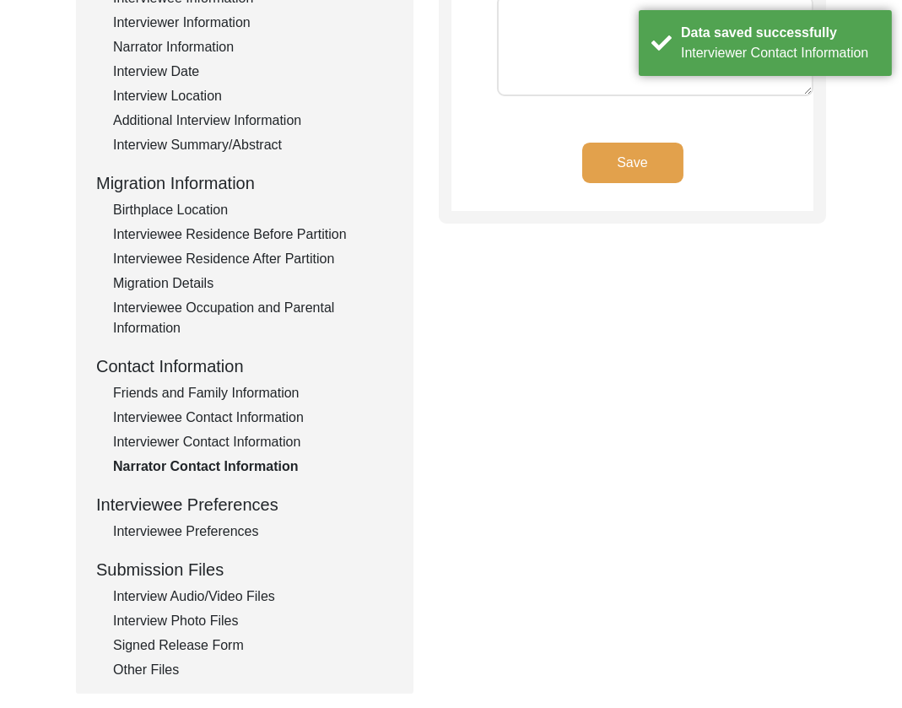
scroll to position [392, 0]
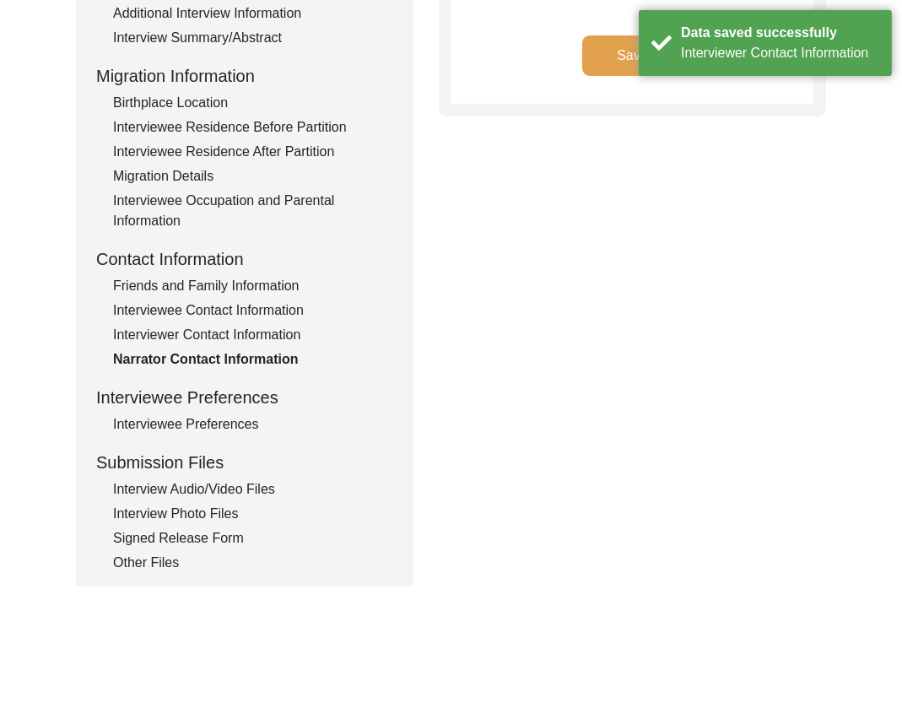
click at [208, 431] on div "Interviewee Preferences" at bounding box center [253, 424] width 280 height 20
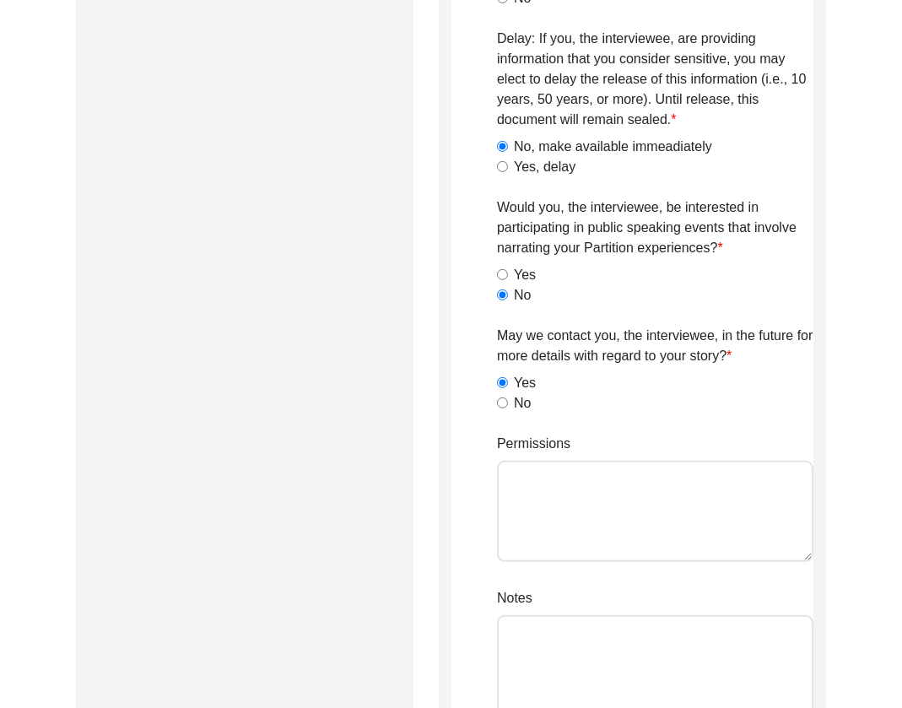
scroll to position [1320, 0]
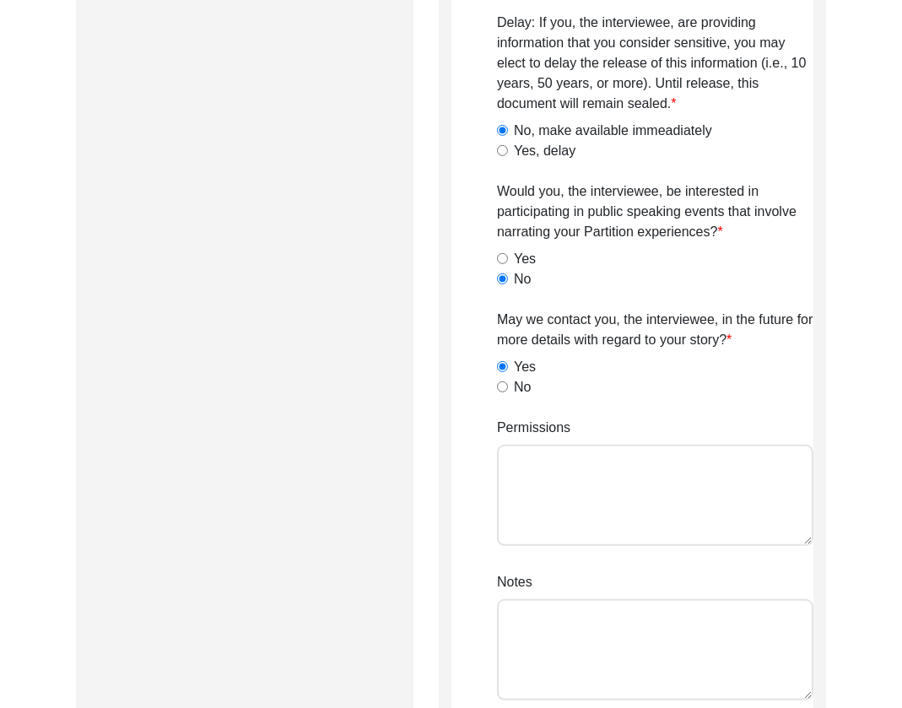
click at [674, 488] on textarea "Permissions" at bounding box center [655, 495] width 316 height 101
paste textarea "Yes to radio broadcast release but they choose to remain anonymous; yes to all …"
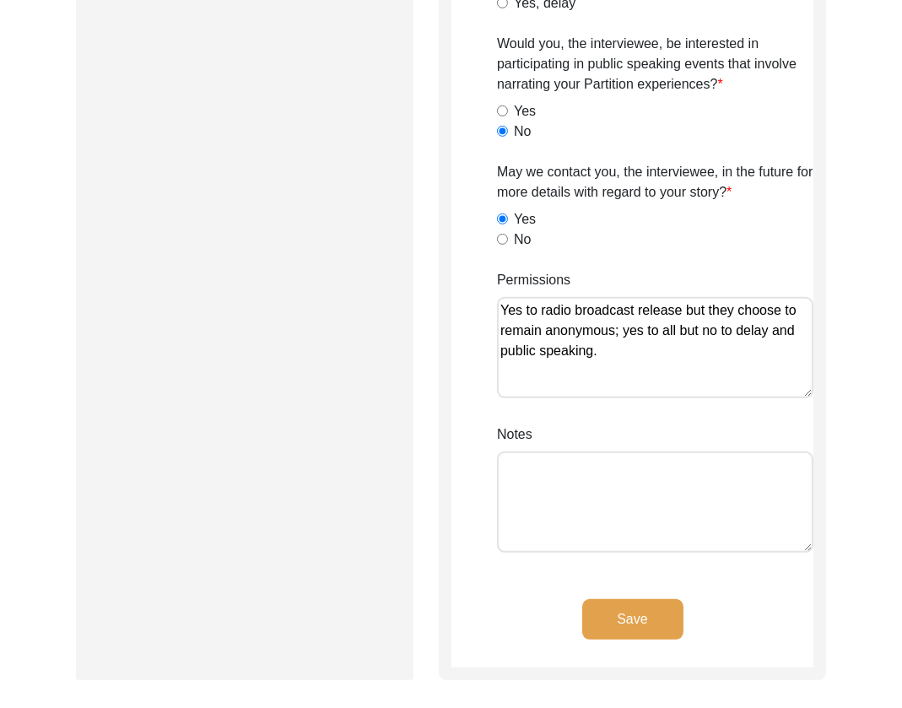
scroll to position [1469, 0]
paste textarea "Lilly Q on [DATE]."
click at [641, 607] on button "Save" at bounding box center [632, 618] width 101 height 41
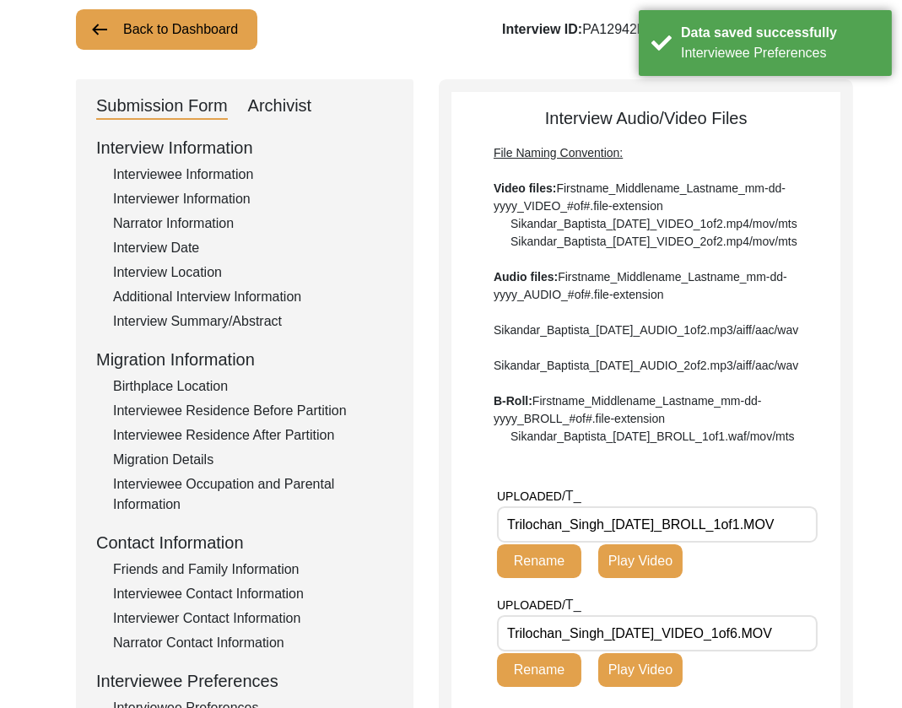
scroll to position [217, 0]
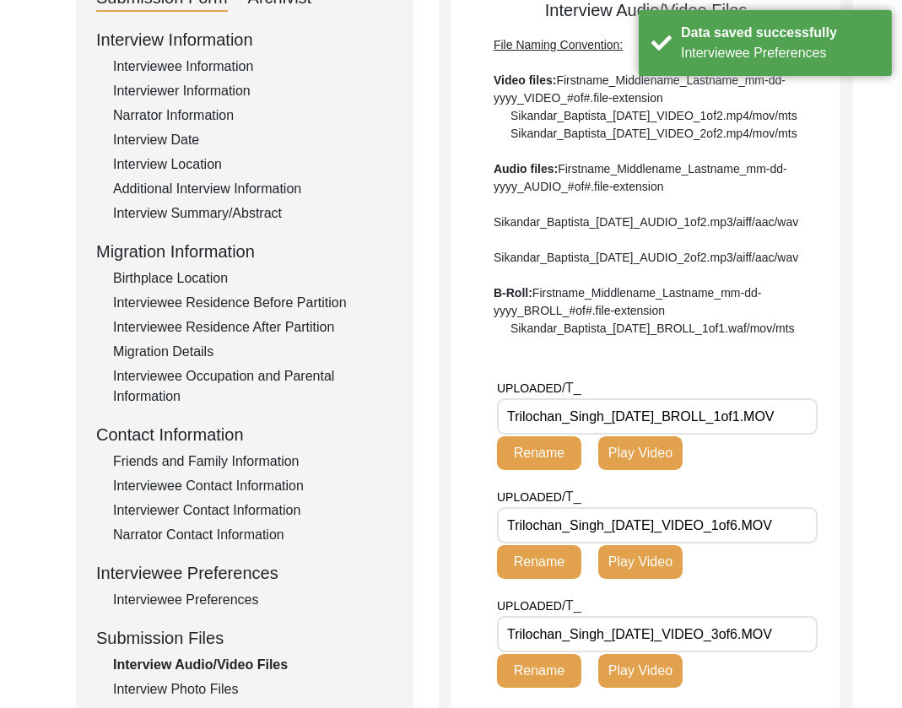
click at [750, 435] on input "Trilochan_Singh_[DATE]_BROLL_1of1.MOV" at bounding box center [657, 416] width 321 height 36
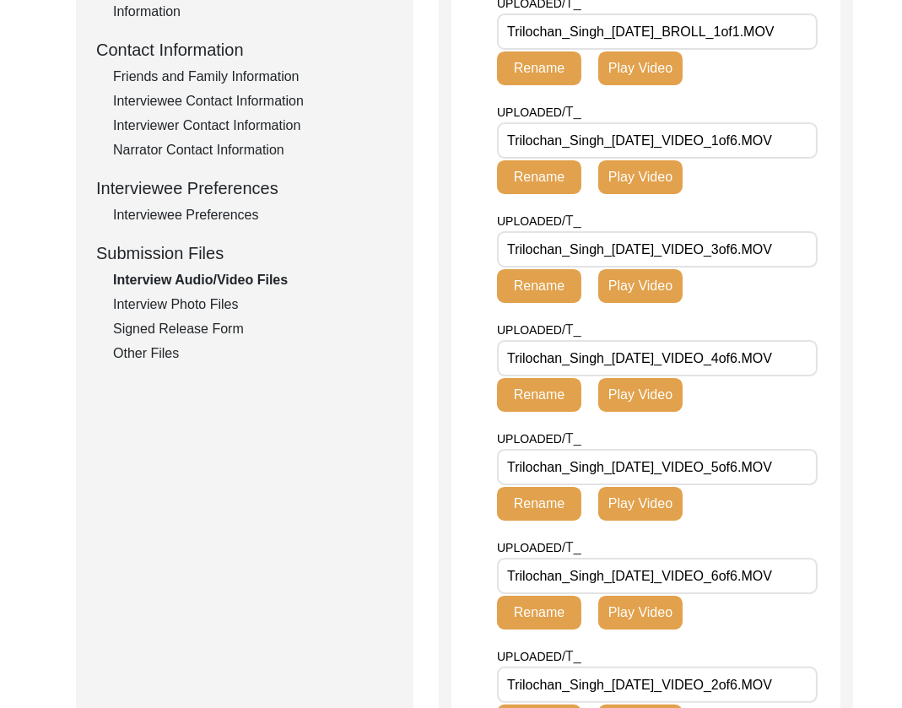
scroll to position [573, 0]
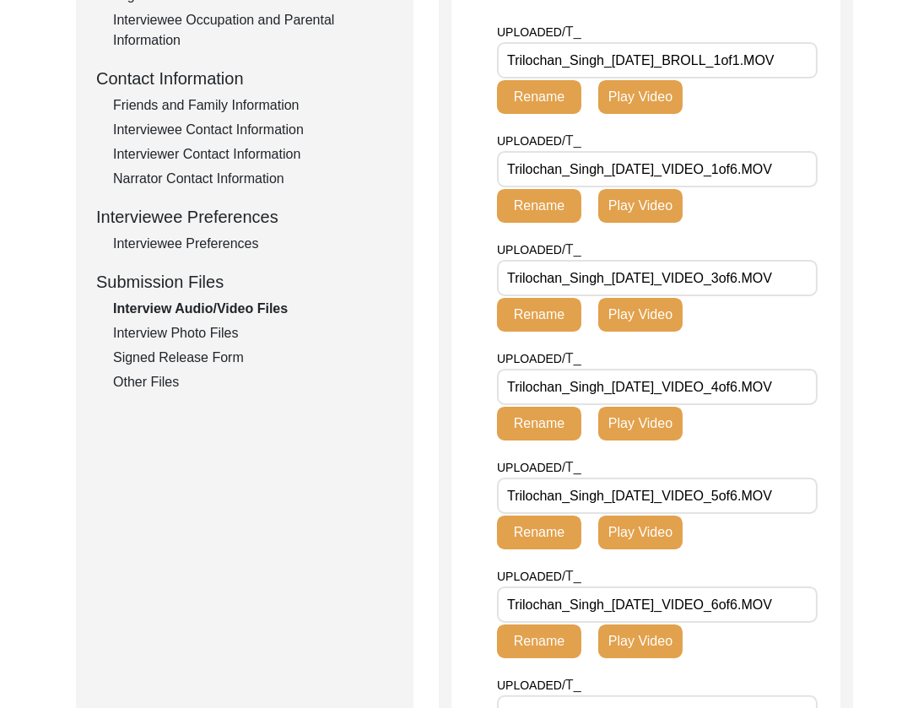
click at [196, 337] on div "Interview Photo Files" at bounding box center [253, 333] width 280 height 20
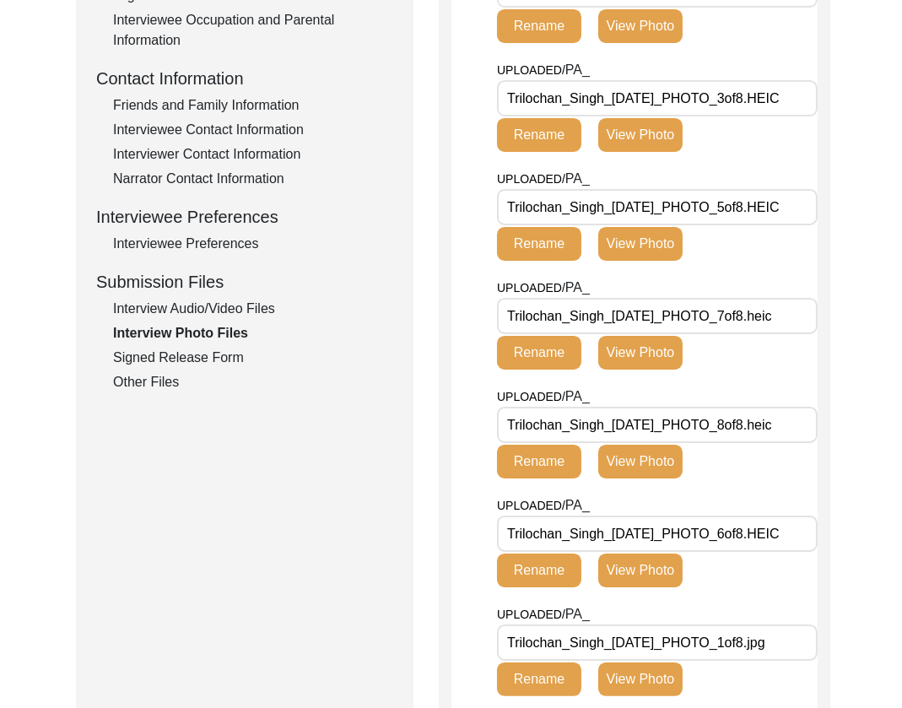
click at [806, 321] on input "Trilochan_Singh_[DATE]_PHOTO_7of8.heic" at bounding box center [657, 316] width 321 height 36
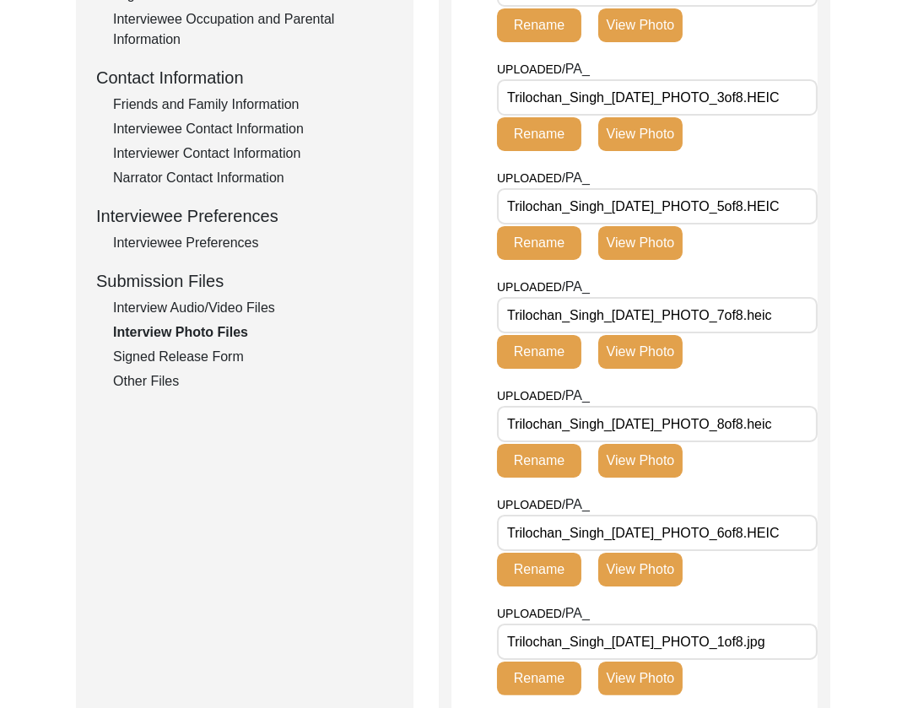
click at [805, 88] on input "Trilochan_Singh_[DATE]_PHOTO_3of8.HEIC" at bounding box center [657, 97] width 321 height 36
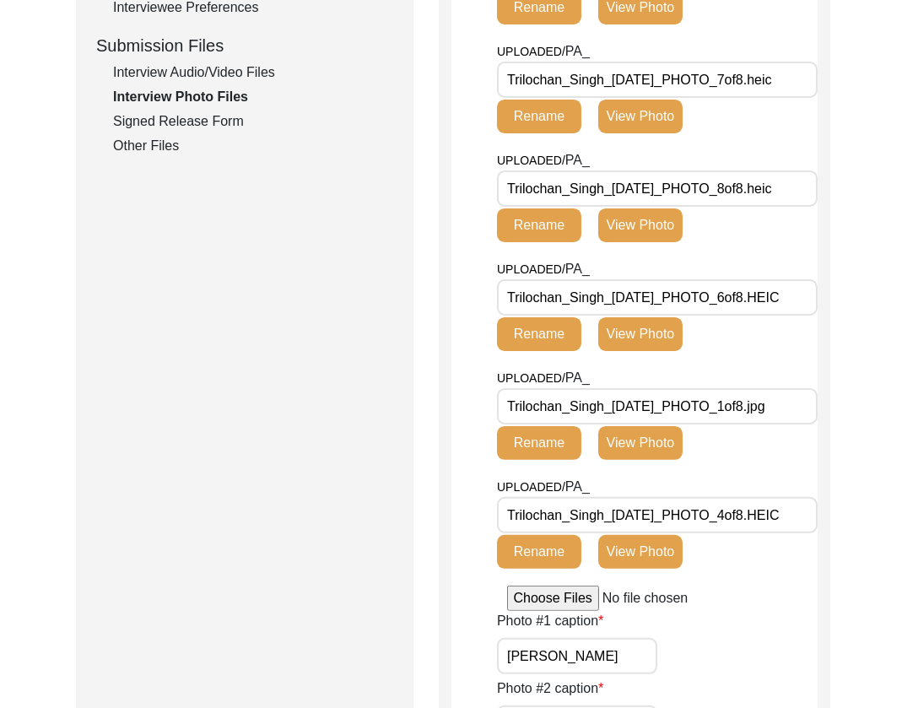
scroll to position [814, 0]
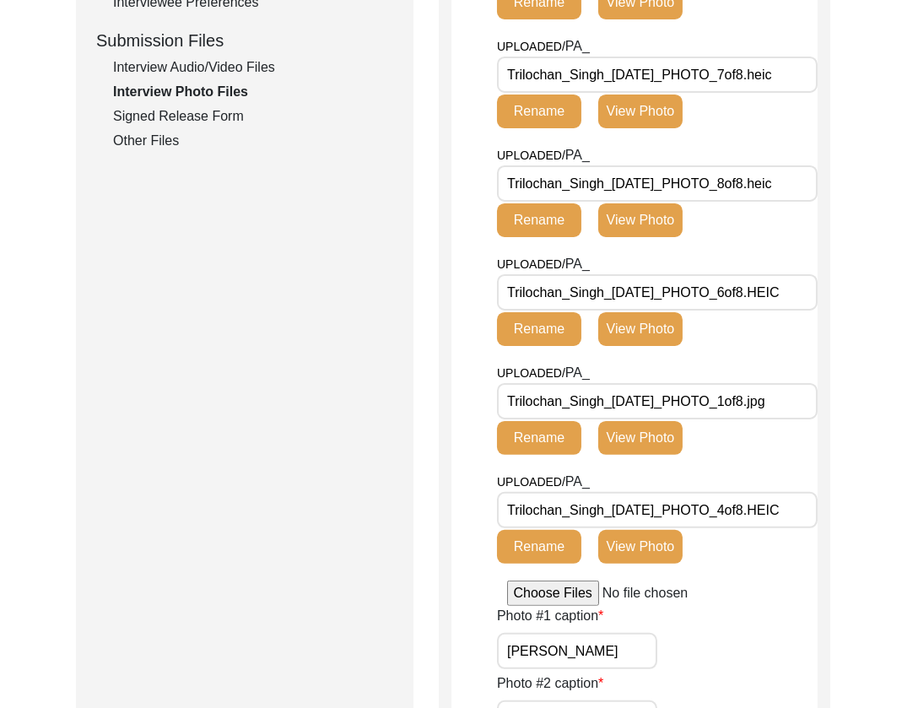
drag, startPoint x: 686, startPoint y: 294, endPoint x: 435, endPoint y: 293, distance: 251.4
click at [435, 293] on div "Submission Form Archivist Interview Information Interviewee Information Intervi…" at bounding box center [451, 556] width 750 height 2365
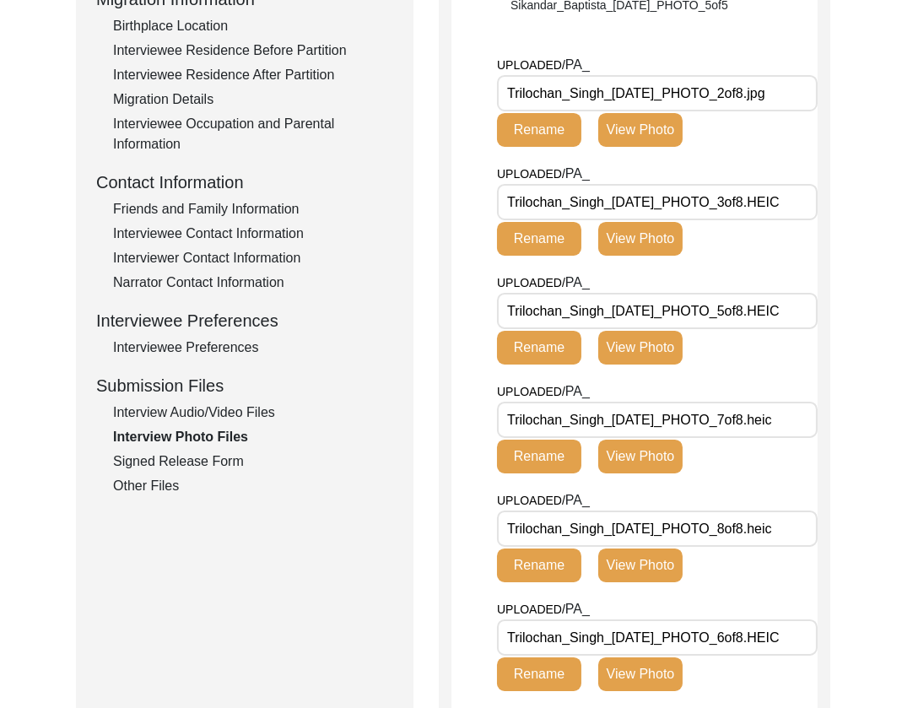
scroll to position [407, 0]
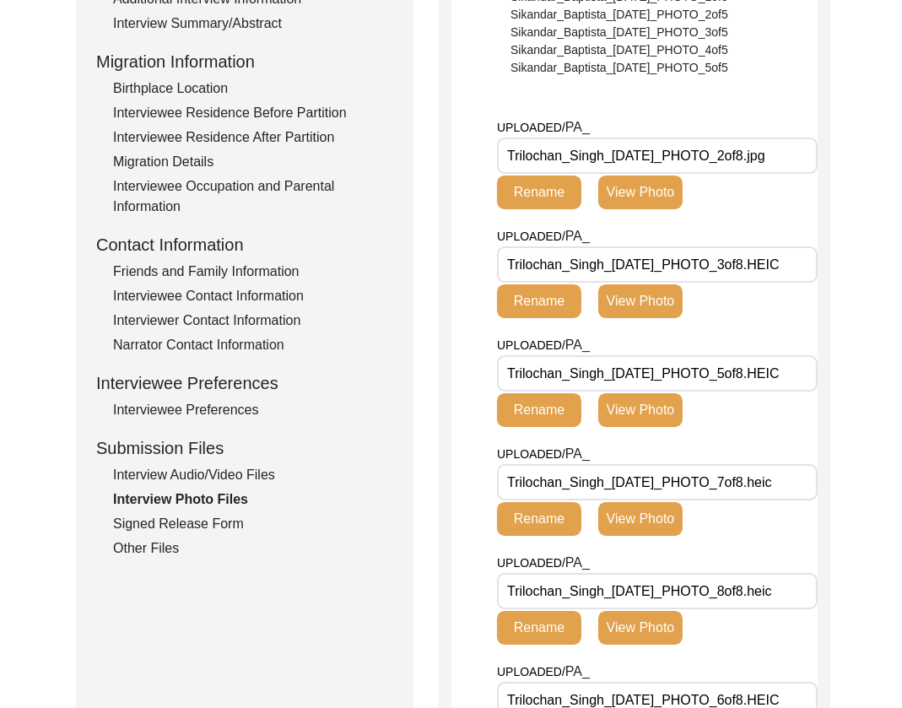
click at [176, 527] on div "Signed Release Form" at bounding box center [253, 524] width 280 height 20
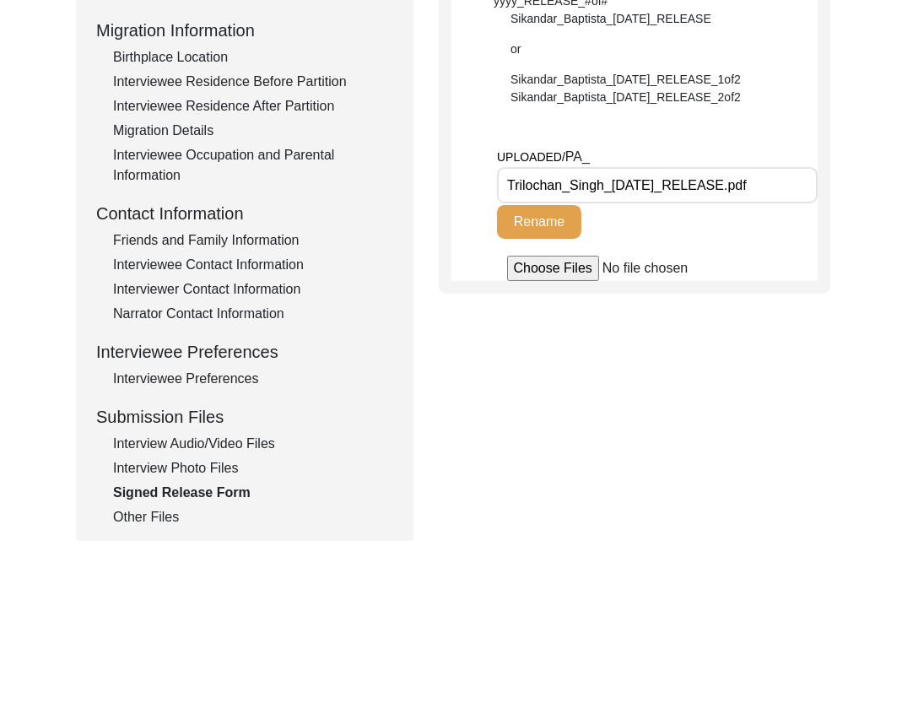
scroll to position [457, 0]
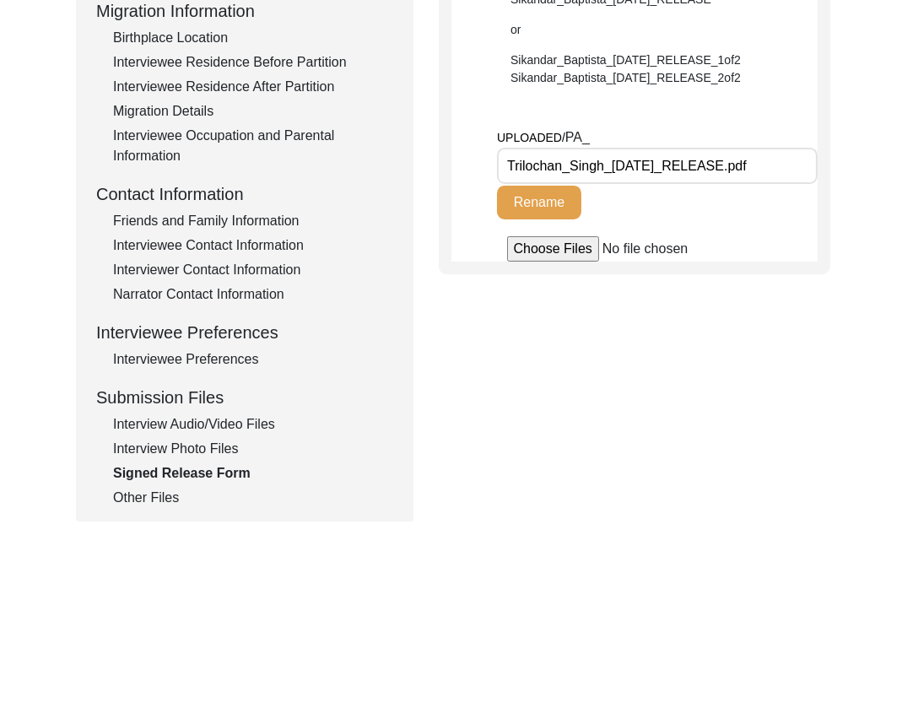
click at [142, 501] on div "Other Files" at bounding box center [253, 498] width 280 height 20
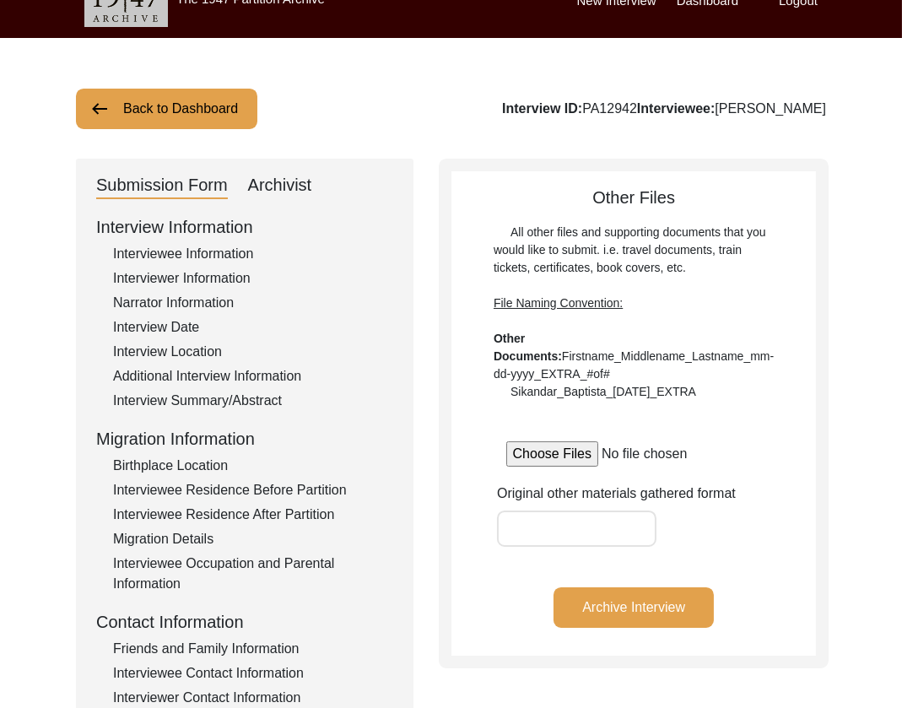
scroll to position [0, 0]
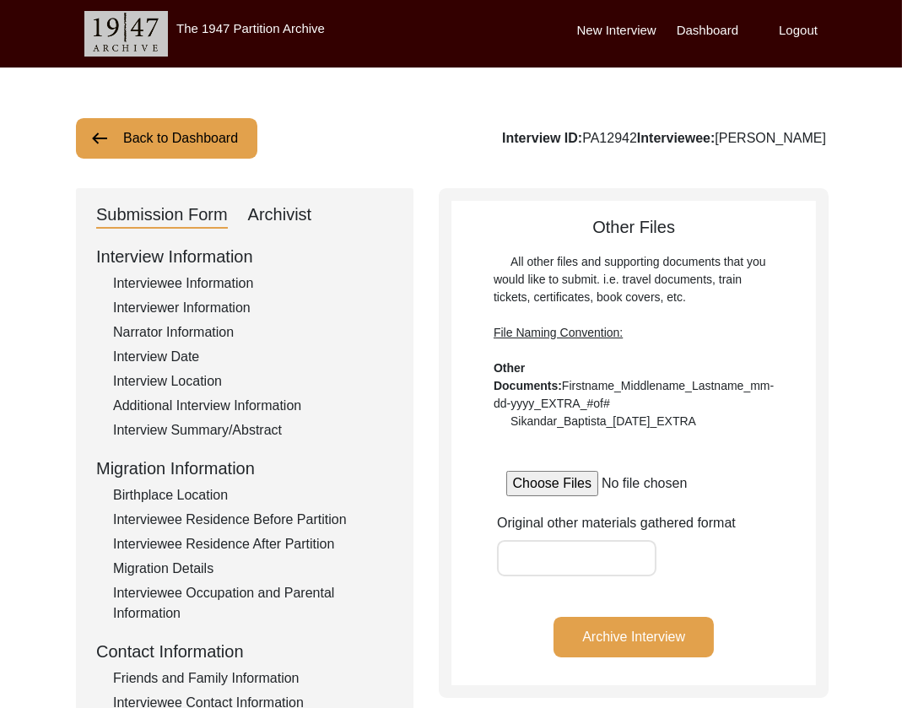
click at [264, 212] on div "Archivist" at bounding box center [280, 215] width 64 height 27
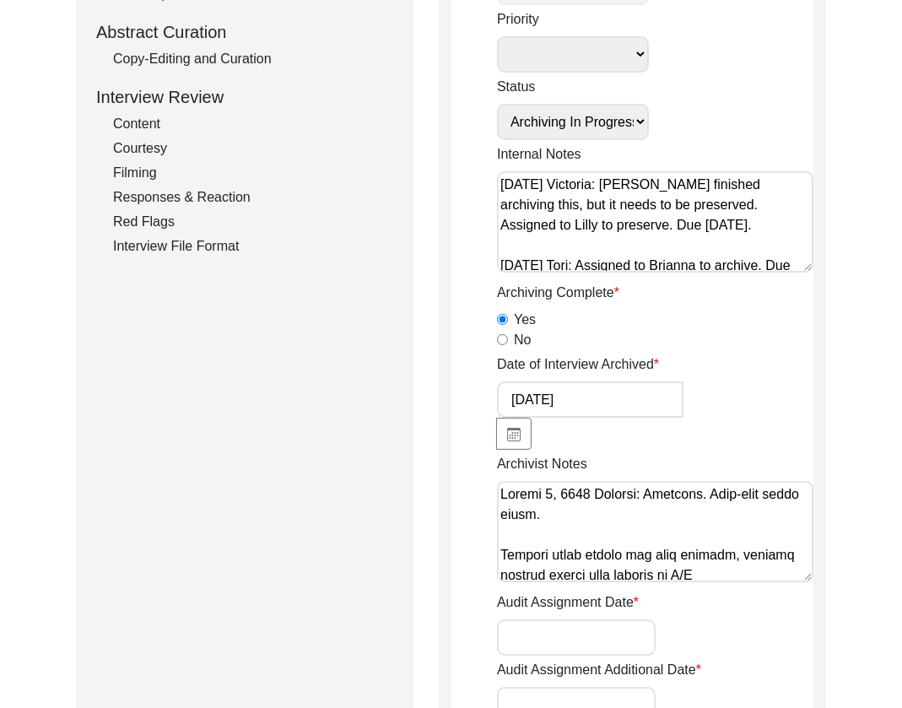
scroll to position [403, 0]
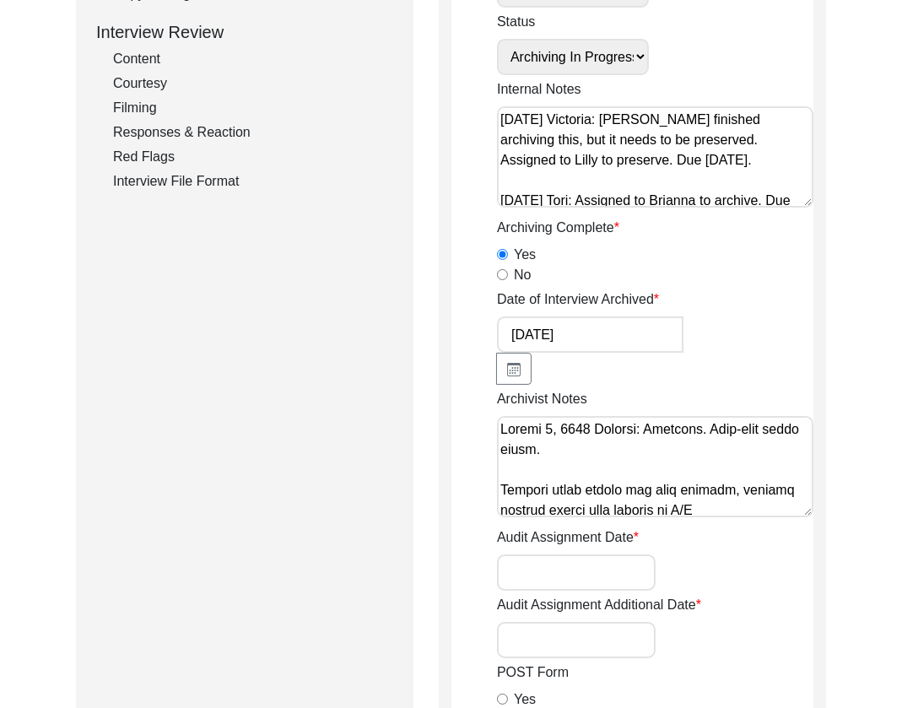
click at [500, 428] on textarea "Archivist Notes" at bounding box center [655, 466] width 316 height 101
paste textarea "[Archiving] on [DATE] by [PERSON_NAME] Interviewer Information + camera person …"
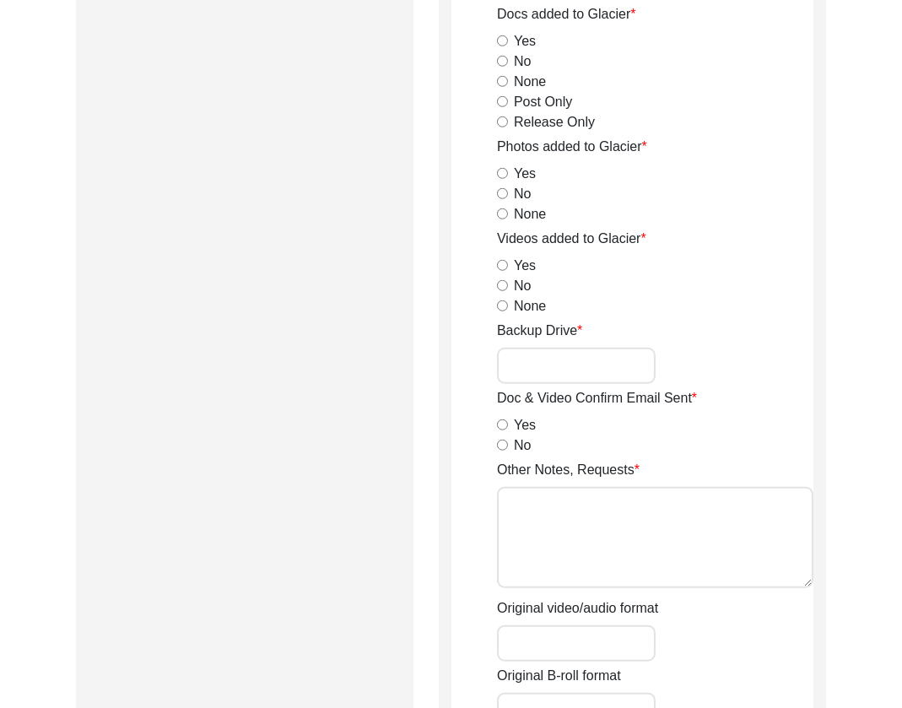
scroll to position [2657, 0]
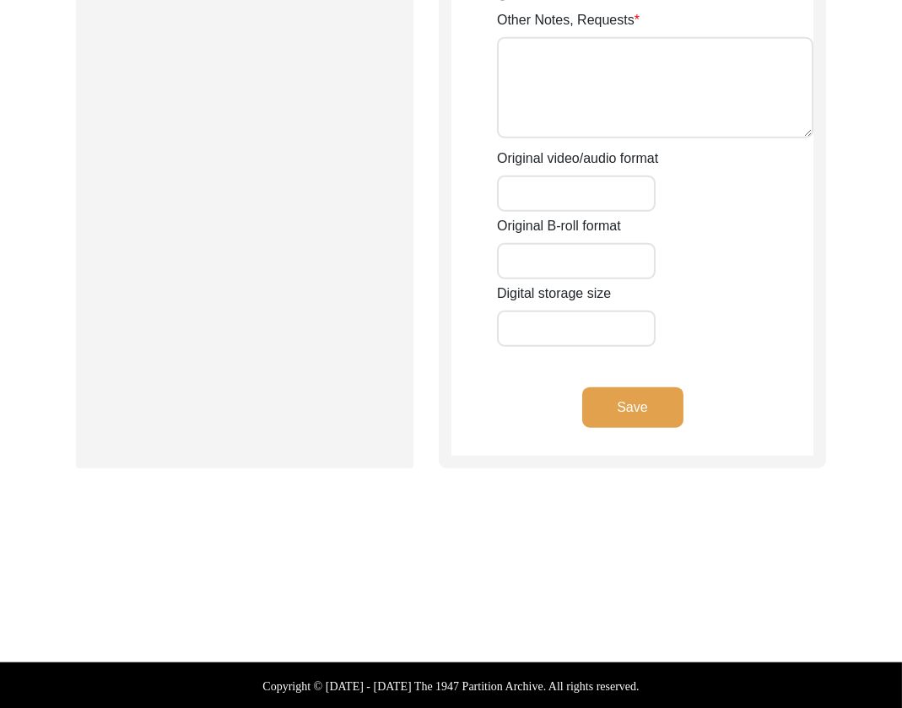
click at [624, 411] on button "Save" at bounding box center [632, 407] width 101 height 41
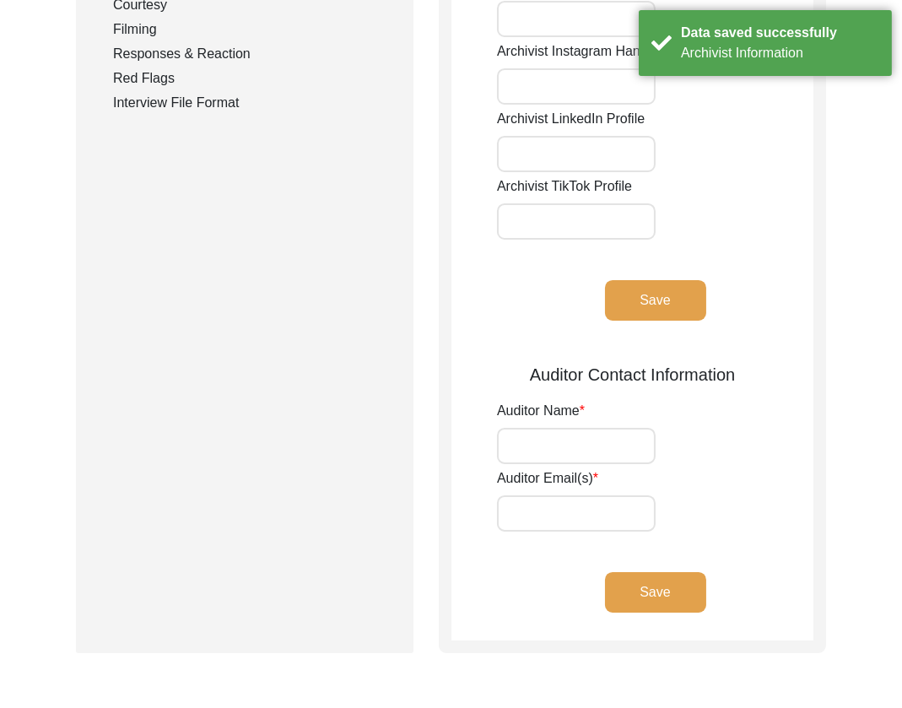
scroll to position [0, 0]
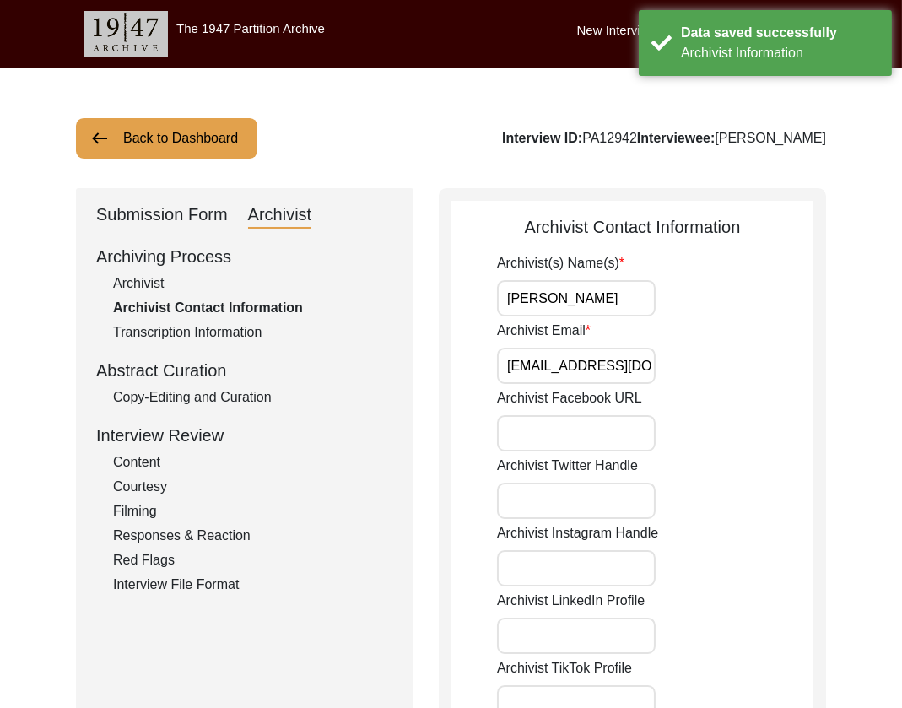
click at [192, 139] on button "Back to Dashboard" at bounding box center [166, 138] width 181 height 41
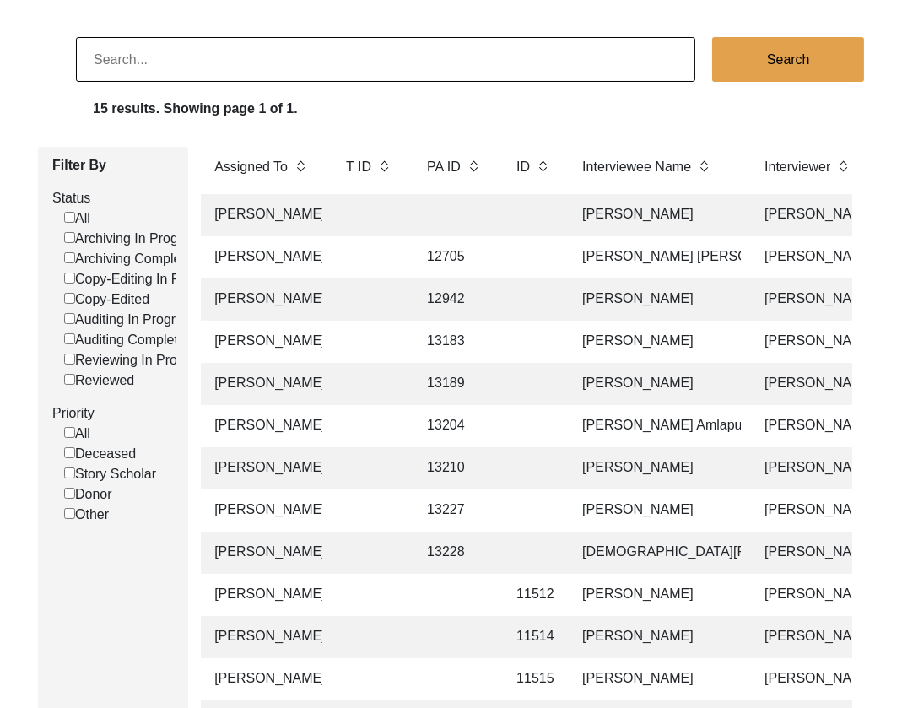
scroll to position [0, 290]
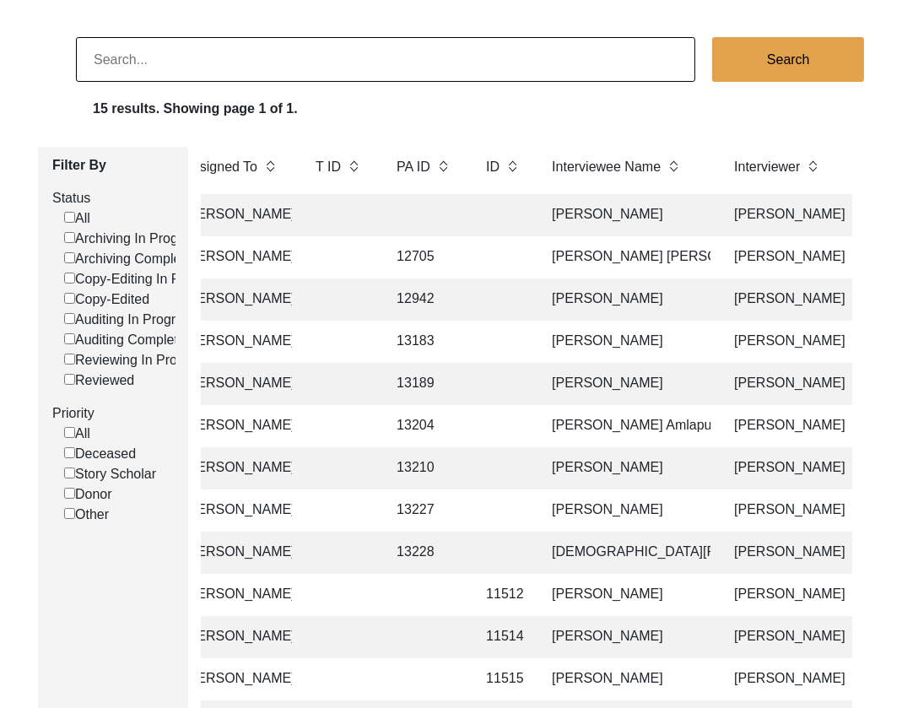
click at [591, 345] on td "[PERSON_NAME]" at bounding box center [626, 342] width 169 height 42
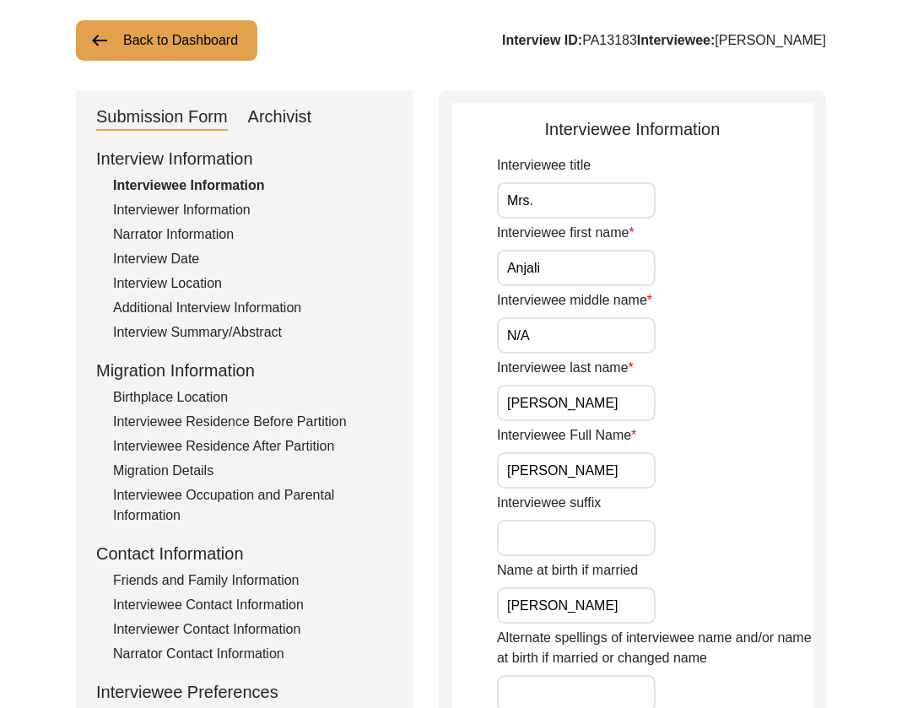
drag, startPoint x: 591, startPoint y: 345, endPoint x: 429, endPoint y: 343, distance: 162.0
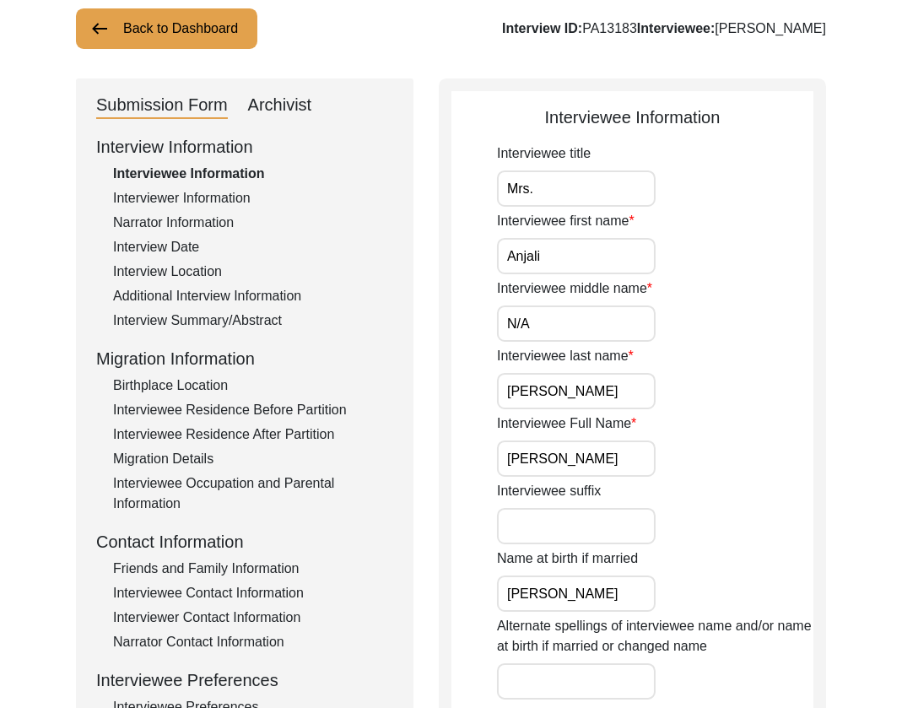
click at [580, 195] on input "Mrs." at bounding box center [576, 188] width 159 height 36
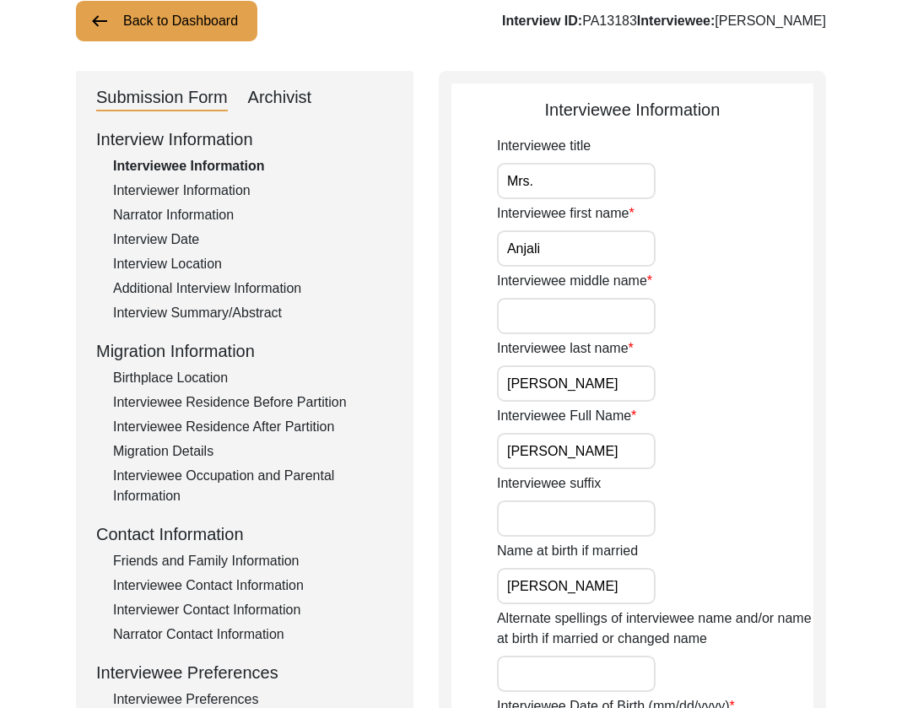
scroll to position [504, 0]
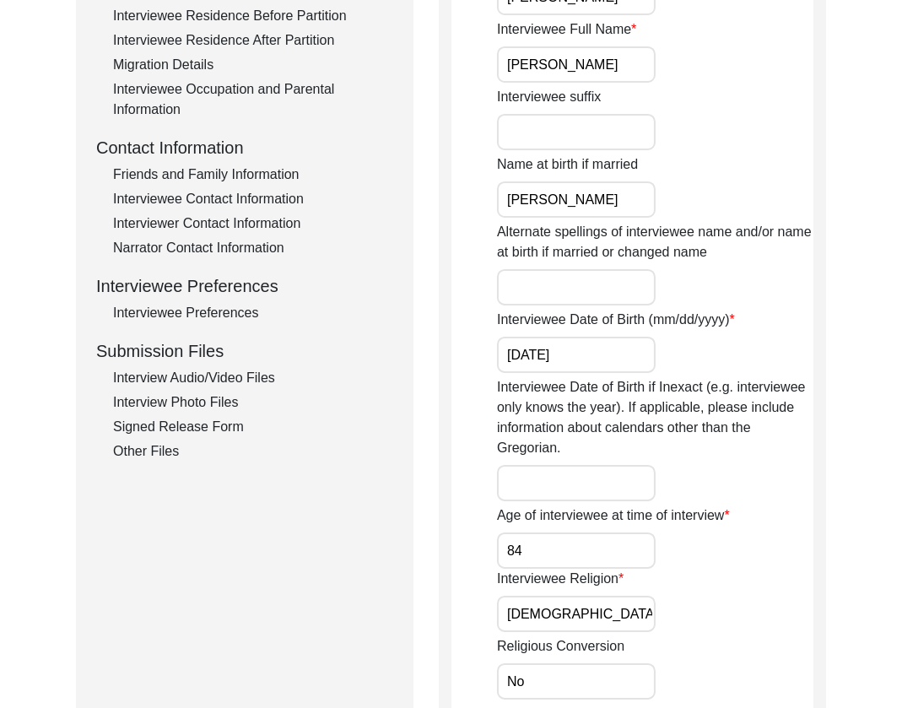
click at [605, 358] on input "[DATE]" at bounding box center [576, 355] width 159 height 36
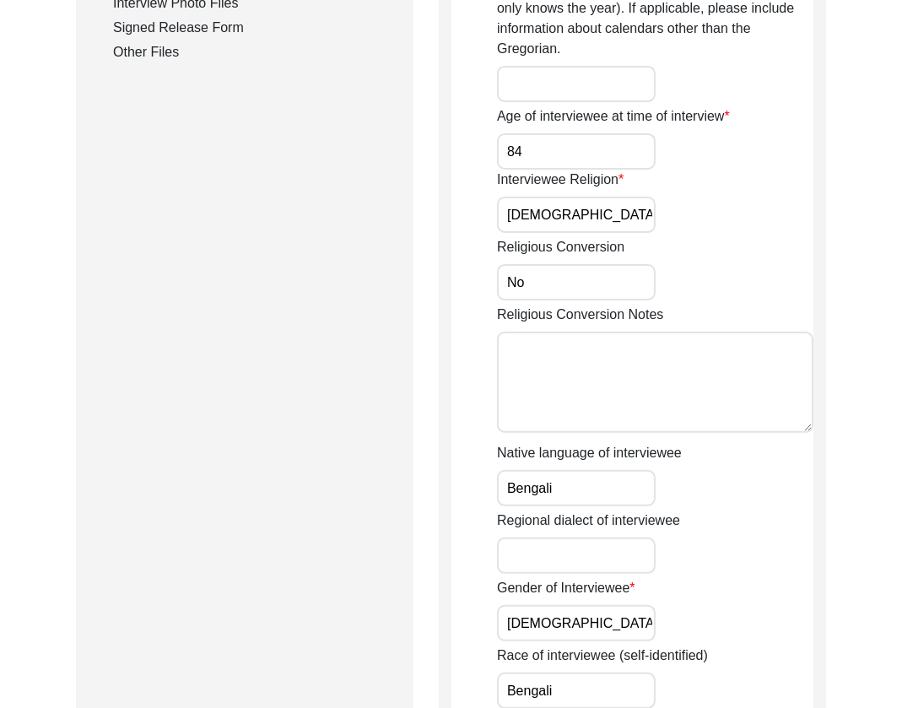
scroll to position [1266, 0]
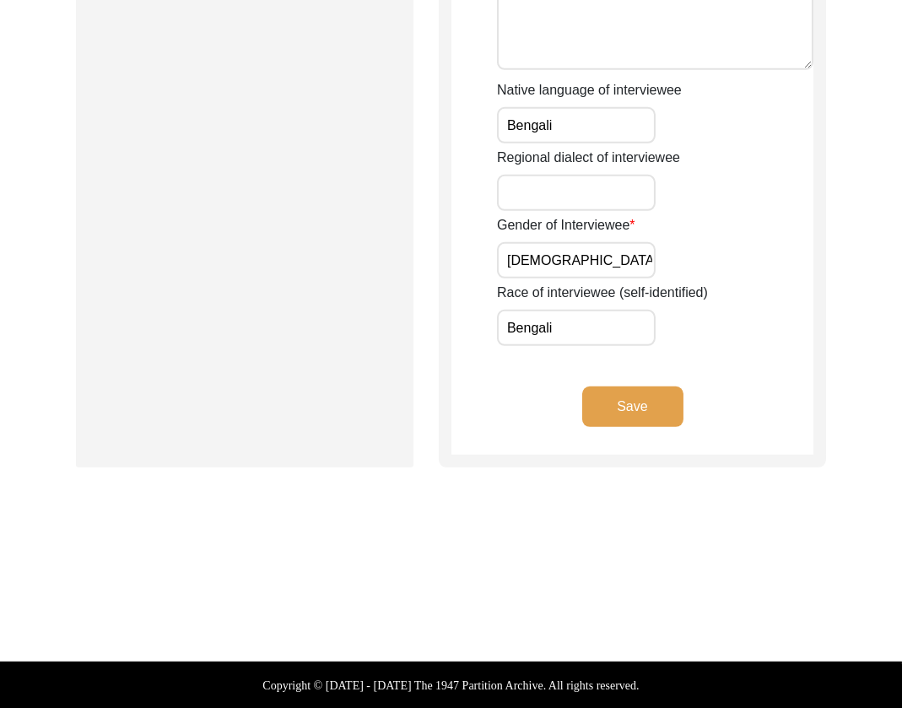
click at [618, 399] on button "Save" at bounding box center [632, 406] width 101 height 41
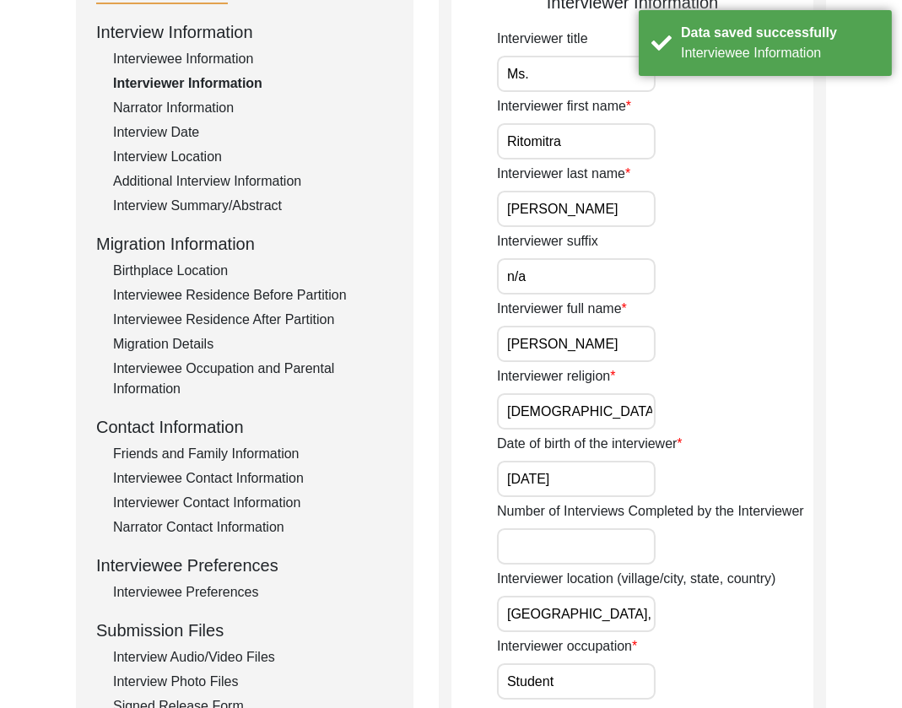
scroll to position [0, 0]
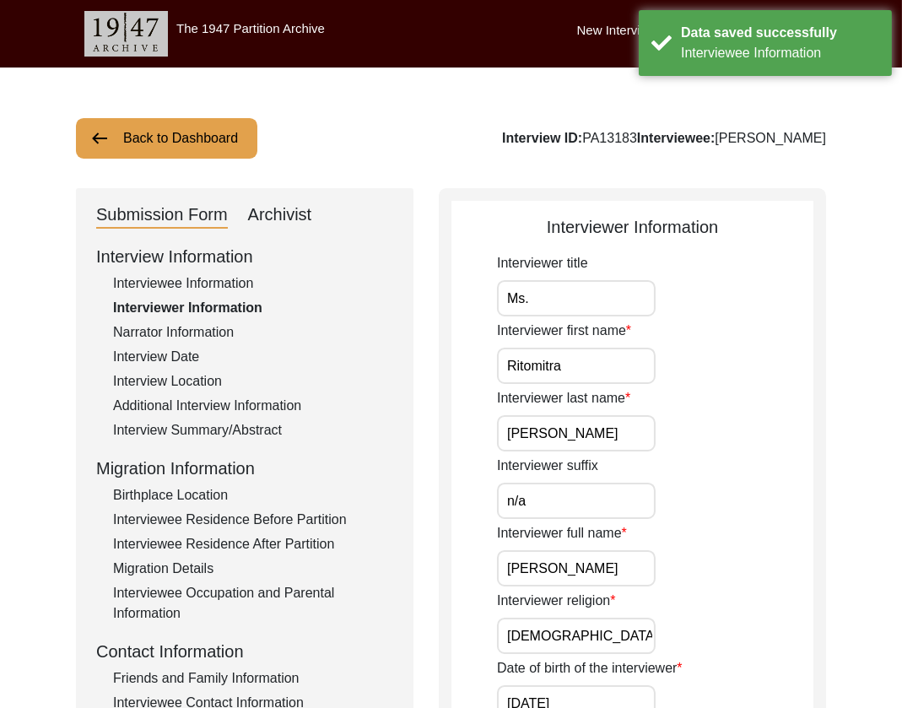
click at [603, 278] on div "Interviewer title Ms." at bounding box center [655, 284] width 316 height 63
click at [604, 300] on input "Ms." at bounding box center [576, 298] width 159 height 36
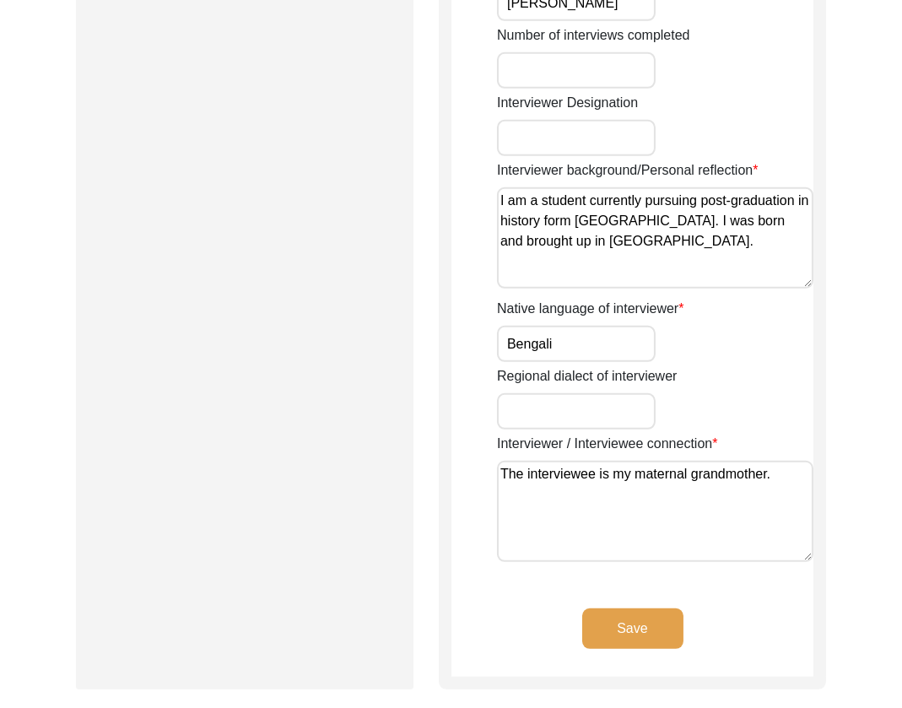
scroll to position [1312, 0]
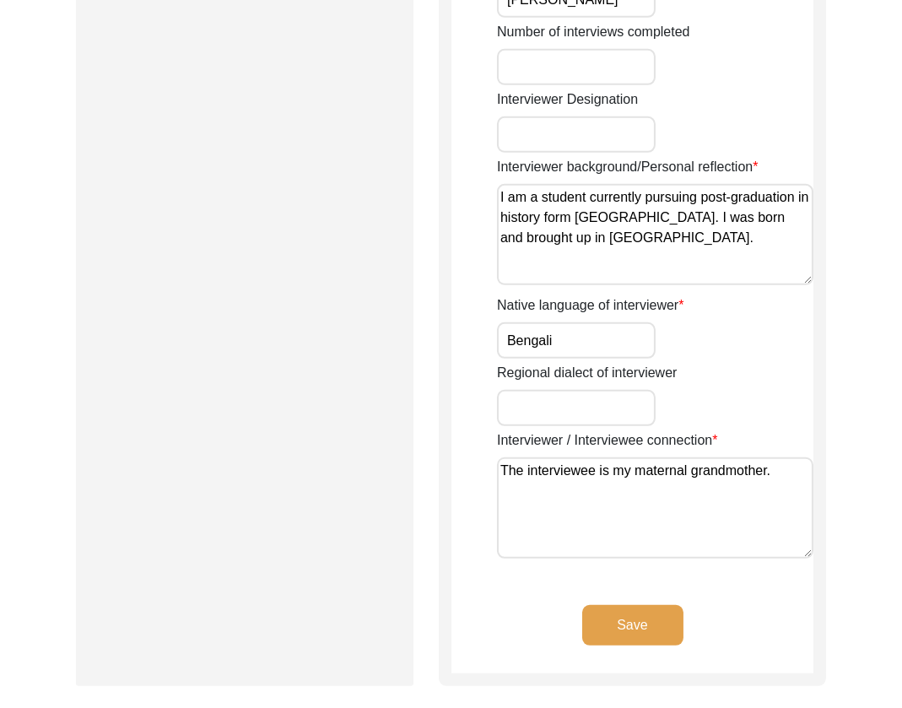
drag, startPoint x: 627, startPoint y: 623, endPoint x: 623, endPoint y: 615, distance: 8.7
click at [627, 622] on button "Save" at bounding box center [632, 625] width 101 height 41
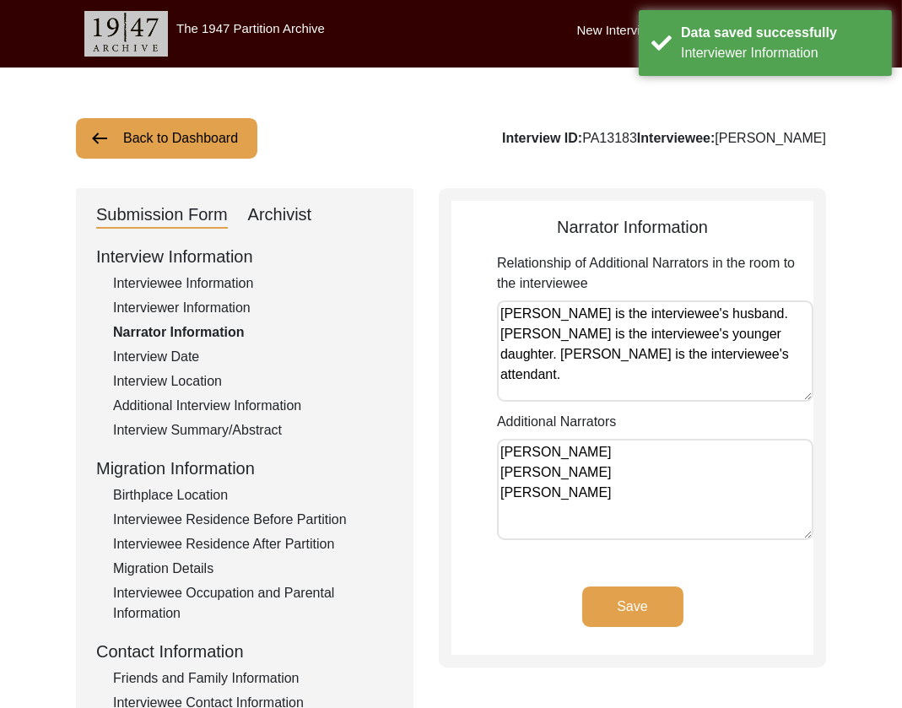
scroll to position [2, 0]
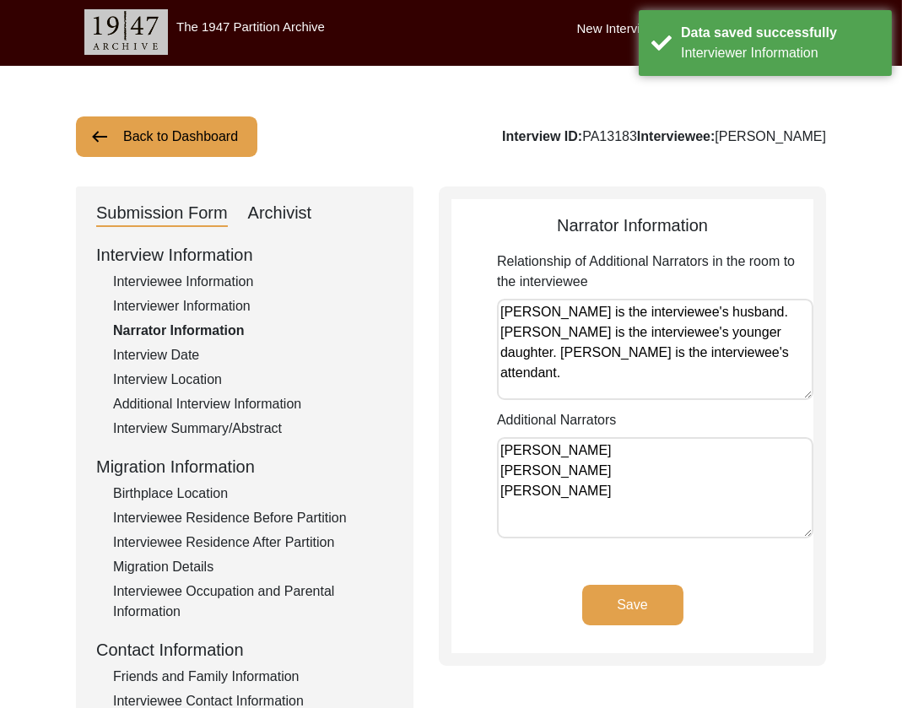
click at [673, 378] on textarea "[PERSON_NAME] is the interviewee's husband. [PERSON_NAME] is the interviewee's …" at bounding box center [655, 349] width 316 height 101
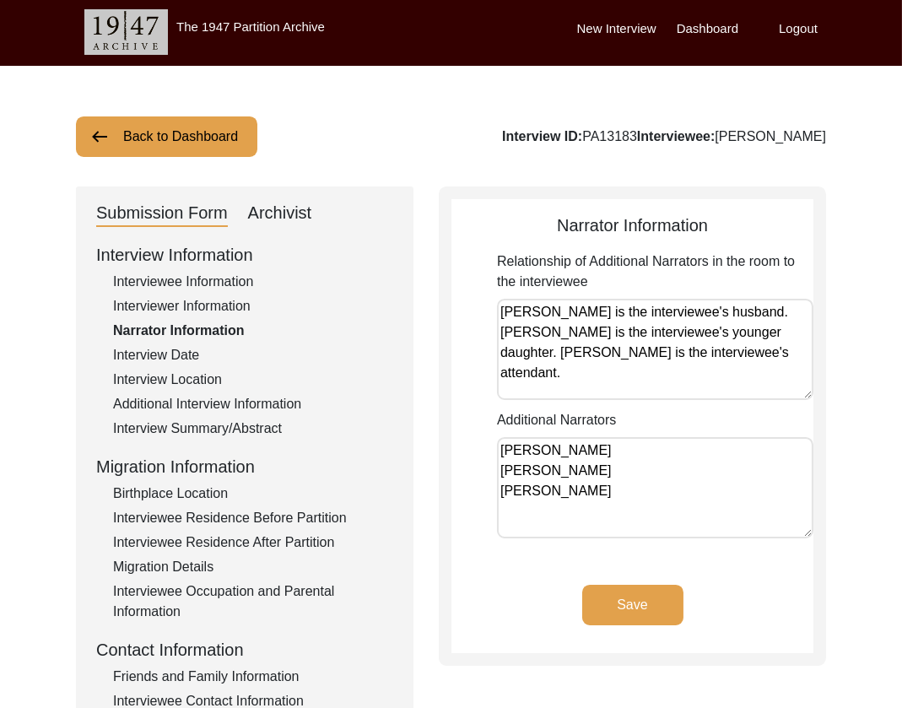
drag, startPoint x: 655, startPoint y: 620, endPoint x: 629, endPoint y: 597, distance: 34.1
click at [650, 614] on button "Save" at bounding box center [632, 605] width 101 height 41
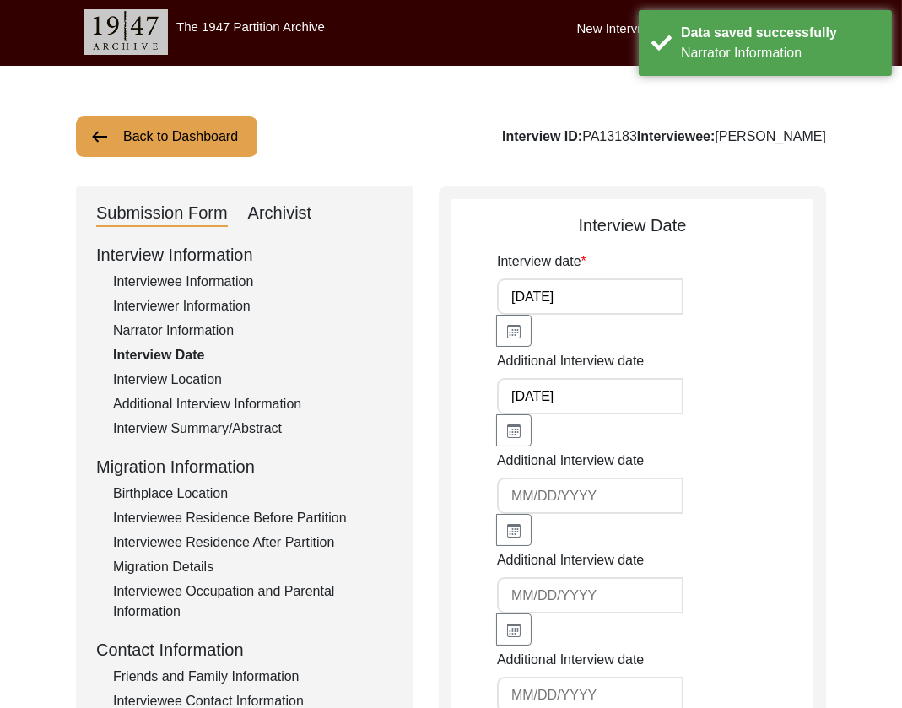
click at [169, 381] on div "Interview Location" at bounding box center [253, 380] width 280 height 20
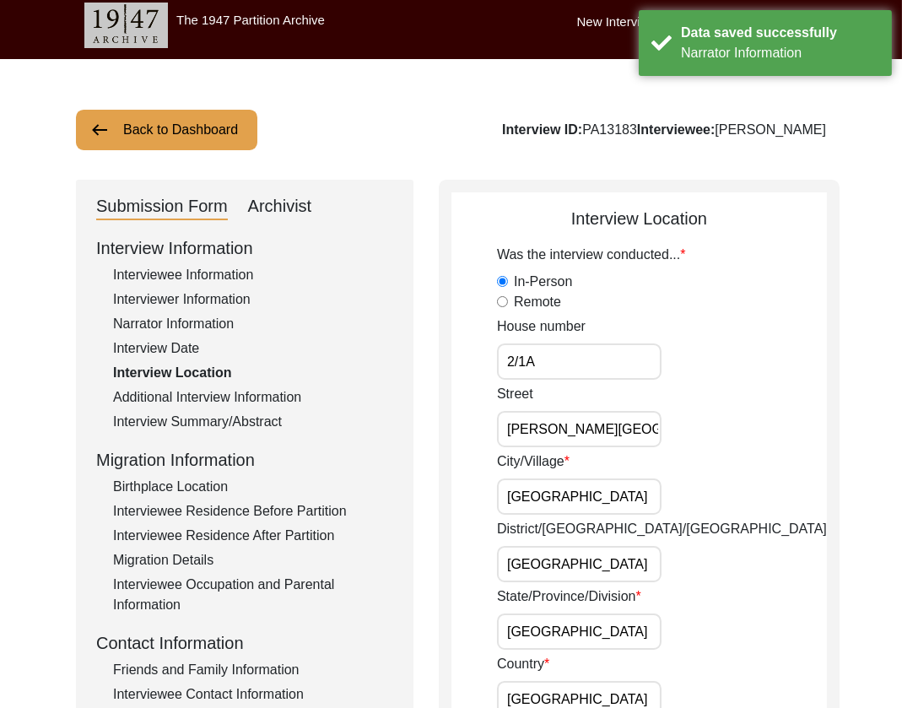
scroll to position [10, 0]
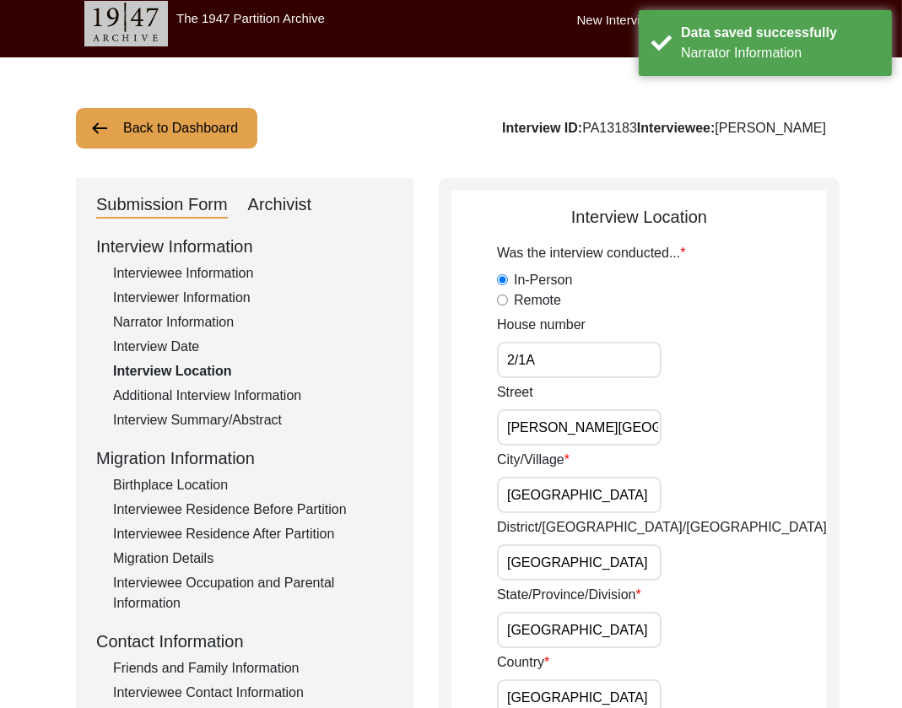
click at [558, 363] on input "2/1A" at bounding box center [579, 360] width 165 height 36
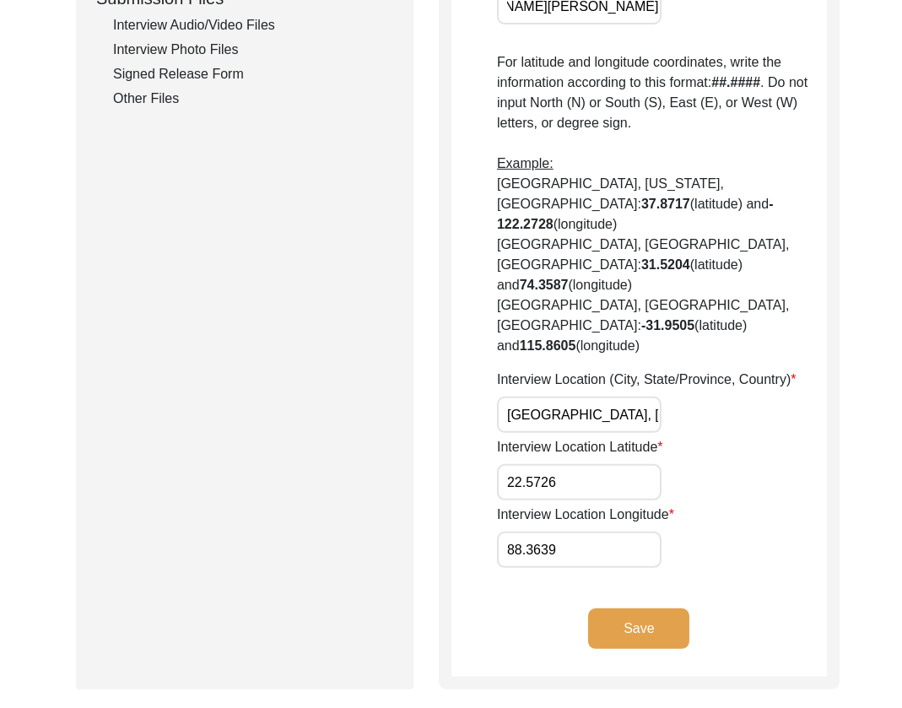
scroll to position [0, 0]
click at [616, 608] on button "Save" at bounding box center [638, 628] width 101 height 41
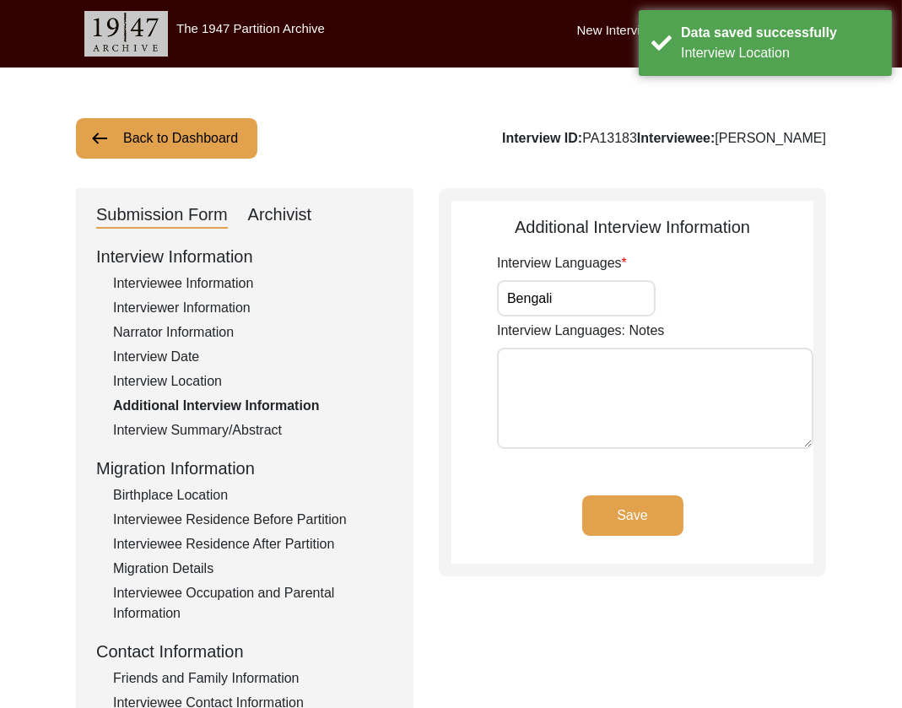
click at [577, 305] on input "Bengali" at bounding box center [576, 298] width 159 height 36
click at [638, 512] on button "Save" at bounding box center [632, 515] width 101 height 41
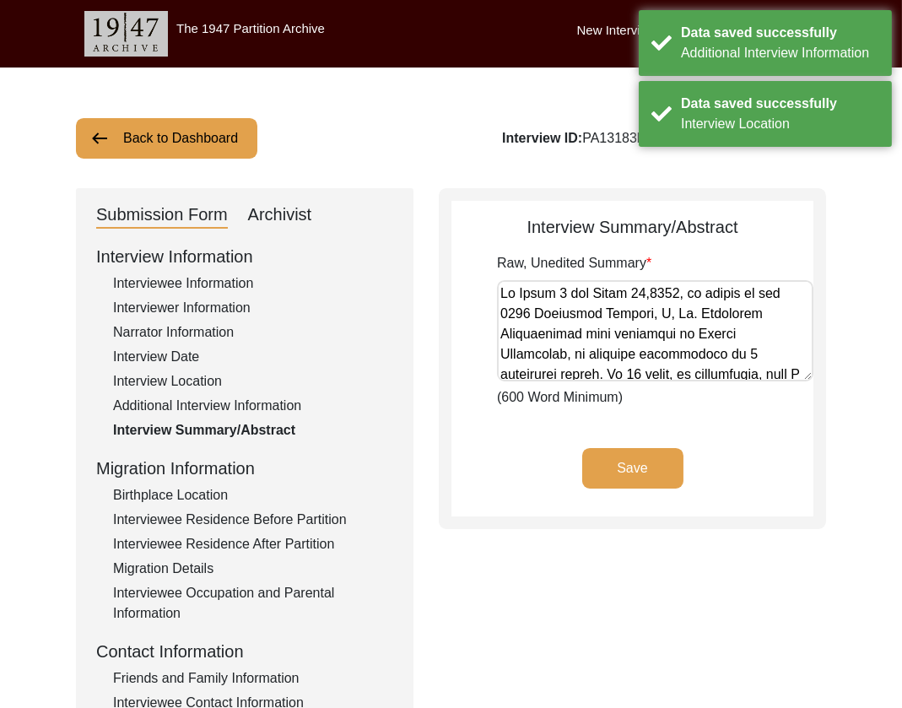
click at [182, 496] on div "Birthplace Location" at bounding box center [253, 495] width 280 height 20
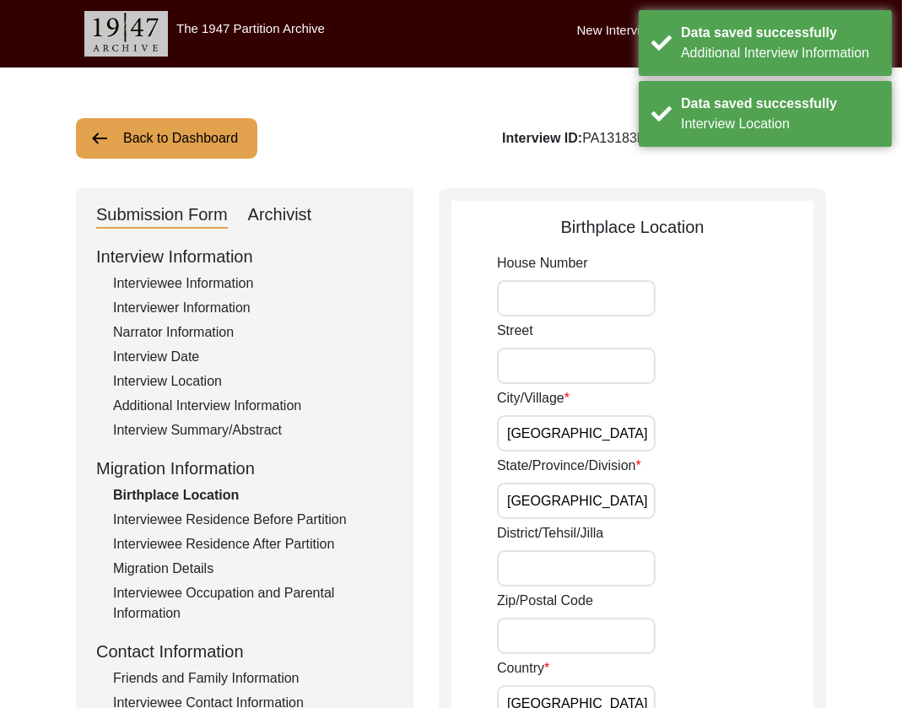
click at [612, 448] on input "[GEOGRAPHIC_DATA]" at bounding box center [576, 433] width 159 height 36
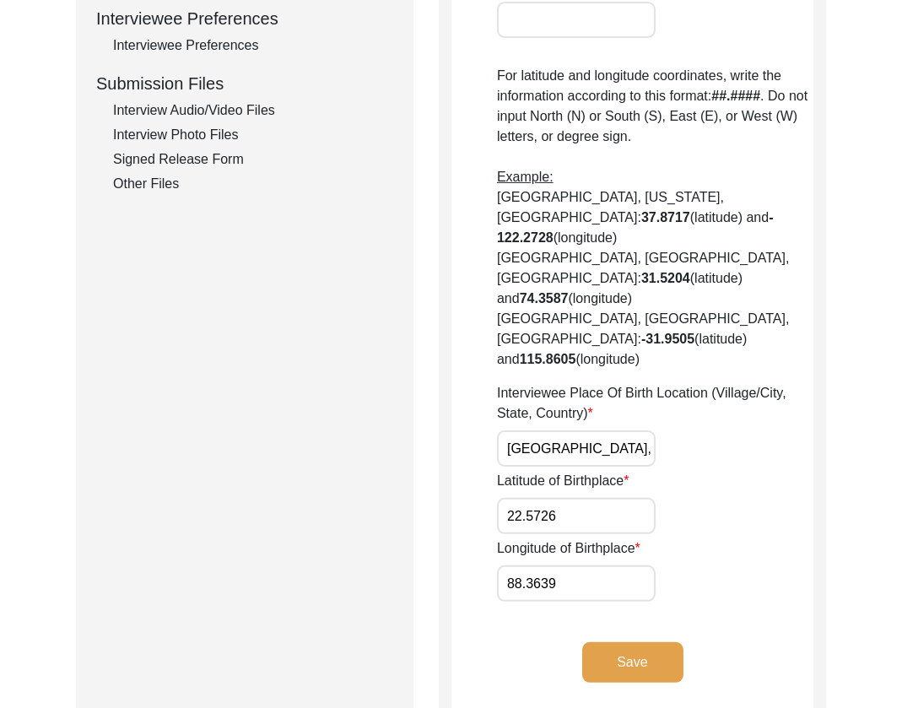
scroll to position [966, 0]
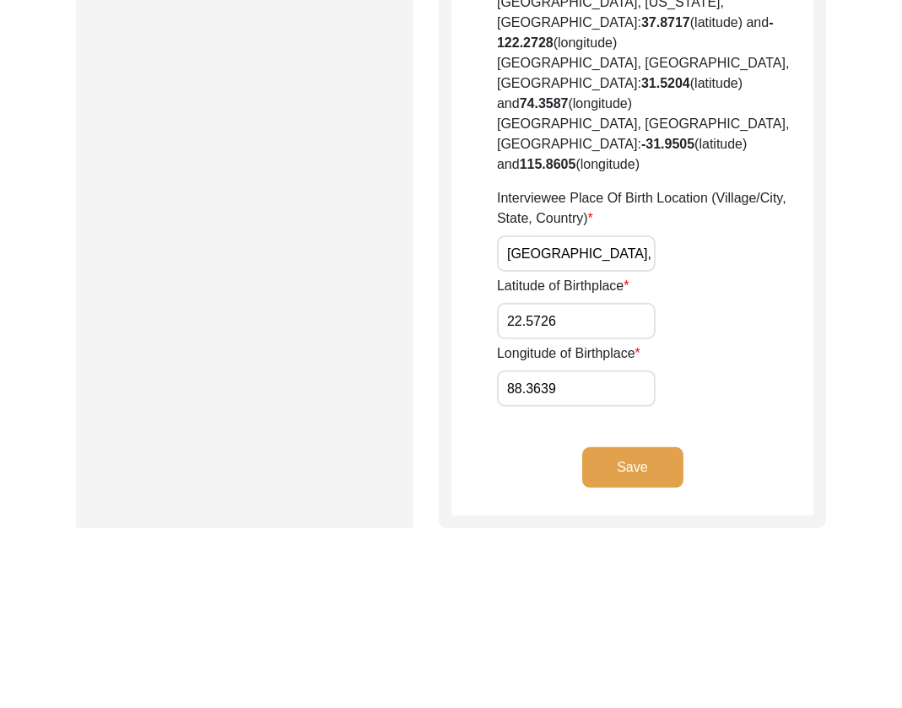
click at [621, 447] on button "Save" at bounding box center [632, 467] width 101 height 41
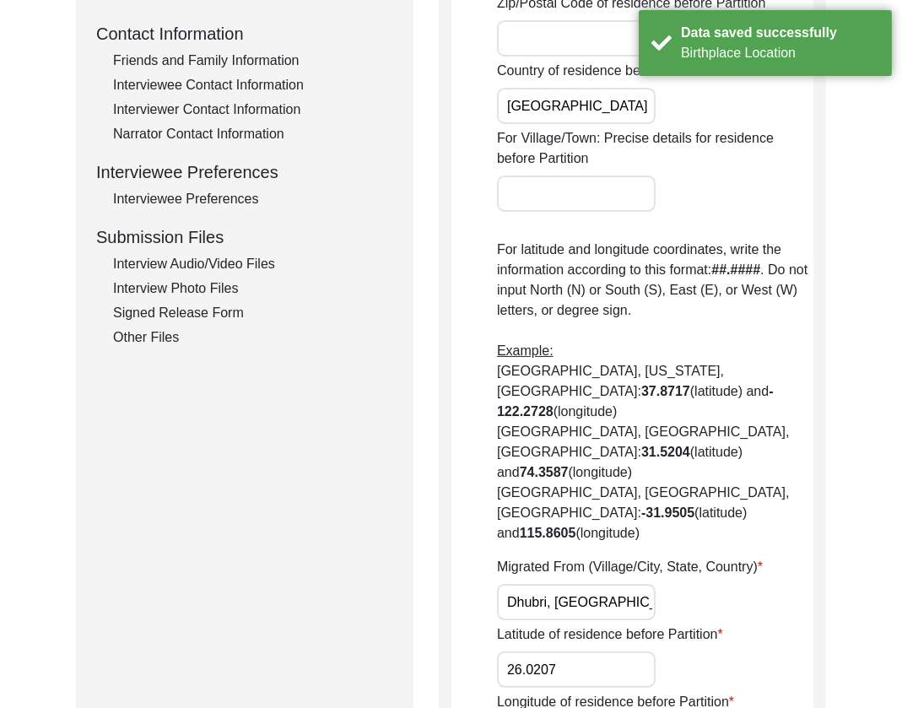
scroll to position [0, 0]
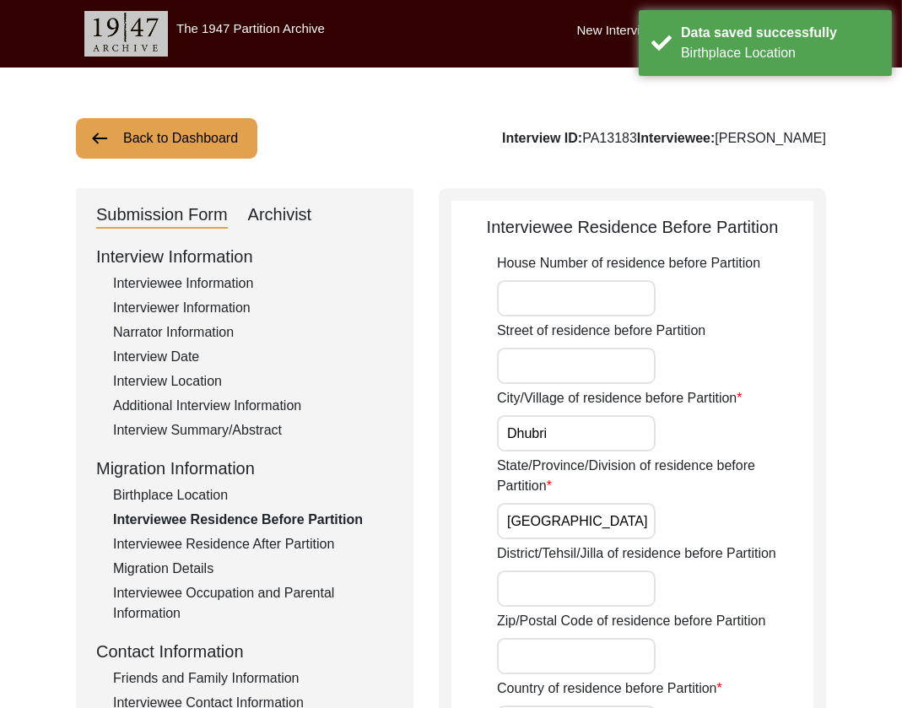
click at [643, 415] on input "Dhubri" at bounding box center [576, 433] width 159 height 36
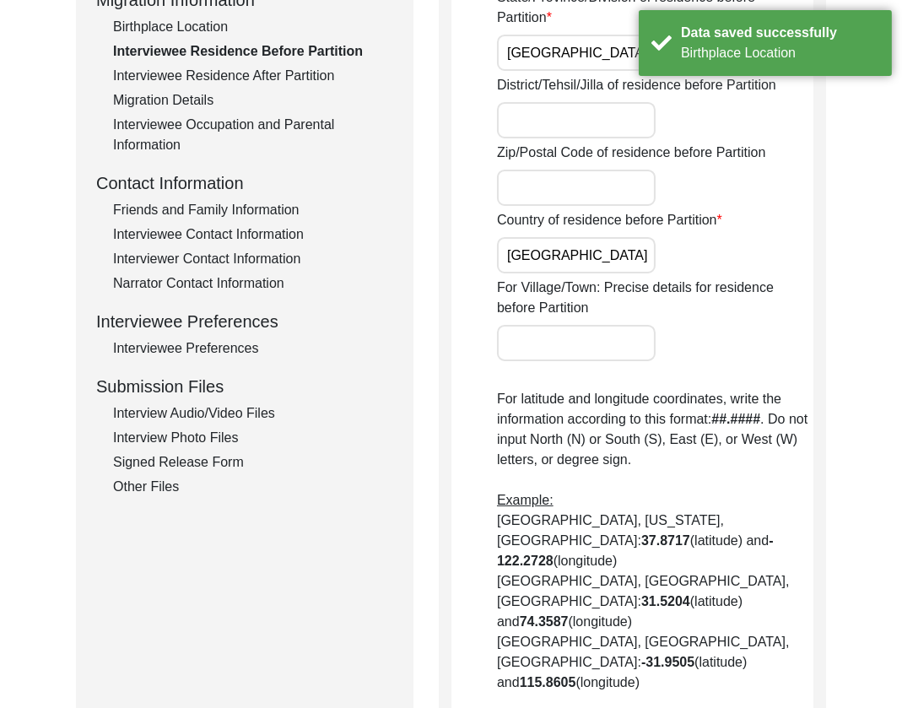
scroll to position [872, 0]
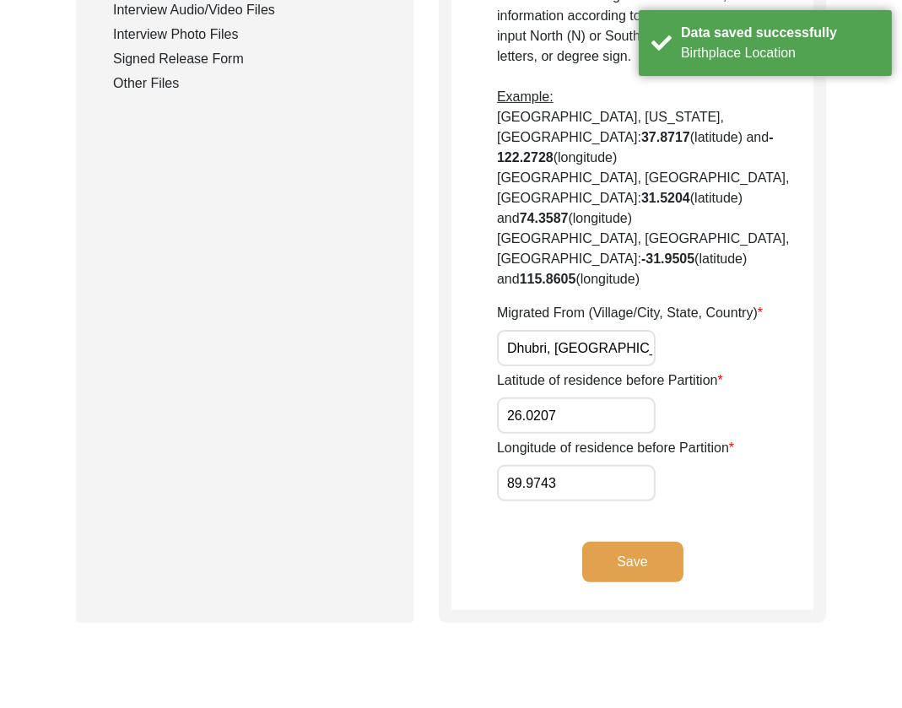
click at [632, 542] on button "Save" at bounding box center [632, 562] width 101 height 41
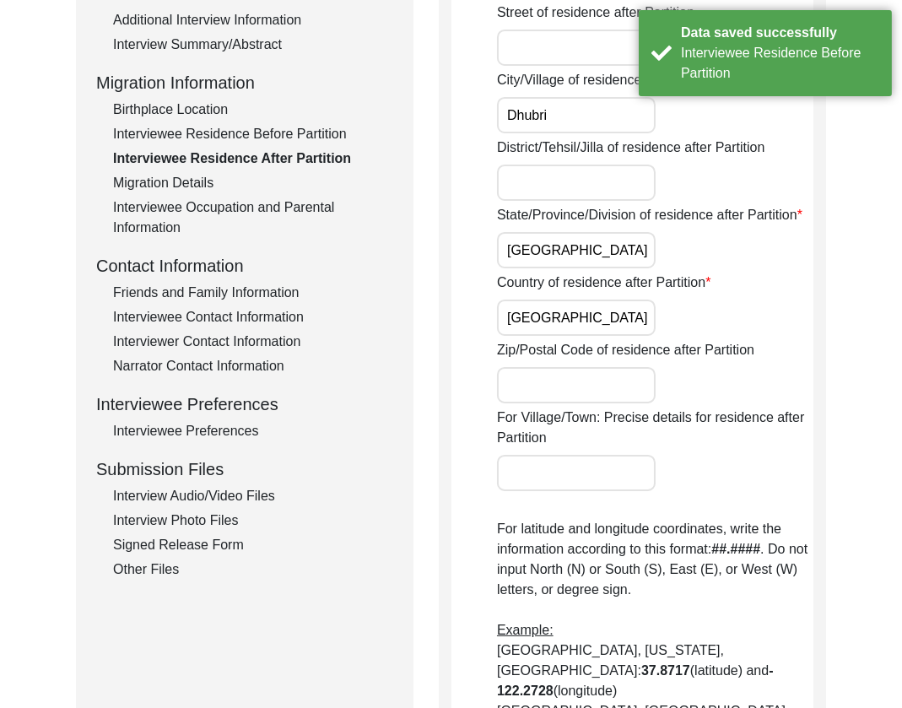
scroll to position [0, 0]
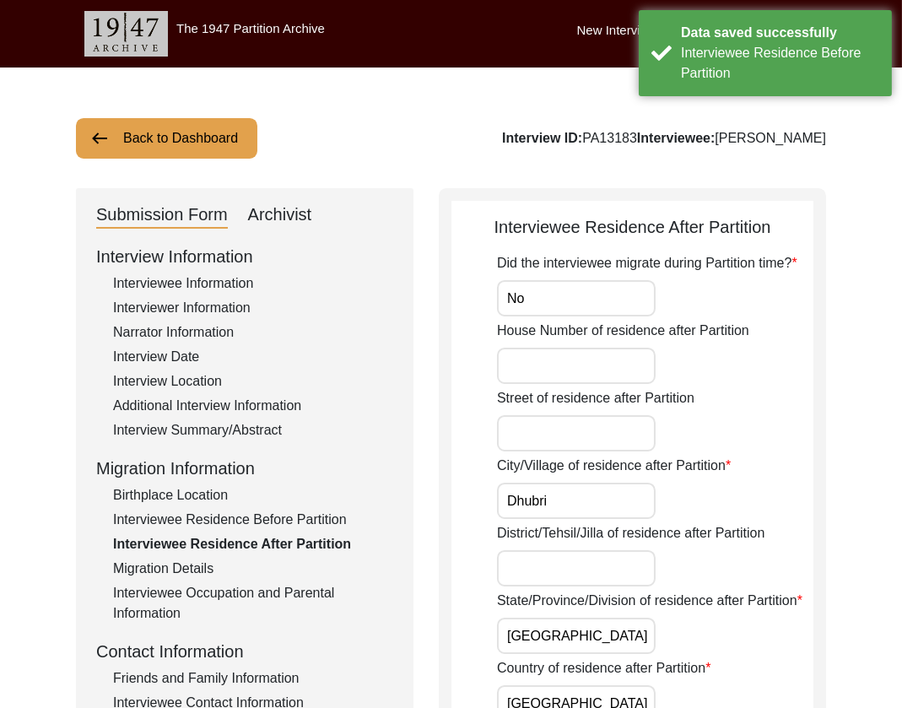
click at [614, 311] on input "No" at bounding box center [576, 298] width 159 height 36
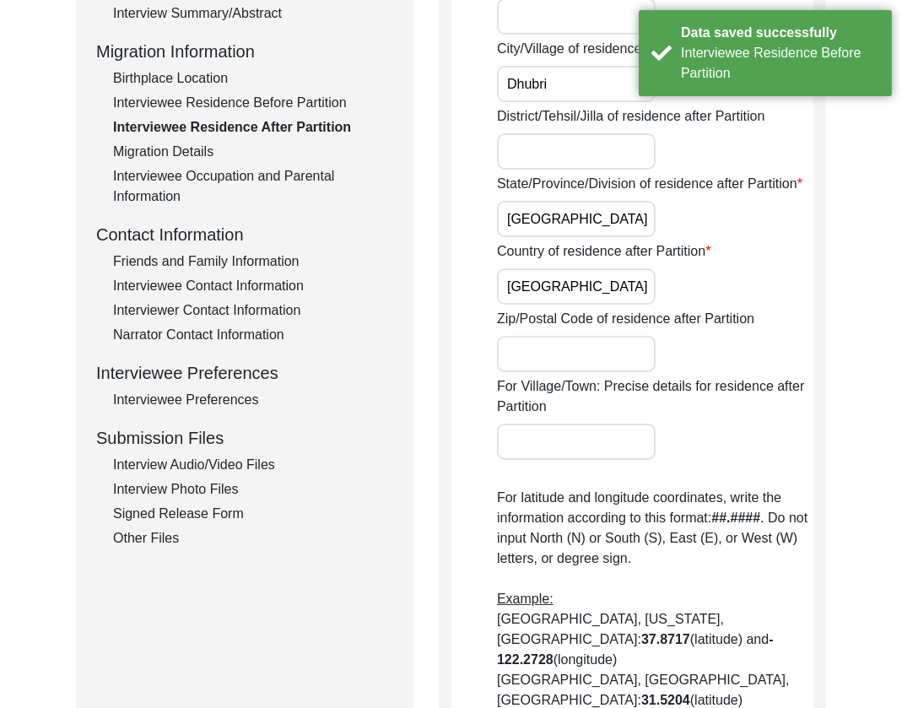
scroll to position [852, 0]
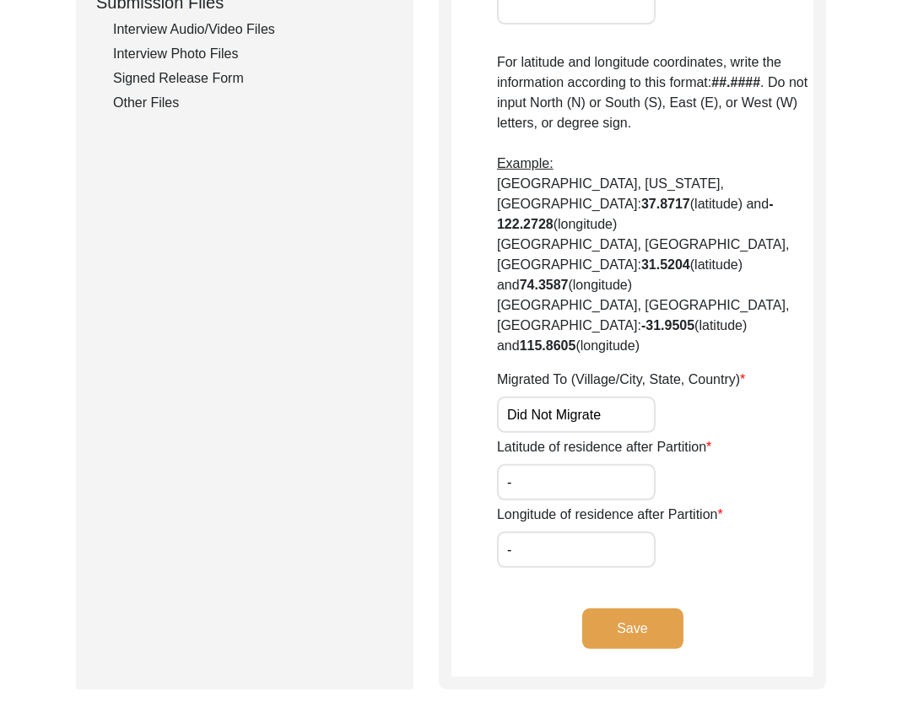
click at [644, 608] on button "Save" at bounding box center [632, 628] width 101 height 41
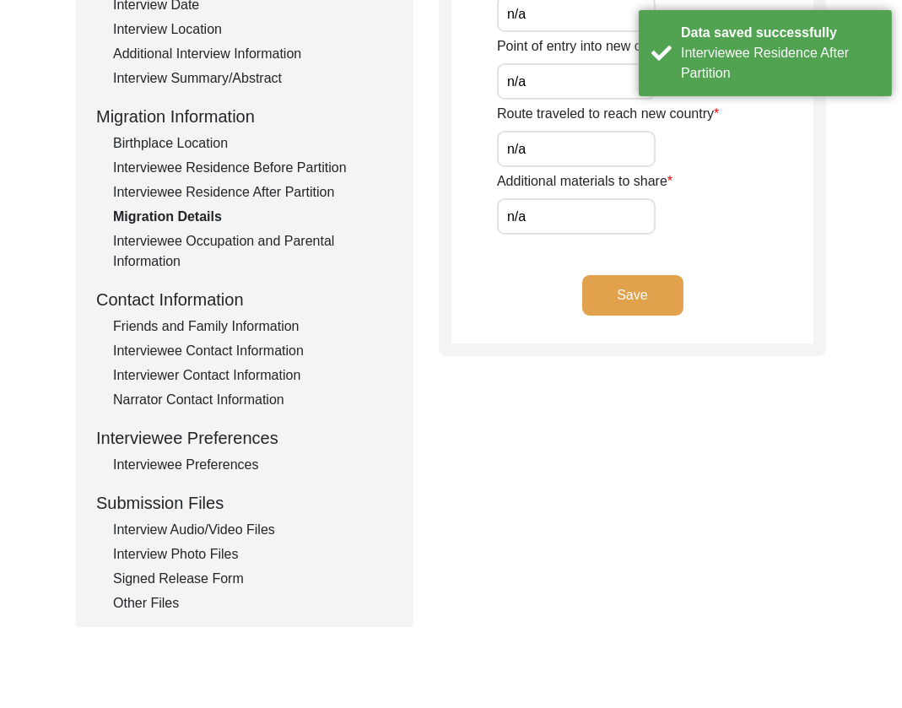
scroll to position [0, 0]
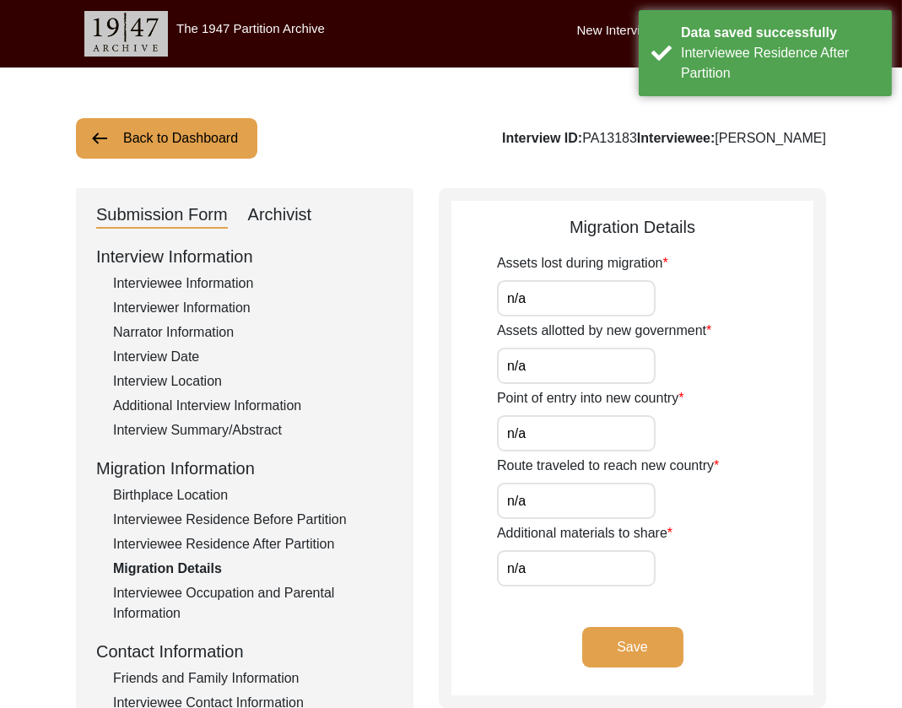
click at [592, 302] on input "n/a" at bounding box center [576, 298] width 159 height 36
click at [587, 372] on input "n/a" at bounding box center [576, 366] width 159 height 36
click at [594, 437] on input "n/a" at bounding box center [576, 433] width 159 height 36
click at [575, 371] on input "n/a" at bounding box center [576, 366] width 159 height 36
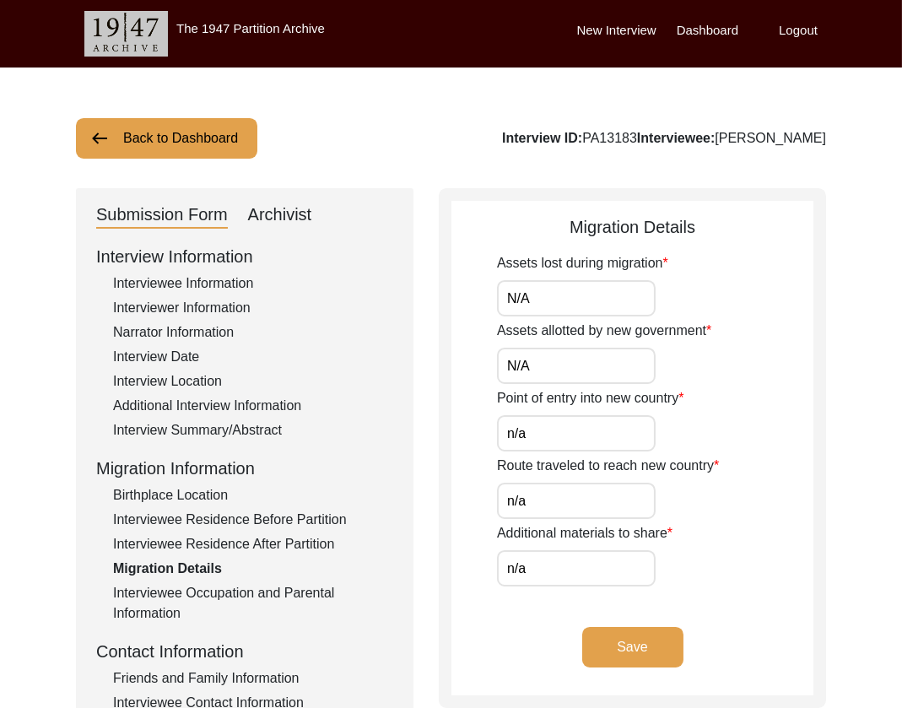
click at [582, 435] on input "n/a" at bounding box center [576, 433] width 159 height 36
click at [571, 498] on input "n/a" at bounding box center [576, 501] width 159 height 36
click at [584, 560] on input "n/a" at bounding box center [576, 568] width 159 height 36
click at [618, 631] on button "Save" at bounding box center [632, 647] width 101 height 41
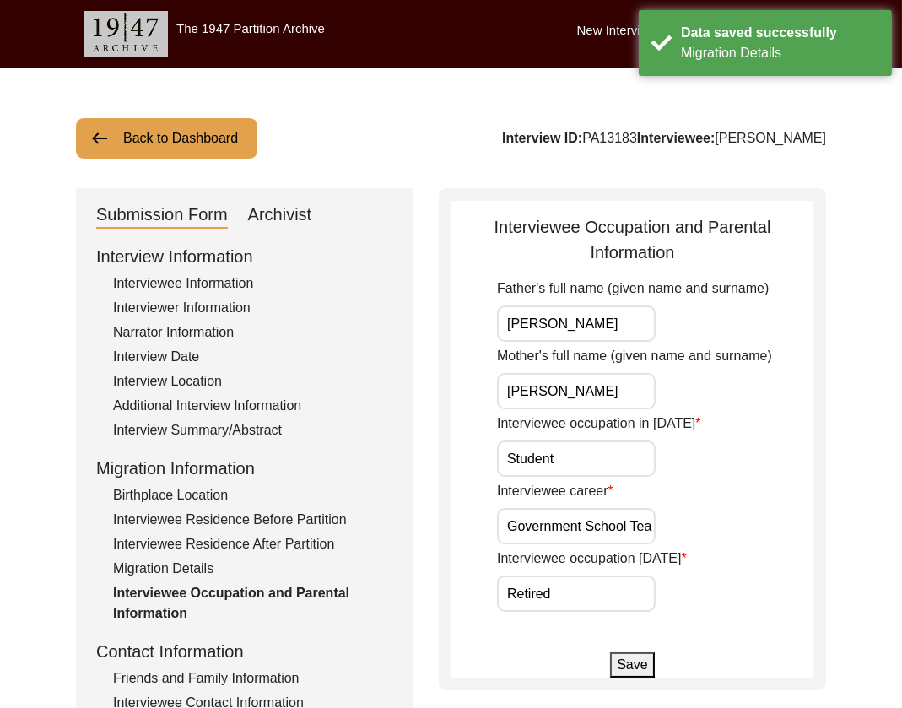
click at [629, 326] on input "[PERSON_NAME]" at bounding box center [576, 323] width 159 height 36
click at [616, 662] on button "Save" at bounding box center [632, 664] width 44 height 25
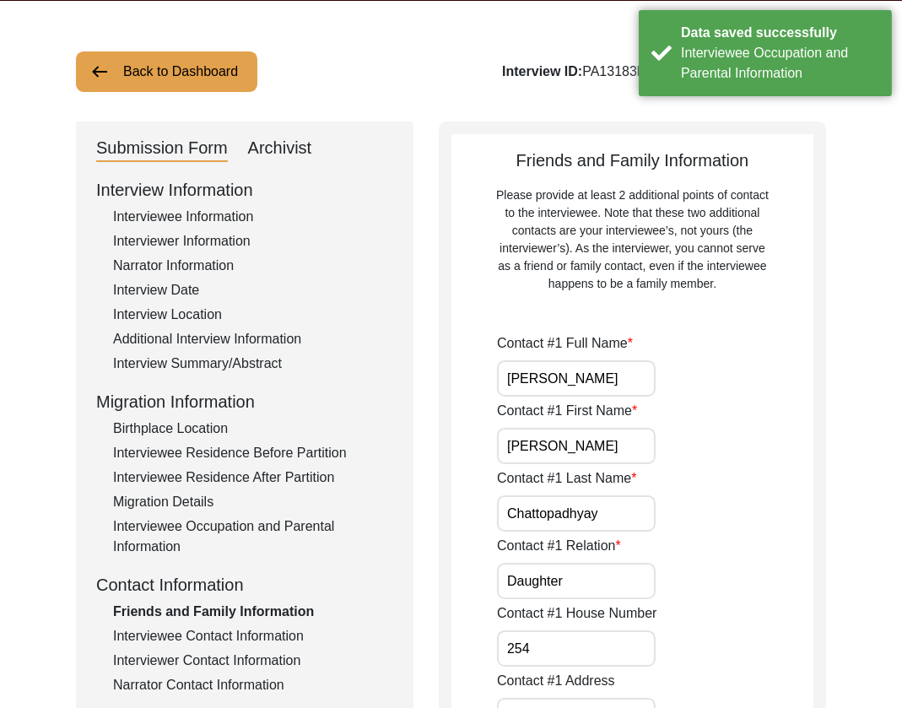
scroll to position [122, 0]
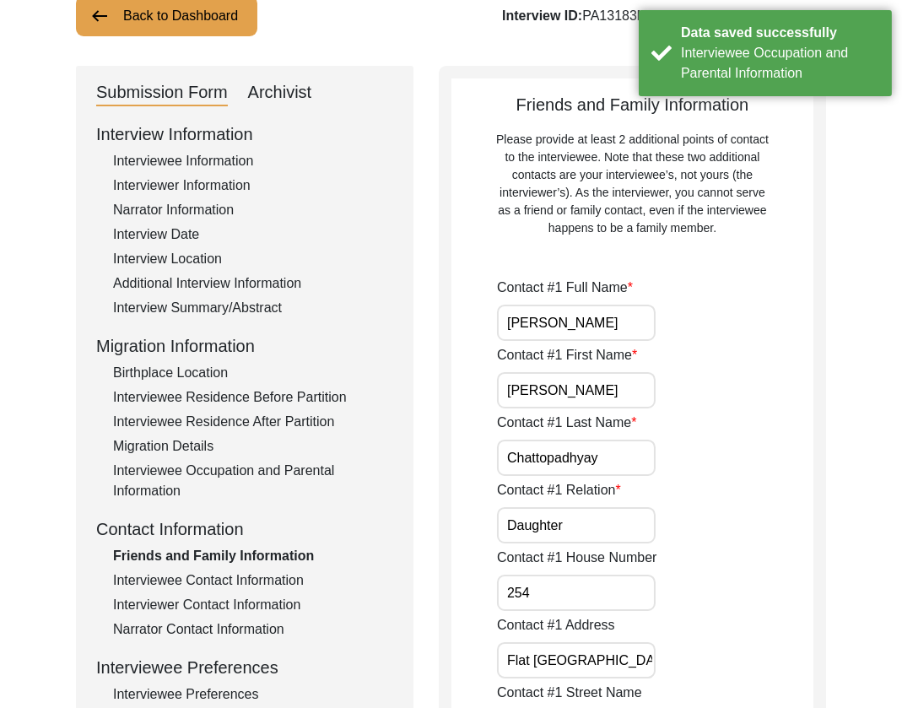
click at [564, 316] on input "[PERSON_NAME]" at bounding box center [576, 323] width 159 height 36
drag, startPoint x: 646, startPoint y: 324, endPoint x: 650, endPoint y: 339, distance: 15.6
click at [647, 327] on input "[PERSON_NAME]" at bounding box center [576, 323] width 159 height 36
click at [652, 327] on input "[PERSON_NAME]" at bounding box center [576, 323] width 159 height 36
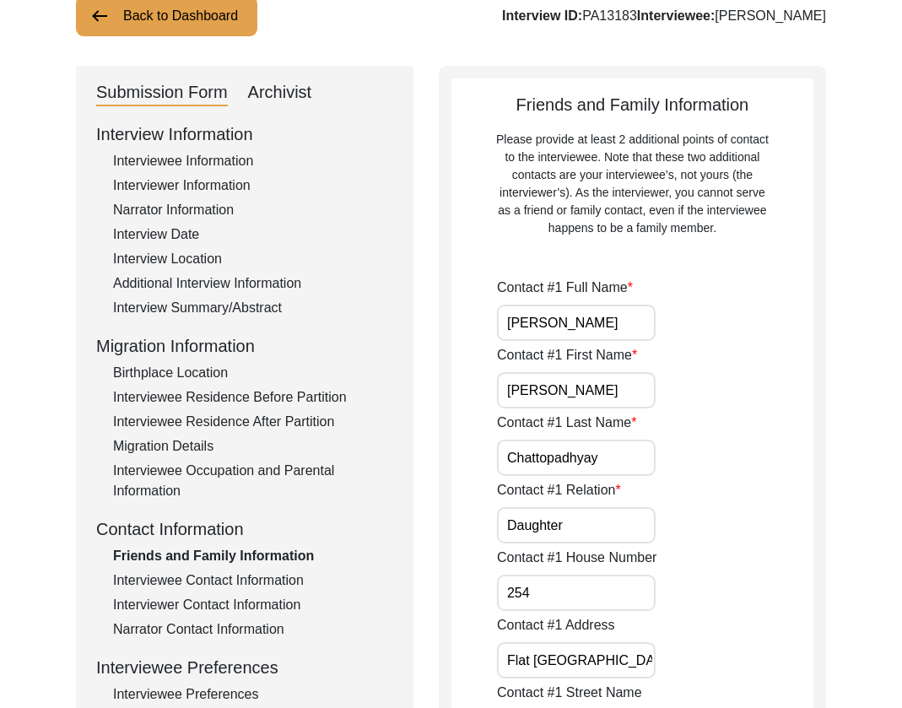
scroll to position [495, 0]
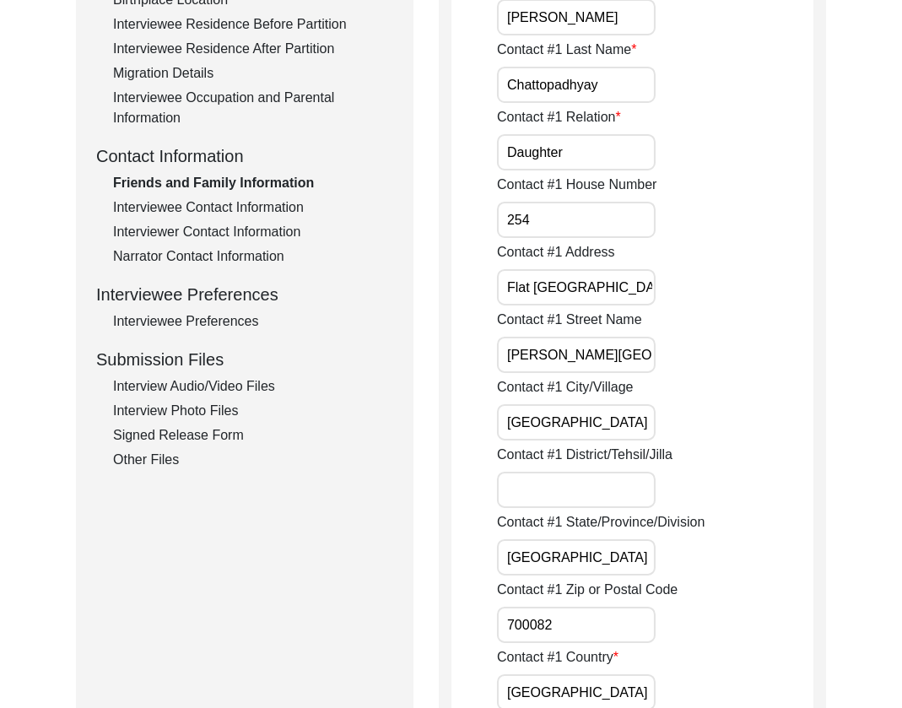
drag, startPoint x: 628, startPoint y: 551, endPoint x: 420, endPoint y: 555, distance: 207.6
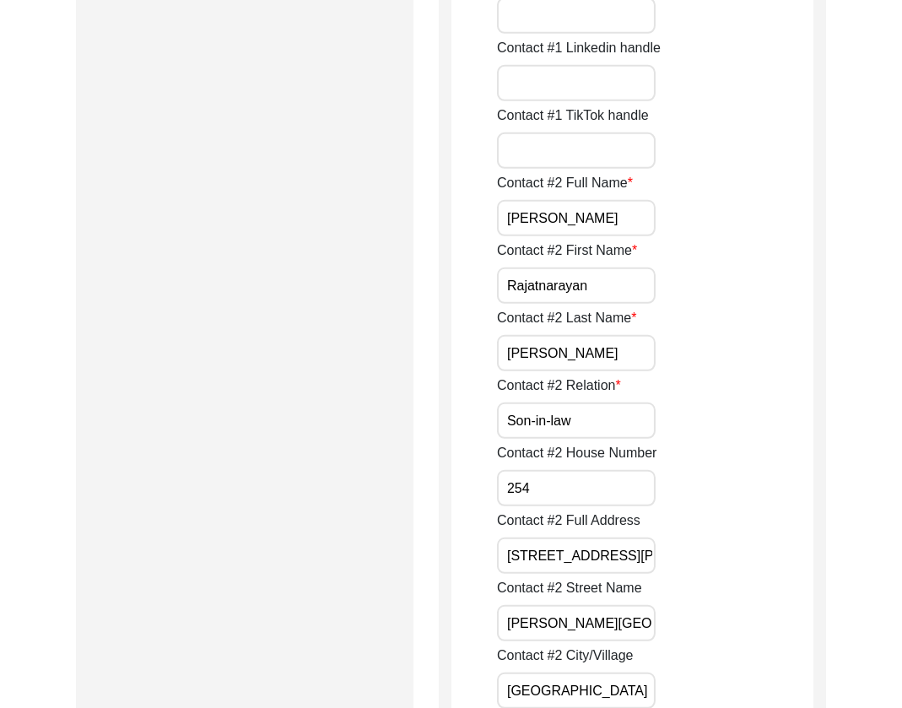
scroll to position [1980, 0]
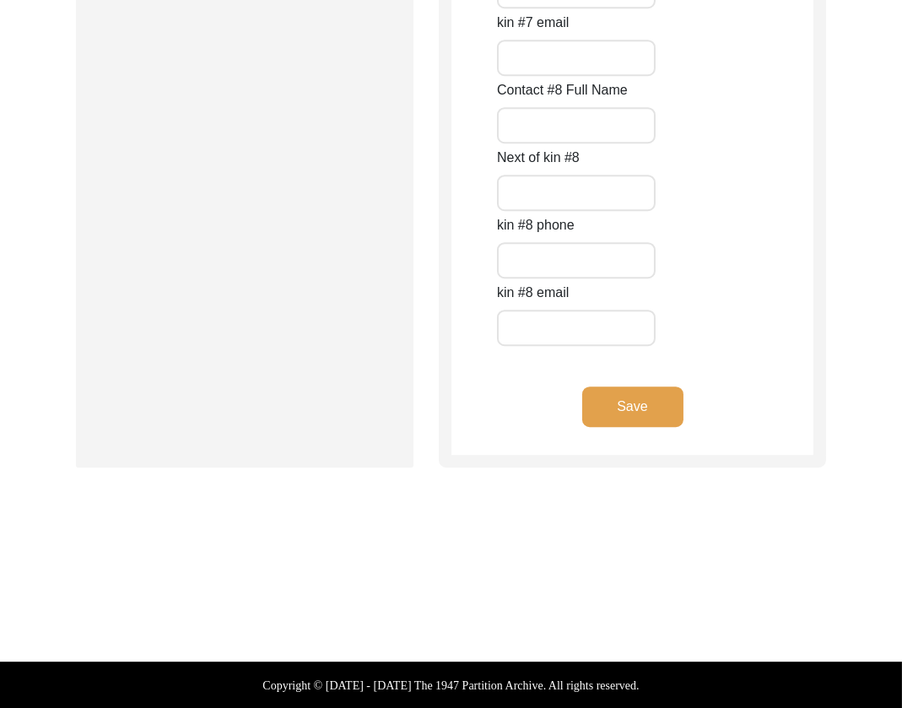
click at [655, 400] on button "Save" at bounding box center [632, 406] width 101 height 41
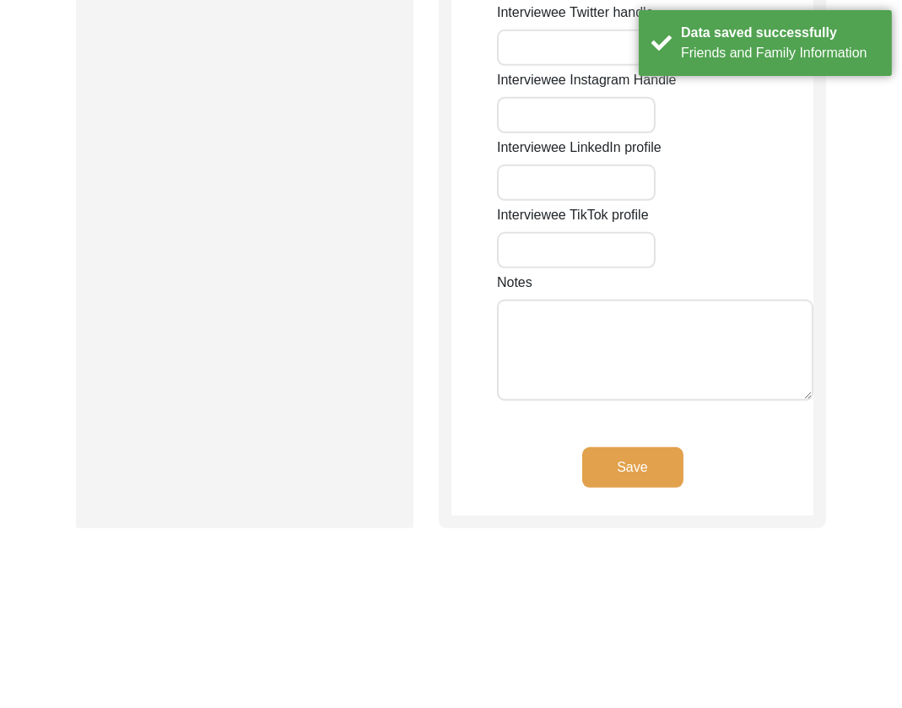
scroll to position [0, 0]
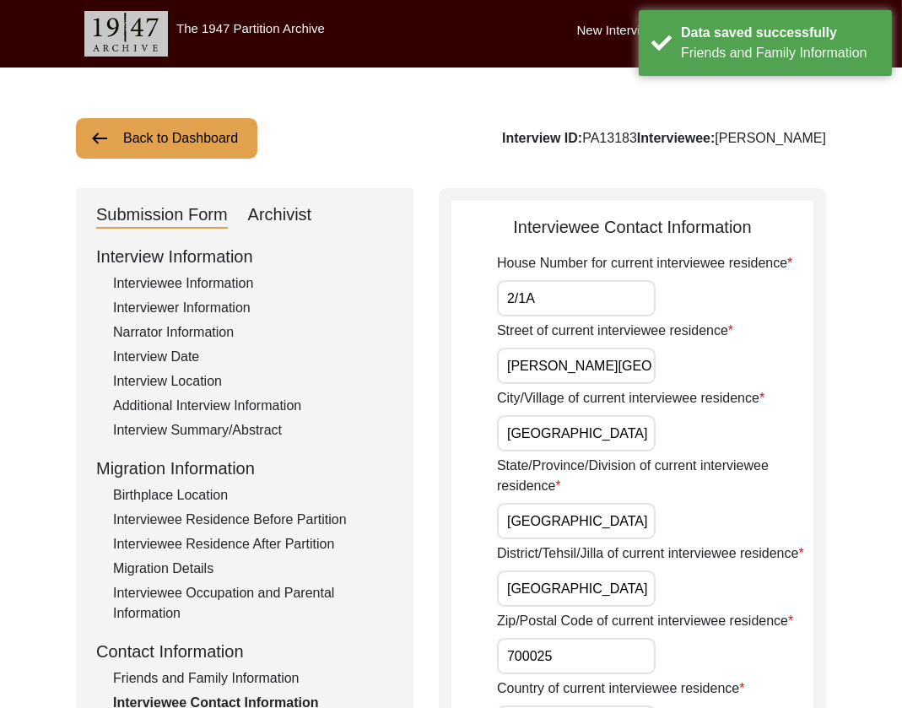
click at [618, 310] on input "2/1A" at bounding box center [576, 298] width 159 height 36
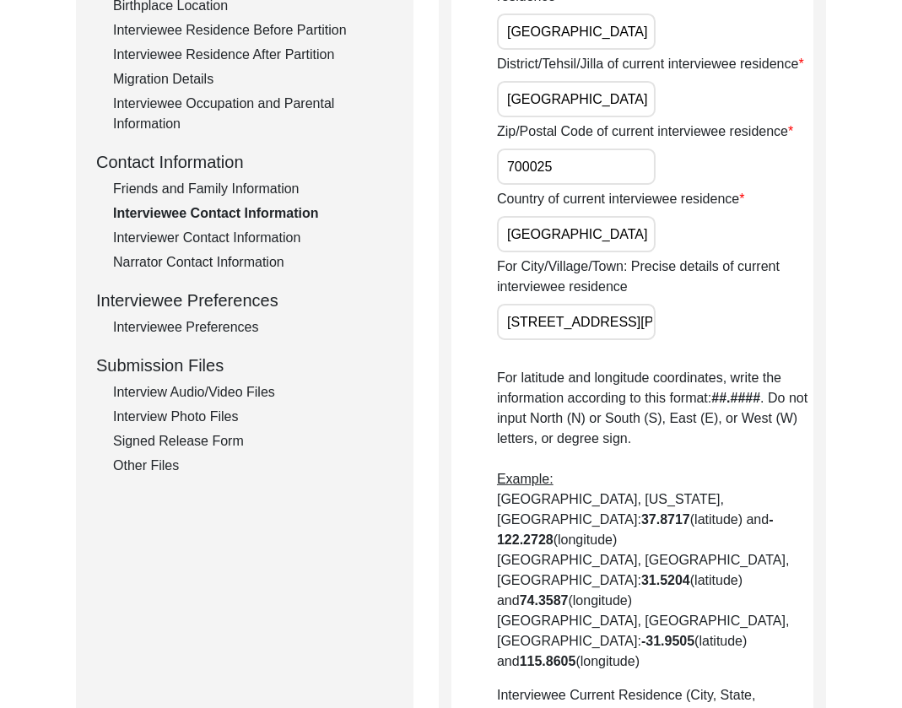
scroll to position [892, 0]
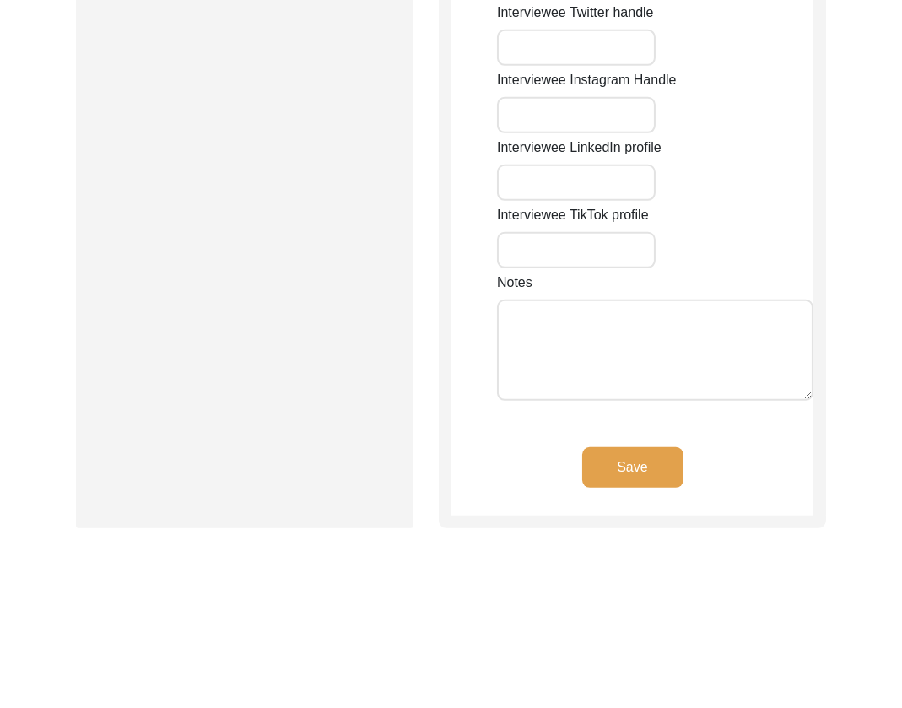
click at [646, 447] on button "Save" at bounding box center [632, 467] width 101 height 41
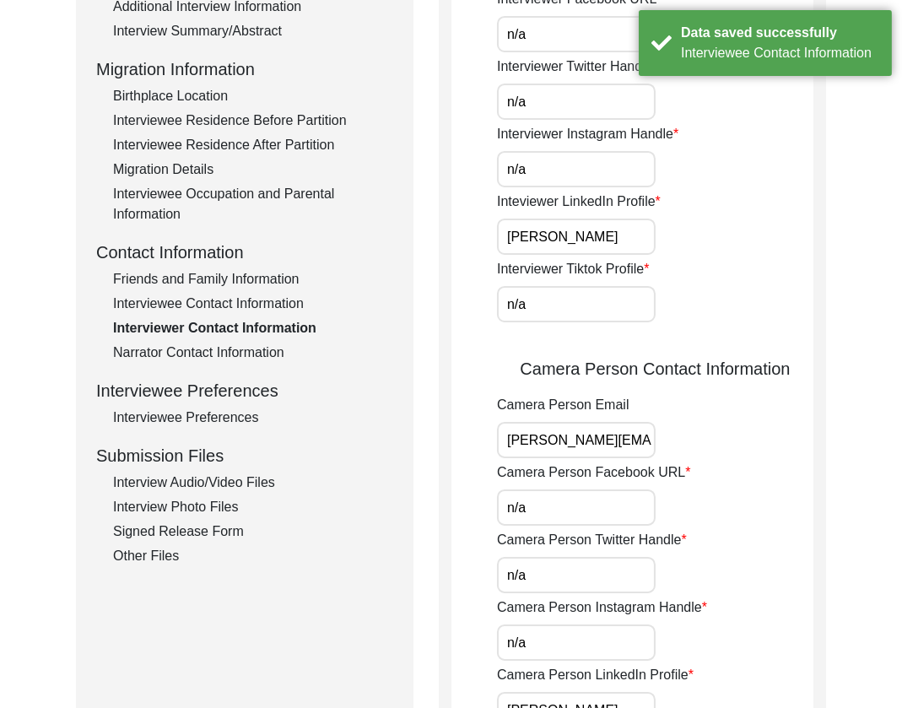
scroll to position [0, 0]
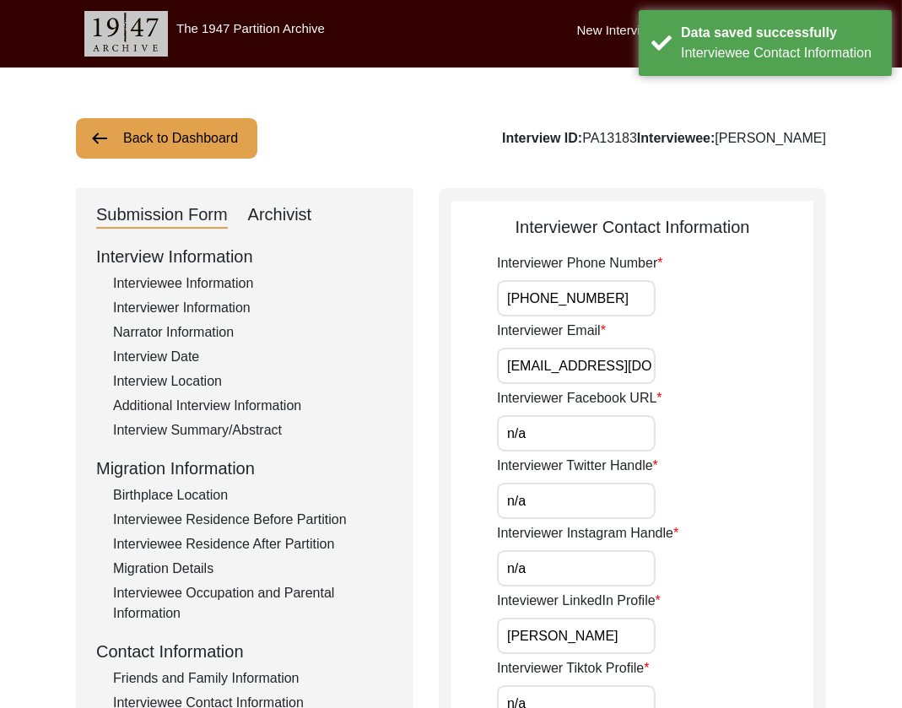
click at [616, 297] on input "[PHONE_NUMBER]" at bounding box center [576, 298] width 159 height 36
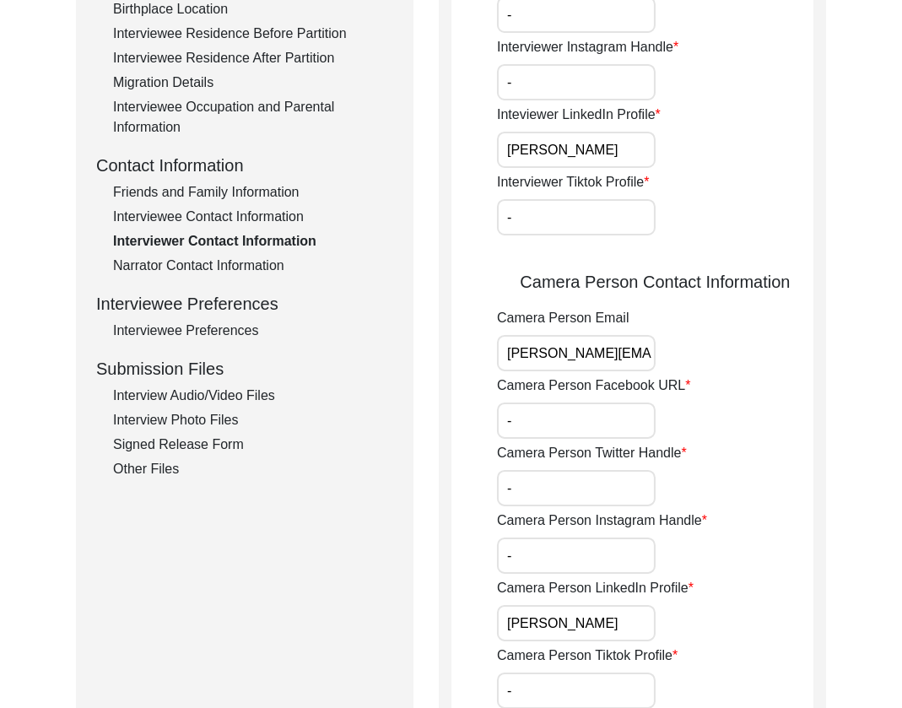
scroll to position [890, 0]
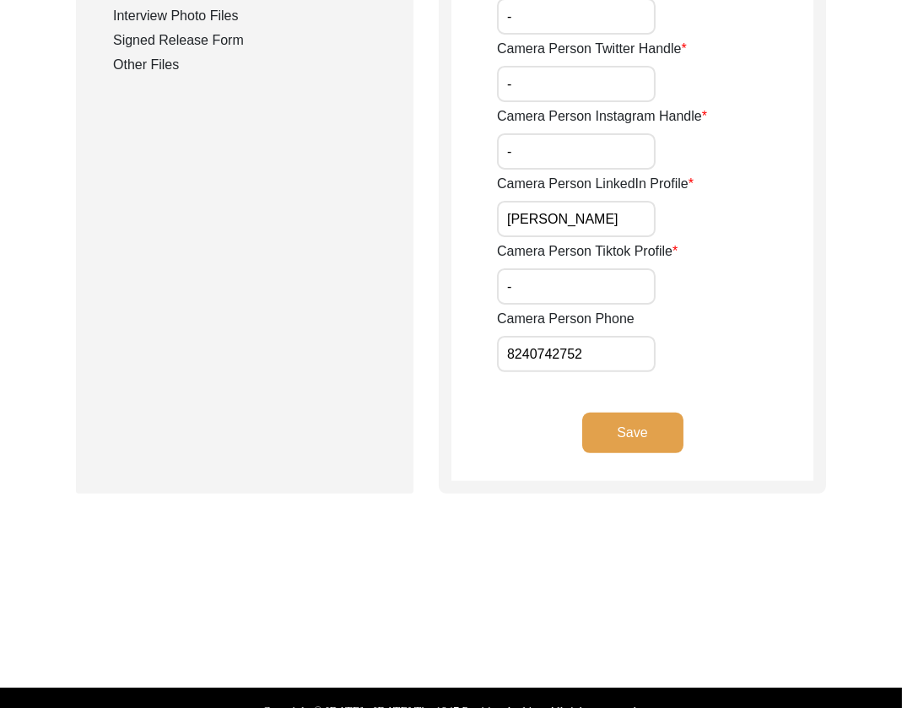
click at [645, 436] on button "Save" at bounding box center [632, 433] width 101 height 41
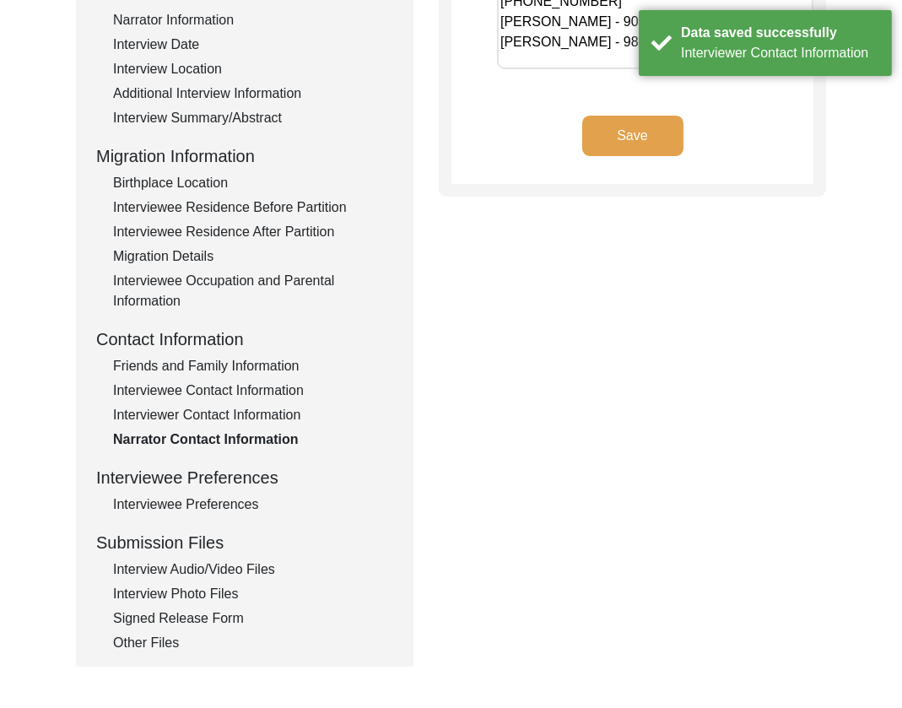
scroll to position [0, 0]
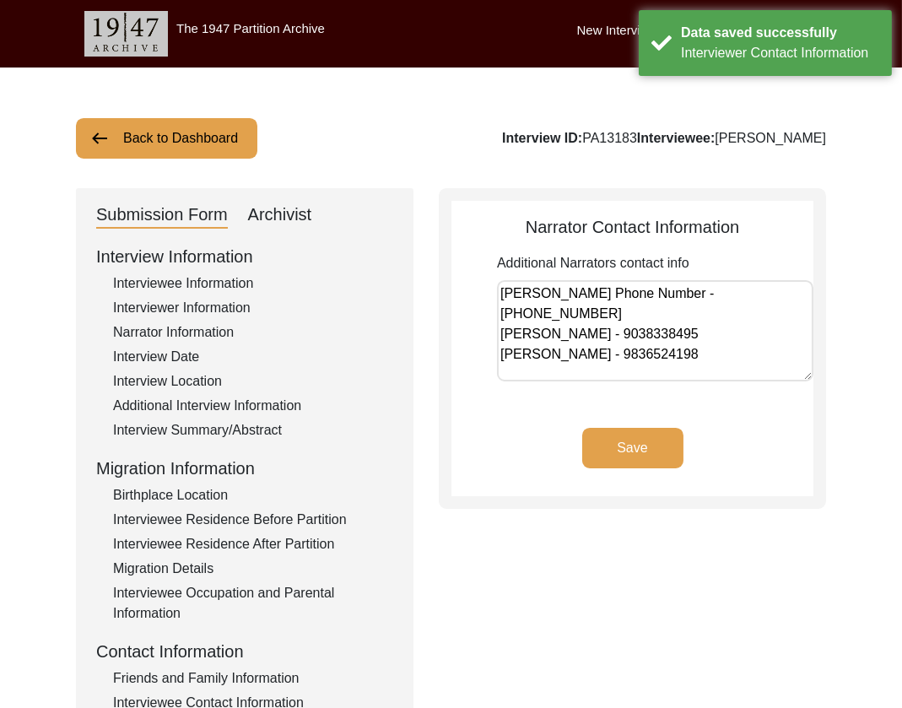
click at [691, 349] on textarea "[PERSON_NAME] Phone Number - [PHONE_NUMBER] [PERSON_NAME] - 9038338495 [PERSON_…" at bounding box center [655, 330] width 316 height 101
click at [763, 308] on textarea "[PERSON_NAME] Phone Number - [PHONE_NUMBER] [PERSON_NAME] - 9038338495 [PERSON_…" at bounding box center [655, 330] width 316 height 101
click at [781, 286] on textarea "[PERSON_NAME] Phone Number - [PHONE_NUMBER] [PERSON_NAME] - 9038338495 [PERSON_…" at bounding box center [655, 330] width 316 height 101
click at [653, 449] on button "Save" at bounding box center [632, 448] width 101 height 41
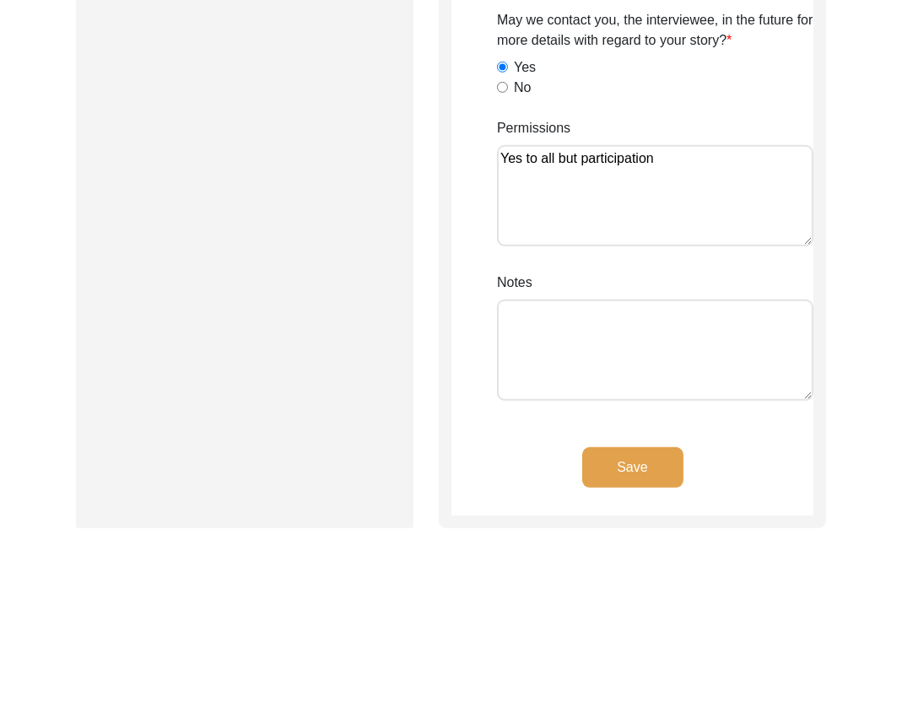
click at [629, 457] on button "Save" at bounding box center [632, 467] width 101 height 41
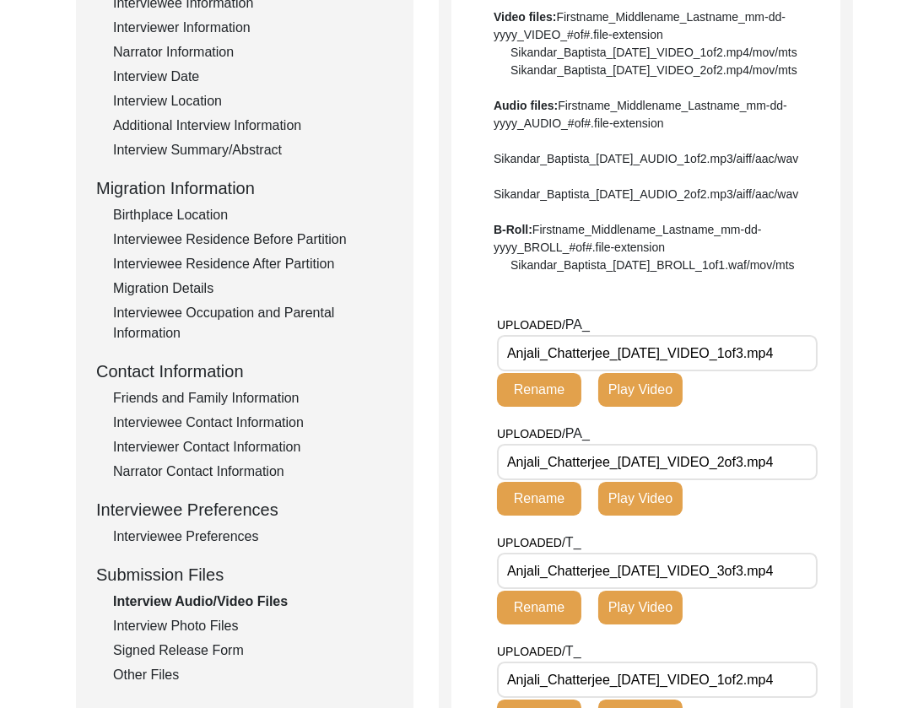
click at [145, 619] on div "Interview Photo Files" at bounding box center [253, 626] width 280 height 20
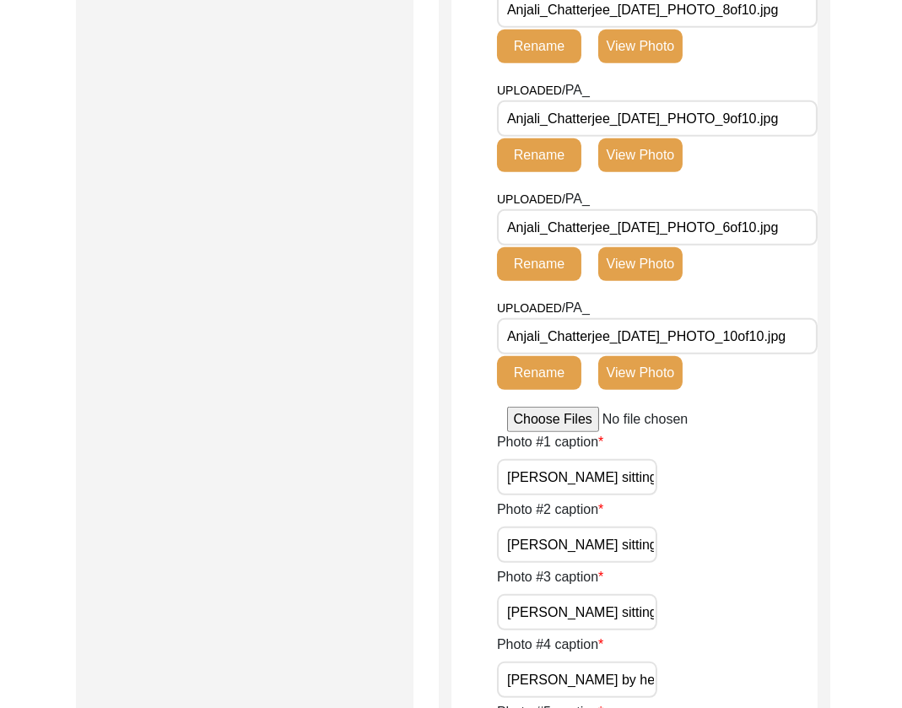
scroll to position [1502, 0]
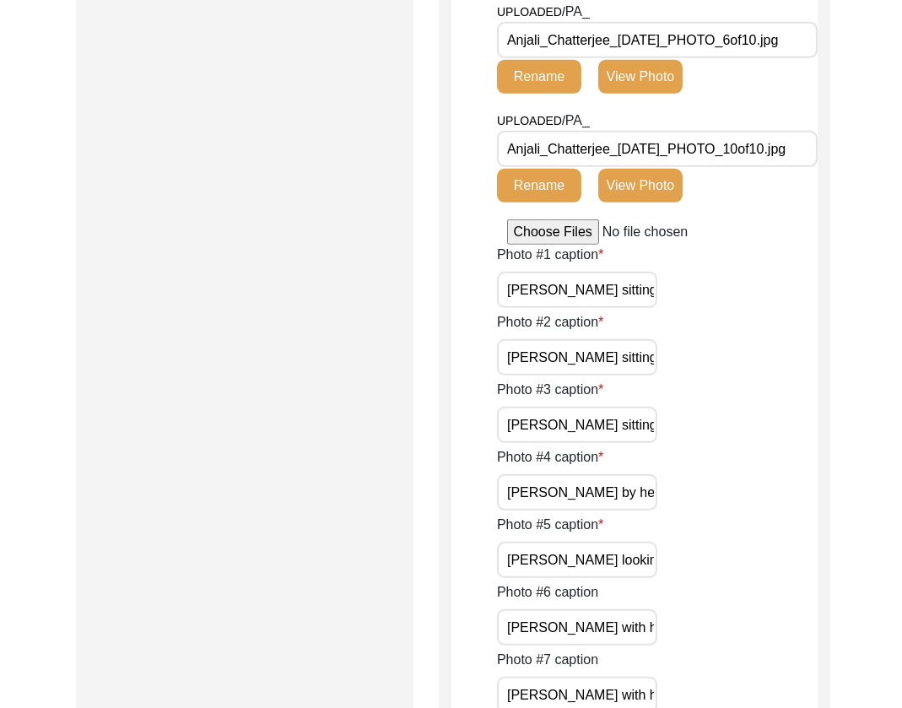
click at [654, 181] on button "View Photo" at bounding box center [640, 186] width 84 height 34
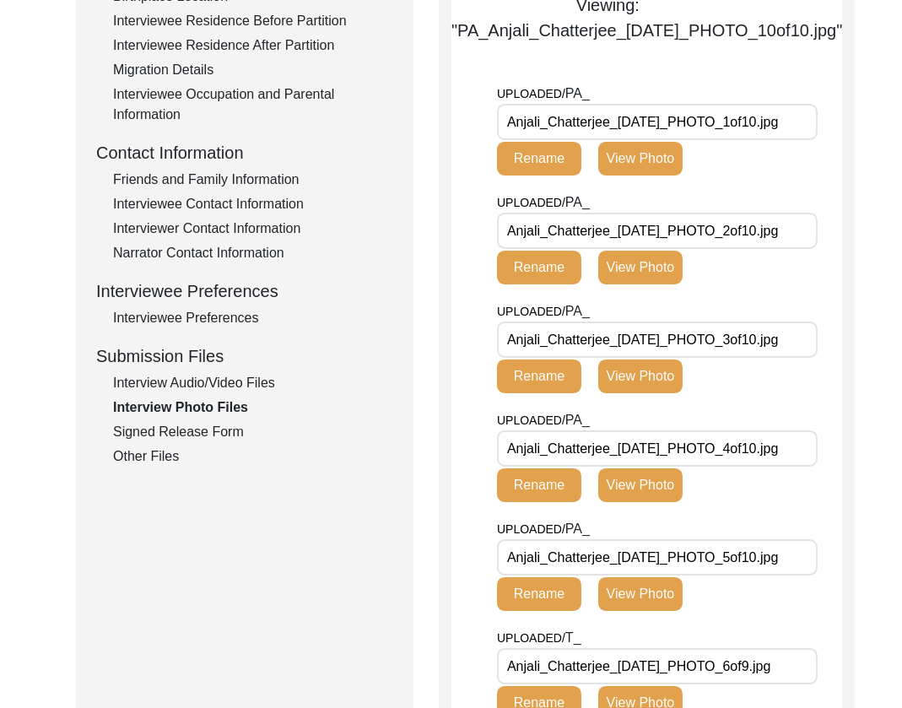
scroll to position [500, 0]
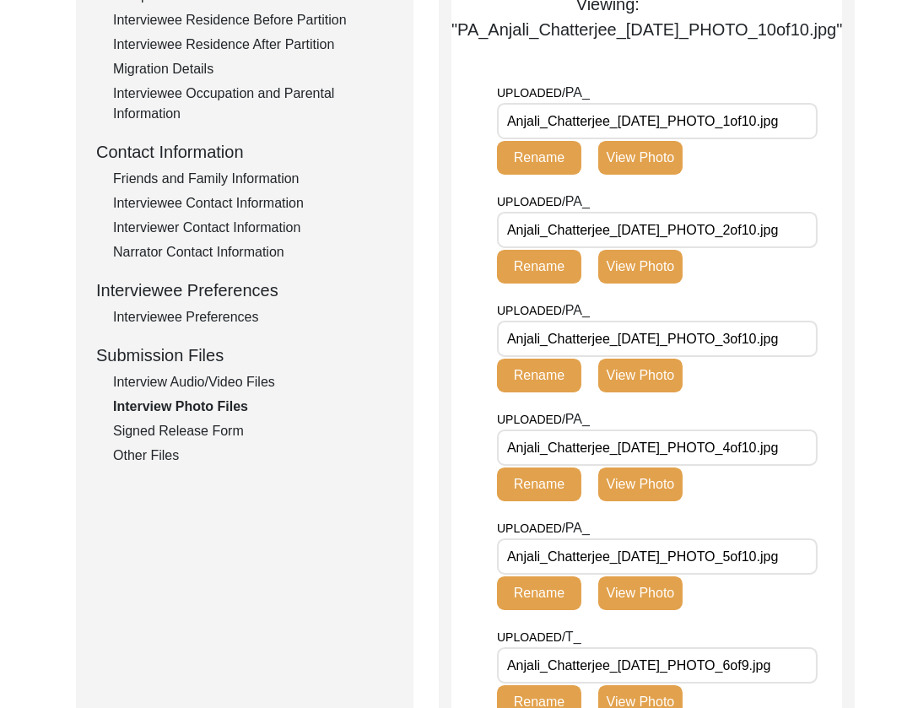
click at [665, 175] on button "View Photo" at bounding box center [640, 158] width 84 height 34
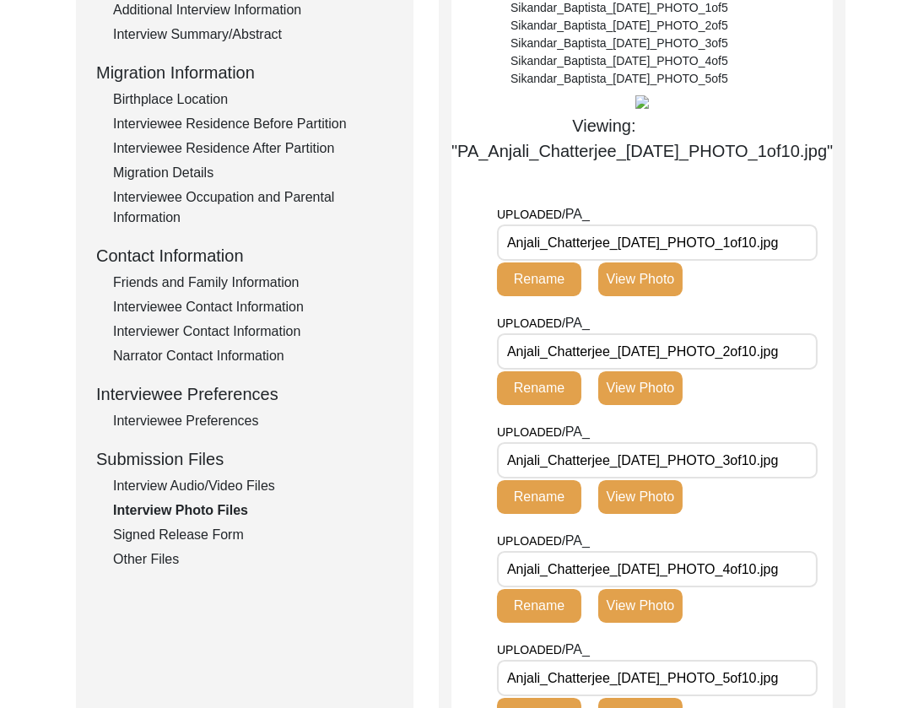
scroll to position [385, 0]
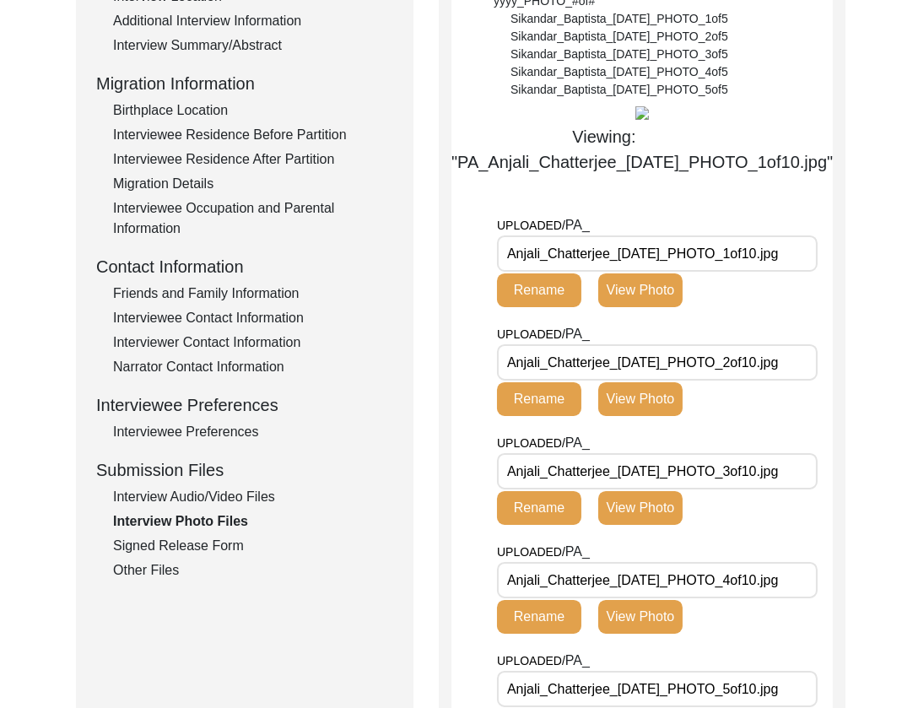
click at [663, 416] on button "View Photo" at bounding box center [640, 399] width 84 height 34
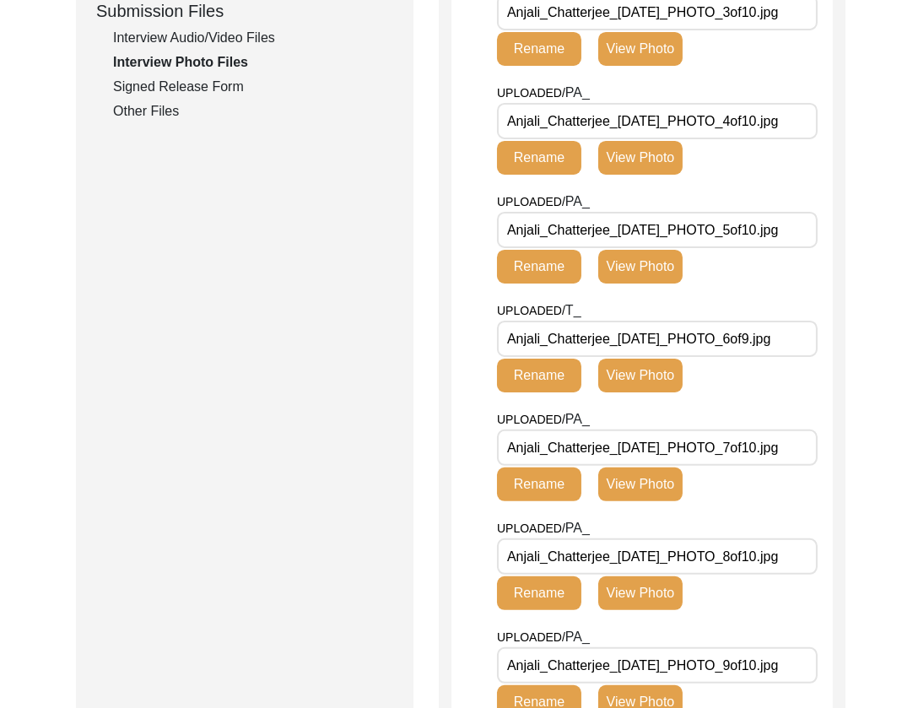
scroll to position [875, 0]
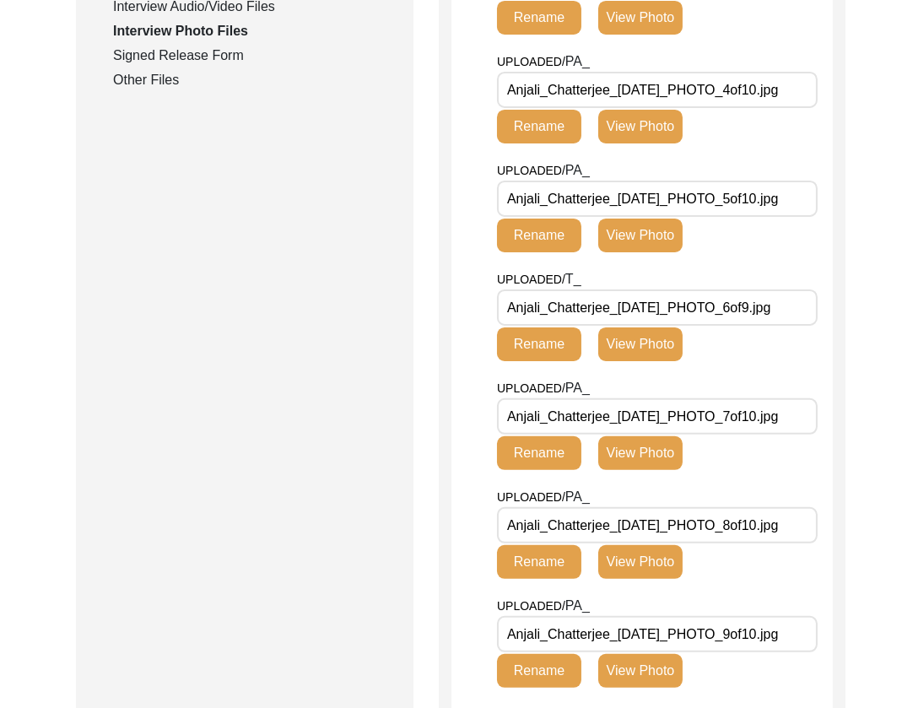
click at [645, 35] on button "View Photo" at bounding box center [640, 18] width 84 height 34
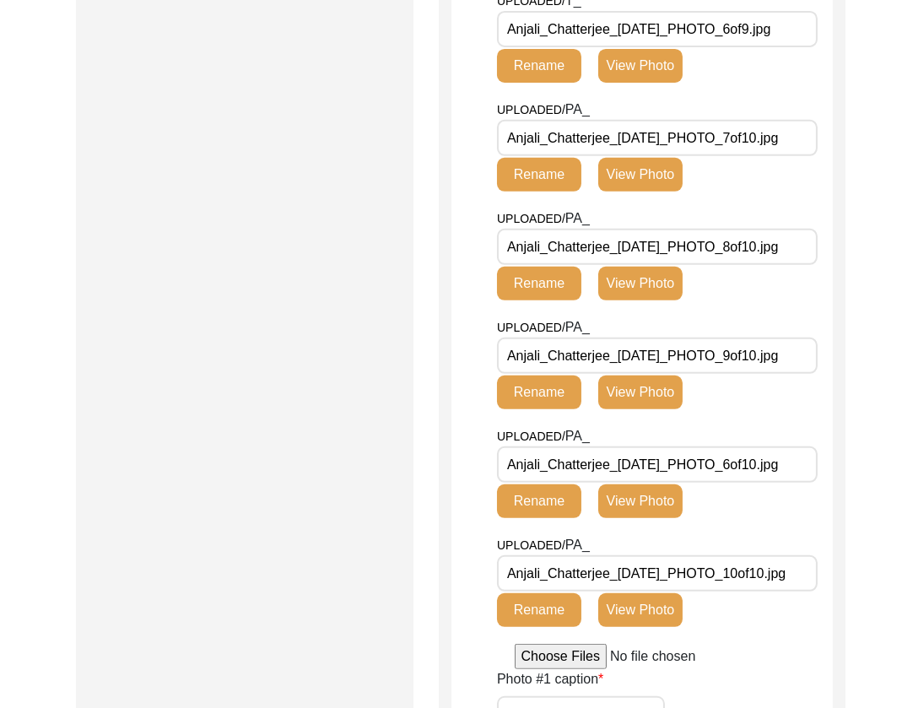
scroll to position [1318, 0]
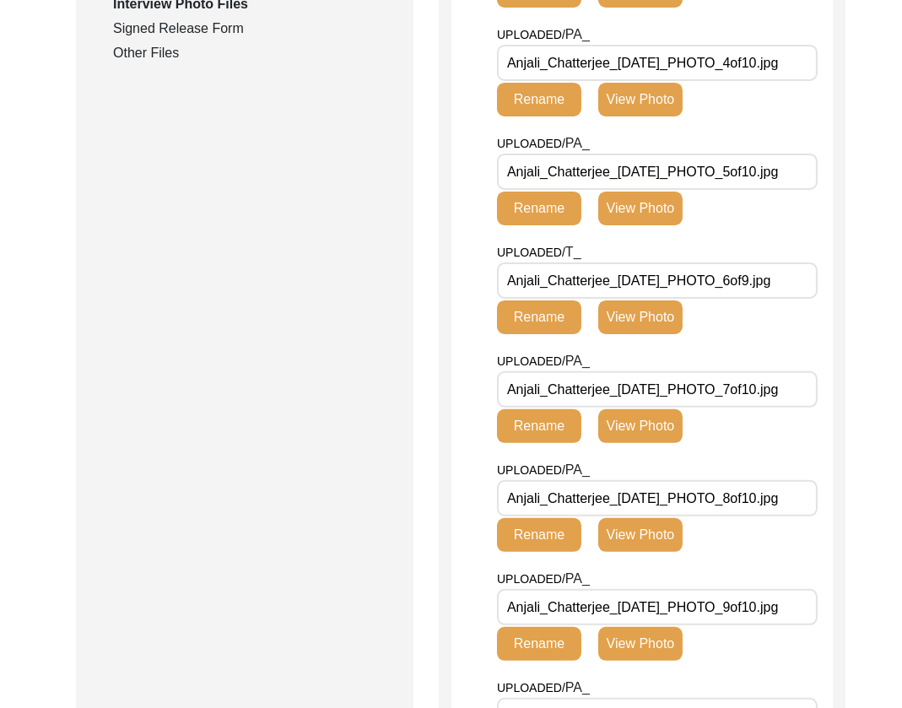
scroll to position [1038, 0]
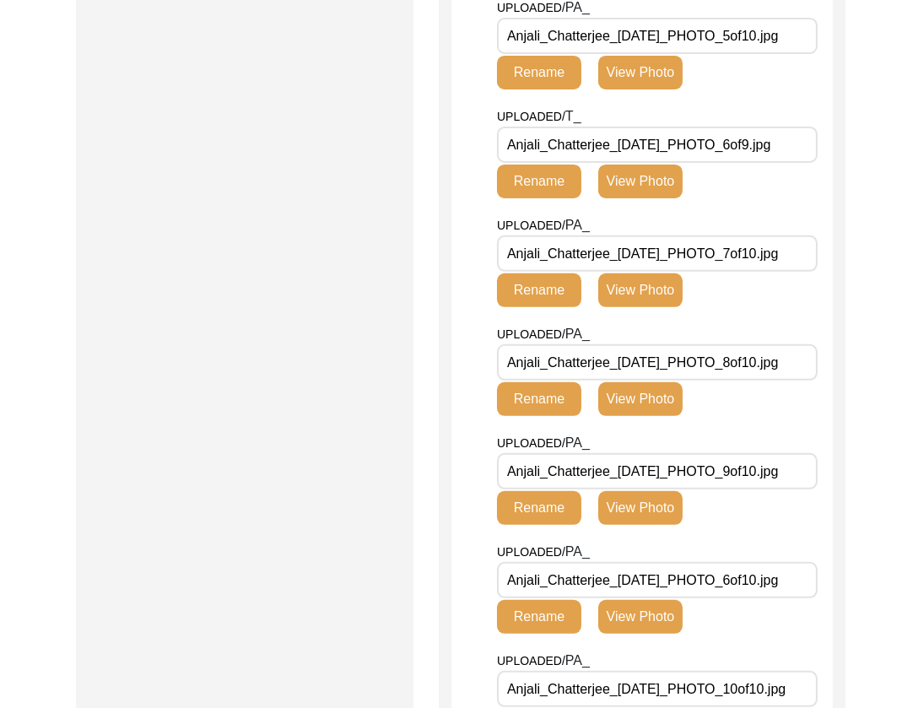
click at [653, 89] on button "View Photo" at bounding box center [640, 73] width 84 height 34
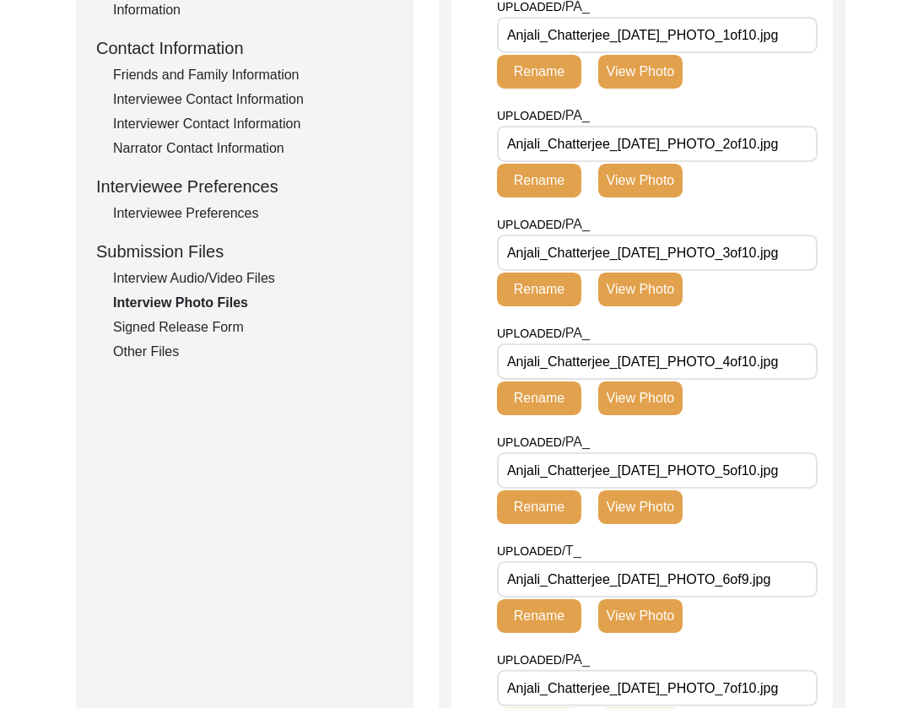
scroll to position [675, 0]
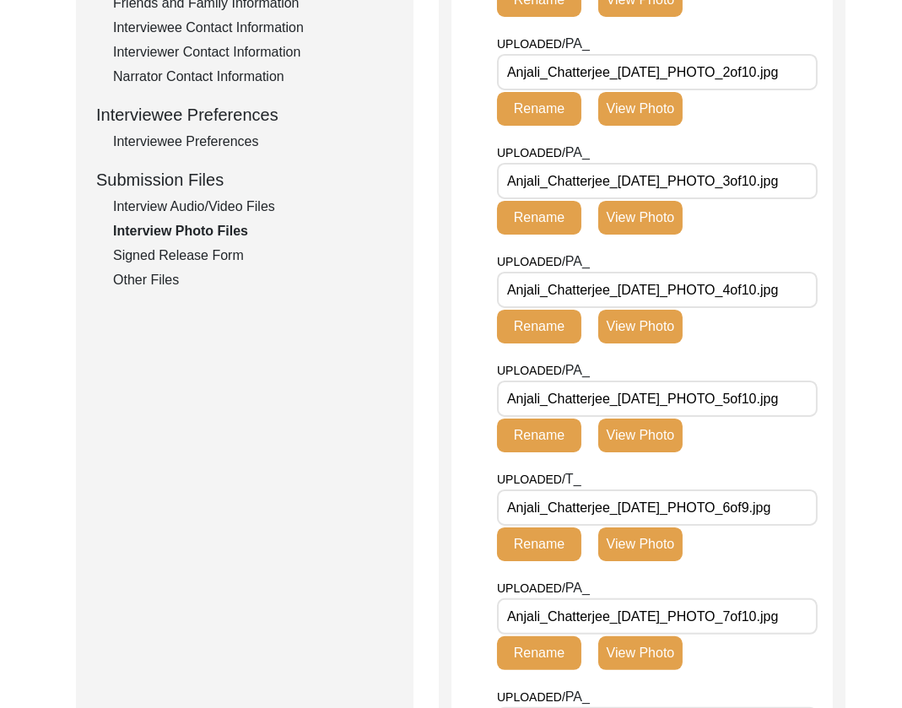
click at [659, 561] on button "View Photo" at bounding box center [640, 544] width 84 height 34
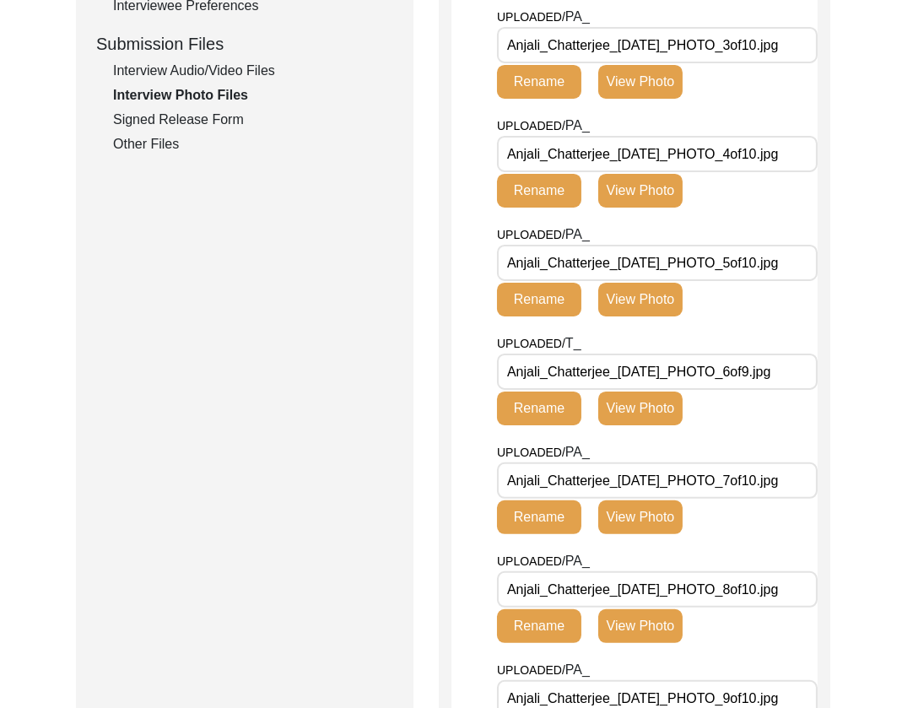
scroll to position [818, 0]
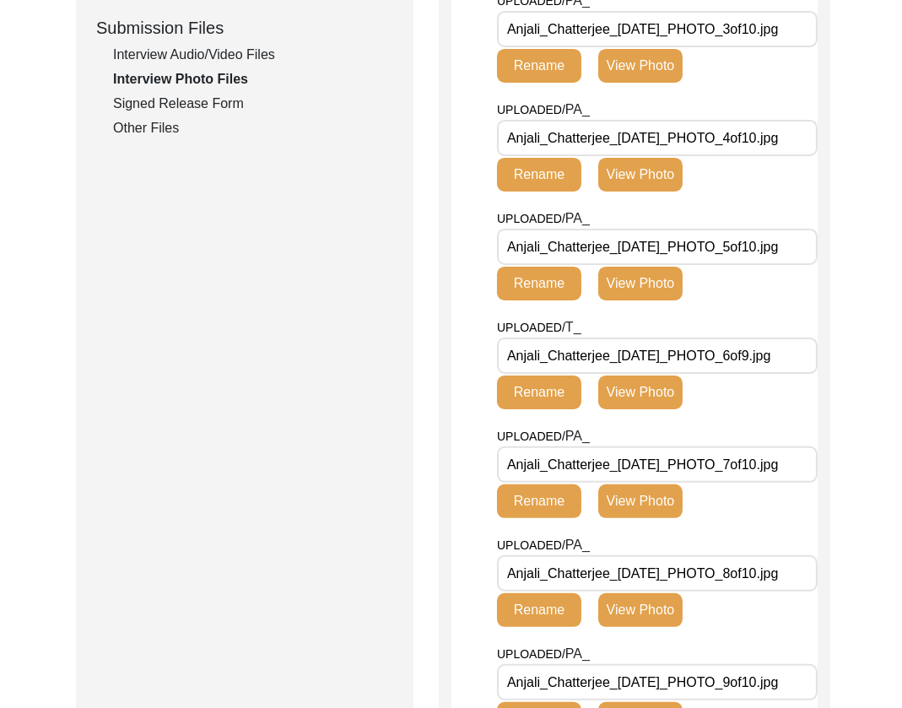
click at [662, 516] on button "View Photo" at bounding box center [640, 501] width 84 height 34
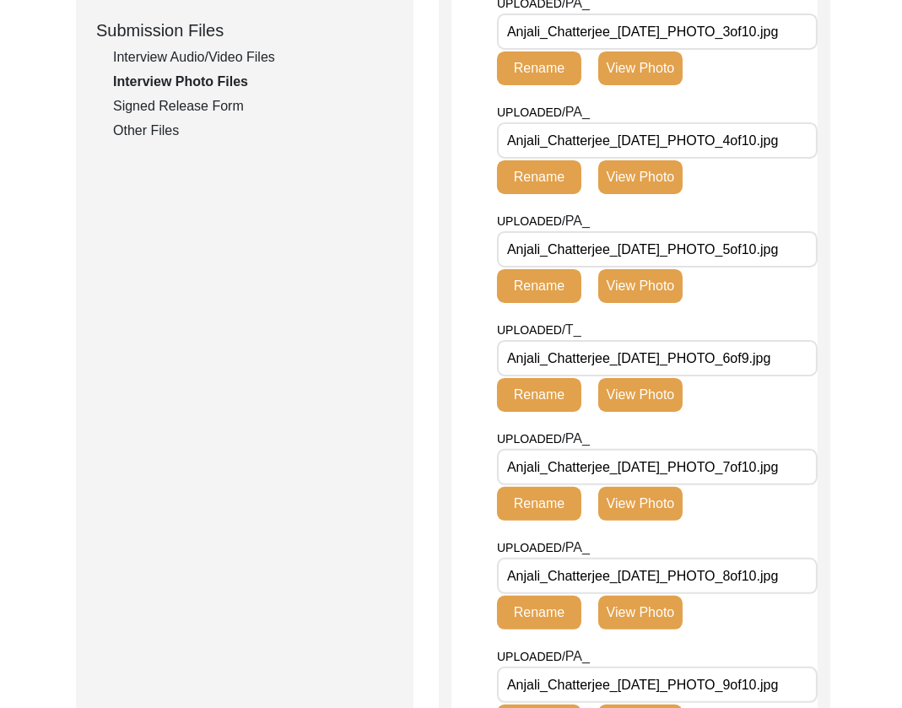
scroll to position [827, 0]
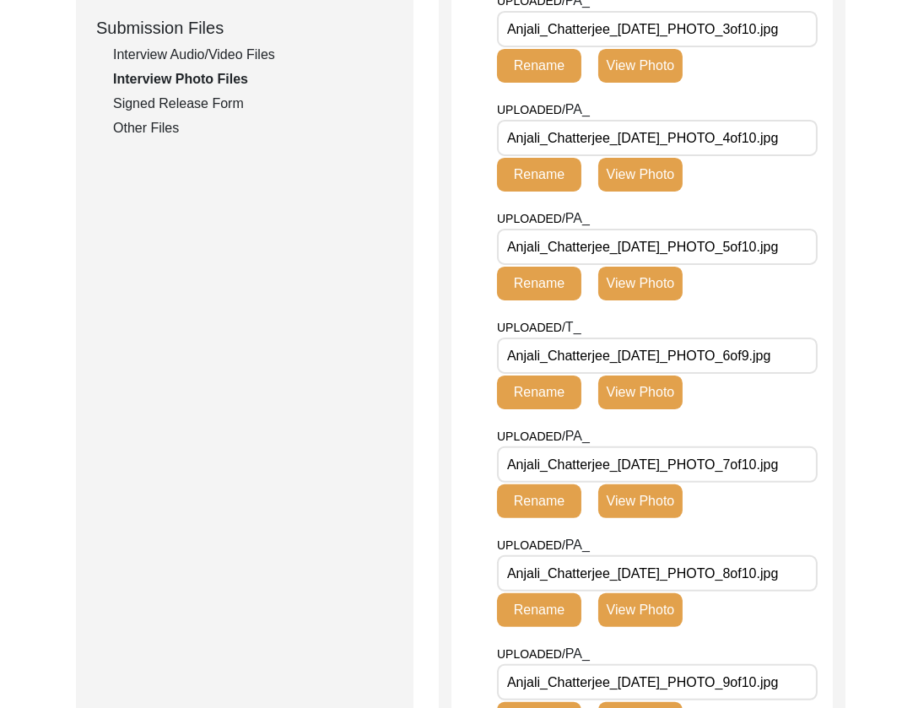
click at [658, 313] on div "UPLOADED/ PA_ Anjali_Chatterjee_[DATE]_PHOTO_5of10.jpg Rename View Photo" at bounding box center [614, 260] width 235 height 105
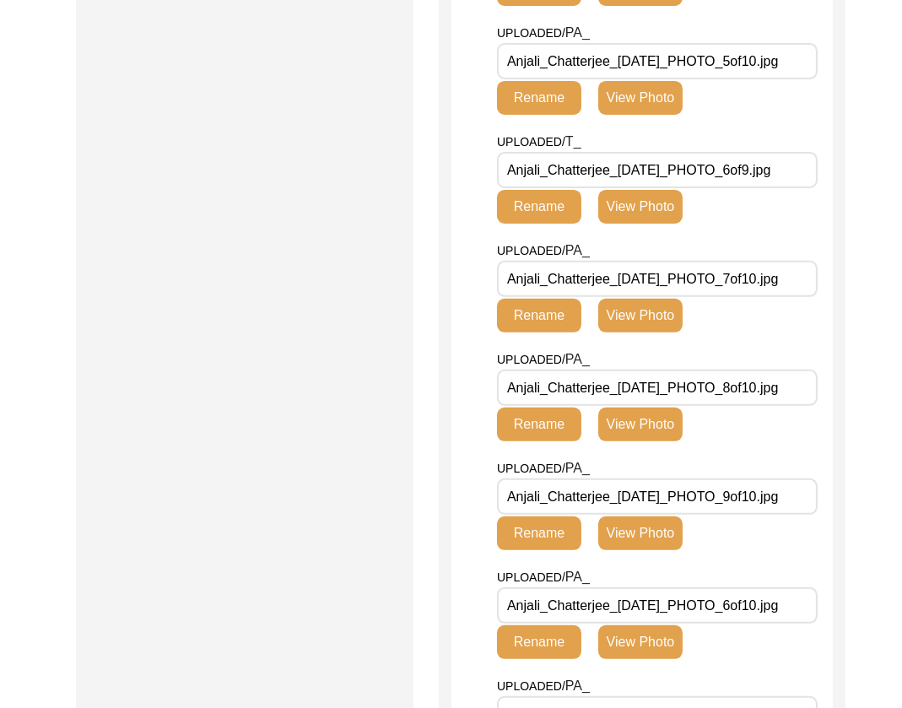
scroll to position [1031, 0]
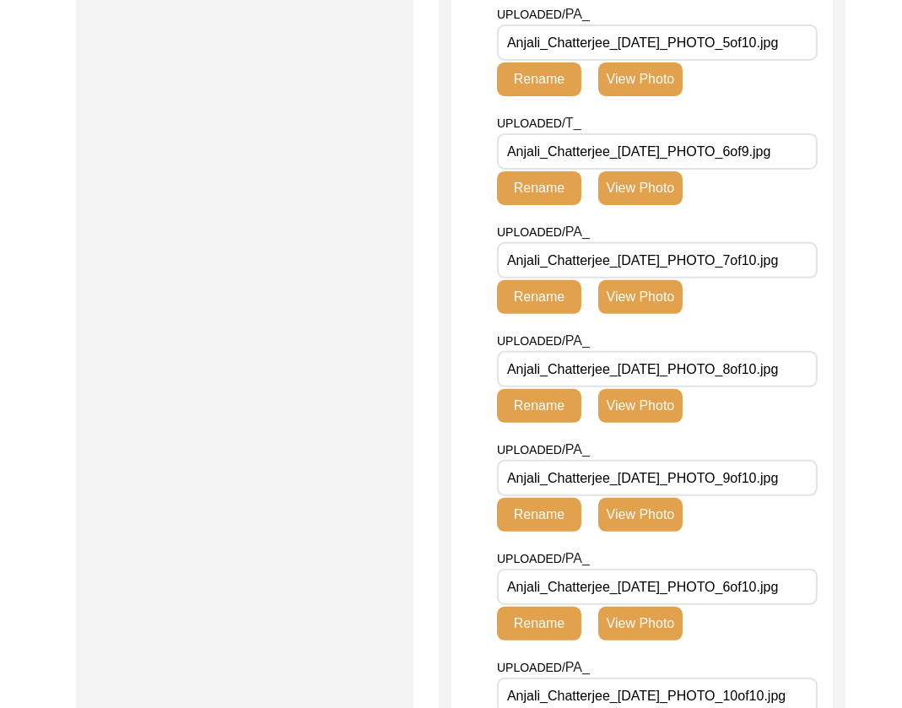
click at [651, 423] on button "View Photo" at bounding box center [640, 406] width 84 height 34
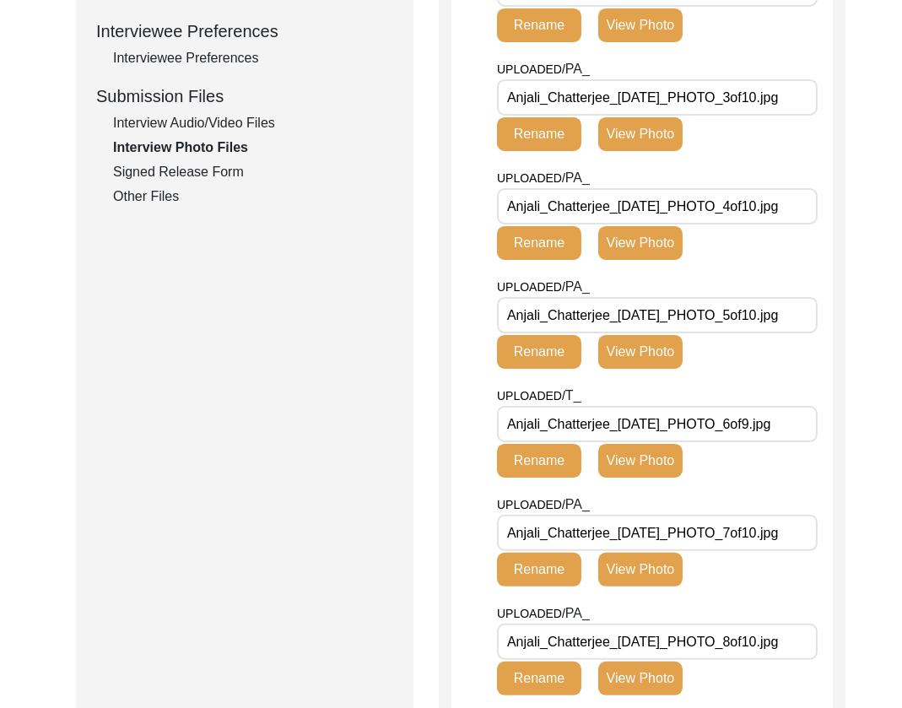
scroll to position [1151, 0]
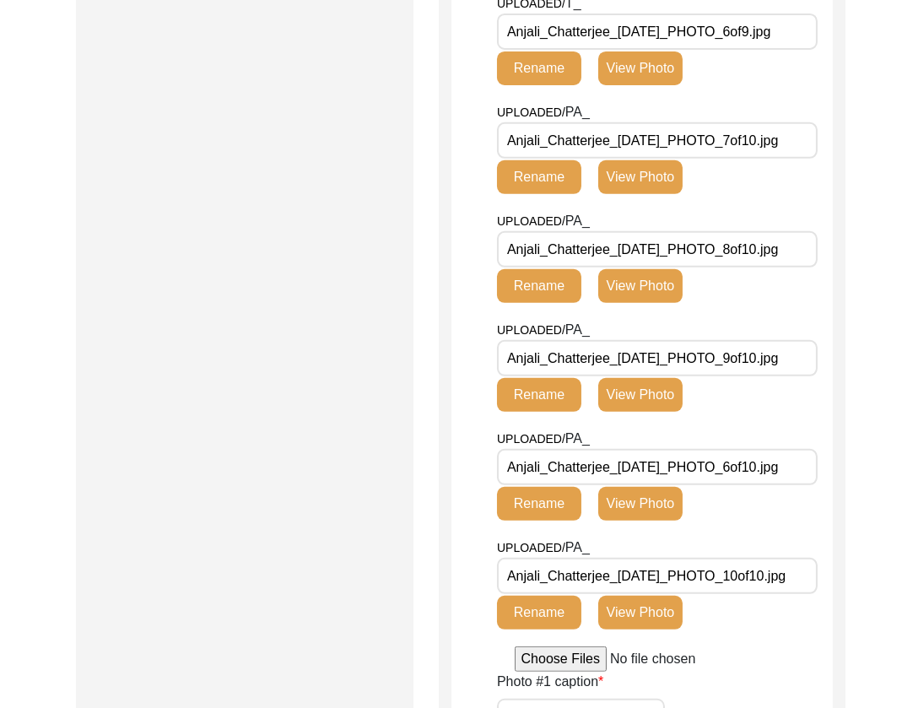
click at [646, 412] on button "View Photo" at bounding box center [640, 395] width 84 height 34
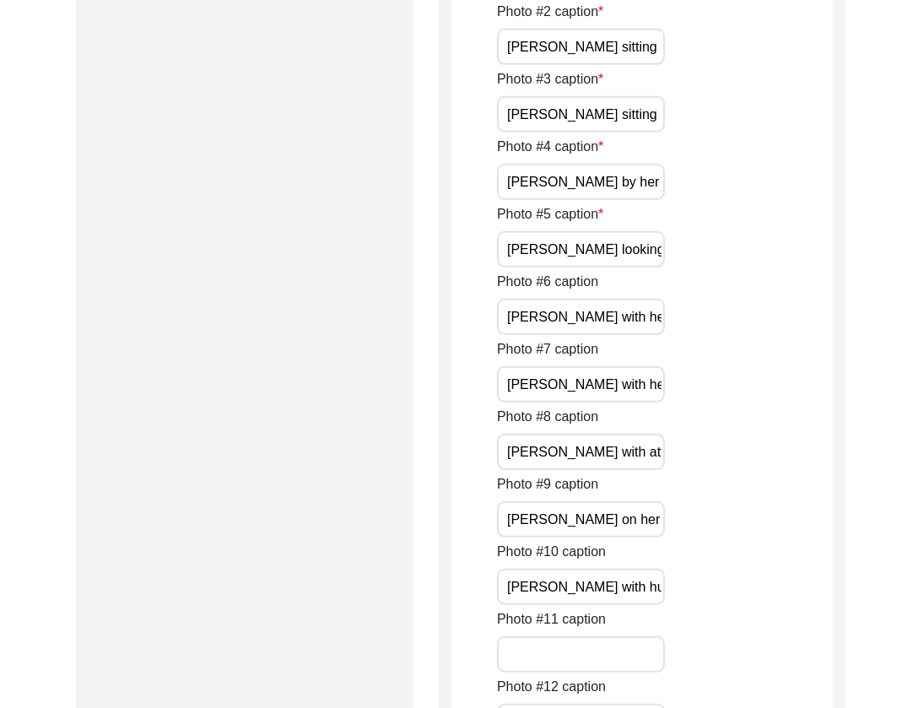
scroll to position [1986, 0]
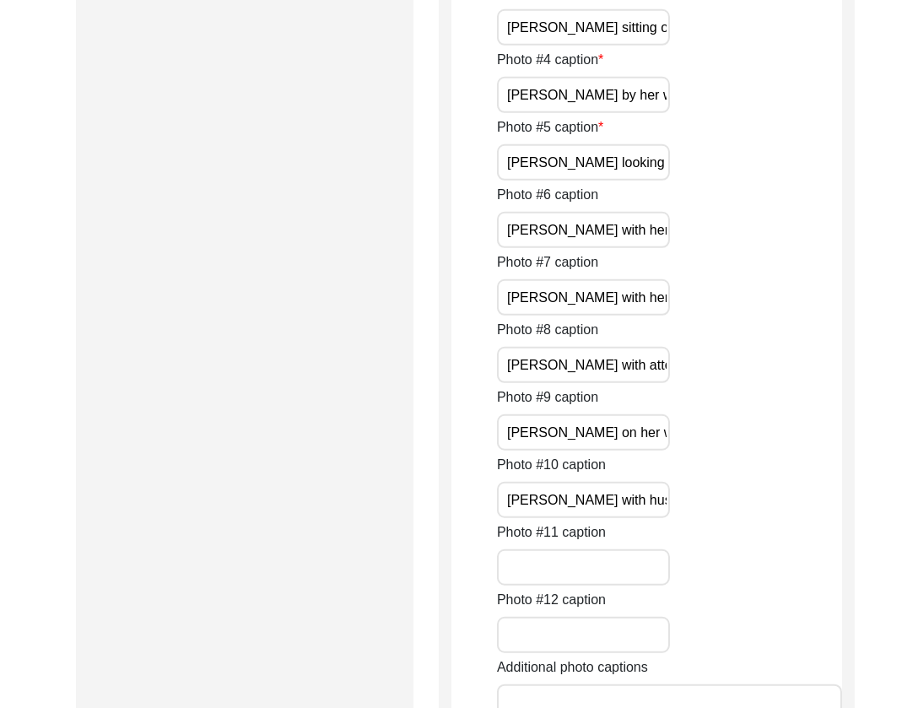
scroll to position [2177, 0]
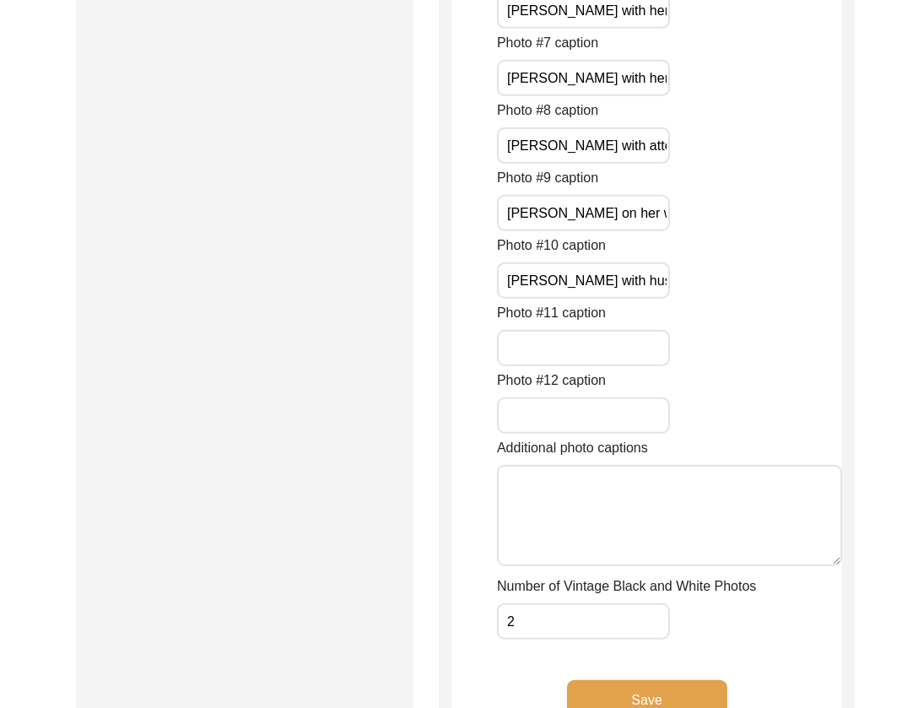
click at [602, 231] on input "[PERSON_NAME] on her wedding day" at bounding box center [583, 213] width 173 height 36
click at [586, 299] on input "[PERSON_NAME] with husband [PERSON_NAME] after their marriage" at bounding box center [583, 280] width 173 height 36
click at [602, 29] on input "[PERSON_NAME] with her daughter [PERSON_NAME] on [DATE]" at bounding box center [583, 10] width 173 height 36
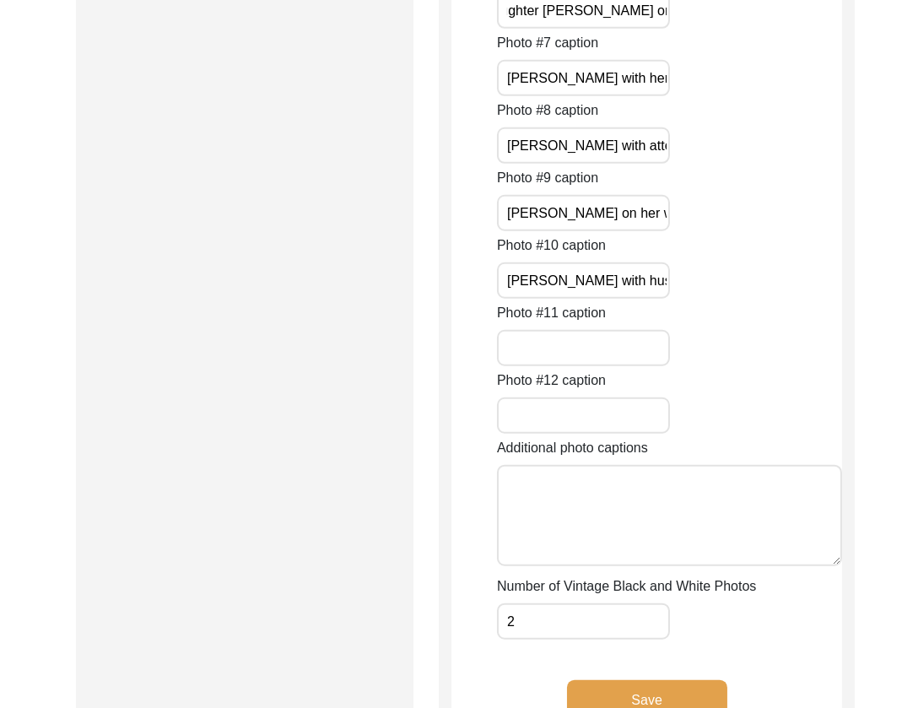
scroll to position [0, 232]
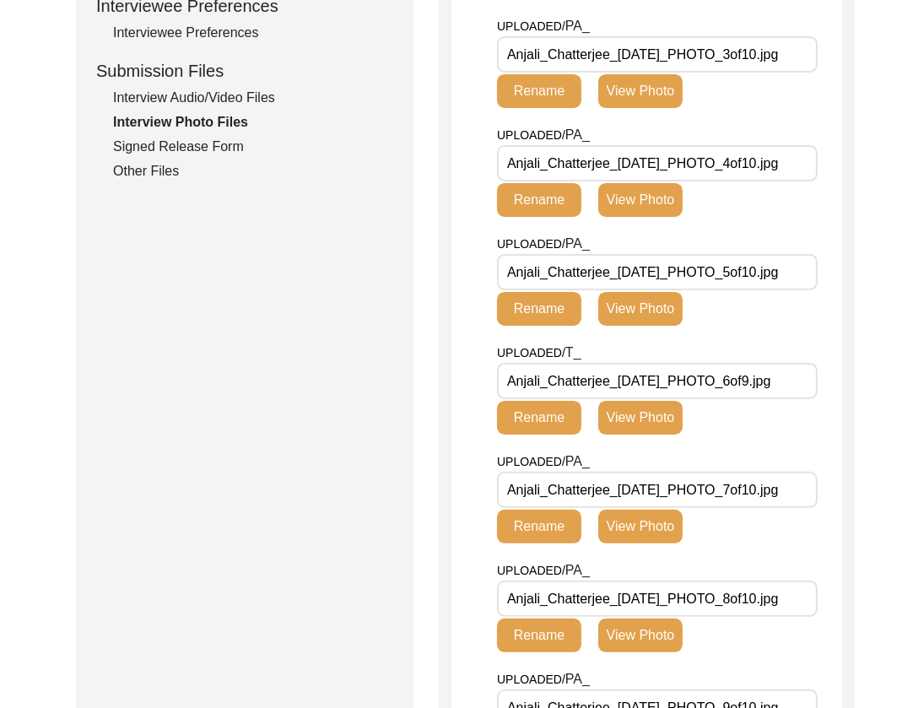
click at [230, 143] on div "Signed Release Form" at bounding box center [253, 147] width 280 height 20
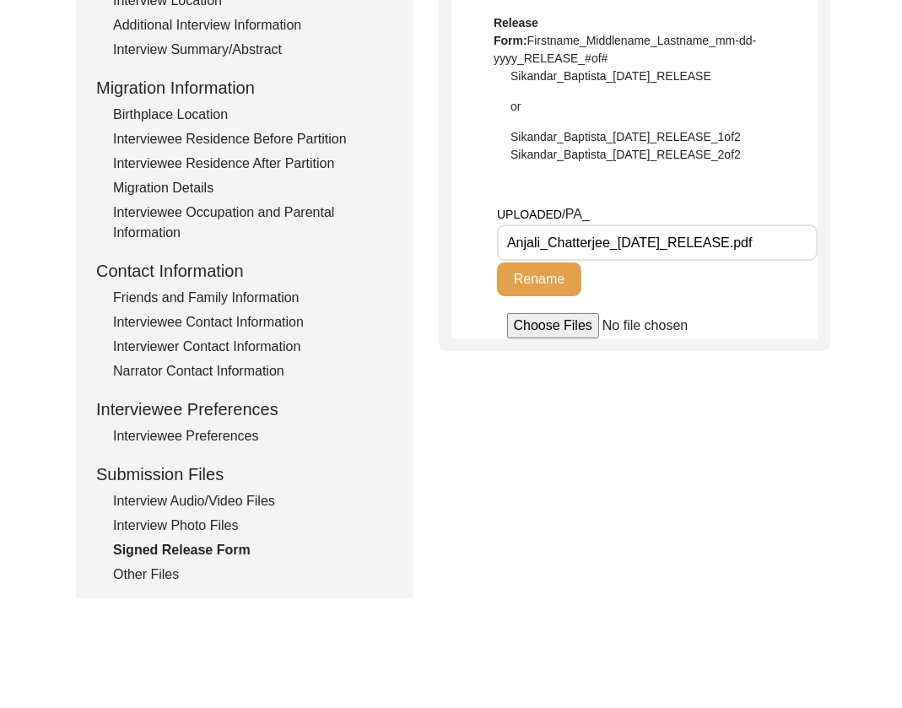
scroll to position [381, 0]
click at [799, 240] on input "Anjali_Chatterjee_[DATE]_RELEASE.pdf" at bounding box center [657, 242] width 321 height 36
click at [177, 561] on div "Interview Information Interviewee Information Interviewer Information Narrator …" at bounding box center [244, 222] width 297 height 721
click at [177, 572] on div "Other Files" at bounding box center [253, 574] width 280 height 20
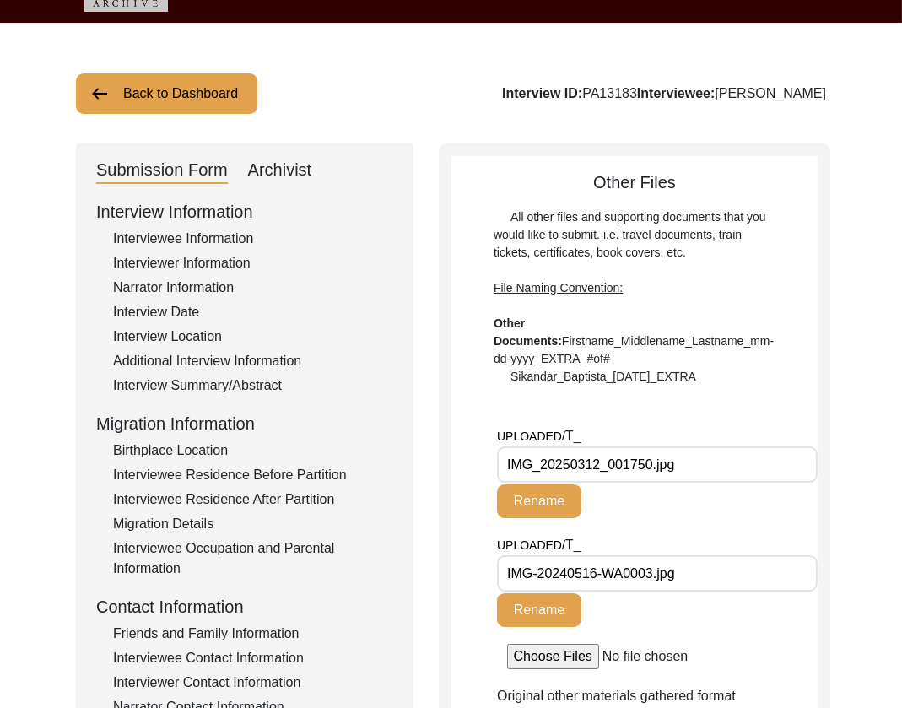
scroll to position [0, 0]
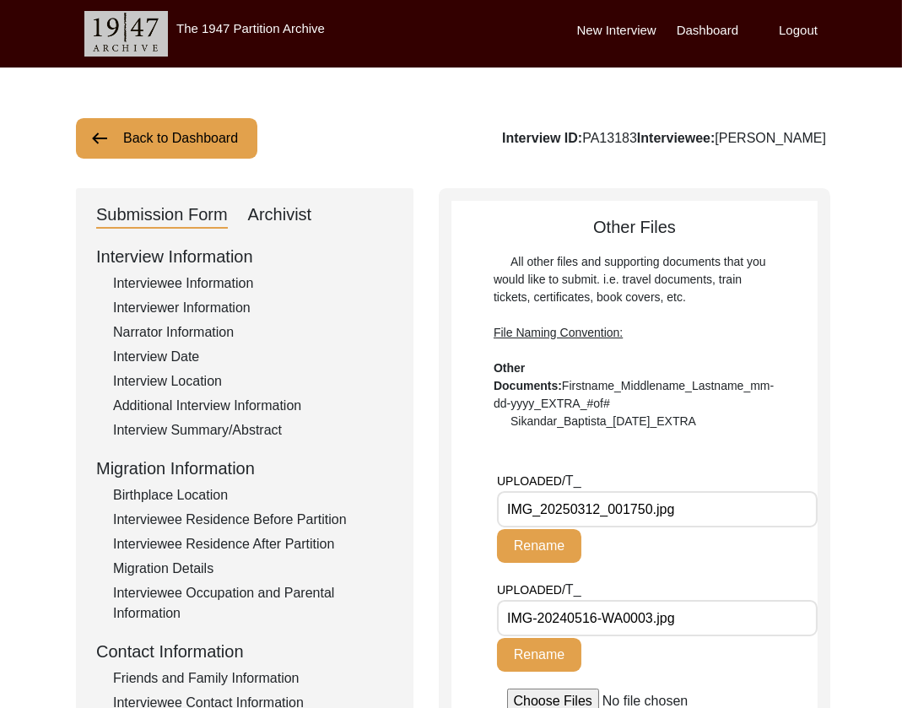
click at [776, 502] on input "IMG_20250312_001750.jpg" at bounding box center [657, 509] width 321 height 36
click at [192, 154] on button "Back to Dashboard" at bounding box center [166, 138] width 181 height 41
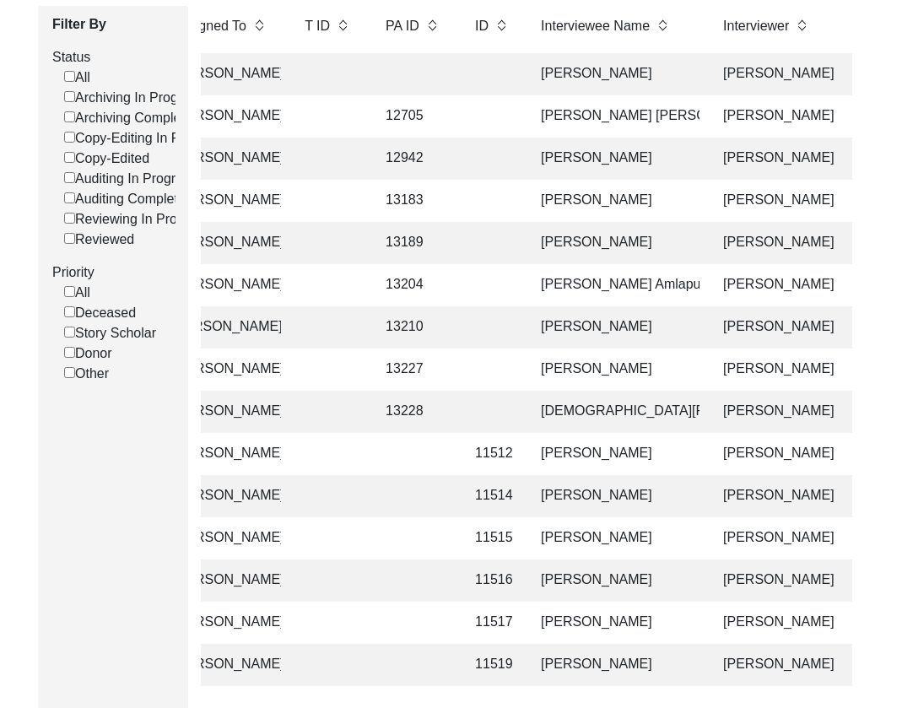
scroll to position [0, 393]
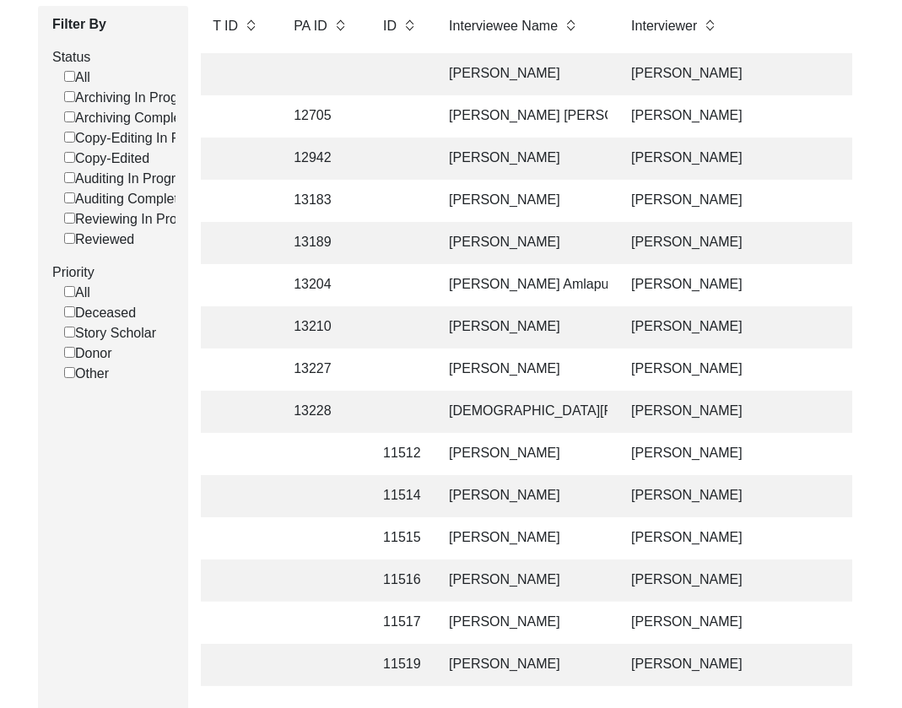
click at [549, 343] on td "[PERSON_NAME]" at bounding box center [523, 327] width 169 height 42
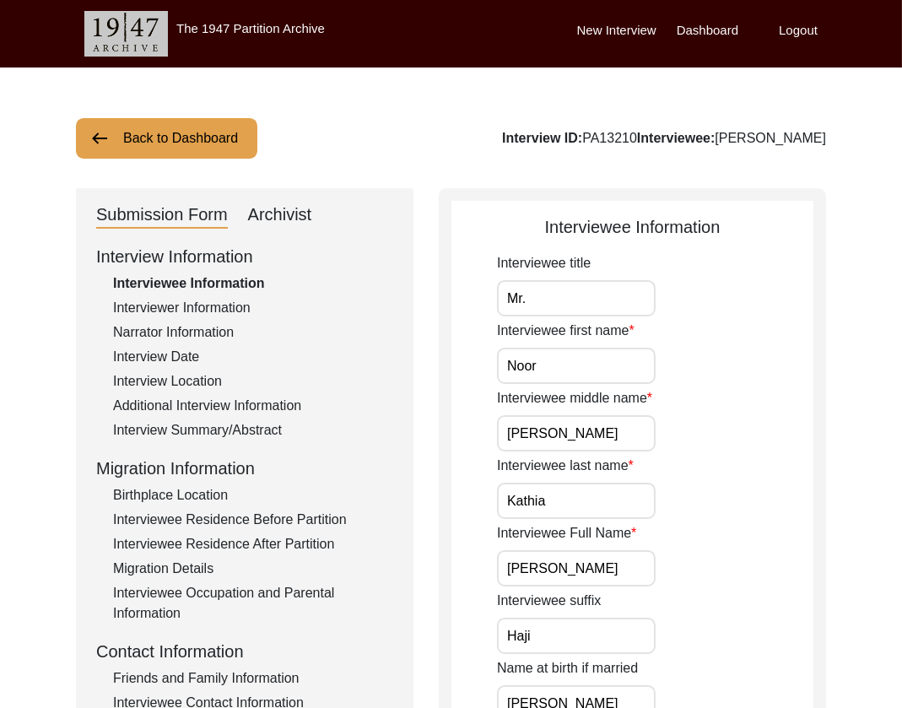
click at [281, 219] on div "Archivist" at bounding box center [280, 215] width 64 height 27
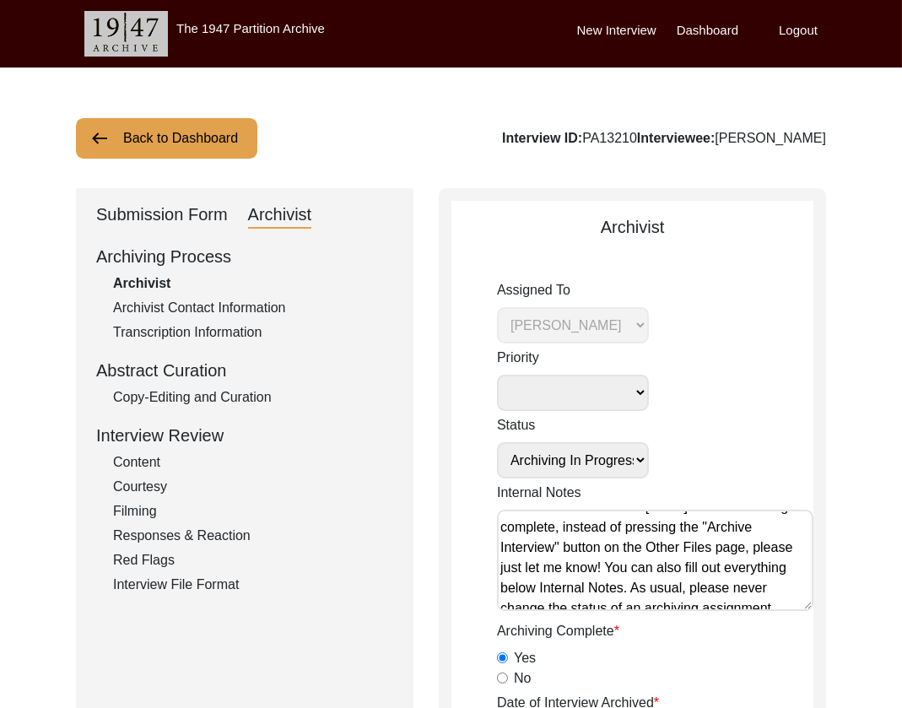
scroll to position [122, 0]
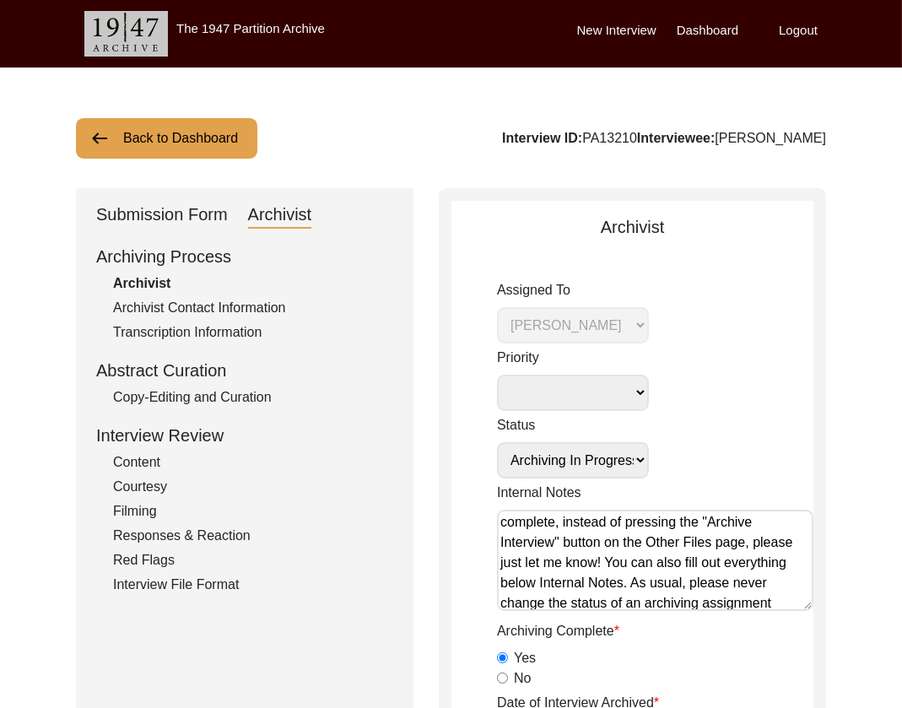
click at [174, 133] on button "Back to Dashboard" at bounding box center [166, 138] width 181 height 41
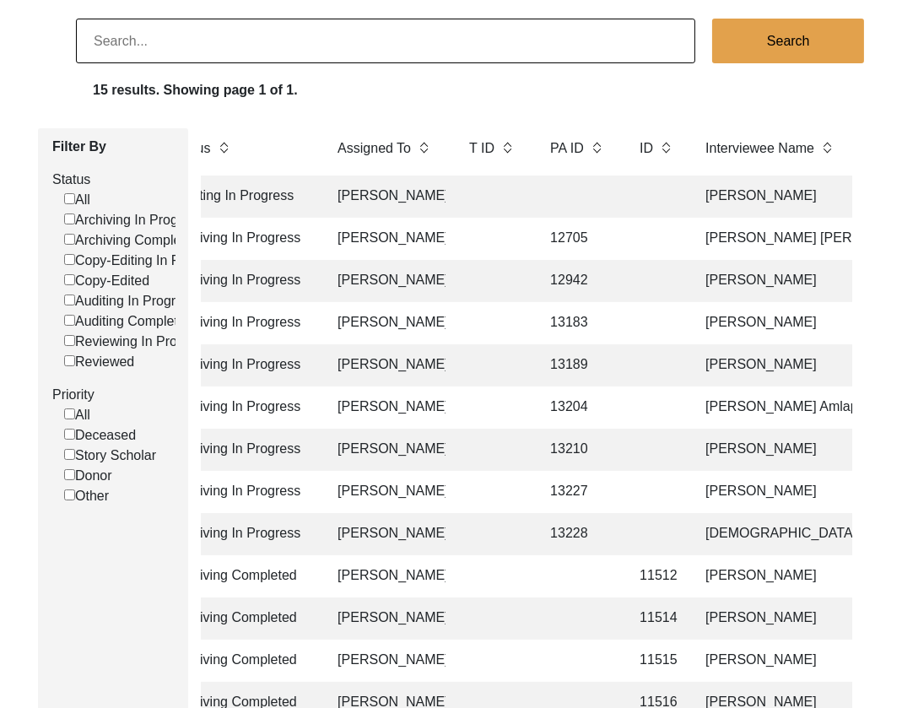
scroll to position [0, 165]
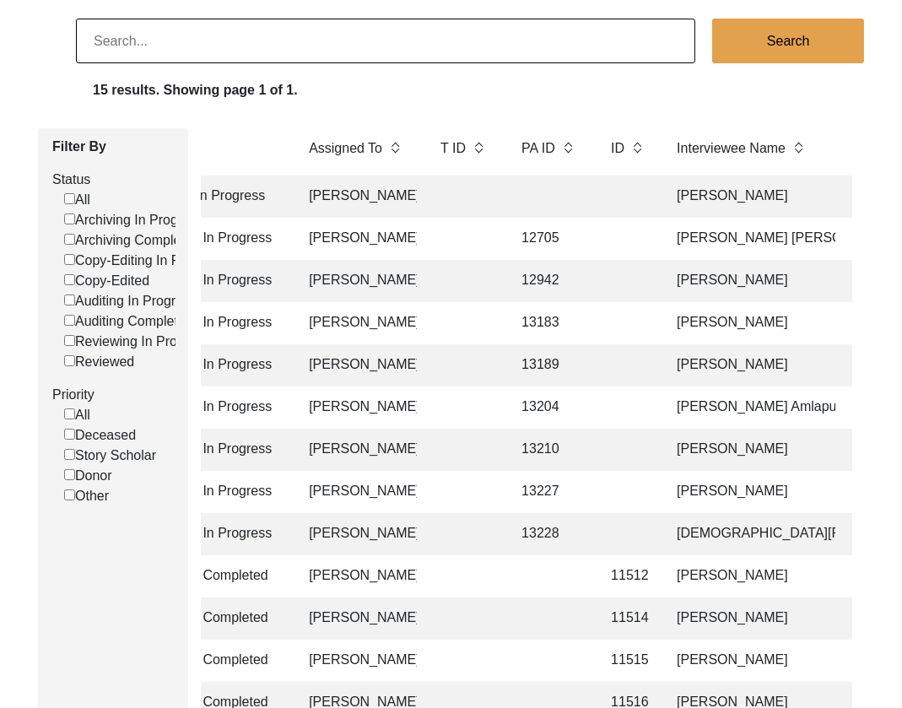
click at [739, 499] on td "[PERSON_NAME]" at bounding box center [751, 492] width 169 height 42
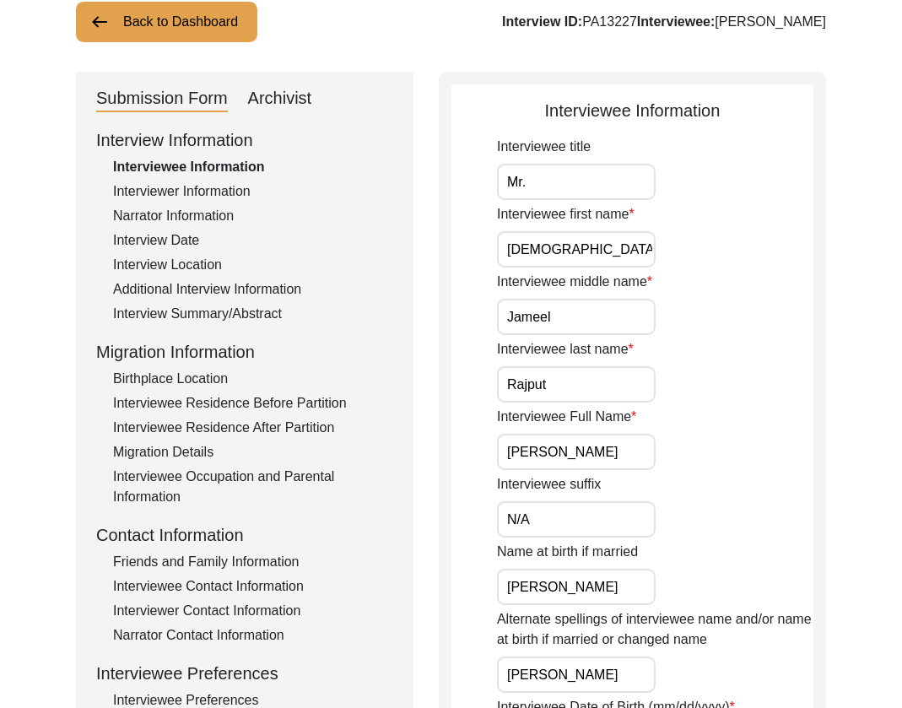
click at [298, 102] on div "Archivist" at bounding box center [280, 98] width 64 height 27
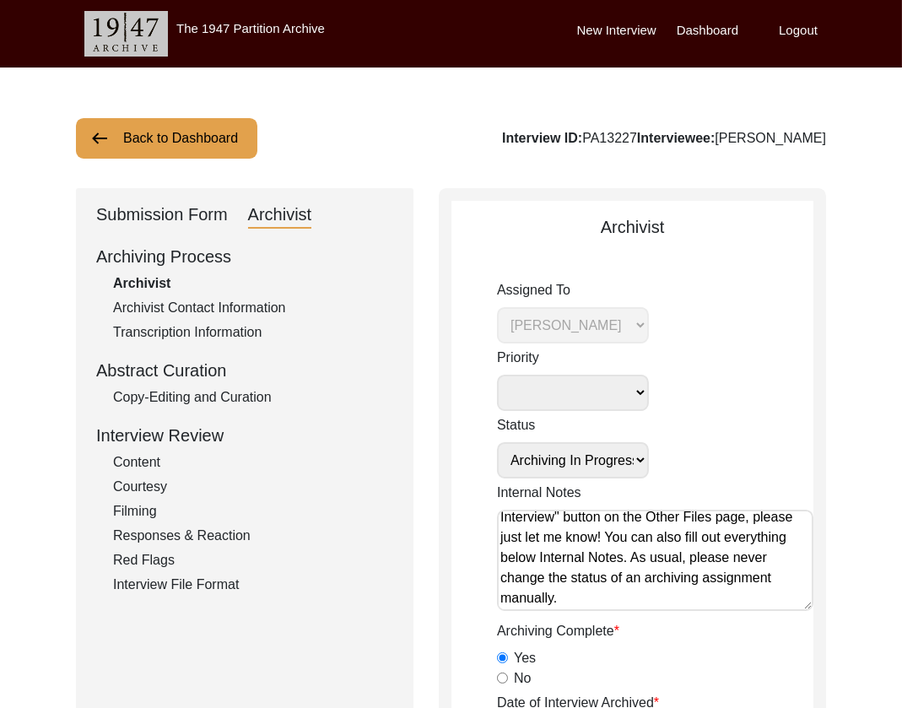
click at [159, 402] on div "Copy-Editing and Curation" at bounding box center [253, 397] width 280 height 20
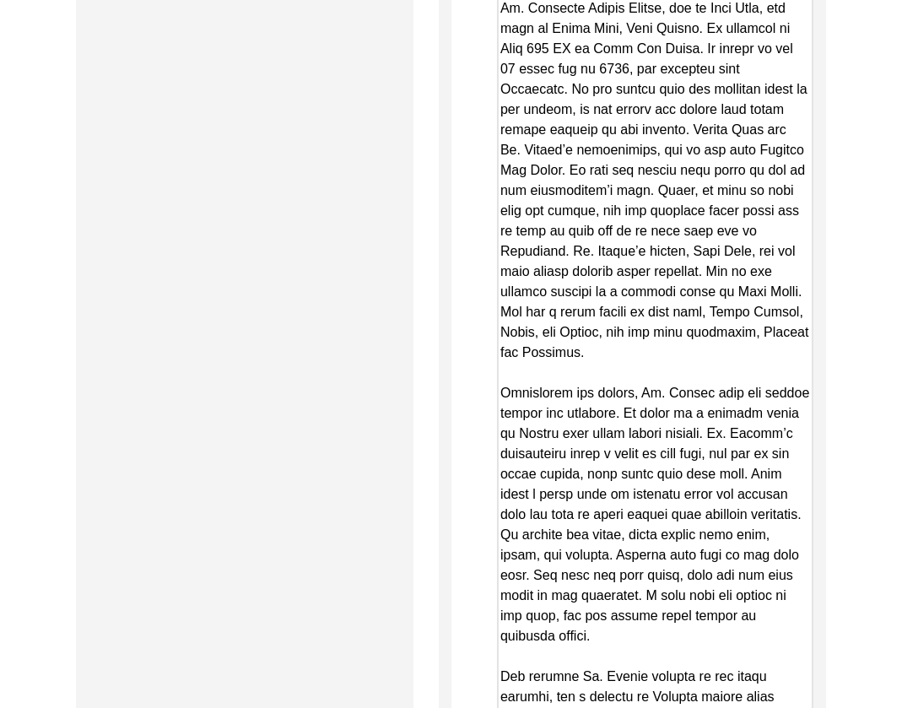
scroll to position [3123, 0]
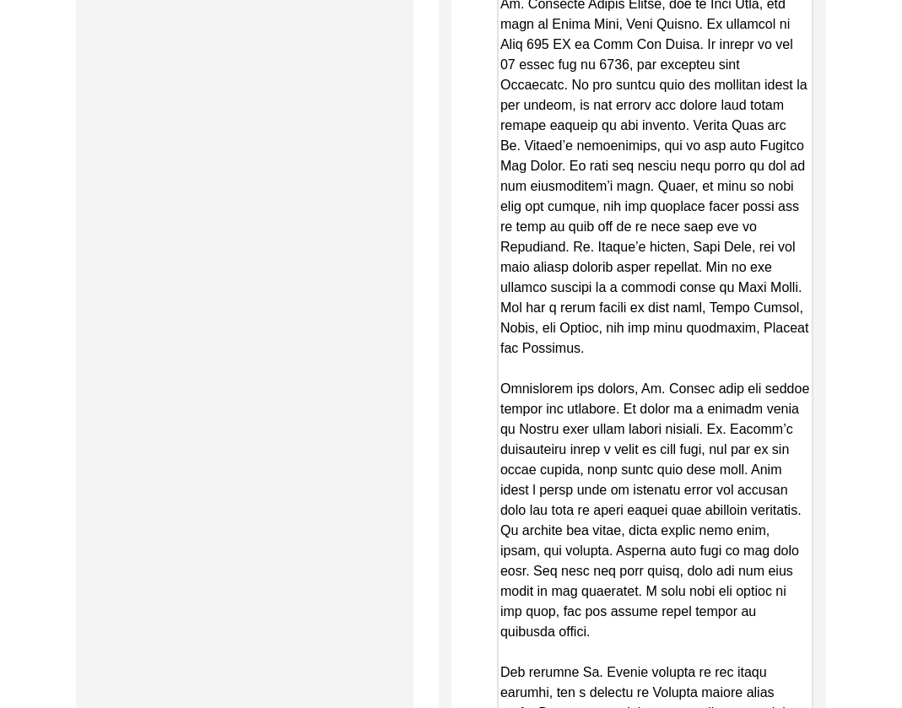
click at [807, 376] on textarea "Copy-Edited Summary" at bounding box center [655, 521] width 316 height 1183
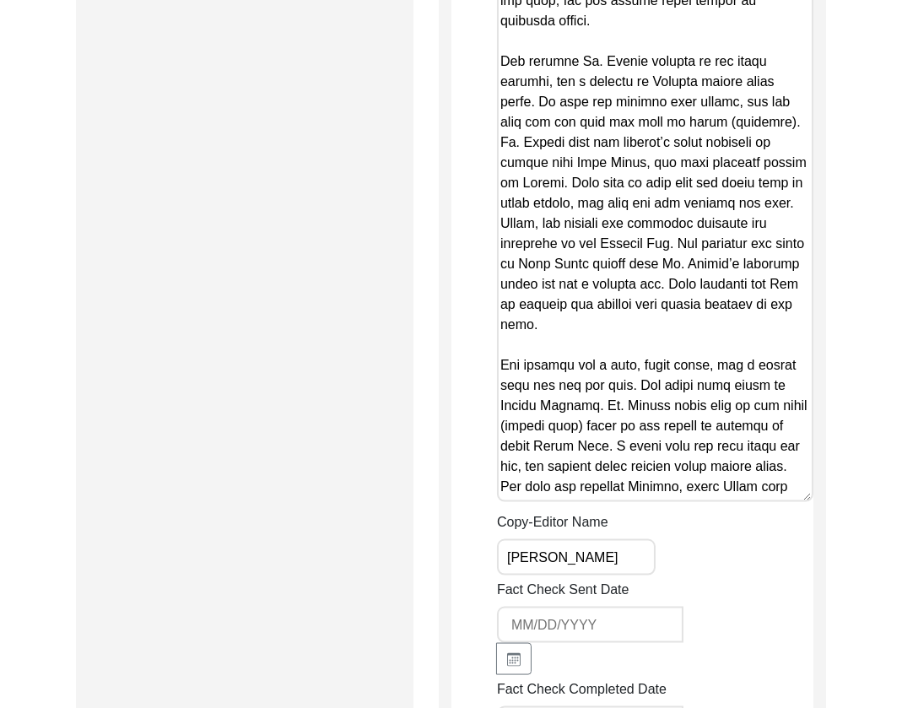
scroll to position [3740, 0]
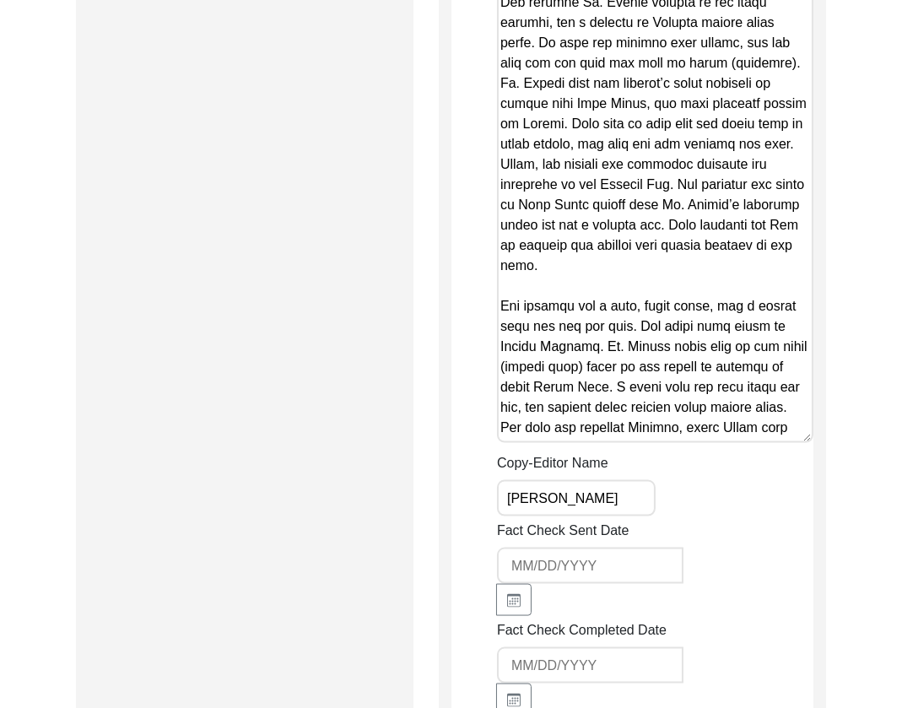
scroll to position [3800, 0]
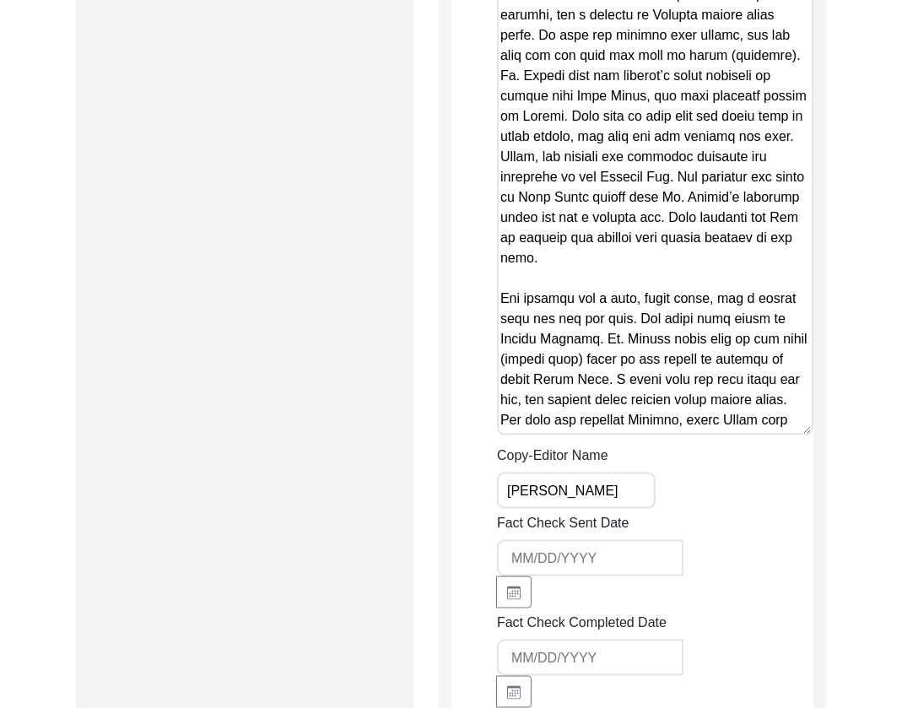
drag, startPoint x: 813, startPoint y: 443, endPoint x: 829, endPoint y: 537, distance: 95.2
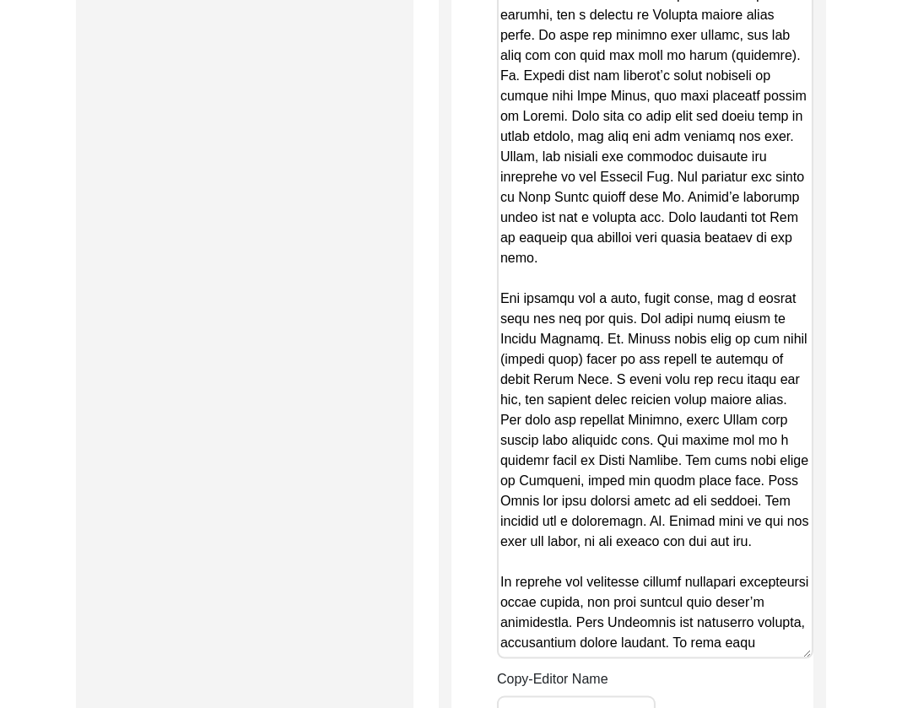
drag, startPoint x: 807, startPoint y: 447, endPoint x: 895, endPoint y: 736, distance: 301.6
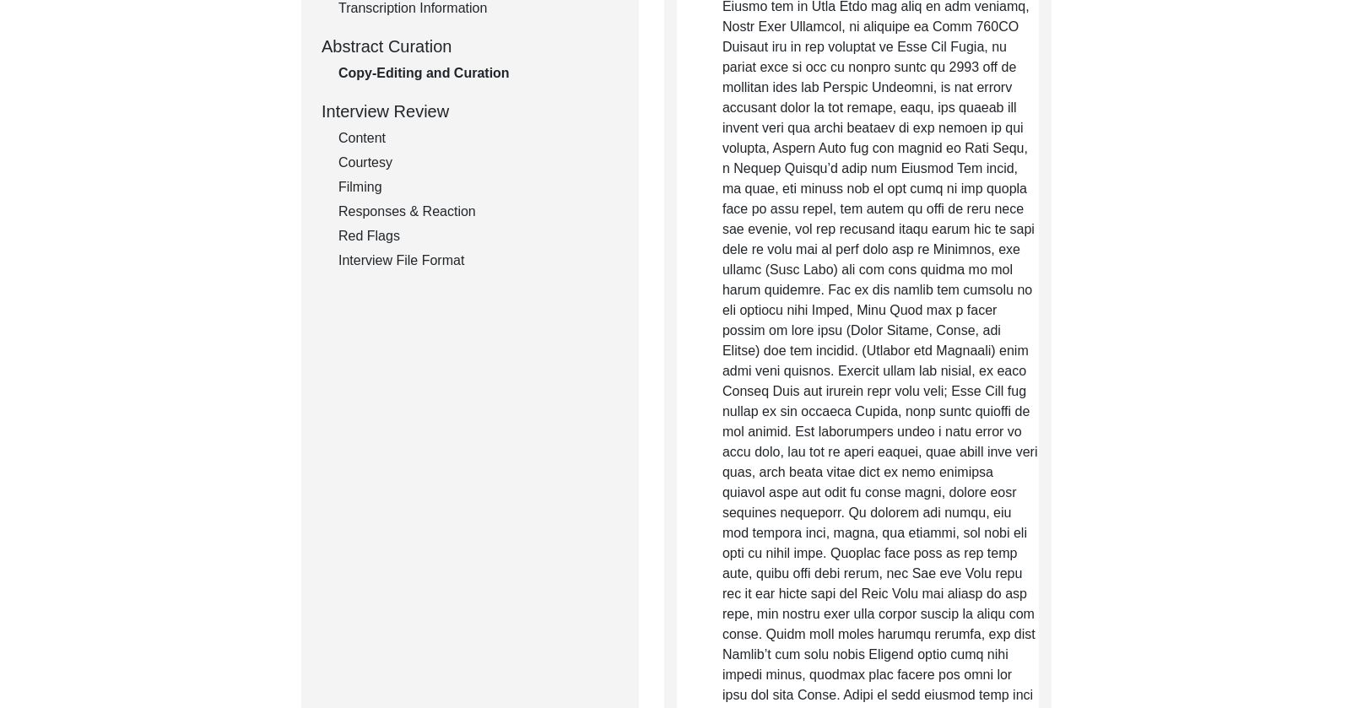
scroll to position [246, 0]
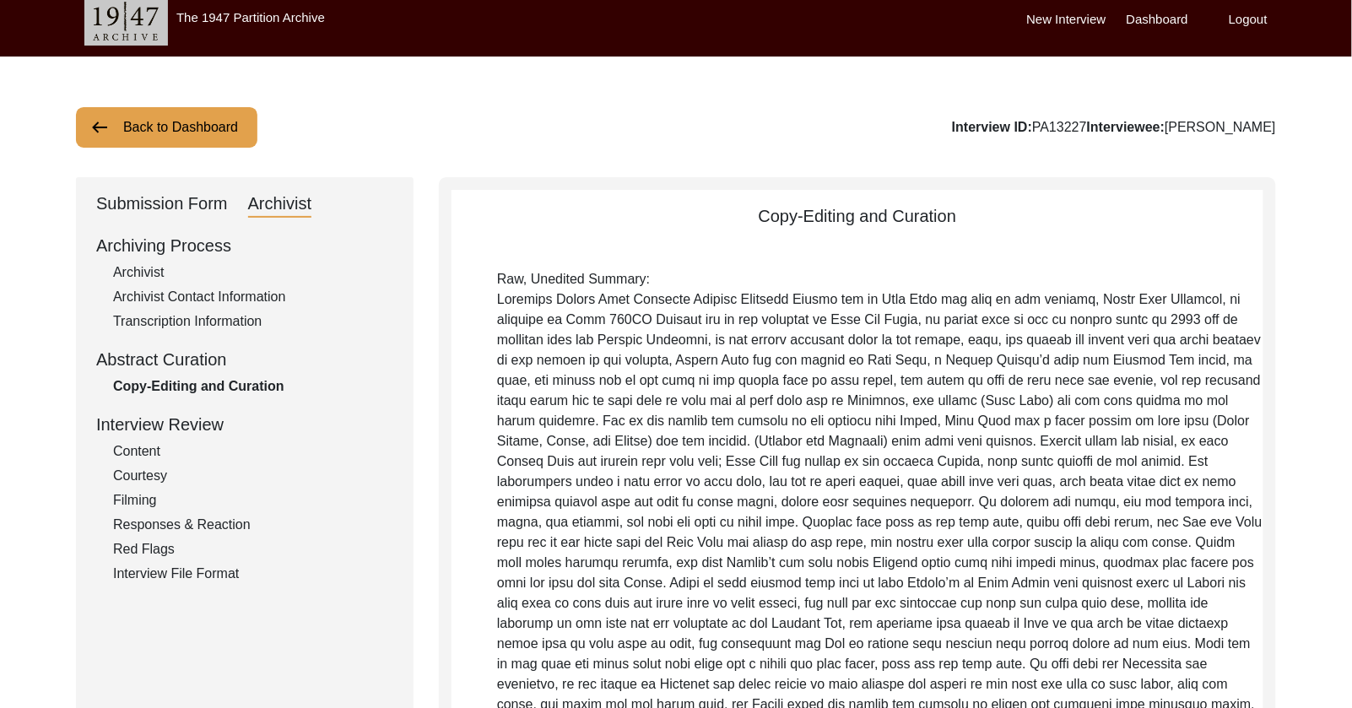
scroll to position [0, 0]
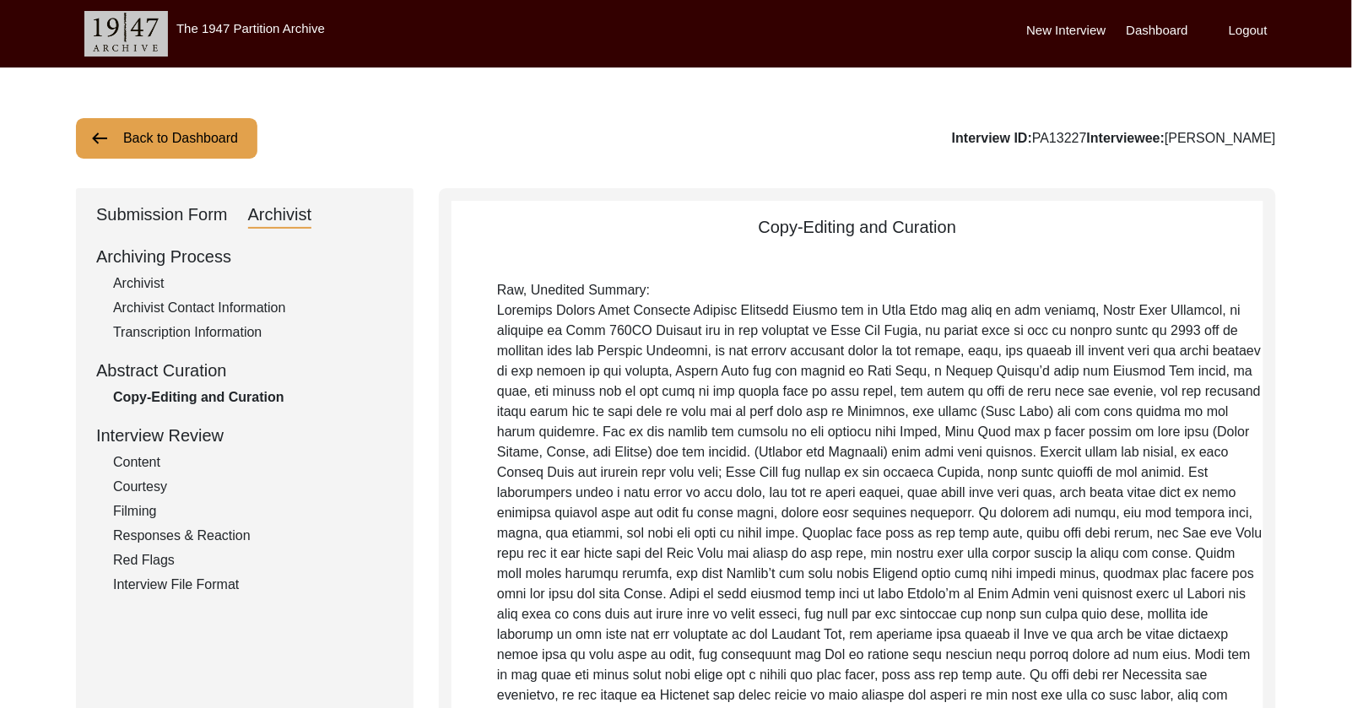
click at [108, 125] on button "Back to Dashboard" at bounding box center [166, 138] width 181 height 41
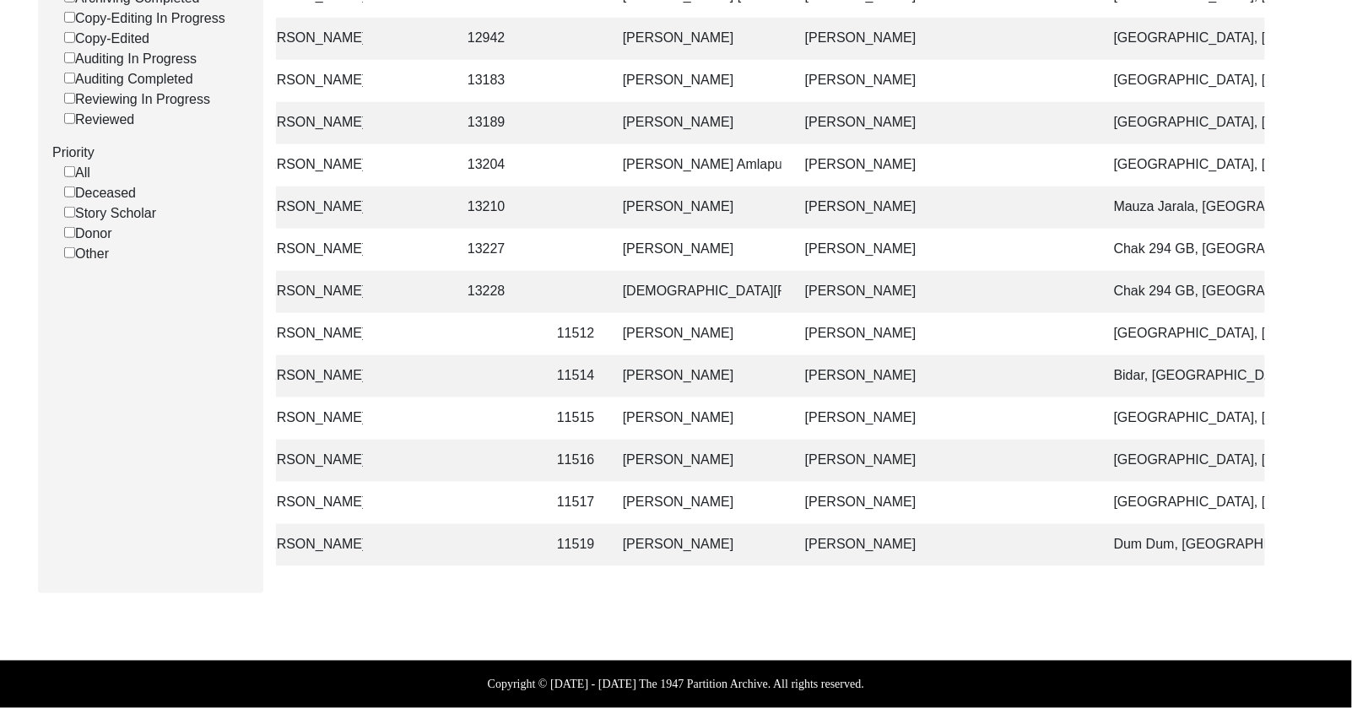
scroll to position [0, 312]
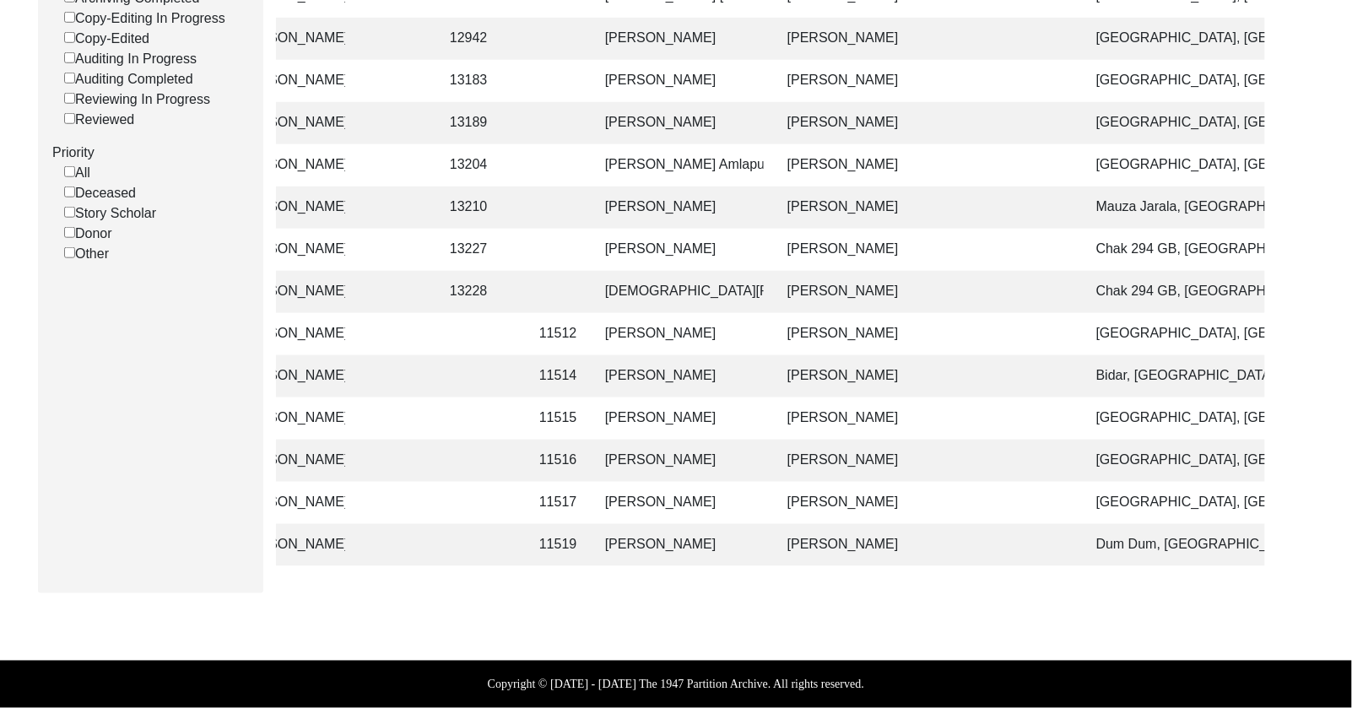
click at [691, 499] on td "[PERSON_NAME]" at bounding box center [679, 503] width 169 height 42
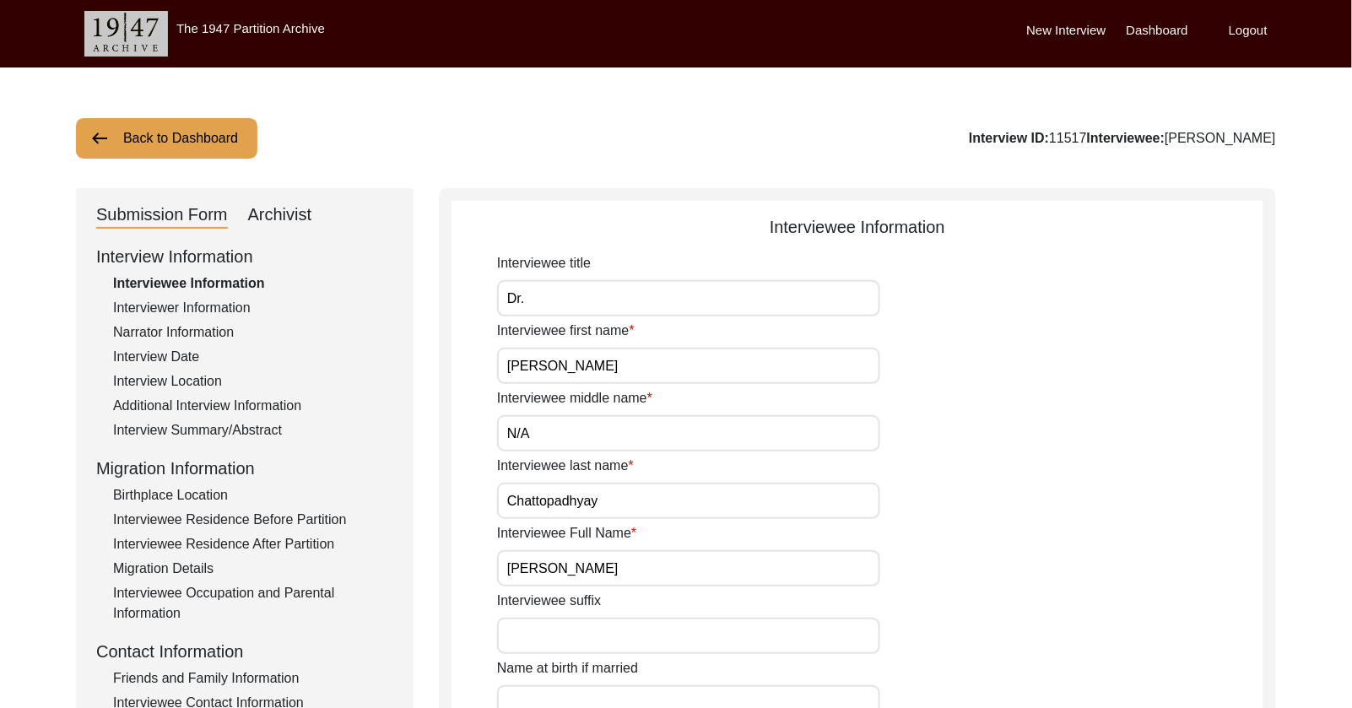
drag, startPoint x: 280, startPoint y: 215, endPoint x: 264, endPoint y: 237, distance: 27.2
click at [280, 216] on div "Archivist" at bounding box center [280, 215] width 64 height 27
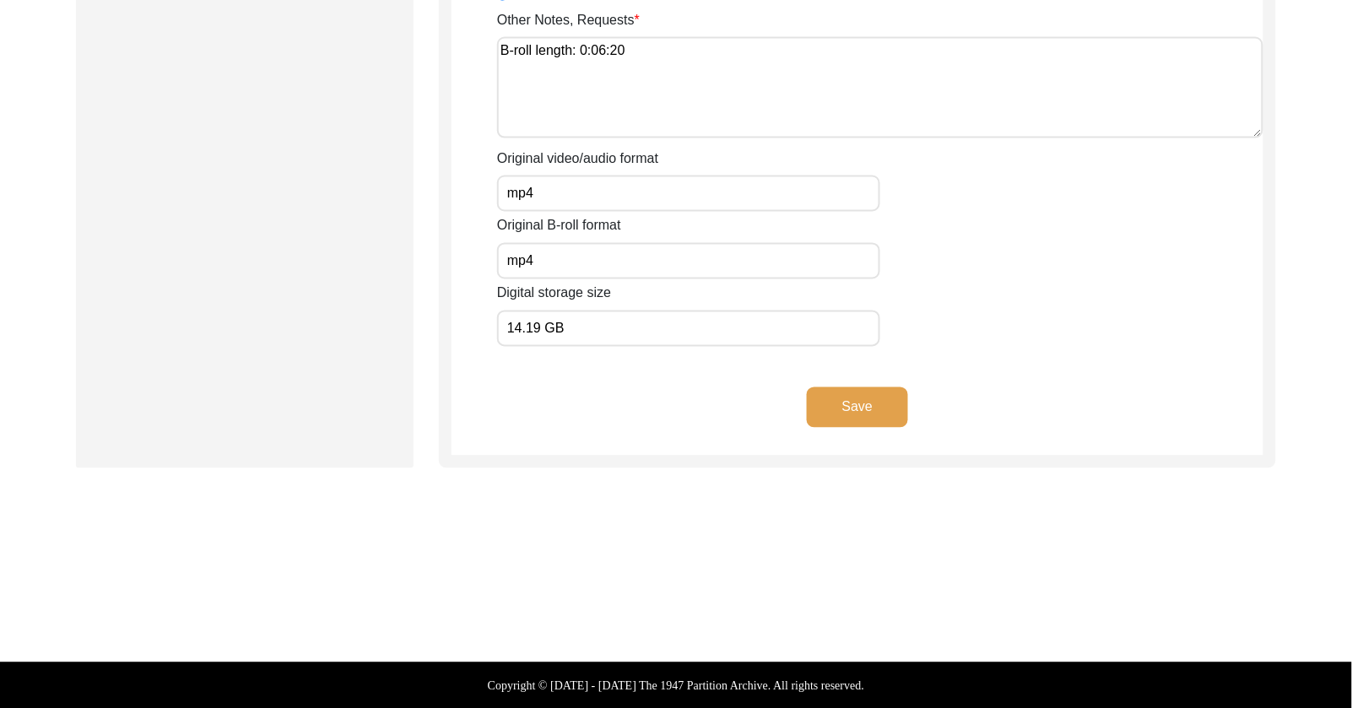
click at [851, 408] on button "Save" at bounding box center [857, 407] width 101 height 41
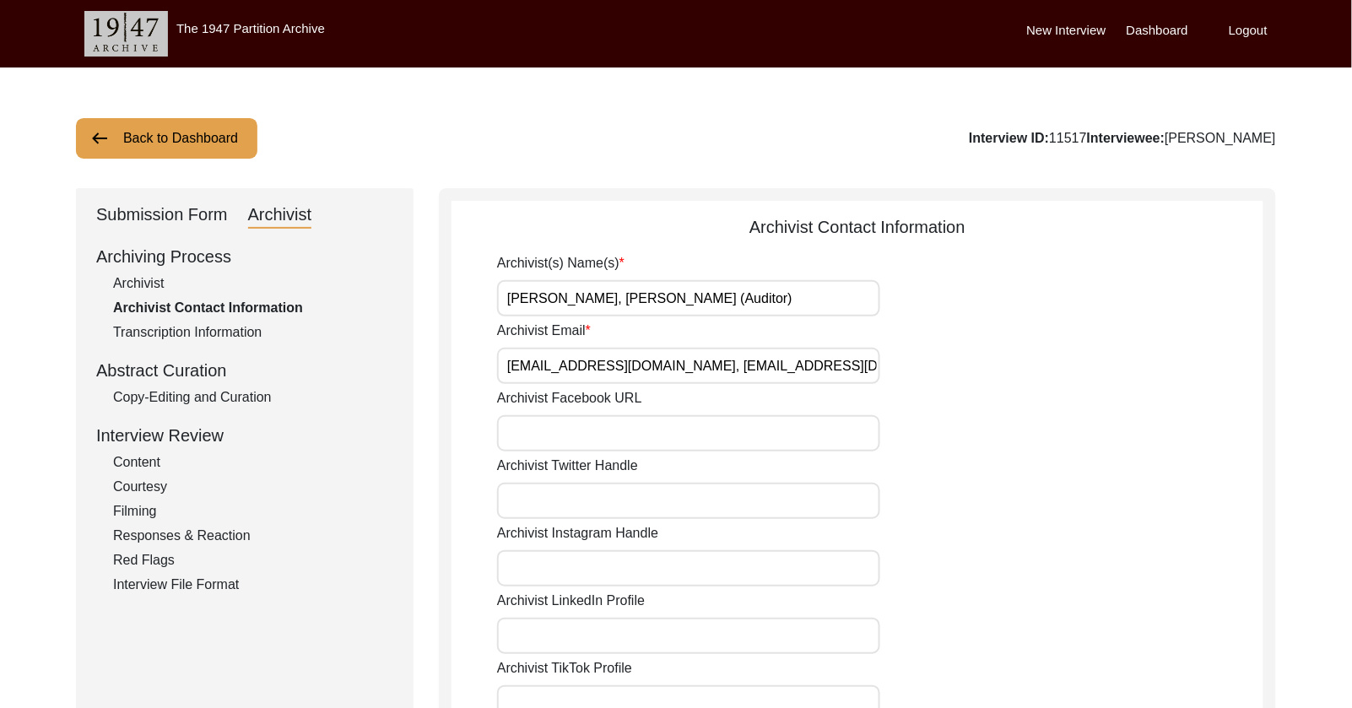
drag, startPoint x: 759, startPoint y: 304, endPoint x: 706, endPoint y: 310, distance: 53.5
click at [716, 305] on input "[PERSON_NAME], [PERSON_NAME] (Auditor)" at bounding box center [688, 298] width 383 height 36
click at [856, 480] on div "Archivist Twitter Handle" at bounding box center [880, 487] width 766 height 63
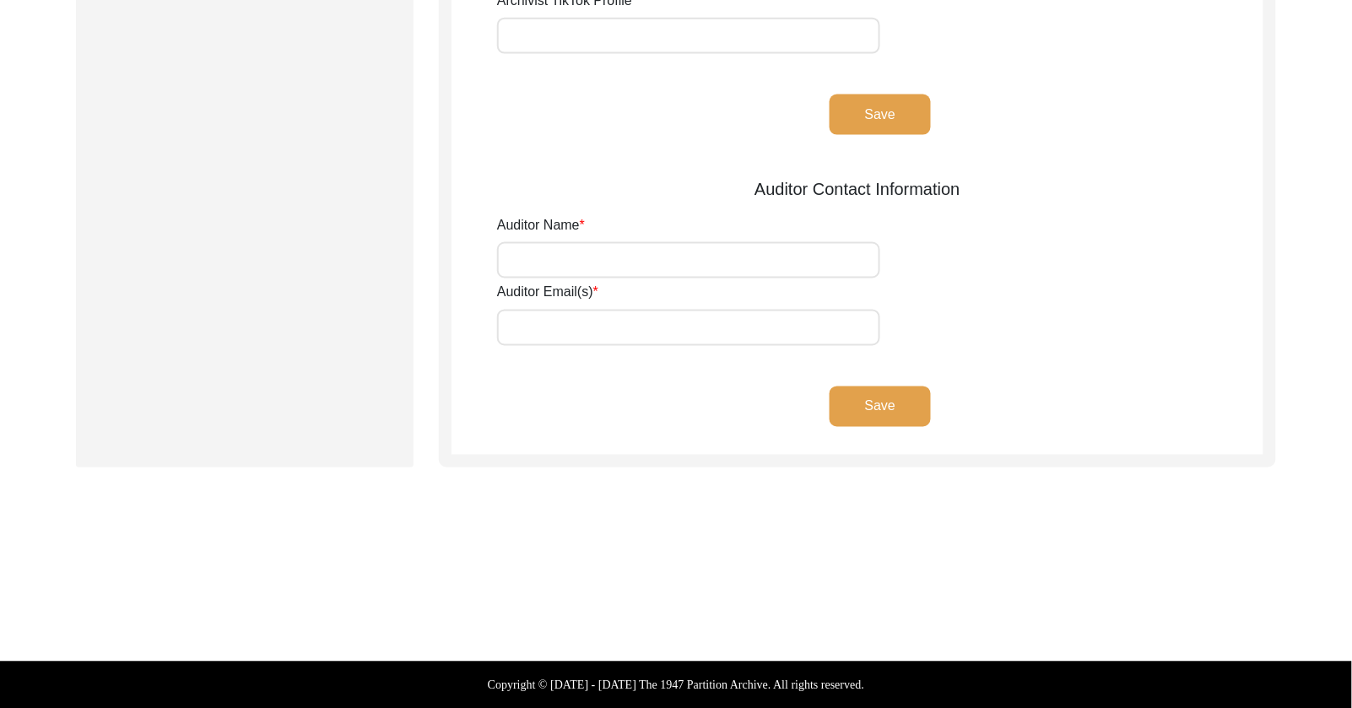
click at [856, 131] on button "Save" at bounding box center [879, 115] width 101 height 41
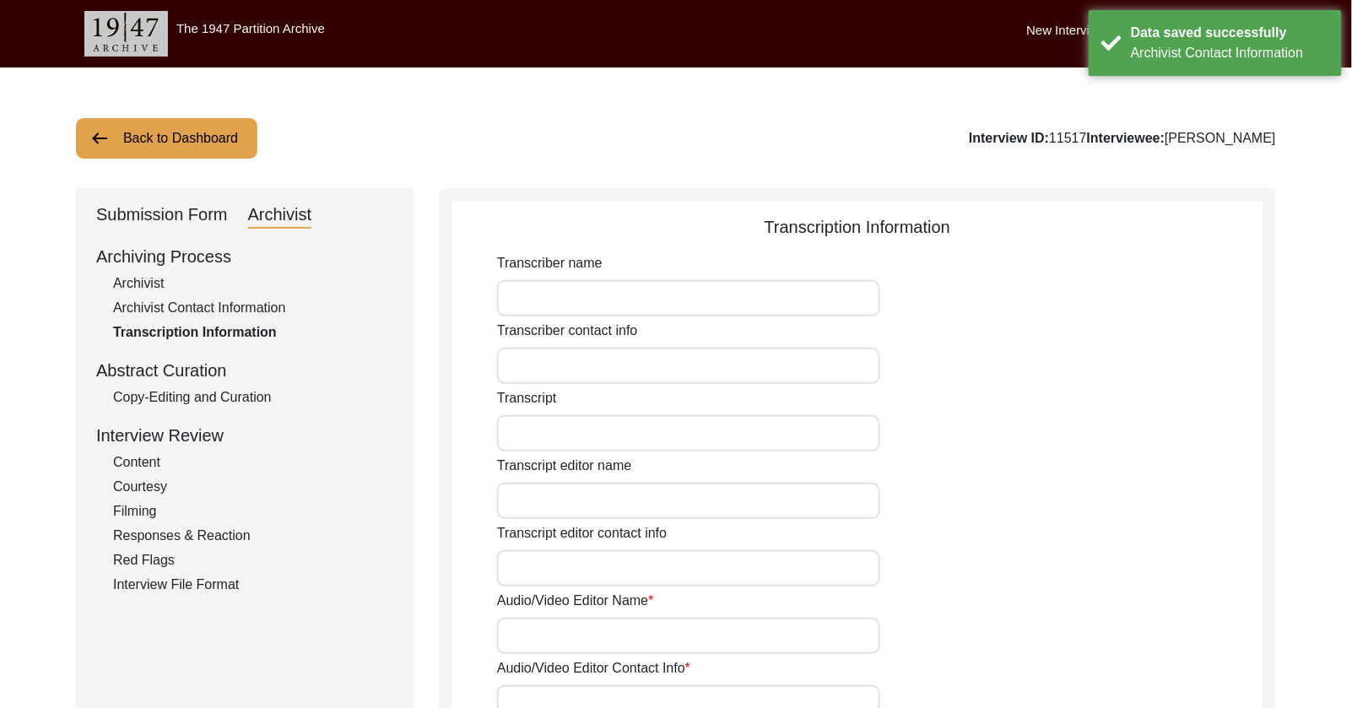
click at [168, 219] on div "Submission Form" at bounding box center [162, 215] width 132 height 27
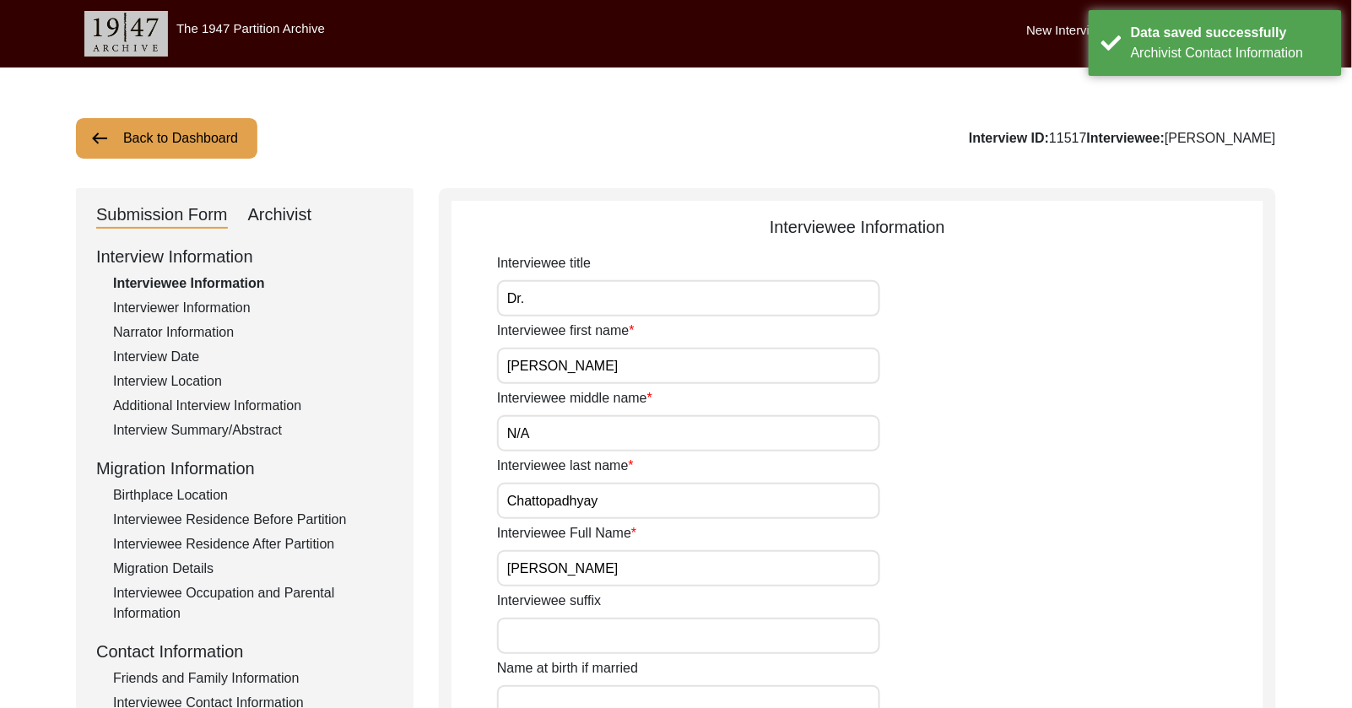
click at [164, 146] on button "Back to Dashboard" at bounding box center [166, 138] width 181 height 41
